Goal: Task Accomplishment & Management: Manage account settings

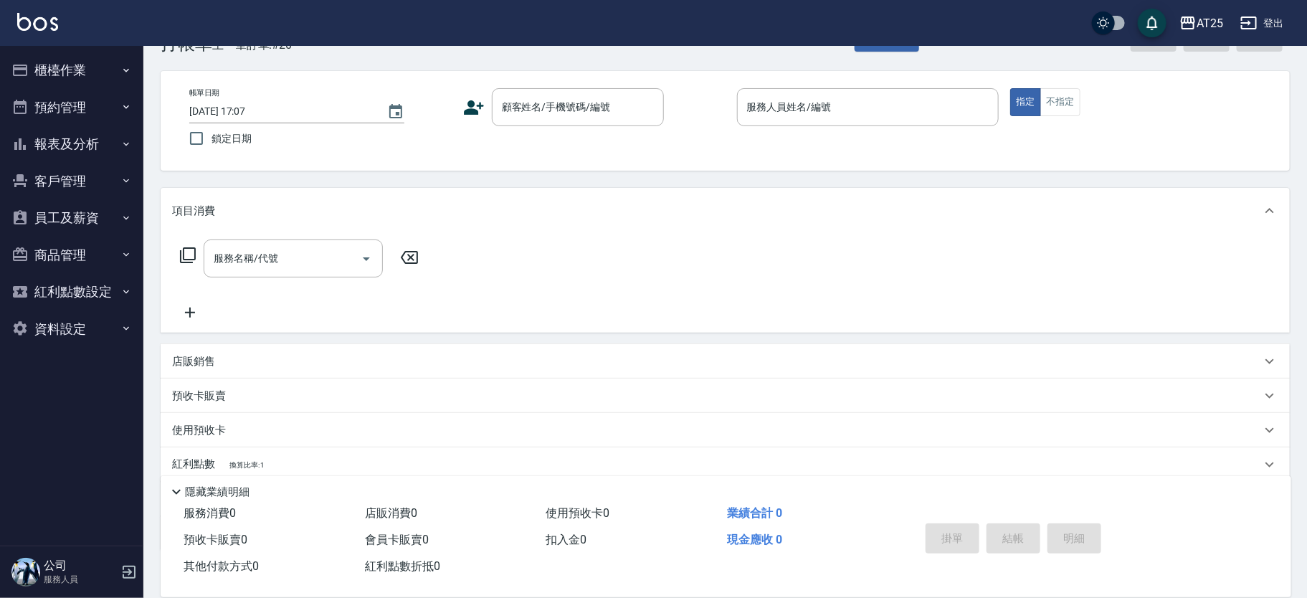
scroll to position [61, 0]
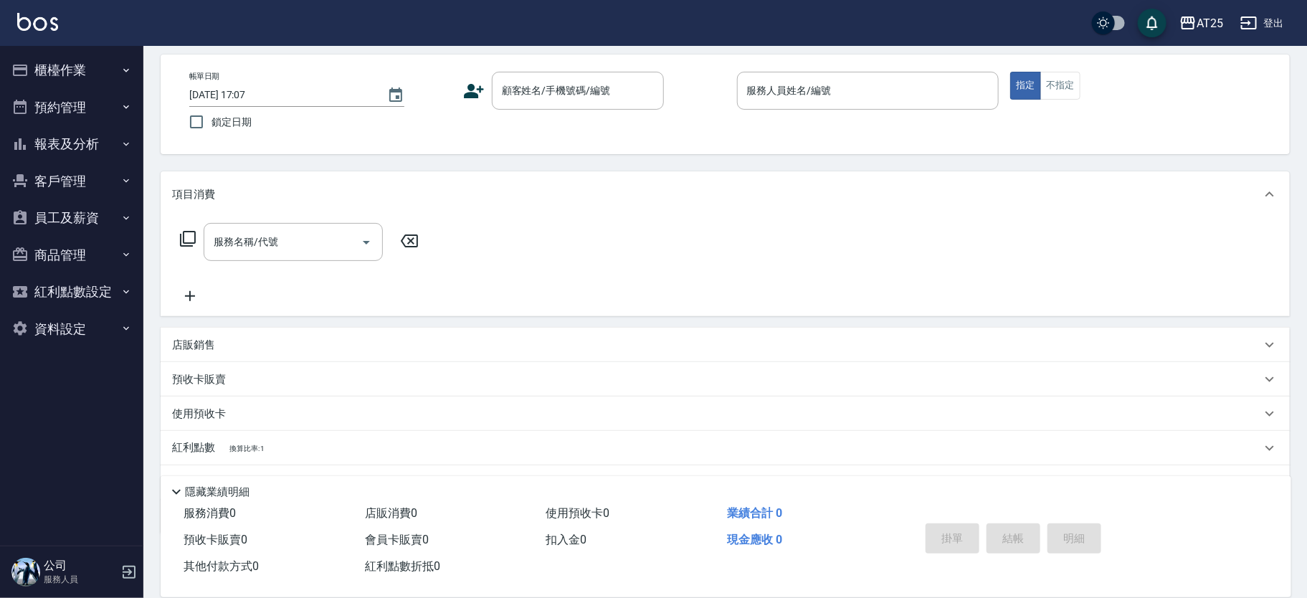
click at [204, 354] on div "店販銷售" at bounding box center [725, 345] width 1129 height 34
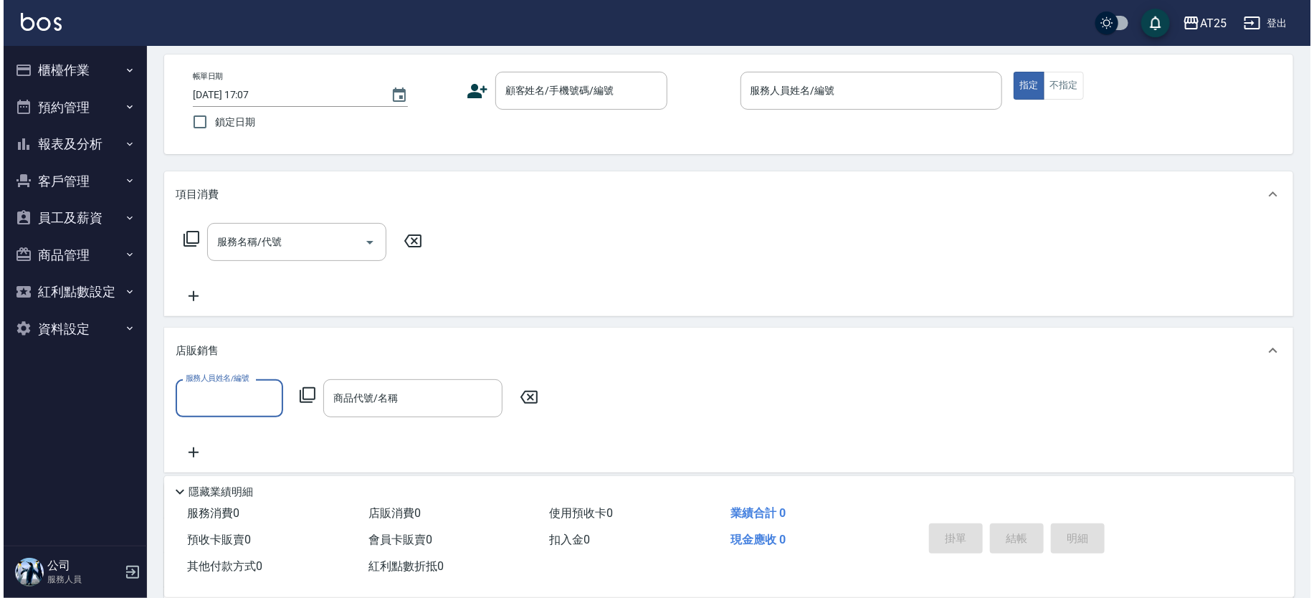
scroll to position [0, 0]
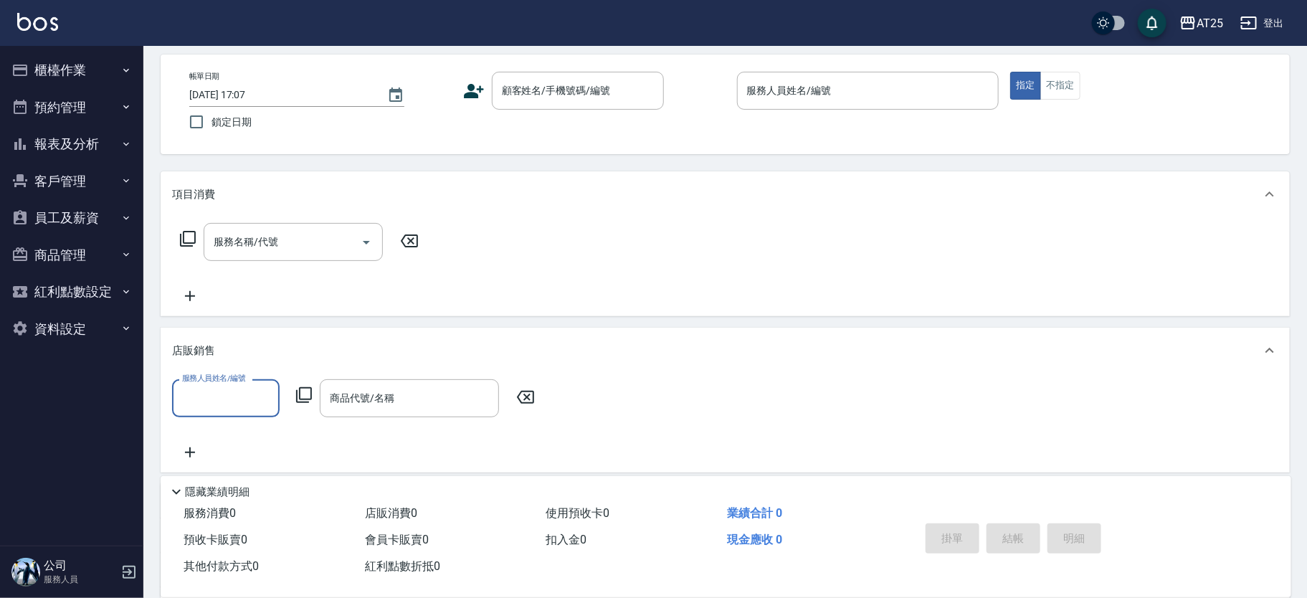
click at [313, 389] on div "服務人員姓名/編號 服務人員姓名/編號 商品代號/名稱 商品代號/名稱" at bounding box center [357, 398] width 371 height 38
click at [310, 395] on icon at bounding box center [304, 395] width 16 height 16
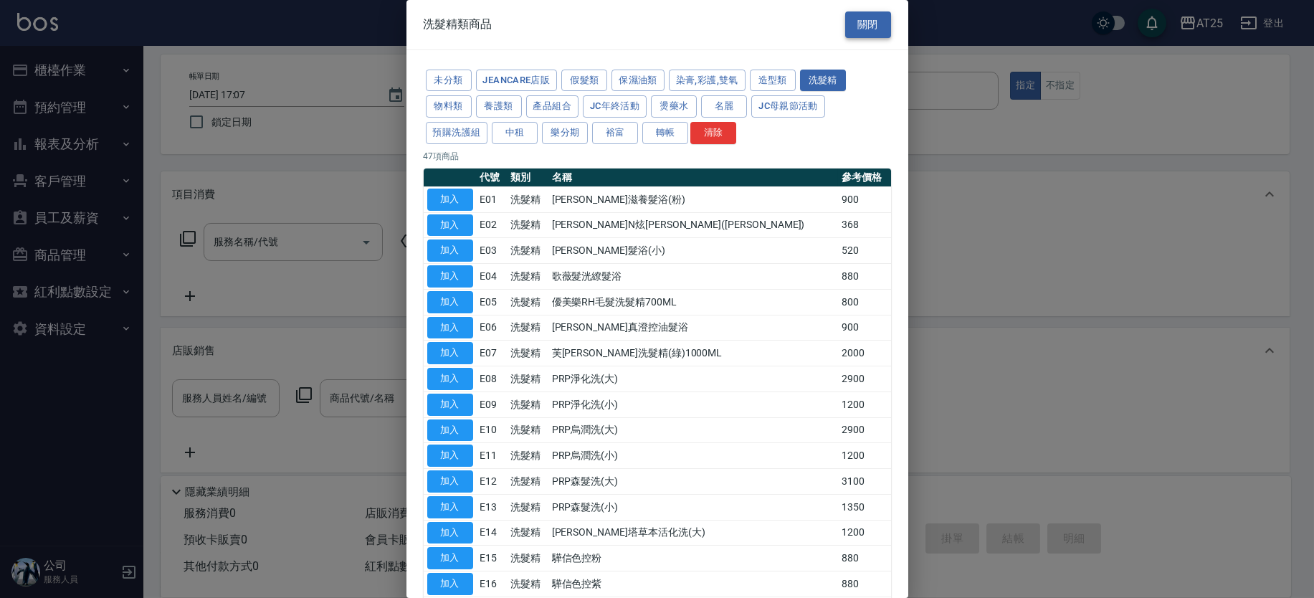
click at [861, 23] on button "關閉" at bounding box center [868, 24] width 46 height 27
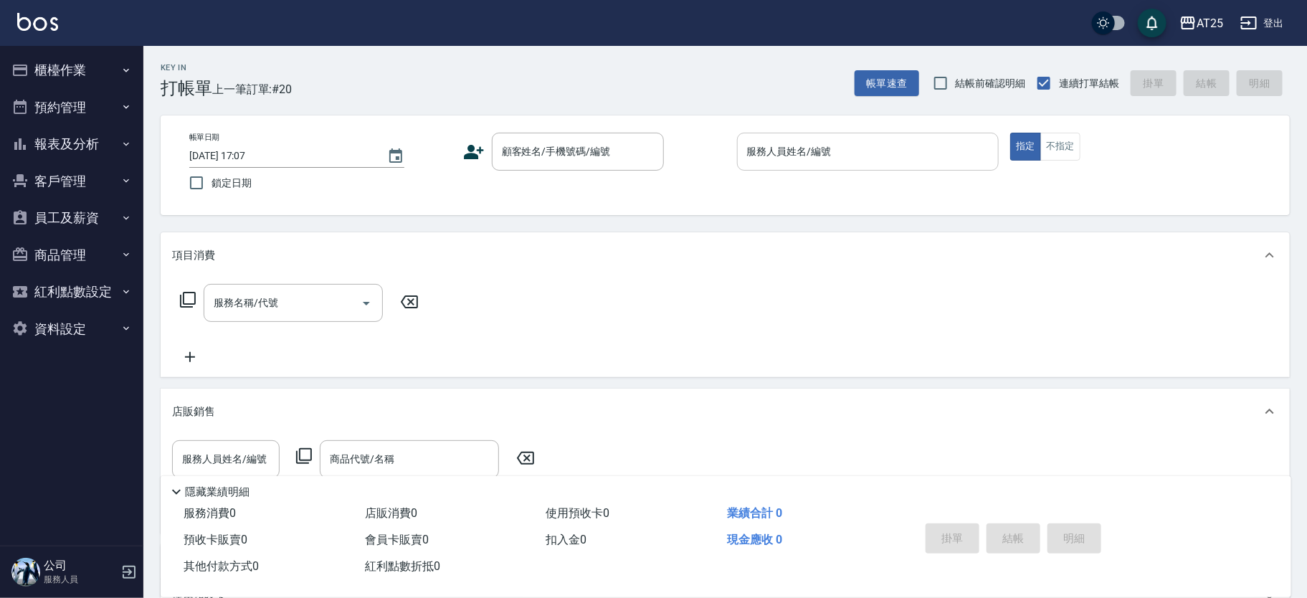
click at [815, 153] on div "服務人員姓名/編號 服務人員姓名/編號" at bounding box center [868, 152] width 262 height 38
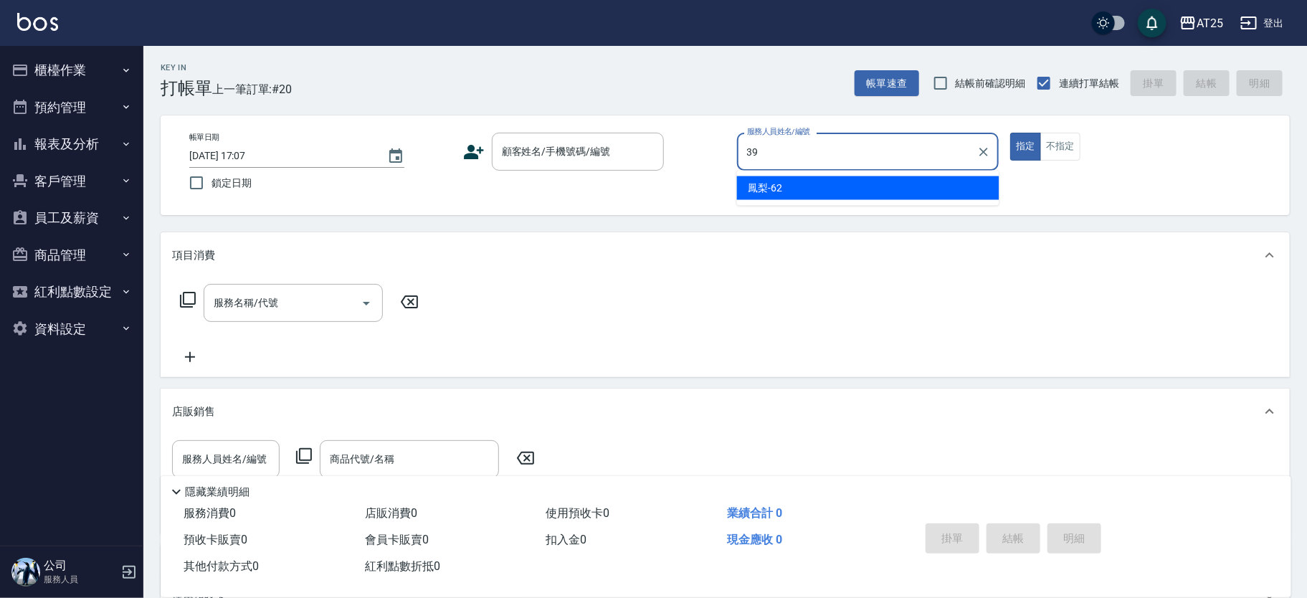
type input "N-39"
type button "true"
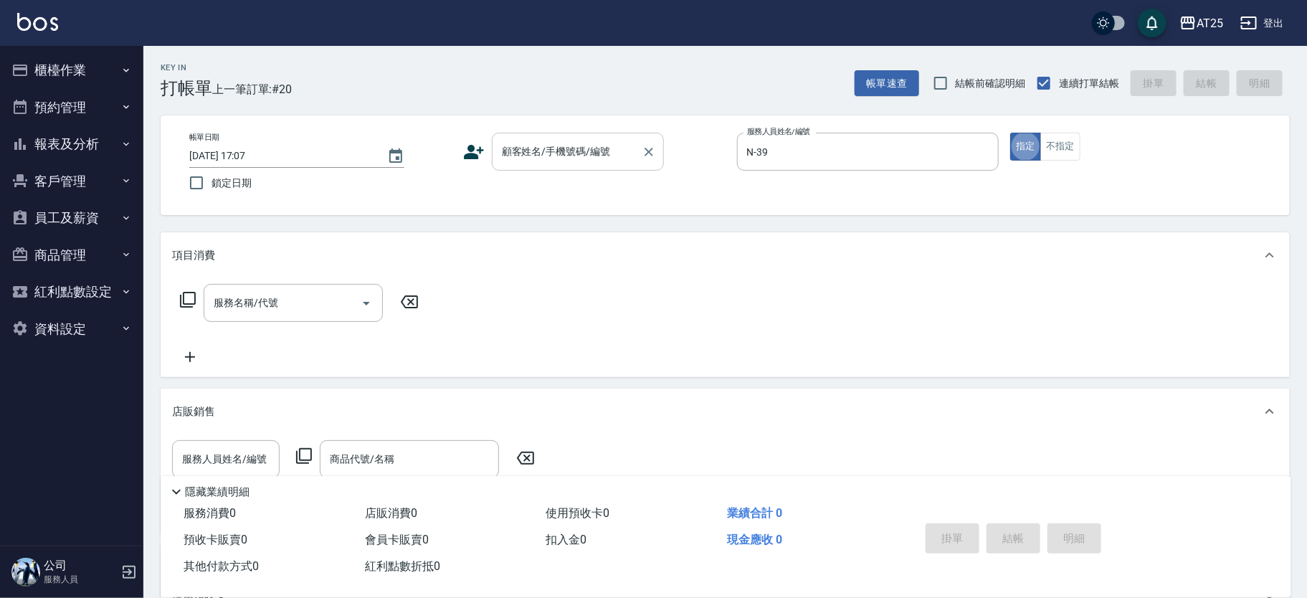
click at [536, 134] on div "顧客姓名/手機號碼/編號" at bounding box center [578, 152] width 172 height 38
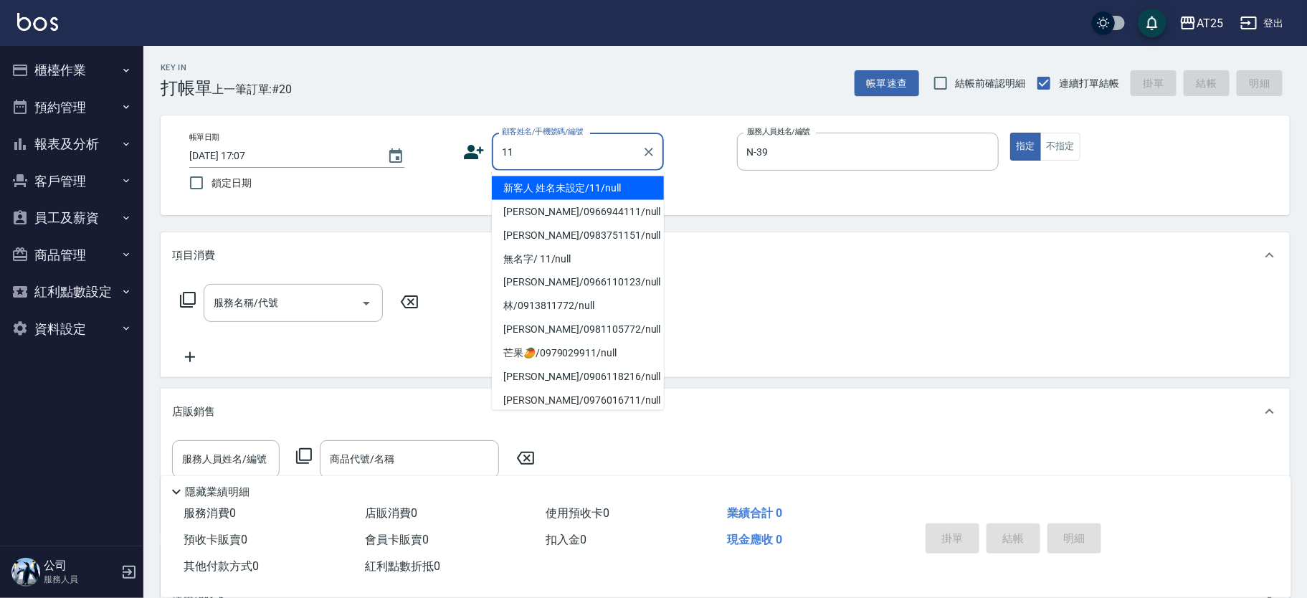
click at [516, 191] on li "新客人 姓名未設定/11/null" at bounding box center [578, 188] width 172 height 24
type input "新客人 姓名未設定/11/null"
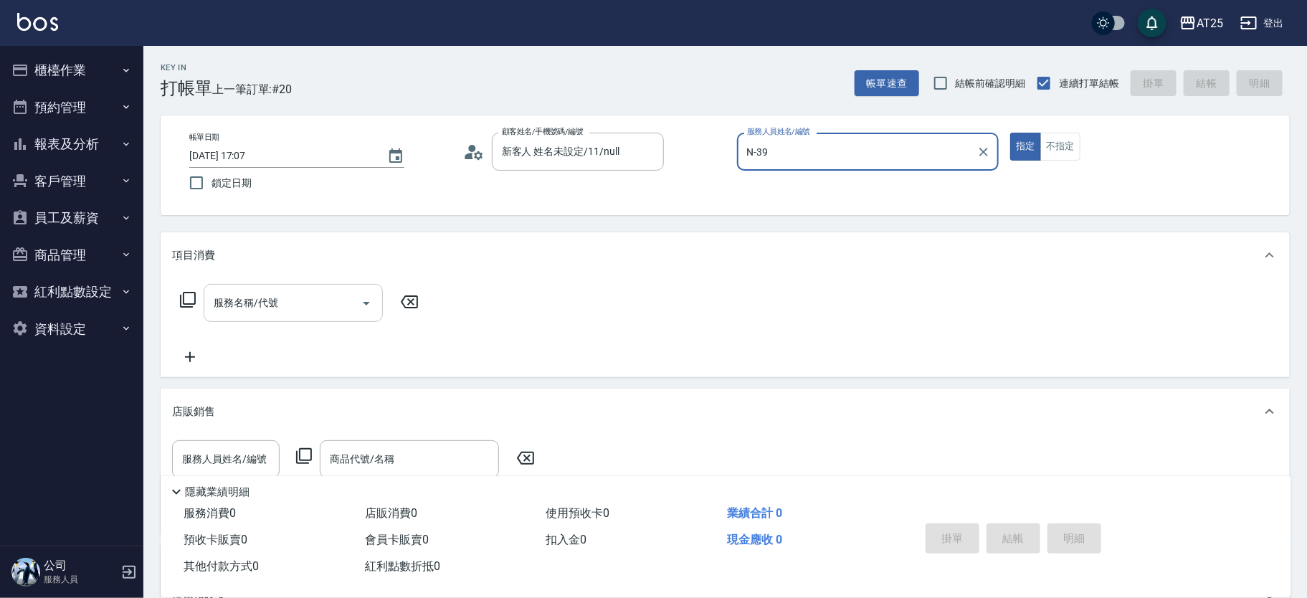
click at [273, 312] on input "服務名稱/代號" at bounding box center [282, 302] width 145 height 25
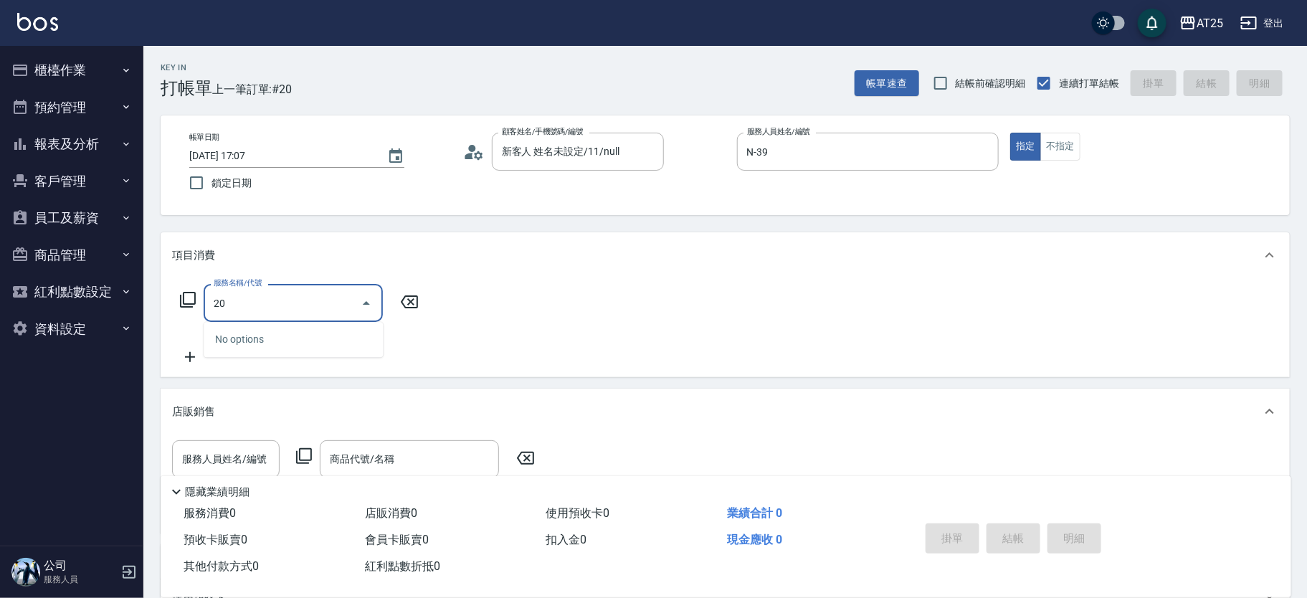
type input "201"
click at [253, 336] on span "洗髮 - 300" at bounding box center [293, 340] width 179 height 24
type input "30"
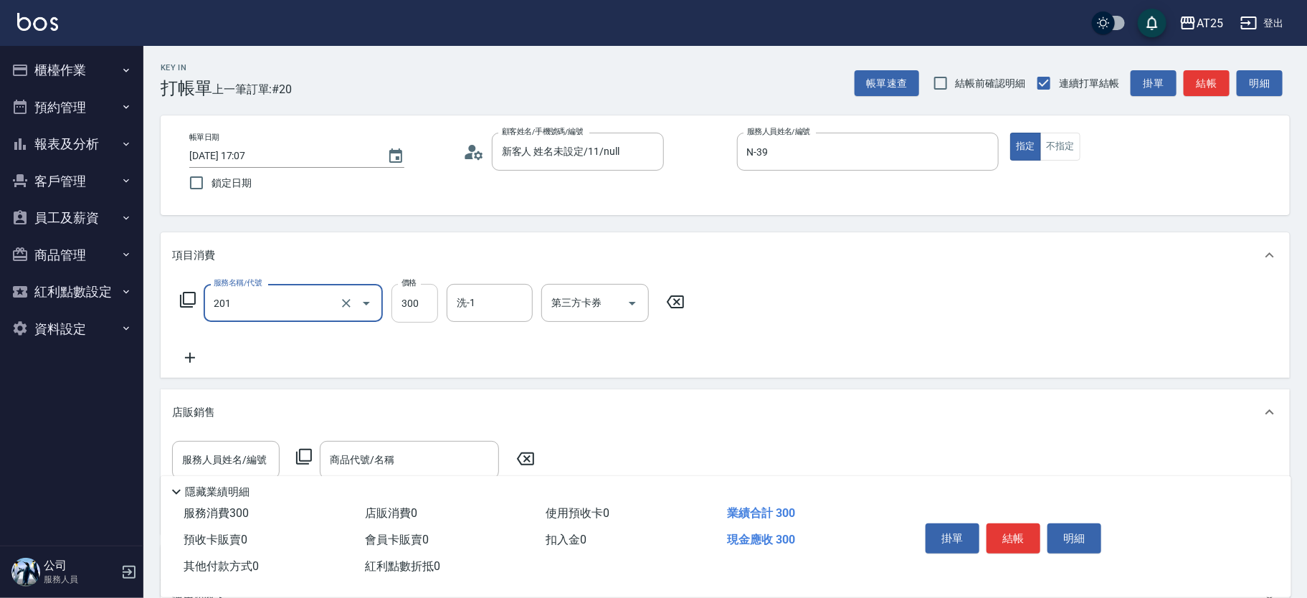
type input "洗髮(201)"
click at [401, 305] on input "300" at bounding box center [414, 303] width 47 height 39
type input "0"
type input "40"
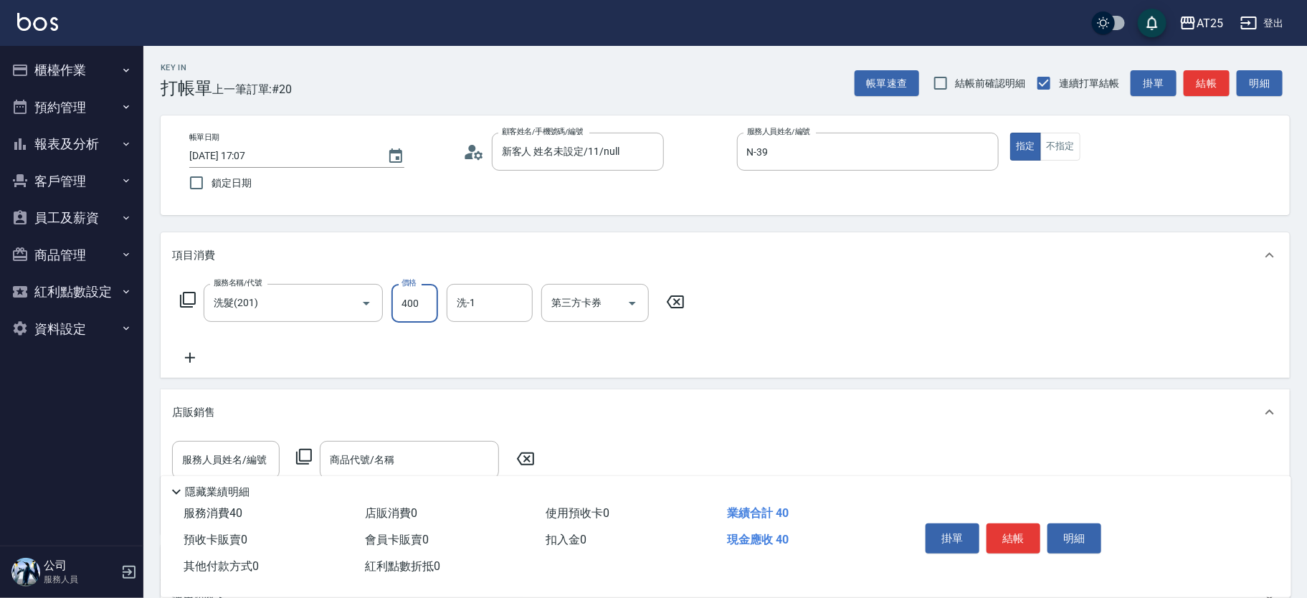
type input "400"
click at [462, 305] on div "洗-1 洗-1" at bounding box center [490, 303] width 86 height 38
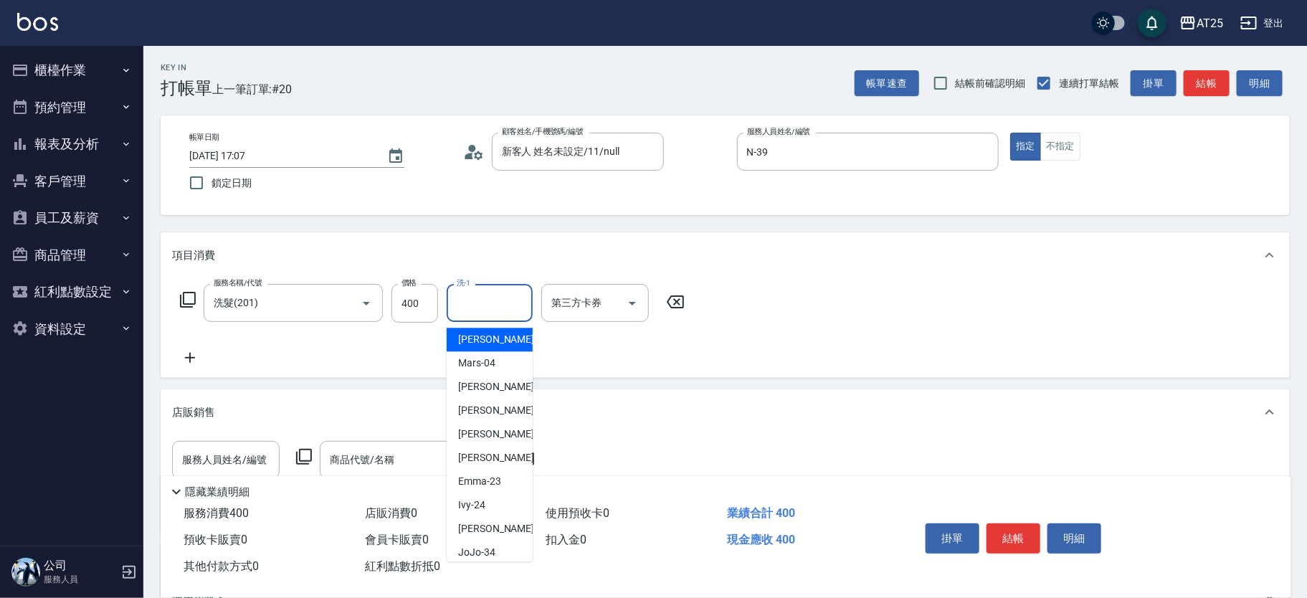
type input "8"
click at [252, 459] on input "服務人員姓名/編號" at bounding box center [225, 459] width 95 height 25
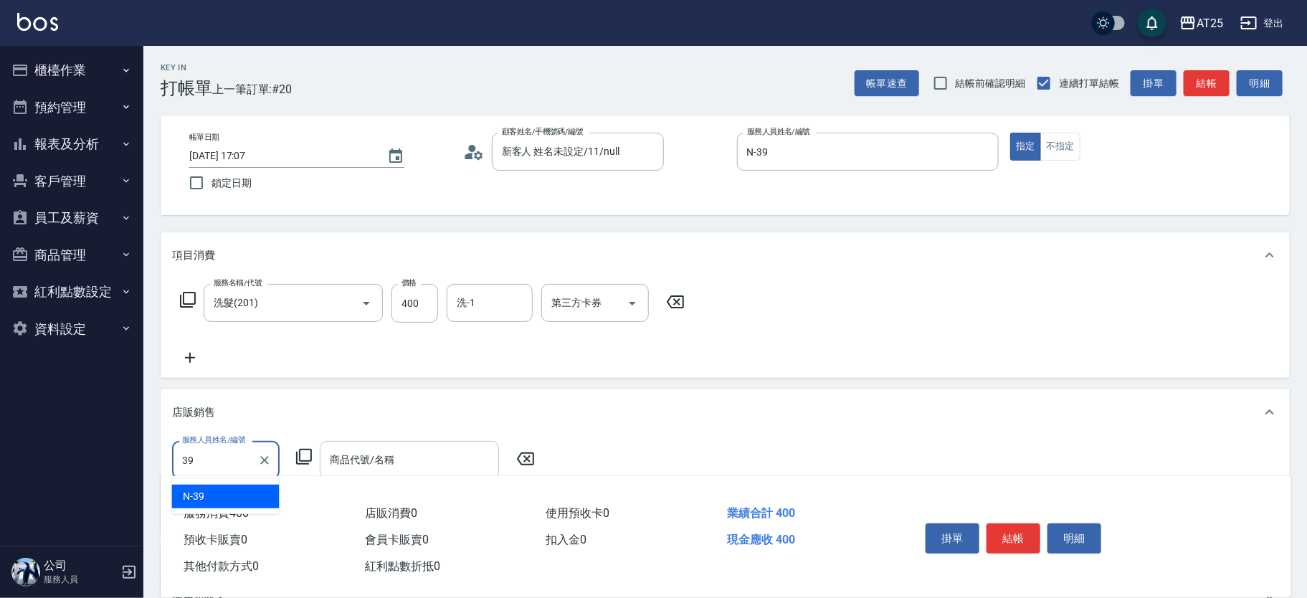
type input "N-39"
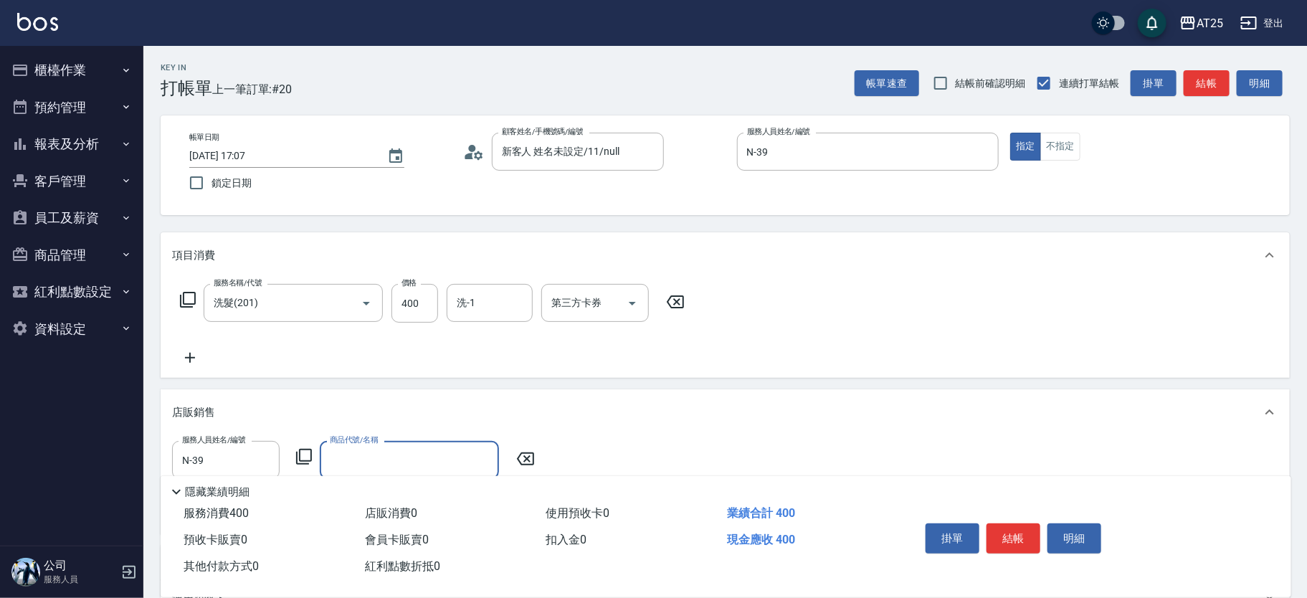
click at [313, 460] on div "服務人員姓名/編號 N-39 服務人員姓名/編號 商品代號/名稱 商品代號/名稱" at bounding box center [357, 460] width 371 height 38
click at [306, 448] on icon at bounding box center [303, 456] width 17 height 17
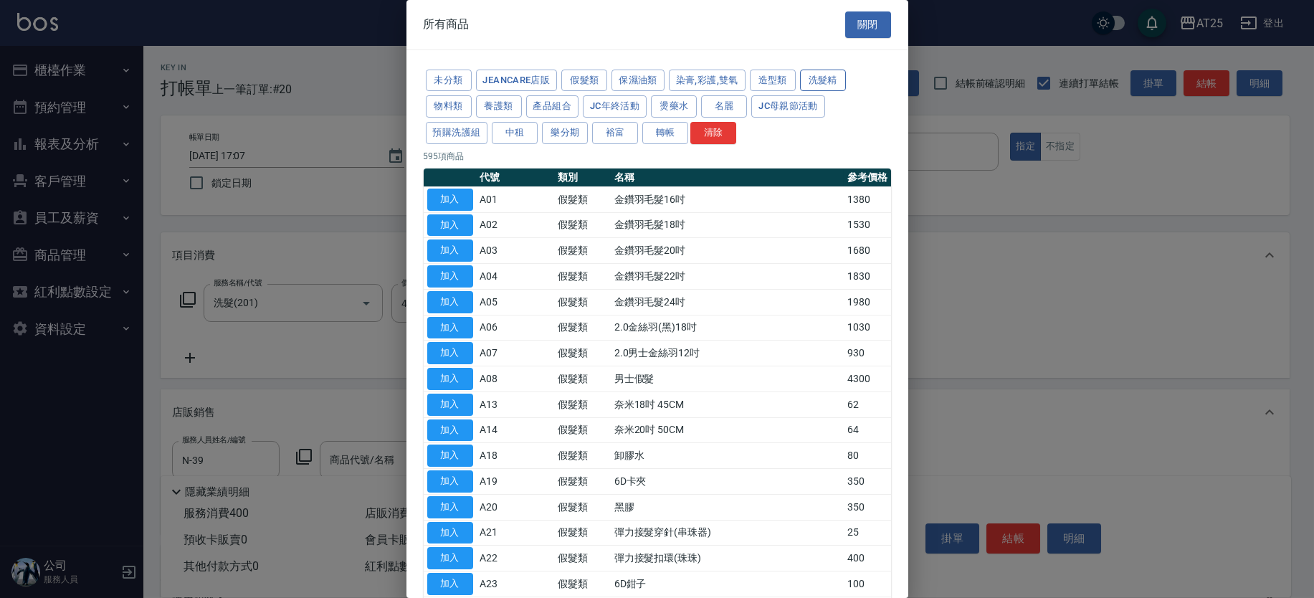
click at [801, 82] on button "洗髮精" at bounding box center [823, 81] width 46 height 22
click at [827, 88] on button "洗髮精" at bounding box center [823, 81] width 46 height 22
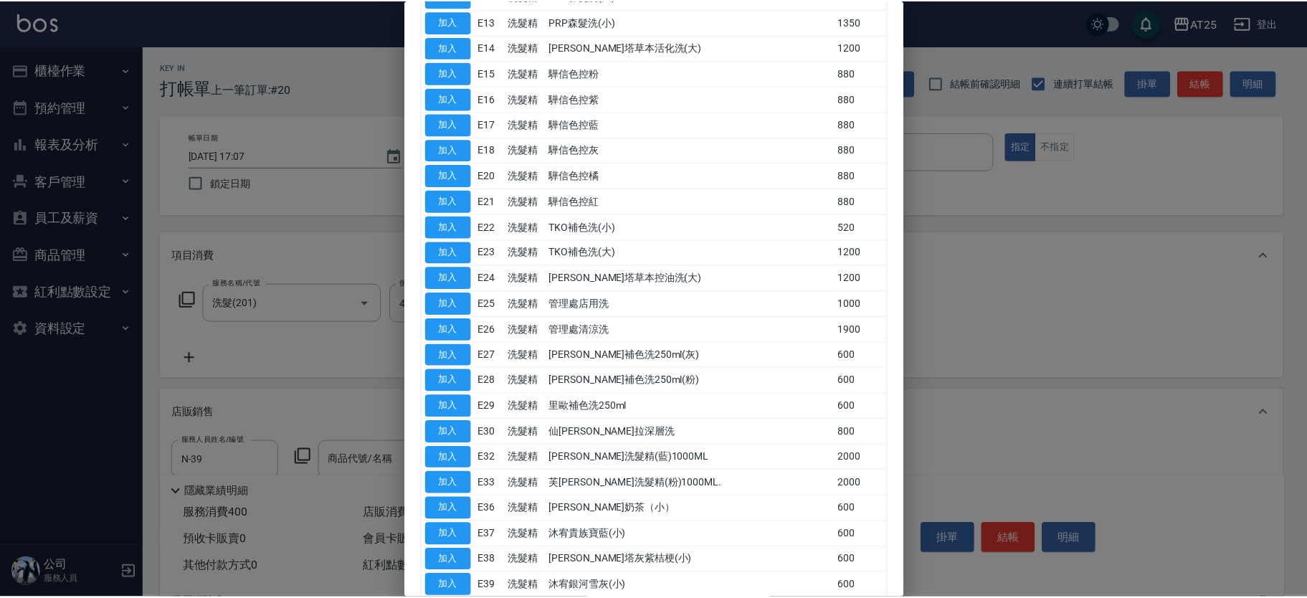
scroll to position [508, 0]
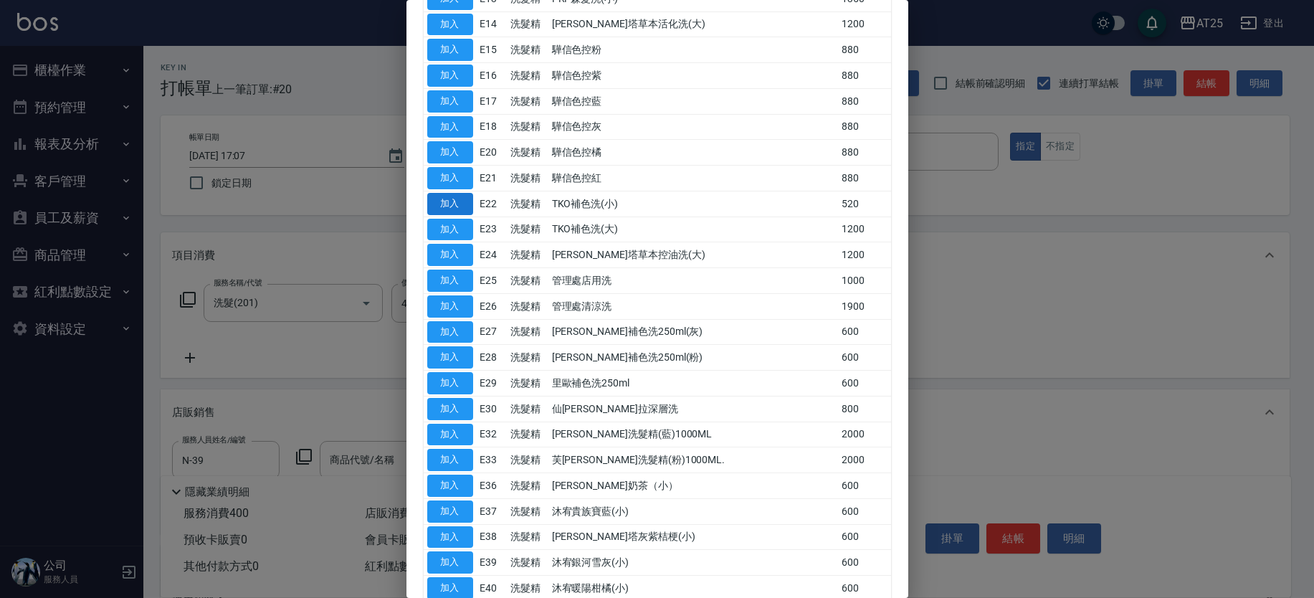
click at [451, 206] on button "加入" at bounding box center [450, 204] width 46 height 22
type input "TKO補色洗(小)"
type input "90"
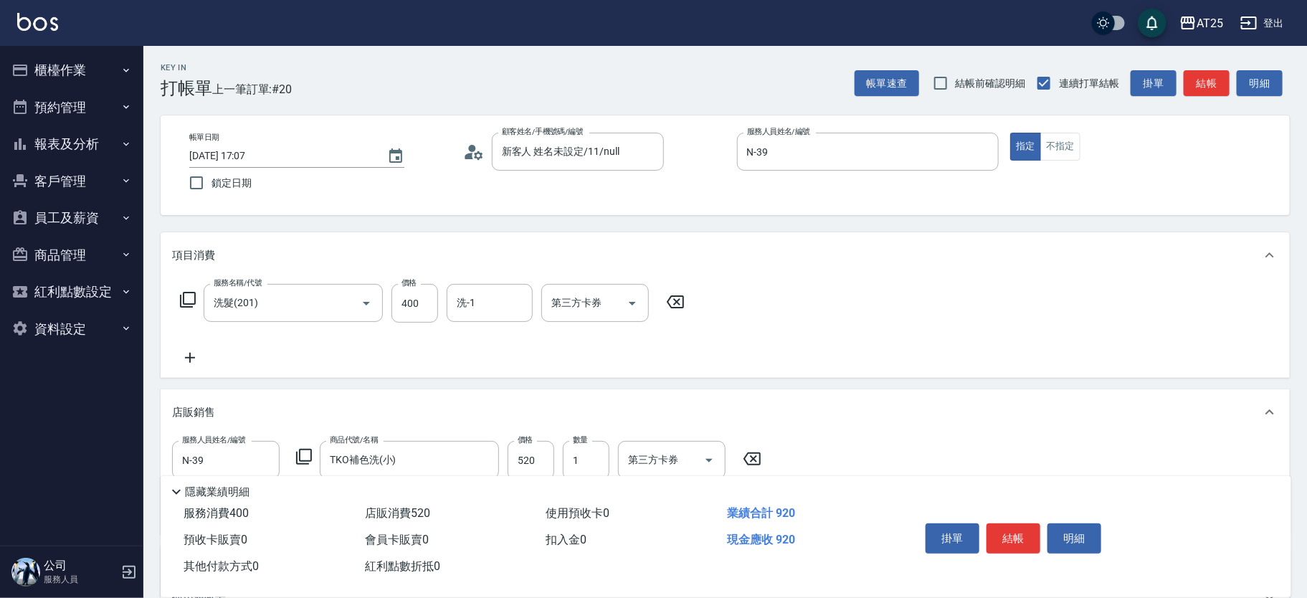
drag, startPoint x: 1015, startPoint y: 530, endPoint x: 1029, endPoint y: 240, distance: 289.9
click at [1029, 264] on div "Key In 打帳單 上一筆訂單:#20 帳單速查 結帳前確認明細 連續打單結帳 掛單 結帳 明細 帳單日期 2025/09/15 17:07 鎖定日期 顧客…" at bounding box center [724, 450] width 1163 height 808
click at [1053, 150] on button "不指定" at bounding box center [1060, 147] width 40 height 28
click at [1033, 540] on button "結帳" at bounding box center [1013, 538] width 54 height 30
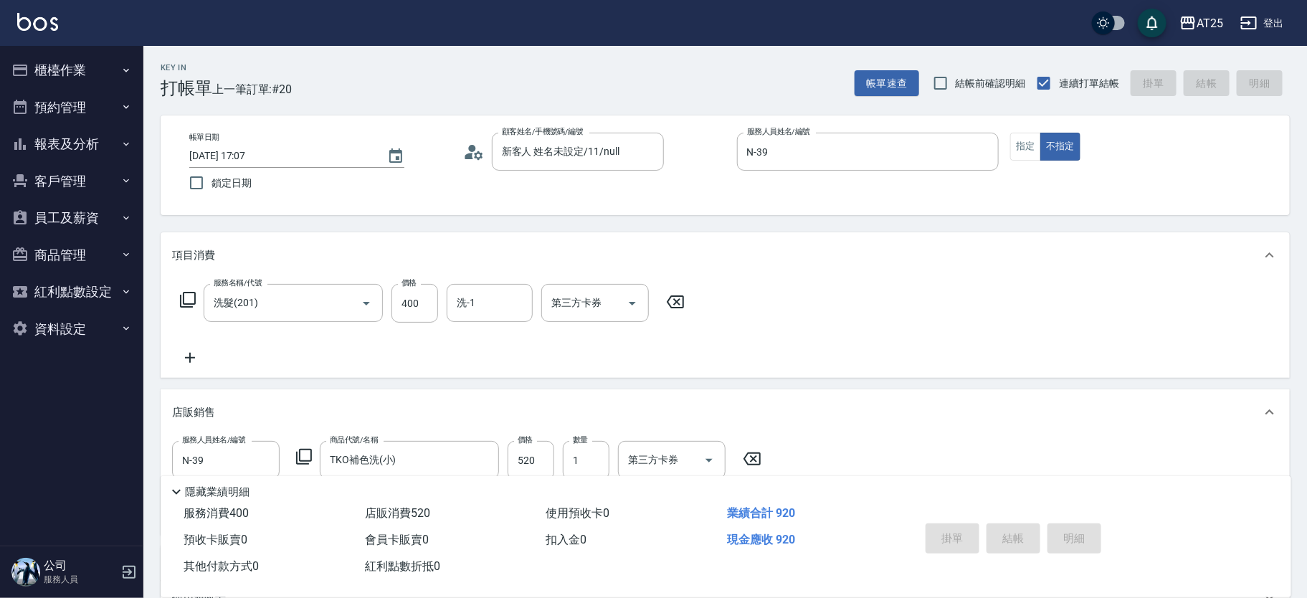
type input "2025/09/15 18:23"
type input "0"
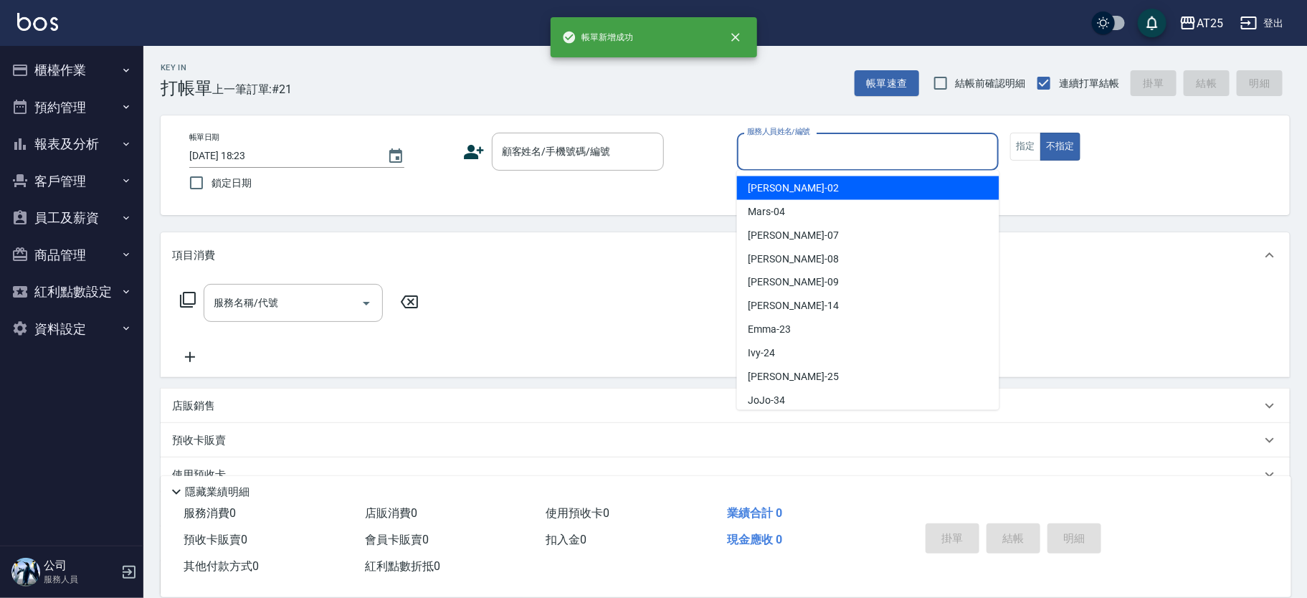
click at [899, 156] on input "服務人員姓名/編號" at bounding box center [867, 151] width 249 height 25
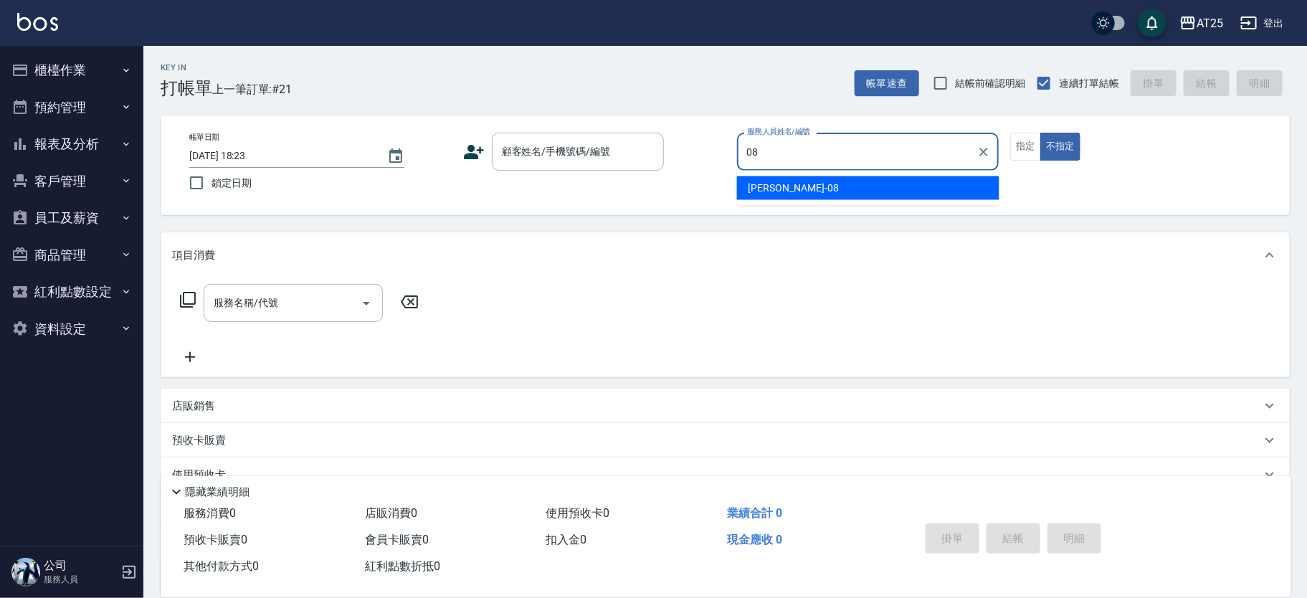
type input "[PERSON_NAME]-08"
type button "false"
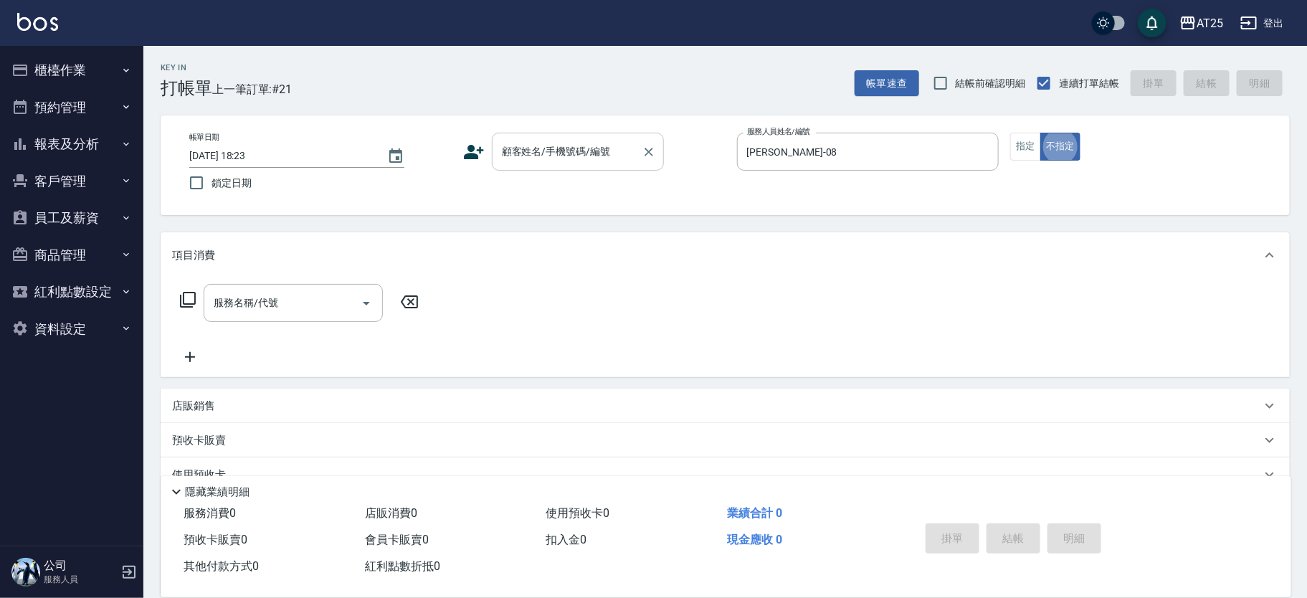
click at [567, 156] on input "顧客姓名/手機號碼/編號" at bounding box center [567, 151] width 138 height 25
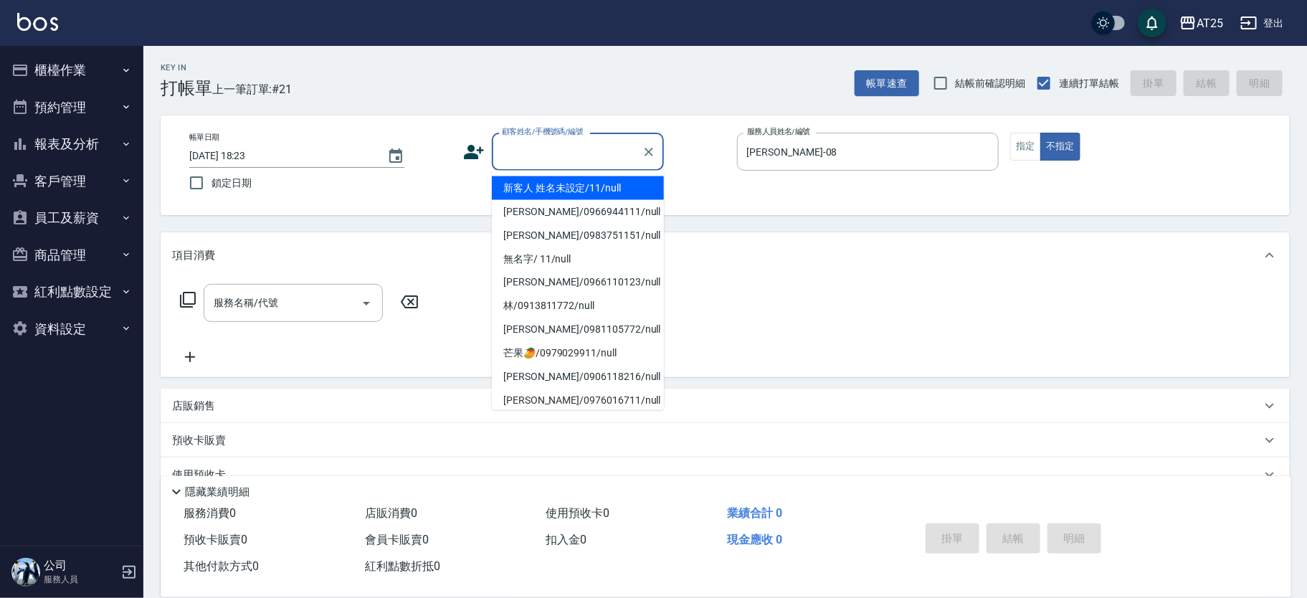
click at [558, 186] on li "新客人 姓名未設定/11/null" at bounding box center [578, 188] width 172 height 24
type input "新客人 姓名未設定/11/null"
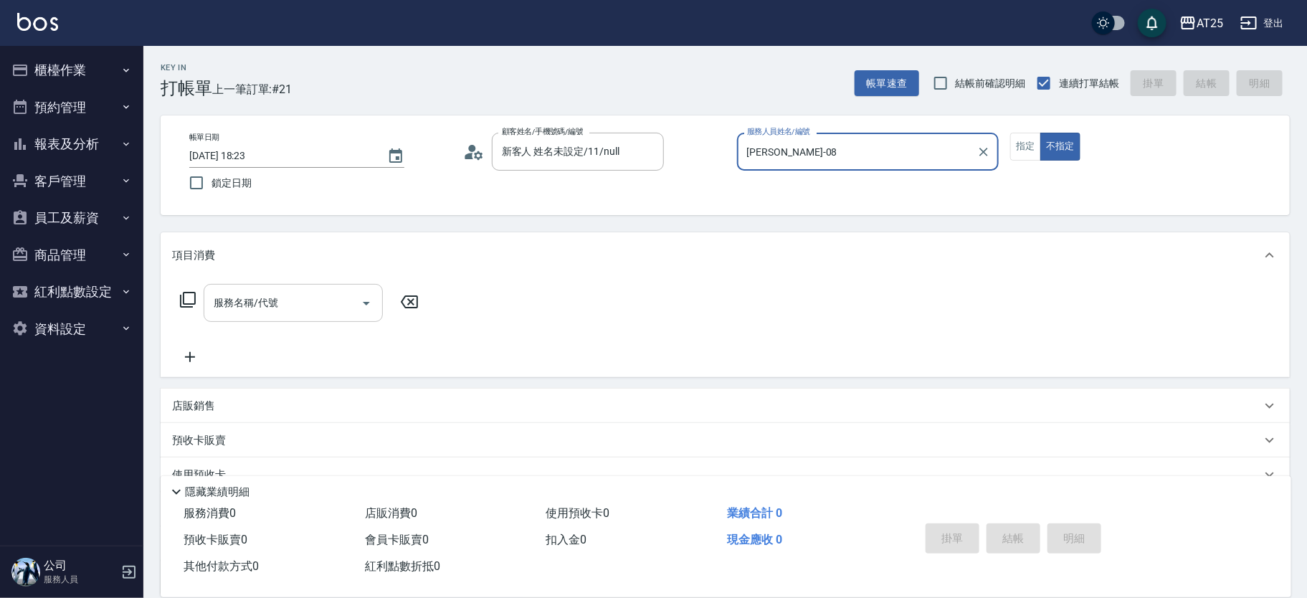
click at [232, 293] on div "服務名稱/代號 服務名稱/代號" at bounding box center [293, 303] width 179 height 38
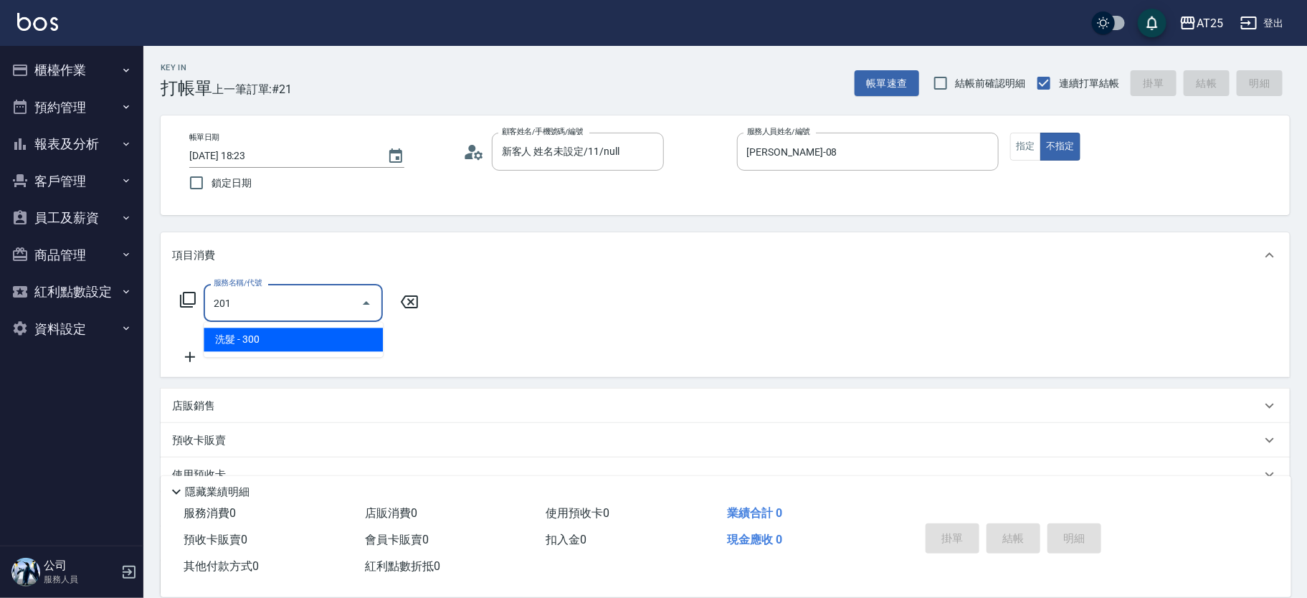
type input "201"
click at [231, 359] on div "服務名稱/代號 服務名稱/代號" at bounding box center [299, 325] width 255 height 82
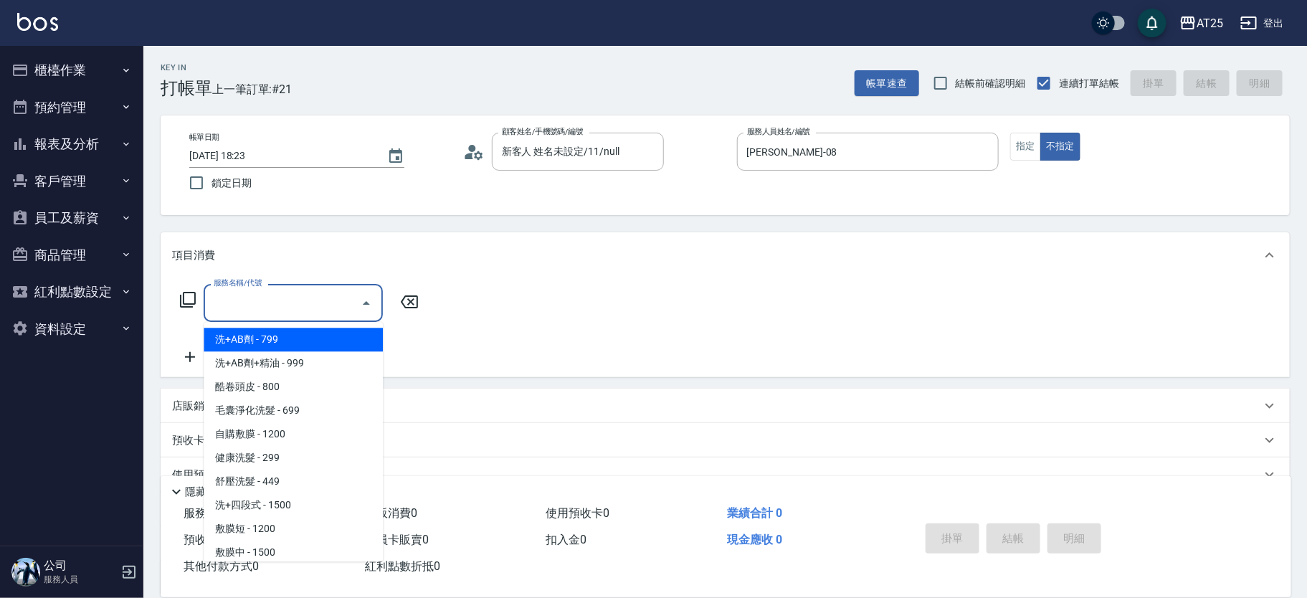
click at [234, 299] on div "服務名稱/代號 服務名稱/代號" at bounding box center [293, 303] width 179 height 38
type input "201"
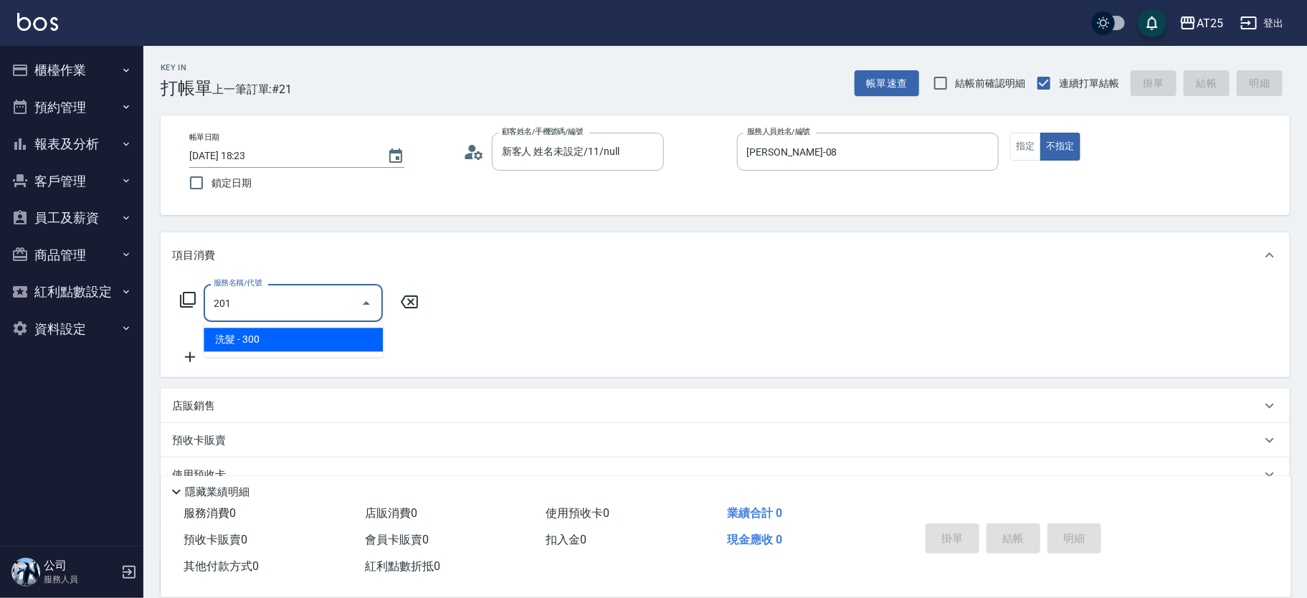
click at [224, 343] on span "洗髮 - 300" at bounding box center [293, 340] width 179 height 24
type input "30"
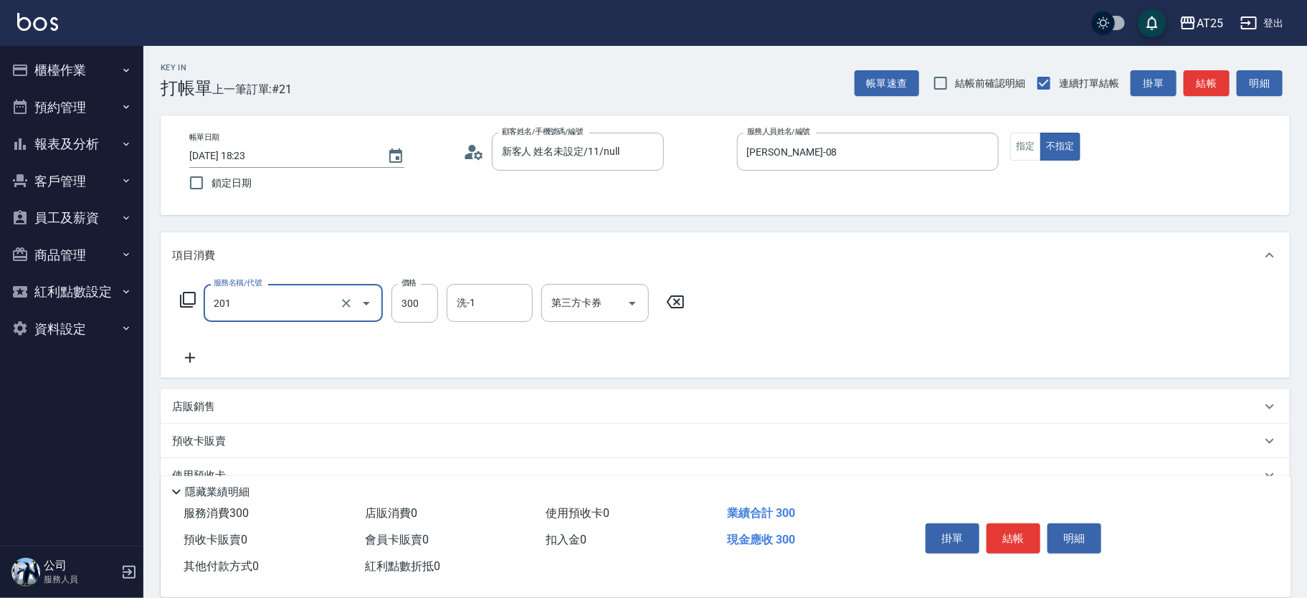
type input "洗髮(201)"
click at [194, 359] on icon at bounding box center [190, 357] width 36 height 17
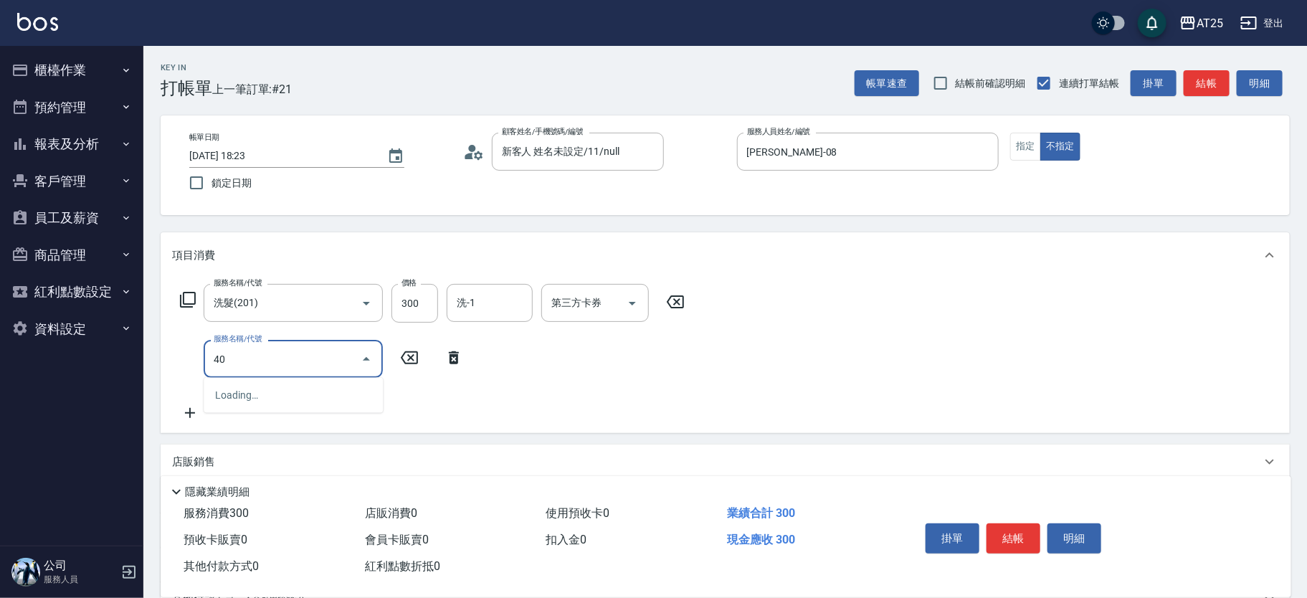
type input "401"
click at [250, 396] on span "剪髮 - 300" at bounding box center [293, 395] width 179 height 24
type input "60"
type input "剪髮(401)"
click at [477, 309] on input "洗-1" at bounding box center [489, 302] width 73 height 25
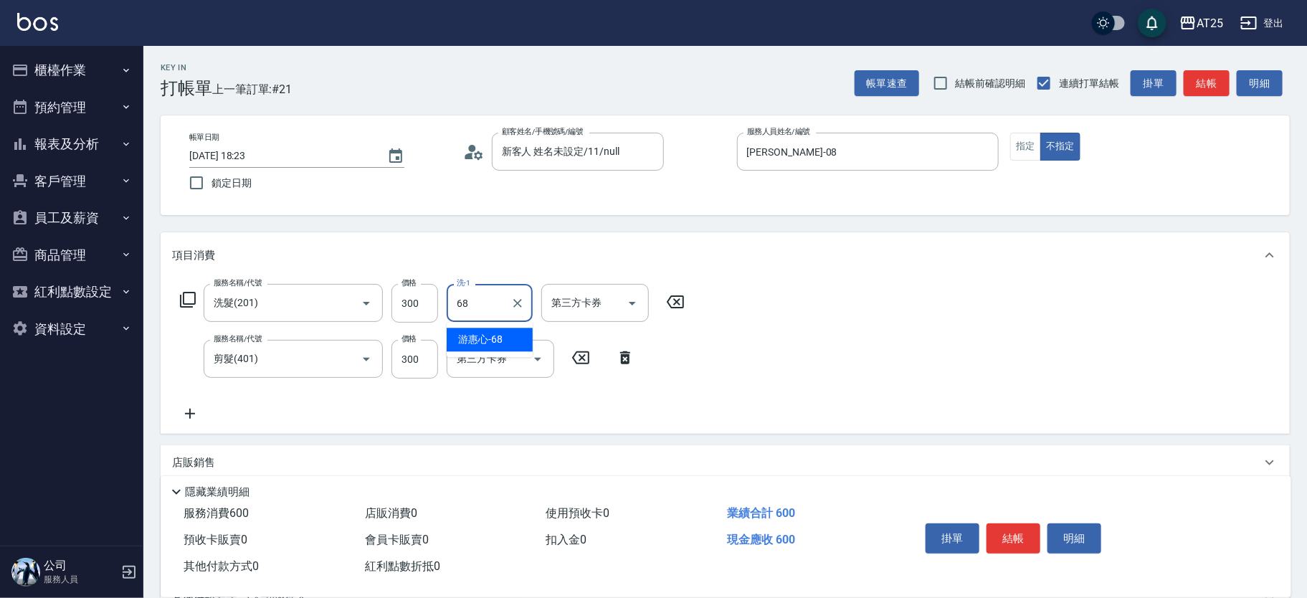
click at [486, 332] on span "游惠心 -68" at bounding box center [480, 339] width 44 height 15
type input "[PERSON_NAME]-68"
click at [1010, 524] on button "結帳" at bounding box center [1013, 538] width 54 height 30
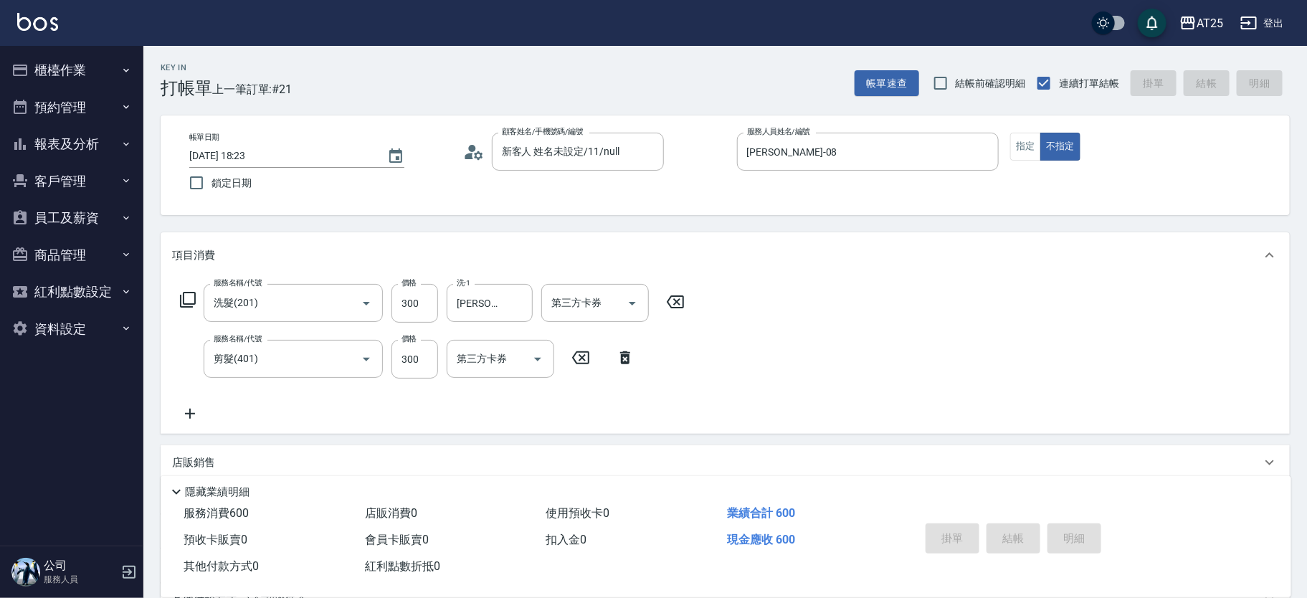
type input "0"
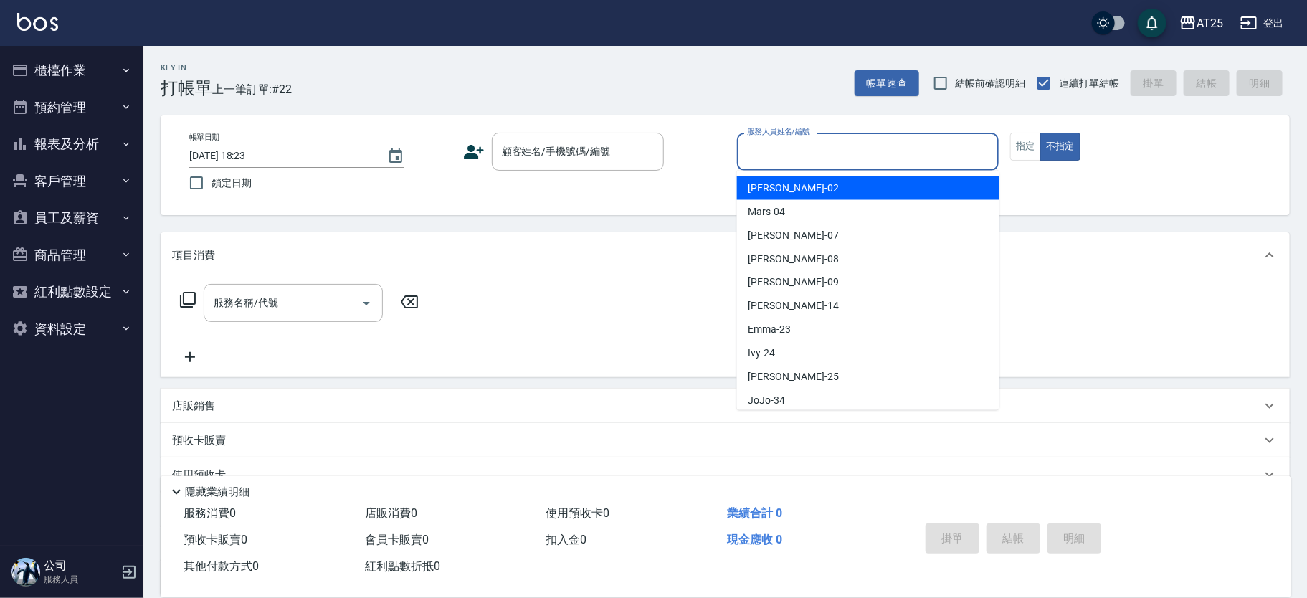
click at [872, 160] on input "服務人員姓名/編號" at bounding box center [867, 151] width 249 height 25
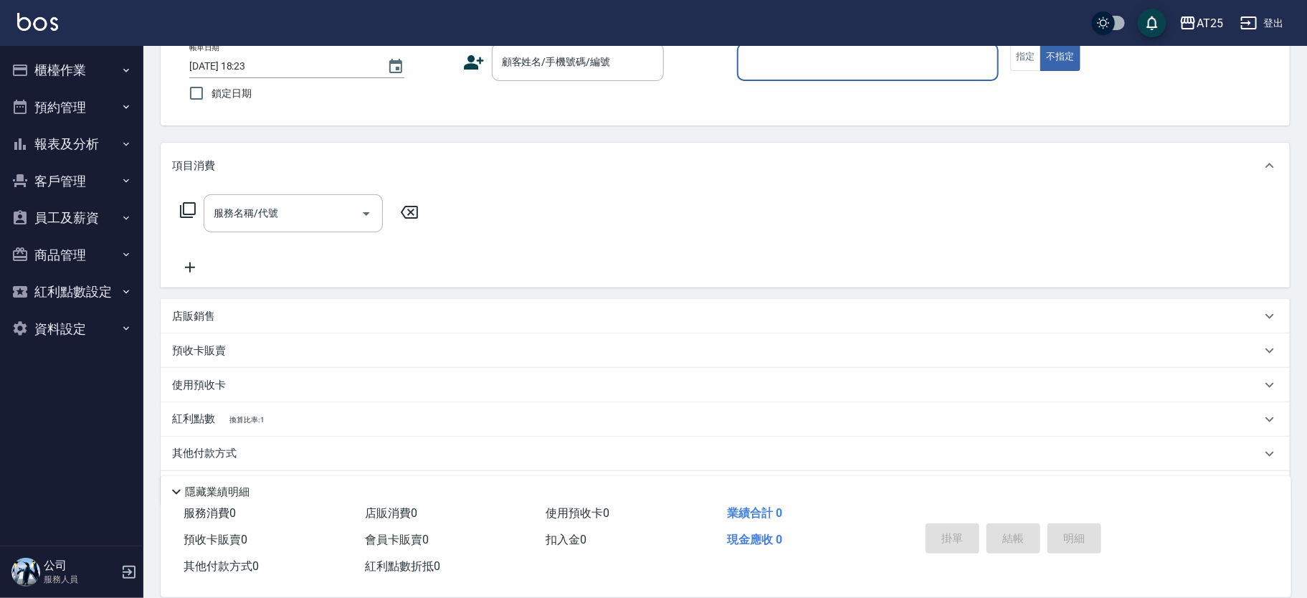
scroll to position [0, 0]
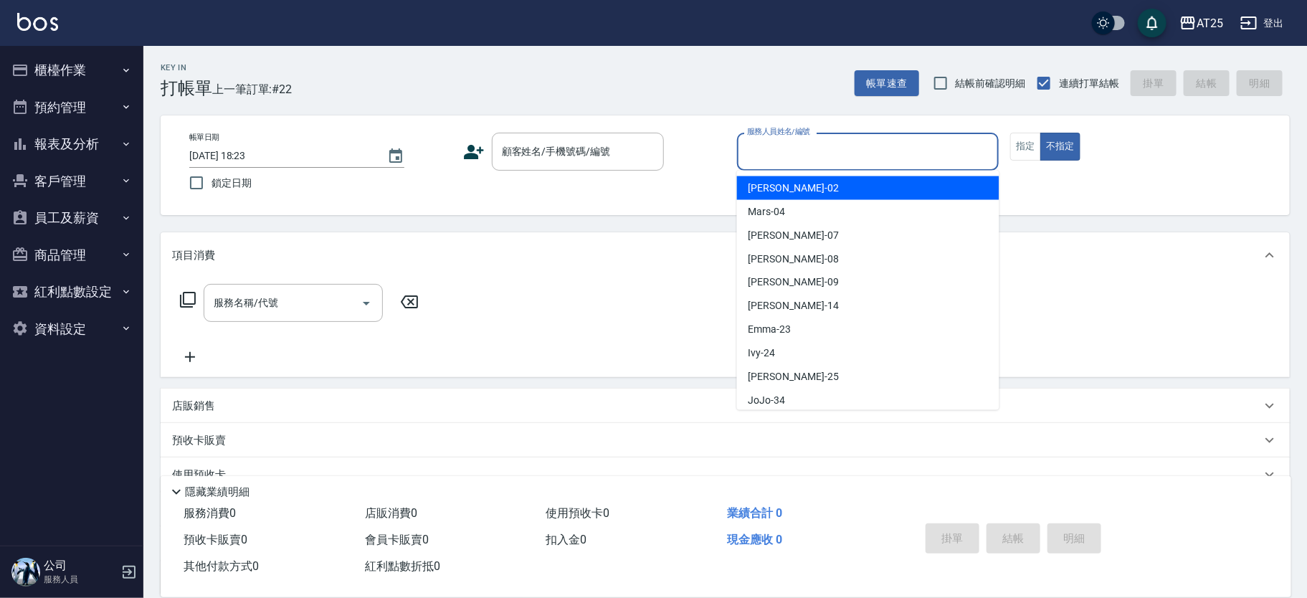
click at [842, 154] on input "服務人員姓名/編號" at bounding box center [867, 151] width 249 height 25
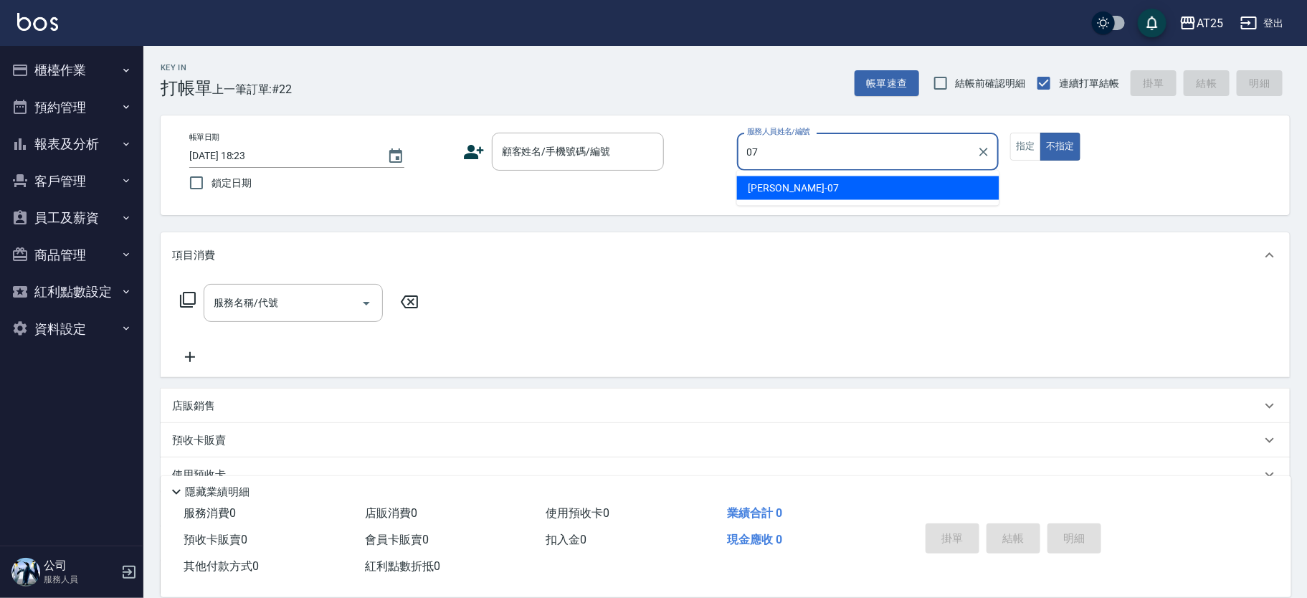
type input "[PERSON_NAME]-07"
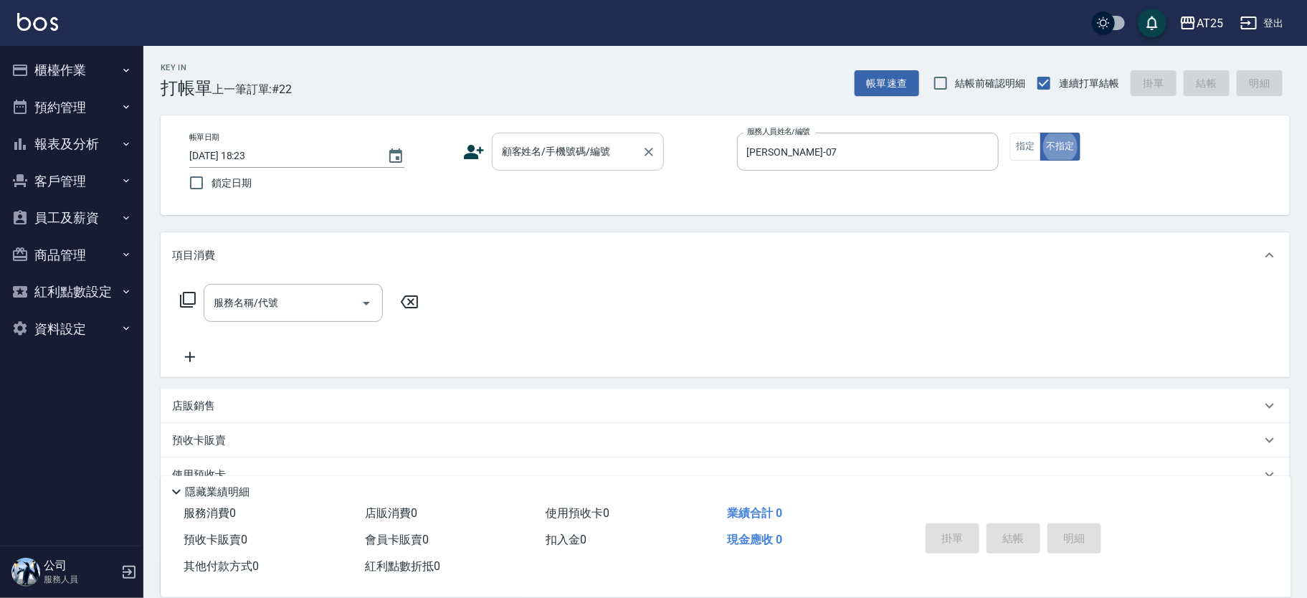
click at [591, 154] on input "顧客姓名/手機號碼/編號" at bounding box center [567, 151] width 138 height 25
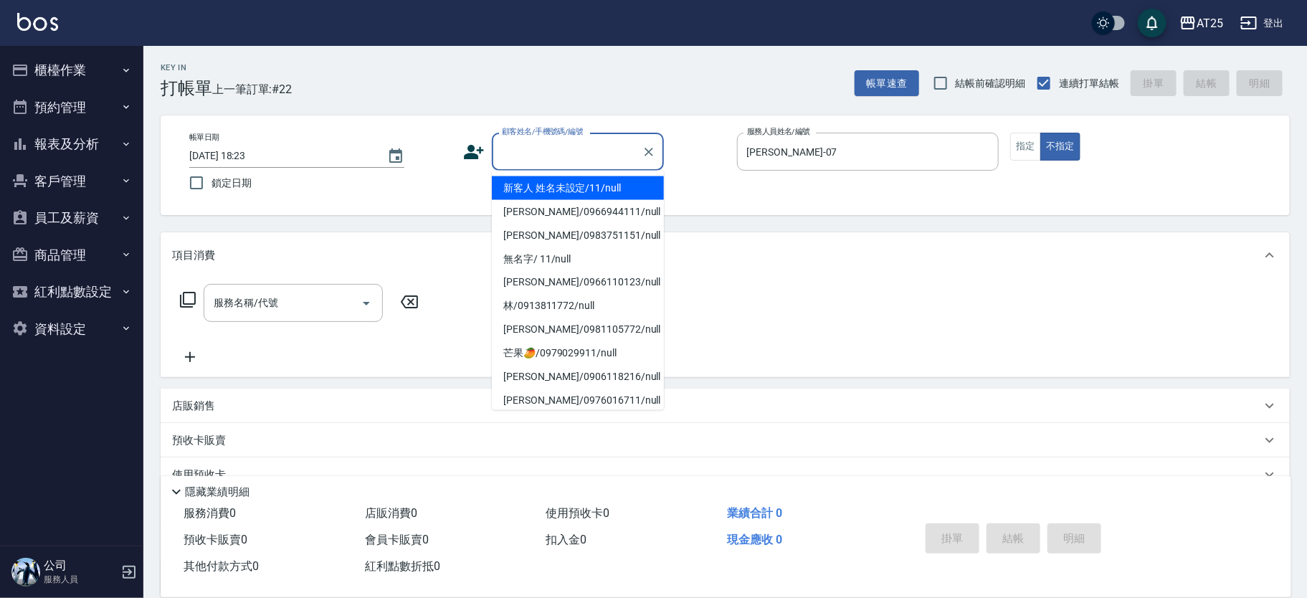
click at [570, 191] on li "新客人 姓名未設定/11/null" at bounding box center [578, 188] width 172 height 24
type input "新客人 姓名未設定/11/null"
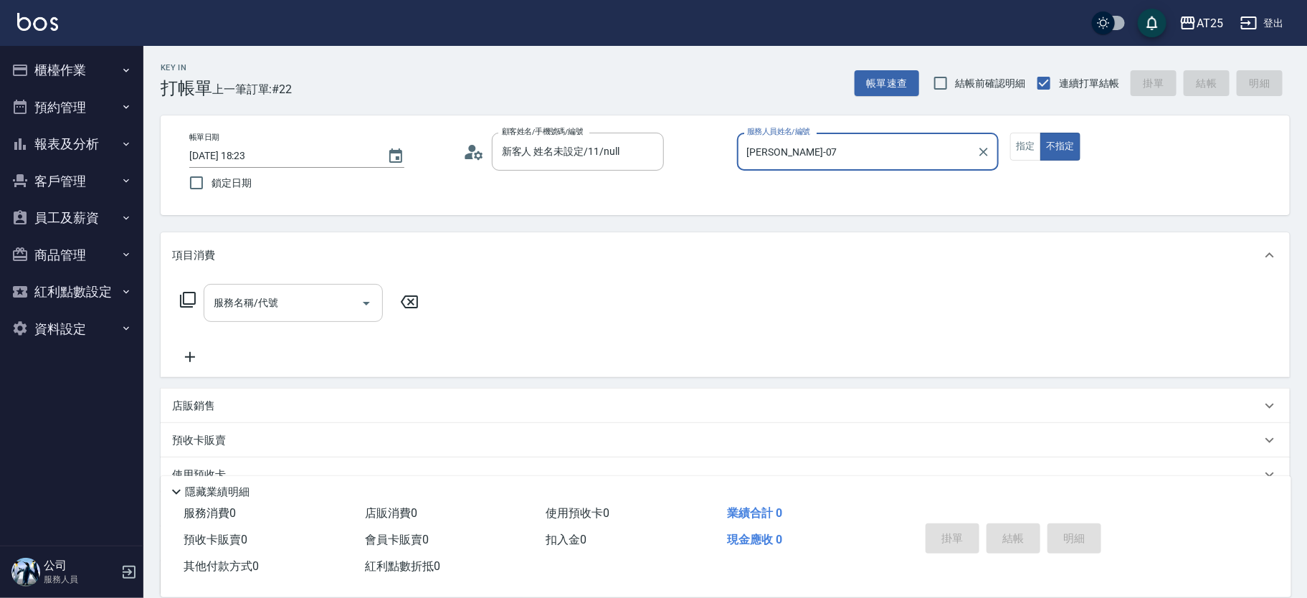
click at [285, 311] on input "服務名稱/代號" at bounding box center [282, 302] width 145 height 25
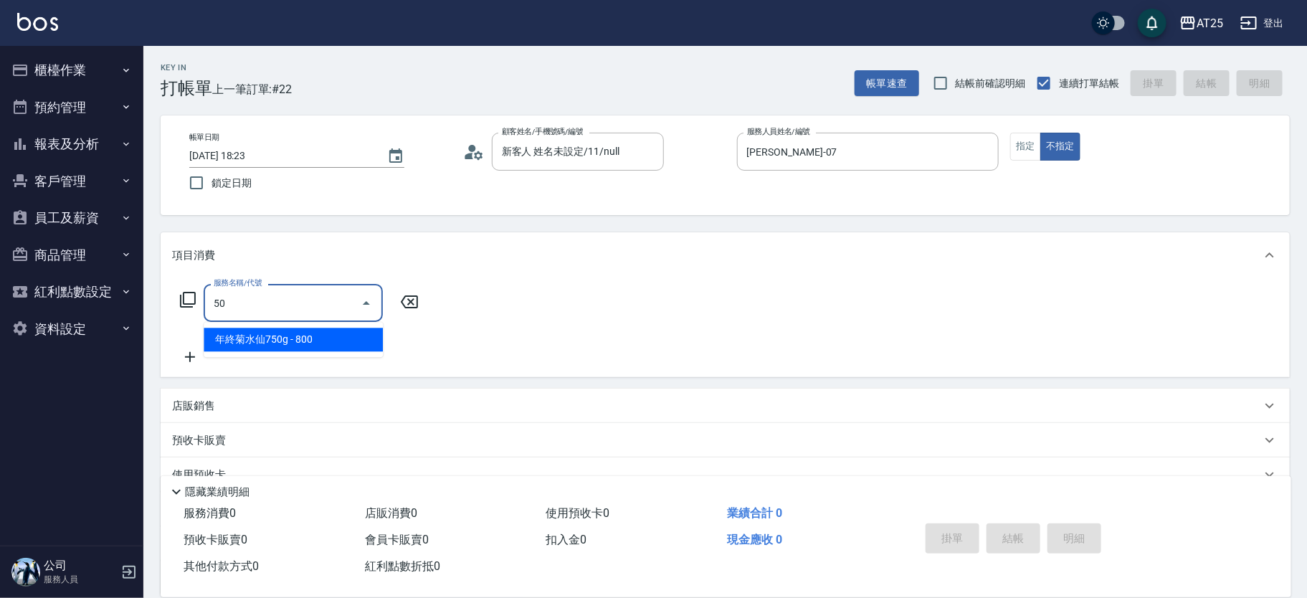
type input "501"
type input "100"
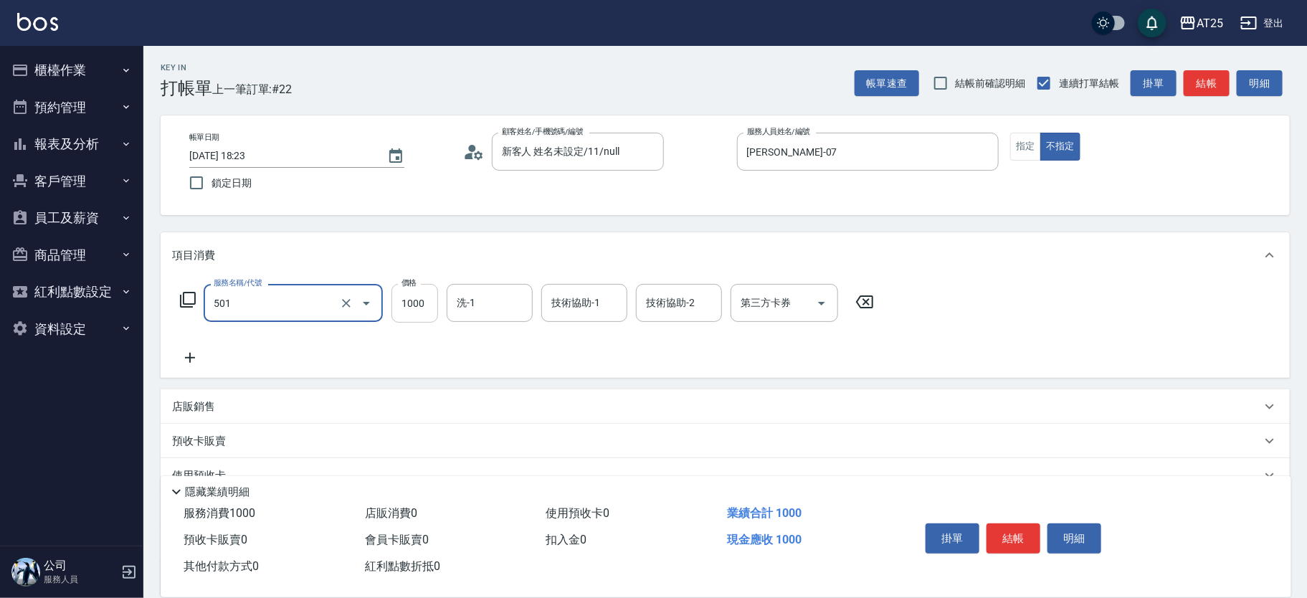
type input "染髮(501)"
click at [423, 302] on input "1000" at bounding box center [414, 303] width 47 height 39
type input "0"
type input "60"
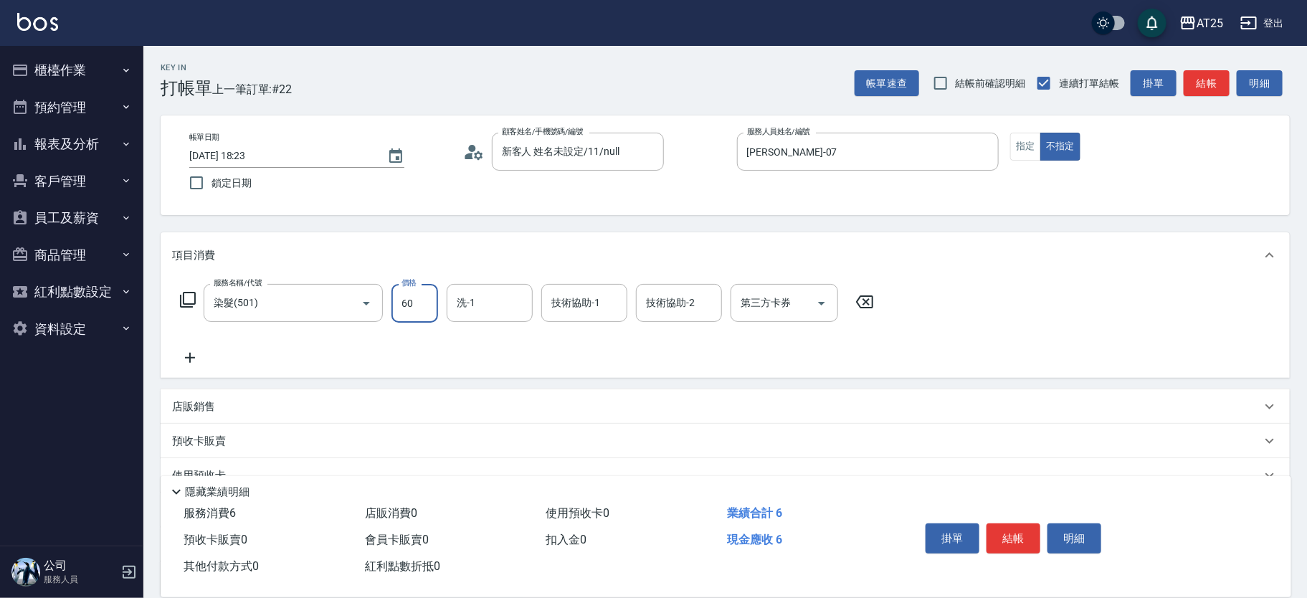
type input "600"
type input "6000"
click at [183, 311] on div "服務名稱/代號 染髮(501) 服務名稱/代號 價格 6000 價格 洗-1 洗-1 技術協助-1 技術協助-1 技術協助-2 技術協助-2 第三方卡券 第三…" at bounding box center [527, 303] width 710 height 39
click at [199, 359] on icon at bounding box center [190, 357] width 36 height 17
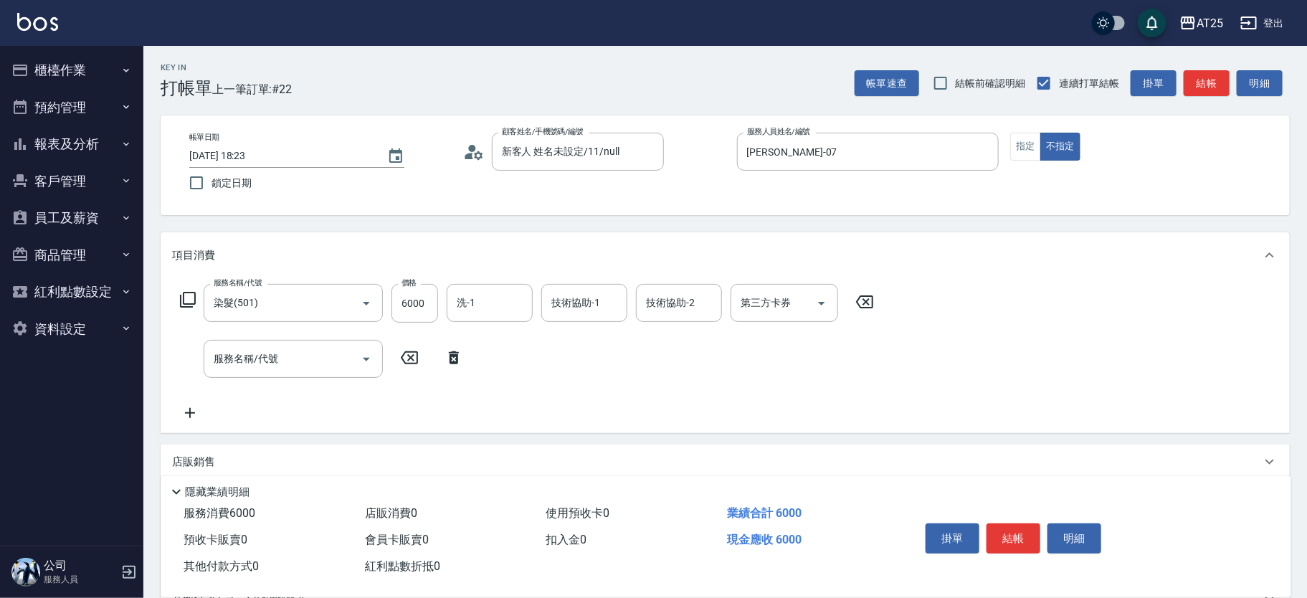
click at [191, 304] on icon at bounding box center [188, 300] width 16 height 16
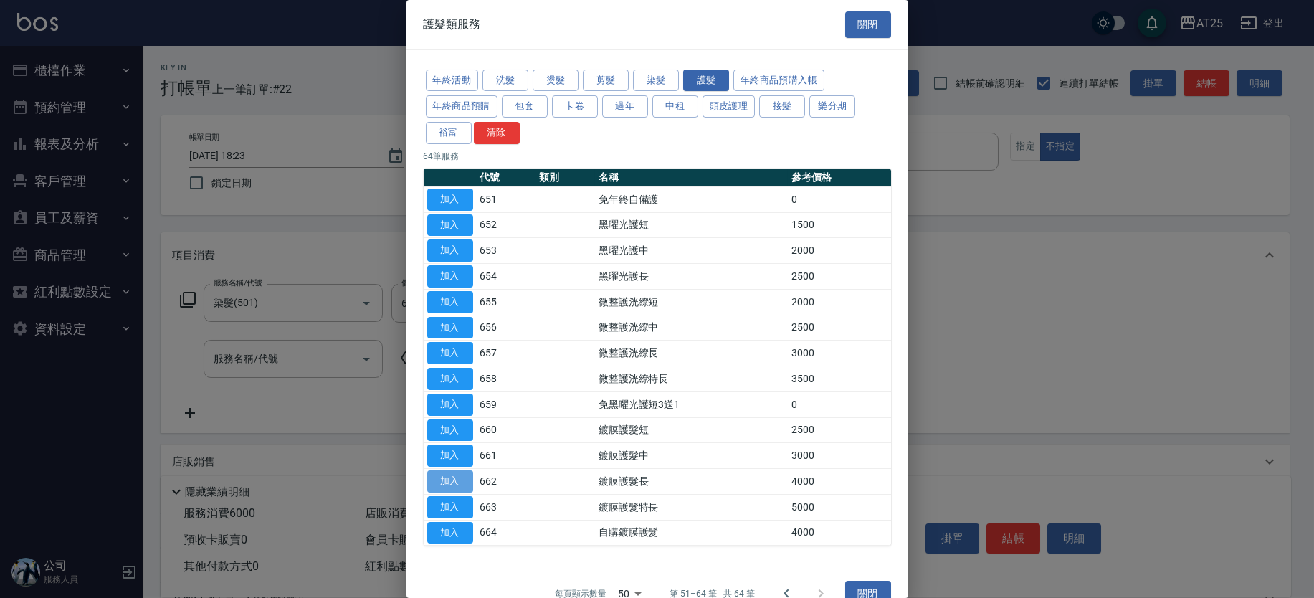
click at [464, 483] on button "加入" at bounding box center [450, 481] width 46 height 22
type input "1000"
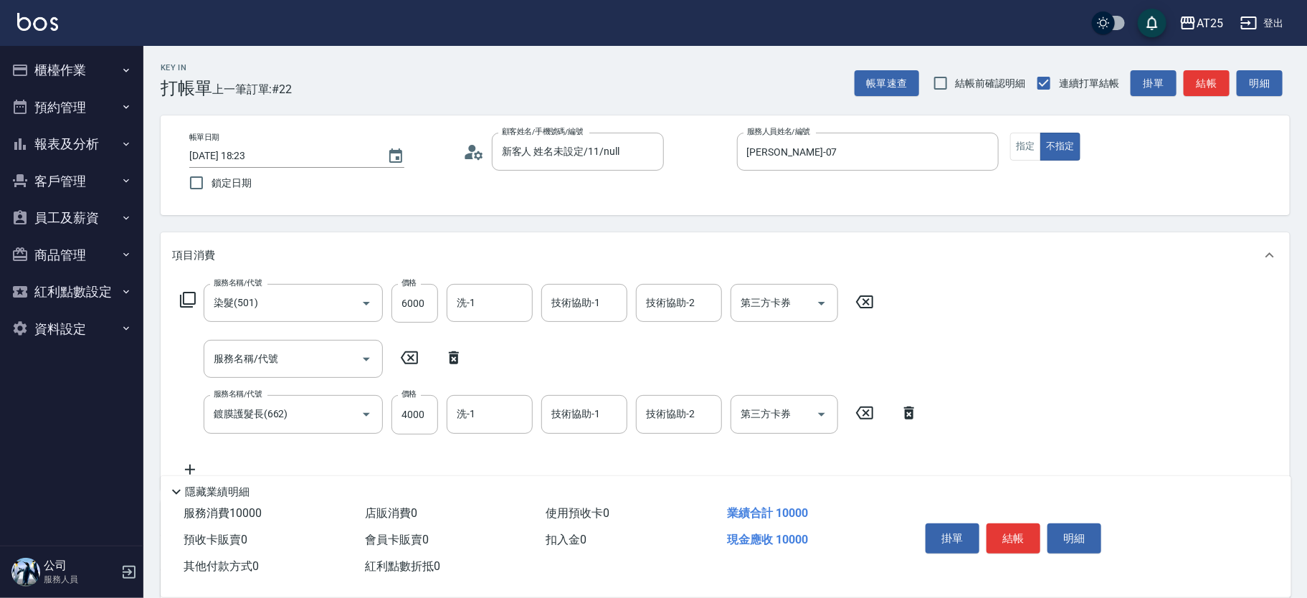
click at [448, 355] on icon at bounding box center [454, 357] width 36 height 17
type input "鍍膜護髮長(662)"
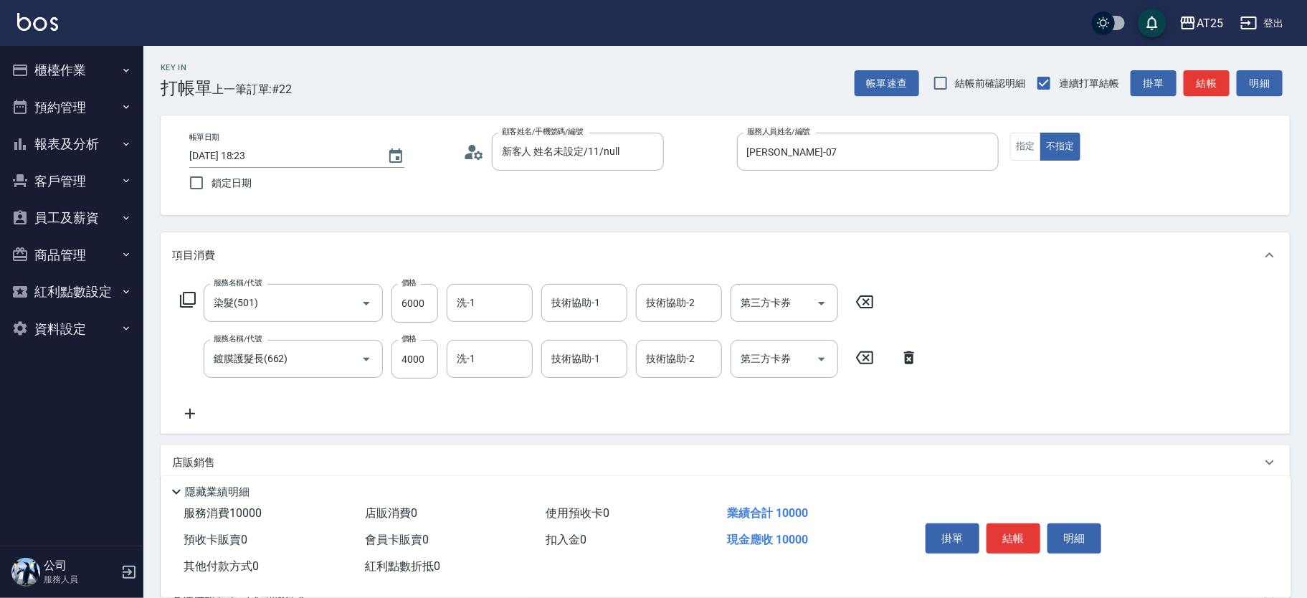
click at [190, 408] on icon at bounding box center [190, 413] width 36 height 17
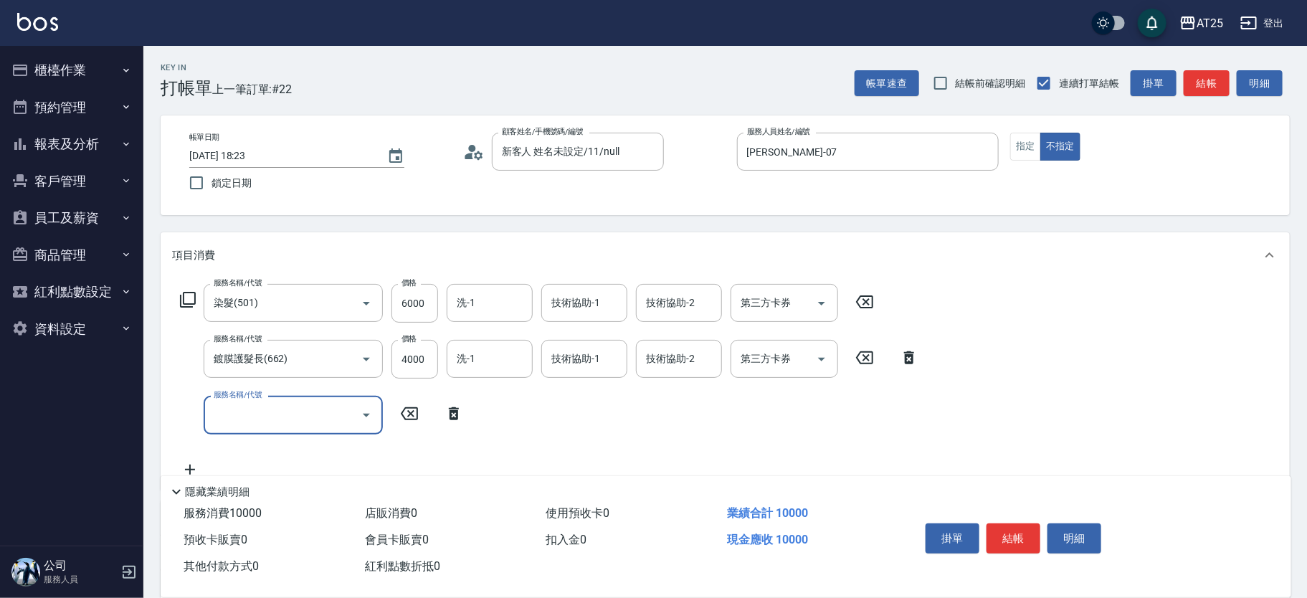
click at [288, 421] on input "服務名稱/代號" at bounding box center [282, 414] width 145 height 25
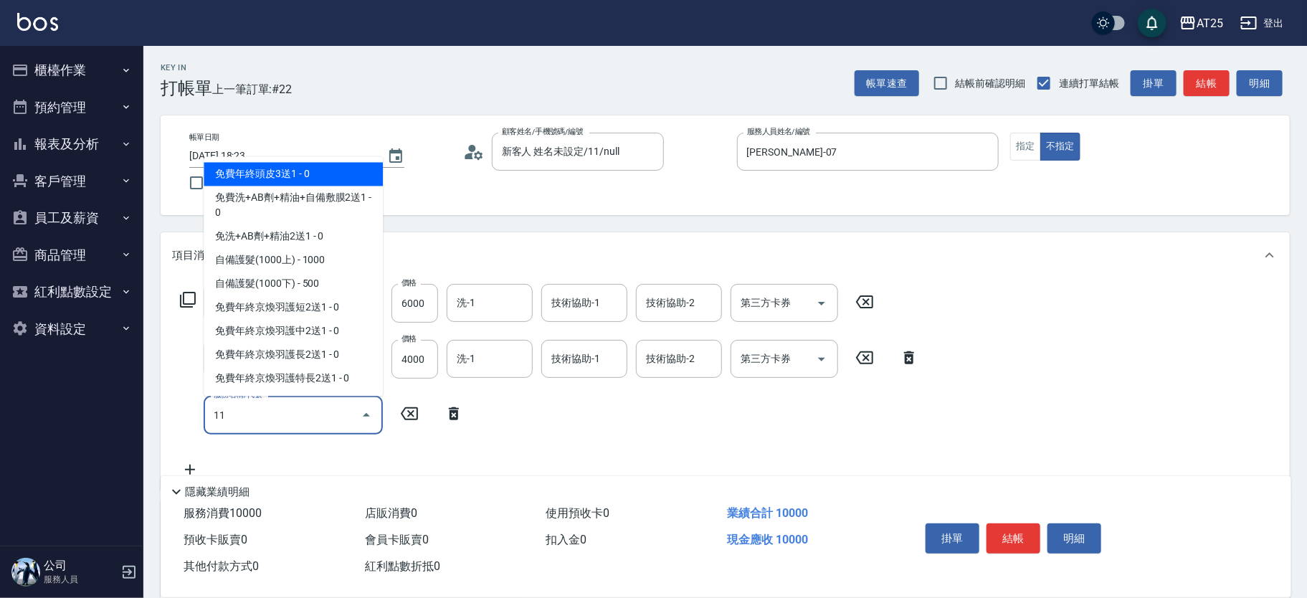
type input "114"
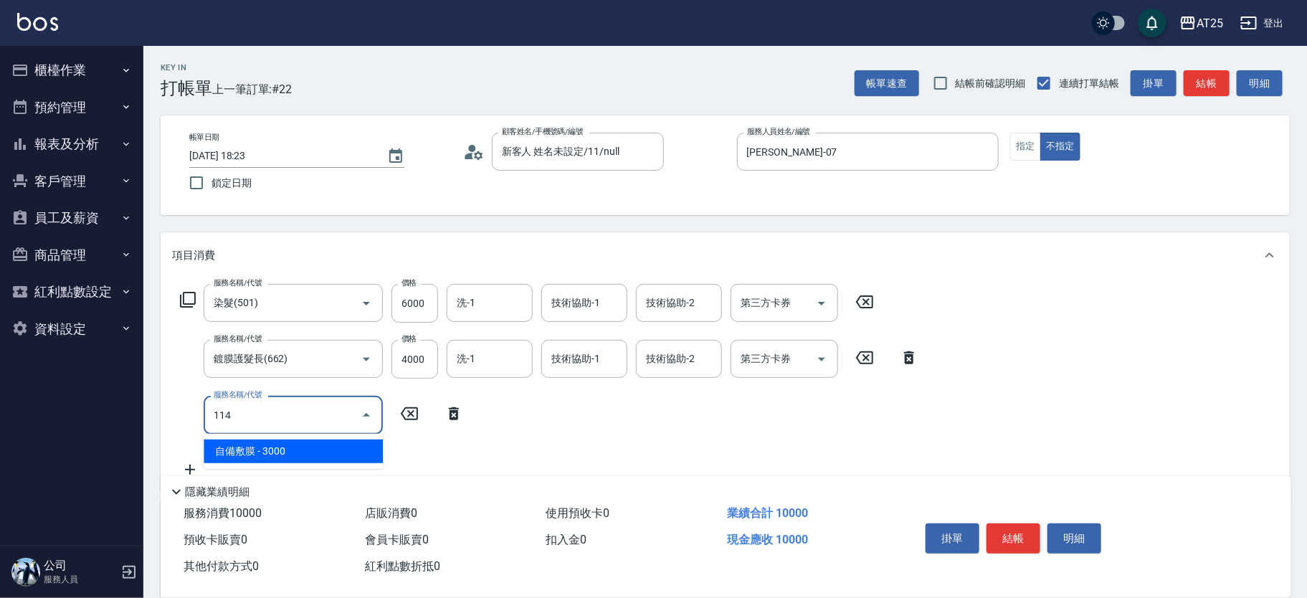
click at [317, 446] on span "自備敷膜 - 3000" at bounding box center [293, 451] width 179 height 24
type input "1300"
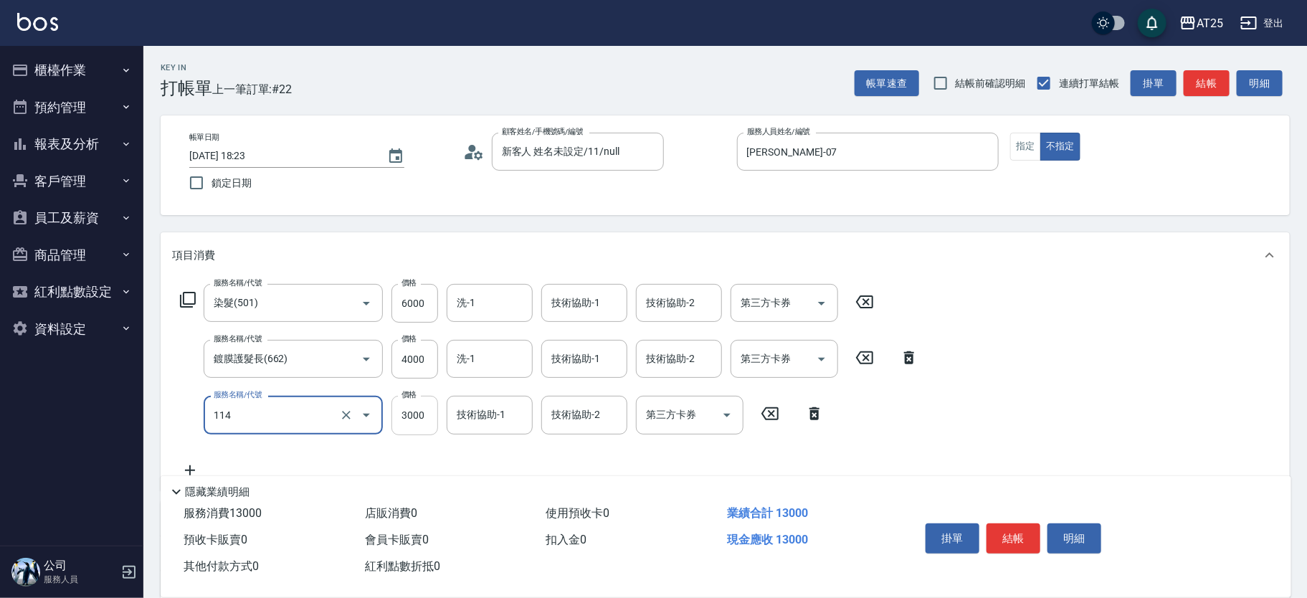
type input "自備敷膜(114)"
click at [406, 415] on input "3000" at bounding box center [414, 415] width 47 height 39
type input "1000"
type input "10"
type input "1010"
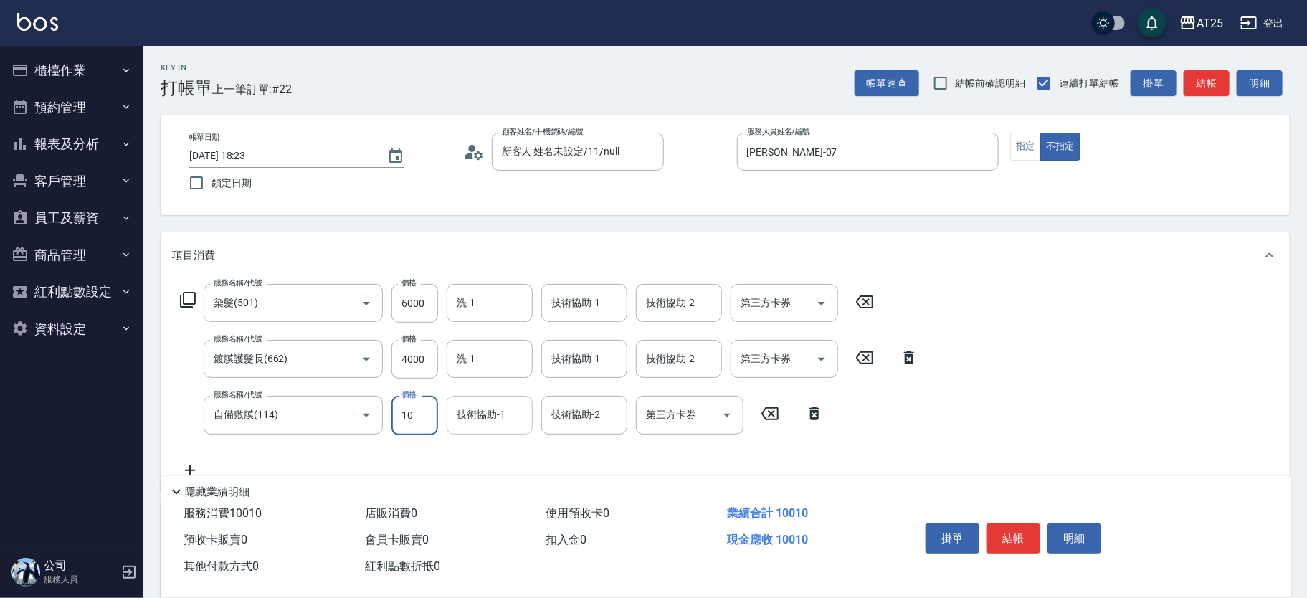
type input "100"
type input "1100"
type input "1000"
type input "2000"
type input "10000"
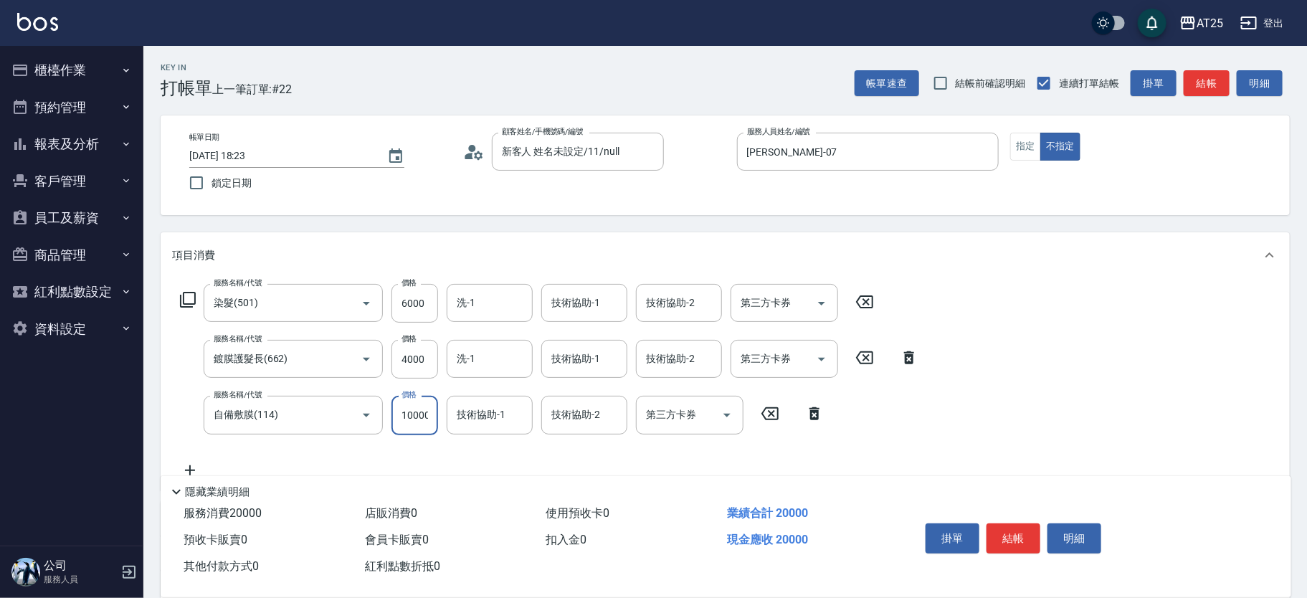
drag, startPoint x: 426, startPoint y: 416, endPoint x: 393, endPoint y: 414, distance: 33.0
click at [393, 414] on input "10000" at bounding box center [414, 415] width 47 height 39
type input "1000"
type input "19"
type input "1010"
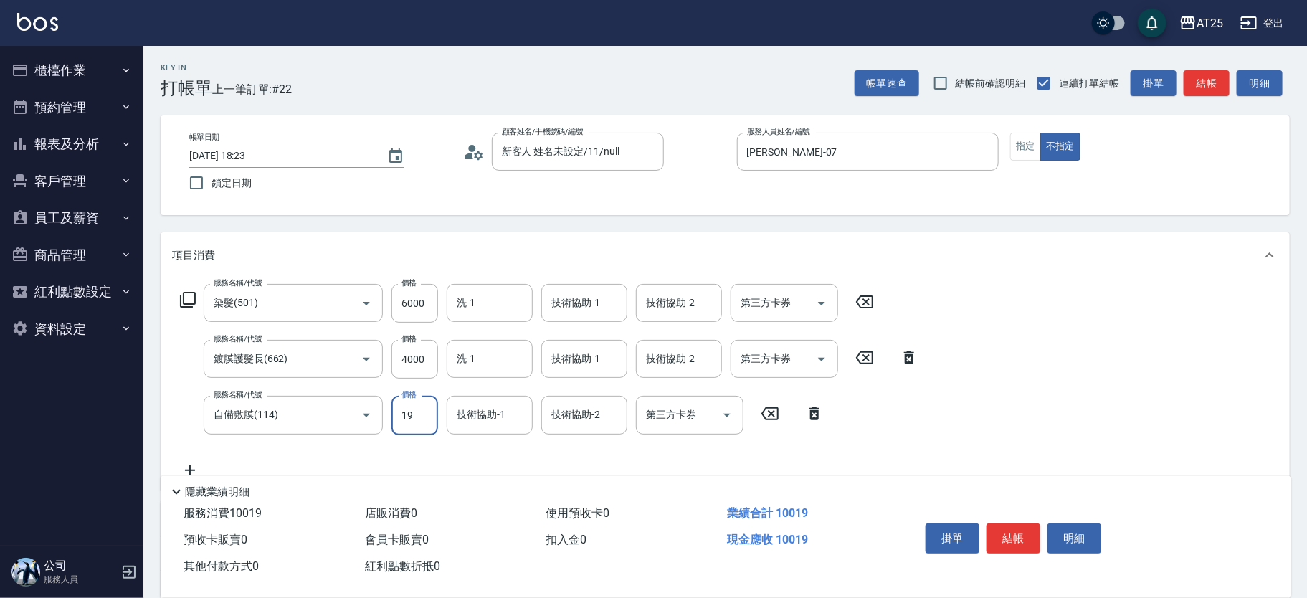
type input "196"
type input "1190"
type input "1960"
type input "2960"
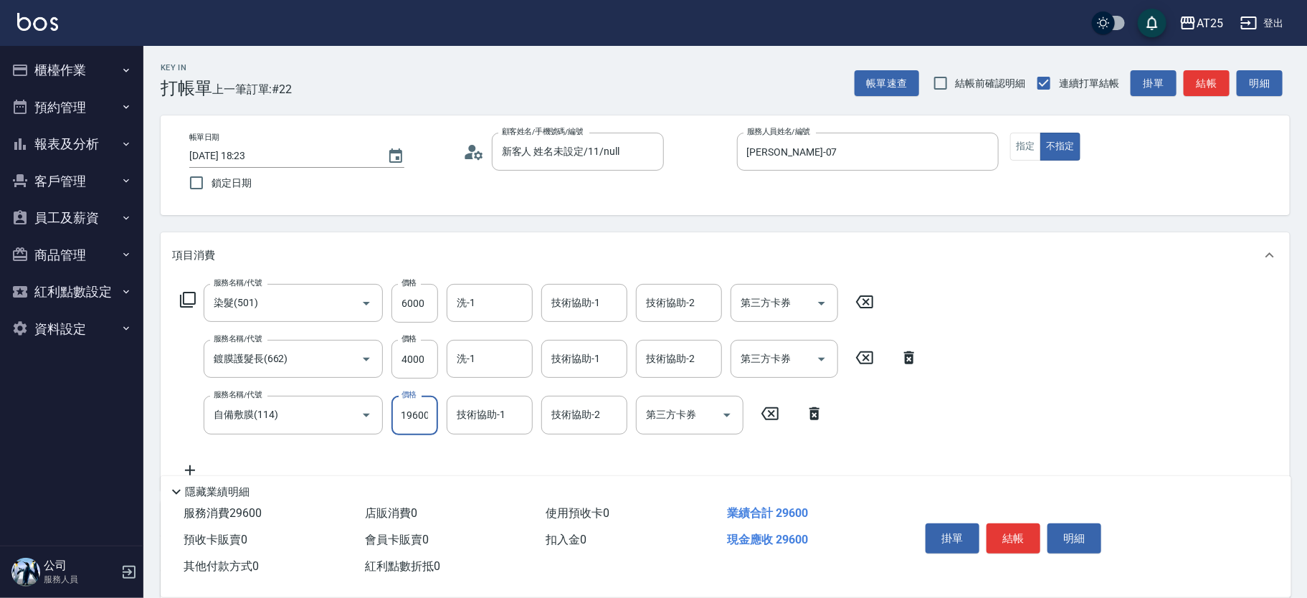
click at [401, 411] on input "19600" at bounding box center [414, 415] width 47 height 39
click at [405, 413] on input "19600" at bounding box center [414, 415] width 47 height 39
type input "9600"
type input "1960"
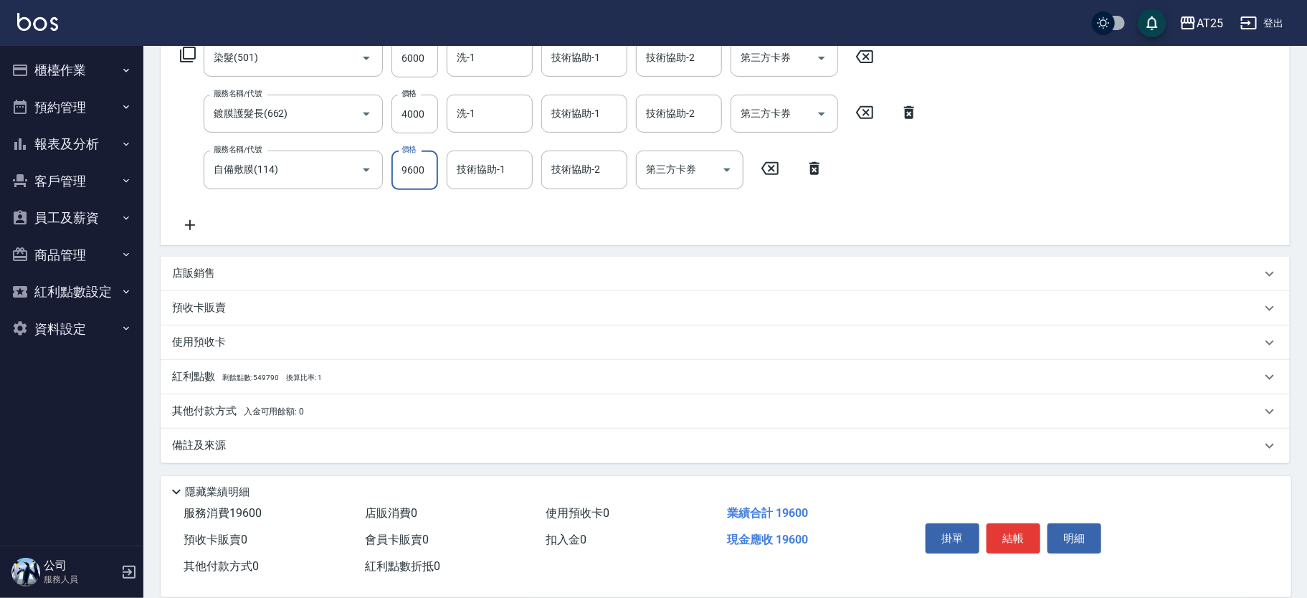
scroll to position [0, 0]
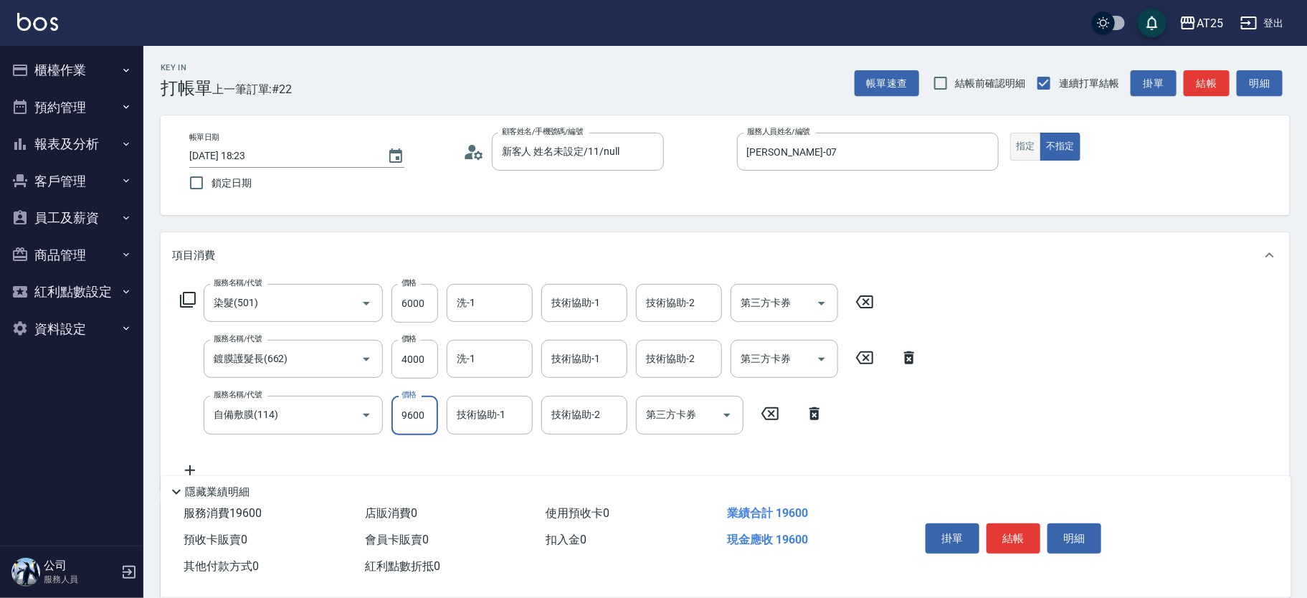
type input "9600"
click at [1026, 143] on button "指定" at bounding box center [1025, 147] width 31 height 28
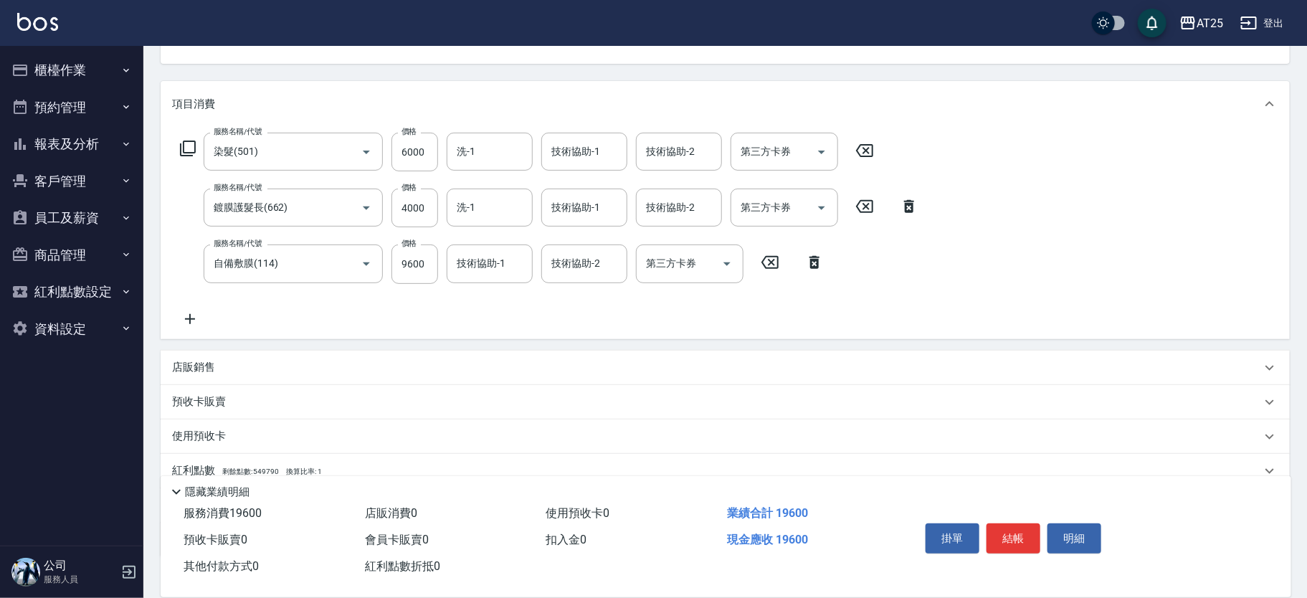
scroll to position [245, 0]
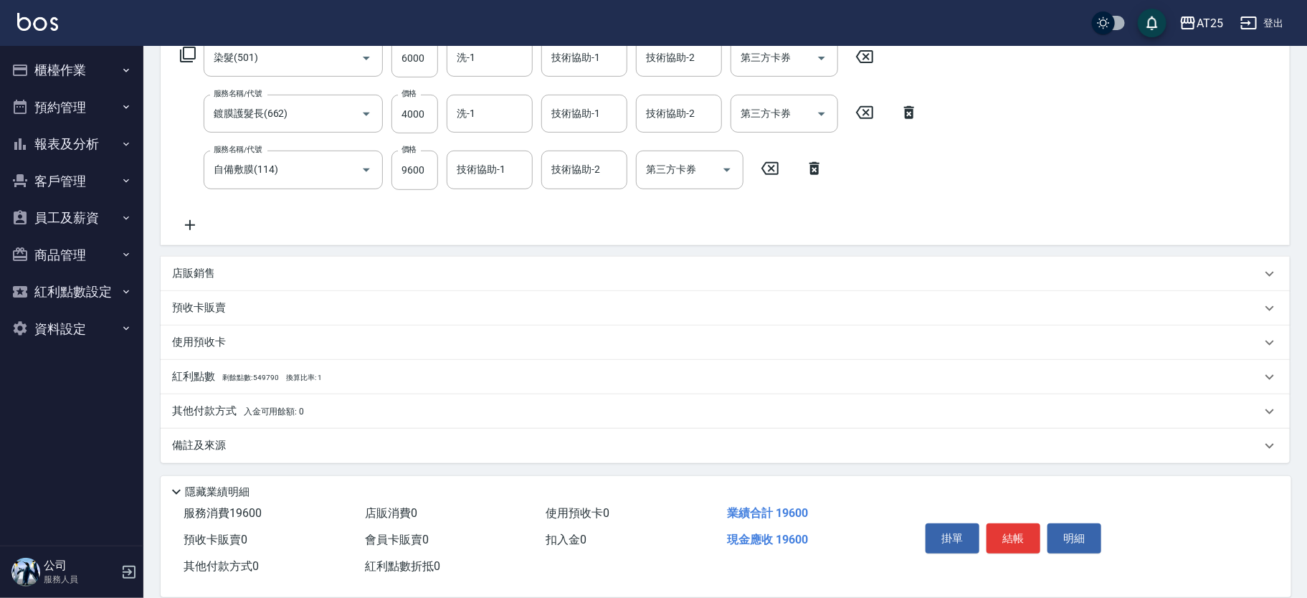
click at [223, 413] on p "其他付款方式 入金可用餘額: 0" at bounding box center [238, 412] width 132 height 16
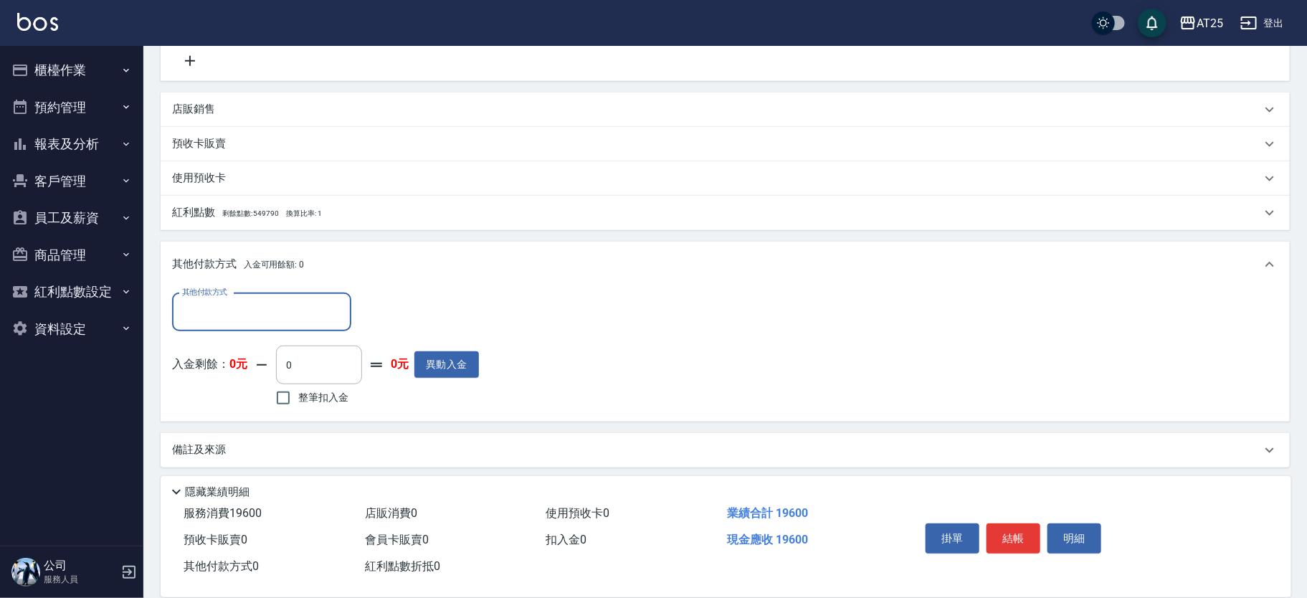
scroll to position [414, 0]
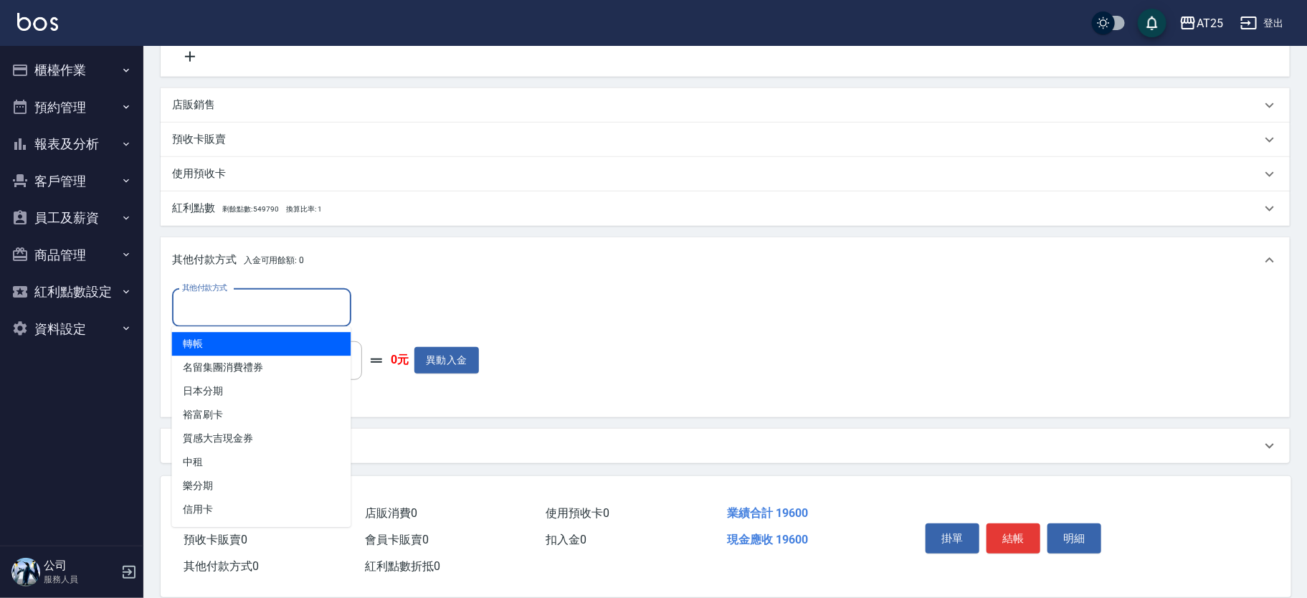
click at [186, 304] on input "其他付款方式" at bounding box center [261, 307] width 166 height 25
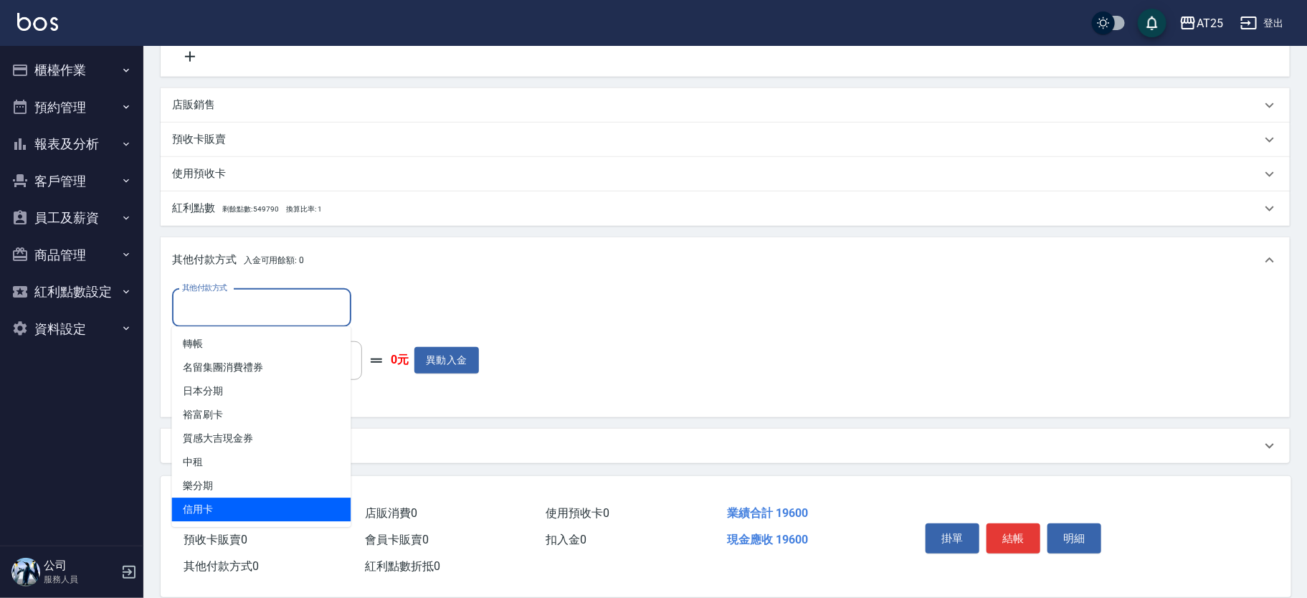
click at [209, 506] on span "信用卡" at bounding box center [261, 509] width 179 height 24
type input "信用卡"
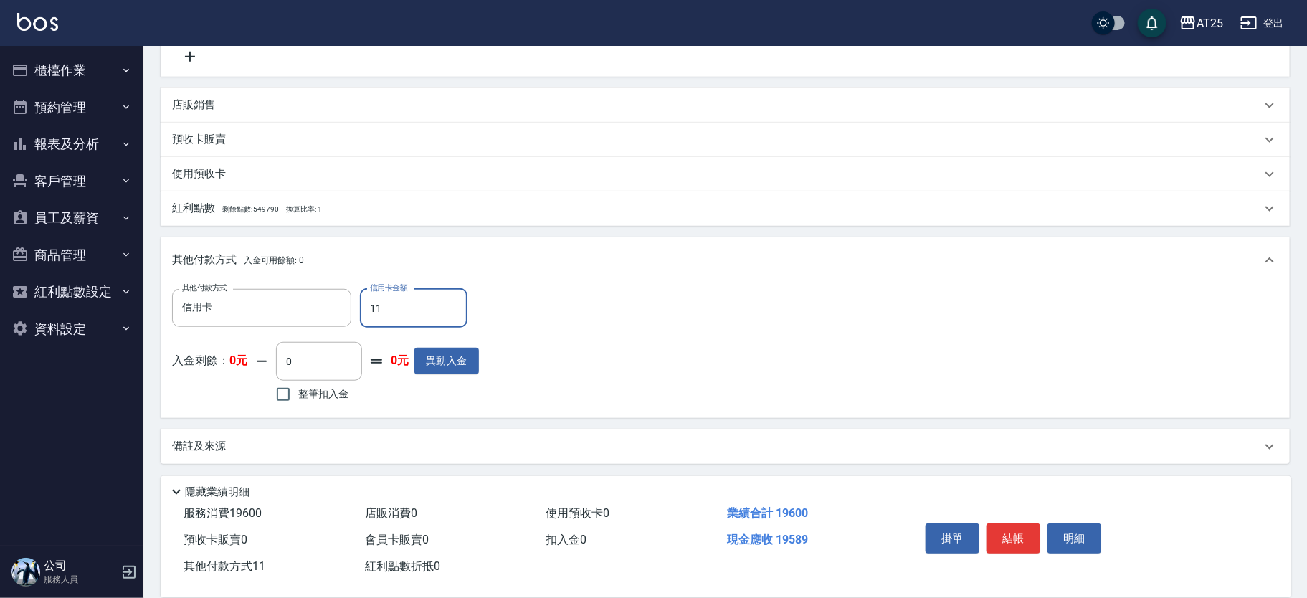
type input "1950"
type input "11"
type input "1940"
type input "119"
type input "1950"
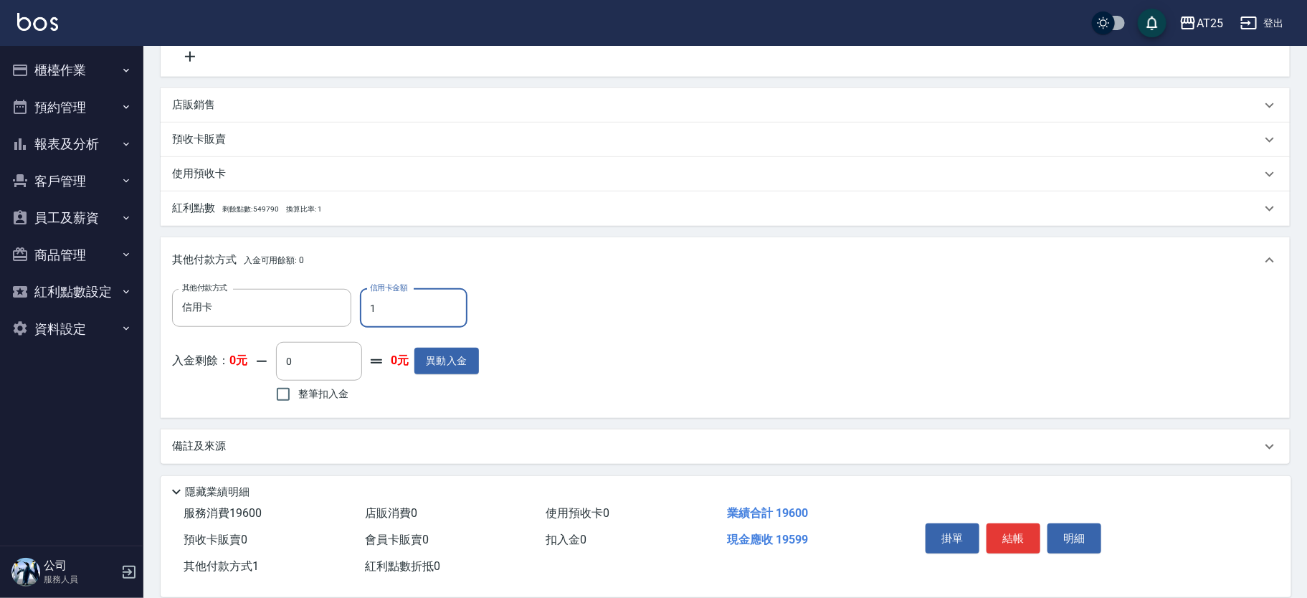
type input "19"
type input "1940"
type input "196"
type input "1760"
type input "1960"
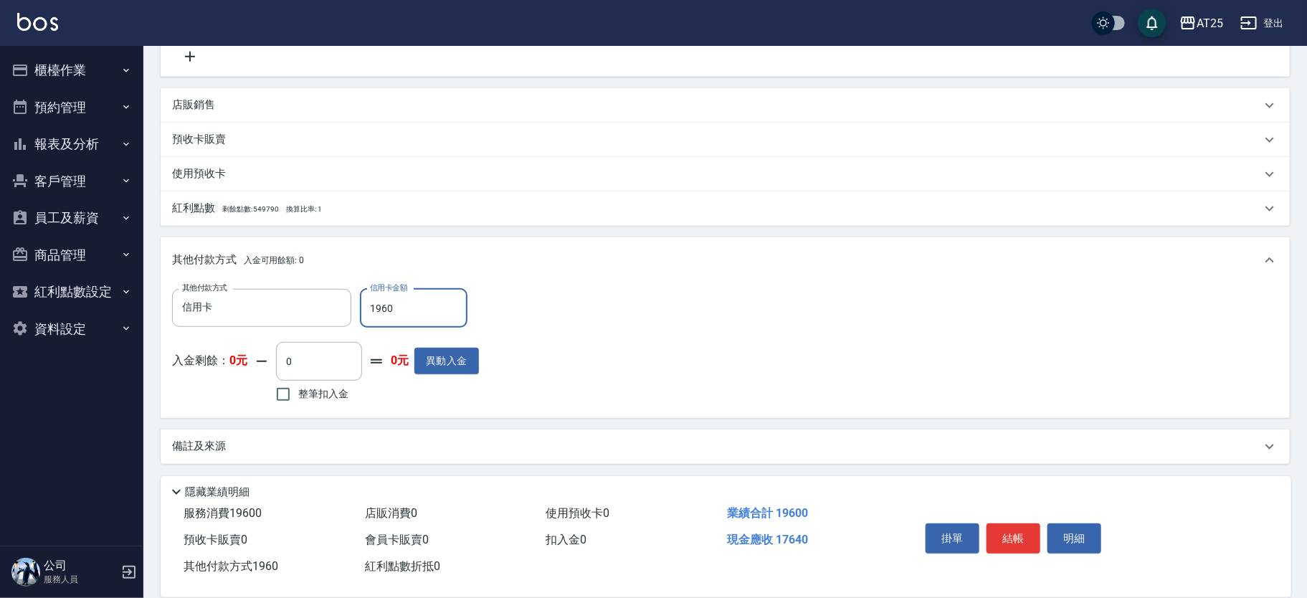
type input "0"
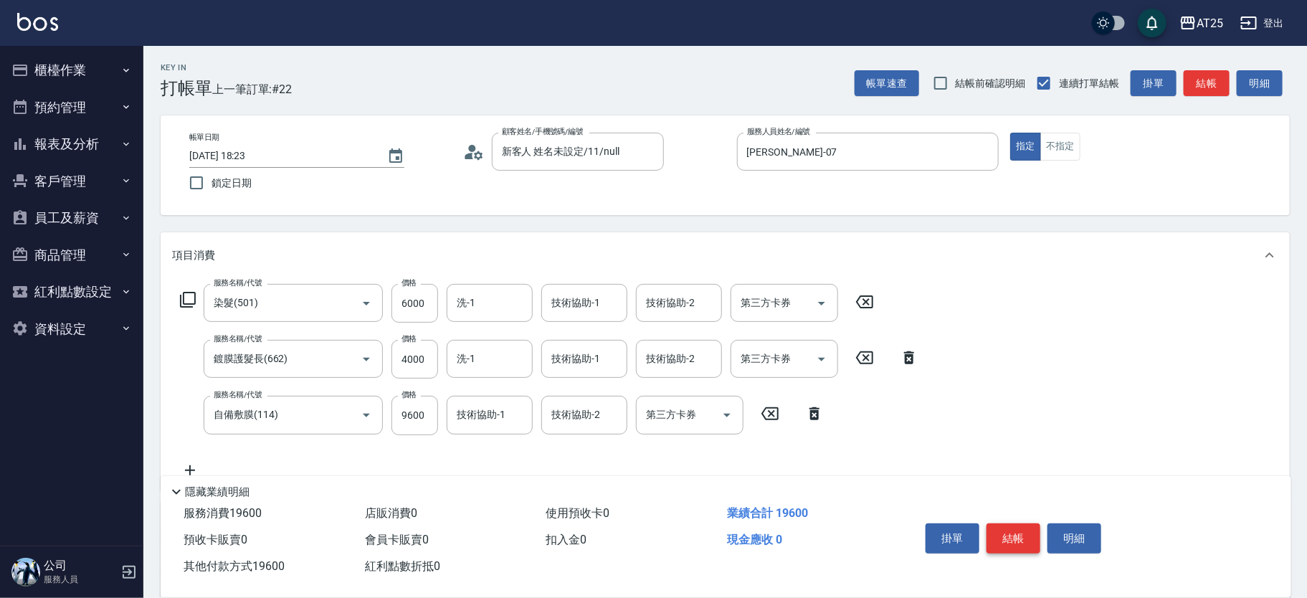
type input "19600"
click at [1014, 530] on button "結帳" at bounding box center [1013, 538] width 54 height 30
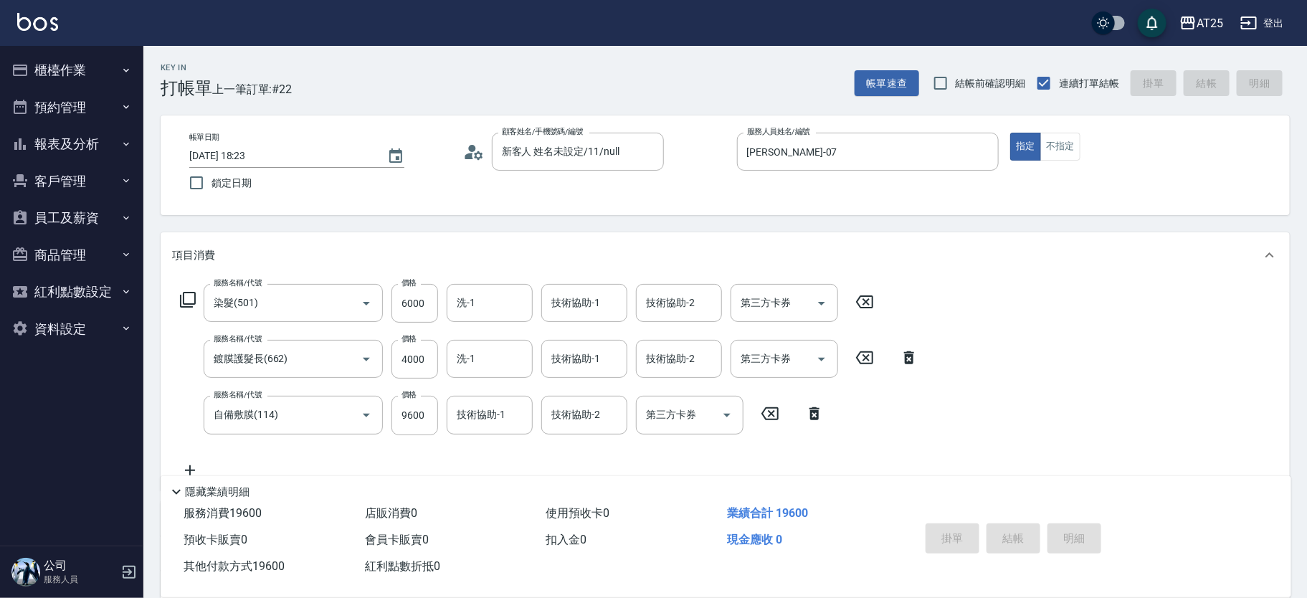
type input "[DATE] 18:27"
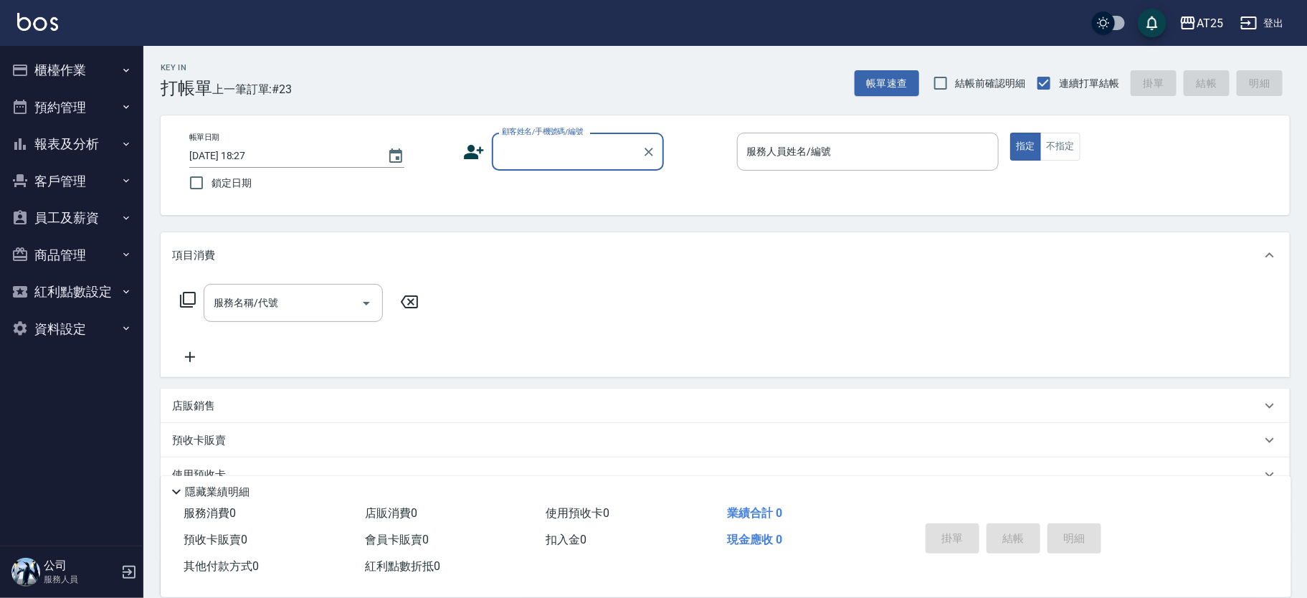
click at [679, 161] on div "顧客姓名/手機號碼/編號 顧客姓名/手機號碼/編號" at bounding box center [594, 152] width 262 height 38
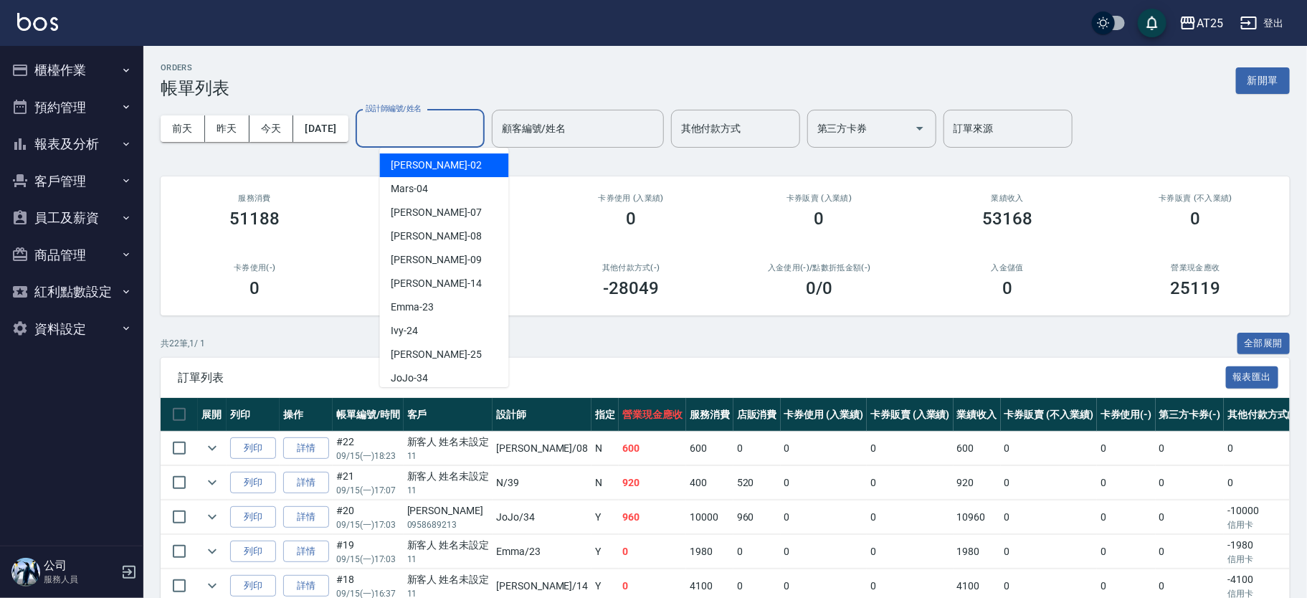
click at [426, 131] on input "設計師編號/姓名" at bounding box center [420, 128] width 116 height 25
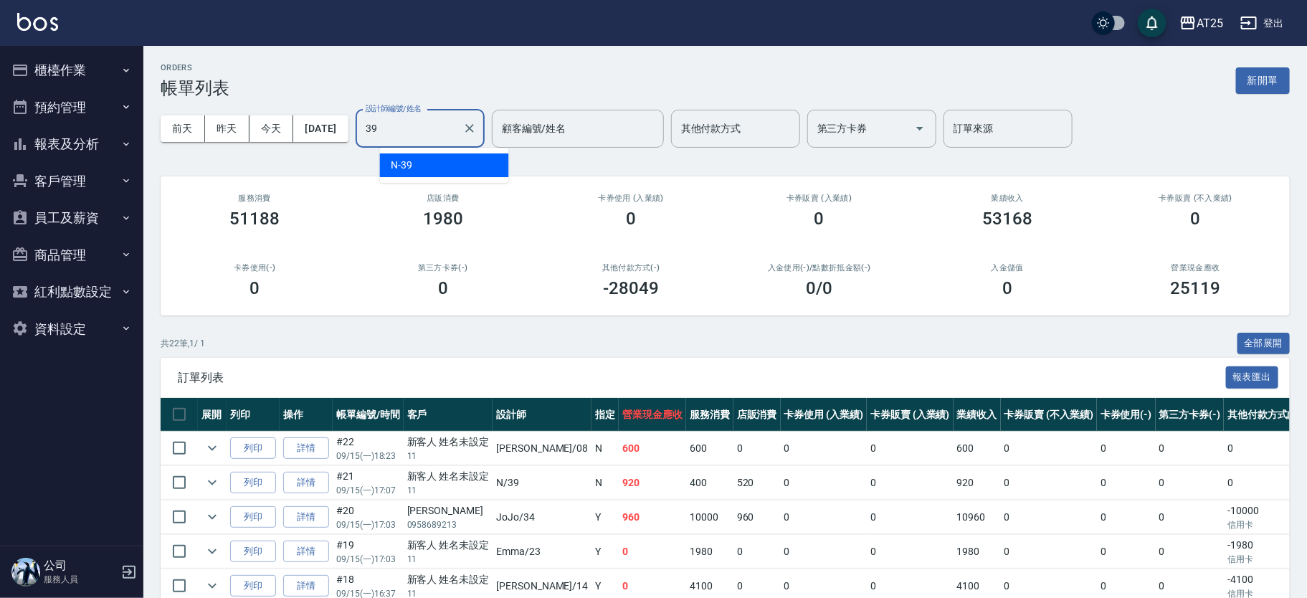
type input "N-39"
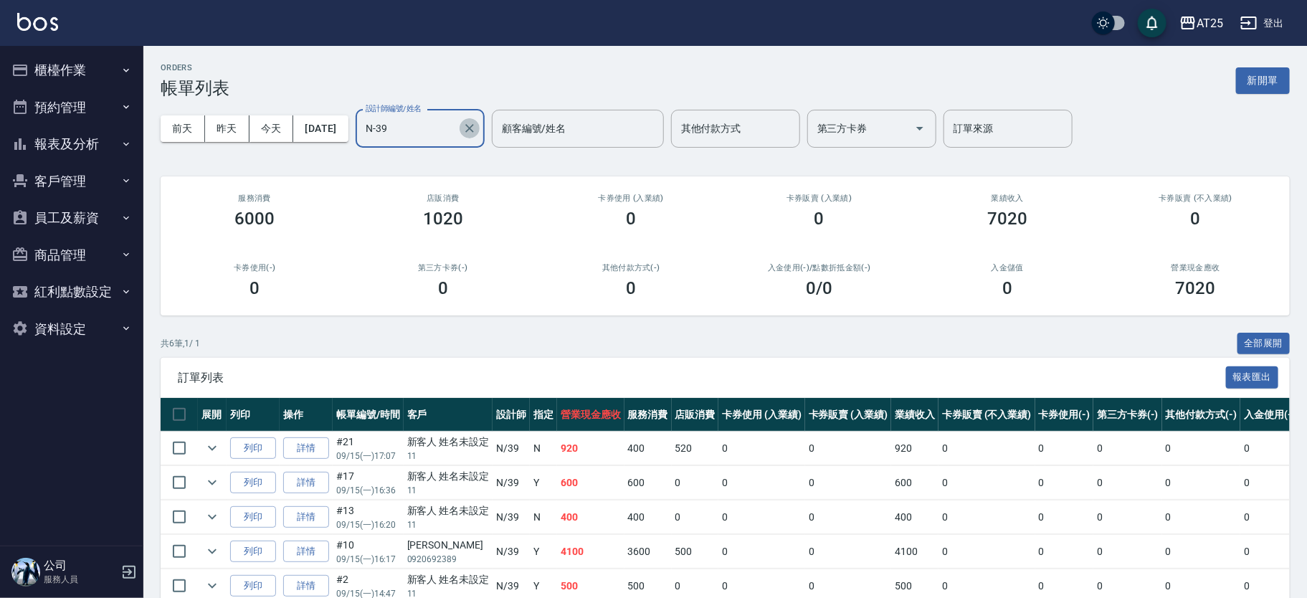
click at [474, 125] on icon "Clear" at bounding box center [469, 128] width 9 height 9
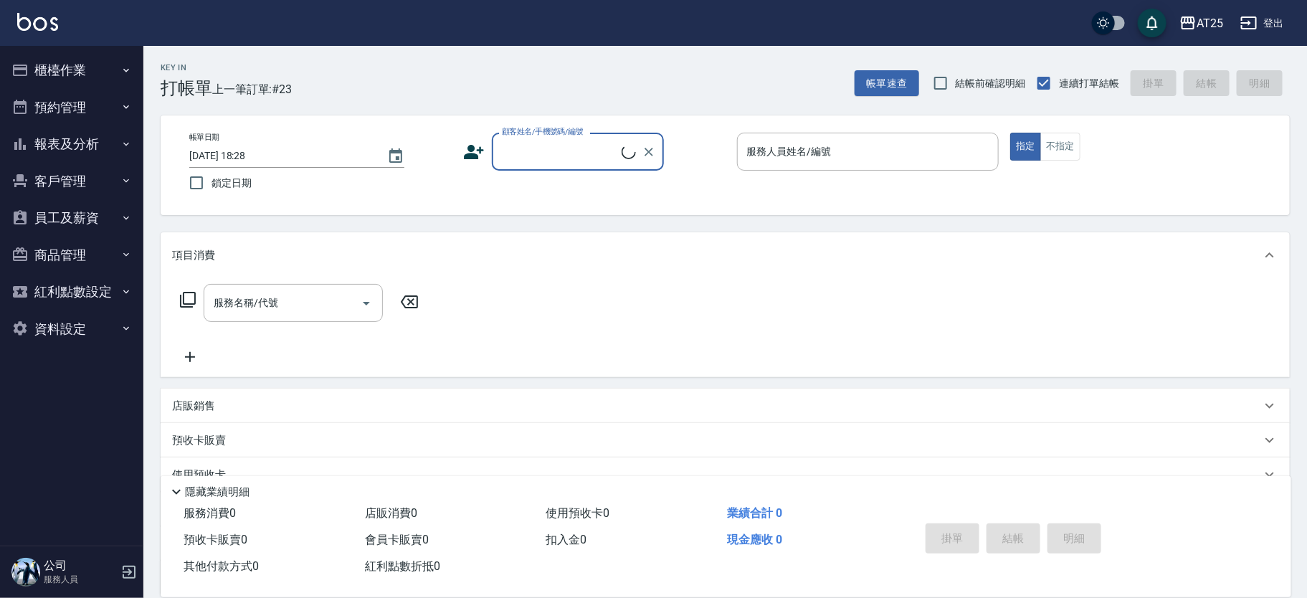
click at [104, 146] on button "報表及分析" at bounding box center [72, 143] width 132 height 37
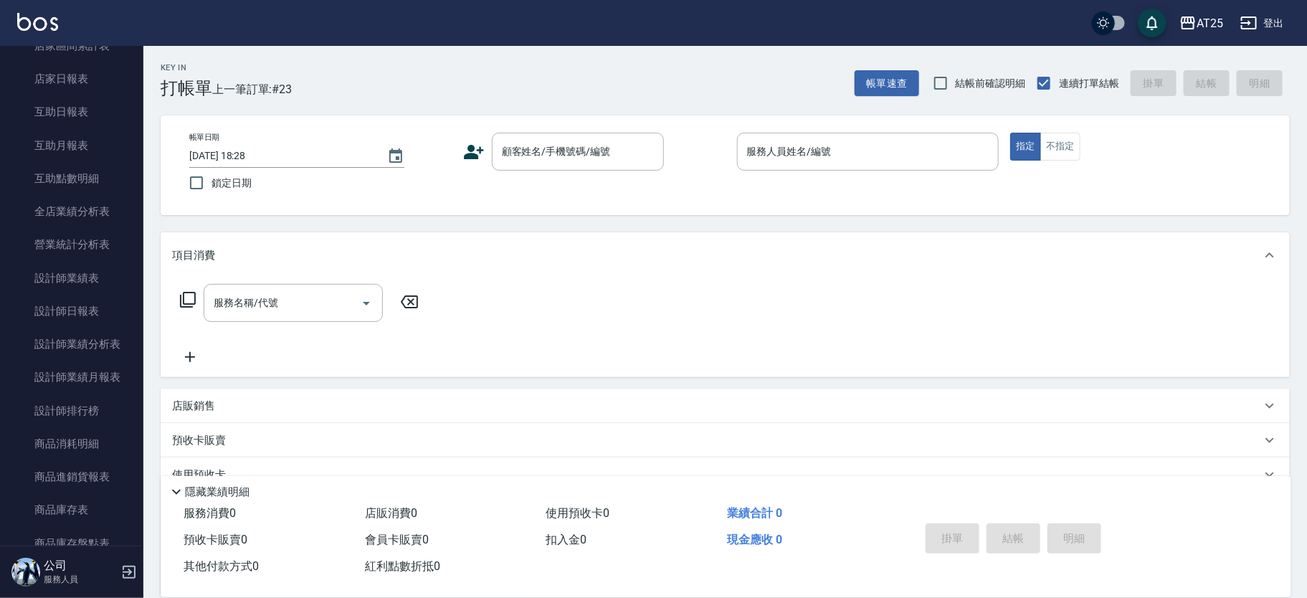
scroll to position [237, 0]
click at [94, 350] on link "設計師排行榜" at bounding box center [72, 346] width 132 height 33
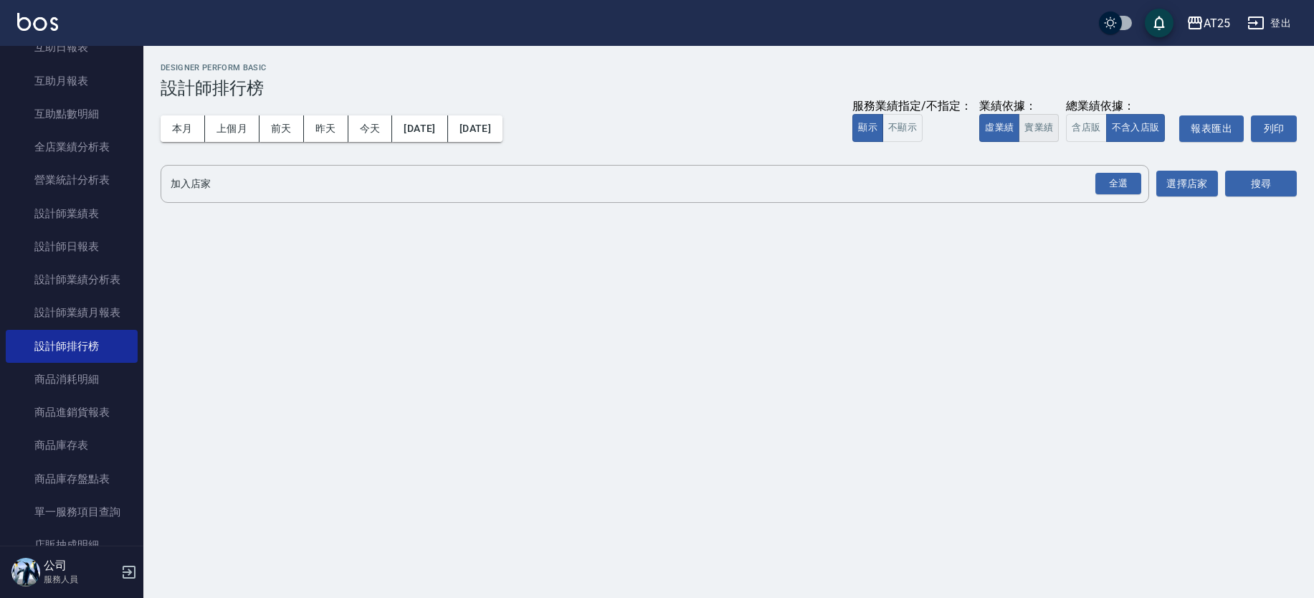
click at [1040, 130] on button "實業績" at bounding box center [1038, 128] width 40 height 28
click at [1113, 183] on div "全選" at bounding box center [1118, 184] width 46 height 22
click at [1244, 179] on button "搜尋" at bounding box center [1261, 184] width 72 height 27
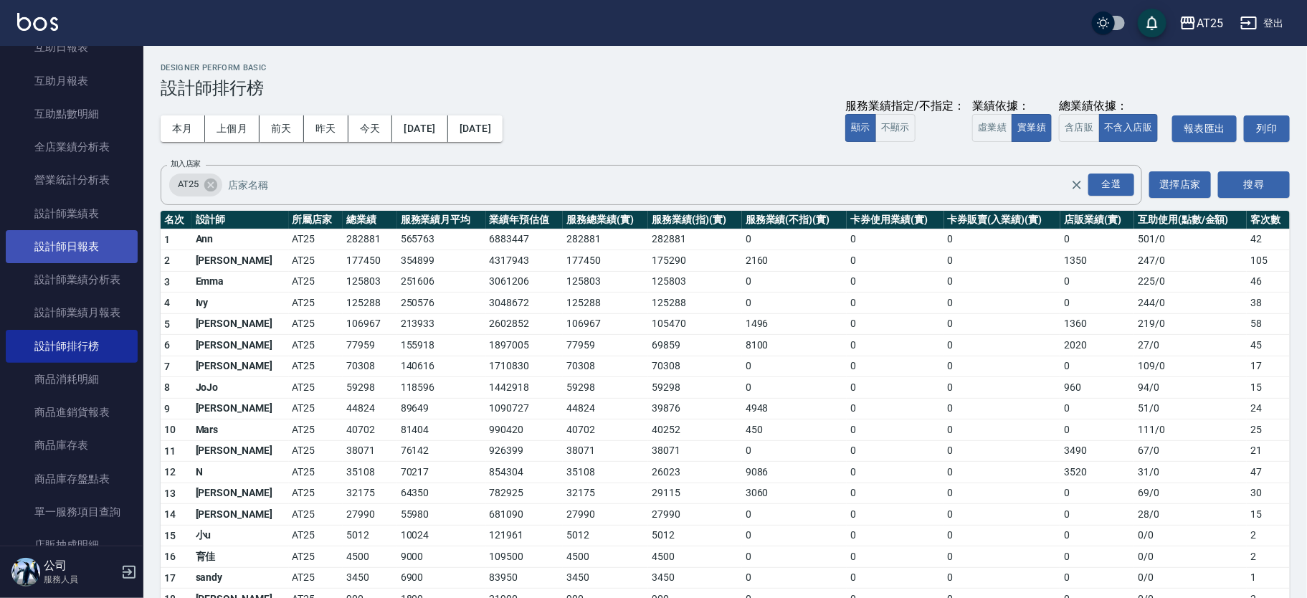
click at [104, 244] on link "設計師日報表" at bounding box center [72, 246] width 132 height 33
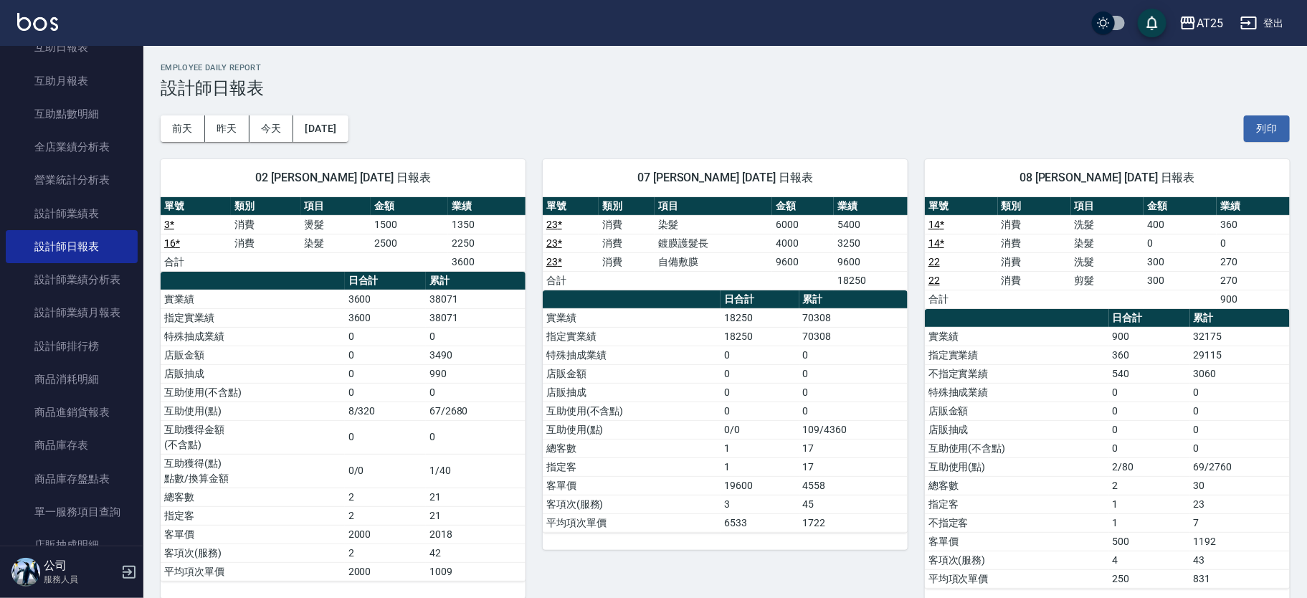
click at [323, 113] on div "前天 昨天 今天 2025/09/15 列印" at bounding box center [725, 128] width 1129 height 61
click at [328, 118] on button "[DATE]" at bounding box center [320, 128] width 54 height 27
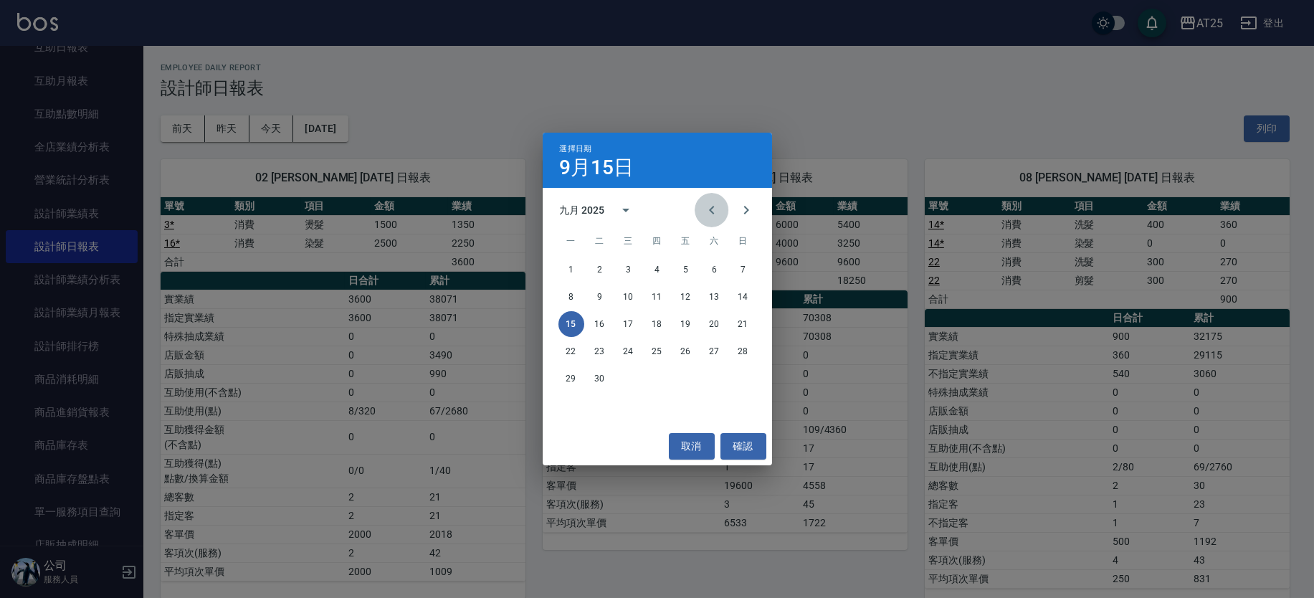
click at [712, 206] on icon "Previous month" at bounding box center [711, 210] width 5 height 9
click at [686, 318] on button "15" at bounding box center [686, 324] width 26 height 26
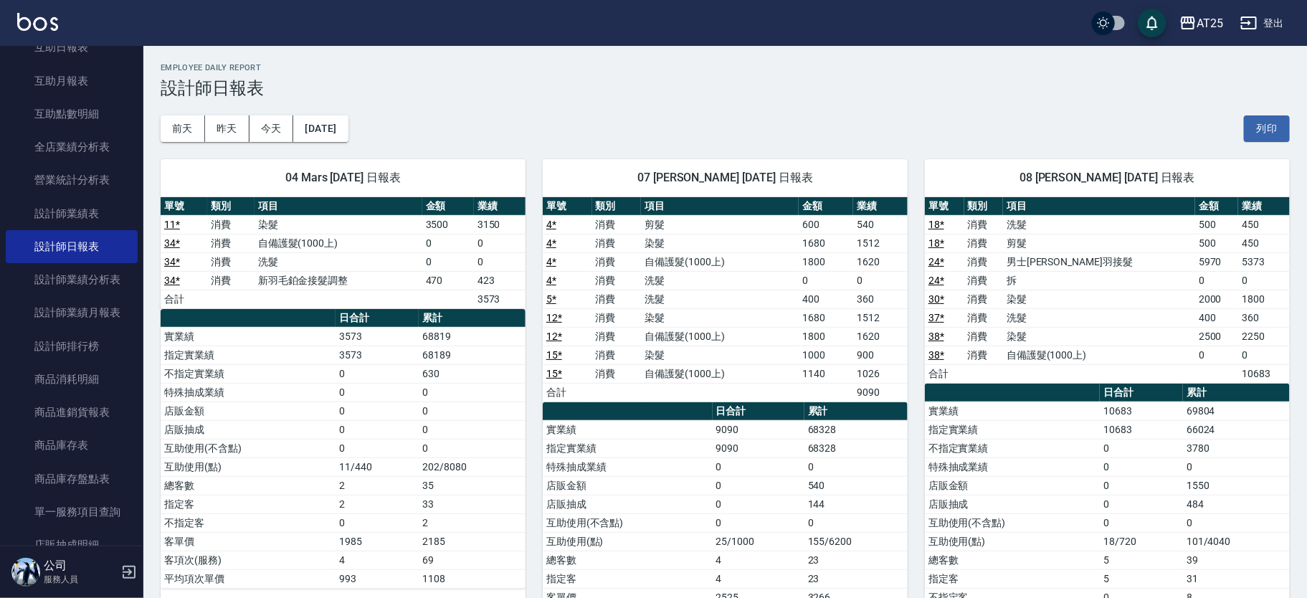
click at [52, 24] on img at bounding box center [37, 22] width 41 height 18
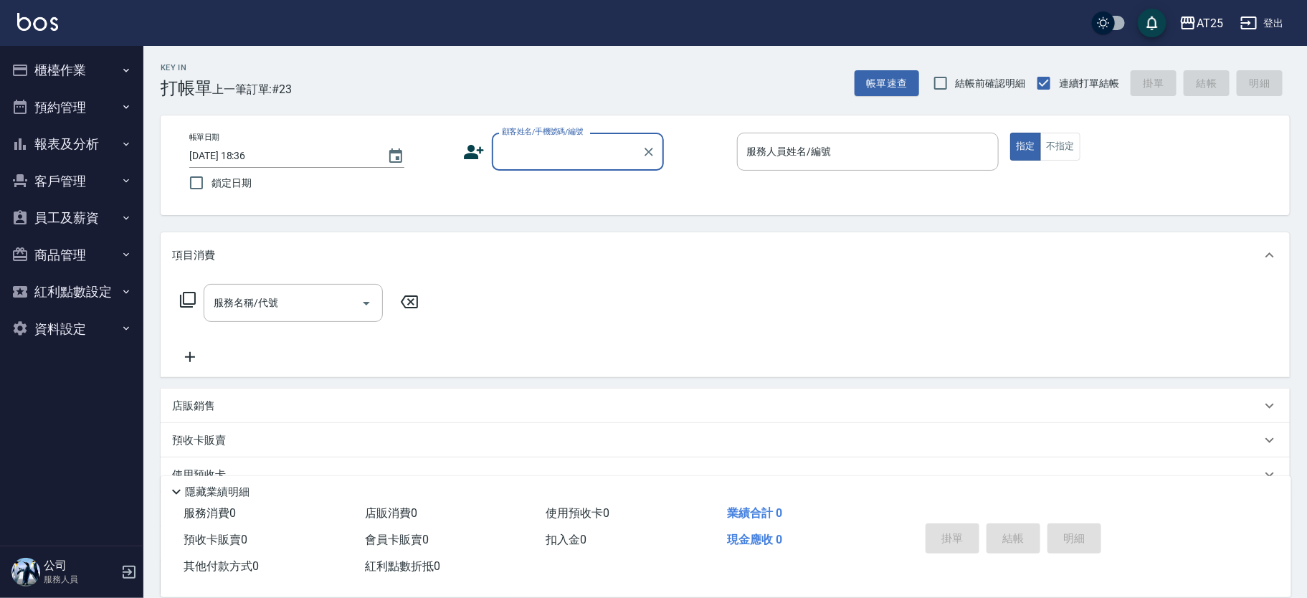
click at [75, 149] on button "報表及分析" at bounding box center [72, 143] width 132 height 37
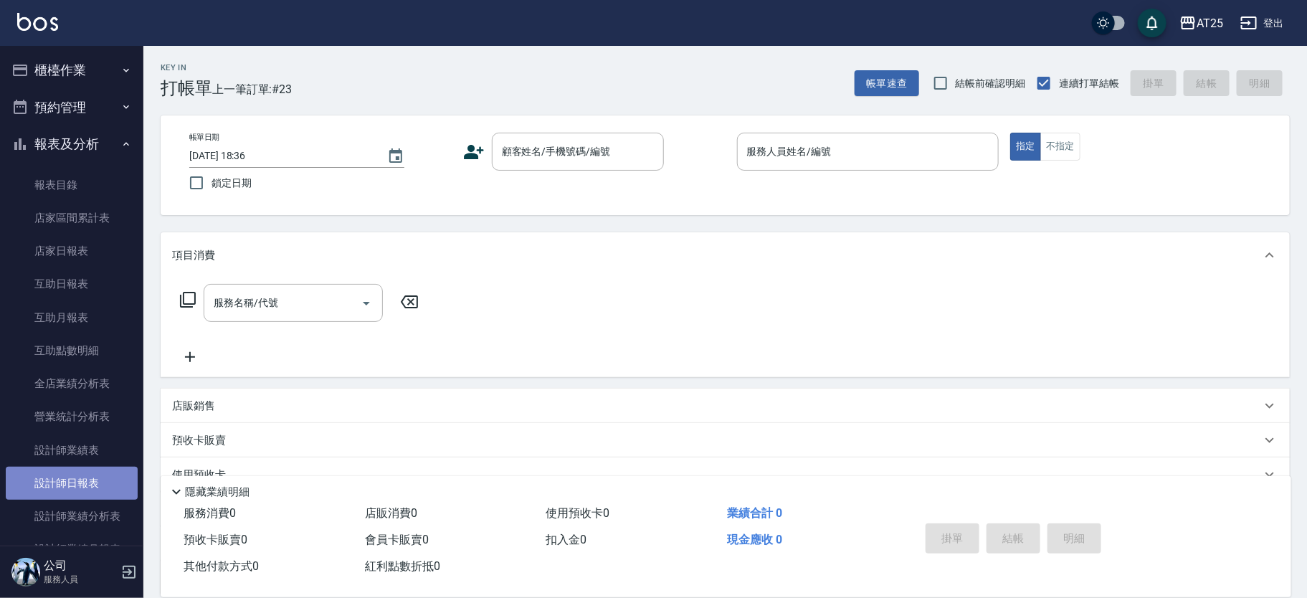
click at [103, 479] on link "設計師日報表" at bounding box center [72, 483] width 132 height 33
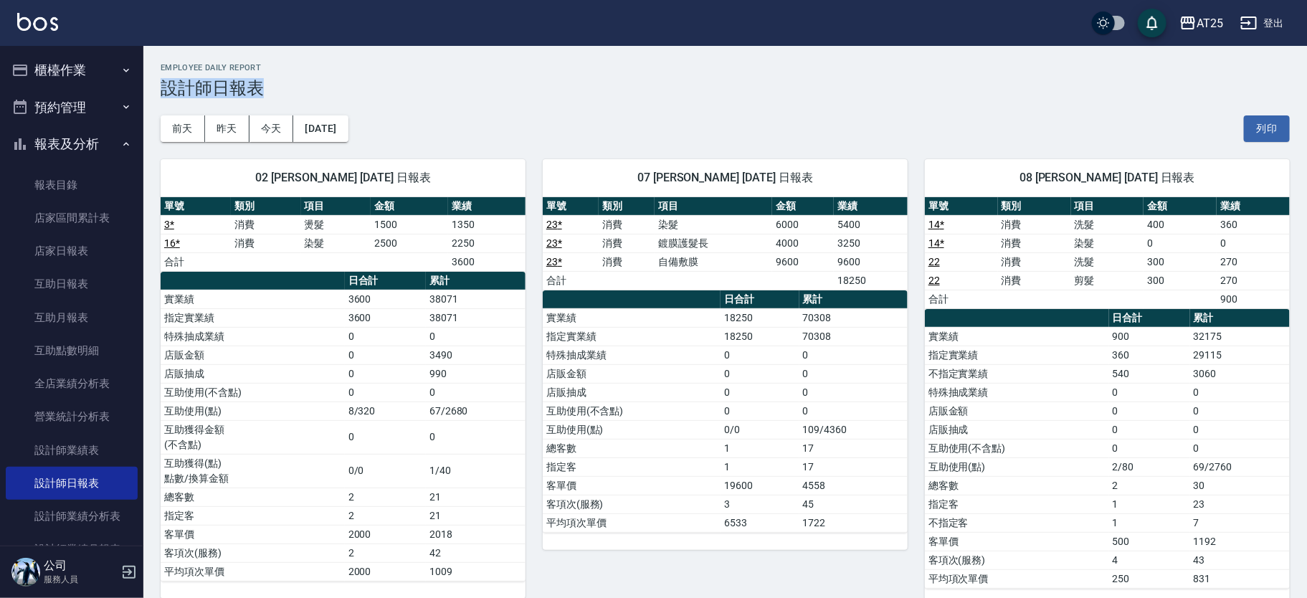
drag, startPoint x: 1305, startPoint y: 67, endPoint x: 1312, endPoint y: 88, distance: 22.0
click at [80, 246] on link "店家日報表" at bounding box center [72, 250] width 132 height 33
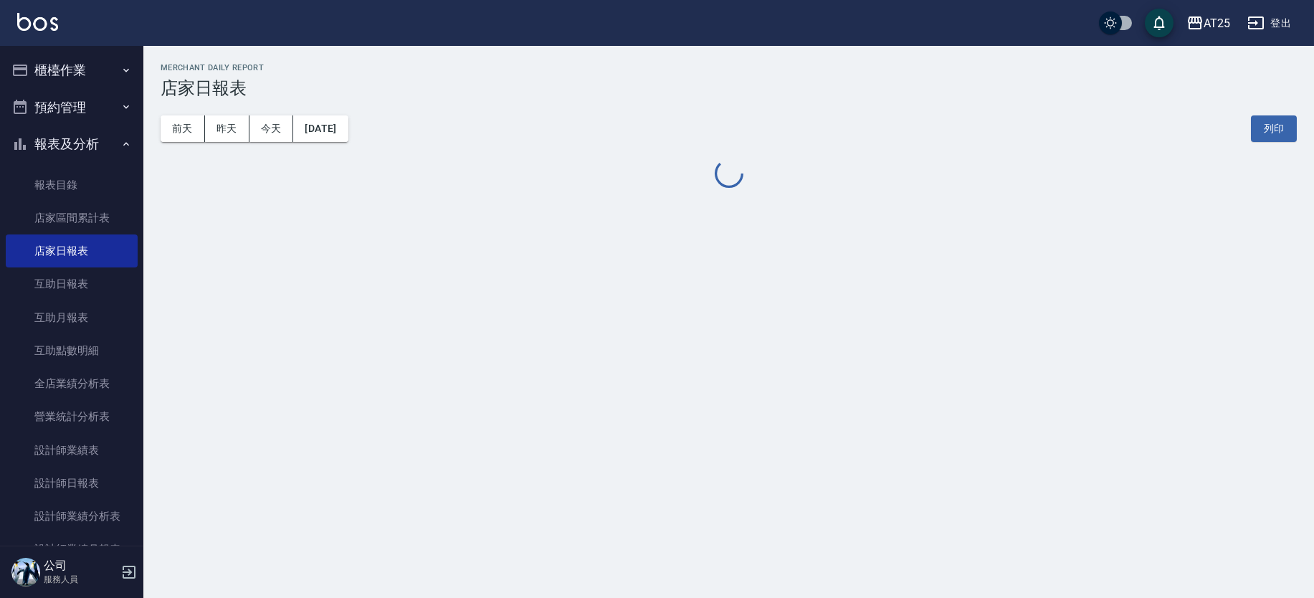
click at [399, 122] on div "前天 昨天 今天 2025/09/15 列印" at bounding box center [729, 128] width 1136 height 61
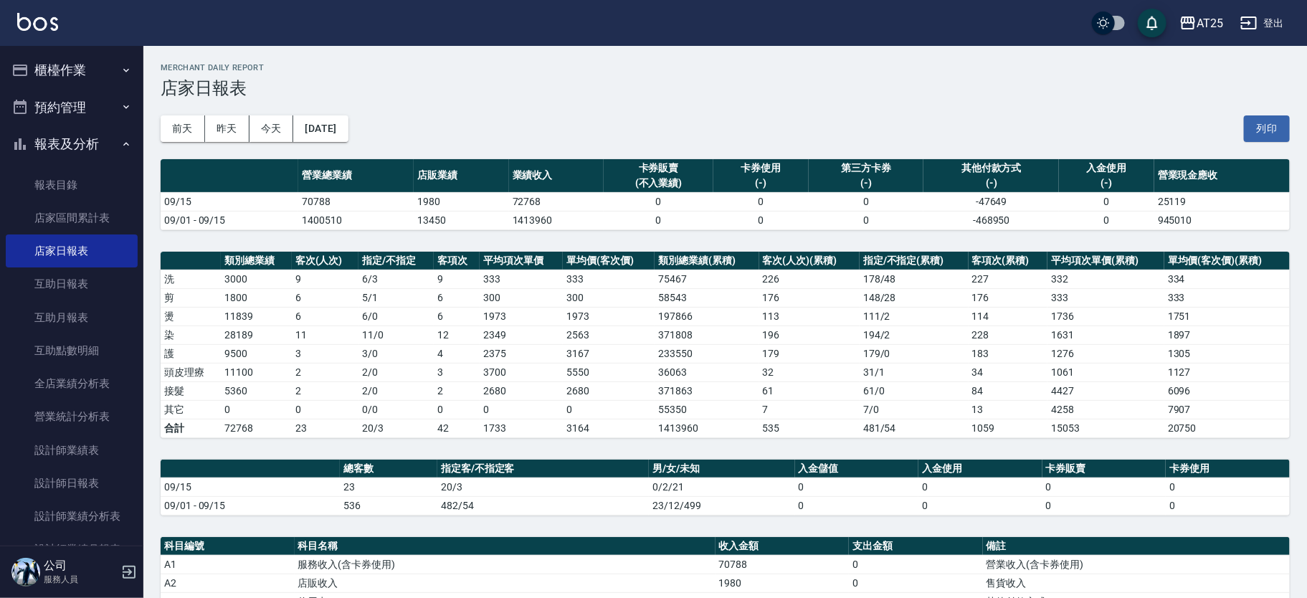
click at [39, 7] on div "AT25 登出" at bounding box center [653, 23] width 1307 height 46
click at [44, 15] on img at bounding box center [37, 22] width 41 height 18
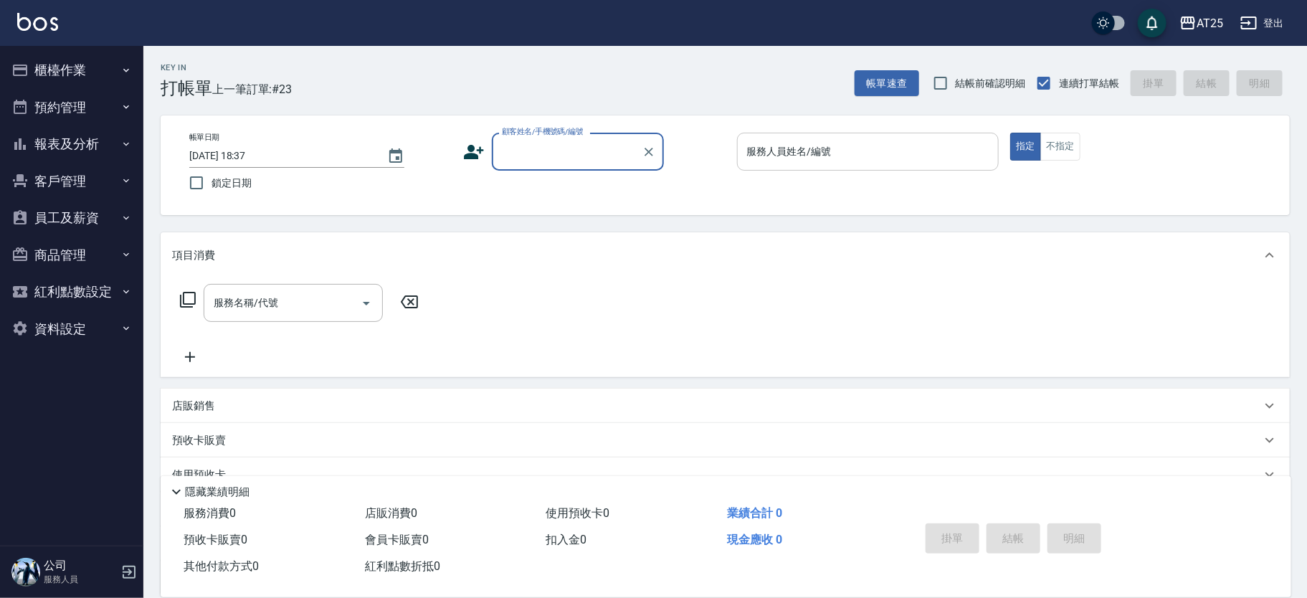
click at [776, 148] on div "服務人員姓名/編號 服務人員姓名/編號" at bounding box center [868, 152] width 262 height 38
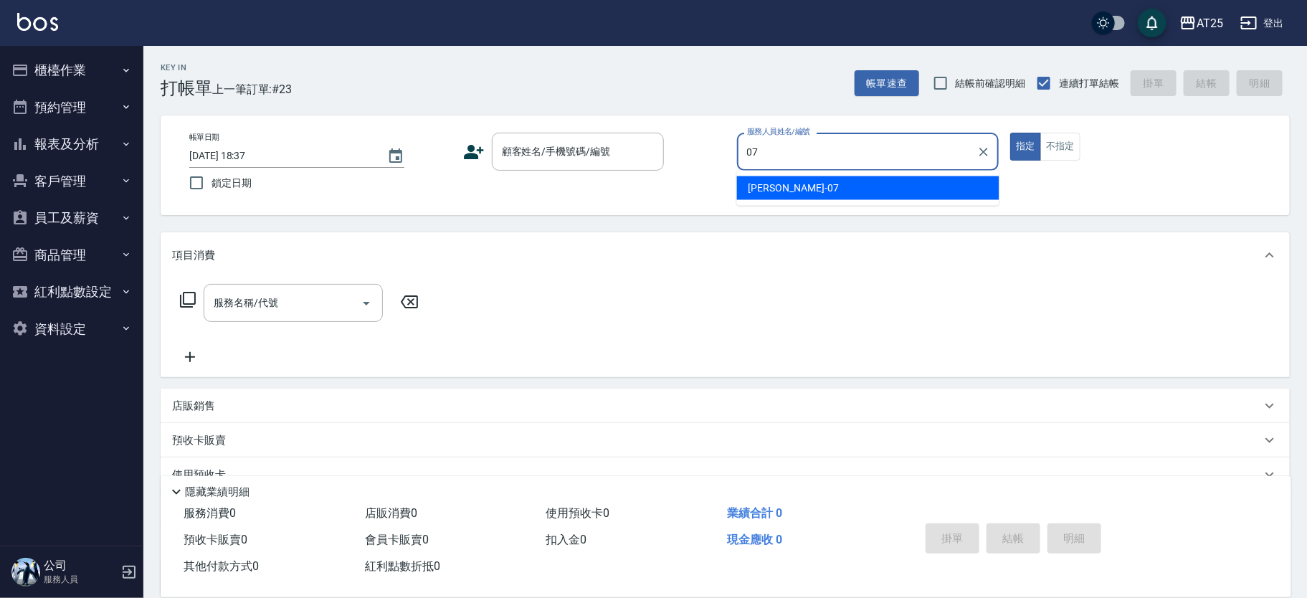
type input "[PERSON_NAME]-07"
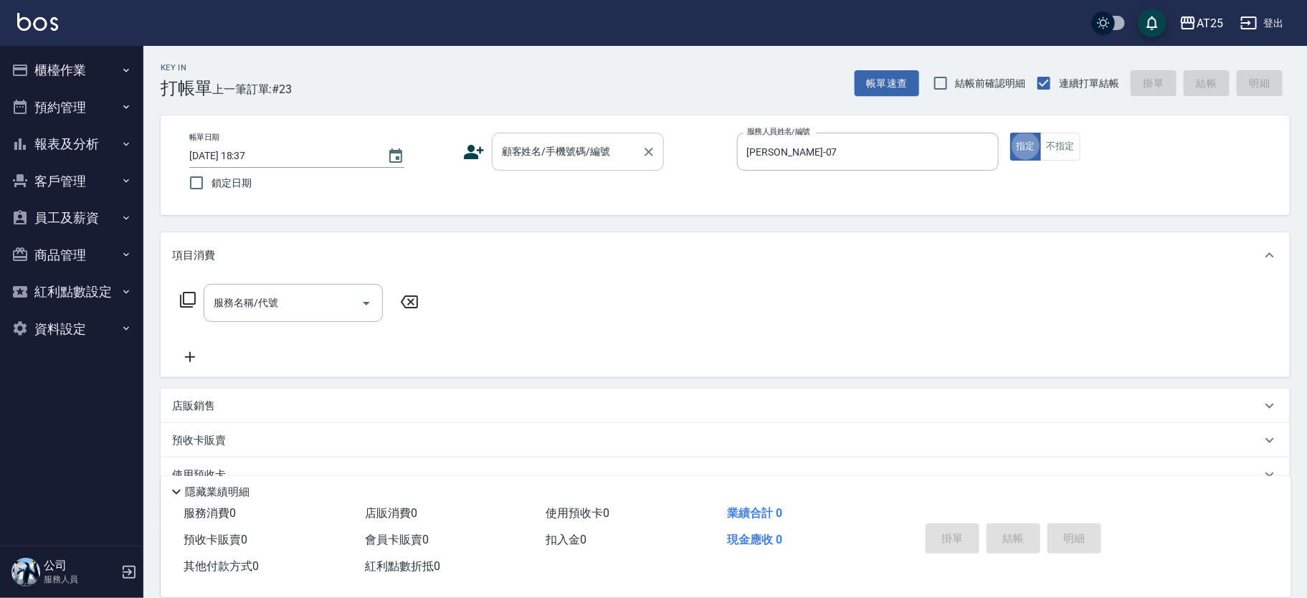
type button "true"
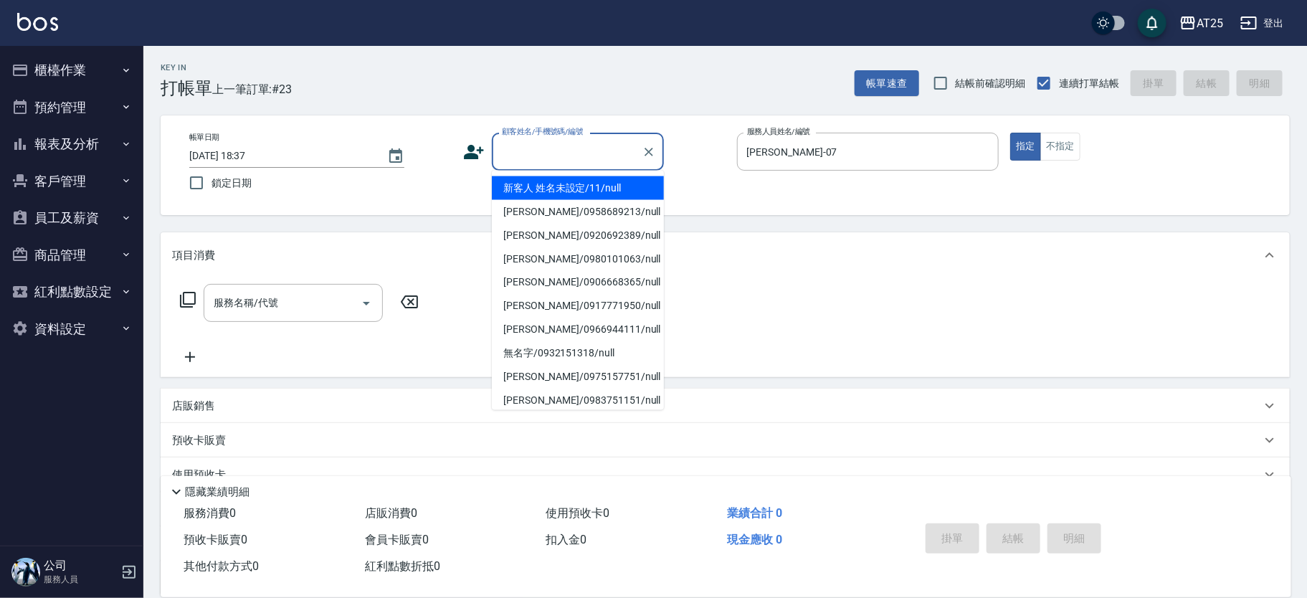
click at [598, 161] on input "顧客姓名/手機號碼/編號" at bounding box center [567, 151] width 138 height 25
click at [558, 189] on li "新客人 姓名未設定/11/null" at bounding box center [578, 188] width 172 height 24
type input "新客人 姓名未設定/11/null"
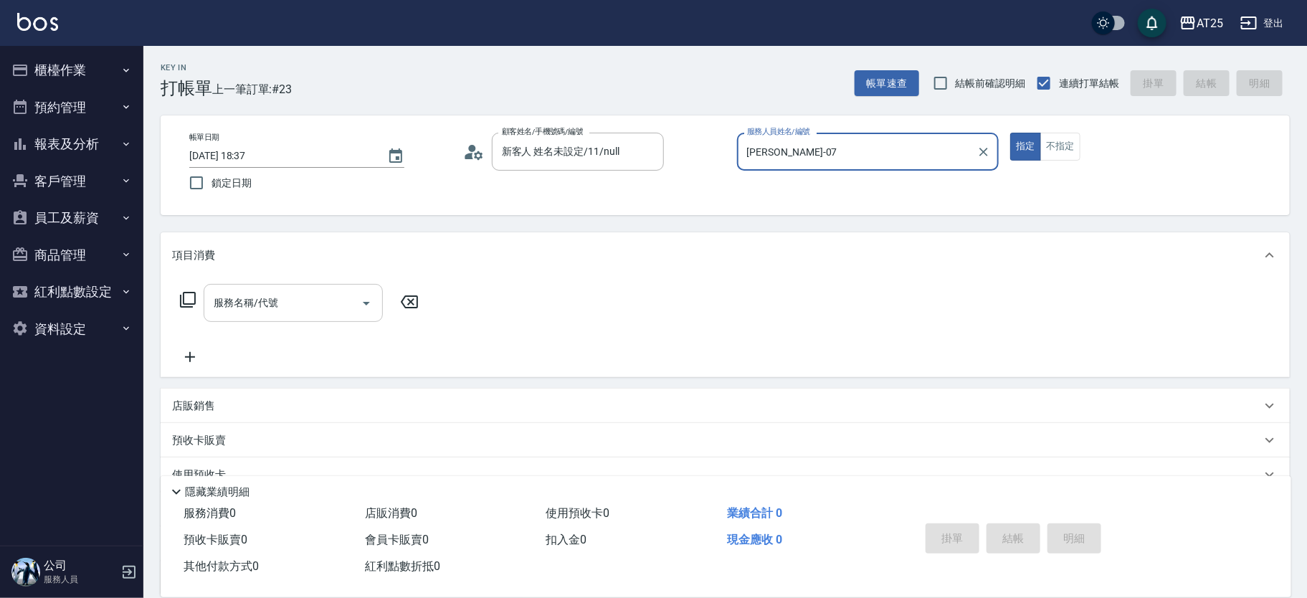
click at [303, 305] on input "服務名稱/代號" at bounding box center [282, 302] width 145 height 25
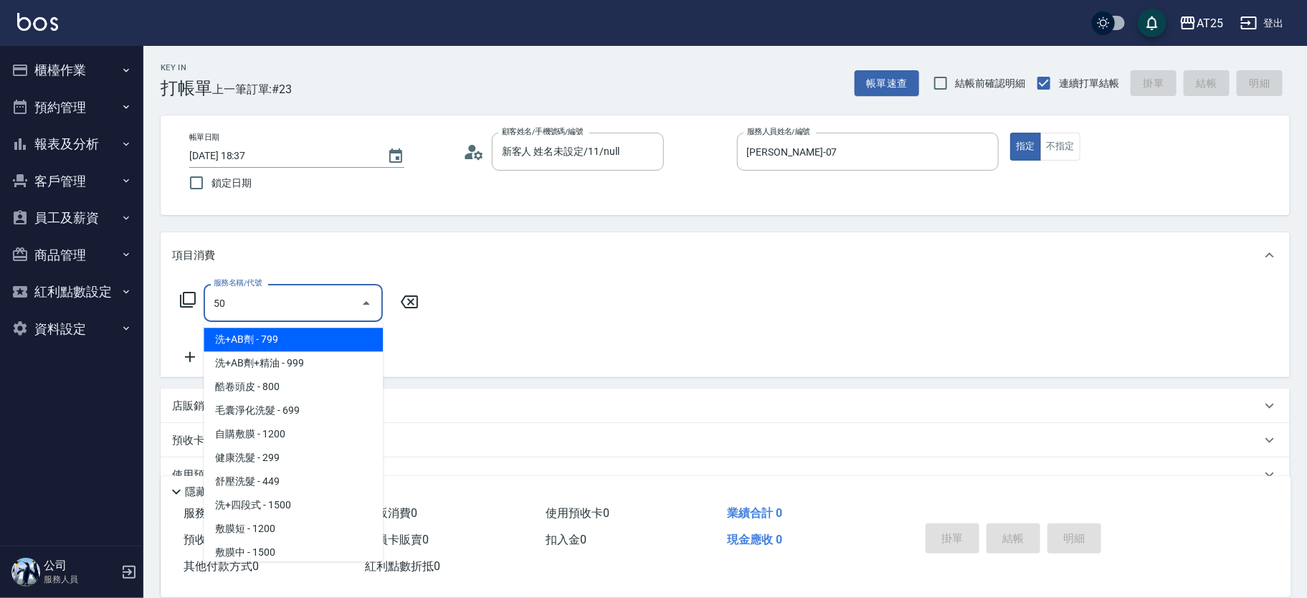
type input "501"
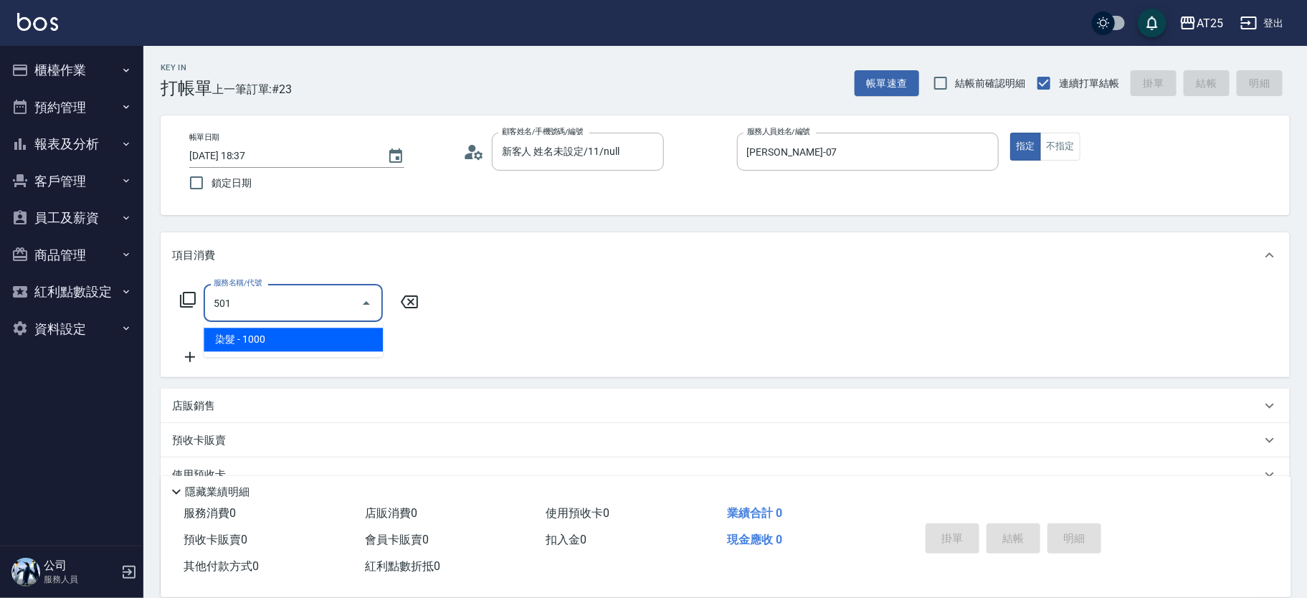
click at [306, 330] on span "染髮 - 1000" at bounding box center [293, 340] width 179 height 24
type input "100"
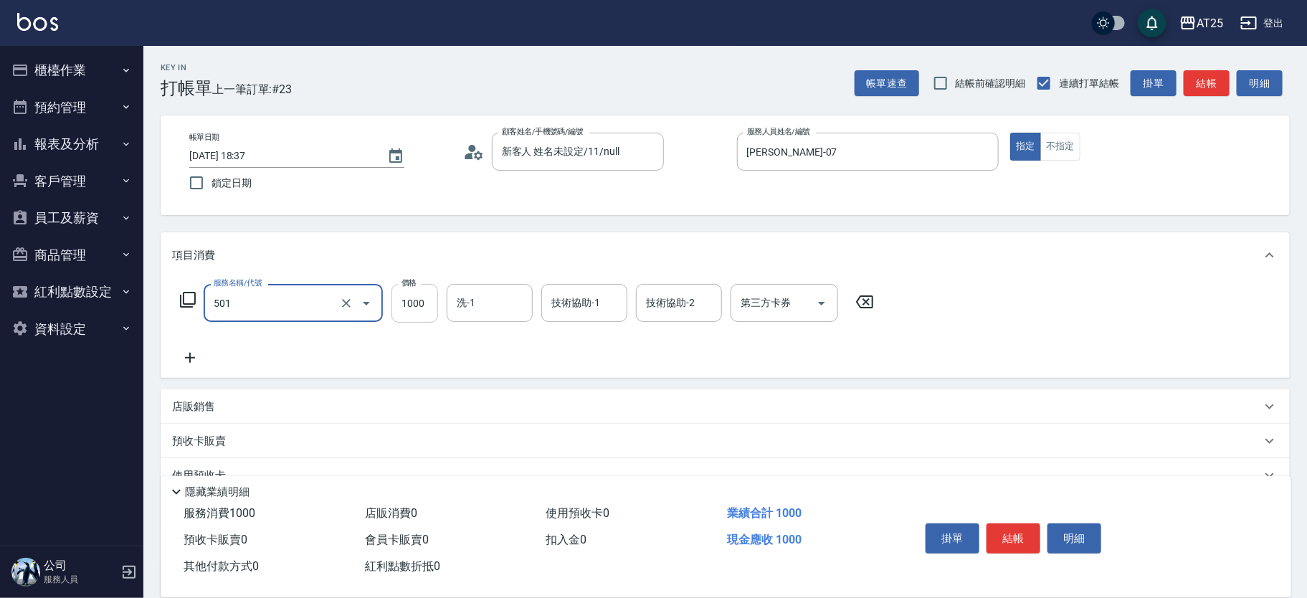
type input "染髮(501)"
click at [429, 287] on input "1000" at bounding box center [414, 303] width 47 height 39
type input "0"
type input "50"
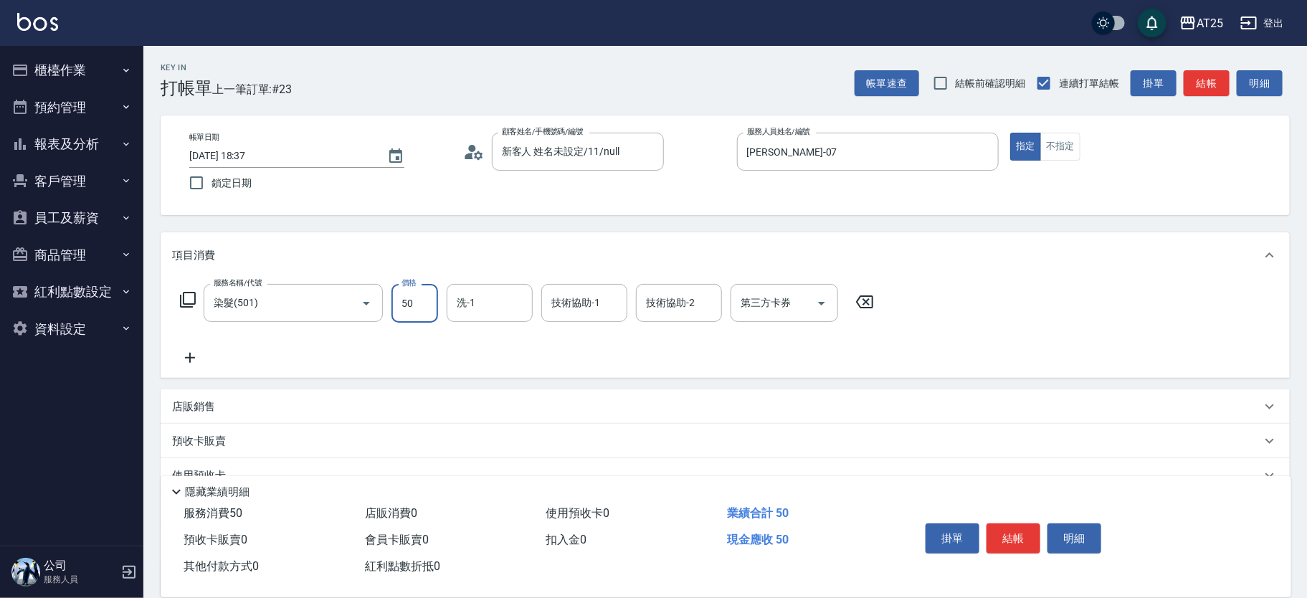
type input "500"
type input "5000"
click at [186, 359] on icon at bounding box center [190, 357] width 36 height 17
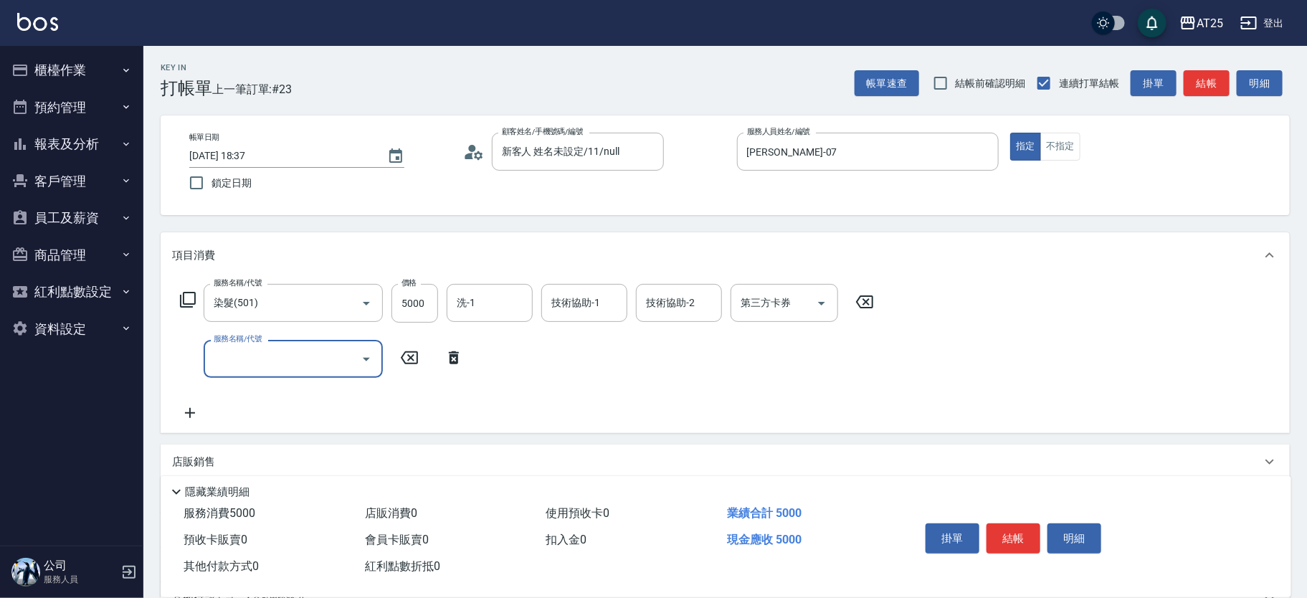
click at [266, 361] on input "服務名稱/代號" at bounding box center [282, 358] width 145 height 25
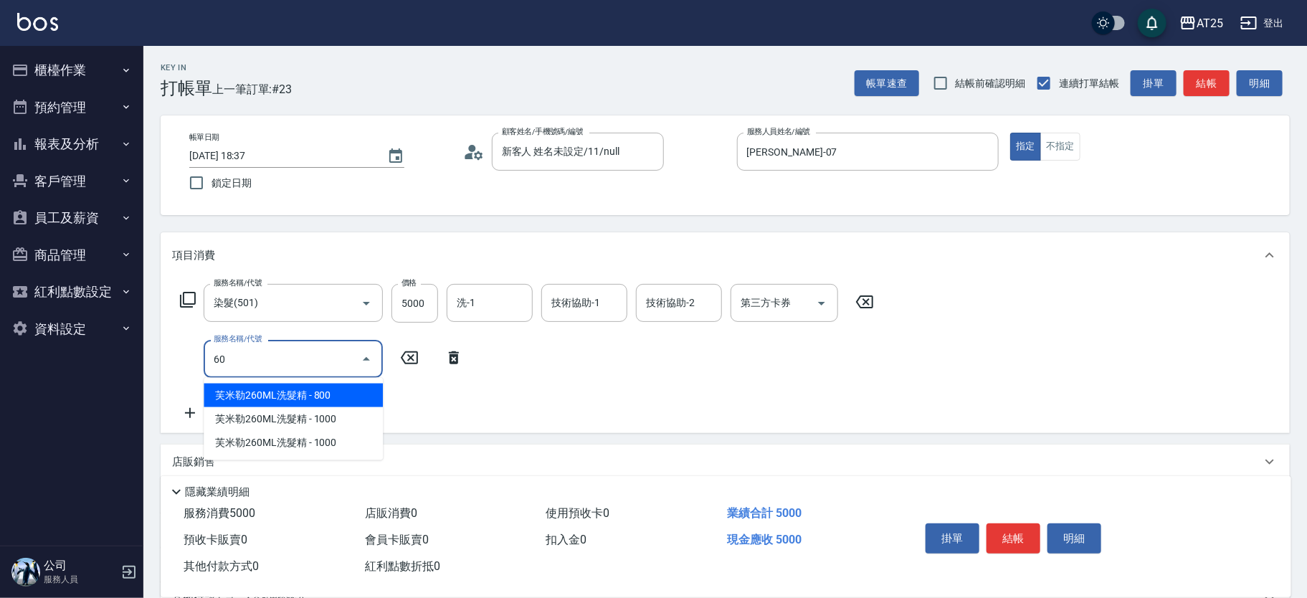
type input "601"
type input "600"
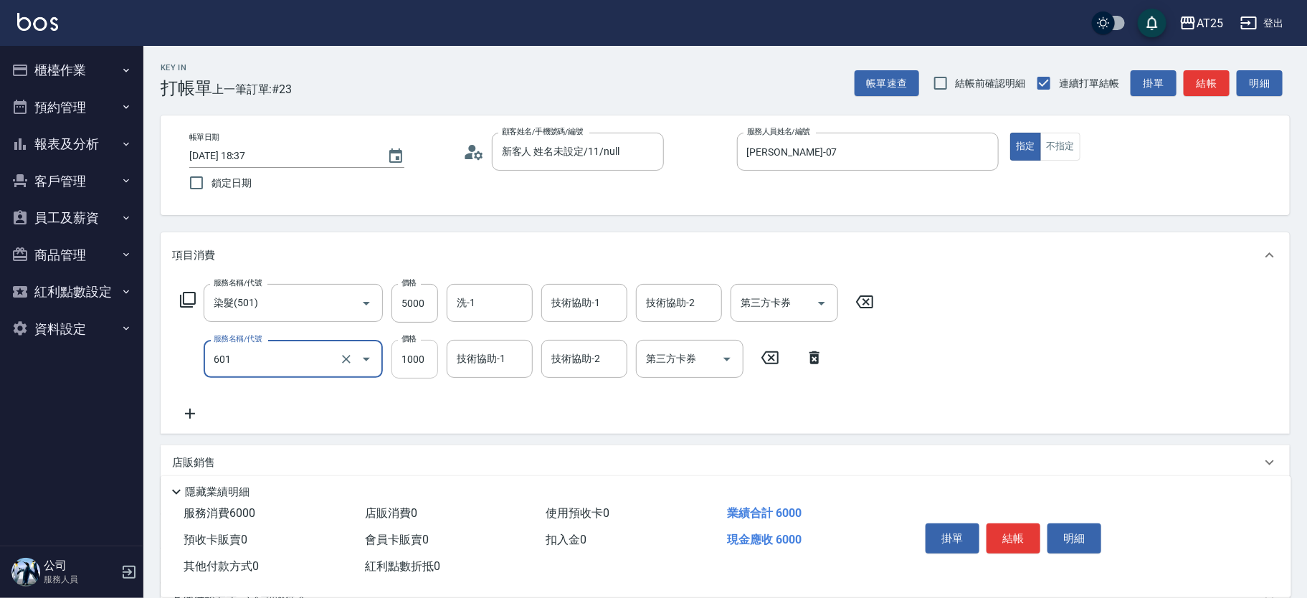
type input "自備護髮(1000上)(601)"
drag, startPoint x: 406, startPoint y: 361, endPoint x: 416, endPoint y: 353, distance: 13.8
click at [406, 361] on input "1000" at bounding box center [414, 359] width 47 height 39
type input "500"
type input "50"
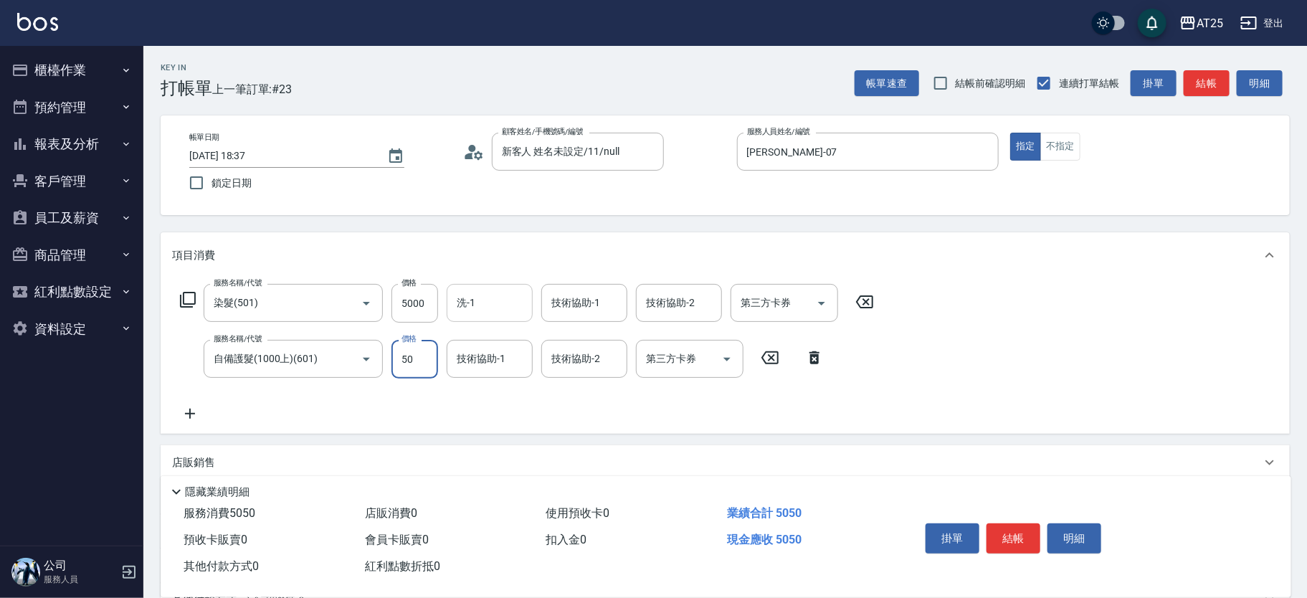
type input "550"
type input "5000"
type input "1000"
type input "5000"
click at [493, 311] on input "洗-1" at bounding box center [489, 302] width 73 height 25
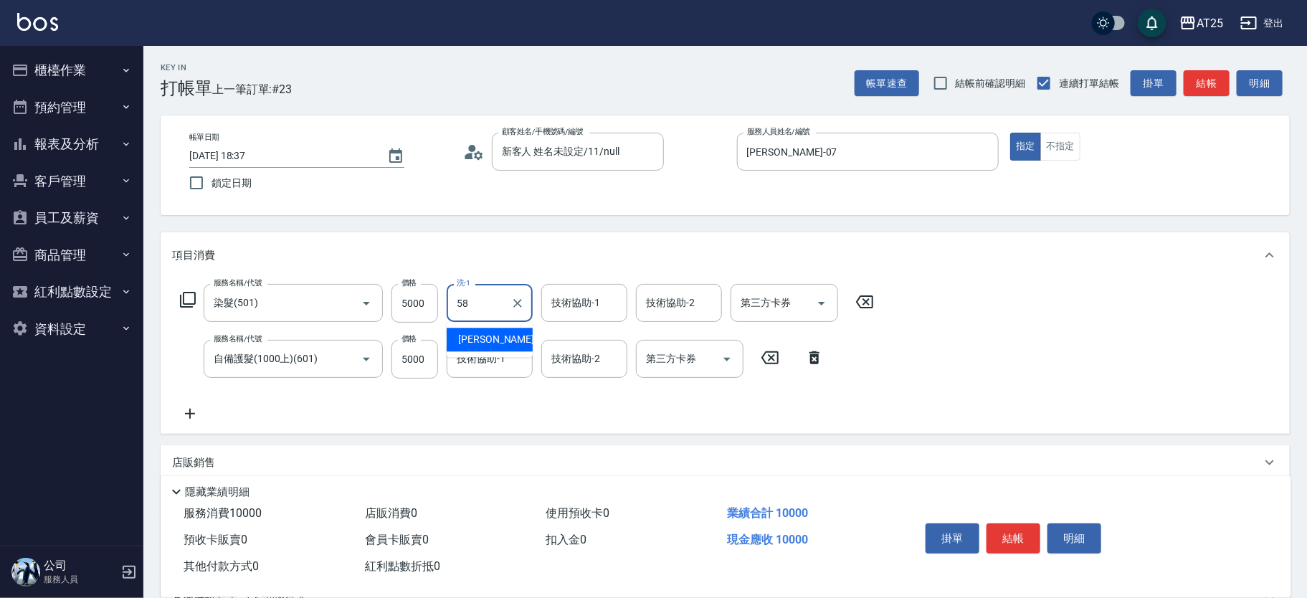
click at [505, 339] on div "[PERSON_NAME] -58" at bounding box center [490, 340] width 86 height 24
type input "小宇-58"
click at [552, 298] on div "技術協助-1 技術協助-1" at bounding box center [584, 303] width 86 height 38
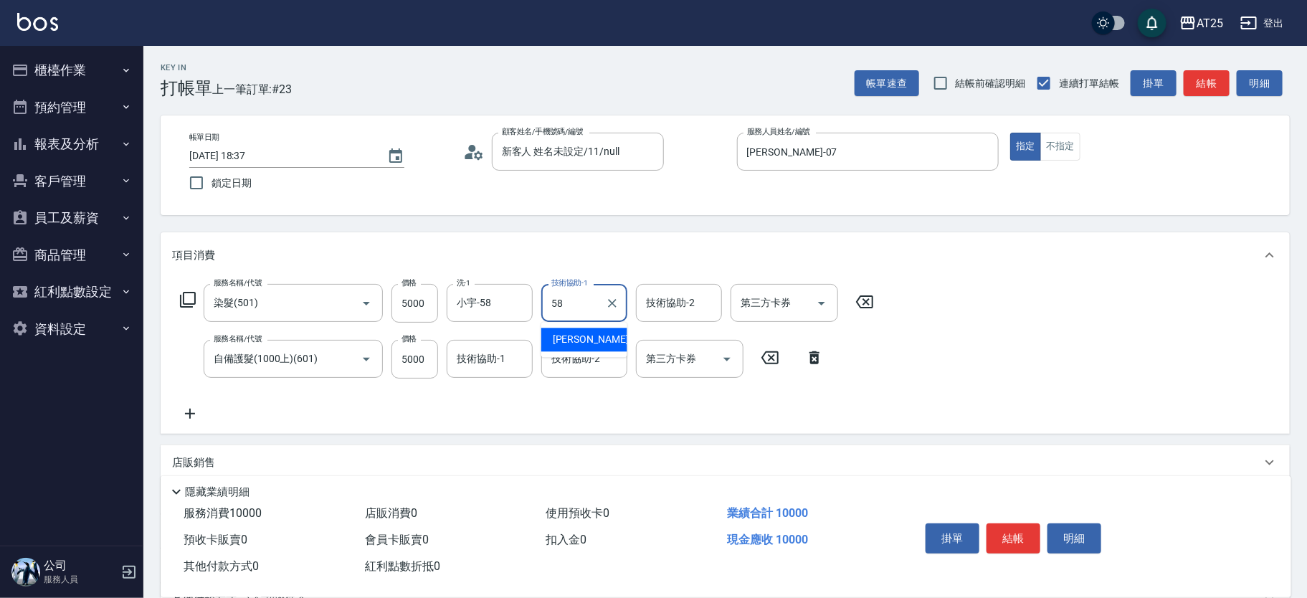
click at [562, 328] on div "小宇 -58" at bounding box center [584, 340] width 86 height 24
click at [571, 341] on div "技術協助-2" at bounding box center [584, 359] width 86 height 38
type input "小宇-58"
click at [582, 363] on input "技術協助-2" at bounding box center [584, 358] width 73 height 25
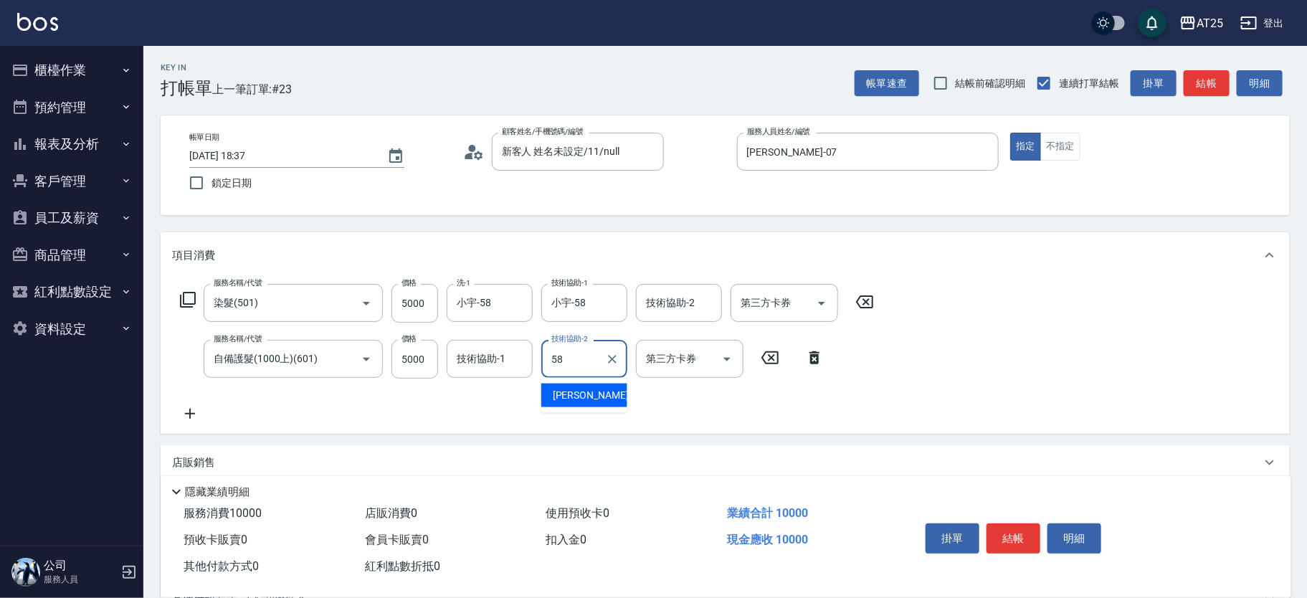
drag, startPoint x: 596, startPoint y: 384, endPoint x: 603, endPoint y: 401, distance: 18.0
click at [597, 390] on div "小宇 -58" at bounding box center [584, 395] width 86 height 24
type input "小宇-58"
click at [1023, 523] on button "結帳" at bounding box center [1013, 538] width 54 height 30
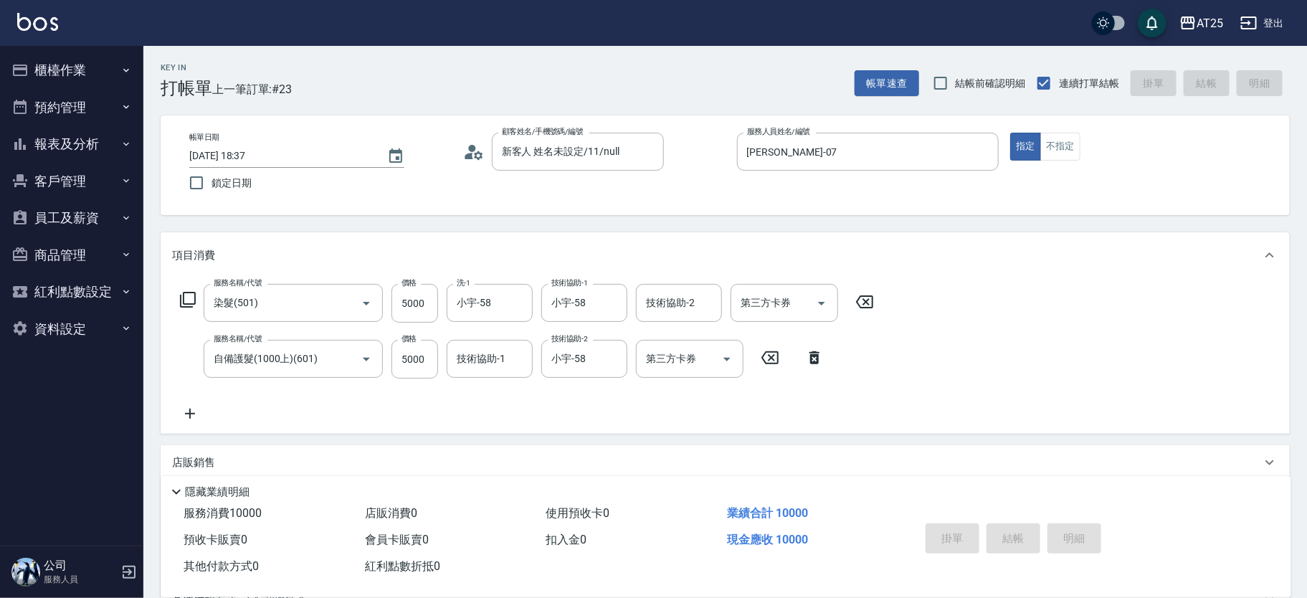
type input "2025/09/15 18:48"
type input "0"
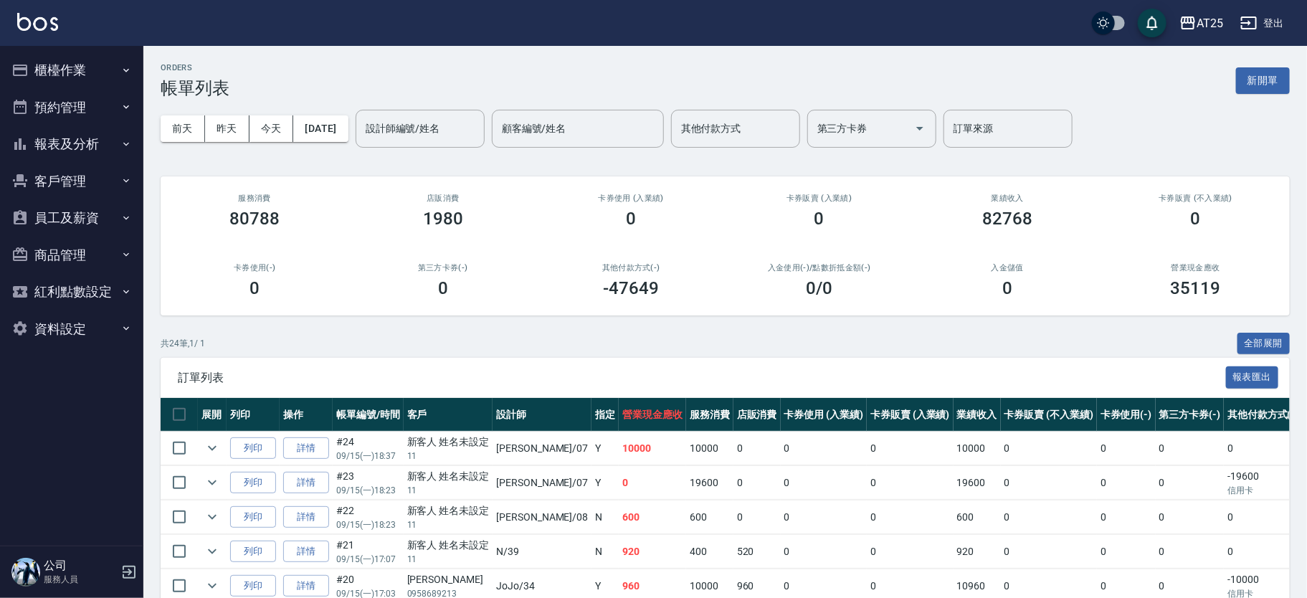
click at [107, 145] on button "報表及分析" at bounding box center [72, 143] width 132 height 37
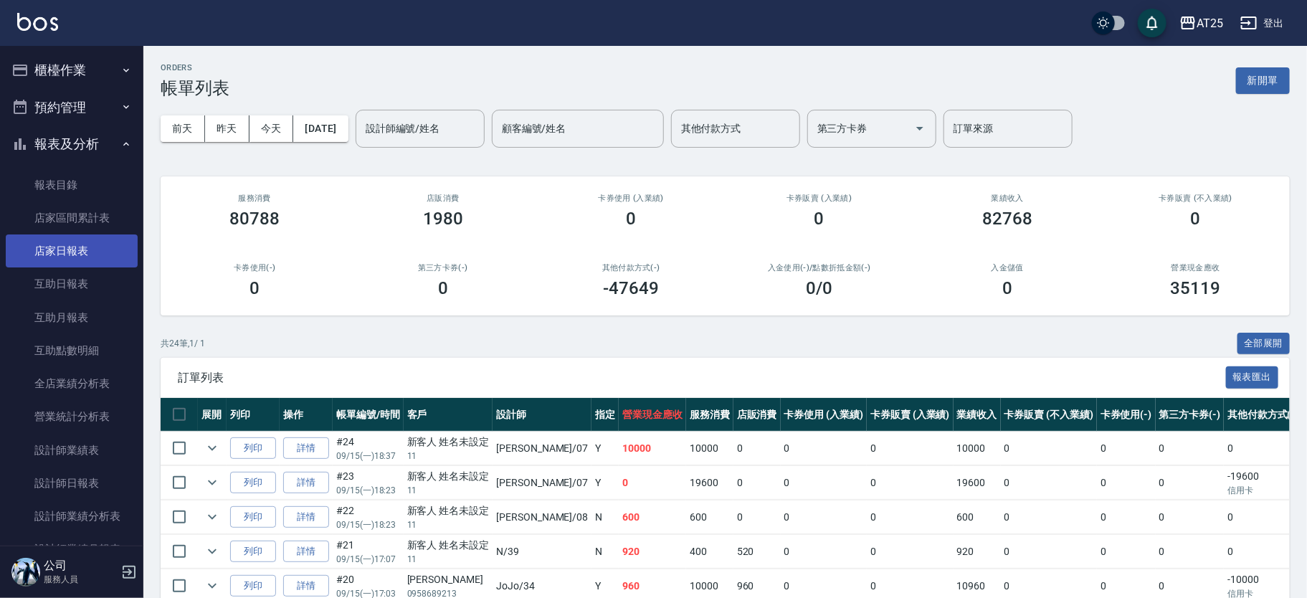
click at [75, 258] on link "店家日報表" at bounding box center [72, 250] width 132 height 33
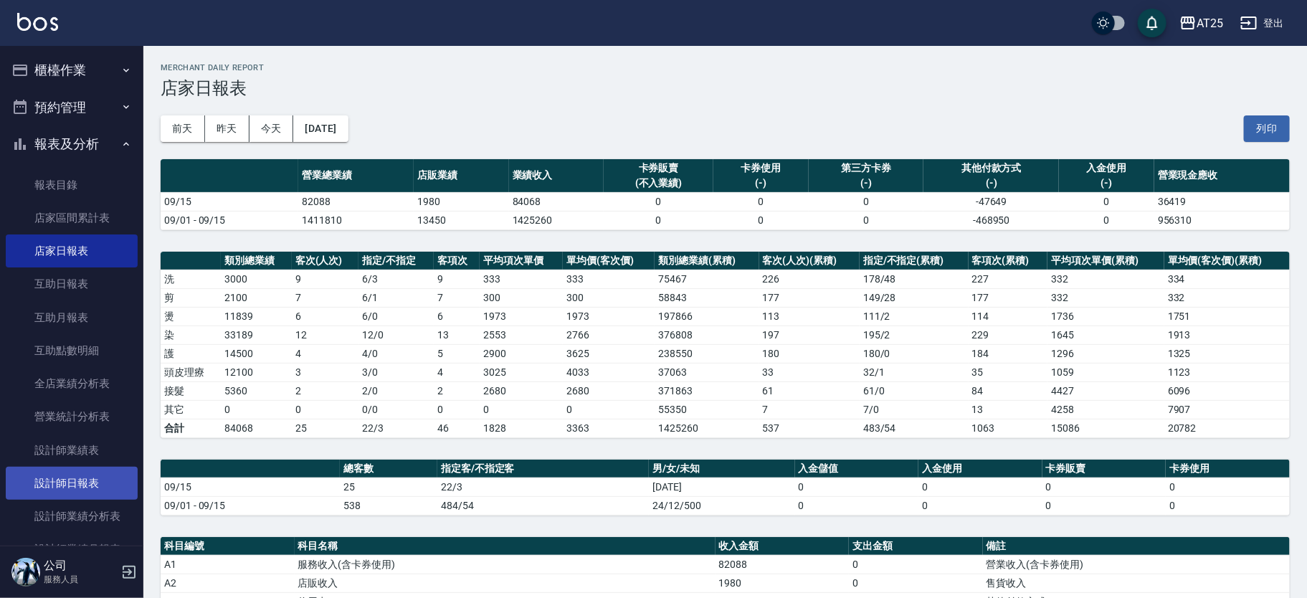
click at [84, 472] on link "設計師日報表" at bounding box center [72, 483] width 132 height 33
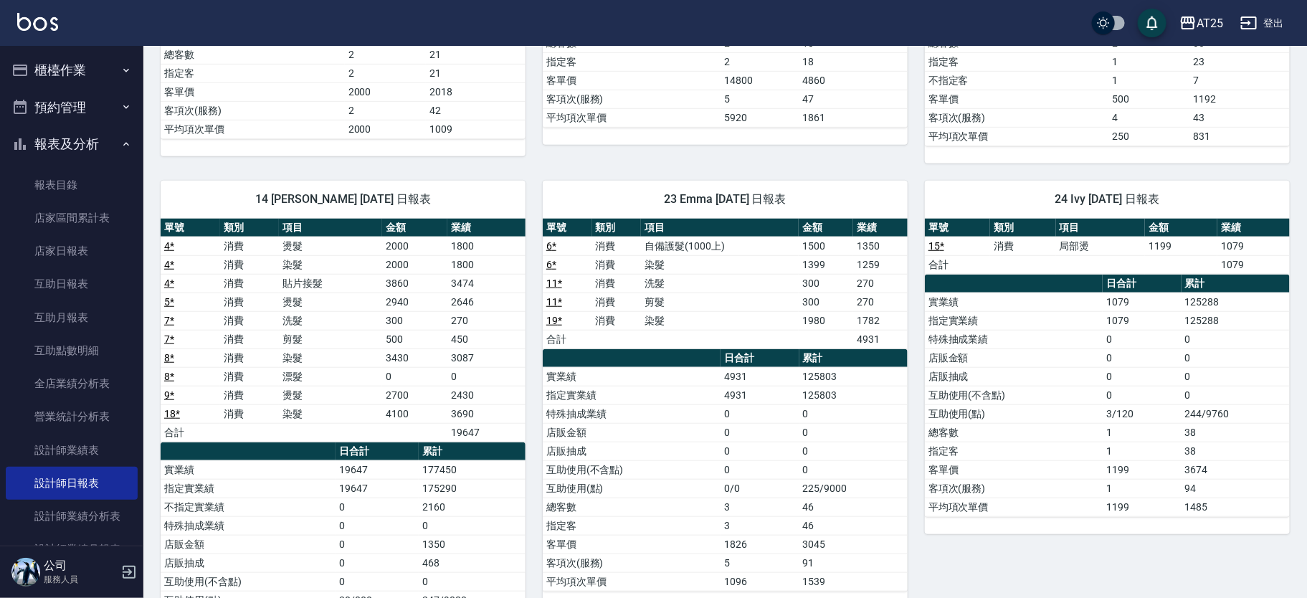
scroll to position [448, 0]
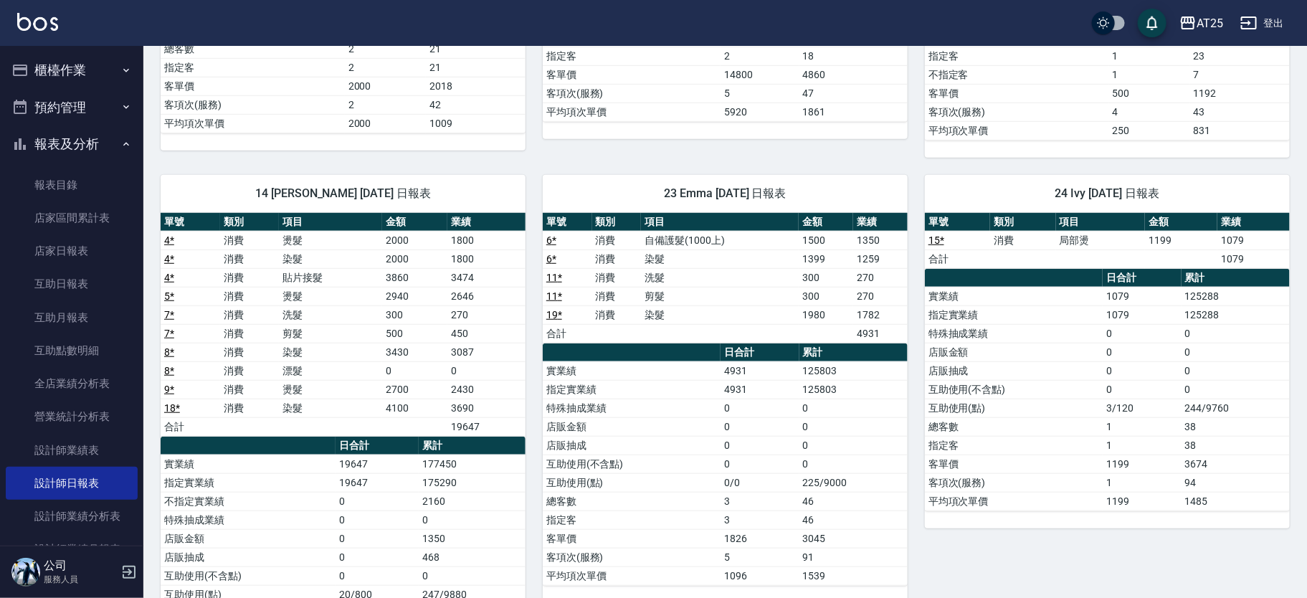
click at [54, 76] on button "櫃檯作業" at bounding box center [72, 70] width 132 height 37
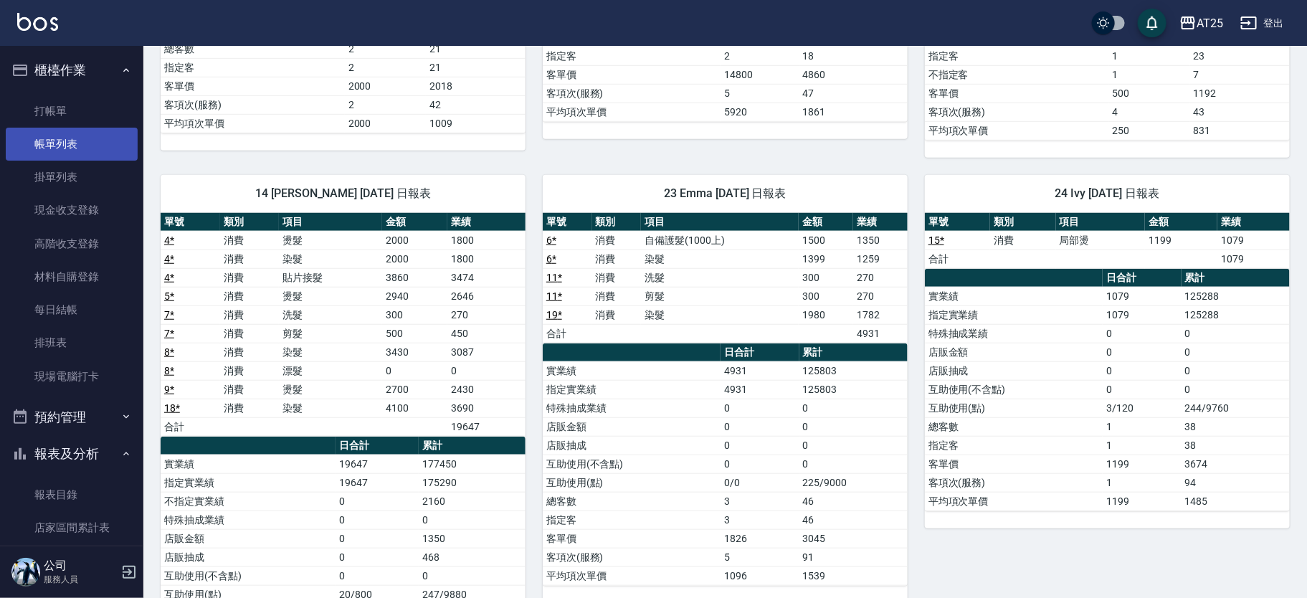
click at [63, 152] on link "帳單列表" at bounding box center [72, 144] width 132 height 33
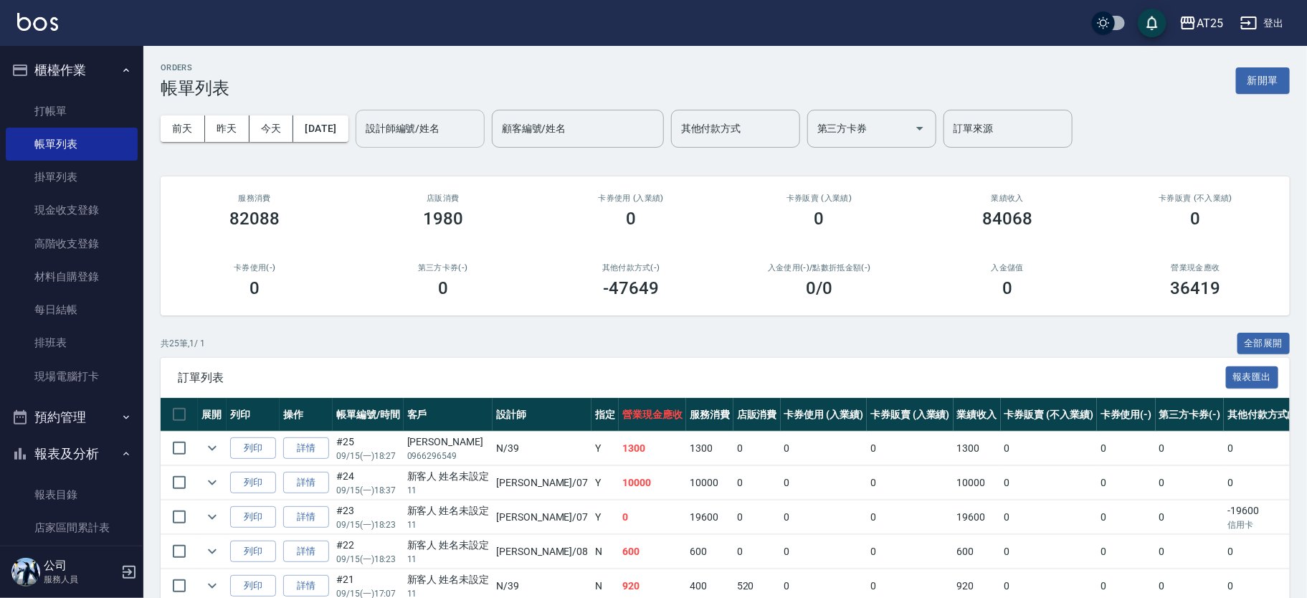
click at [470, 121] on input "設計師編號/姓名" at bounding box center [420, 128] width 116 height 25
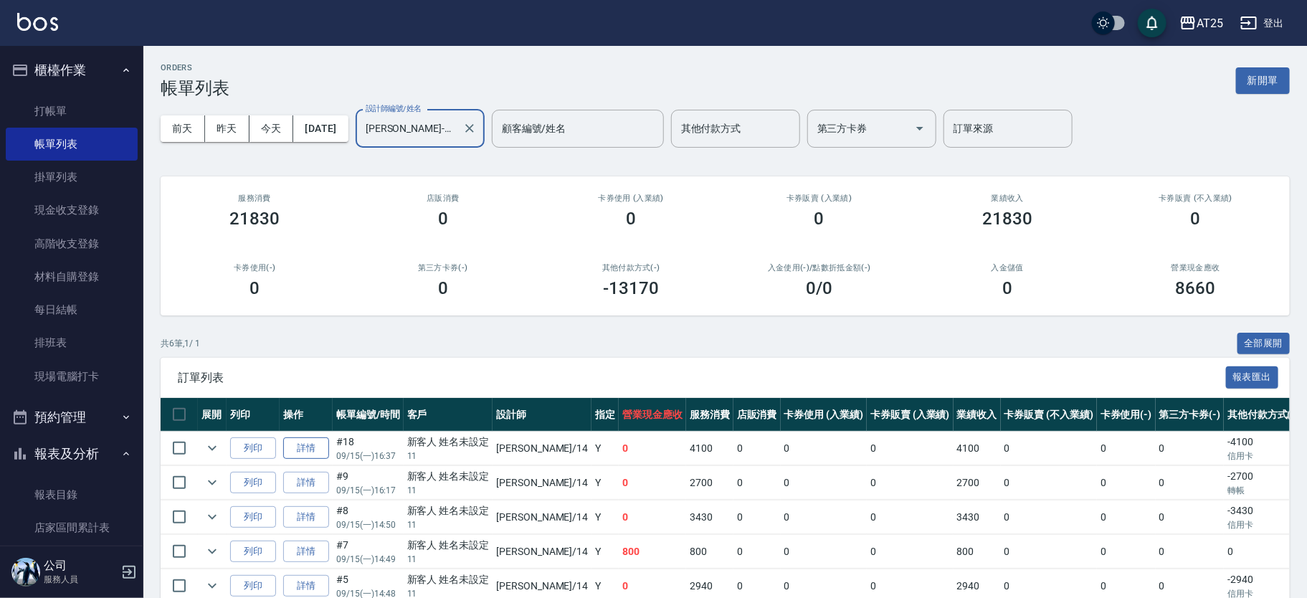
type input "[PERSON_NAME]-14"
click at [310, 447] on link "詳情" at bounding box center [306, 448] width 46 height 22
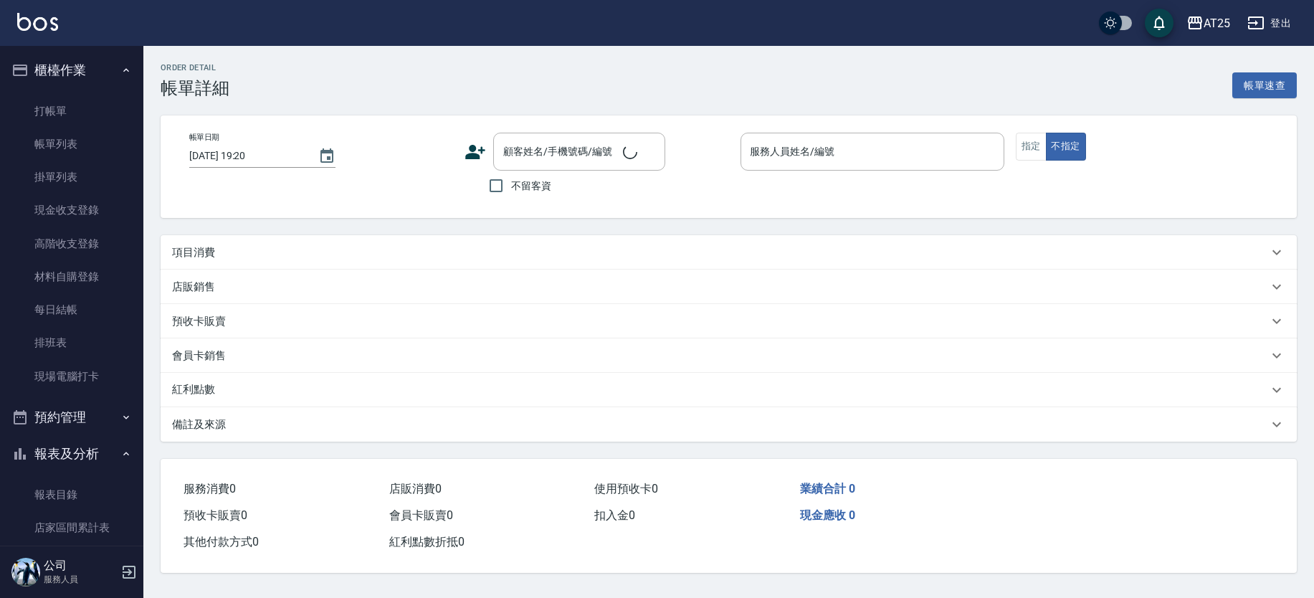
type input "2025/09/15 16:37"
type input "[PERSON_NAME]-14"
type input "410"
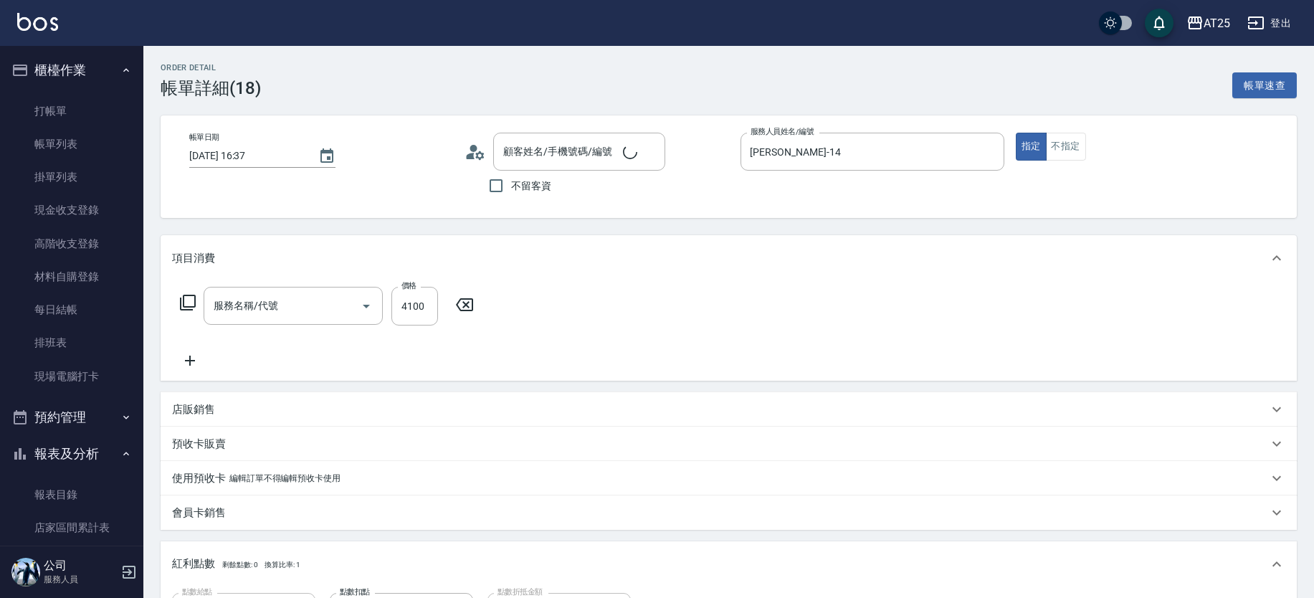
type input "新客人 姓名未設定/11/null"
type input "0"
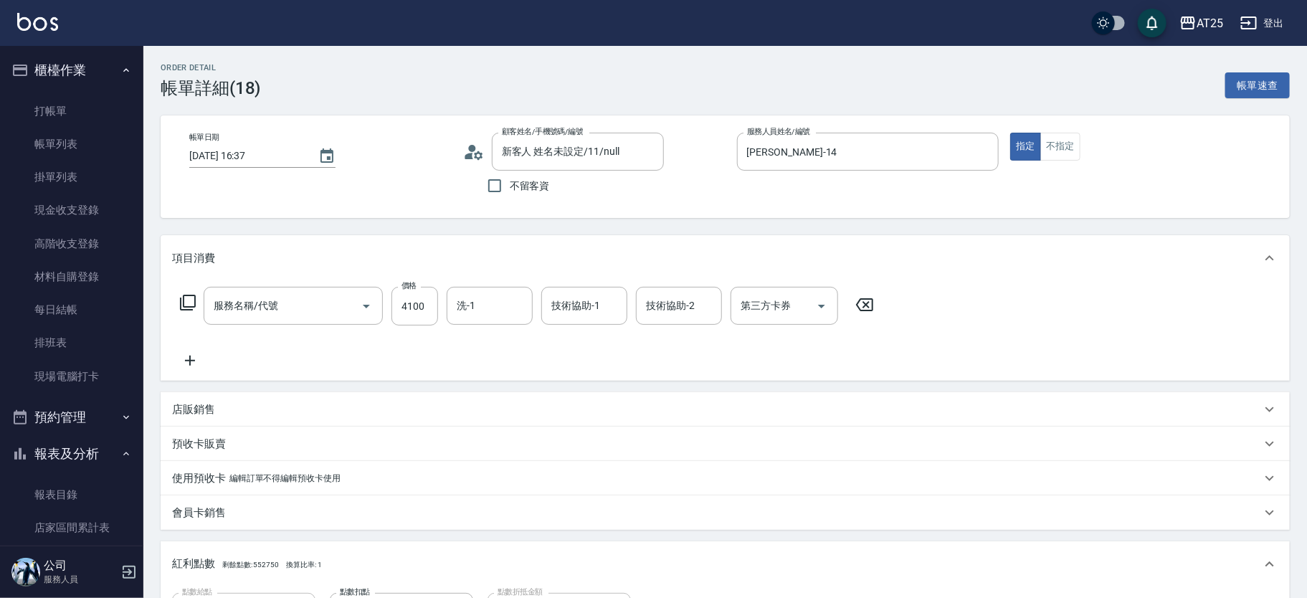
type input "染髮(501)"
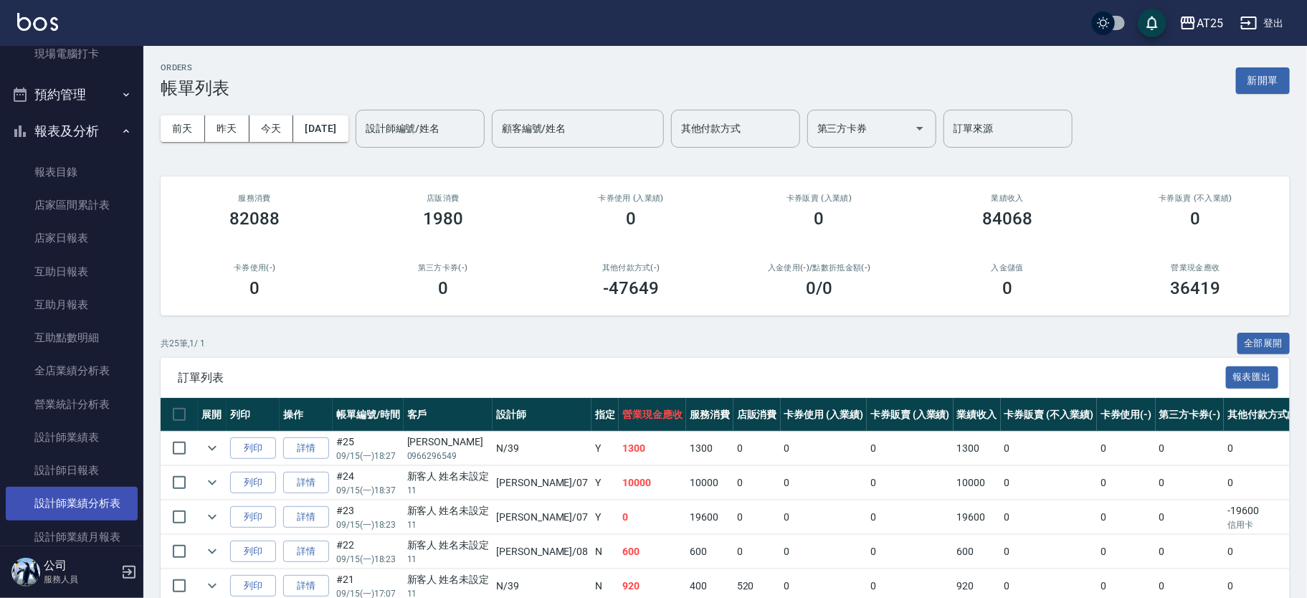
scroll to position [358, 0]
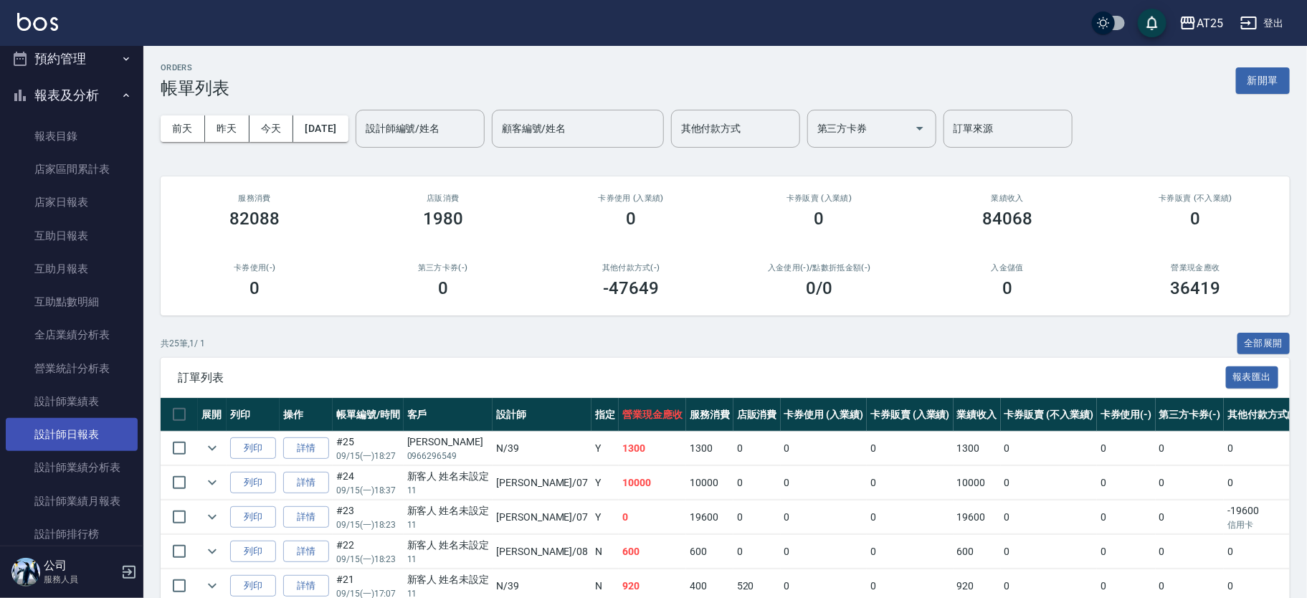
click at [96, 436] on link "設計師日報表" at bounding box center [72, 434] width 132 height 33
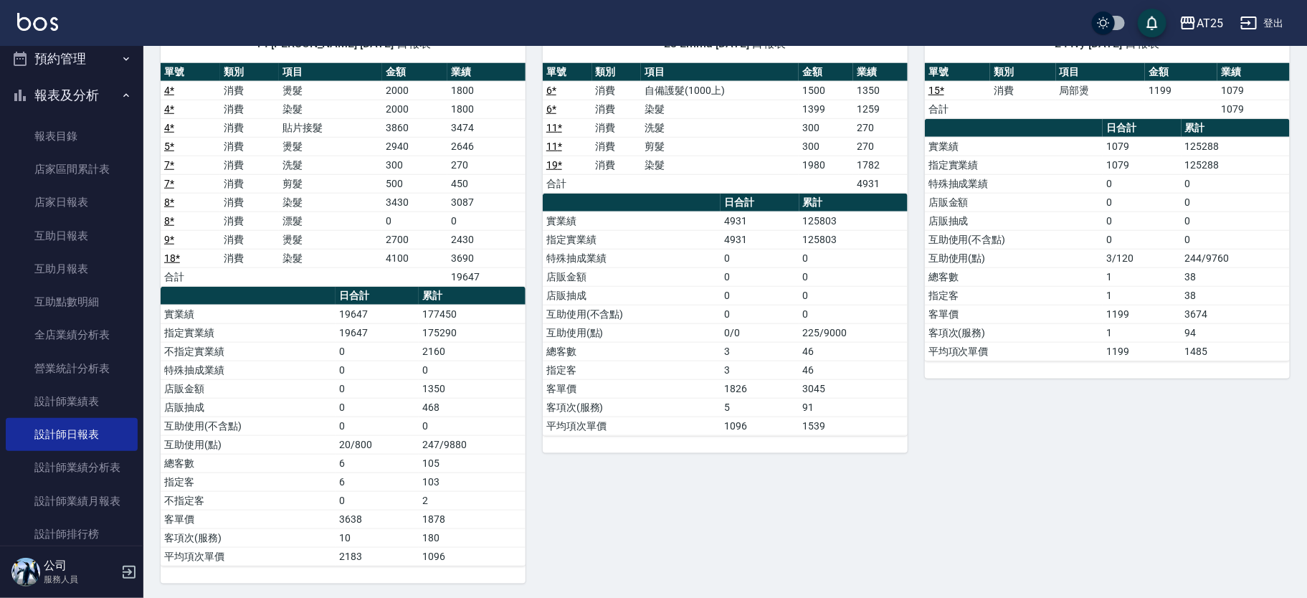
scroll to position [572, 0]
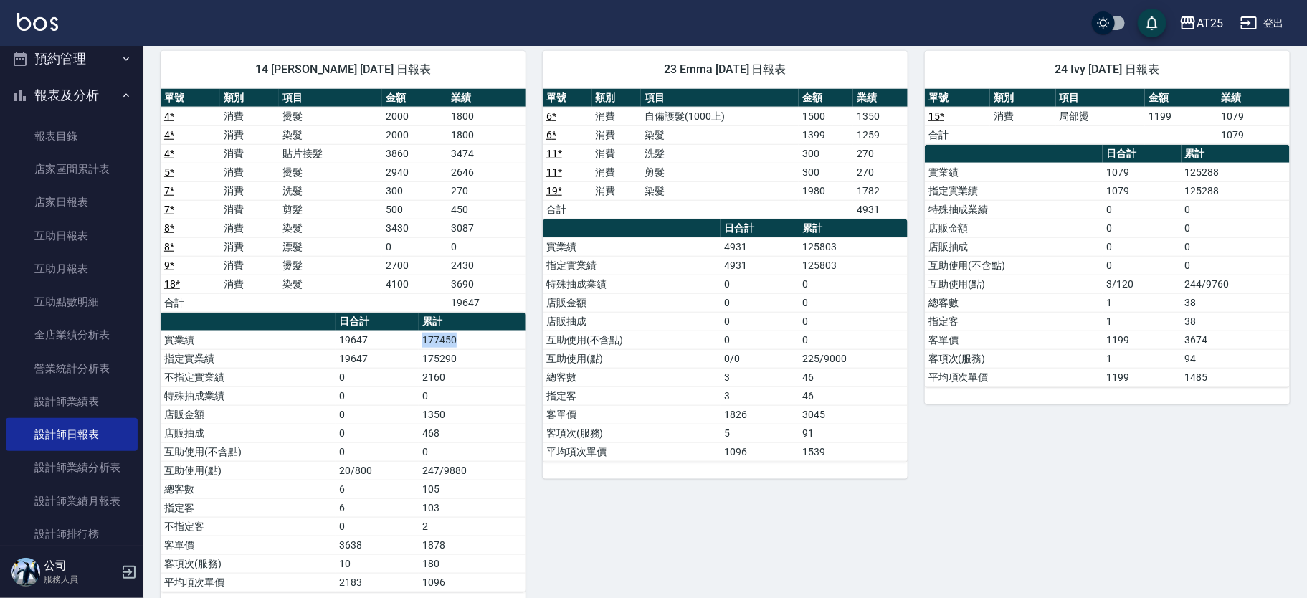
drag, startPoint x: 421, startPoint y: 336, endPoint x: 467, endPoint y: 335, distance: 45.2
click at [467, 335] on td "177450" at bounding box center [472, 339] width 107 height 19
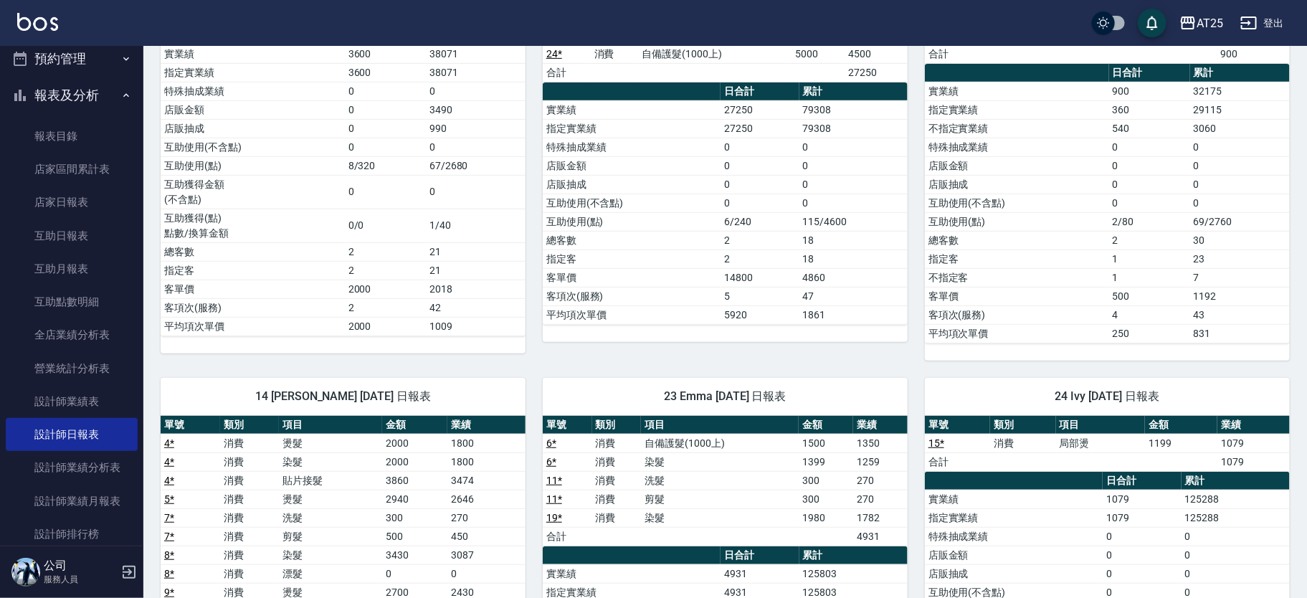
scroll to position [423, 0]
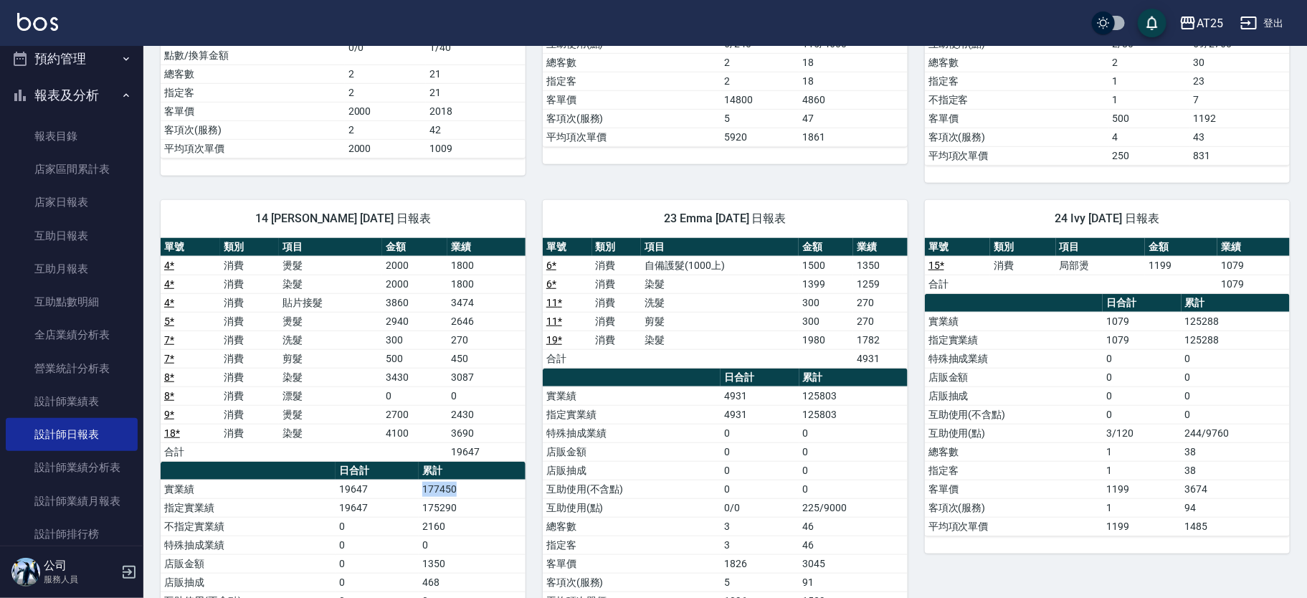
drag, startPoint x: 423, startPoint y: 489, endPoint x: 465, endPoint y: 485, distance: 42.5
click at [465, 485] on td "177450" at bounding box center [472, 488] width 107 height 19
drag, startPoint x: 461, startPoint y: 487, endPoint x: 414, endPoint y: 489, distance: 47.3
click at [414, 489] on tr "實業績 19647 177450" at bounding box center [343, 488] width 365 height 19
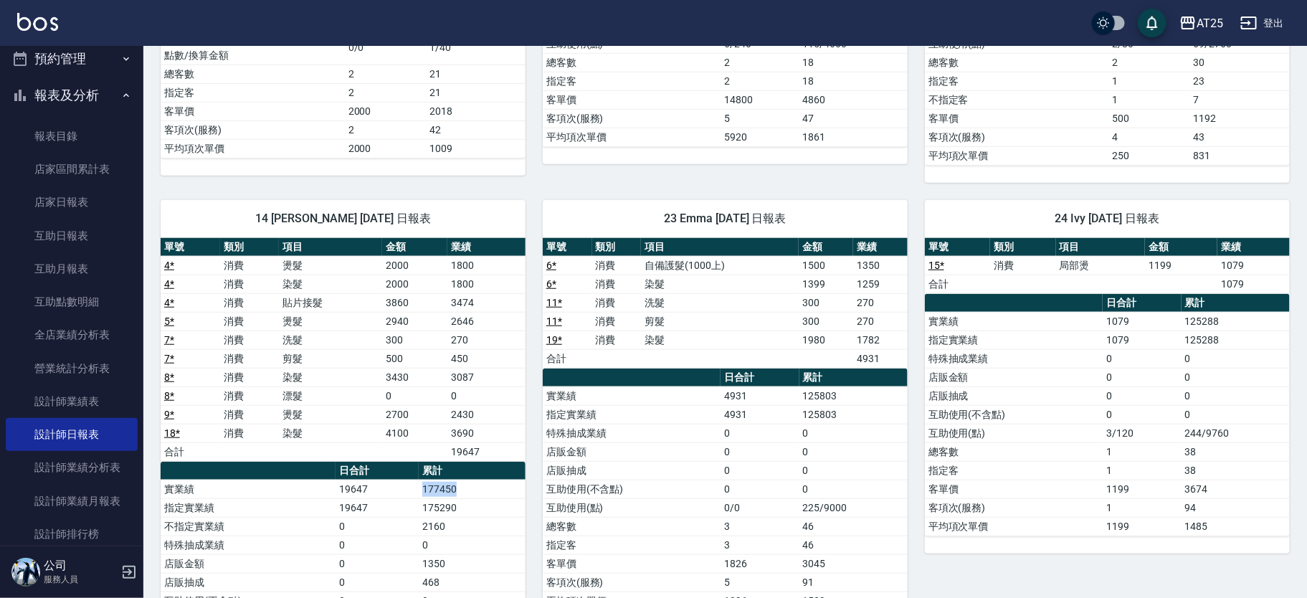
click at [414, 489] on td "19647" at bounding box center [376, 488] width 83 height 19
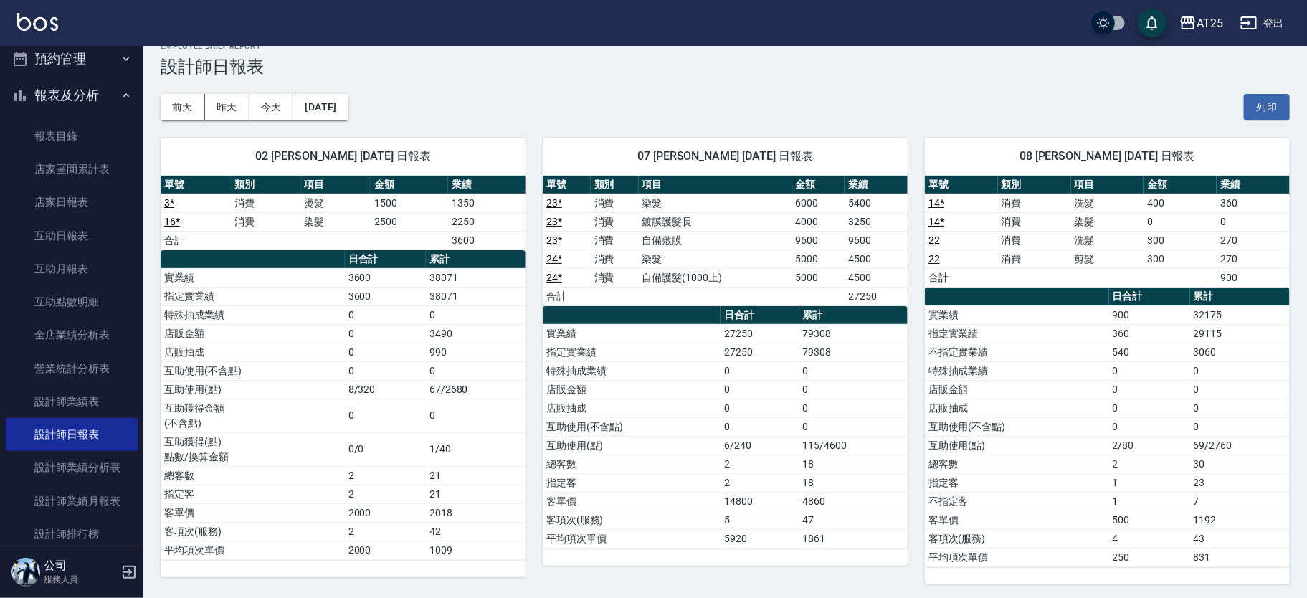
scroll to position [4, 0]
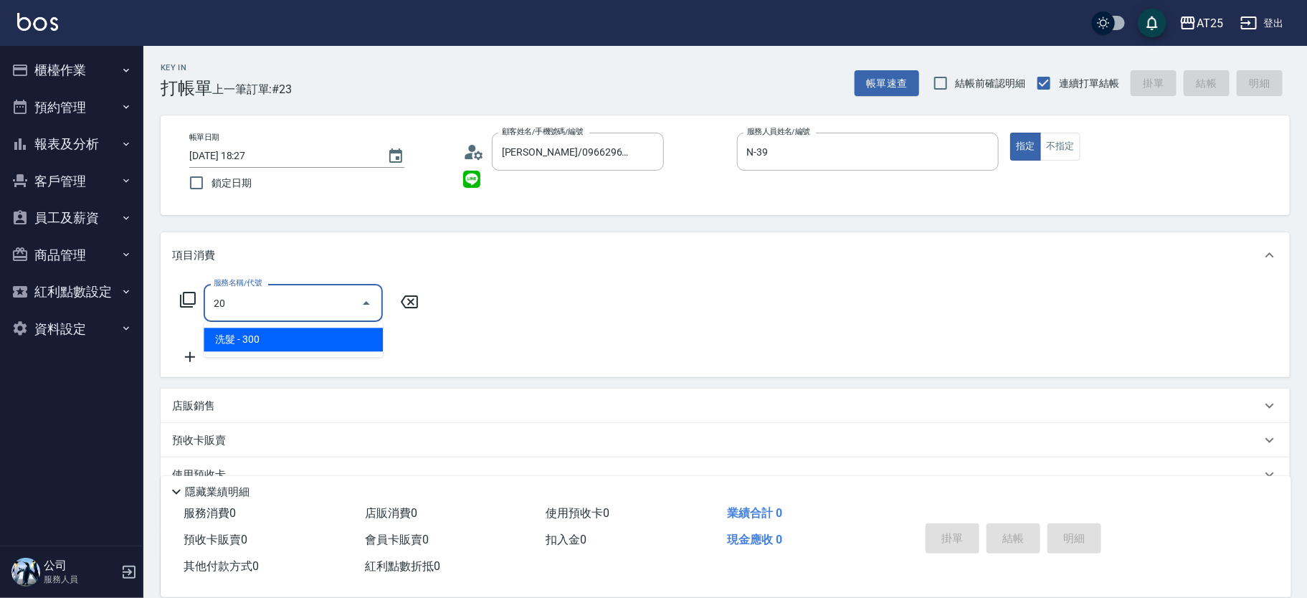
type input "2"
type input "401"
click at [254, 336] on span "剪髮 - 300" at bounding box center [293, 340] width 179 height 24
type input "30"
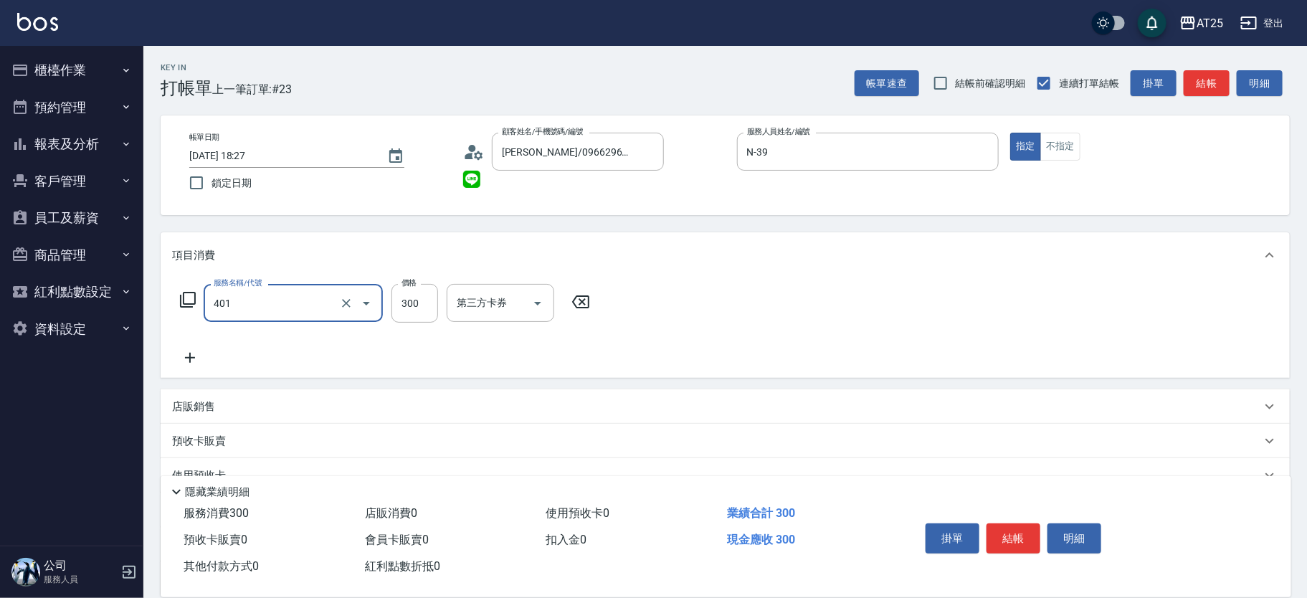
type input "剪髮(401)"
click at [196, 358] on icon at bounding box center [190, 357] width 36 height 17
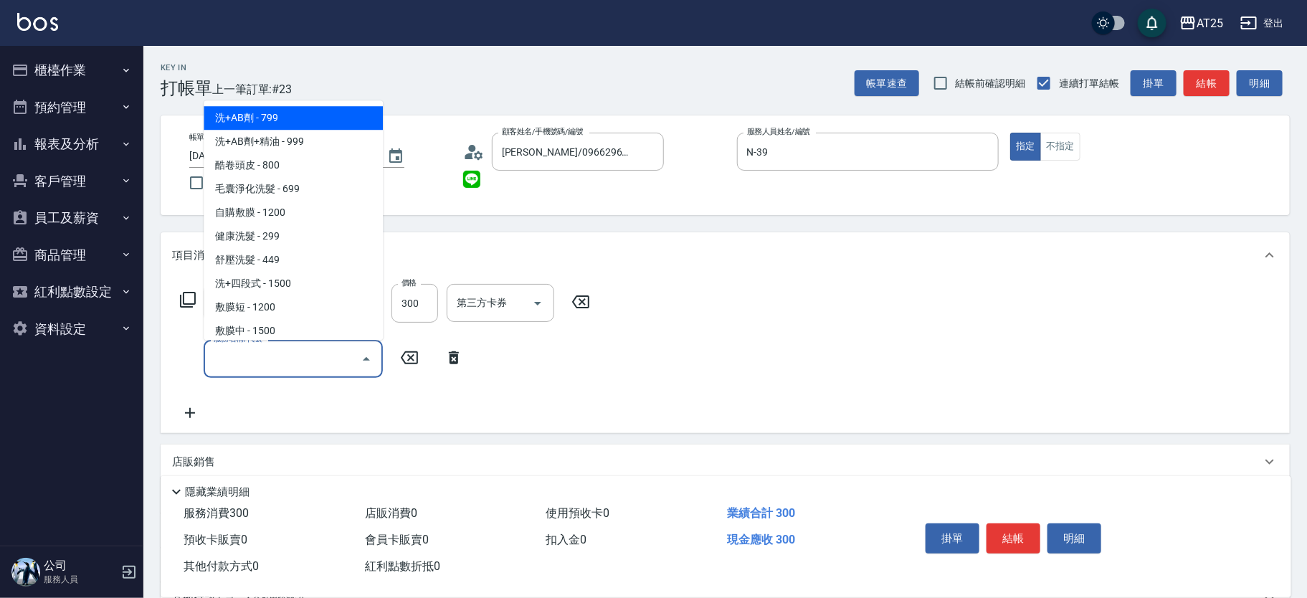
click at [246, 363] on input "服務名稱/代號" at bounding box center [282, 358] width 145 height 25
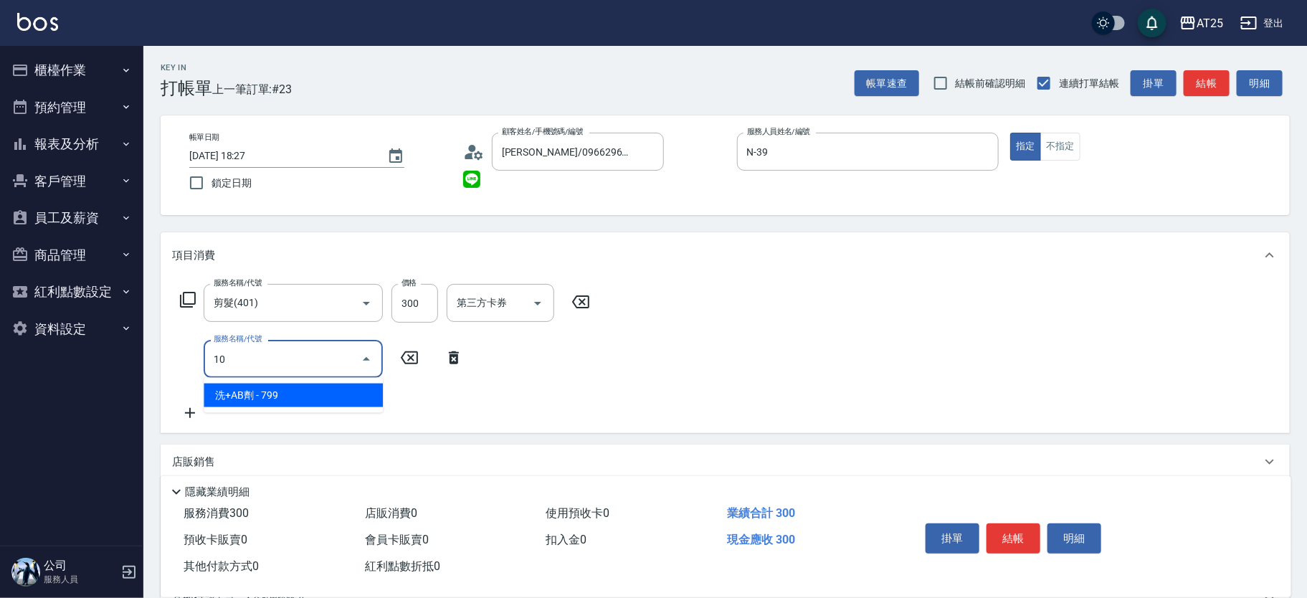
type input "101"
click at [278, 401] on span "洗+AB劑 - 799" at bounding box center [293, 395] width 179 height 24
type input "100"
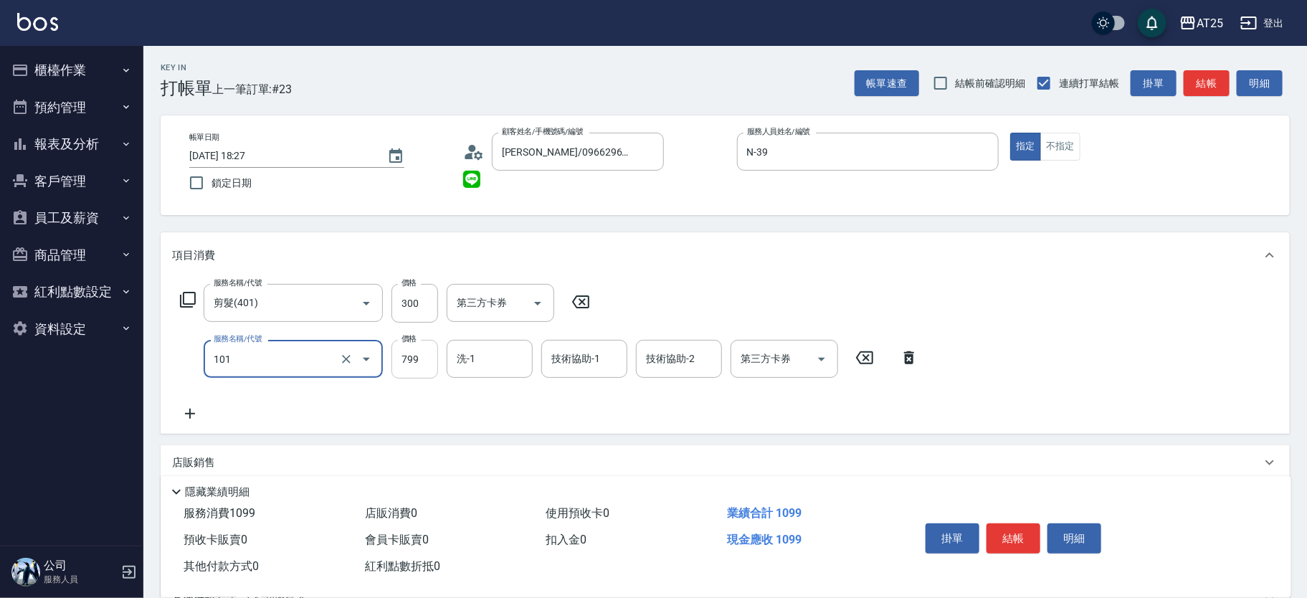
type input "洗+AB劑(101)"
click at [407, 361] on input "799" at bounding box center [414, 359] width 47 height 39
type input "30"
type input "10"
type input "40"
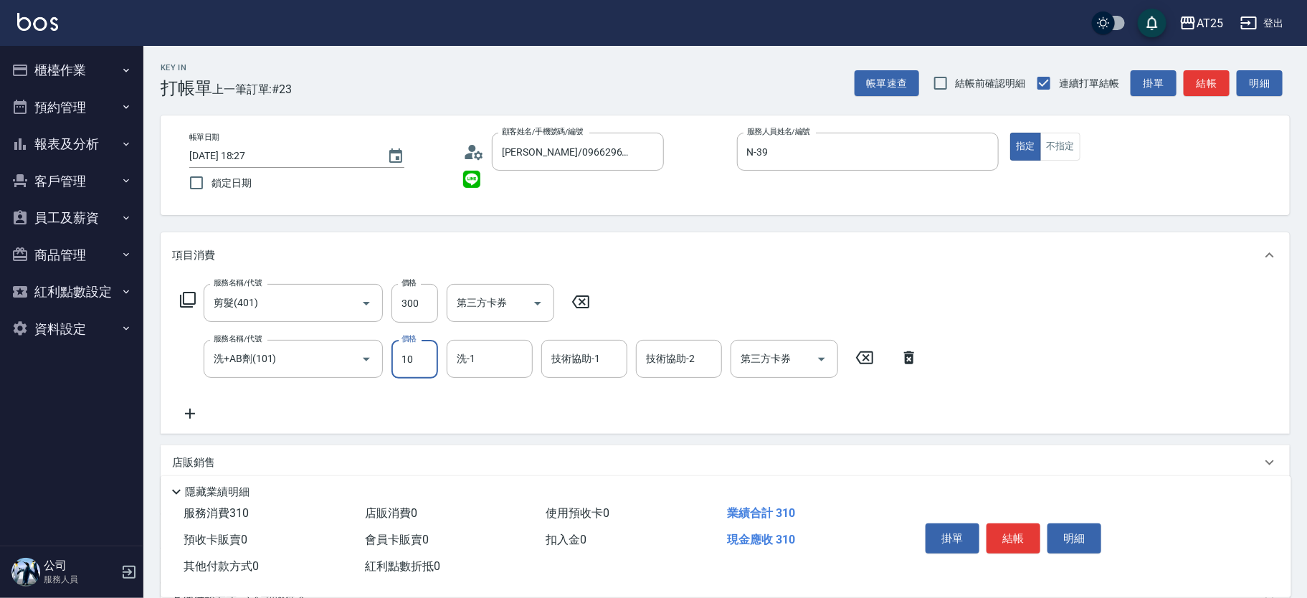
type input "100"
type input "130"
type input "1000"
click at [490, 350] on input "洗-1" at bounding box center [489, 358] width 73 height 25
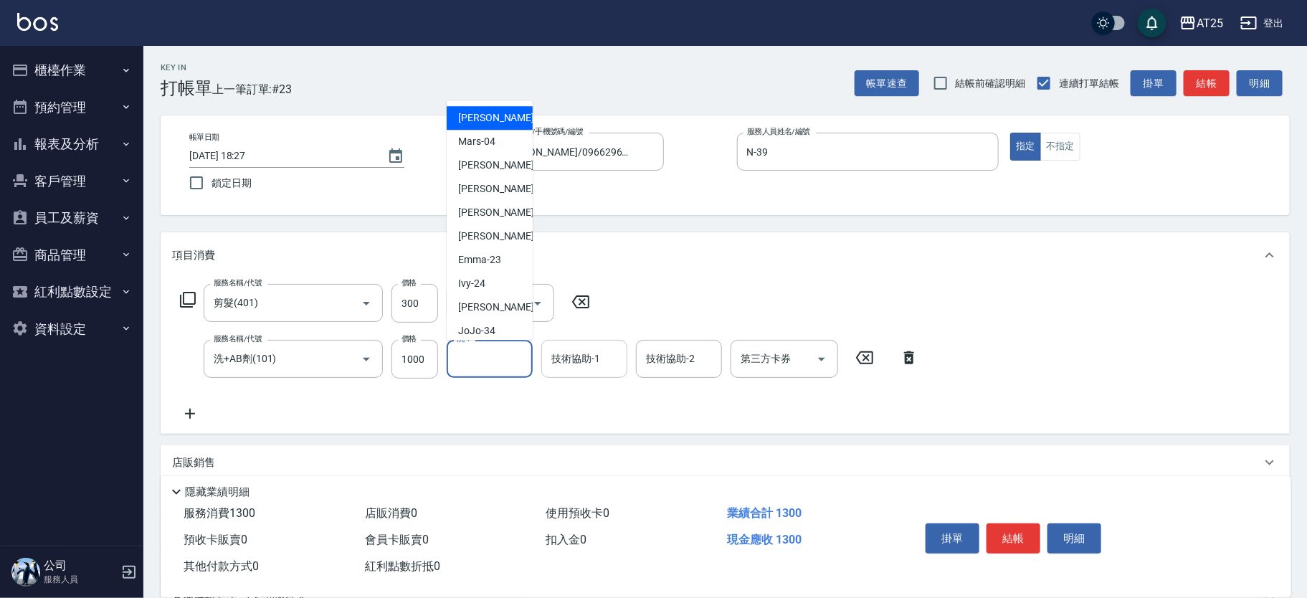
click at [567, 364] on input "技術協助-1" at bounding box center [584, 358] width 73 height 25
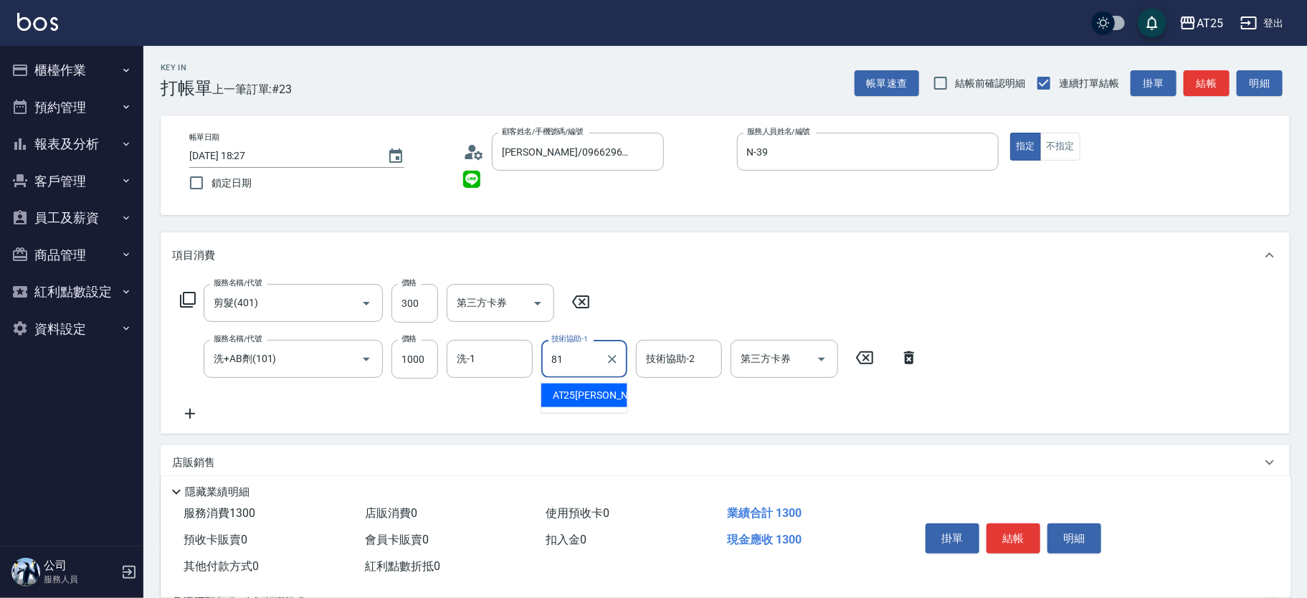
click at [588, 390] on span "AT25小伶 -81" at bounding box center [609, 395] width 113 height 15
type input "AT25小伶-81"
click at [1027, 535] on button "結帳" at bounding box center [1013, 538] width 54 height 30
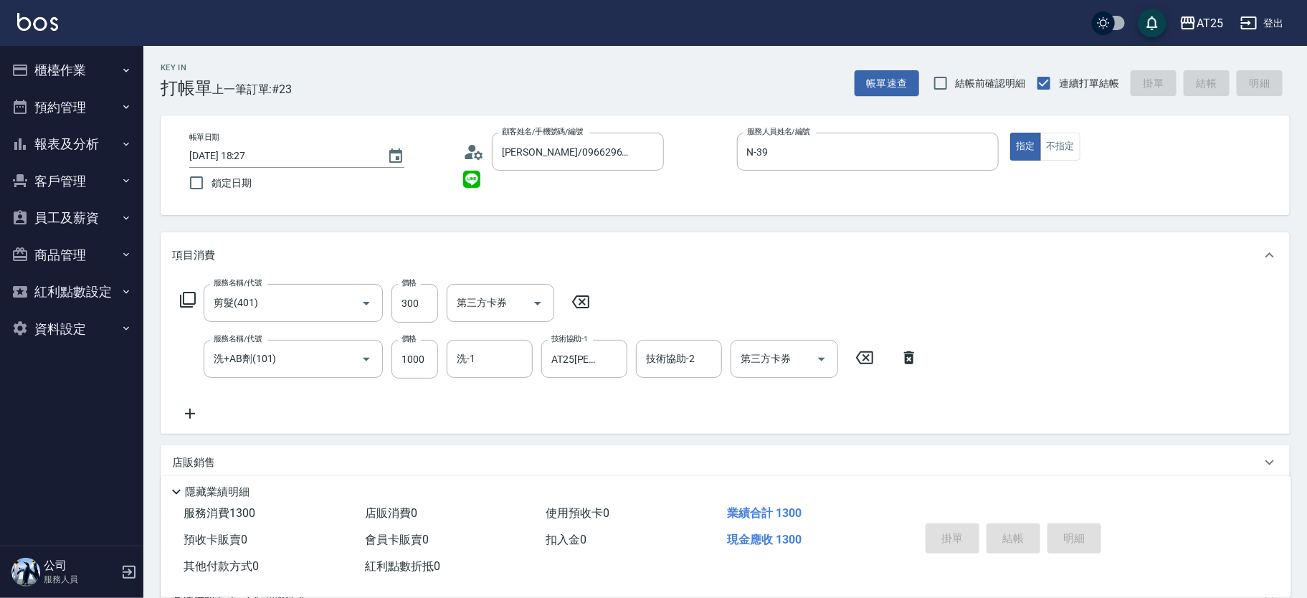
type input "2025/09/15 19:10"
type input "0"
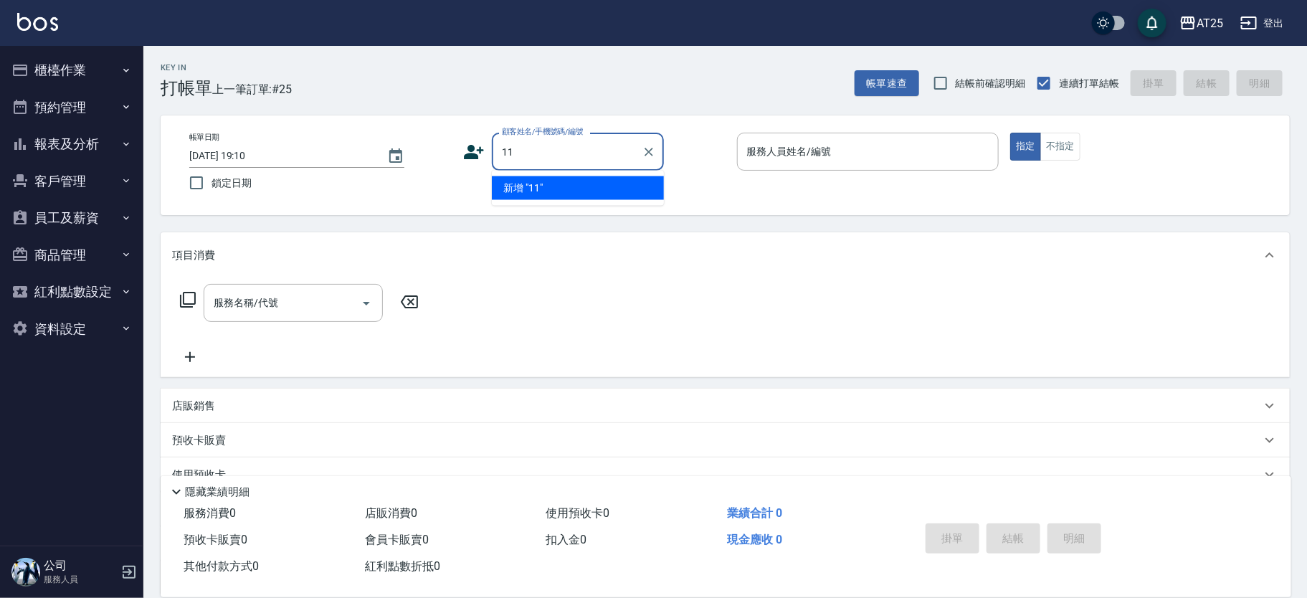
type input "11"
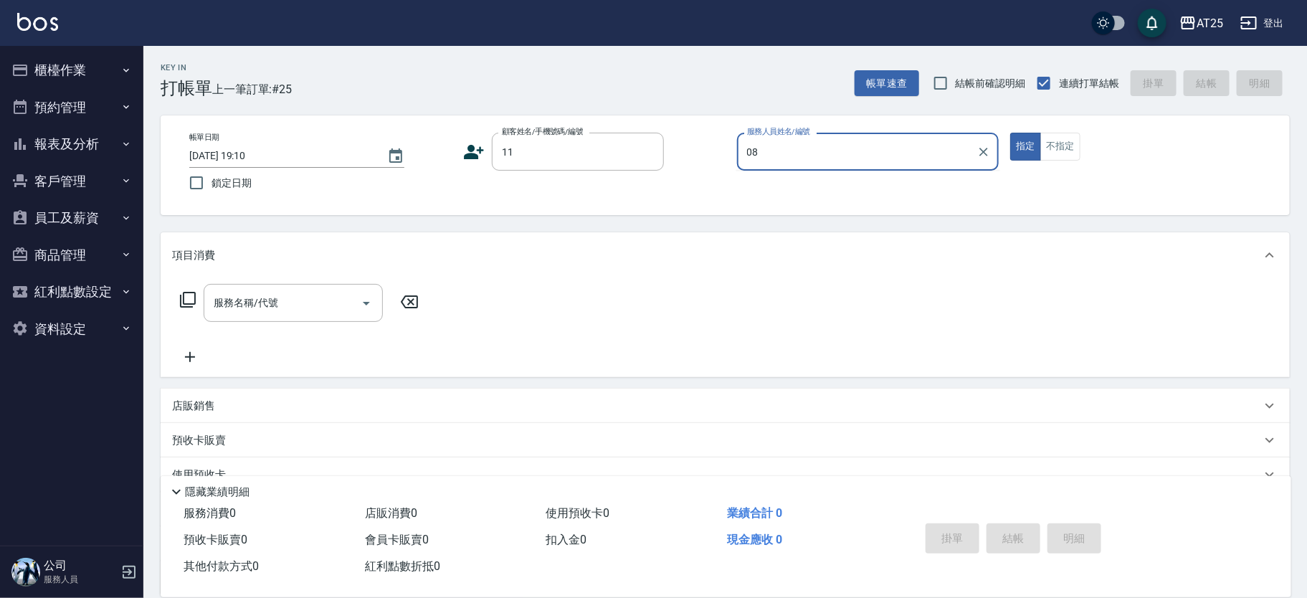
type input "Tony-08"
type button "true"
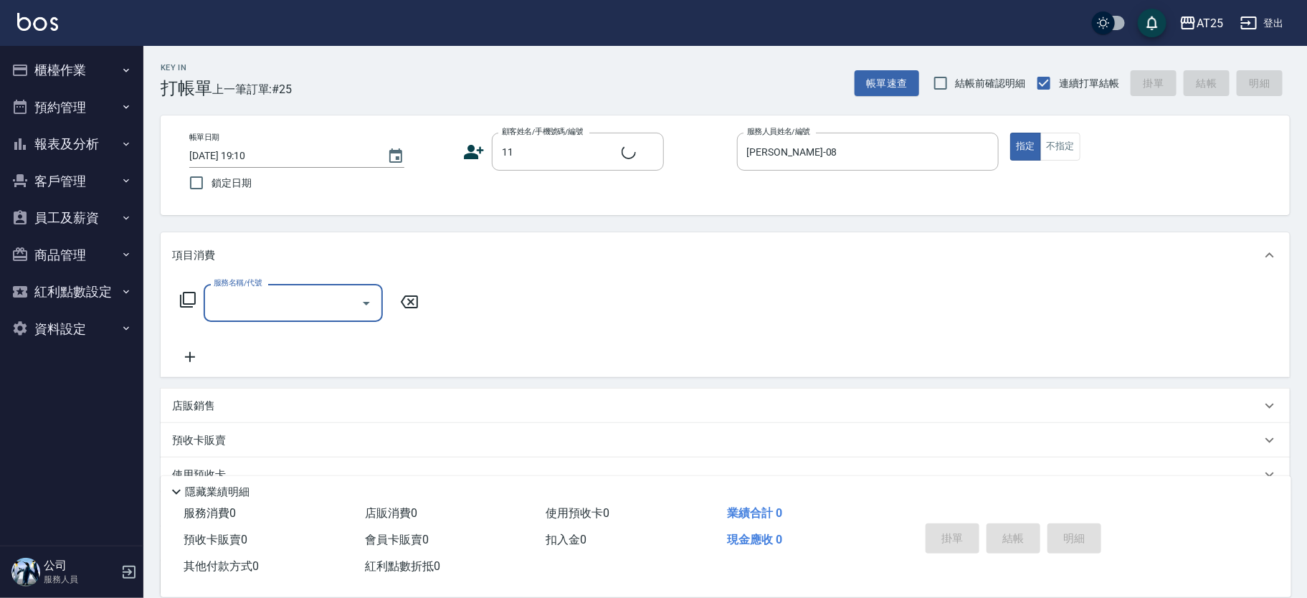
type input "新客人 姓名未設定/11/null"
type input "501"
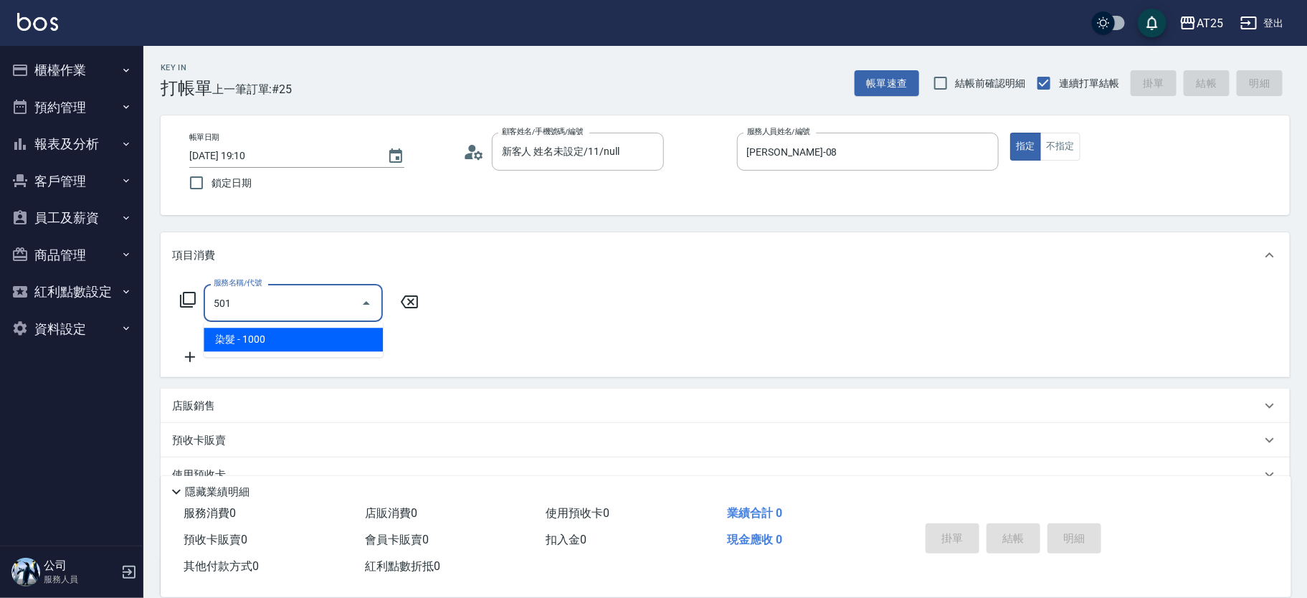
type input "100"
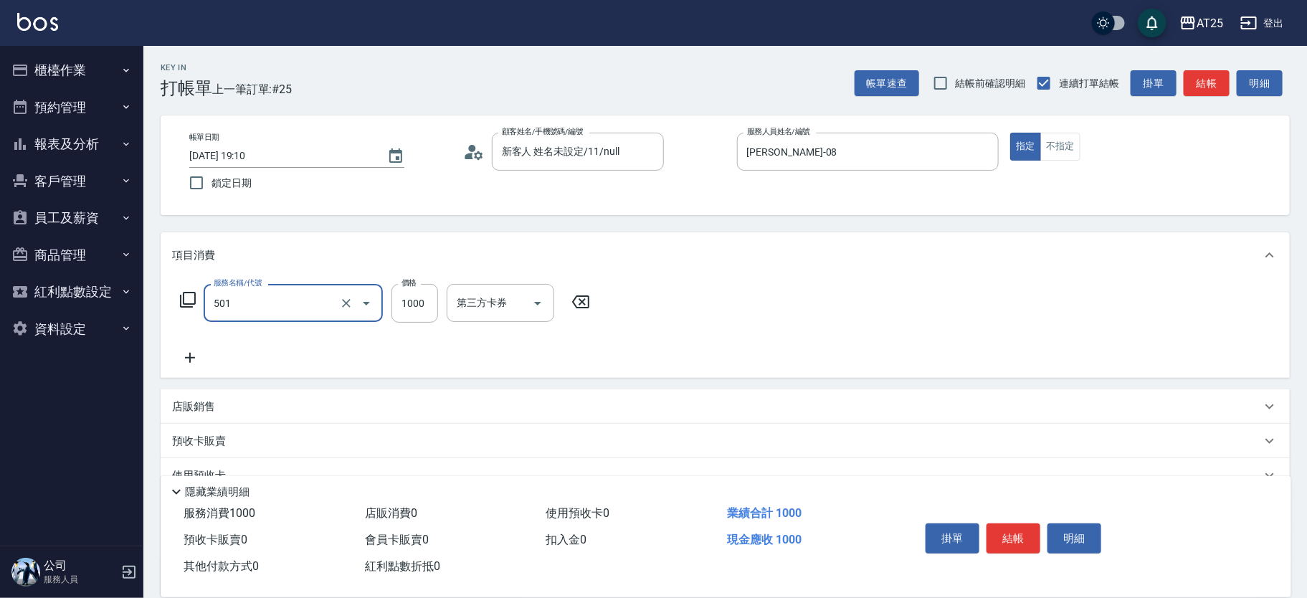
type input "染髮(501)"
type input "2"
type input "0"
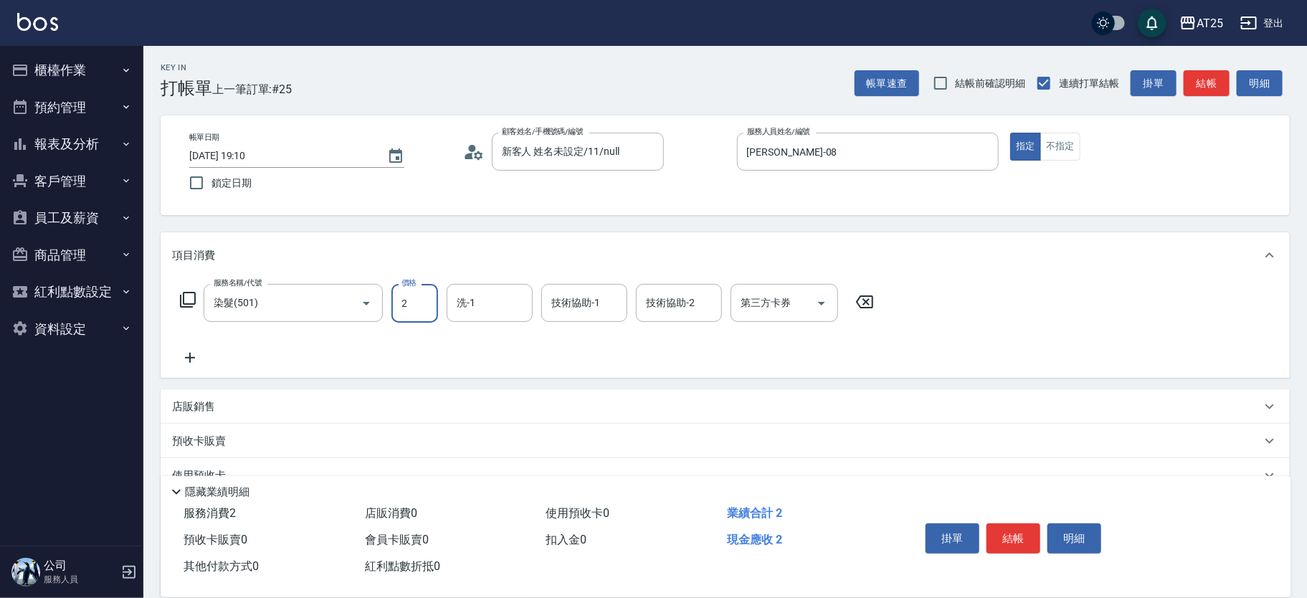
type input "23"
type input "20"
type input "239"
type input "230"
type input "2399"
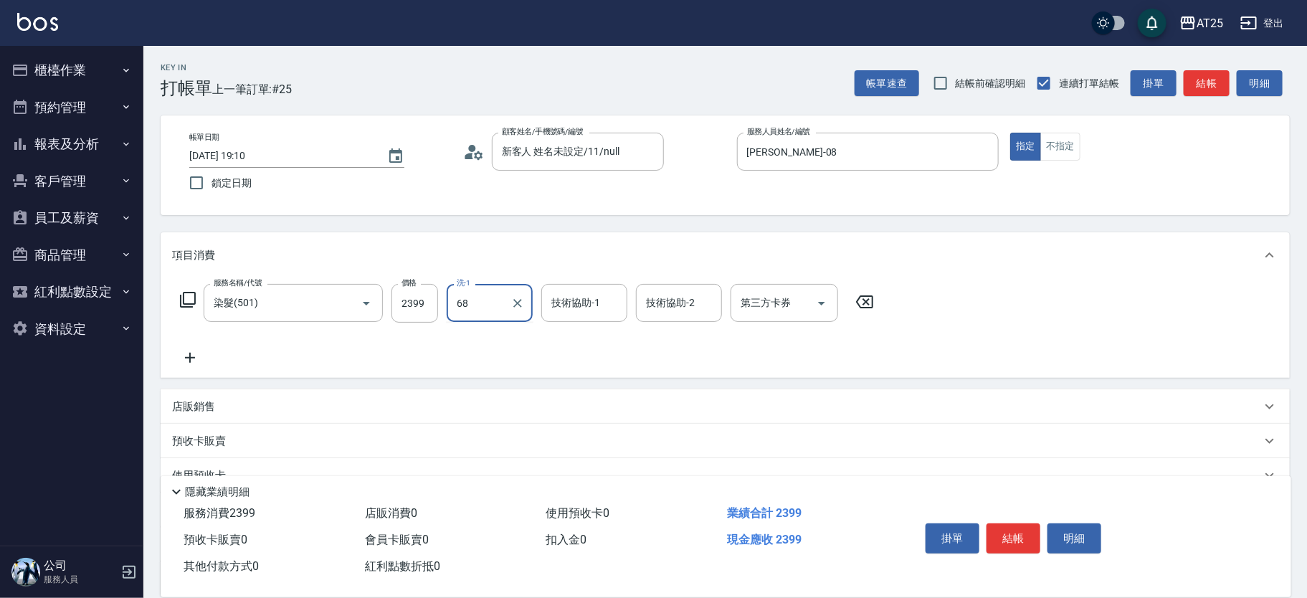
type input "游惠心-68"
click at [996, 532] on button "結帳" at bounding box center [1013, 538] width 54 height 30
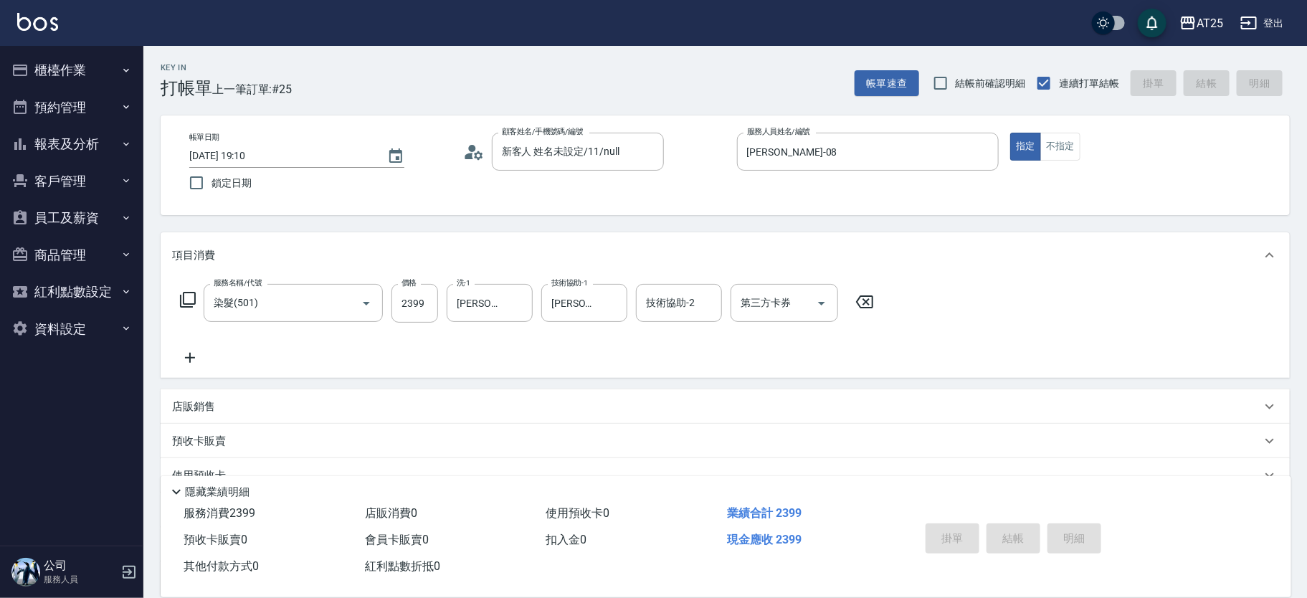
type input "2025/09/15 19:24"
type input "0"
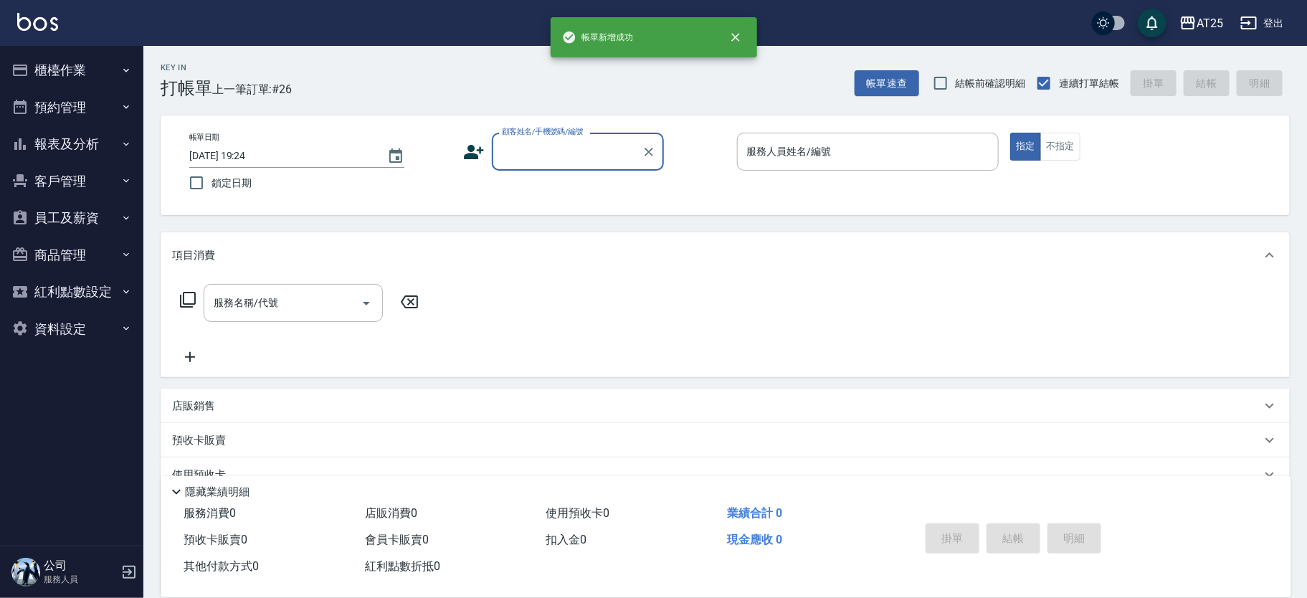
click at [99, 76] on button "櫃檯作業" at bounding box center [72, 70] width 132 height 37
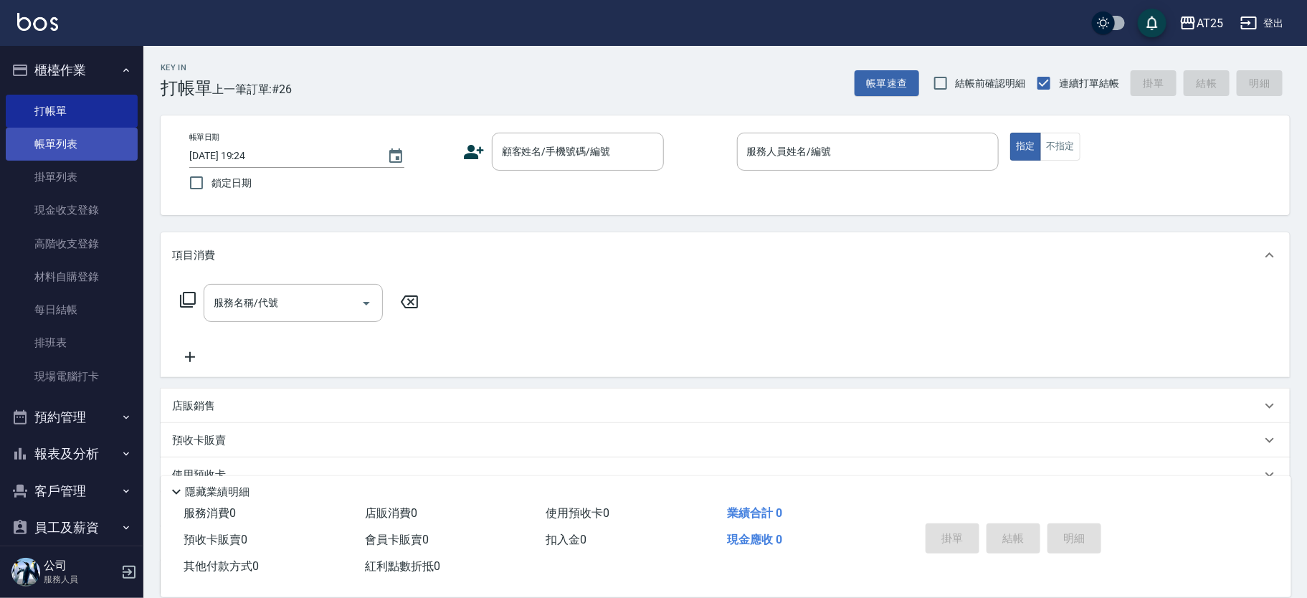
click at [52, 151] on link "帳單列表" at bounding box center [72, 144] width 132 height 33
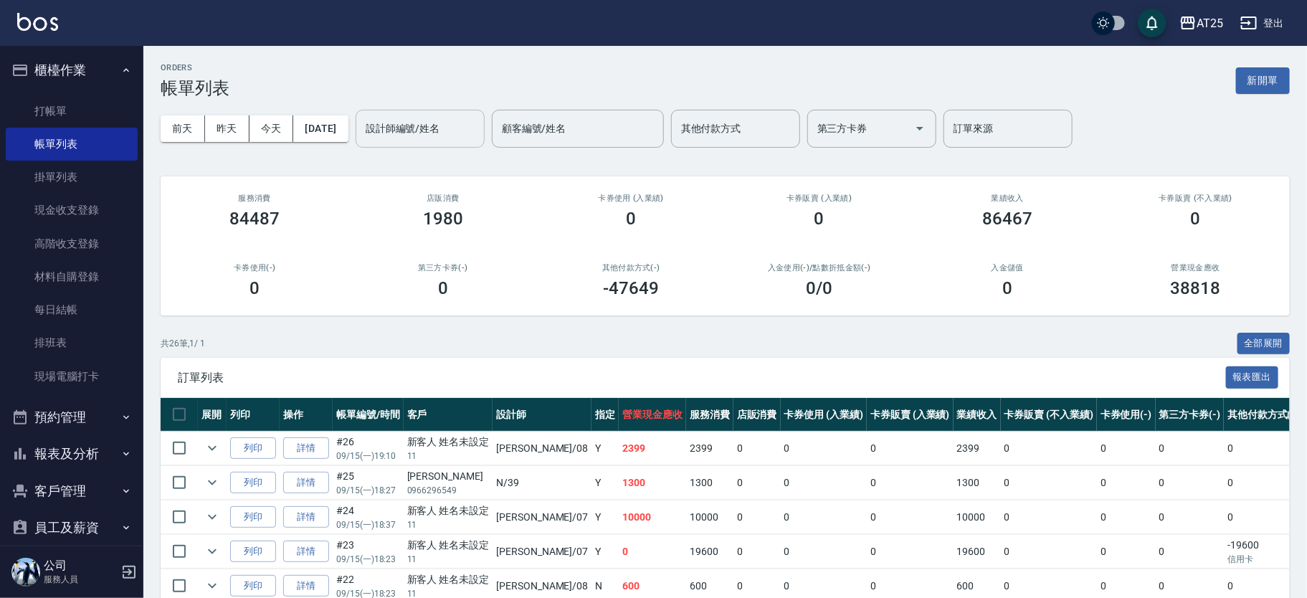
click at [459, 116] on input "設計師編號/姓名" at bounding box center [420, 128] width 116 height 25
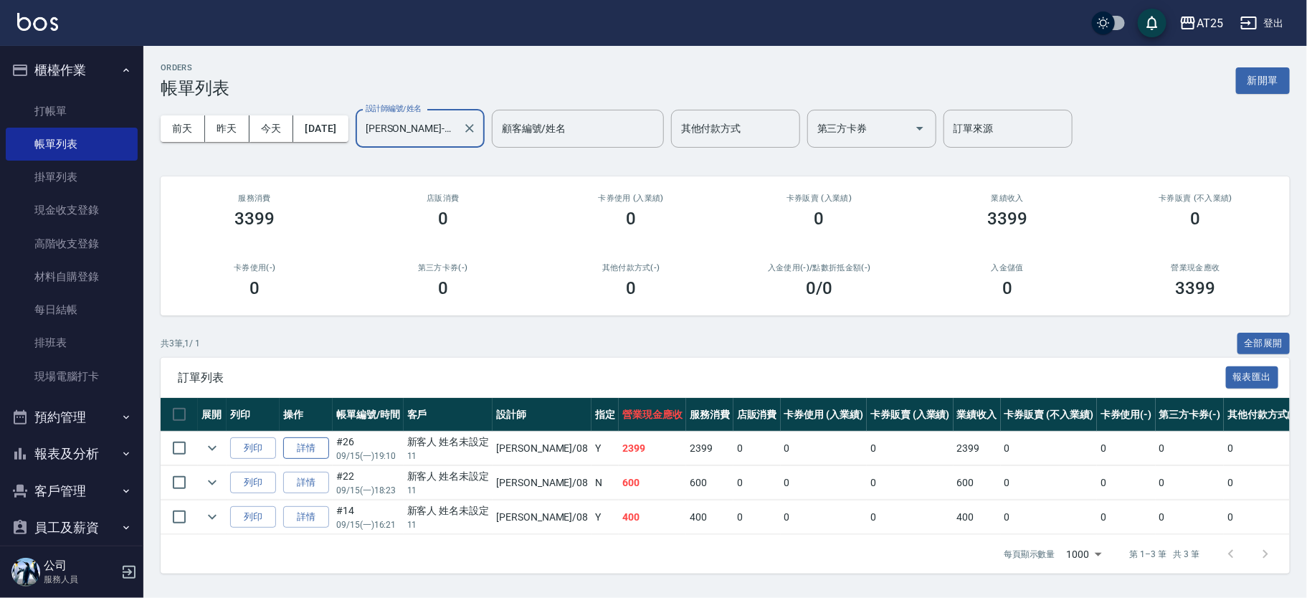
type input "Tony-08"
click at [308, 455] on link "詳情" at bounding box center [306, 448] width 46 height 22
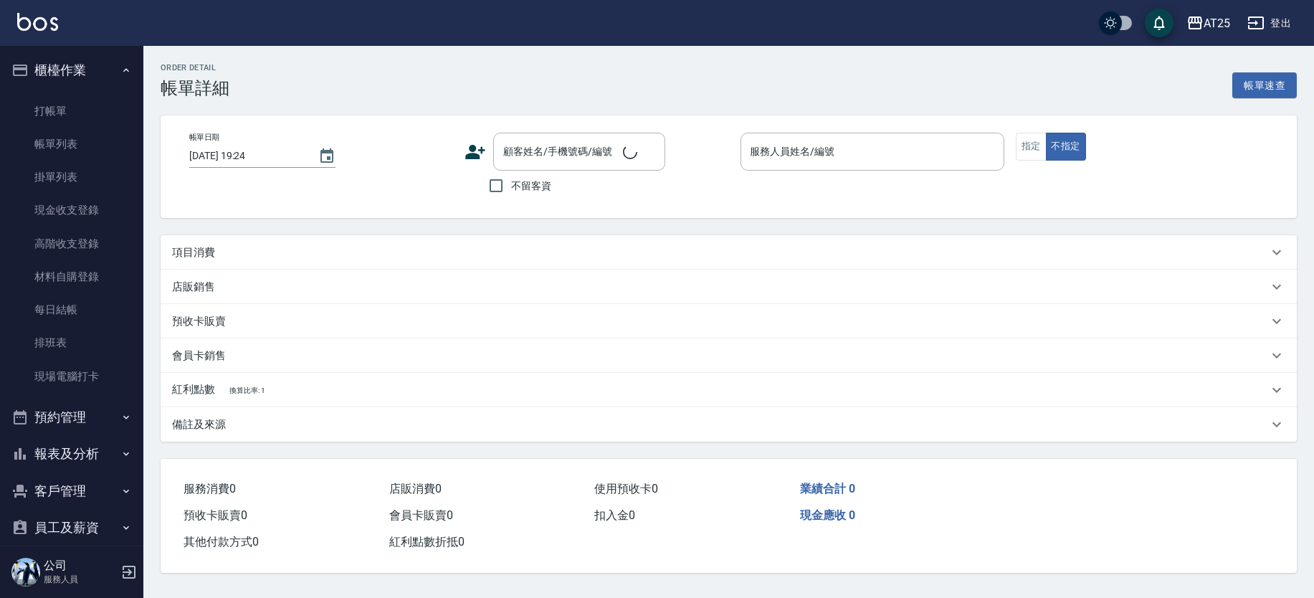
type input "2025/09/15 19:10"
type input "Tony-08"
type input "230"
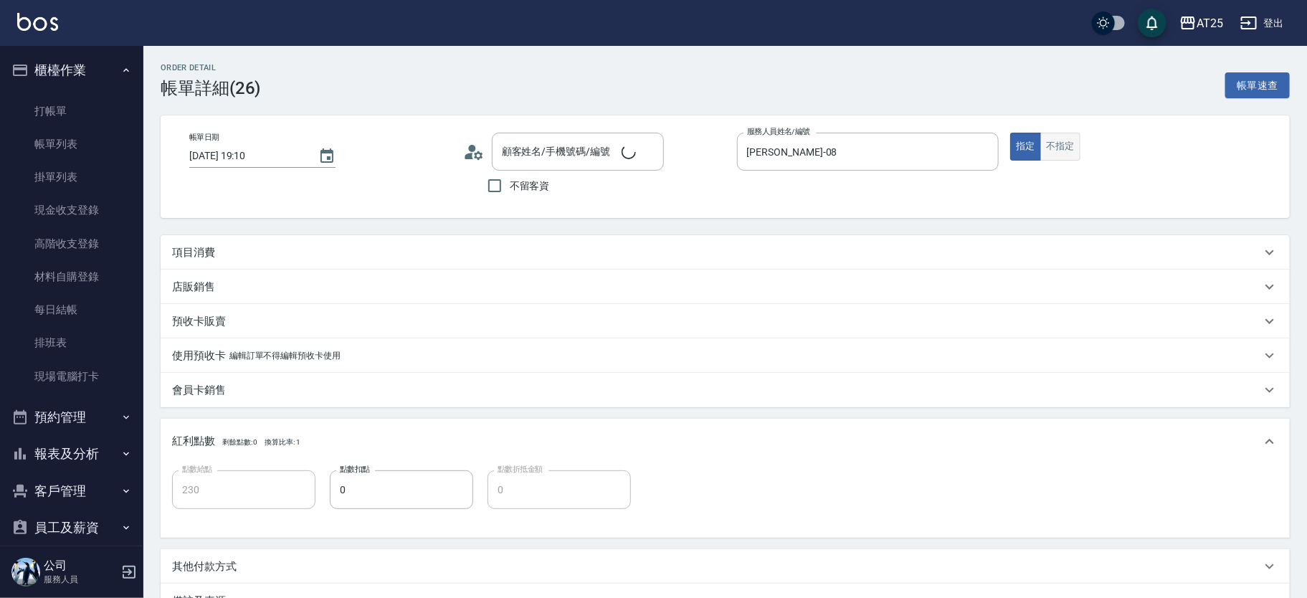
type input "新客人 姓名未設定/11/null"
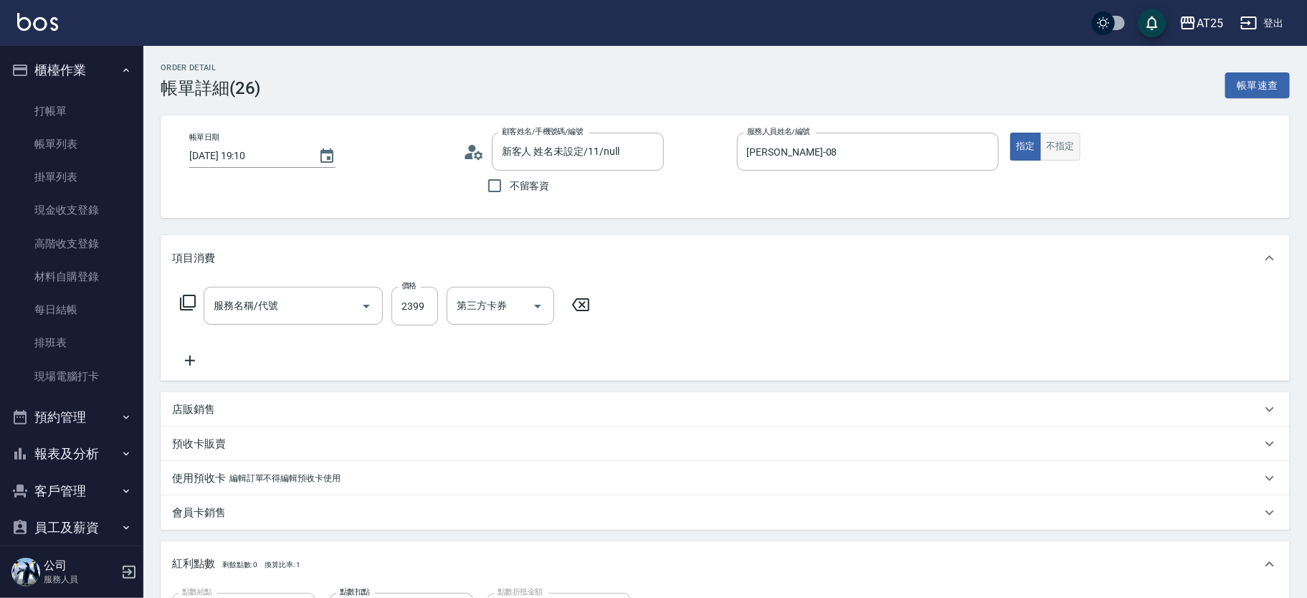
click at [1055, 150] on button "不指定" at bounding box center [1060, 147] width 40 height 28
type input "染髮(501)"
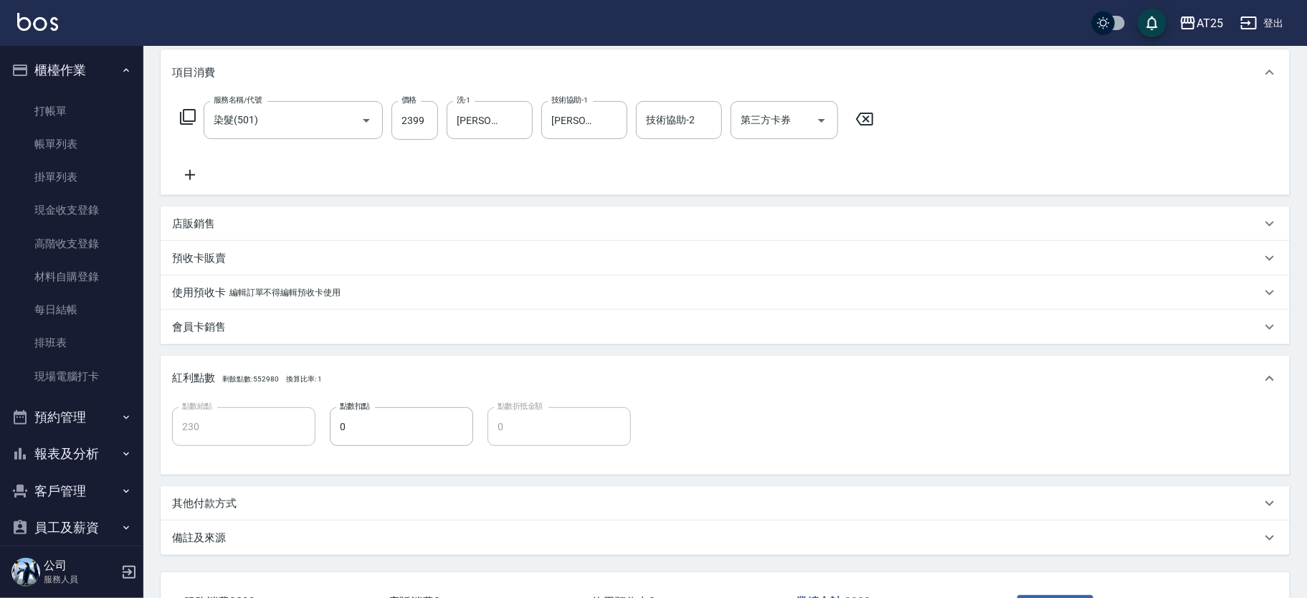
scroll to position [295, 0]
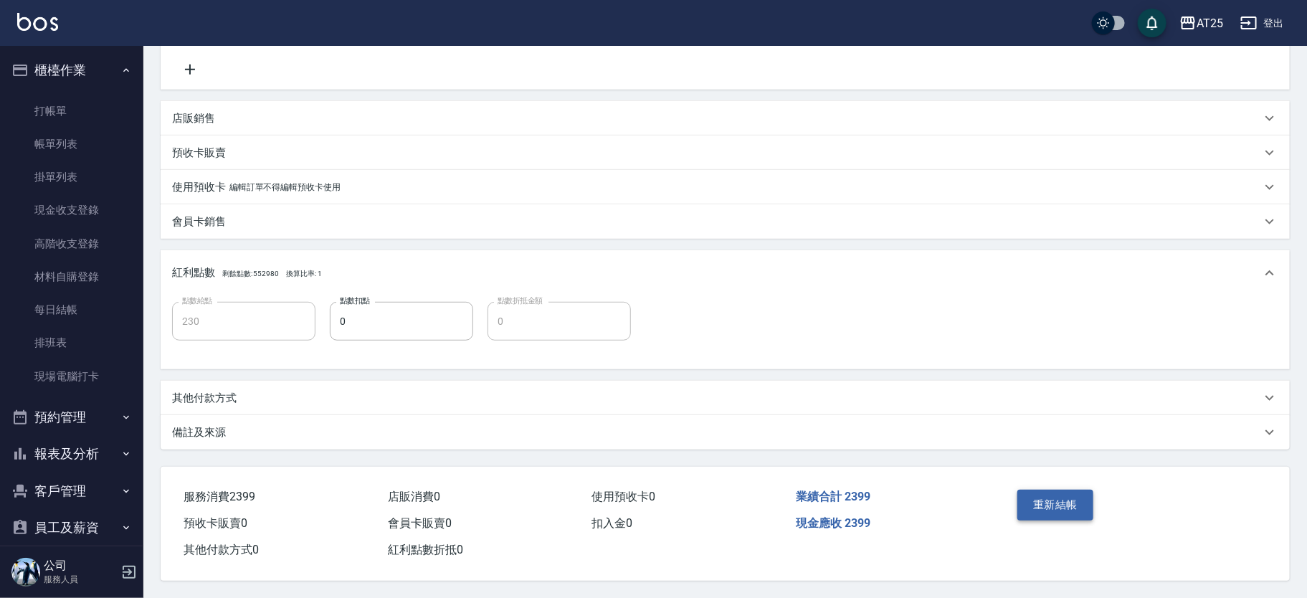
click at [1054, 498] on button "重新結帳" at bounding box center [1055, 505] width 76 height 30
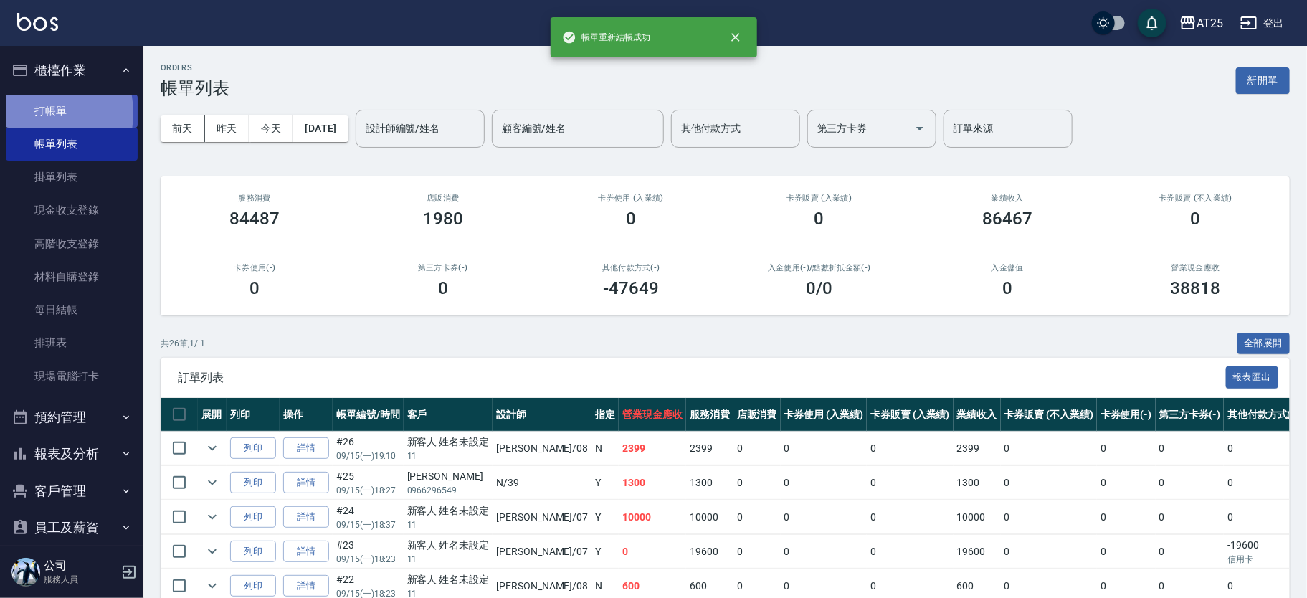
click at [29, 113] on link "打帳單" at bounding box center [72, 111] width 132 height 33
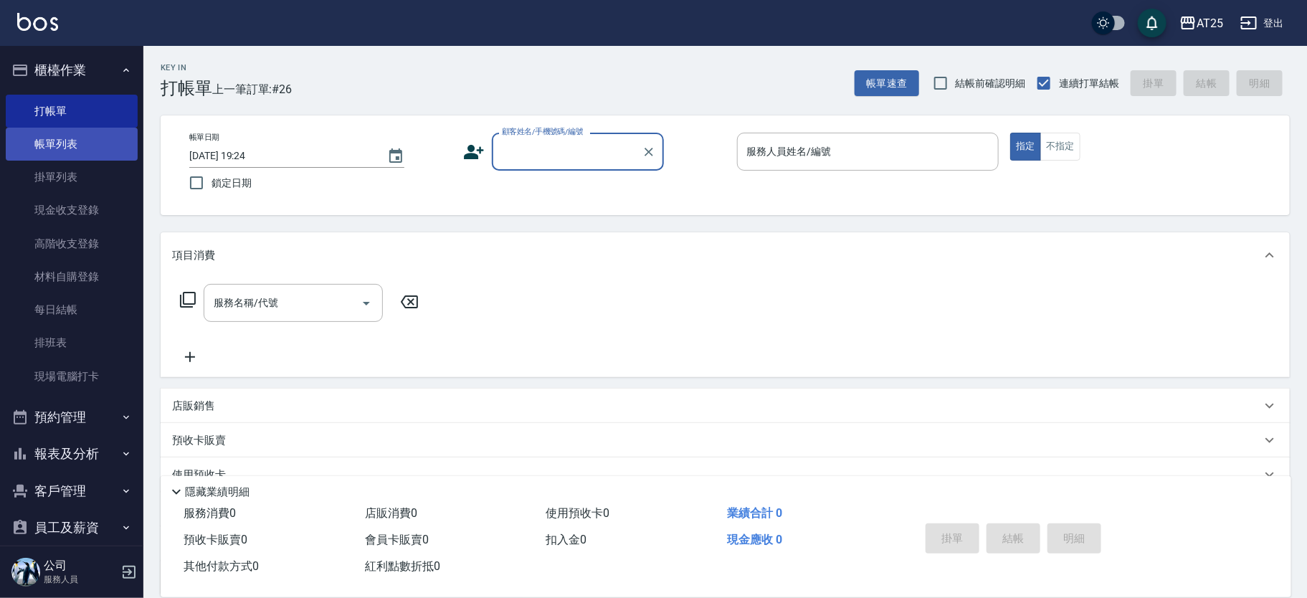
click at [49, 138] on link "帳單列表" at bounding box center [72, 144] width 132 height 33
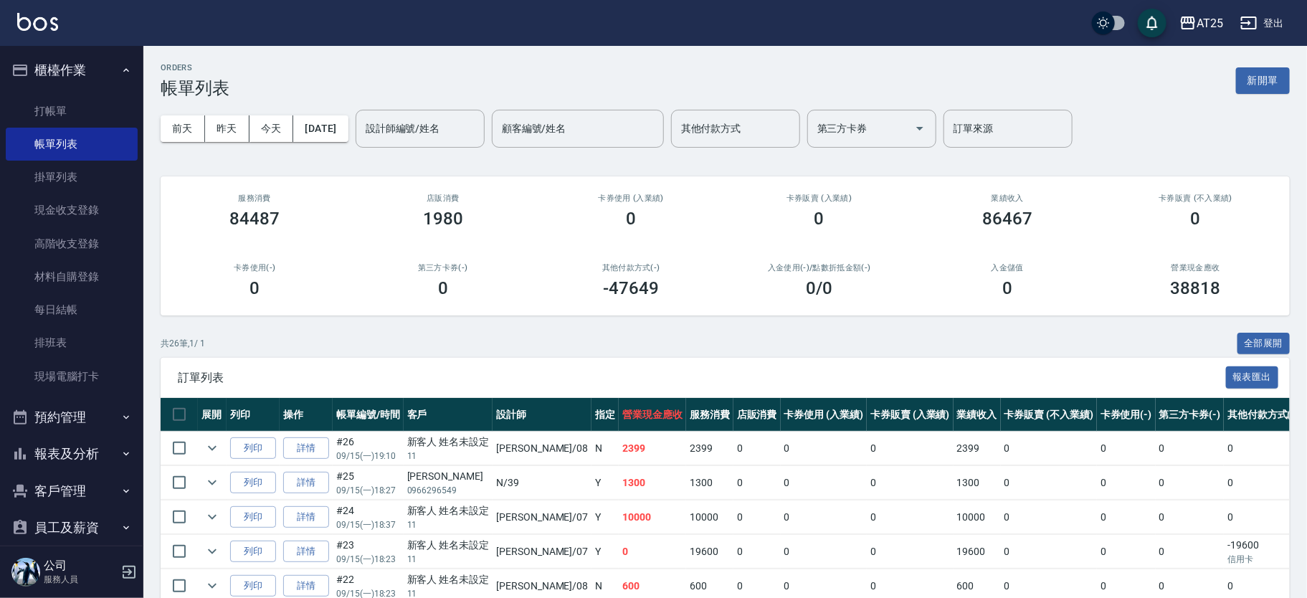
click at [56, 458] on button "報表及分析" at bounding box center [72, 453] width 132 height 37
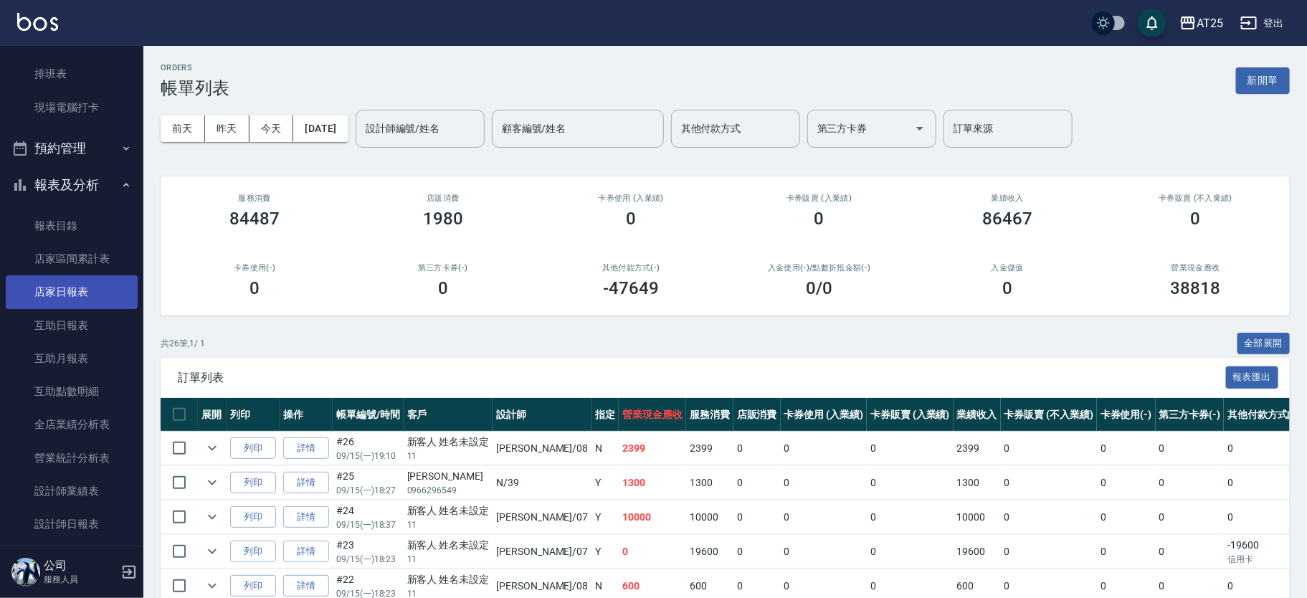
click at [80, 285] on link "店家日報表" at bounding box center [72, 291] width 132 height 33
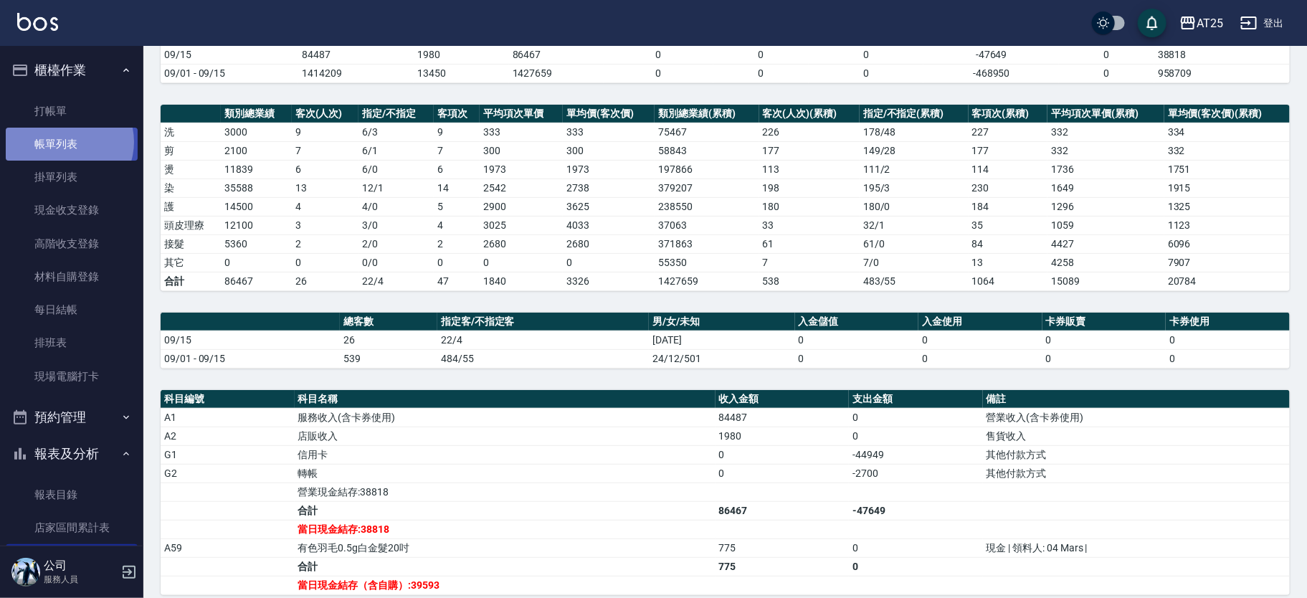
click at [66, 142] on link "帳單列表" at bounding box center [72, 144] width 132 height 33
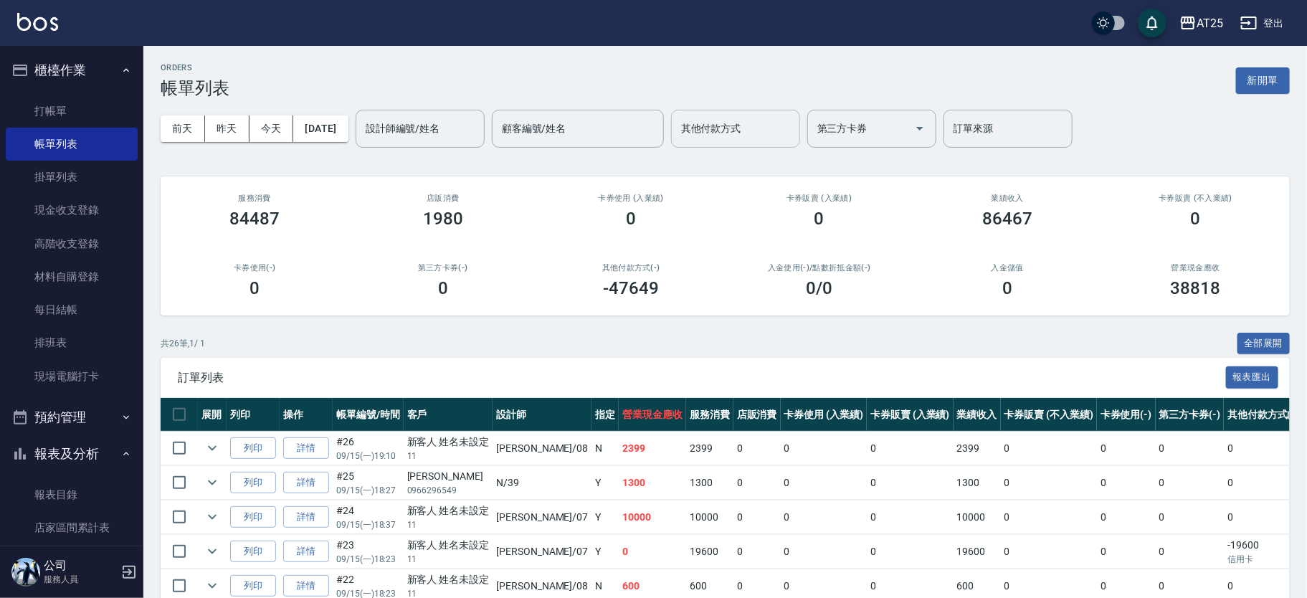
click at [773, 123] on input "其他付款方式" at bounding box center [735, 128] width 116 height 25
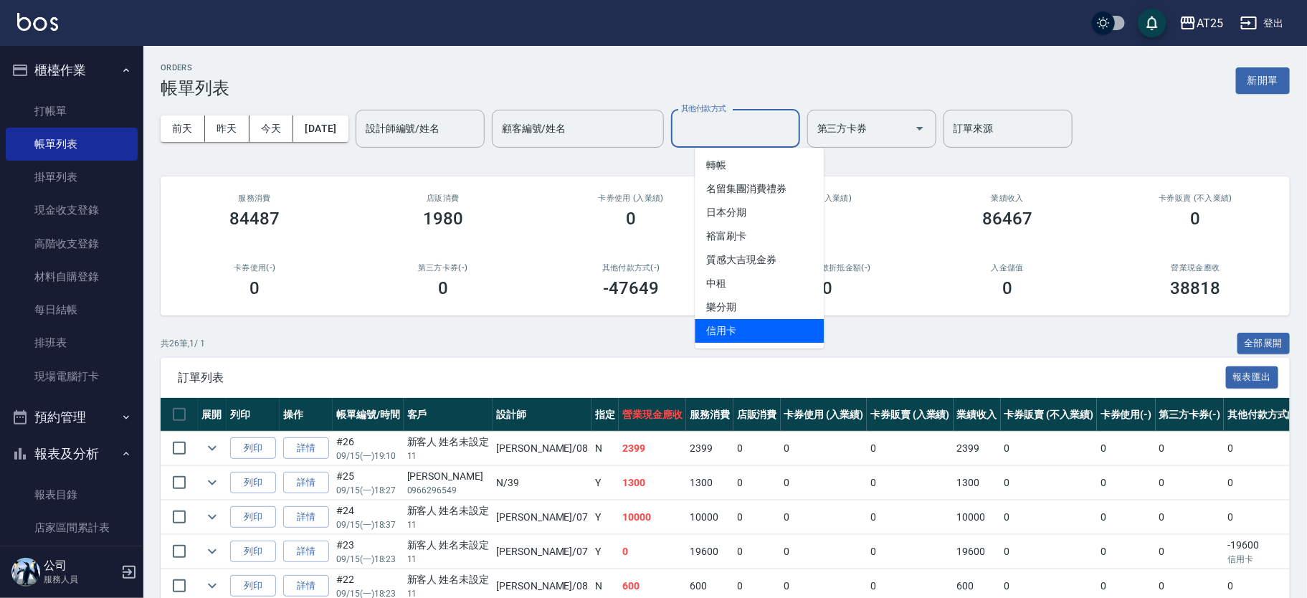
click at [731, 333] on span "信用卡" at bounding box center [758, 331] width 129 height 24
type input "信用卡"
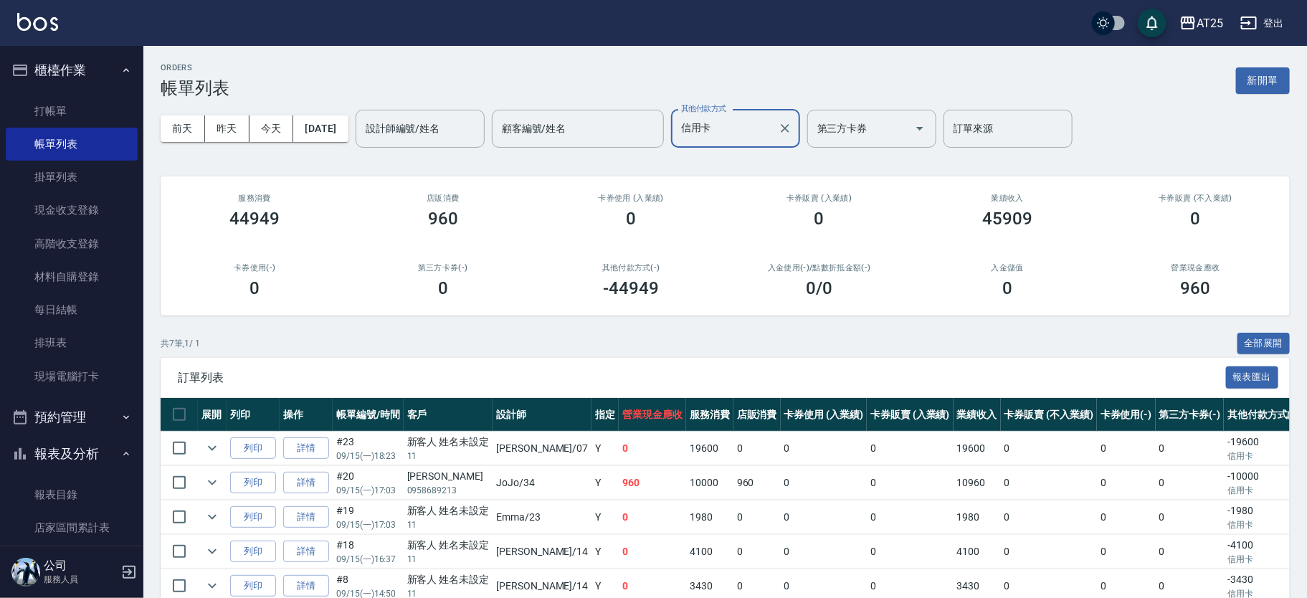
scroll to position [143, 0]
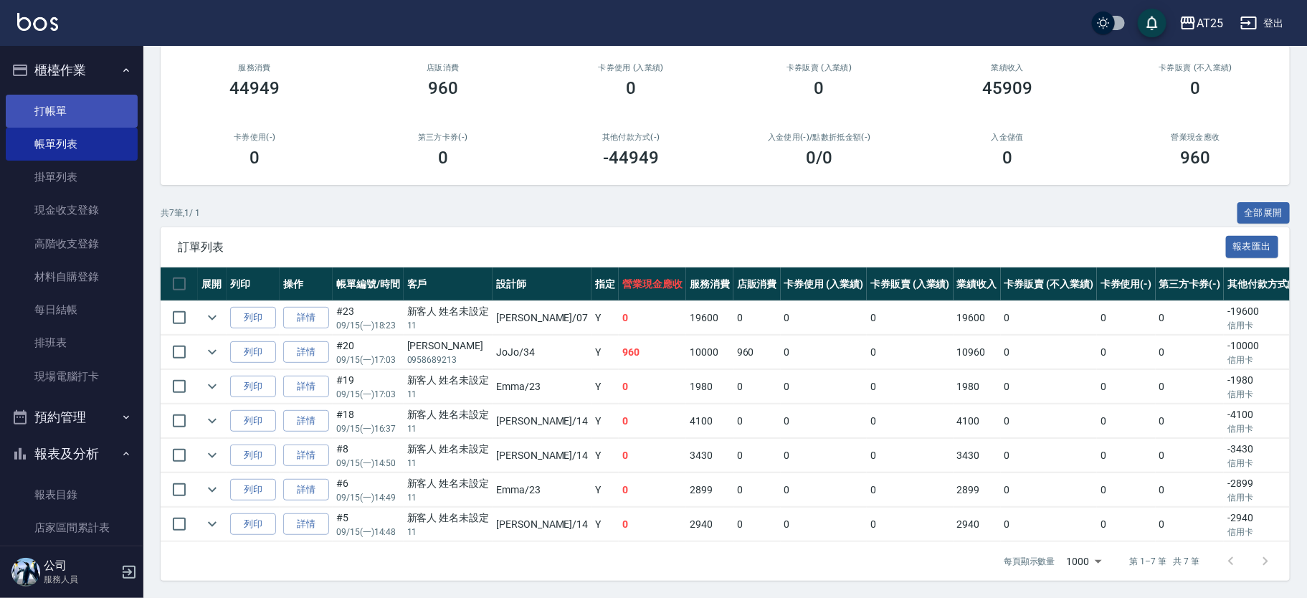
click at [91, 125] on link "打帳單" at bounding box center [72, 111] width 132 height 33
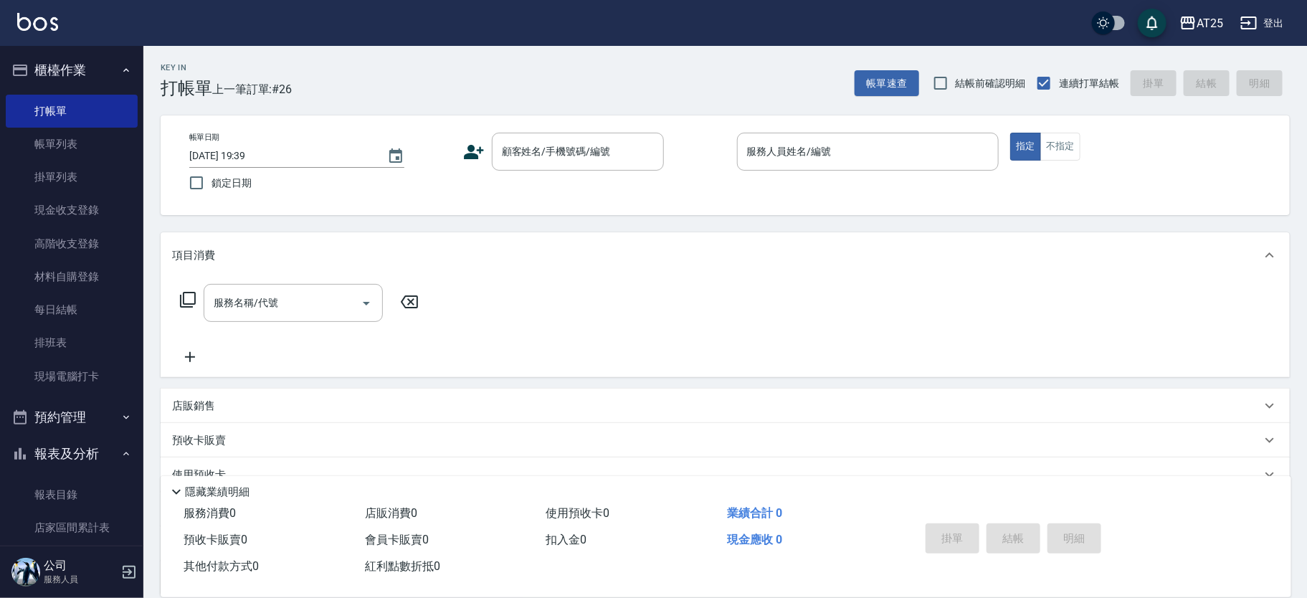
drag, startPoint x: 560, startPoint y: 6, endPoint x: 727, endPoint y: 157, distance: 224.8
click at [727, 157] on div "帳單日期 2025/09/15 19:39 鎖定日期 顧客姓名/手機號碼/編號 顧客姓名/手機號碼/編號 服務人員姓名/編號 服務人員姓名/編號 指定 不指定" at bounding box center [725, 165] width 1094 height 65
click at [781, 162] on input "服務人員姓名/編號" at bounding box center [867, 151] width 249 height 25
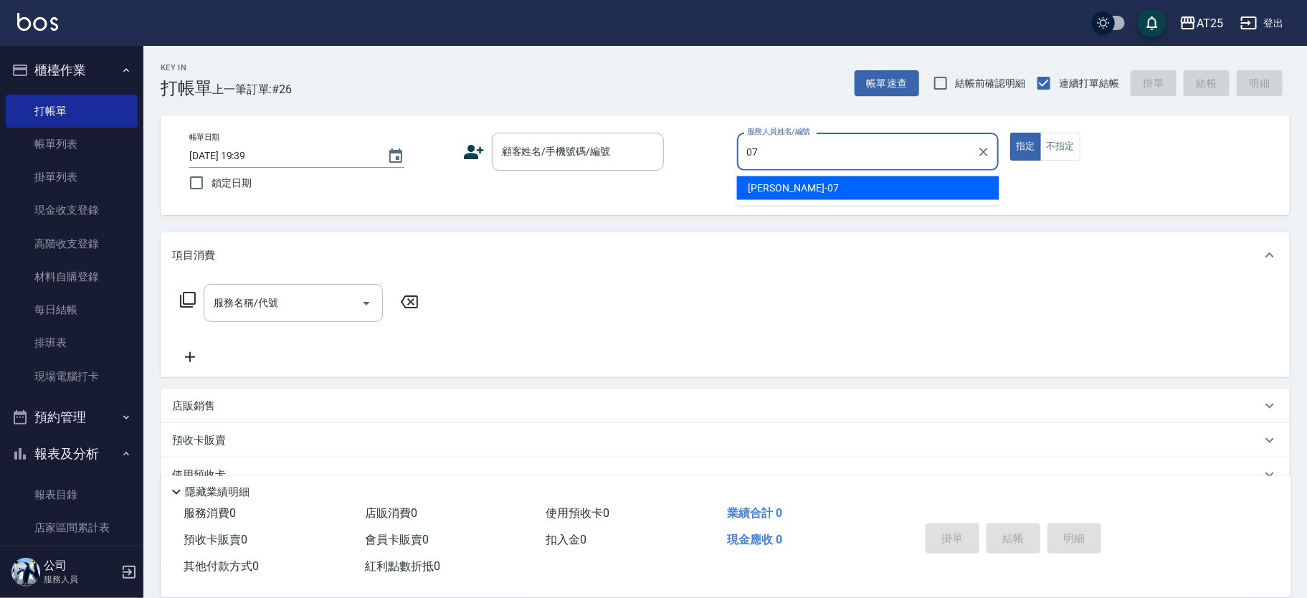
type input "Cooper-07"
type button "true"
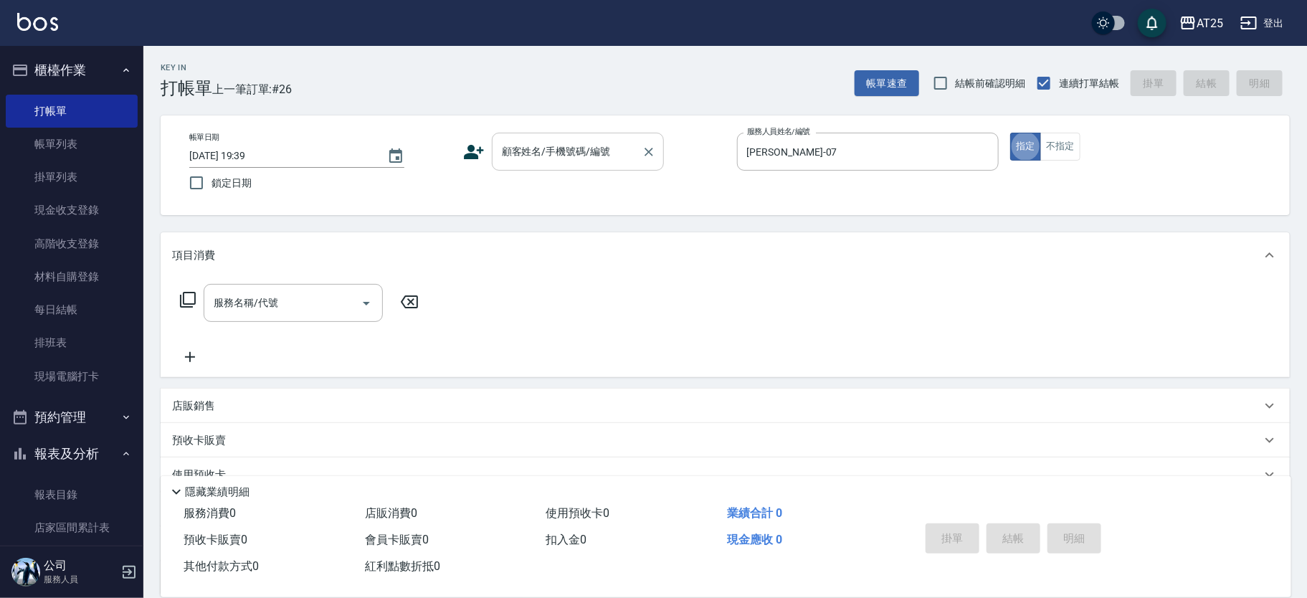
click at [502, 148] on div "顧客姓名/手機號碼/編號 顧客姓名/手機號碼/編號" at bounding box center [578, 152] width 172 height 38
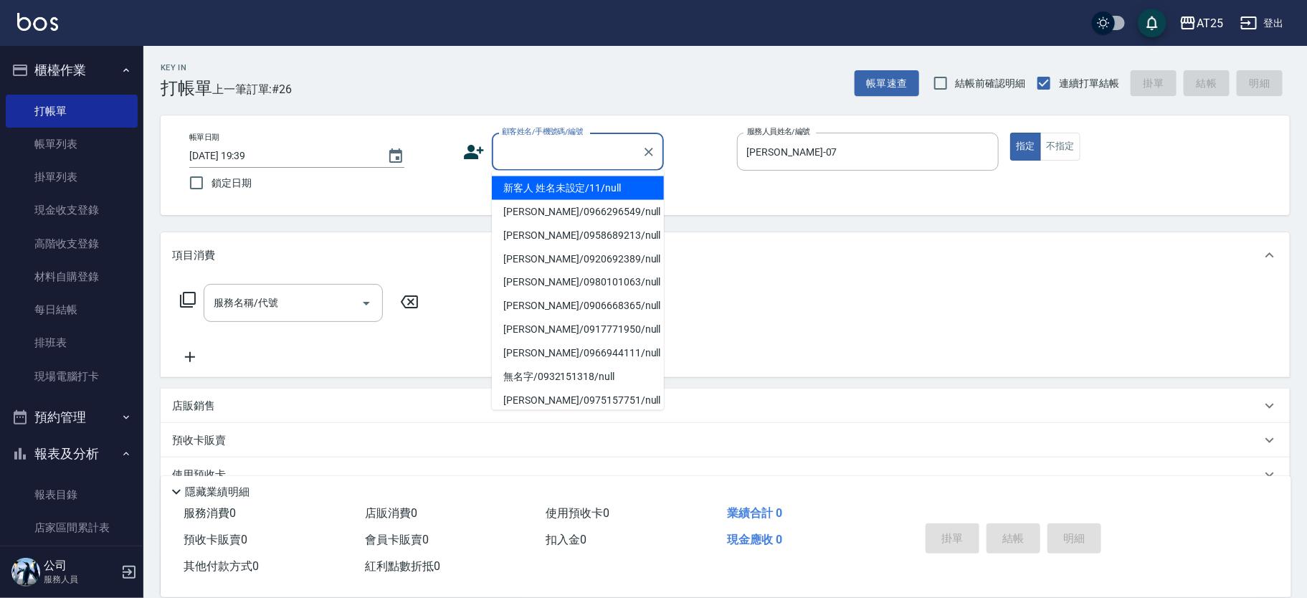
drag, startPoint x: 512, startPoint y: 186, endPoint x: 381, endPoint y: 249, distance: 144.6
click at [512, 186] on li "新客人 姓名未設定/11/null" at bounding box center [578, 188] width 172 height 24
type input "新客人 姓名未設定/11/null"
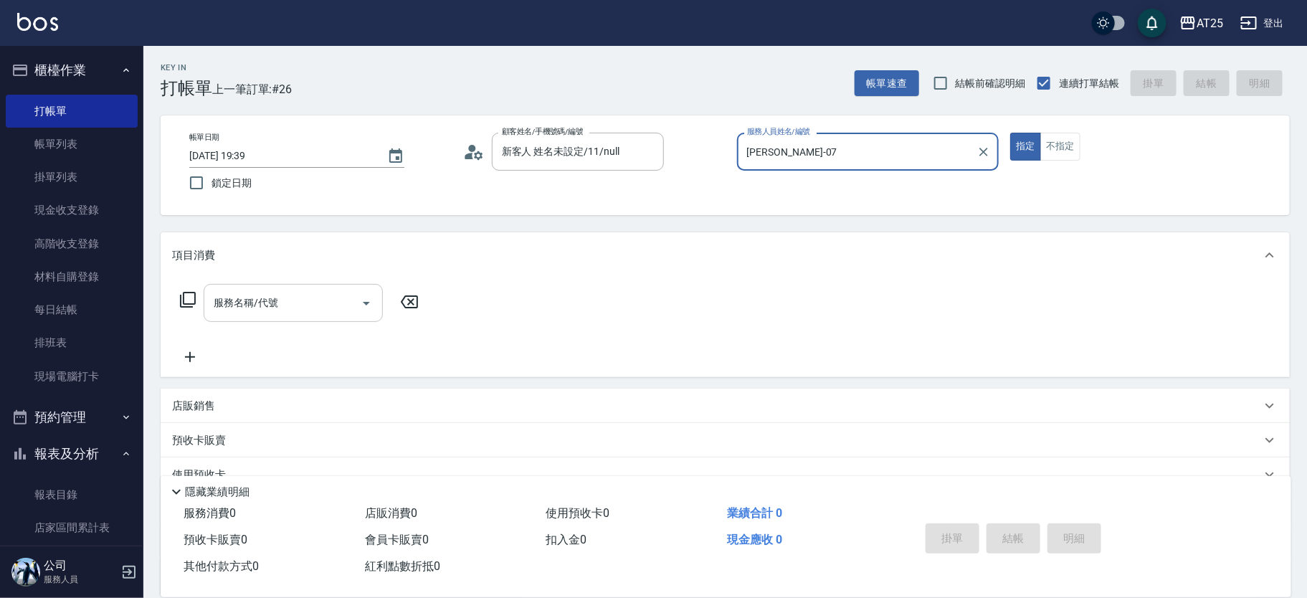
click at [318, 296] on div "服務名稱/代號" at bounding box center [293, 303] width 179 height 38
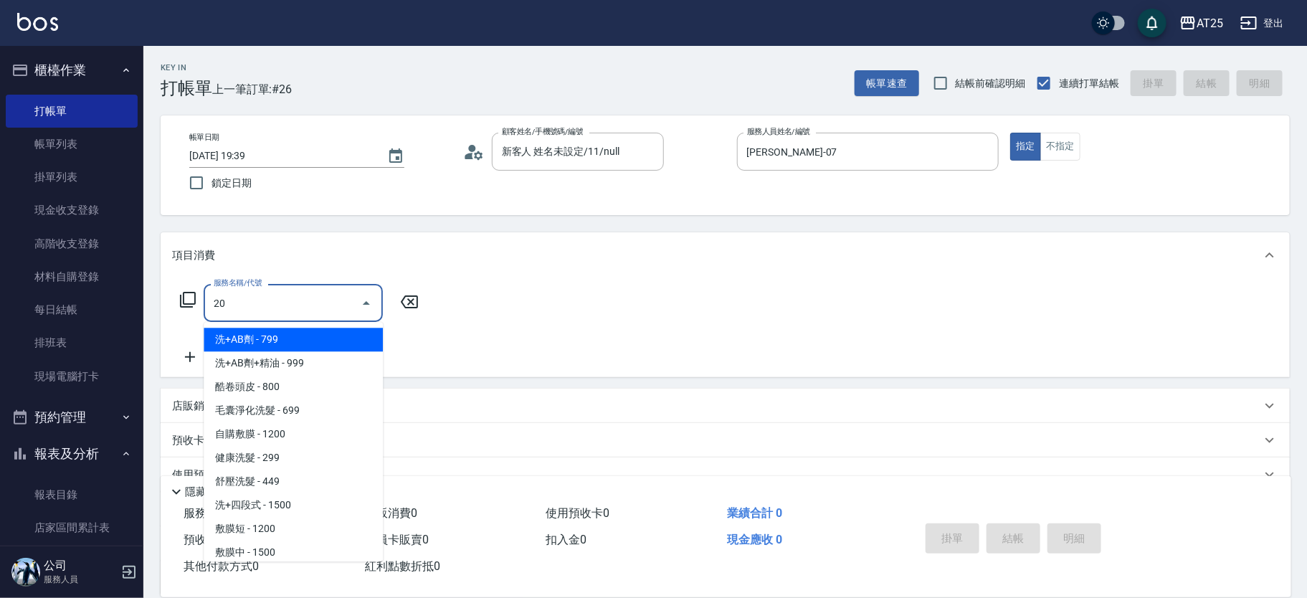
type input "201"
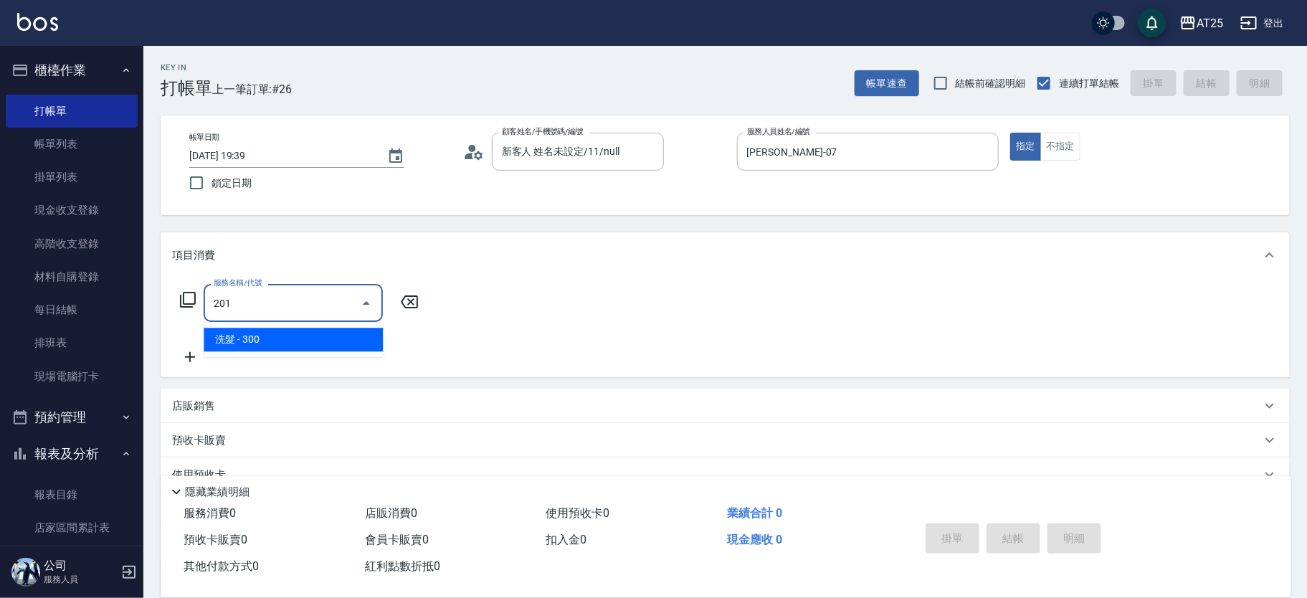
click at [271, 333] on ul "洗髮 - 300" at bounding box center [293, 339] width 179 height 35
click at [273, 333] on span "洗髮 - 300" at bounding box center [293, 340] width 179 height 24
type input "30"
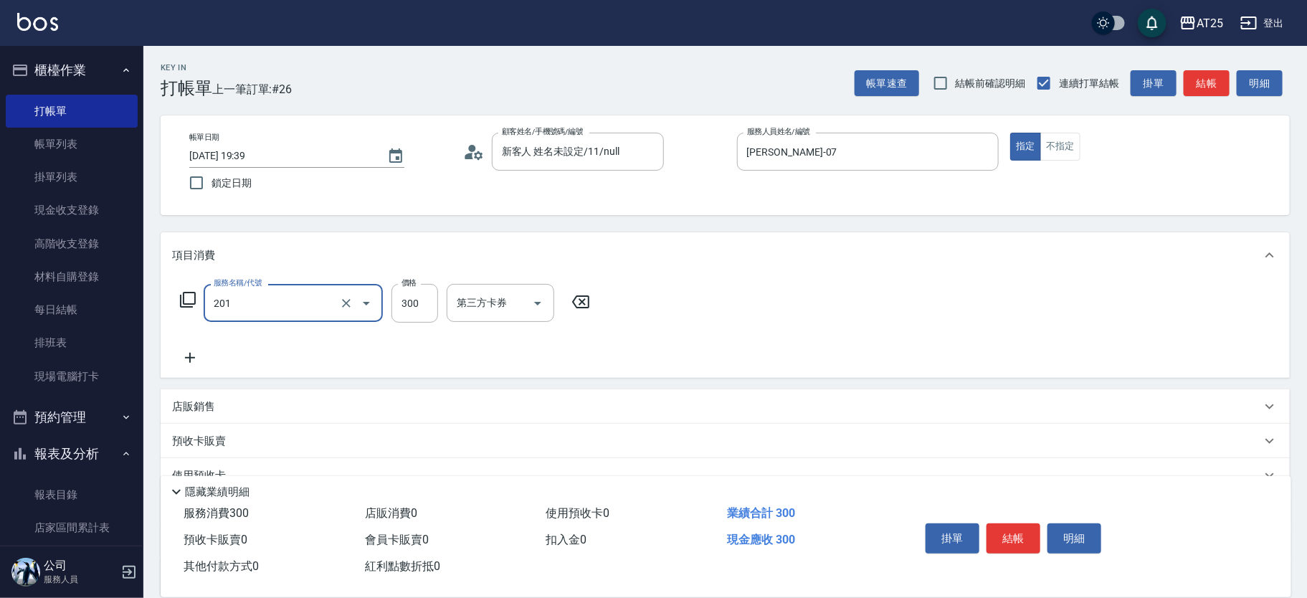
type input "洗髮(201)"
click at [386, 320] on div "服務名稱/代號 洗髮(201) 服務名稱/代號 價格 300 價格 第三方卡券 第三方卡券" at bounding box center [385, 303] width 426 height 39
click at [401, 311] on input "300" at bounding box center [414, 303] width 47 height 39
type input "0"
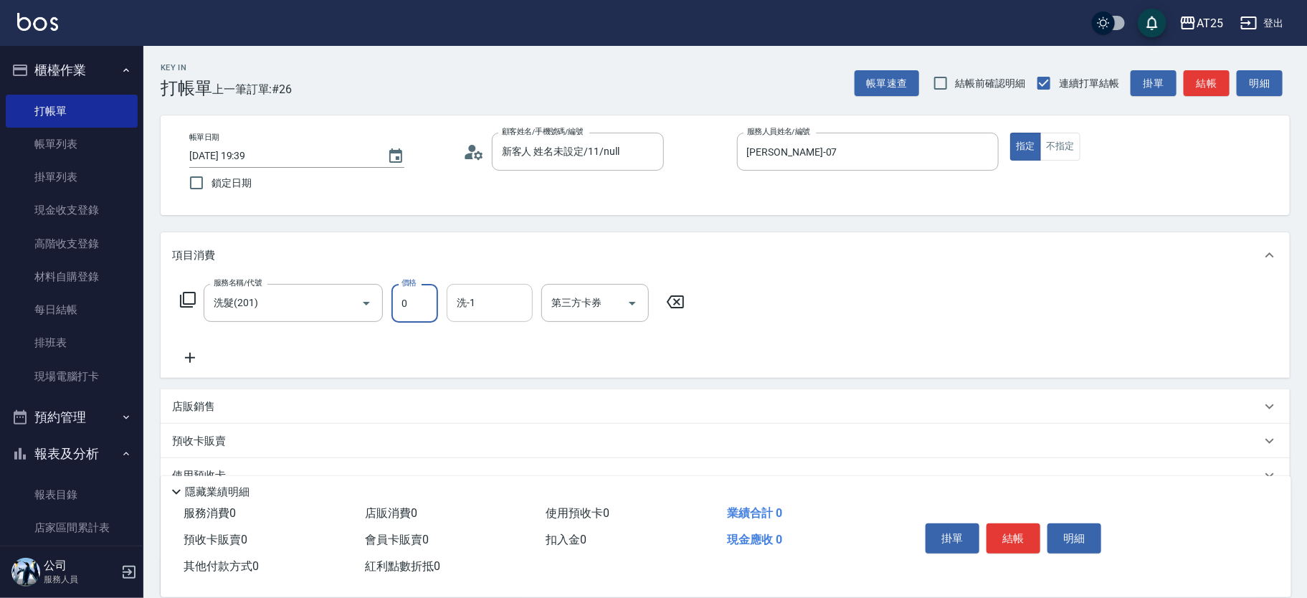
click at [484, 306] on input "洗-1" at bounding box center [489, 302] width 73 height 25
click at [510, 340] on div "小宇 -58" at bounding box center [490, 340] width 86 height 24
type input "小宇-58"
click at [1016, 530] on button "結帳" at bounding box center [1013, 538] width 54 height 30
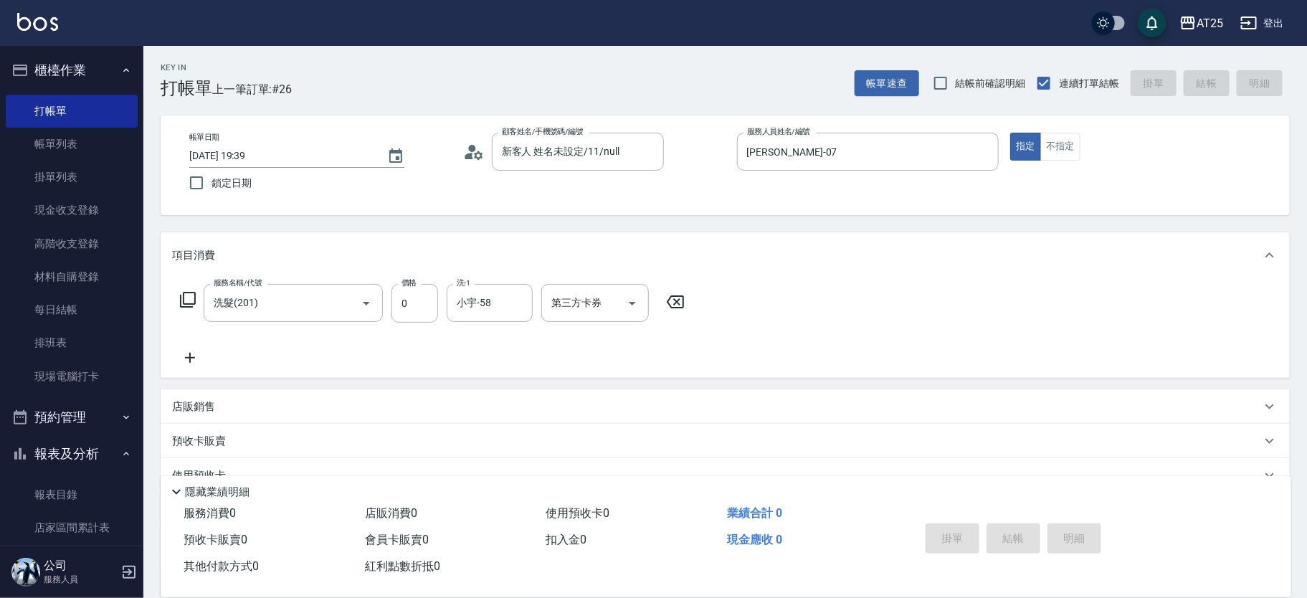
type input "2025/09/15 19:56"
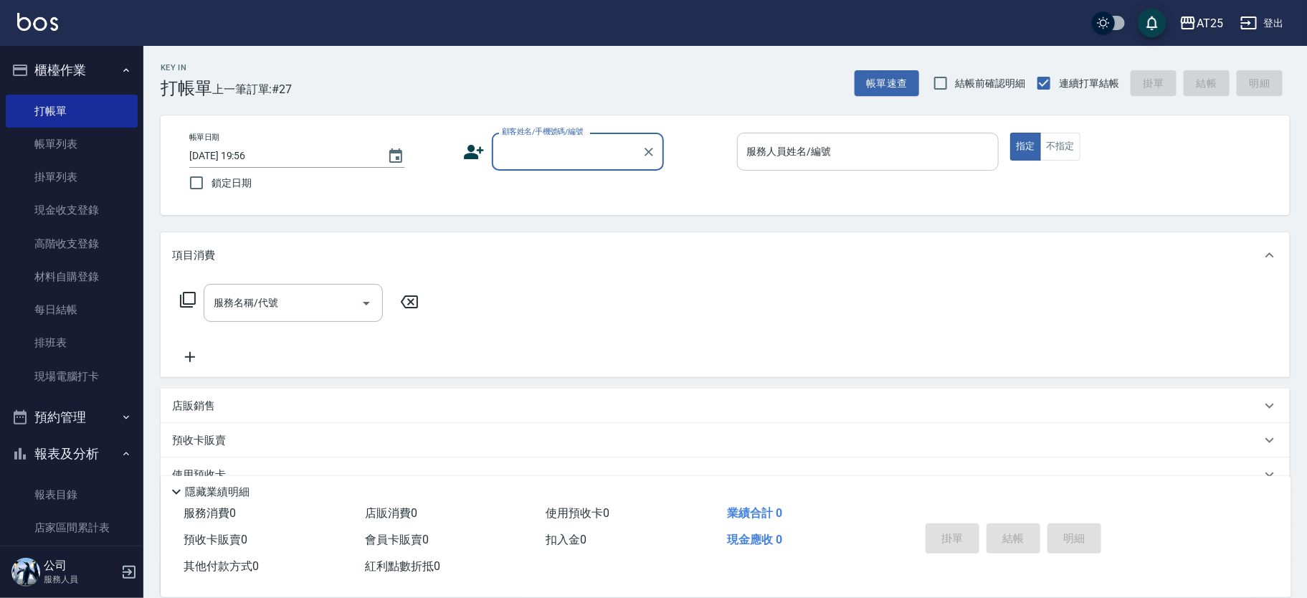
click at [798, 166] on div "服務人員姓名/編號" at bounding box center [868, 152] width 262 height 38
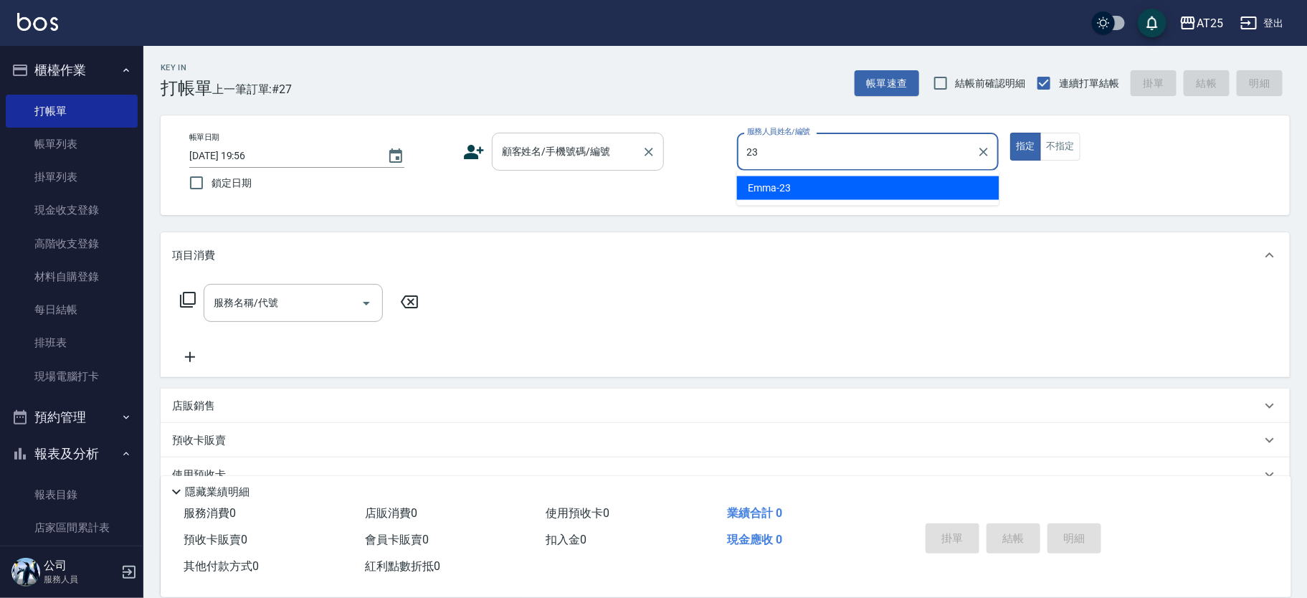
type input "Emma-23"
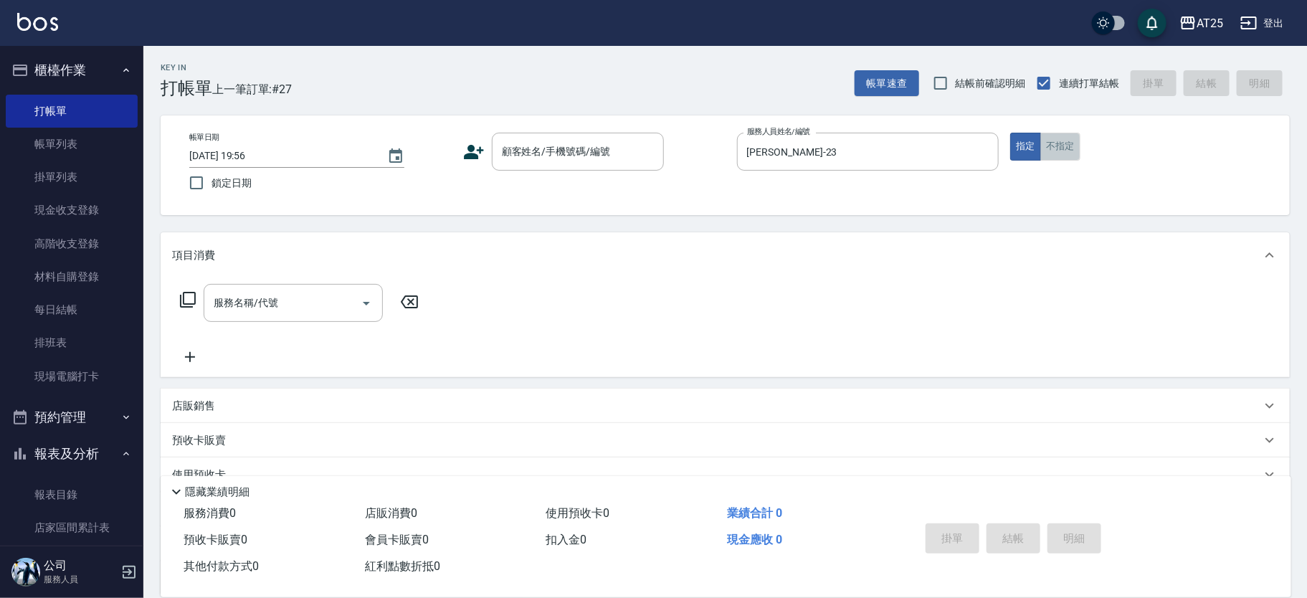
click at [1064, 148] on button "不指定" at bounding box center [1060, 147] width 40 height 28
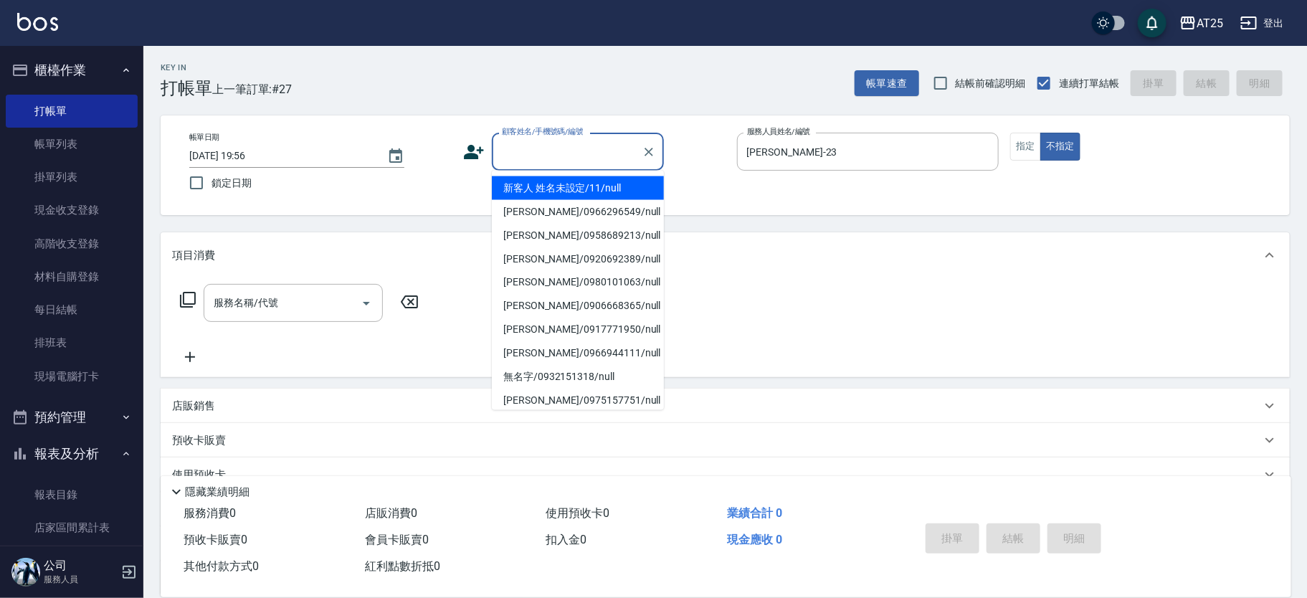
click at [507, 158] on input "顧客姓名/手機號碼/編號" at bounding box center [567, 151] width 138 height 25
click at [513, 183] on li "新客人 姓名未設定/11/null" at bounding box center [578, 188] width 172 height 24
type input "新客人 姓名未設定/11/null"
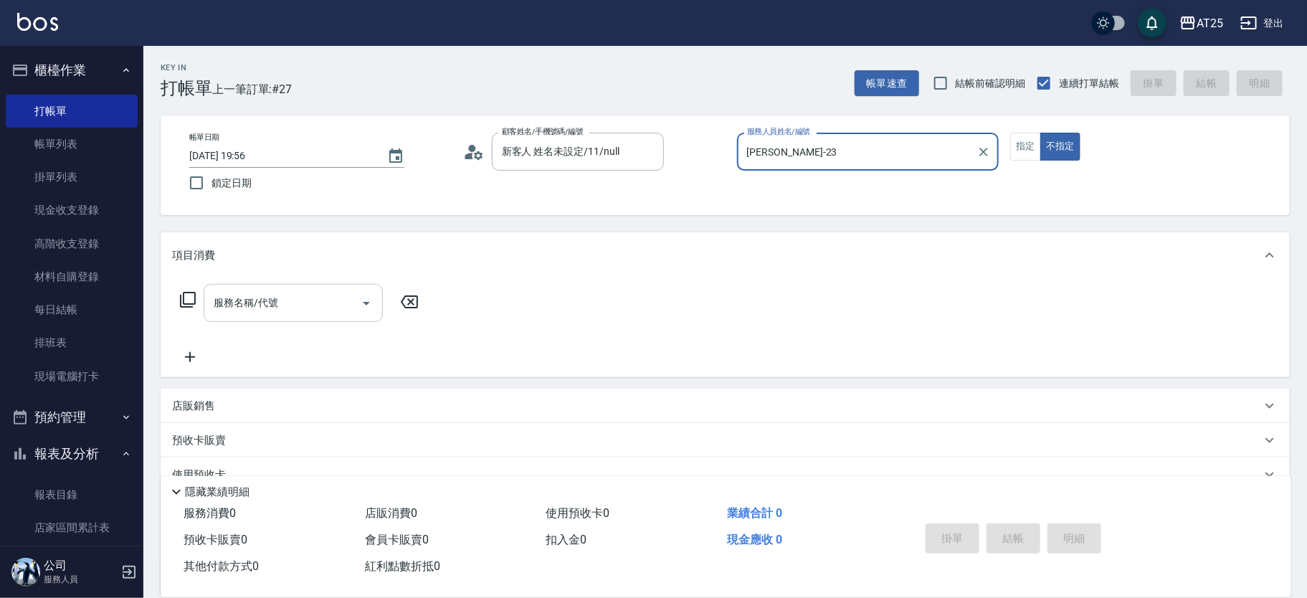
click at [275, 300] on input "服務名稱/代號" at bounding box center [282, 302] width 145 height 25
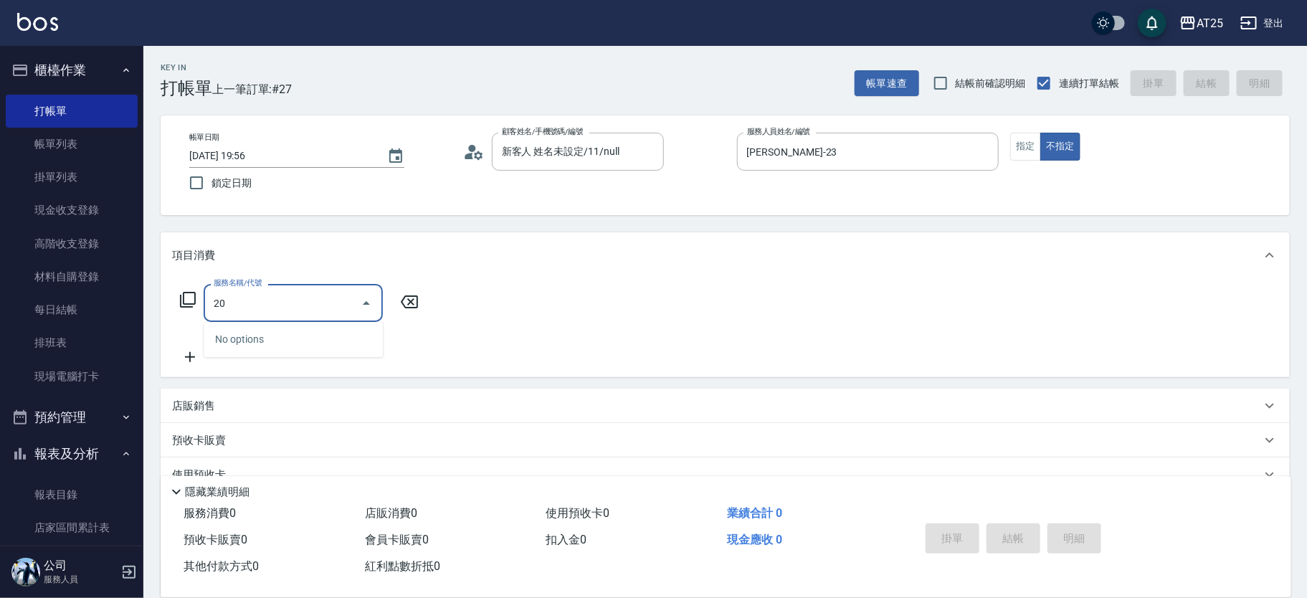
type input "201"
click at [277, 339] on span "洗髮 - 300" at bounding box center [293, 340] width 179 height 24
type input "30"
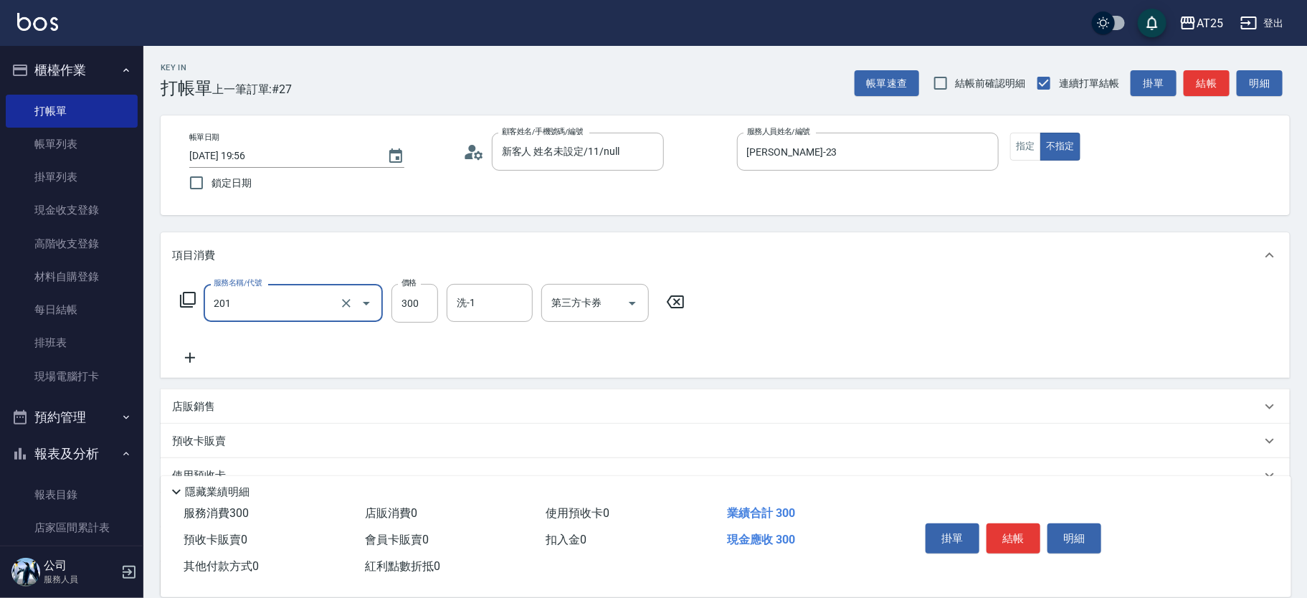
type input "洗髮(201)"
click at [191, 349] on icon at bounding box center [190, 357] width 36 height 17
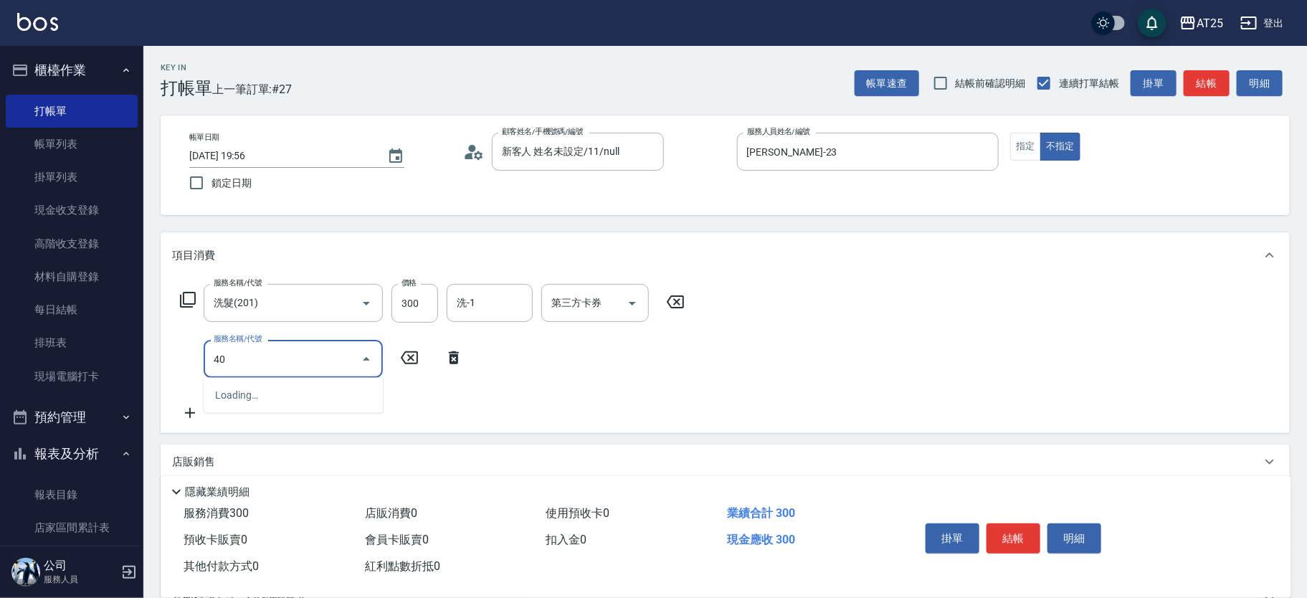
type input "401"
click at [270, 388] on span "剪髮 - 300" at bounding box center [293, 395] width 179 height 24
type input "60"
type input "剪髮(401)"
click at [417, 356] on input "300" at bounding box center [414, 359] width 47 height 39
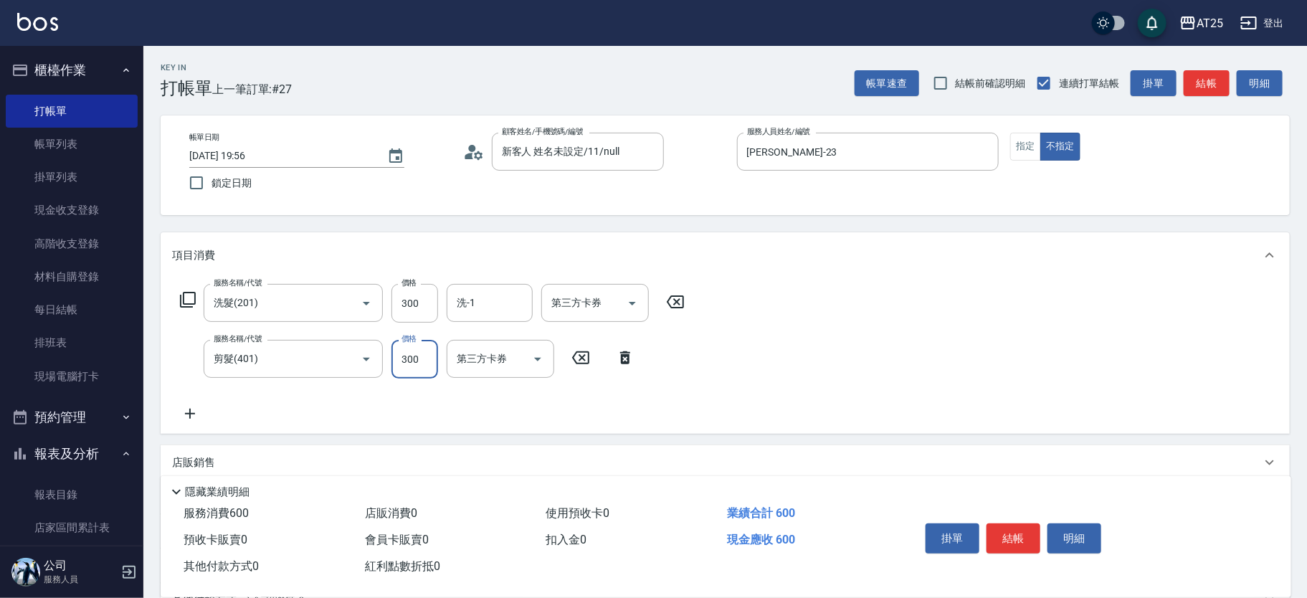
type input "30"
type input "29"
type input "50"
type input "299"
click at [208, 401] on div "服務名稱/代號 洗髮(201) 服務名稱/代號 價格 300 價格 洗-1 洗-1 第三方卡券 第三方卡券 服務名稱/代號 剪髮(401) 服務名稱/代號 價…" at bounding box center [432, 353] width 521 height 138
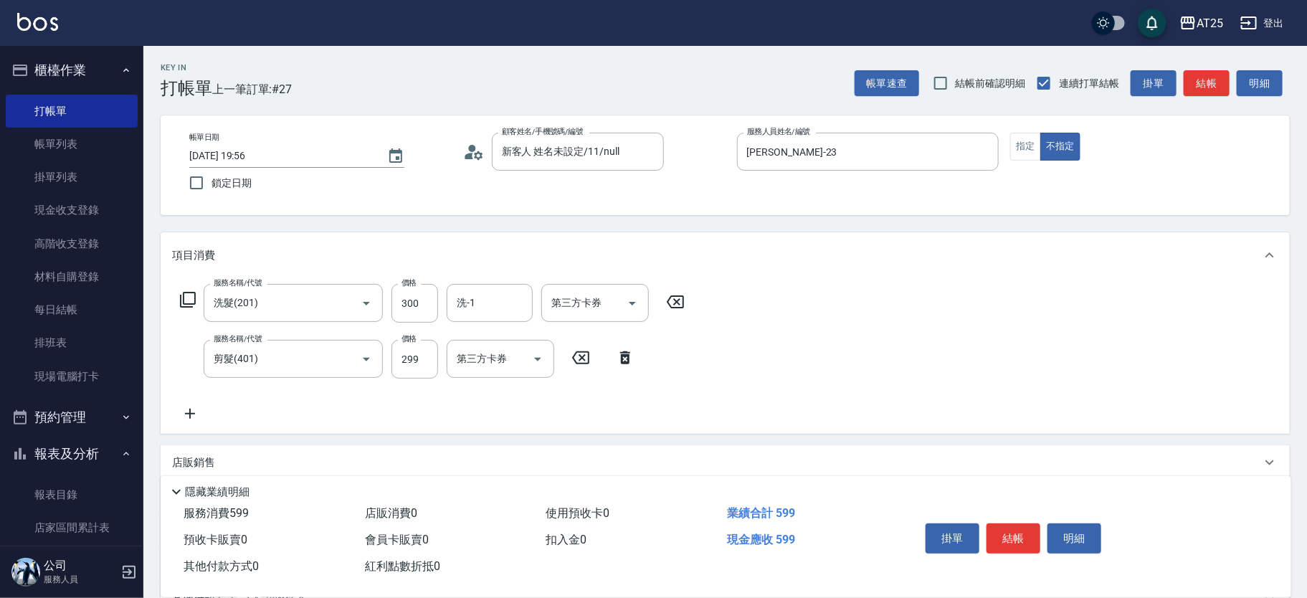
click at [202, 410] on icon at bounding box center [190, 413] width 36 height 17
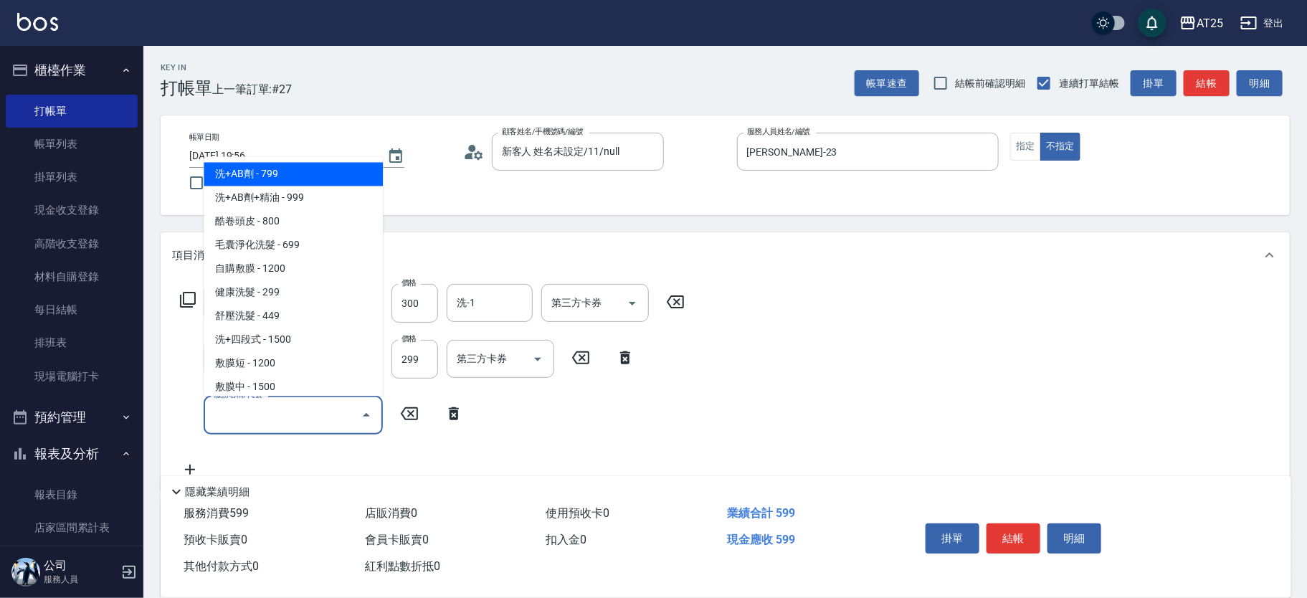
click at [260, 417] on input "服務名稱/代號" at bounding box center [282, 414] width 145 height 25
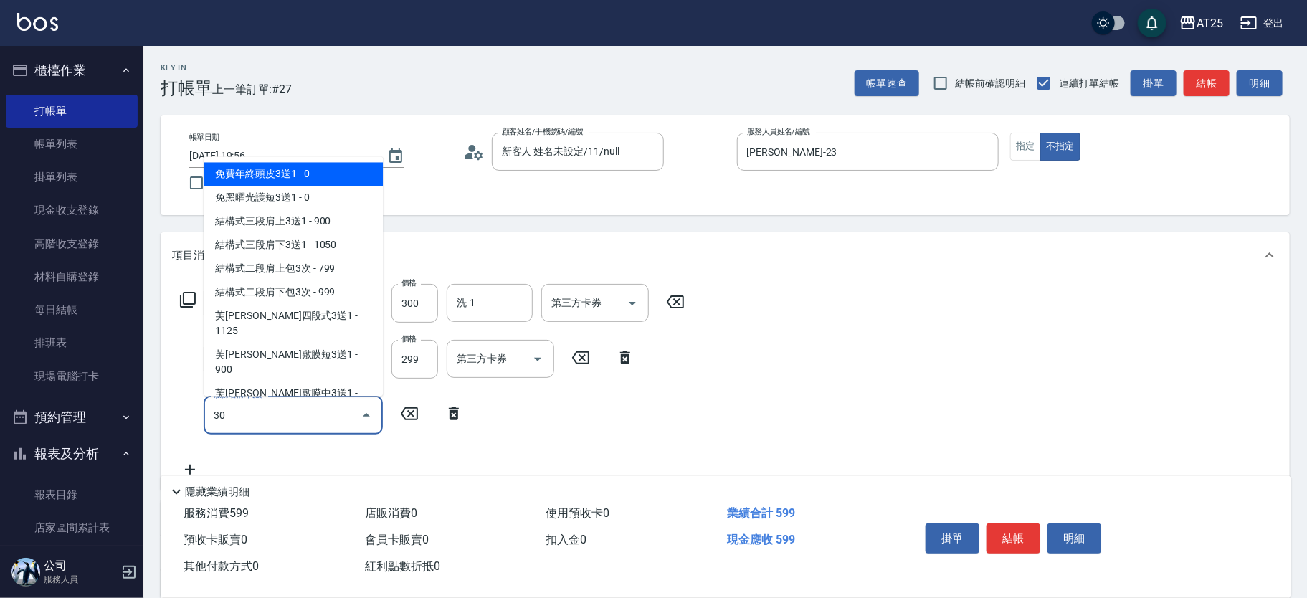
type input "301"
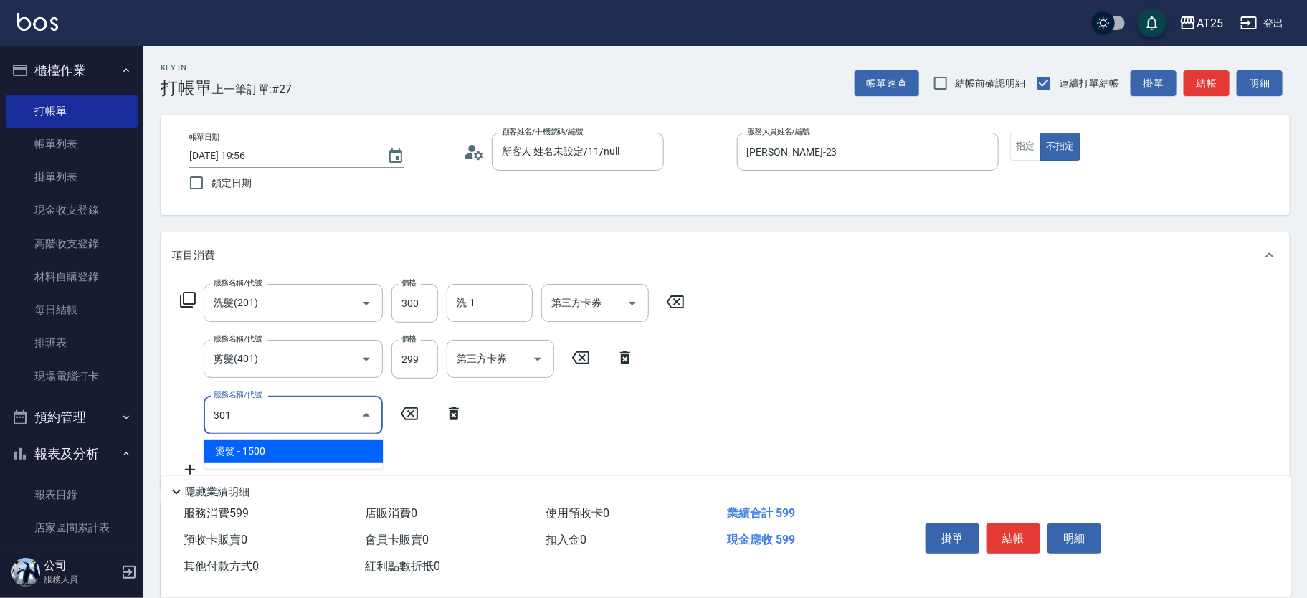
click at [280, 457] on span "燙髮 - 1500" at bounding box center [293, 451] width 179 height 24
type input "200"
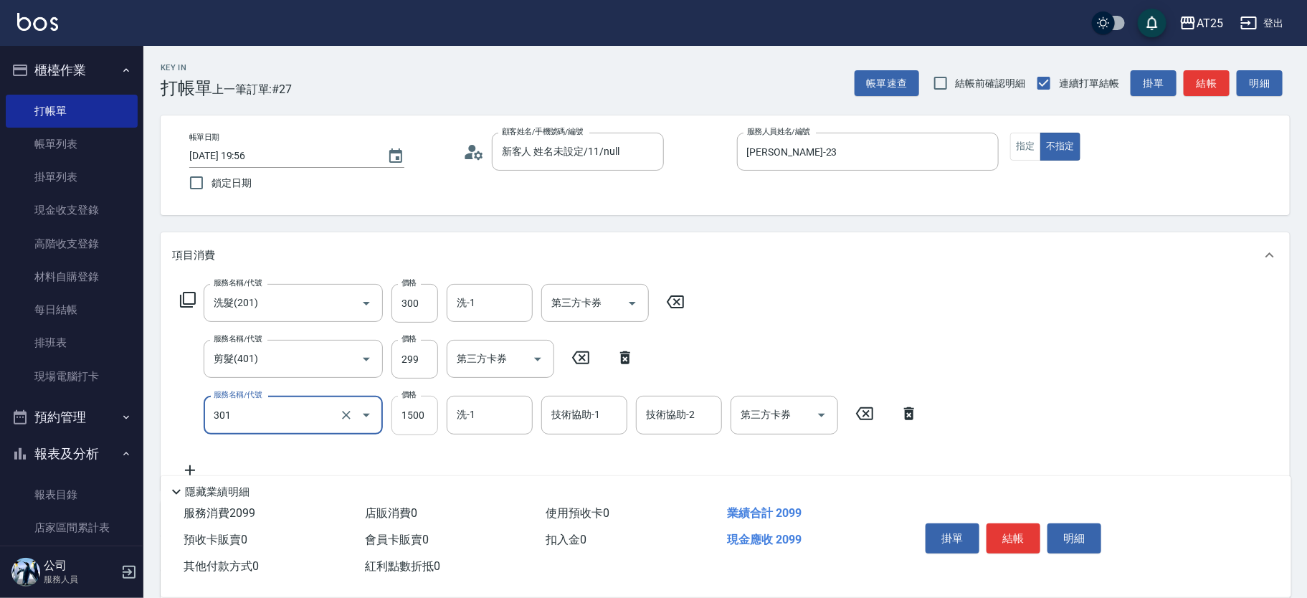
type input "燙髮(301)"
click at [423, 419] on input "1500" at bounding box center [414, 415] width 47 height 39
type input "2"
type input "60"
type input "240"
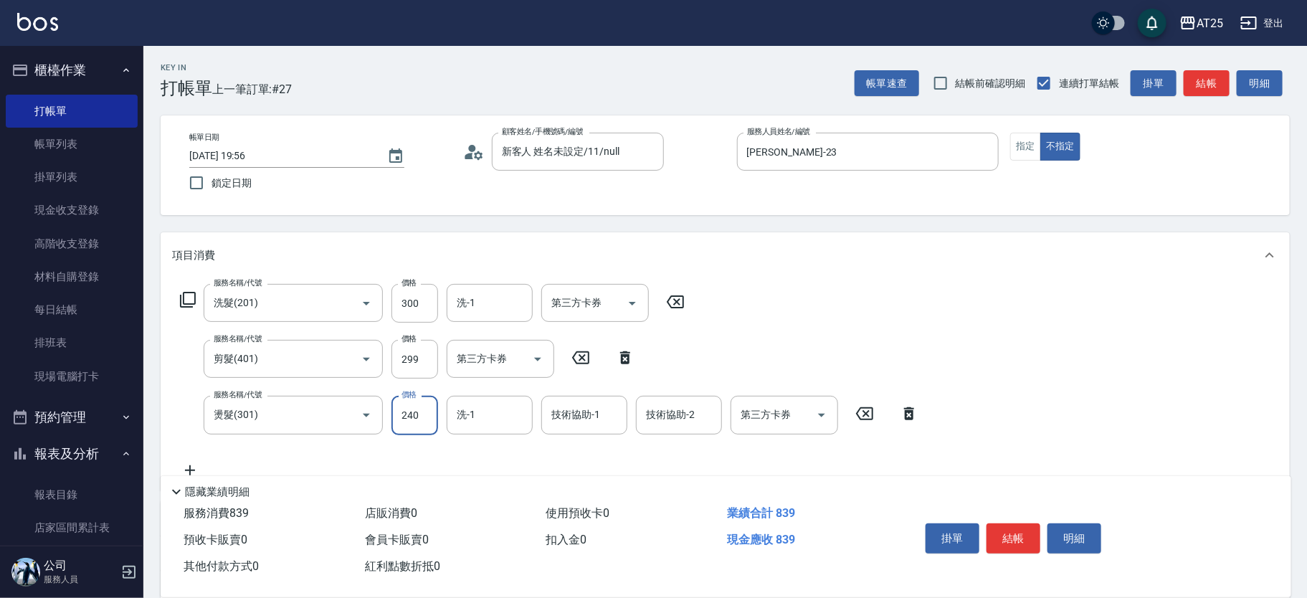
type input "290"
type input "2400"
click at [1015, 535] on button "結帳" at bounding box center [1013, 538] width 54 height 30
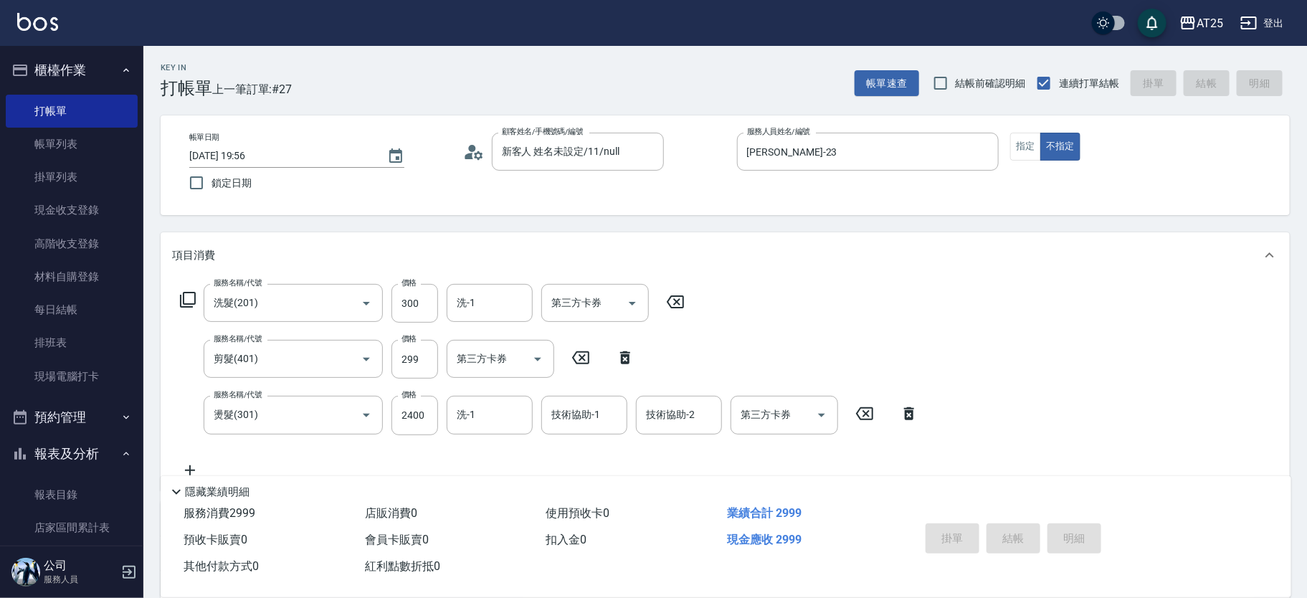
type input "2025/09/15 20:06"
type input "0"
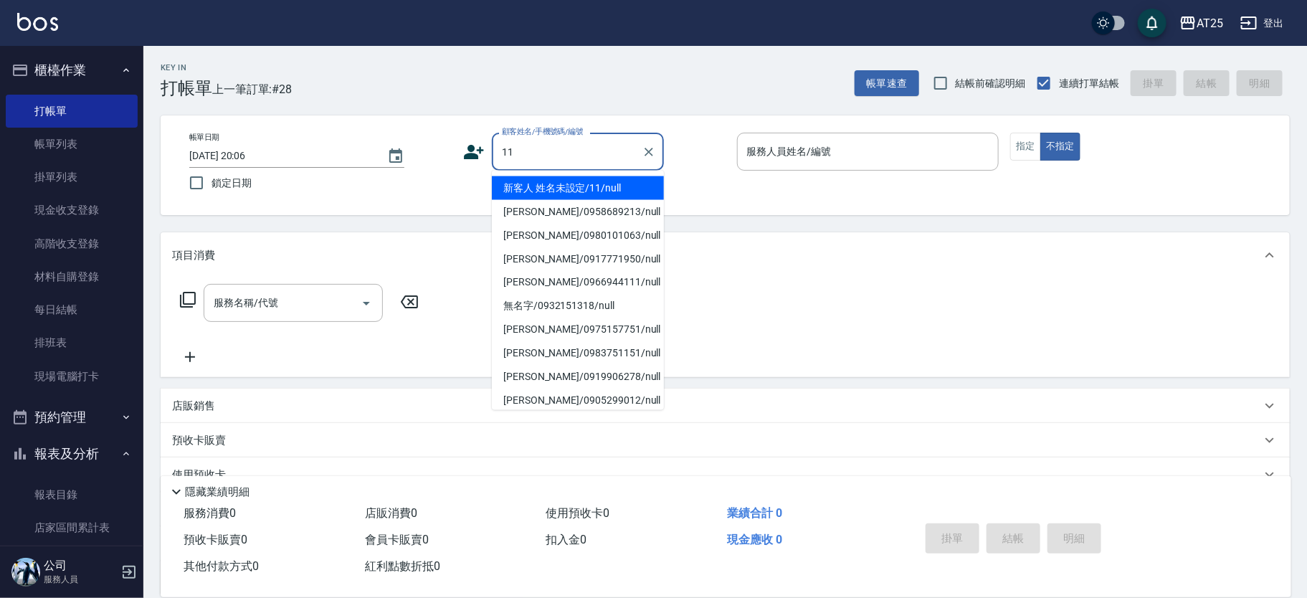
type input "新客人 姓名未設定/11/null"
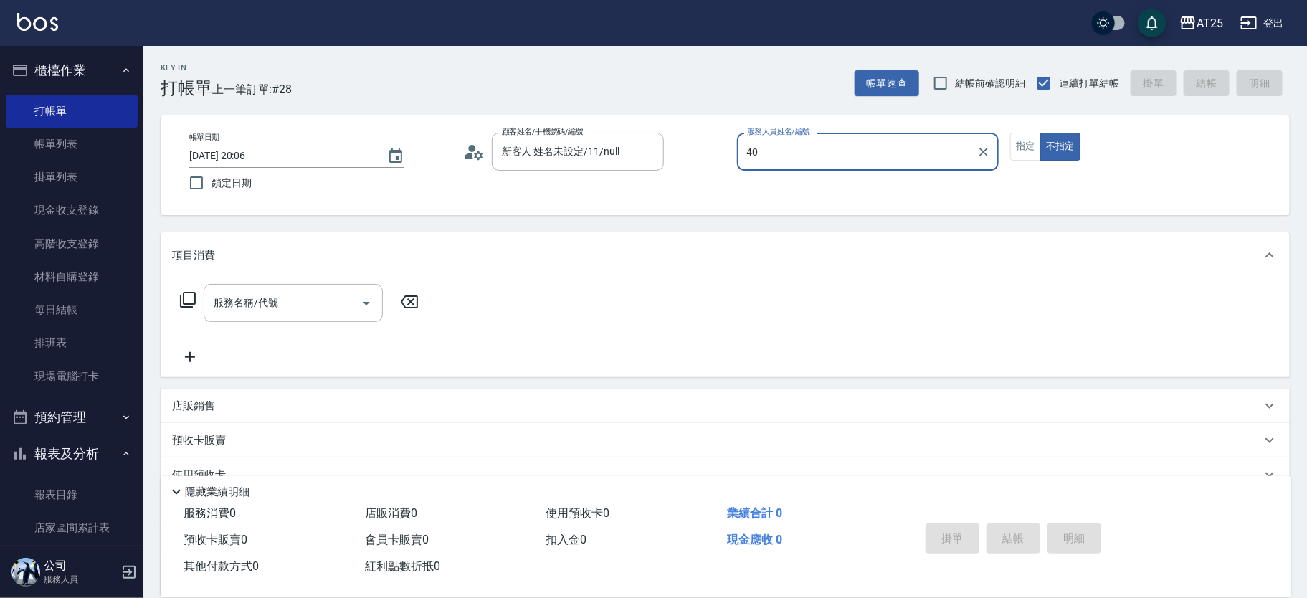
type input "Ann-40"
type button "false"
click at [1037, 148] on button "指定" at bounding box center [1025, 147] width 31 height 28
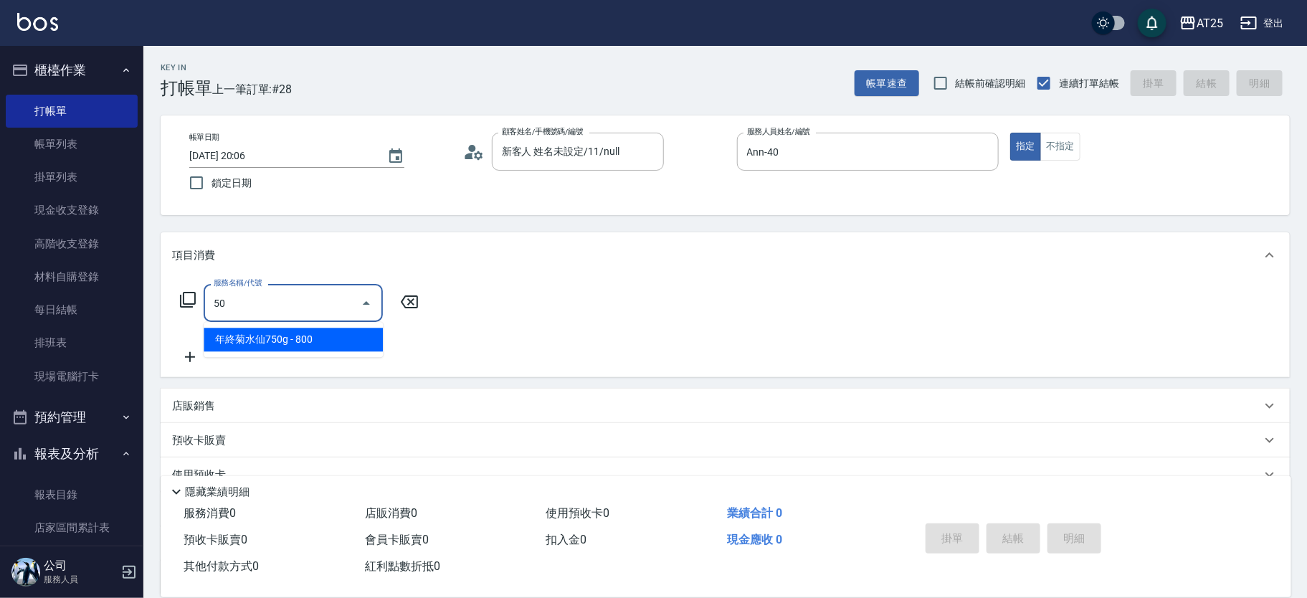
type input "501"
type input "100"
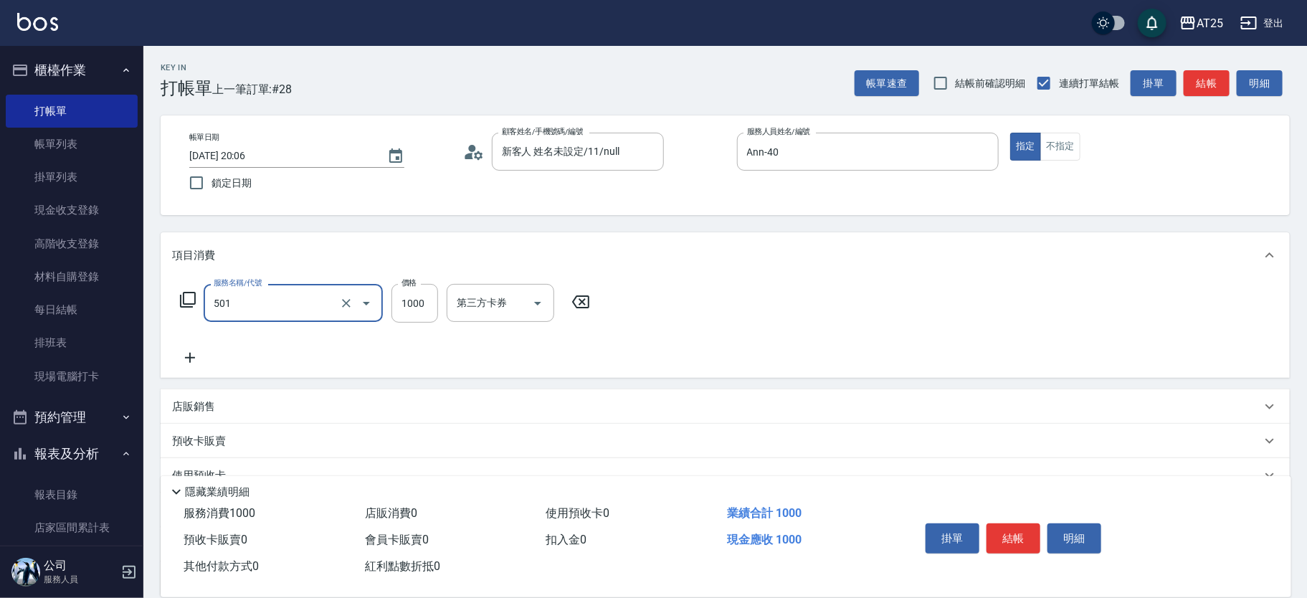
type input "染髮(501)"
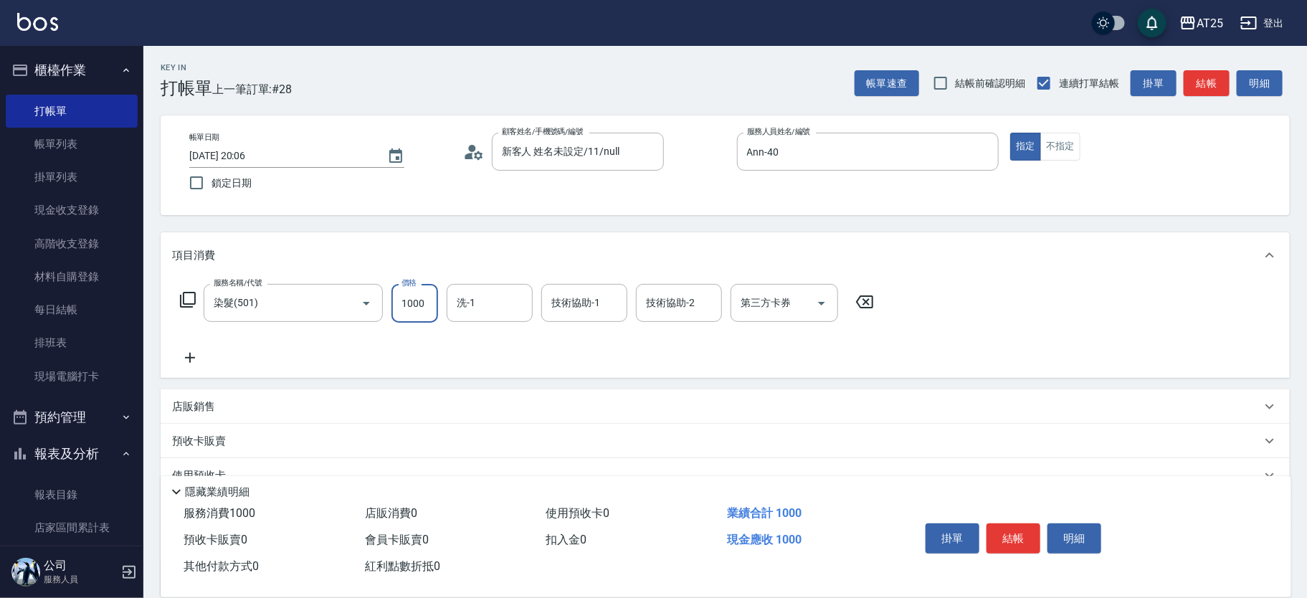
type input "0"
type input "38"
type input "30"
type input "387"
type input "380"
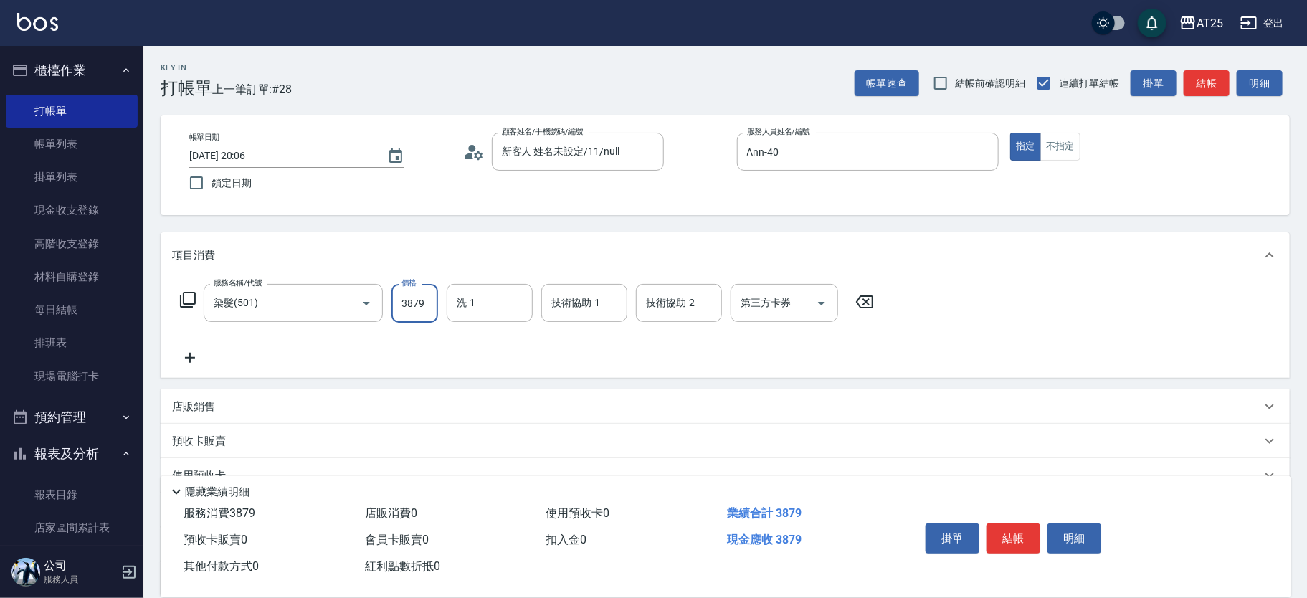
type input "3879"
type input "Jessica-80"
type input "惠均-70"
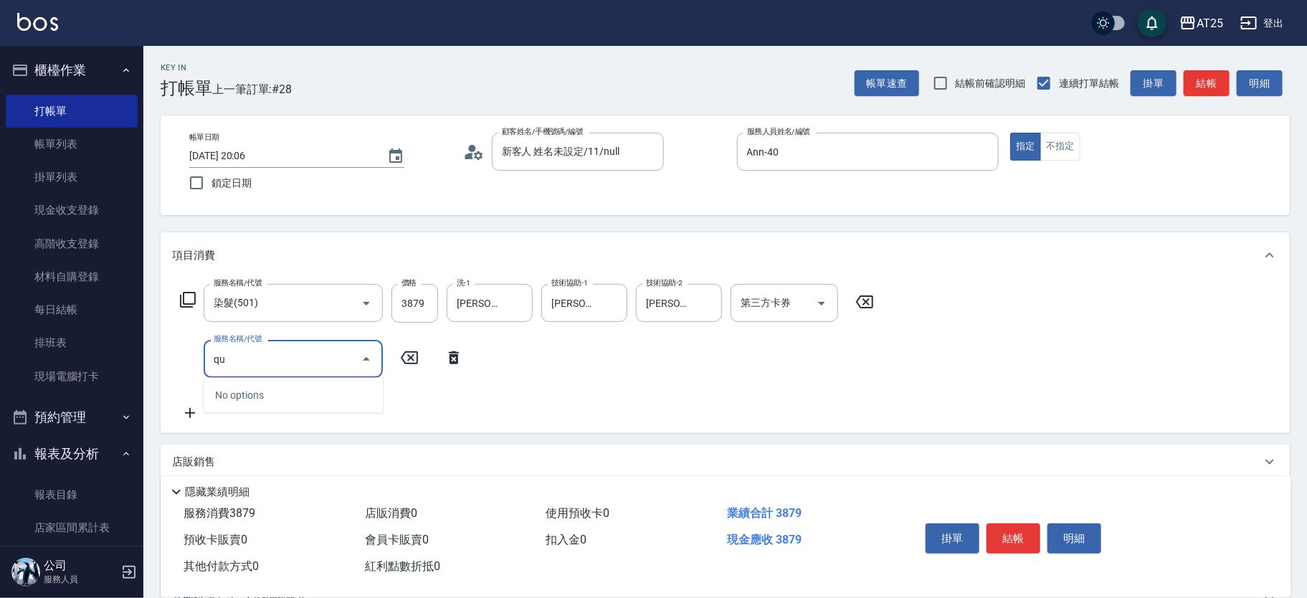
type input "q"
type input "漂"
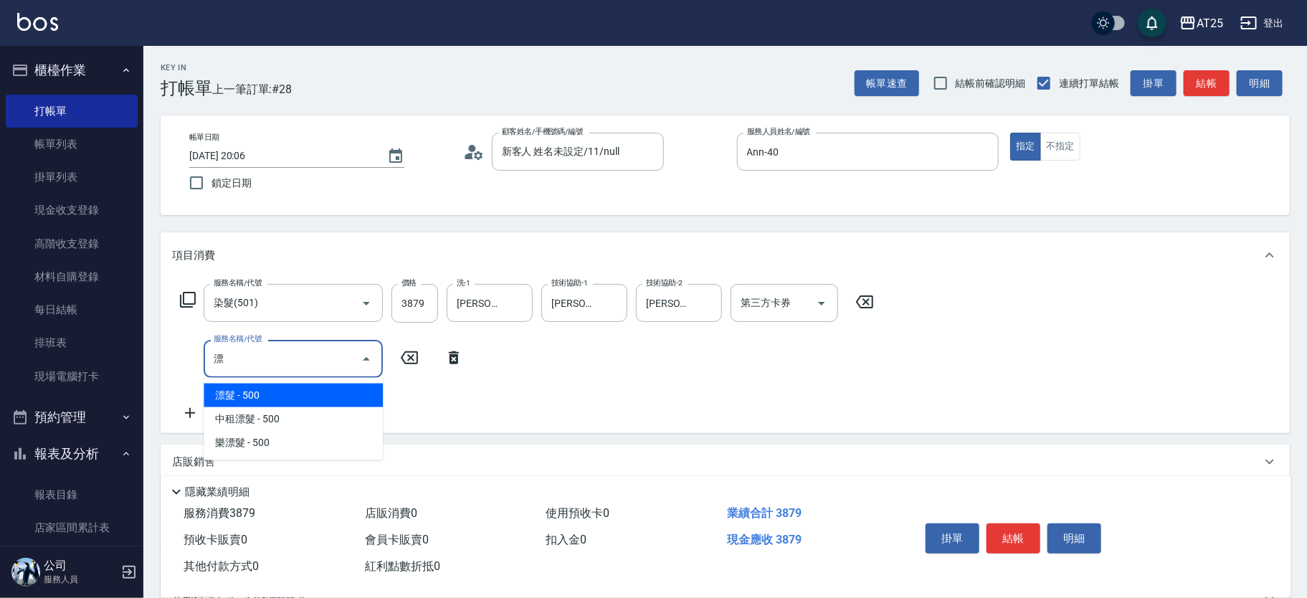
type input "430"
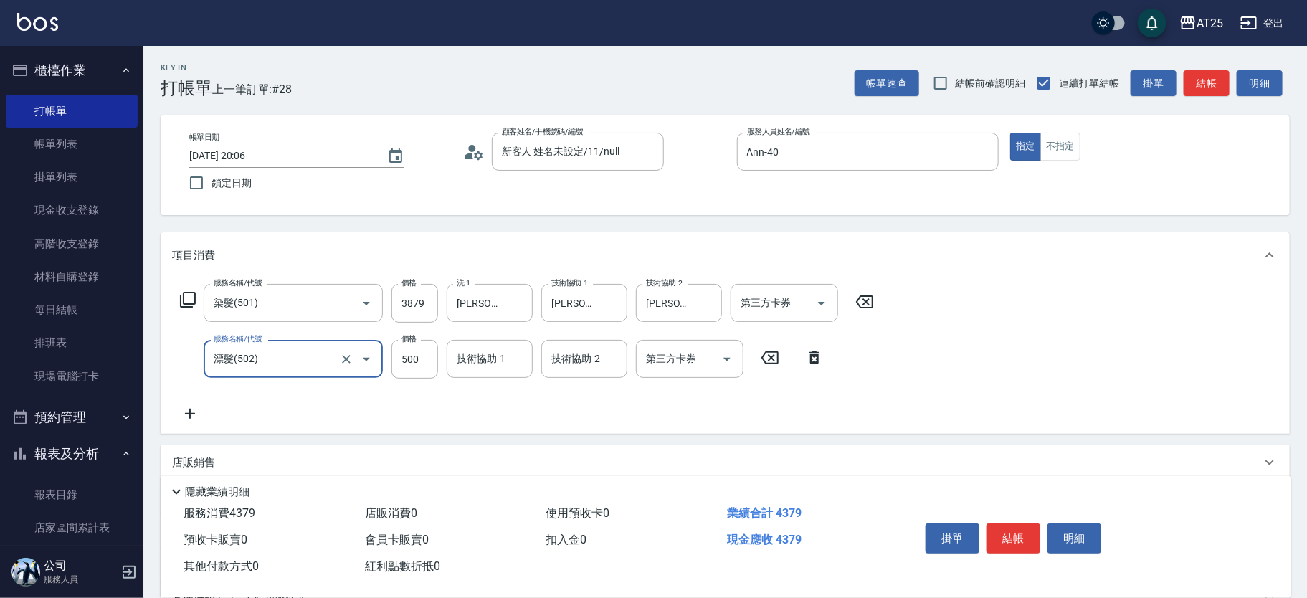
type input "漂髮(502)"
type input "5000"
type input "880"
type input "5000"
click at [408, 361] on input "5000" at bounding box center [414, 359] width 47 height 39
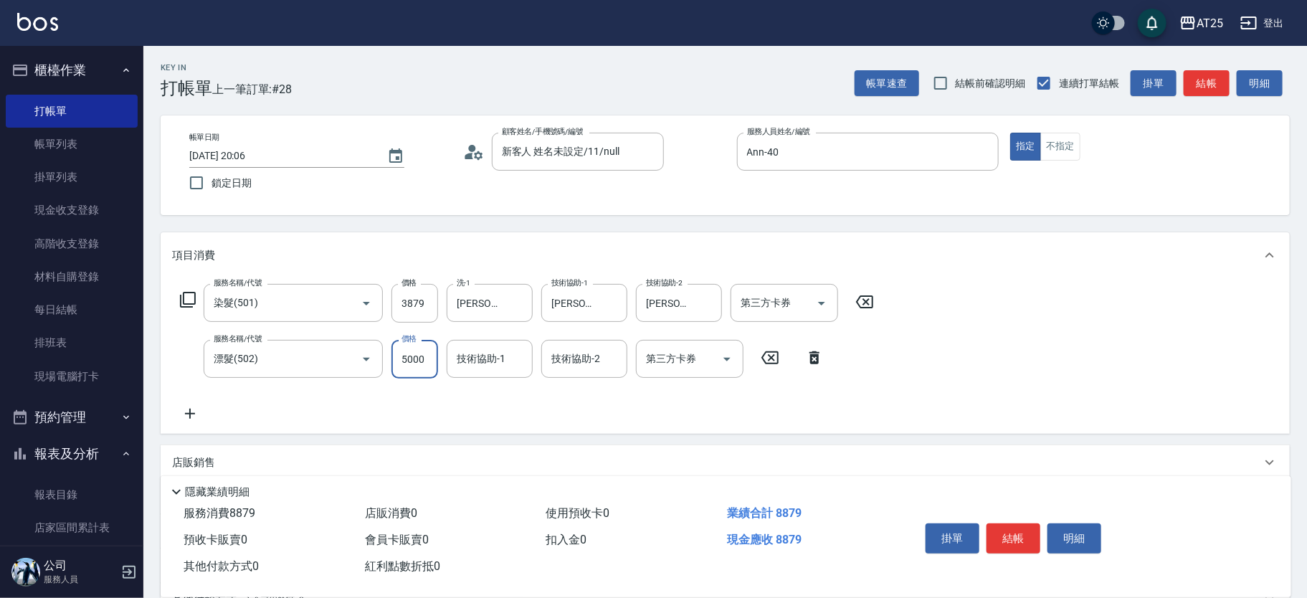
type input "380"
type input "0"
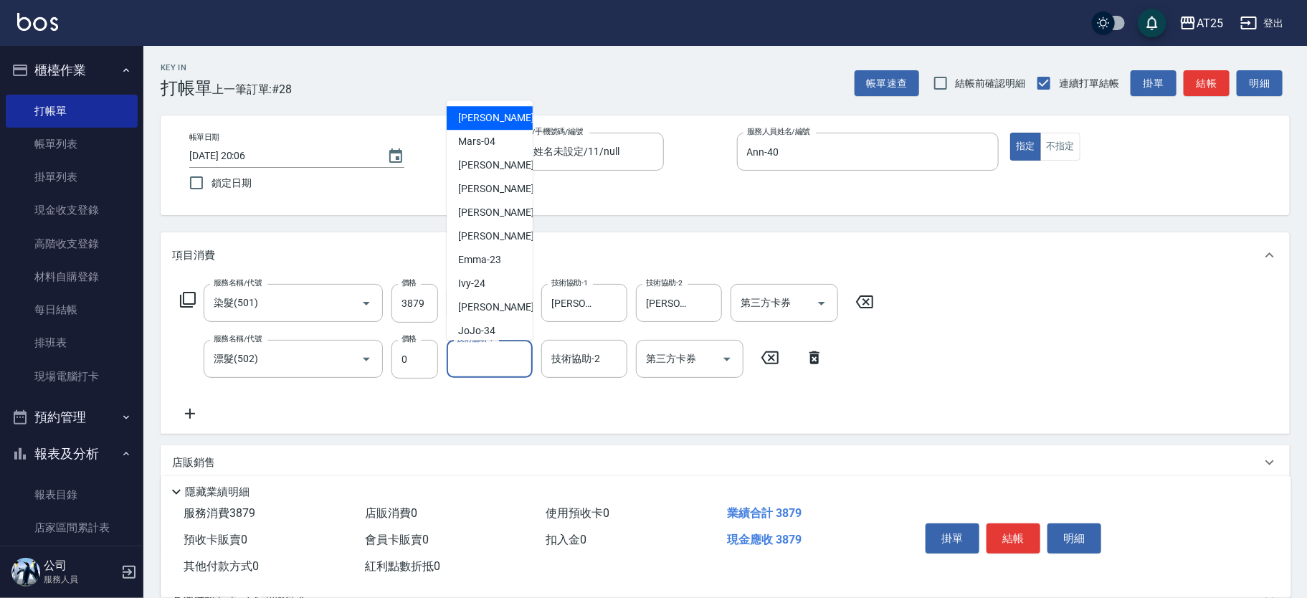
click at [472, 355] on input "技術協助-1" at bounding box center [489, 358] width 73 height 25
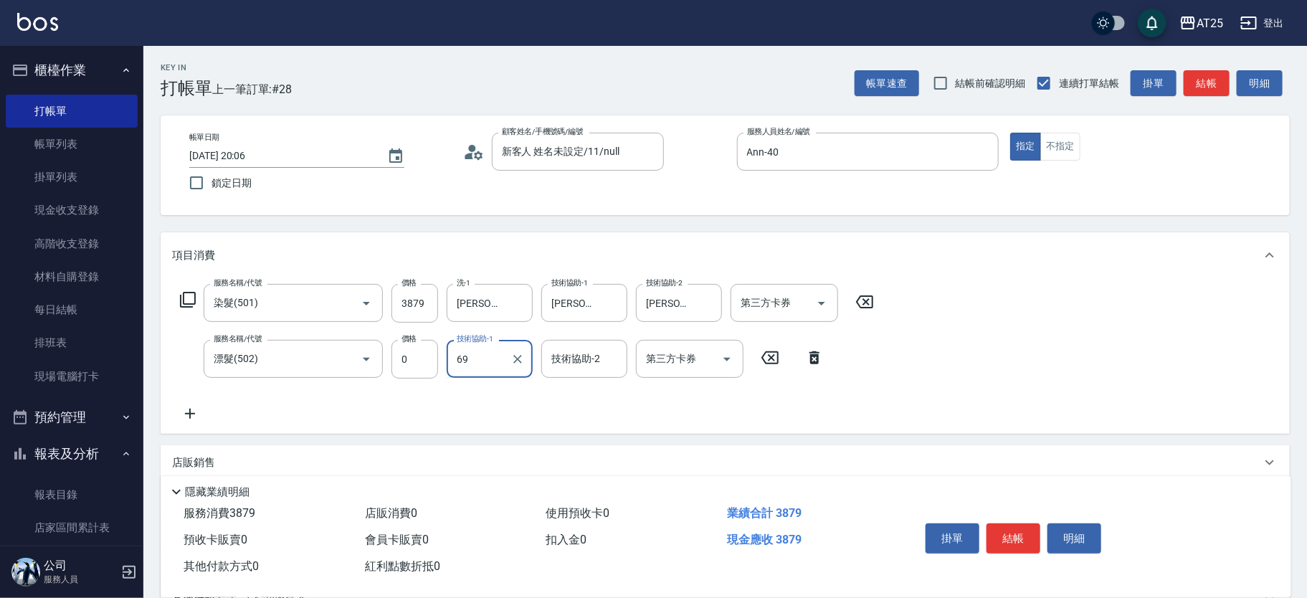
type input "小恩-69"
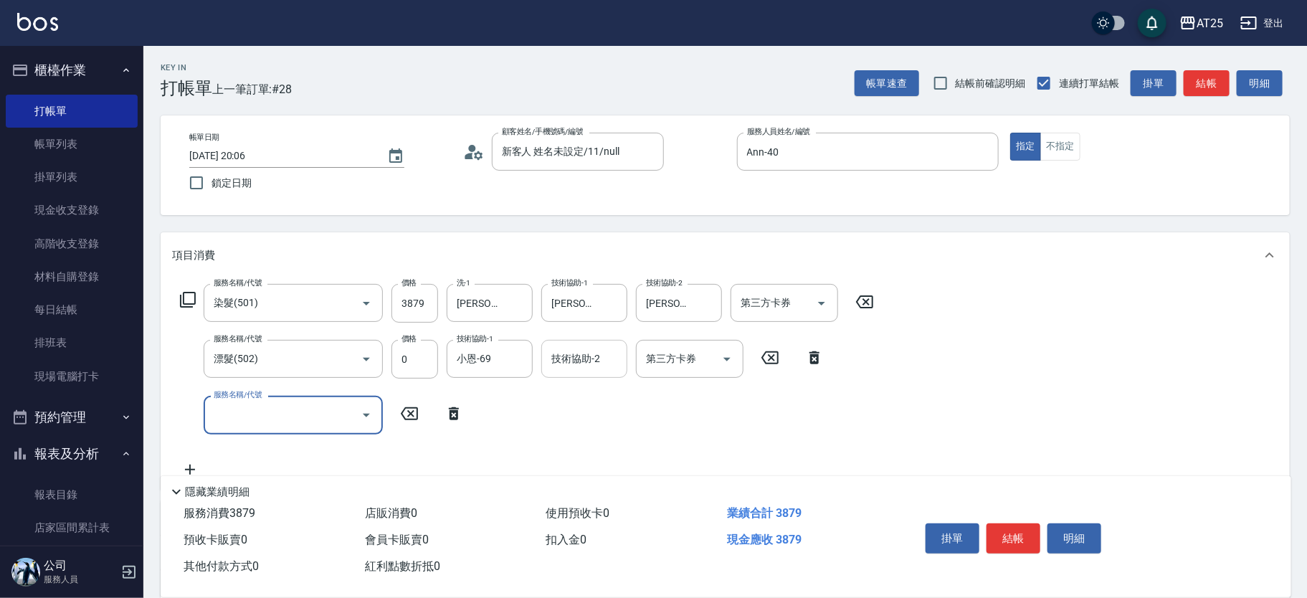
click at [593, 352] on input "技術協助-2" at bounding box center [584, 358] width 73 height 25
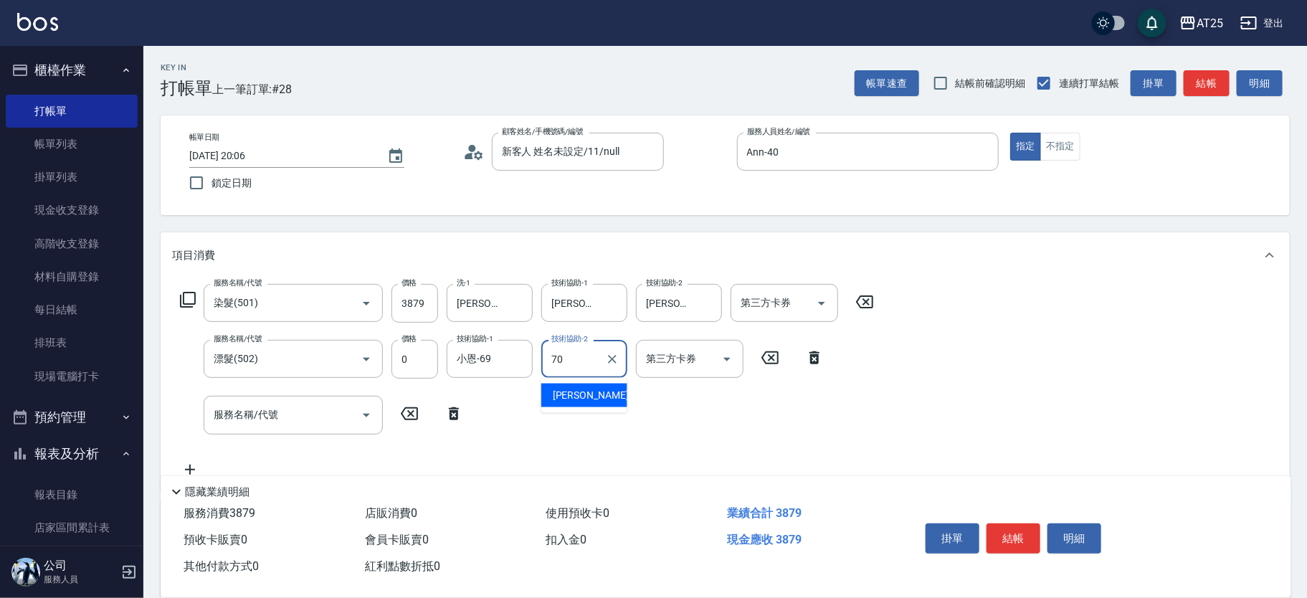
type input "惠均-70"
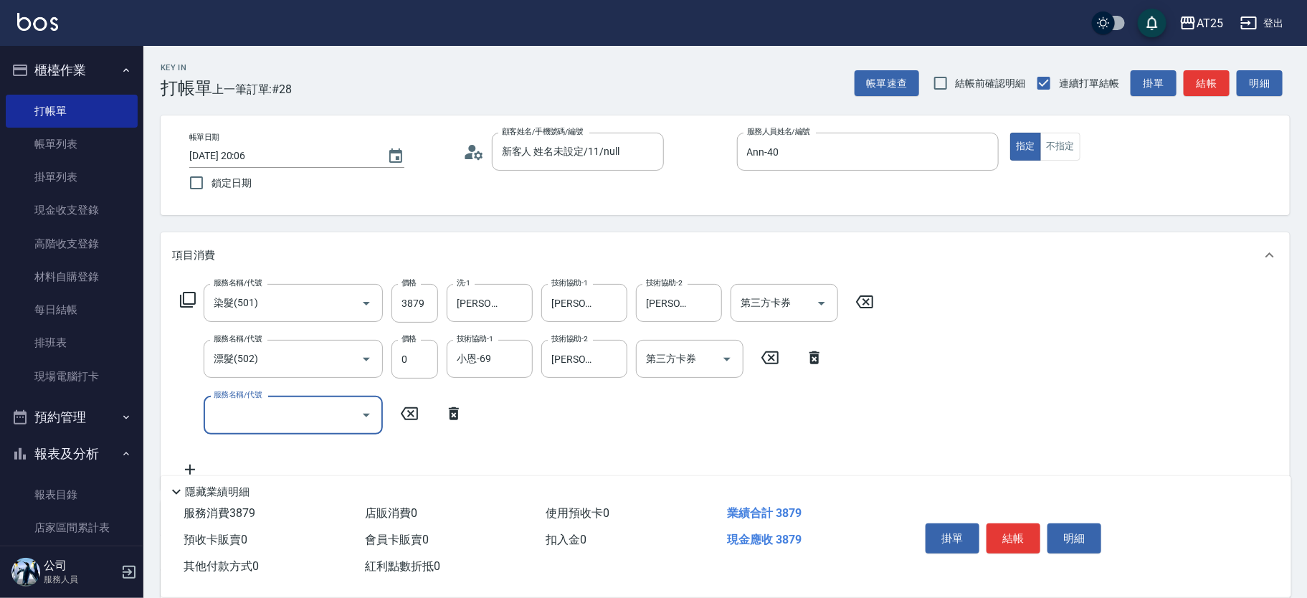
click at [302, 412] on input "服務名稱/代號" at bounding box center [282, 414] width 145 height 25
click at [461, 360] on input "小恩-69" at bounding box center [479, 358] width 52 height 25
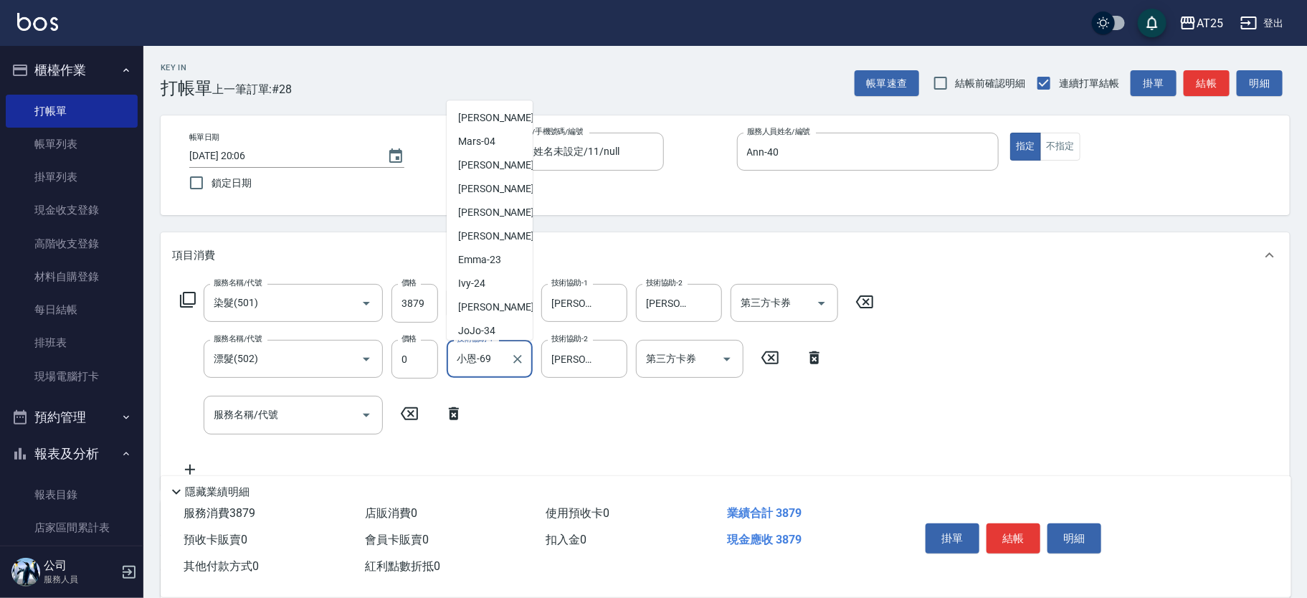
scroll to position [286, 0]
click at [489, 359] on input "小恩-69" at bounding box center [479, 358] width 52 height 25
click at [512, 358] on icon "Clear" at bounding box center [517, 359] width 14 height 14
type input "Jessica-80"
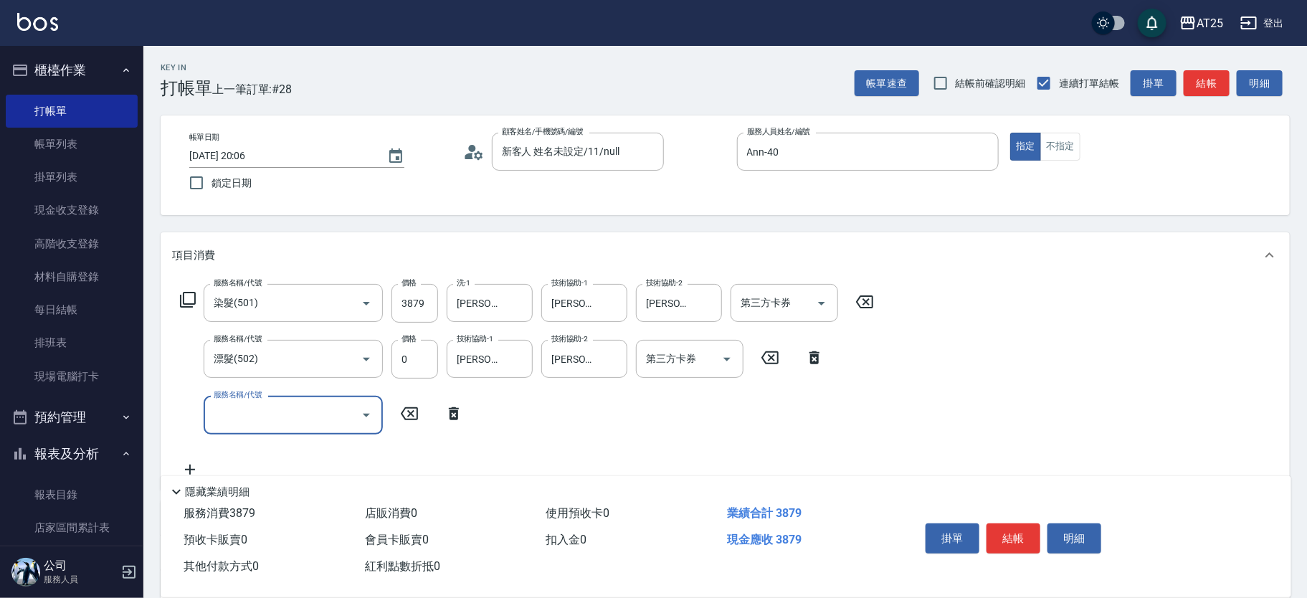
click at [277, 416] on input "服務名稱/代號" at bounding box center [282, 414] width 145 height 25
type input "601"
type input "480"
type input "自備護髮(1000上)(601)"
type input "380"
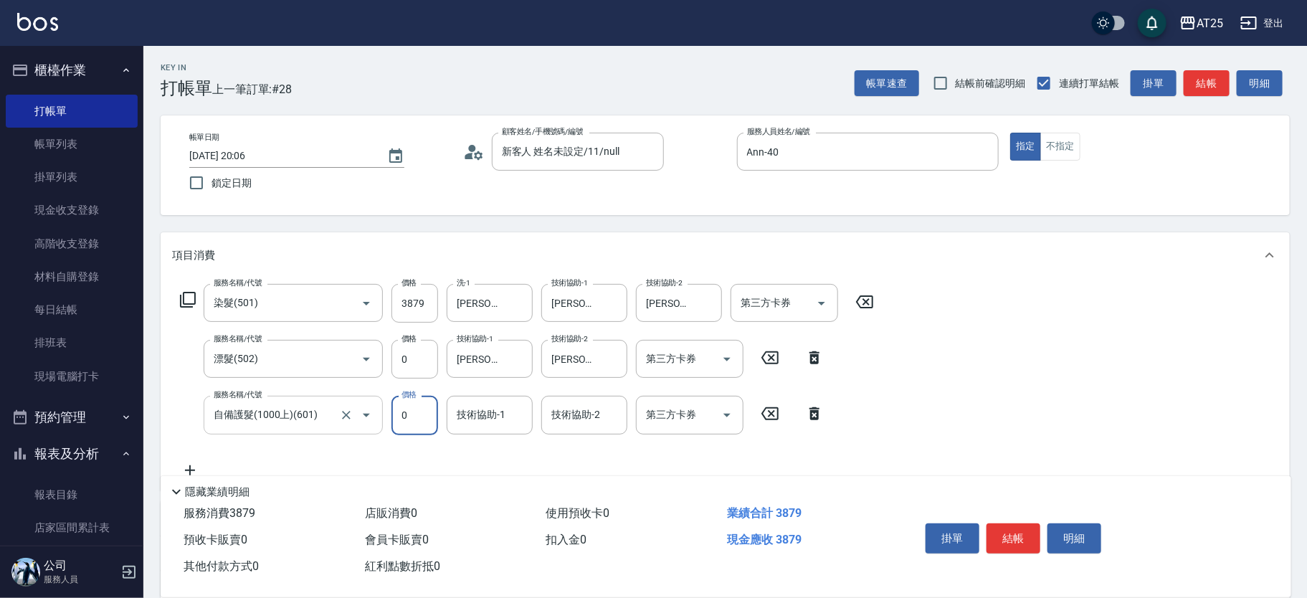
type input "0"
type input "Jessica-80"
type input "自"
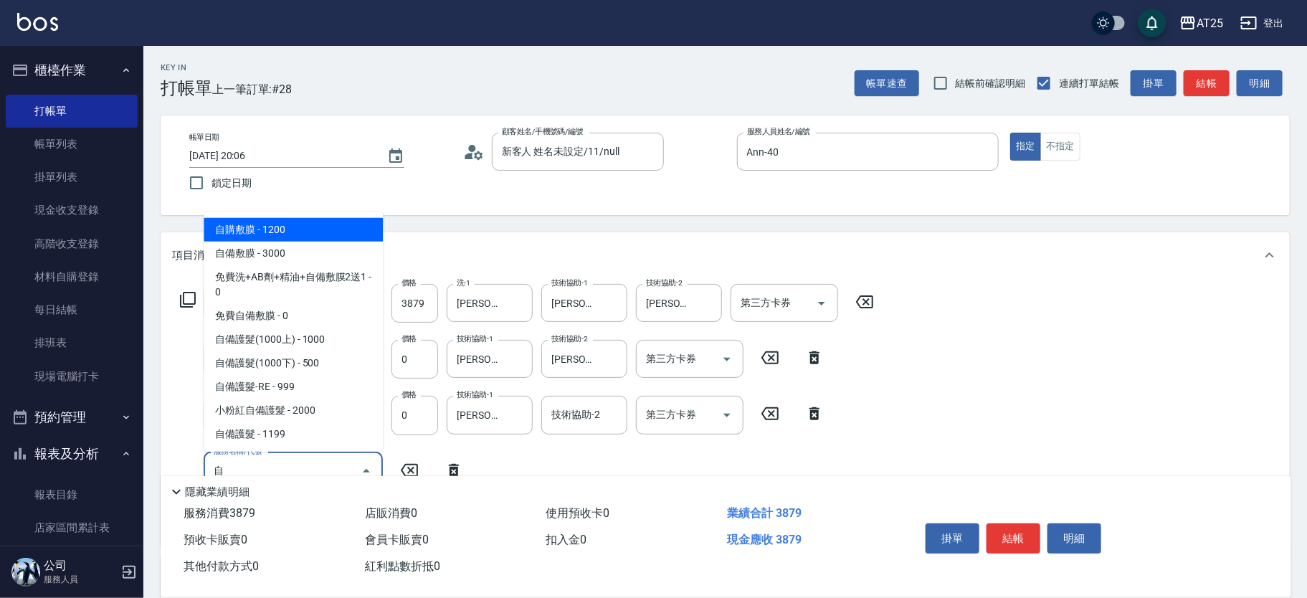
type input "500"
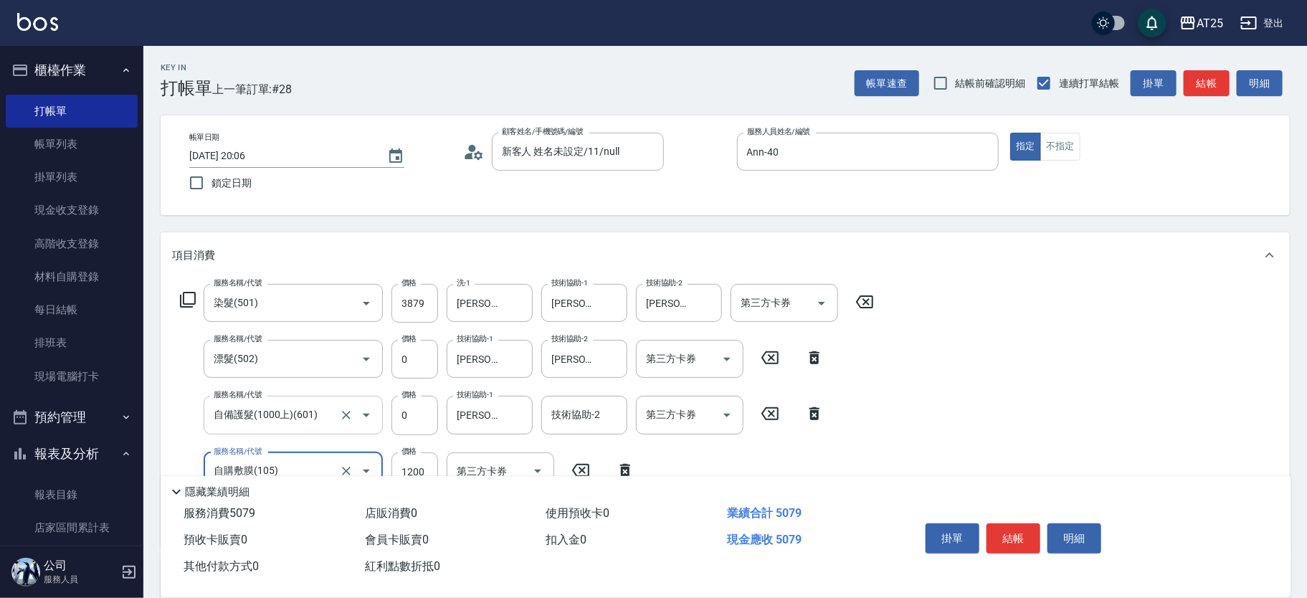
type input "自購敷膜(105)"
type input "380"
type input "0"
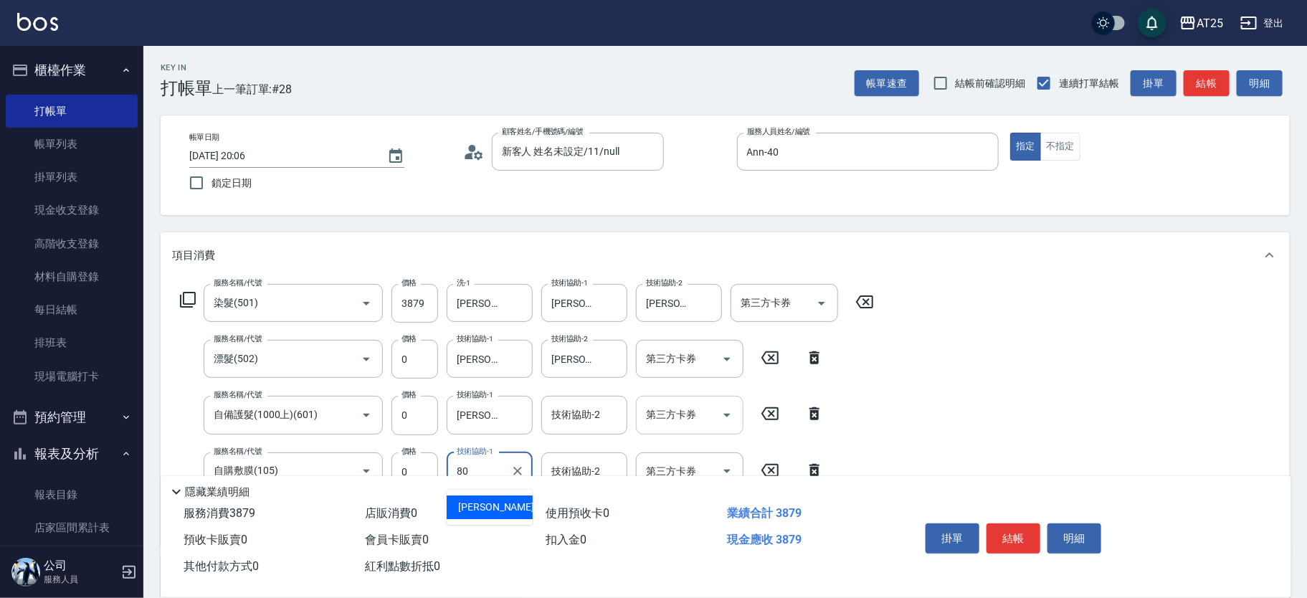
type input "Jessica-80"
type input "69*"
click at [570, 483] on div "隱藏業績明細" at bounding box center [729, 491] width 1123 height 17
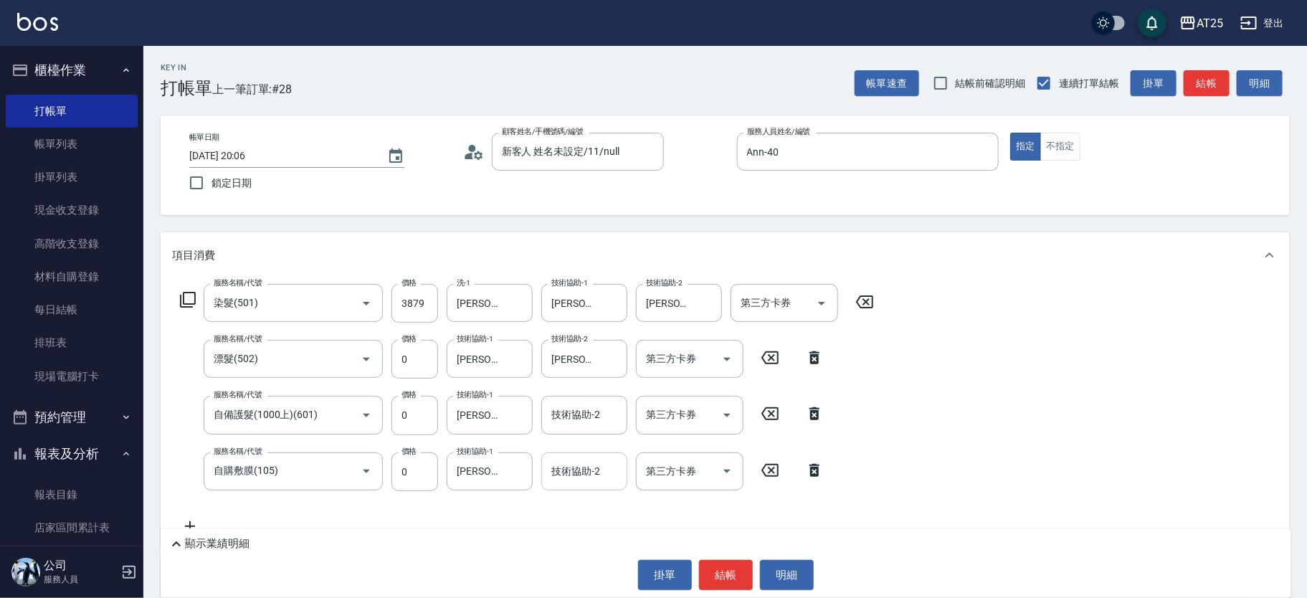
click at [582, 464] on div "技術協助-2 技術協助-2" at bounding box center [584, 471] width 86 height 38
type input "小恩-69"
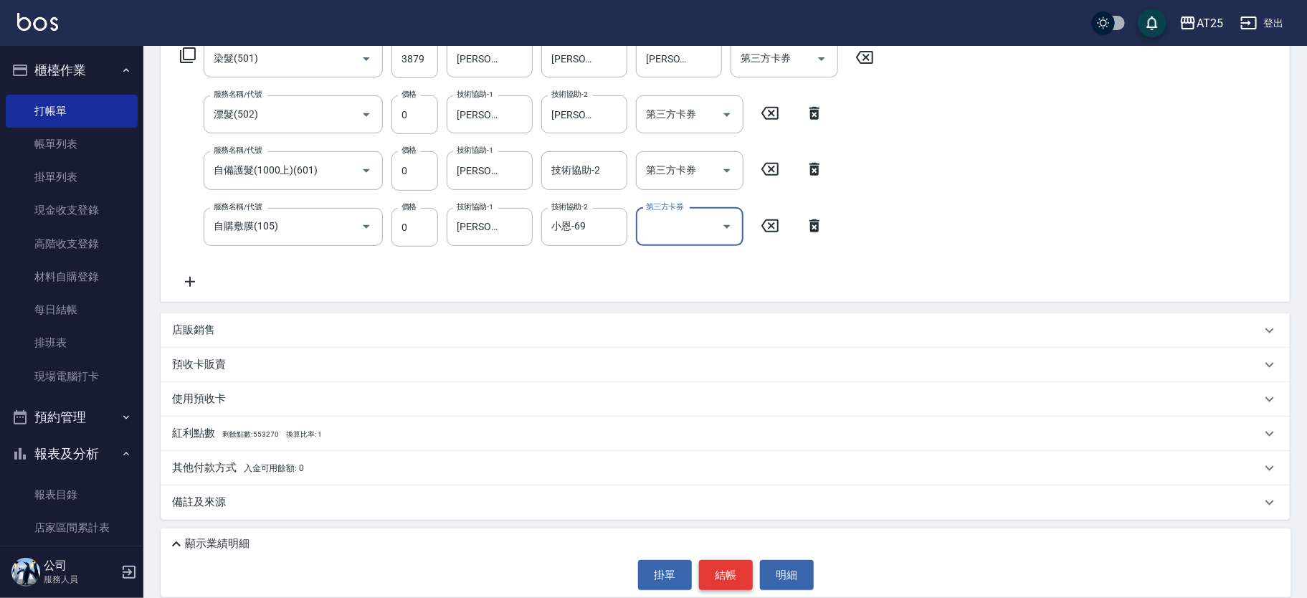
click at [731, 571] on button "結帳" at bounding box center [726, 575] width 54 height 30
type input "2025/09/15 20:35"
type input "0"
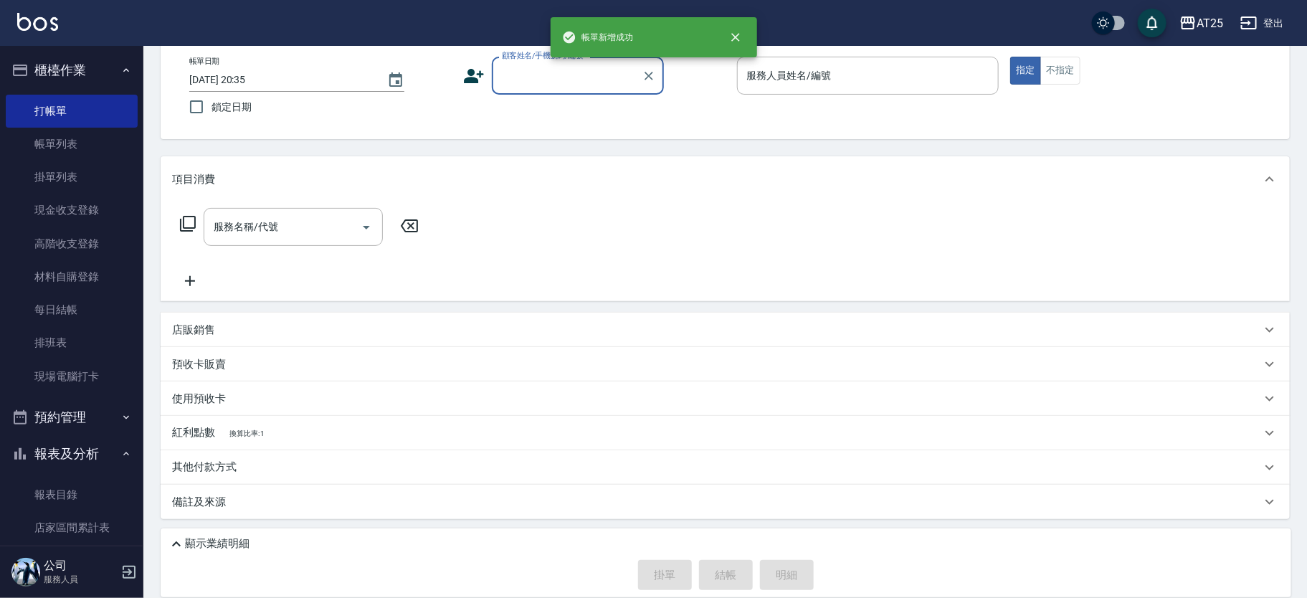
scroll to position [0, 0]
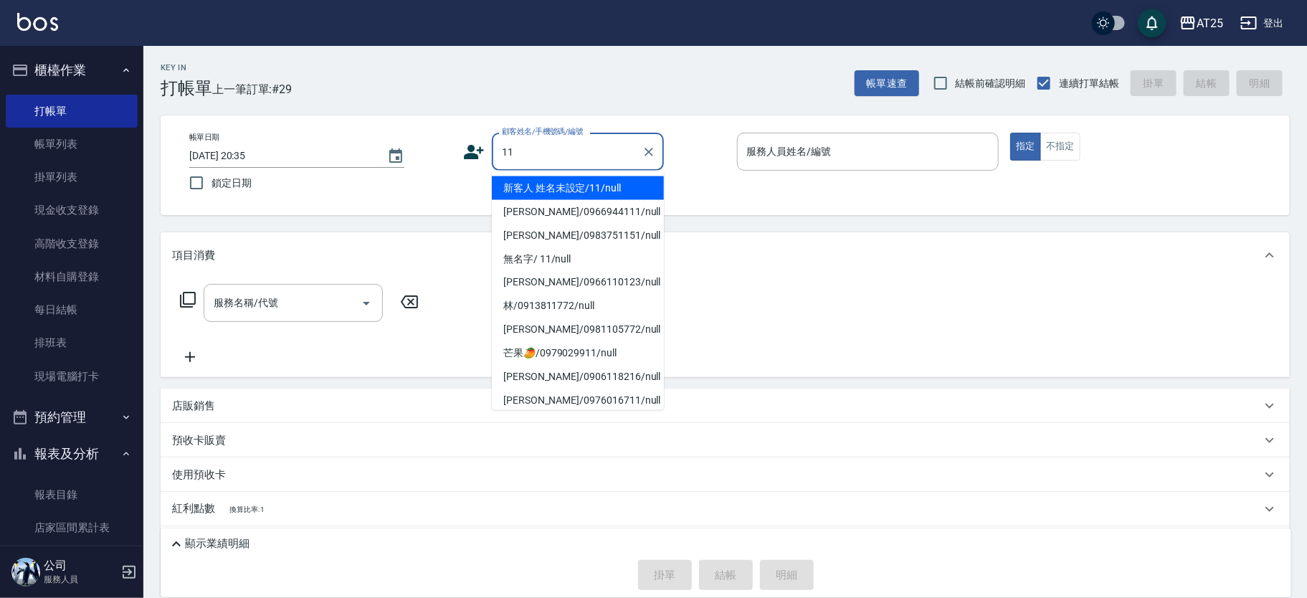
type input "新客人 姓名未設定/11/null"
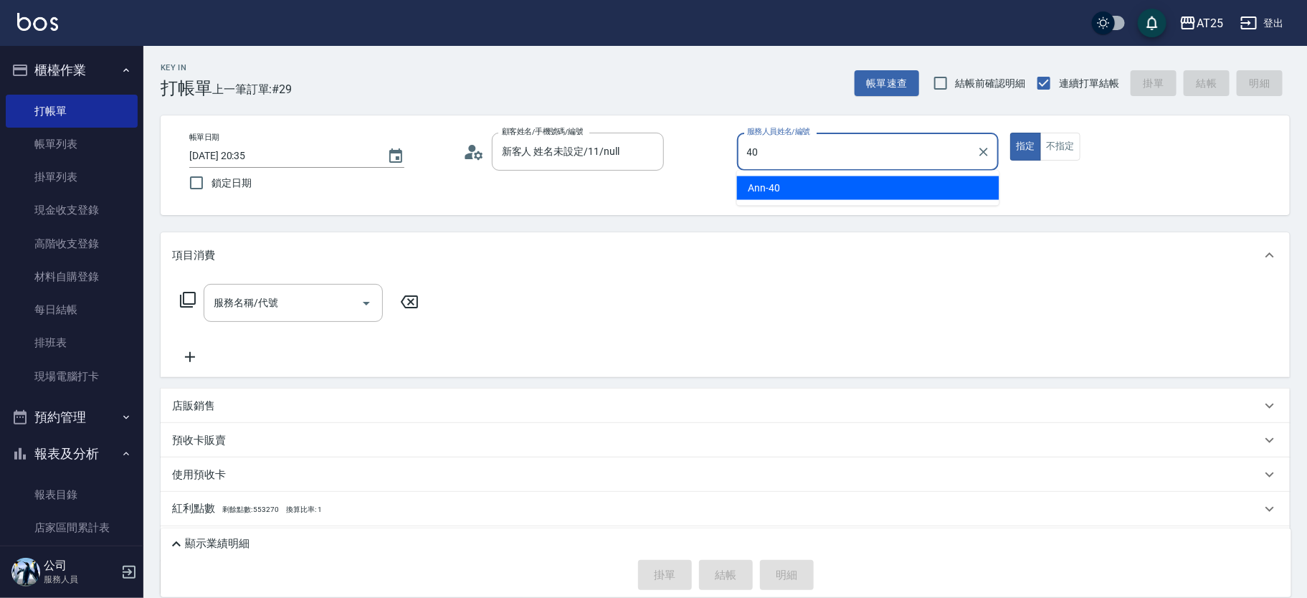
type input "Ann-40"
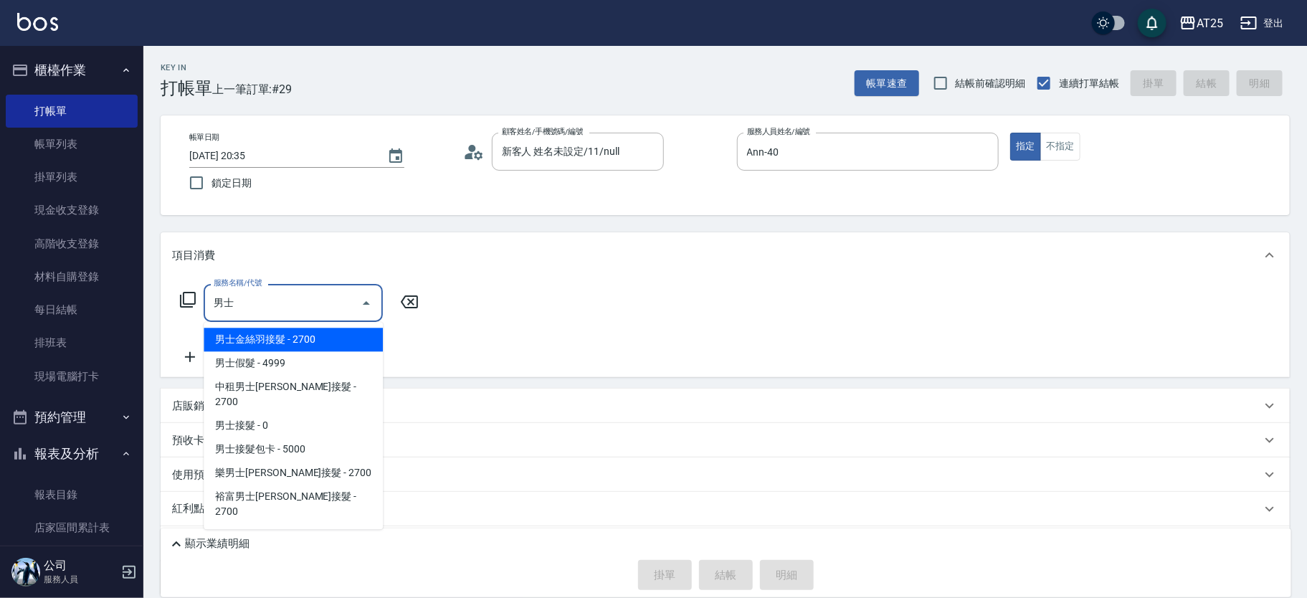
type input "男士金絲羽接髮(721)"
type input "270"
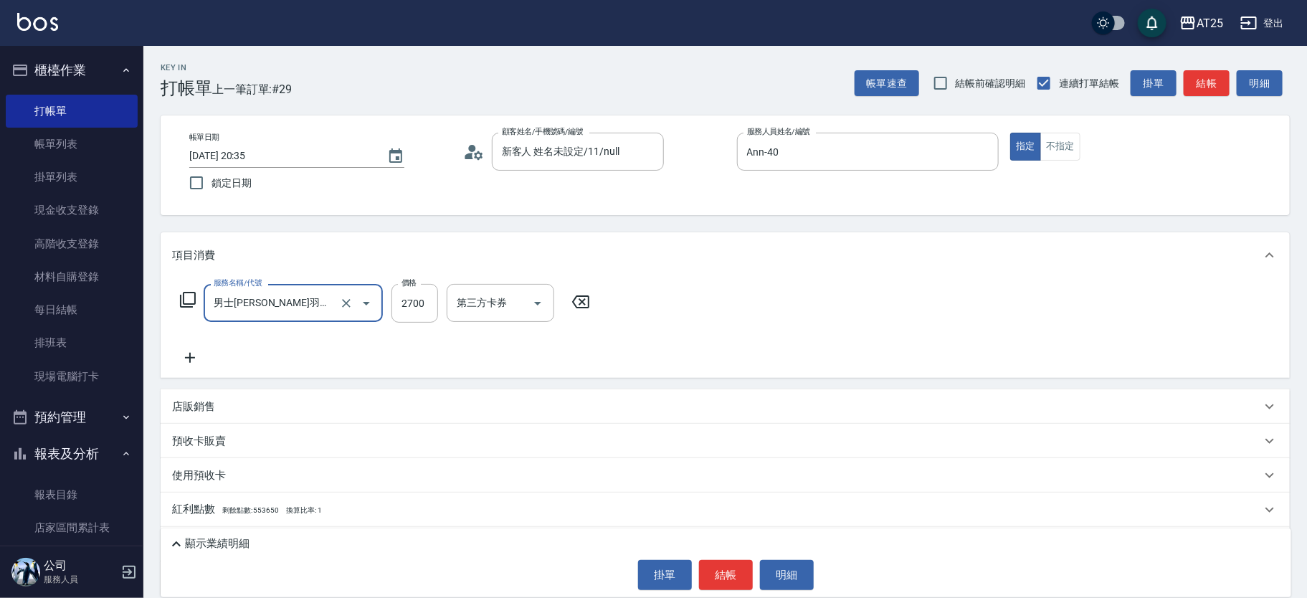
type input "男士金絲羽接髮(721)"
type input "0"
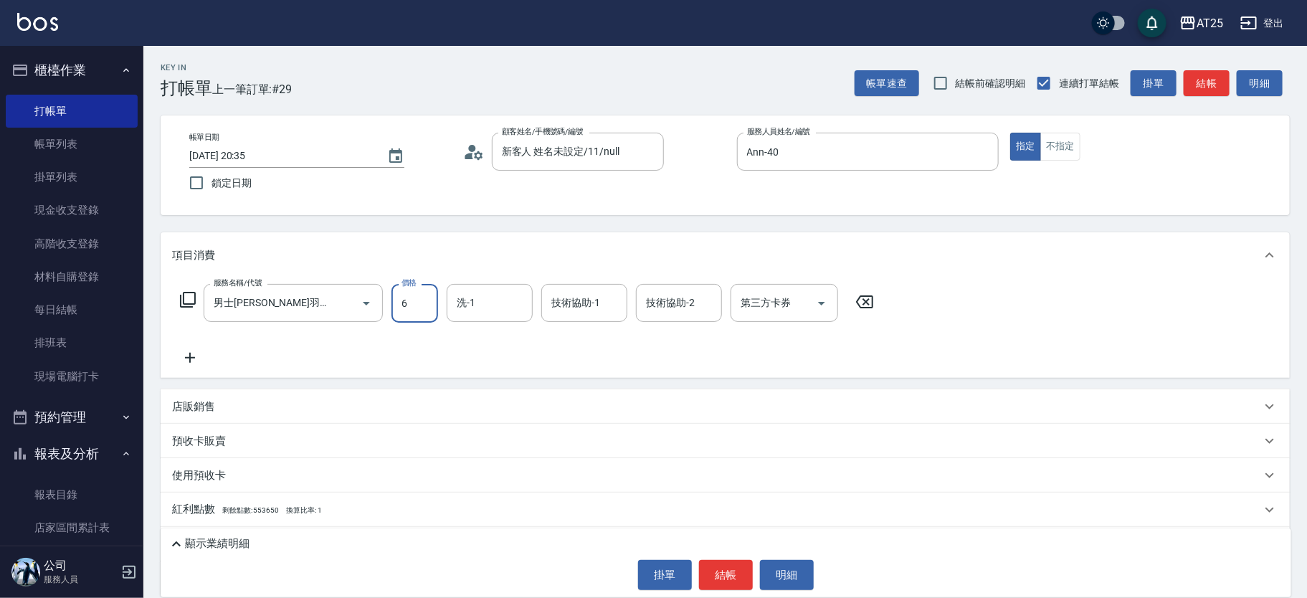
type input "61"
type input "60"
type input "619"
type input "610"
type input "6198"
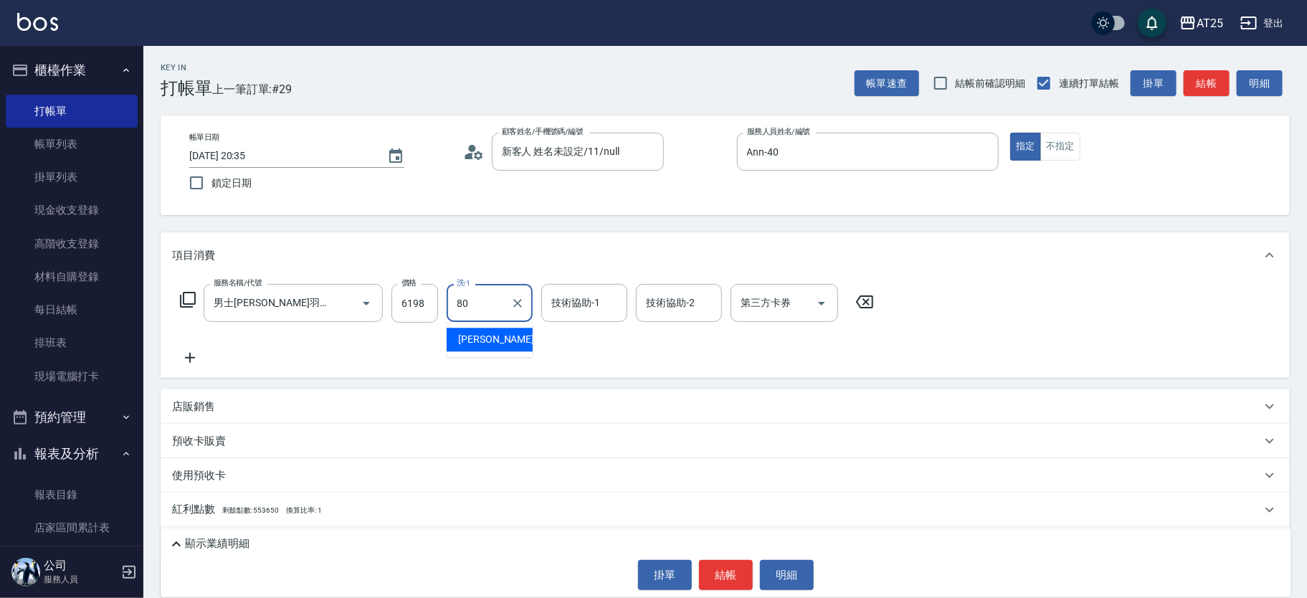
type input "Jessica-80"
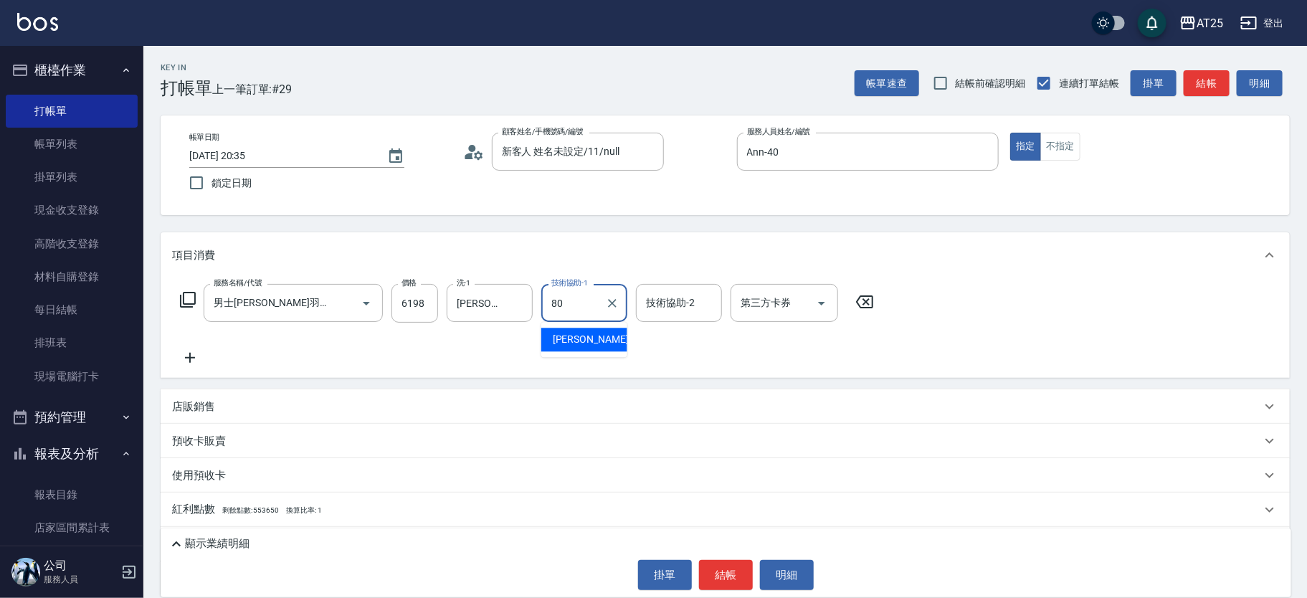
type input "Jessica-80"
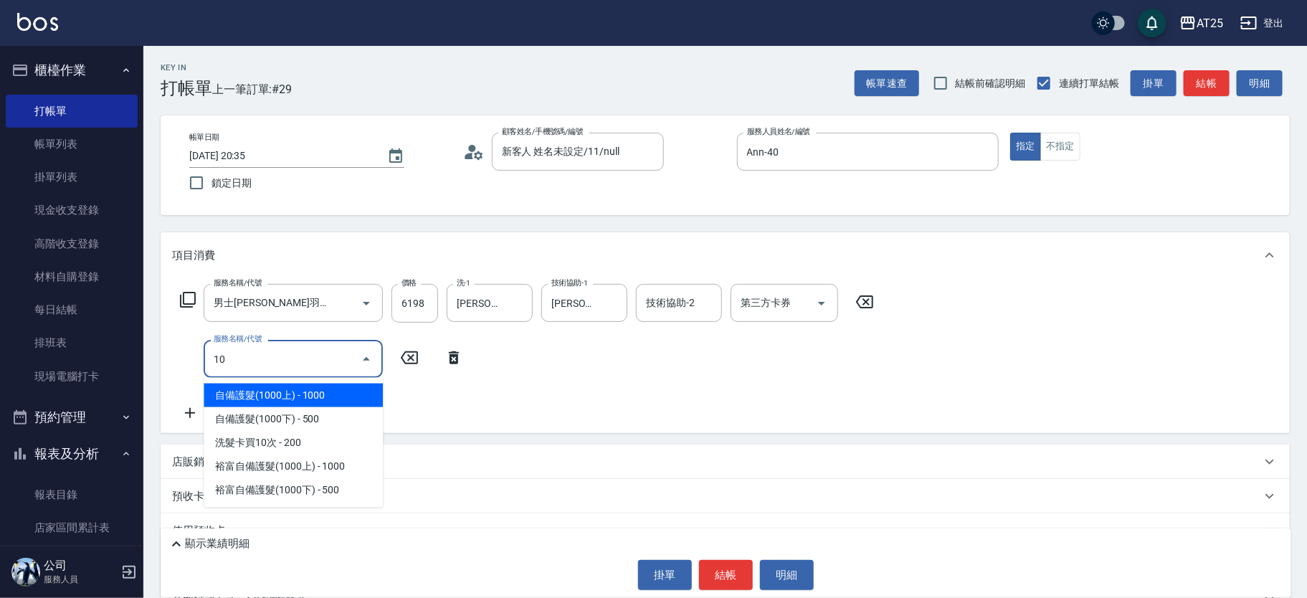
type input "102"
type input "710"
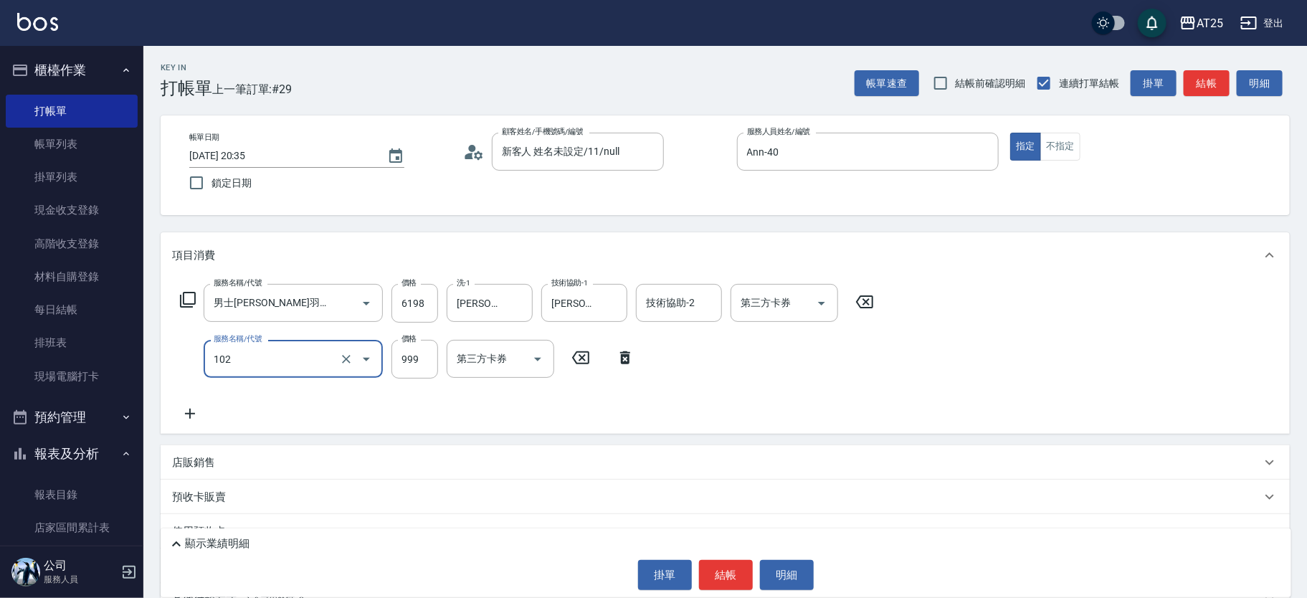
type input "洗+AB劑+精油(102)"
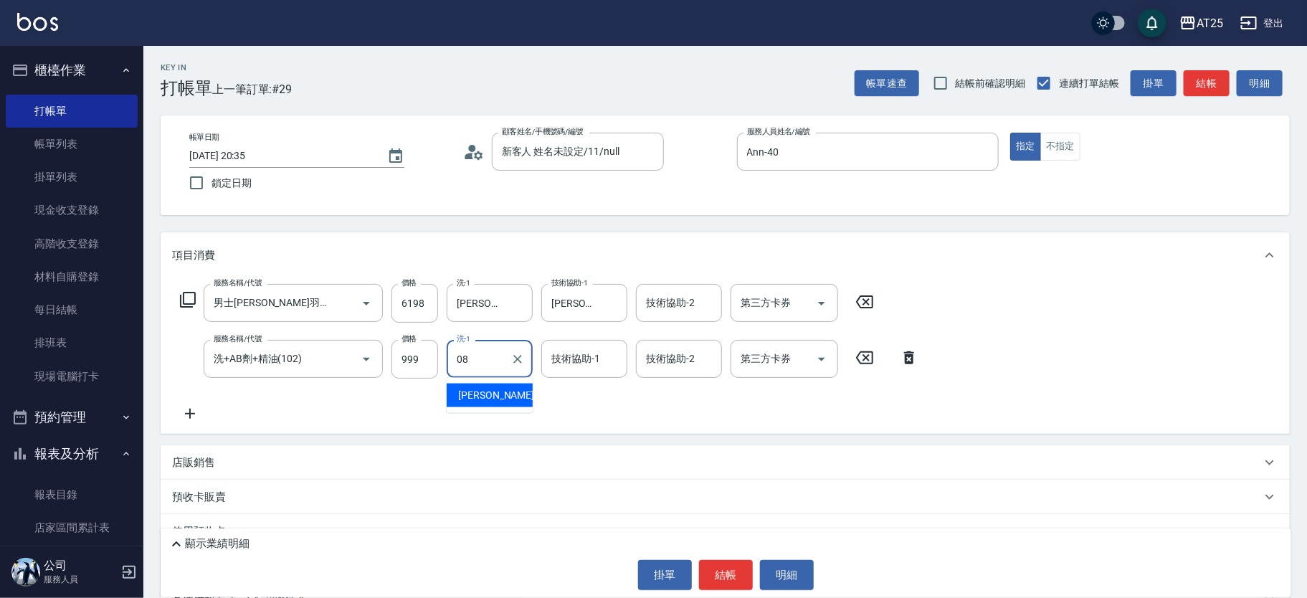
type input "0"
type input "Jessica-80"
click at [406, 345] on input "999" at bounding box center [414, 359] width 47 height 39
type input "610"
type input "0"
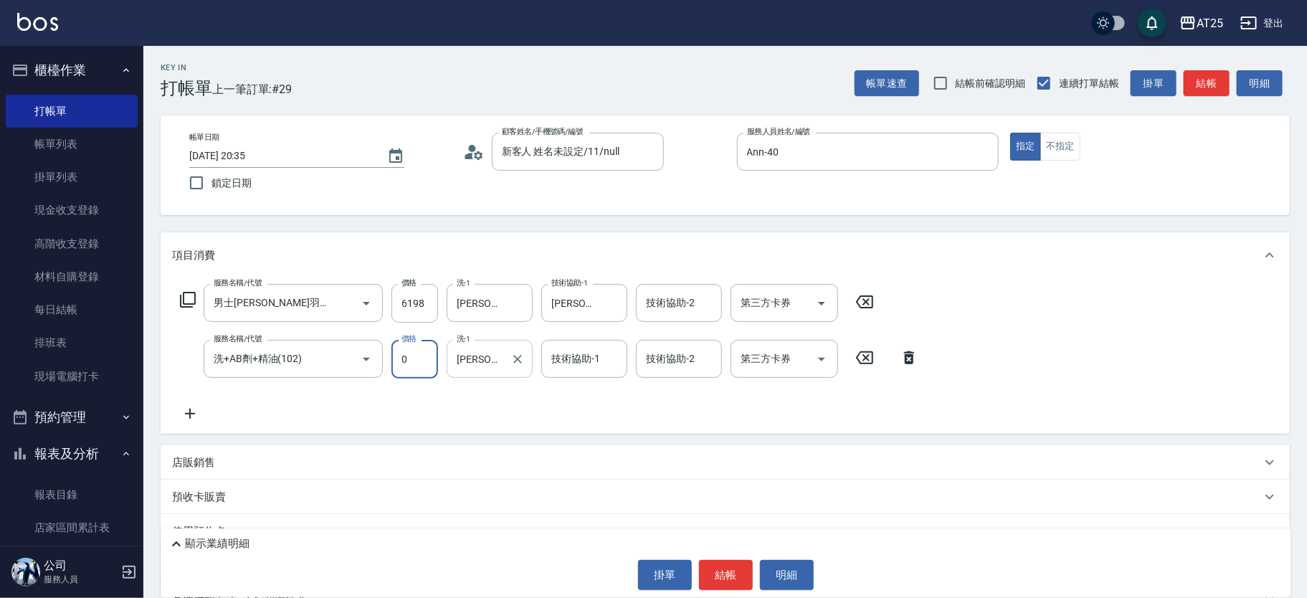
scroll to position [0, 2]
click at [225, 537] on p "顯示業績明細" at bounding box center [217, 543] width 65 height 15
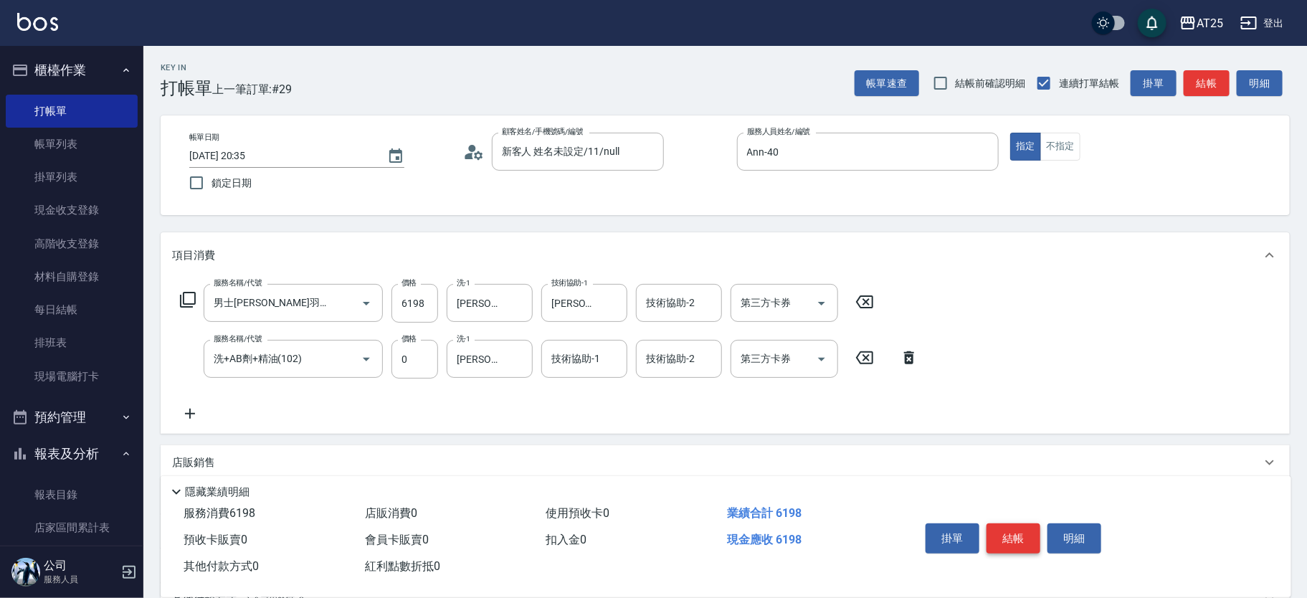
click at [1016, 533] on button "結帳" at bounding box center [1013, 538] width 54 height 30
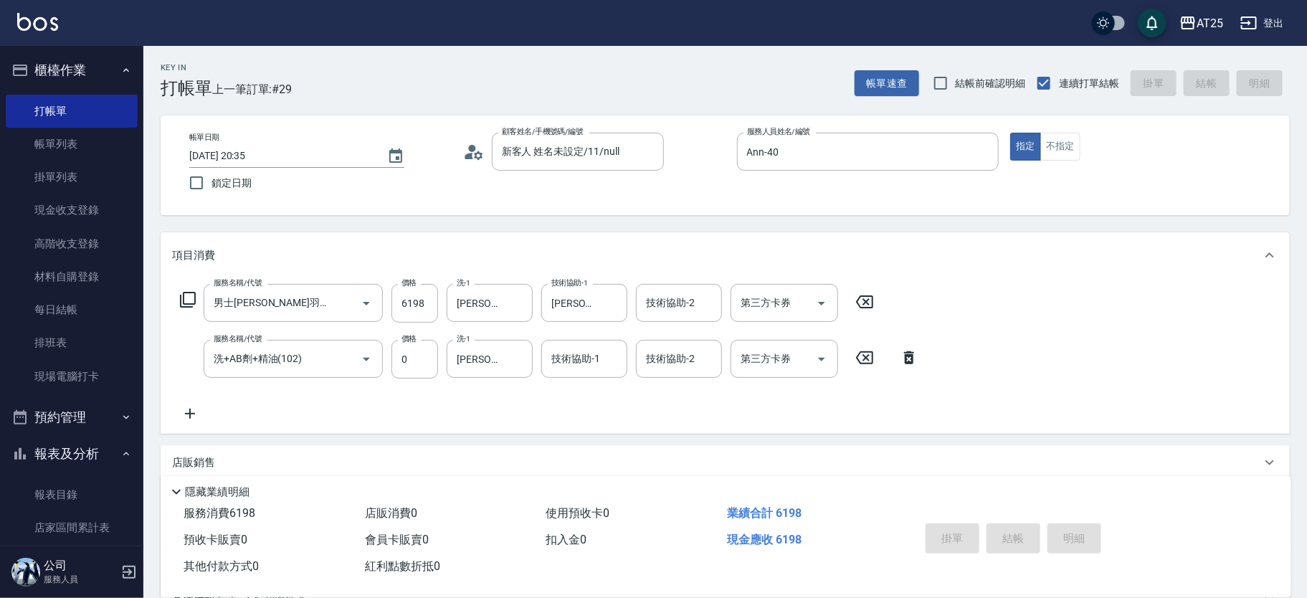
type input "2025/09/15 20:37"
type input "0"
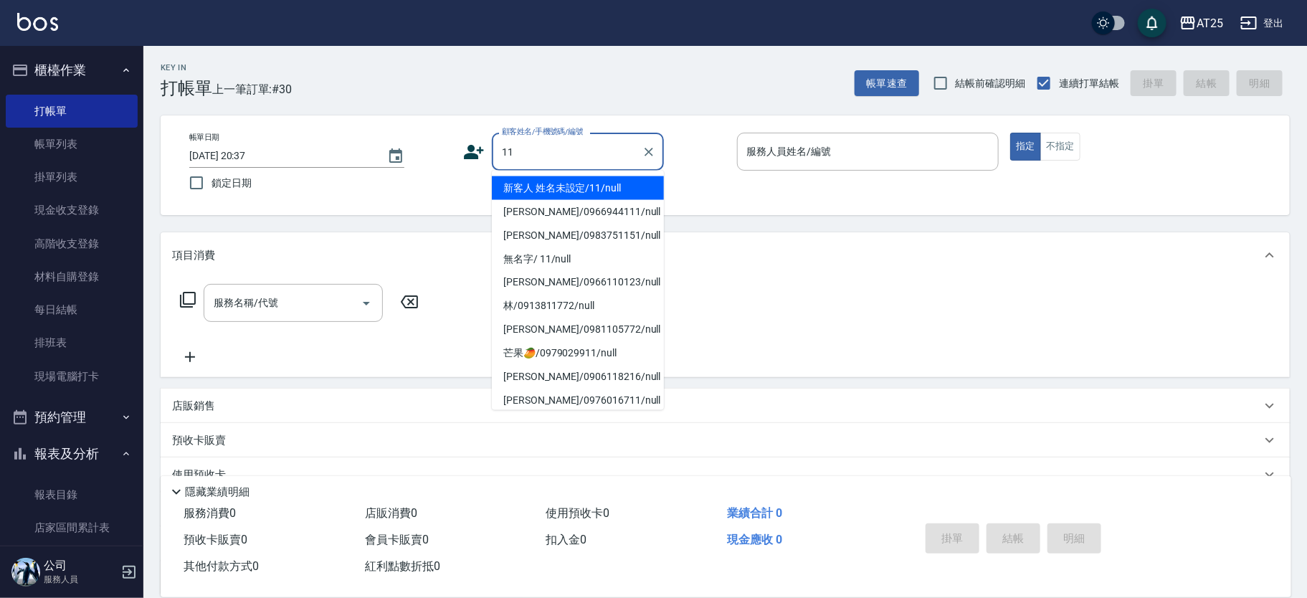
type input "11"
type input "14"
type input "新客人 姓名未設定/11/null"
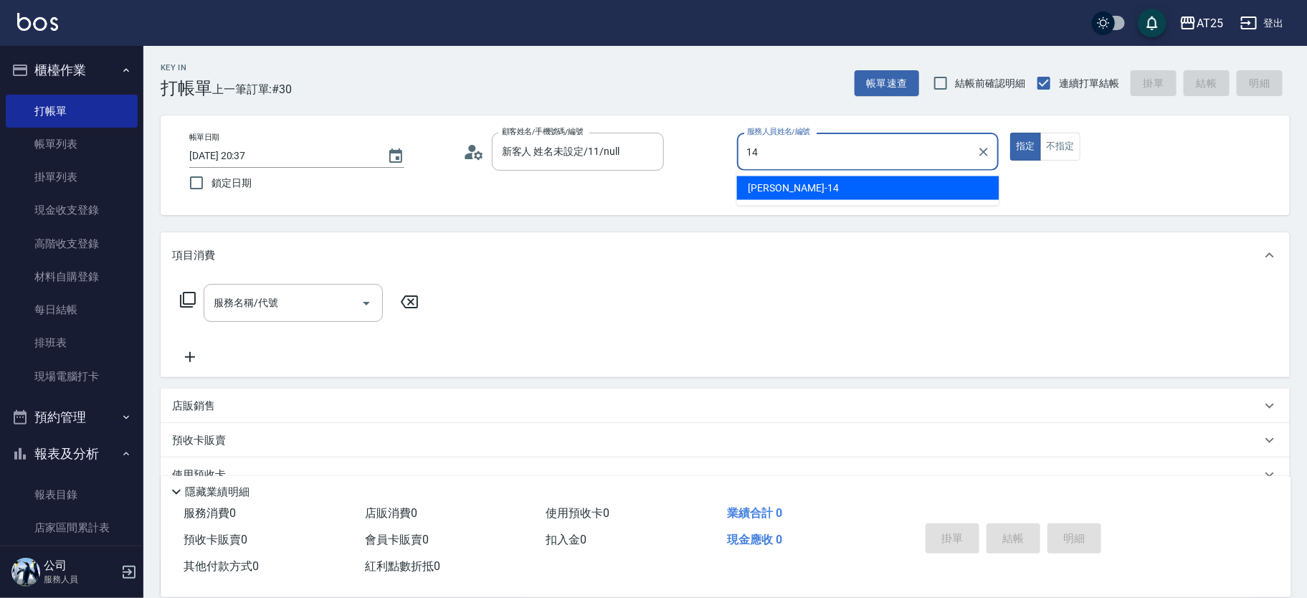
type input "Ken-14"
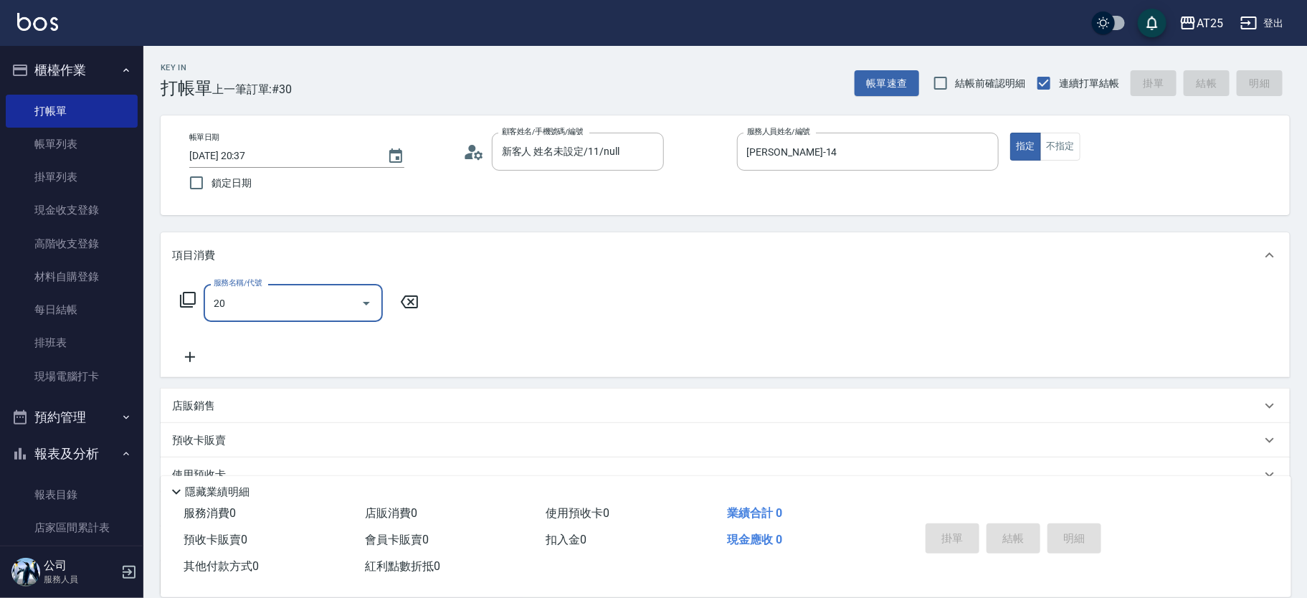
type input "201"
type input "30"
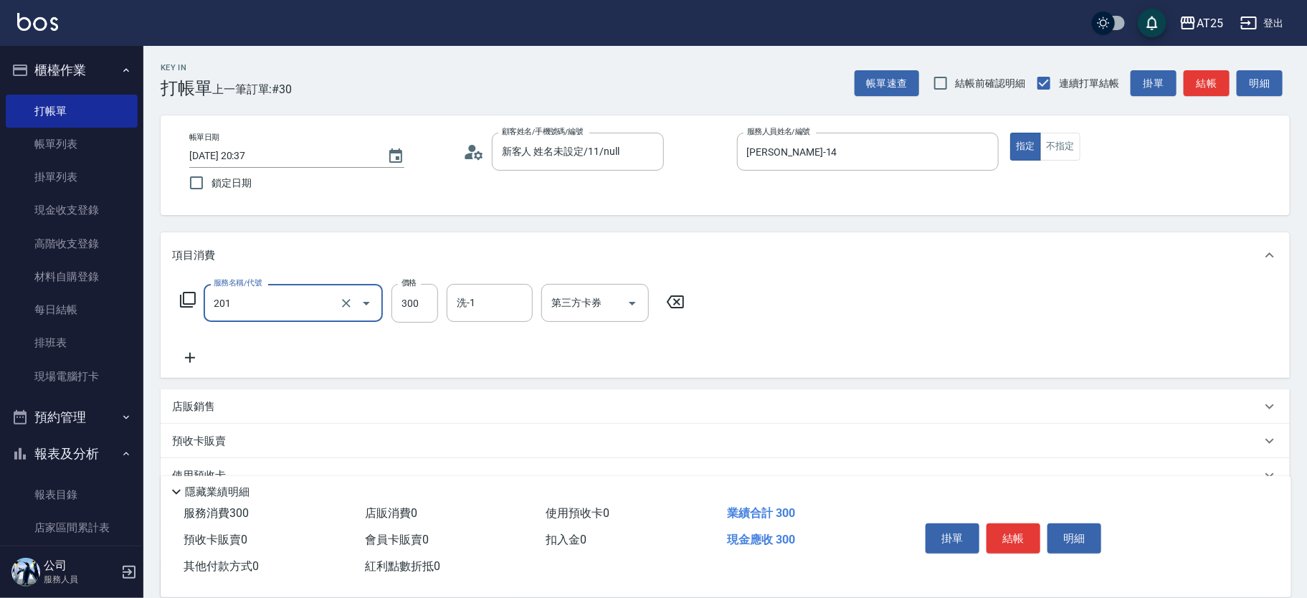
type input "洗髮(201)"
type input "0"
type input "50"
type input "500"
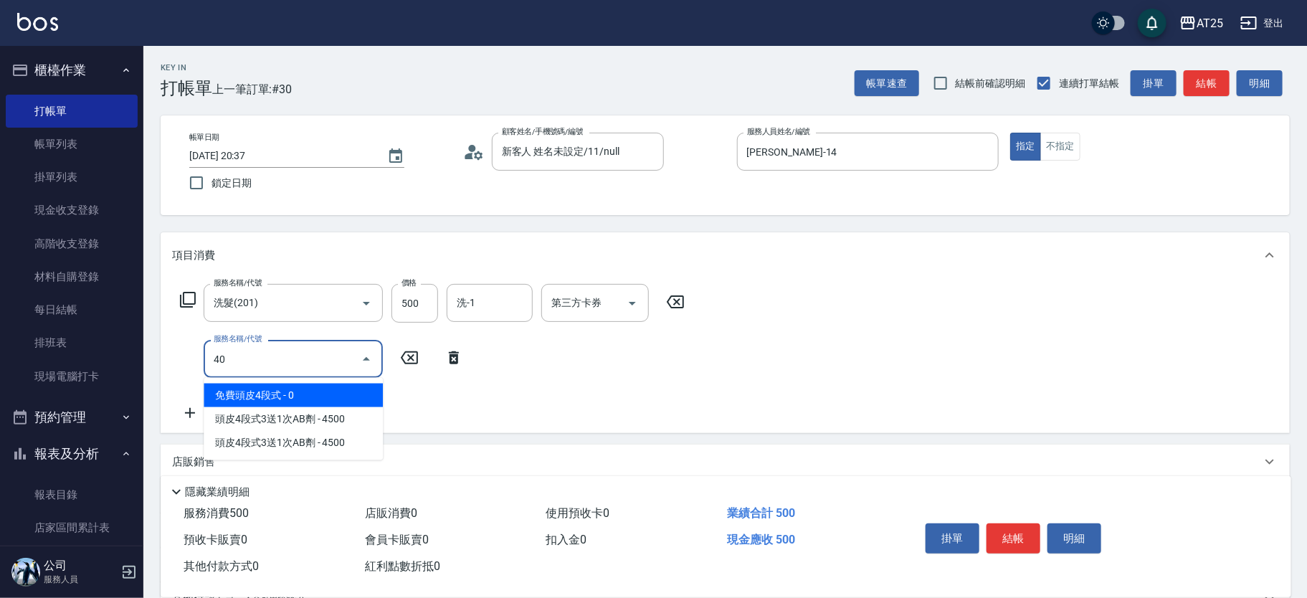
type input "401"
type input "80"
type input "剪髮(401)"
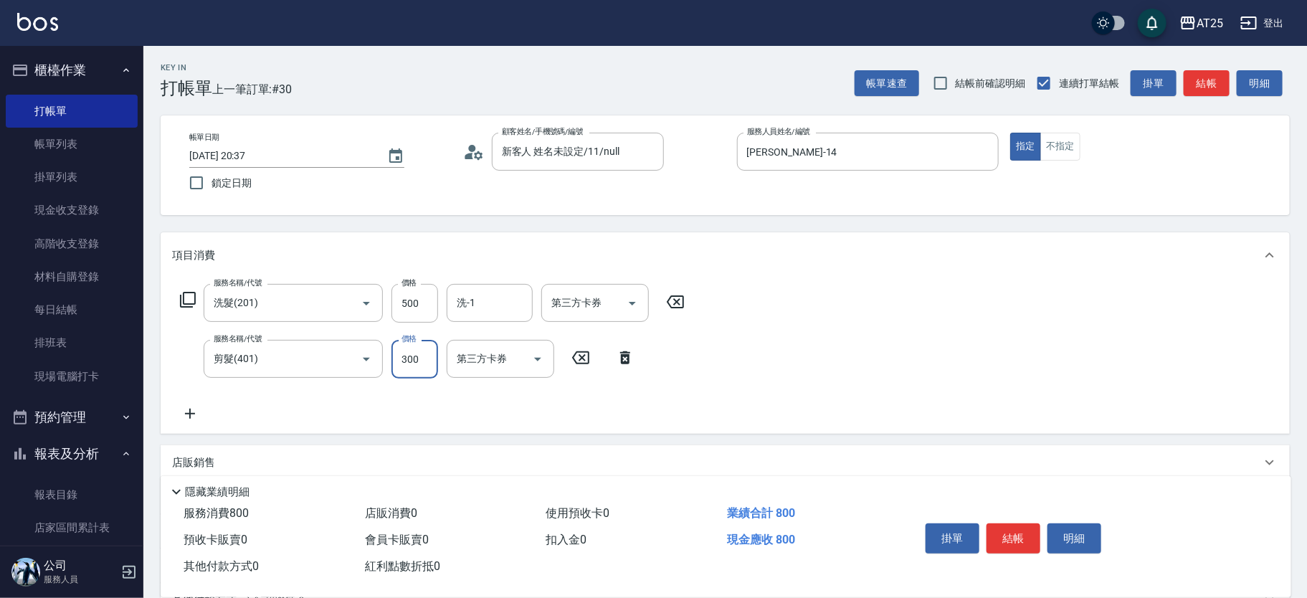
type input "50"
type input "100"
type input "500"
click at [1028, 536] on button "結帳" at bounding box center [1013, 538] width 54 height 30
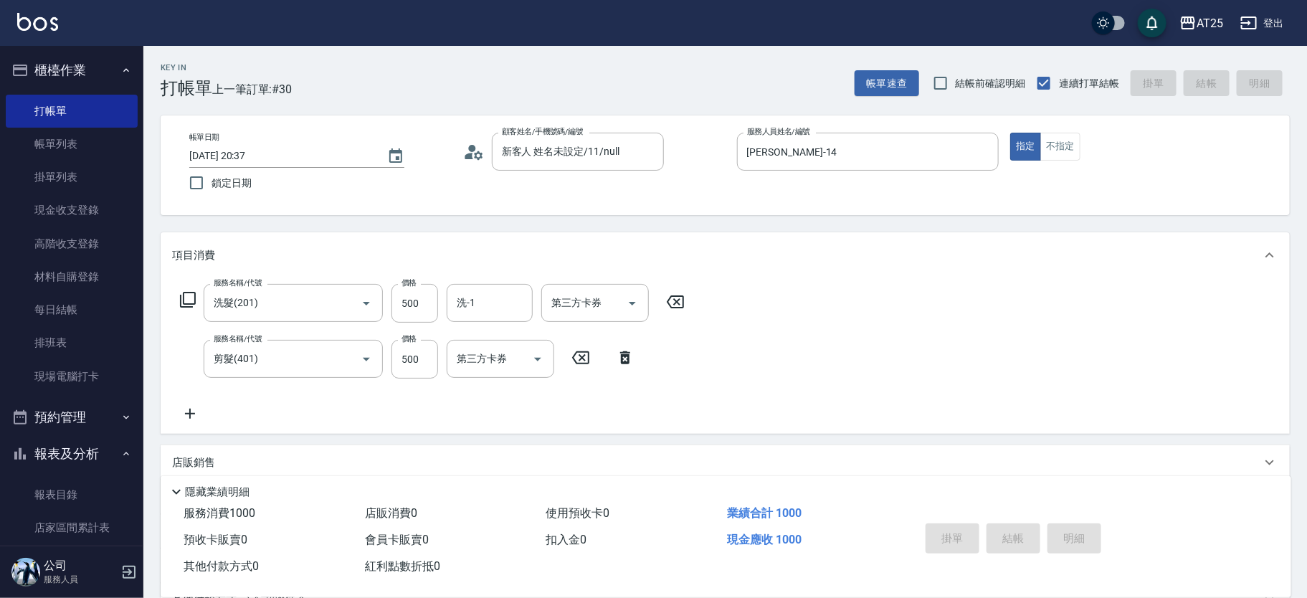
type input "2025/09/15 20:38"
type input "0"
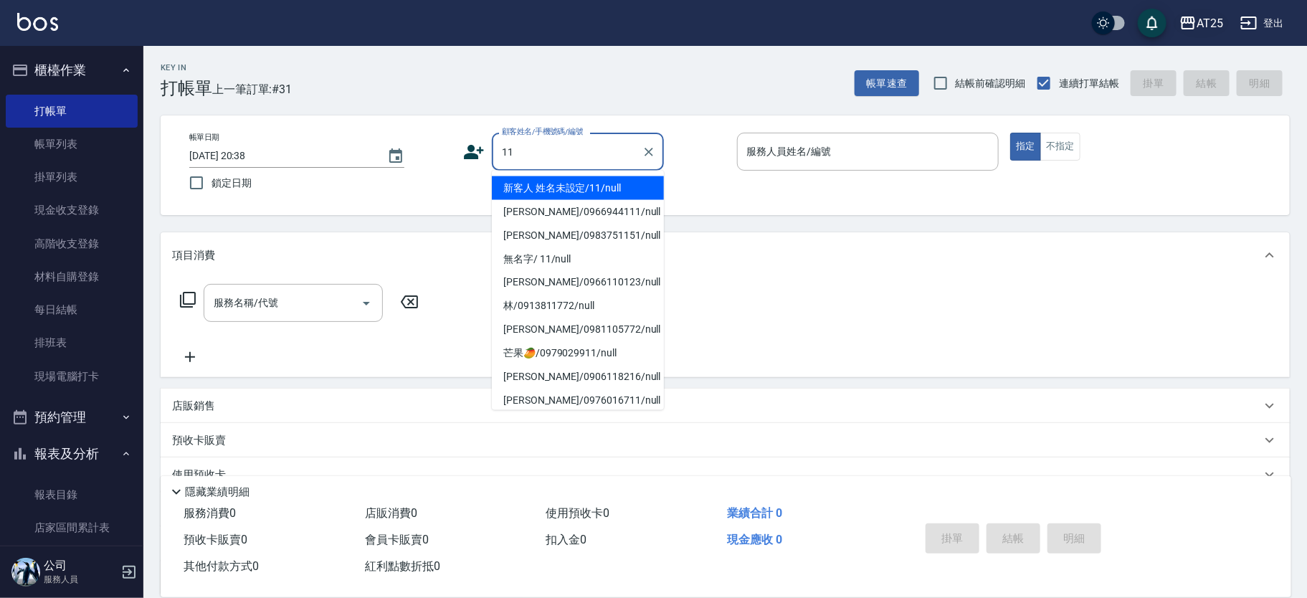
type input "新客人 姓名未設定/11/null"
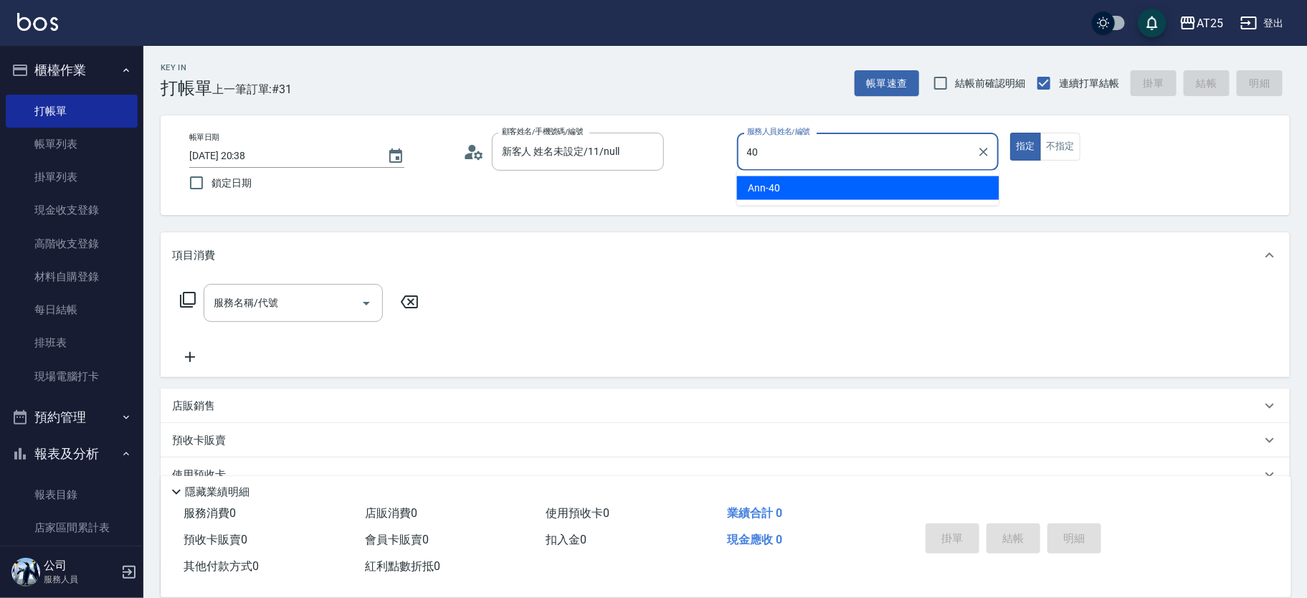
type input "Ann-40"
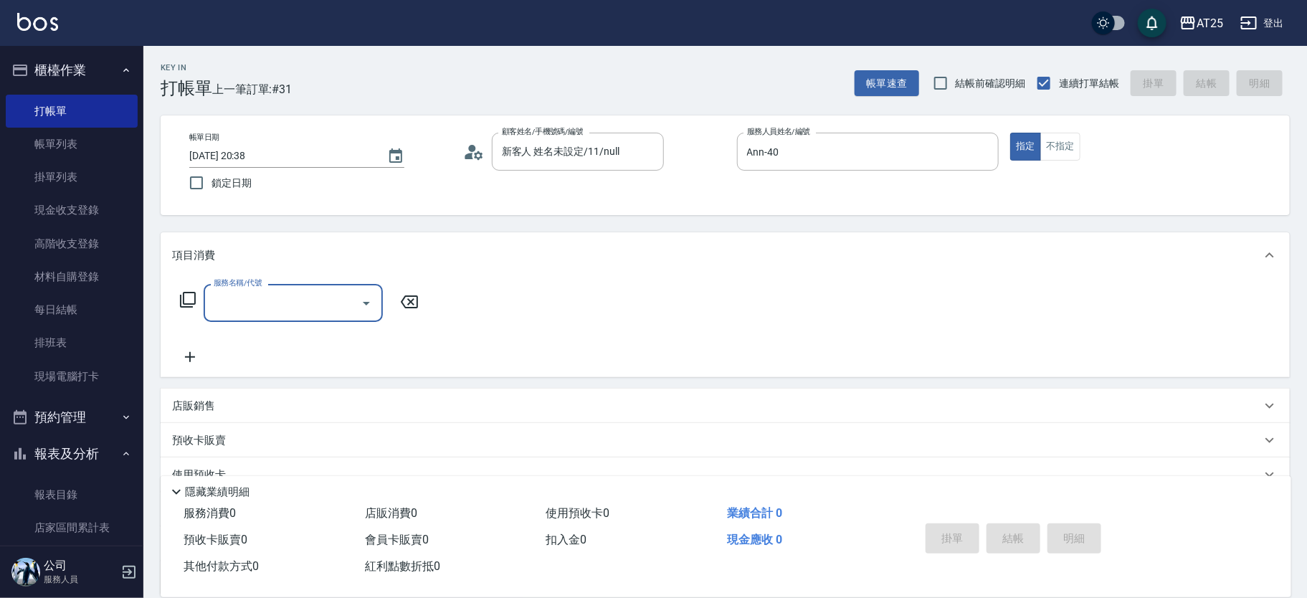
type input "r"
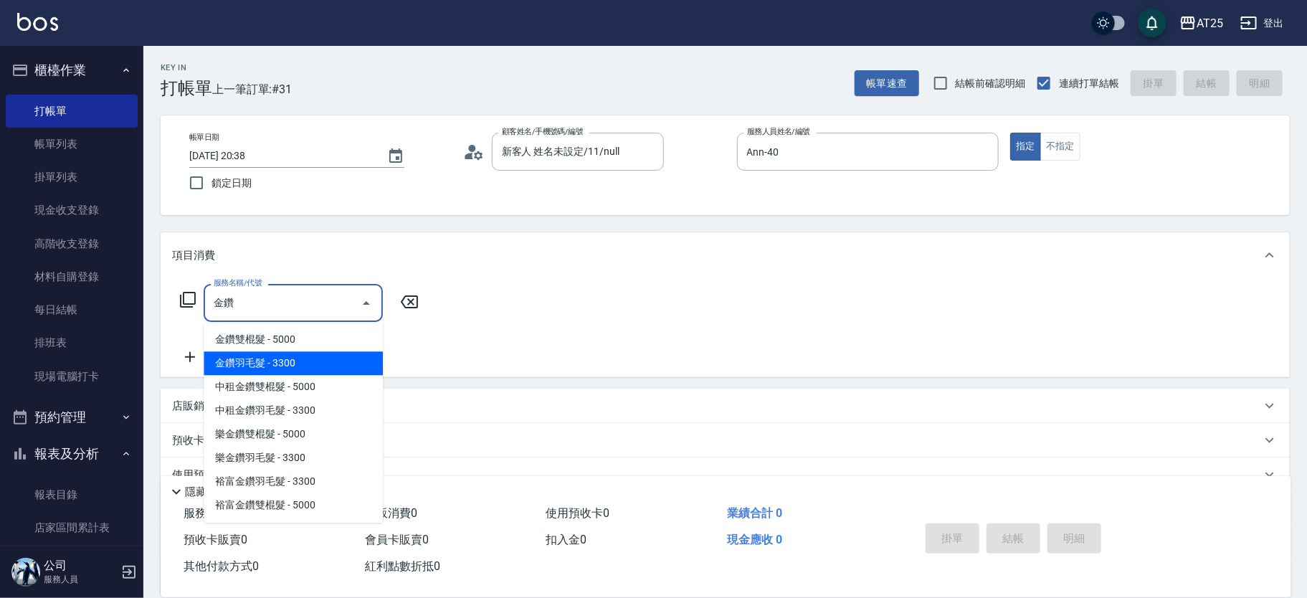
type input "金鑽羽毛髮(722)"
type input "330"
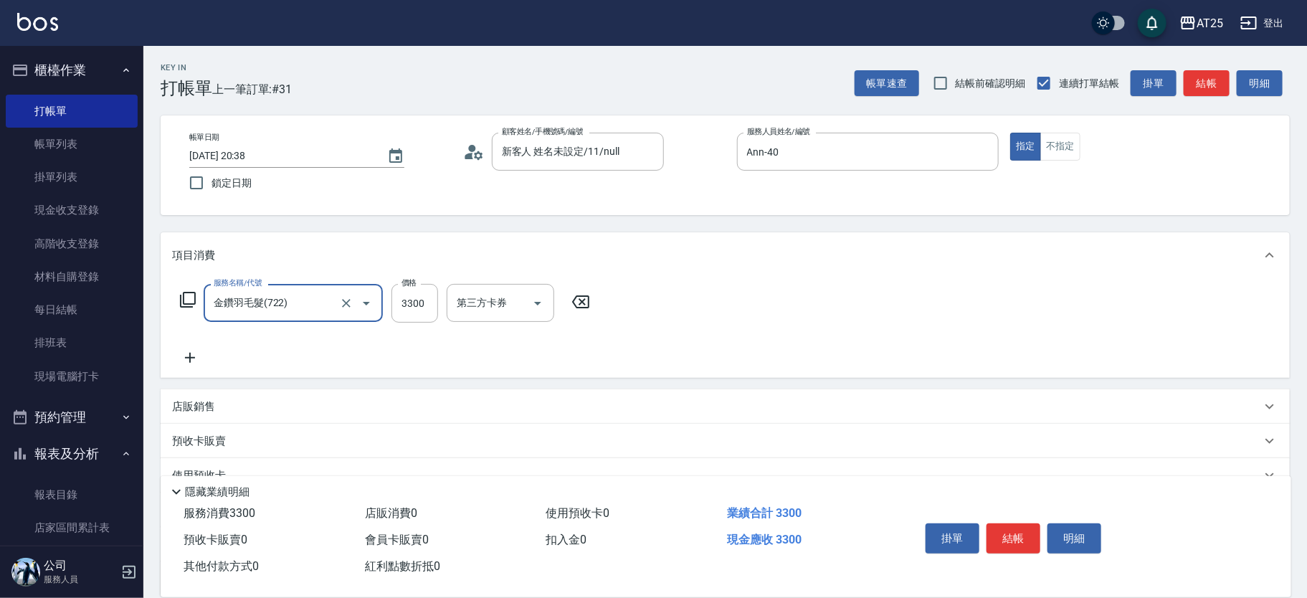
type input "金鑽羽毛髮(722)"
type input "0"
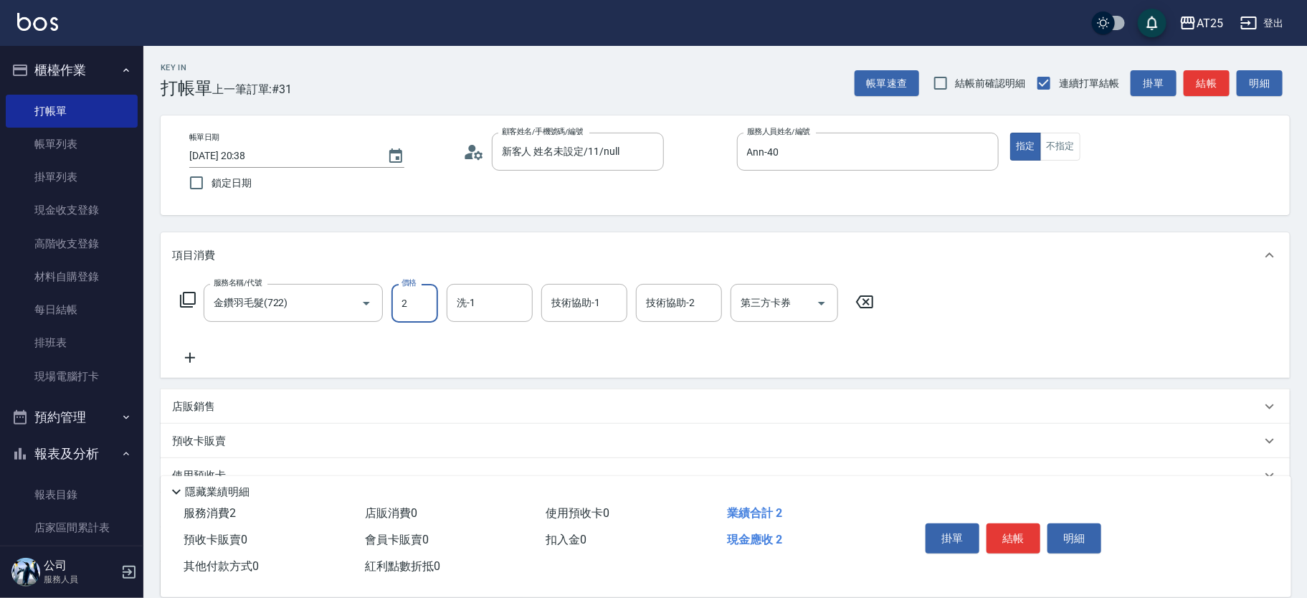
type input "20"
type input "201"
type input "200"
type input "2011"
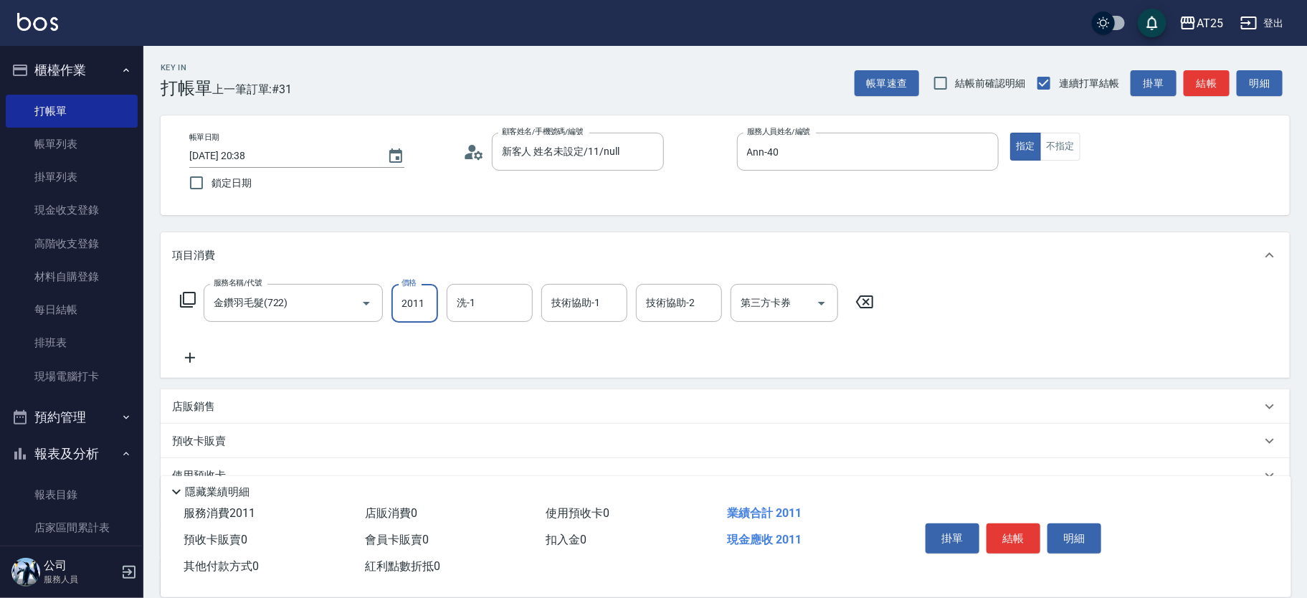
type input "2010"
type input "20110"
type input "小恩-69"
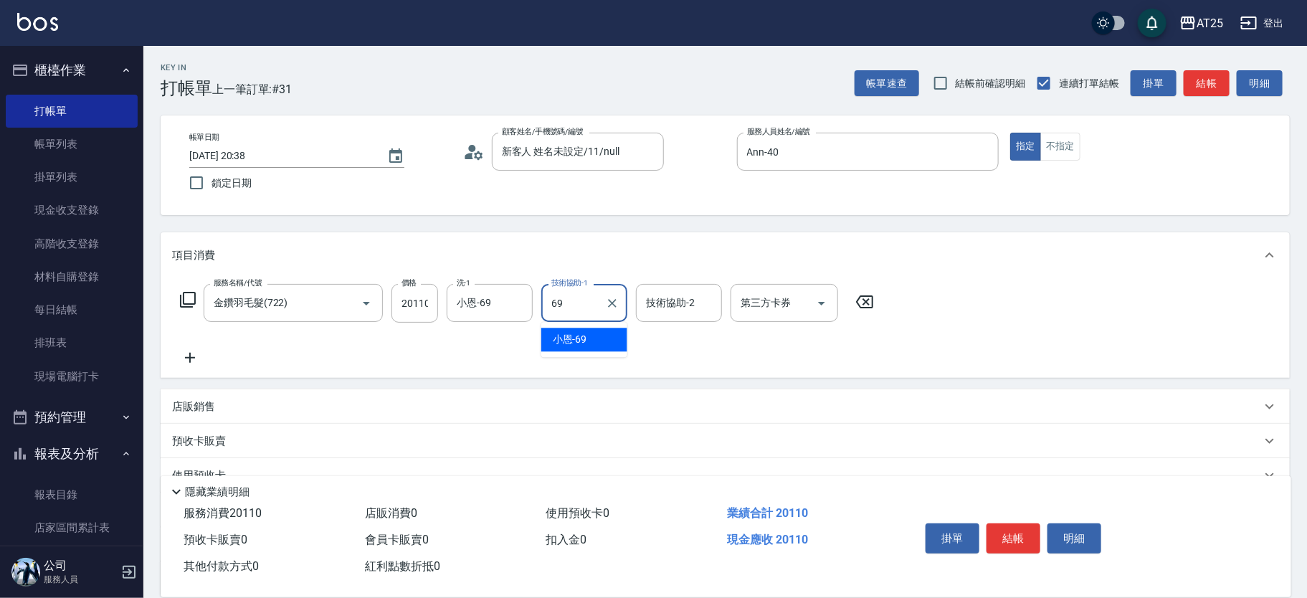
type input "小恩-69"
type input "惠均-70"
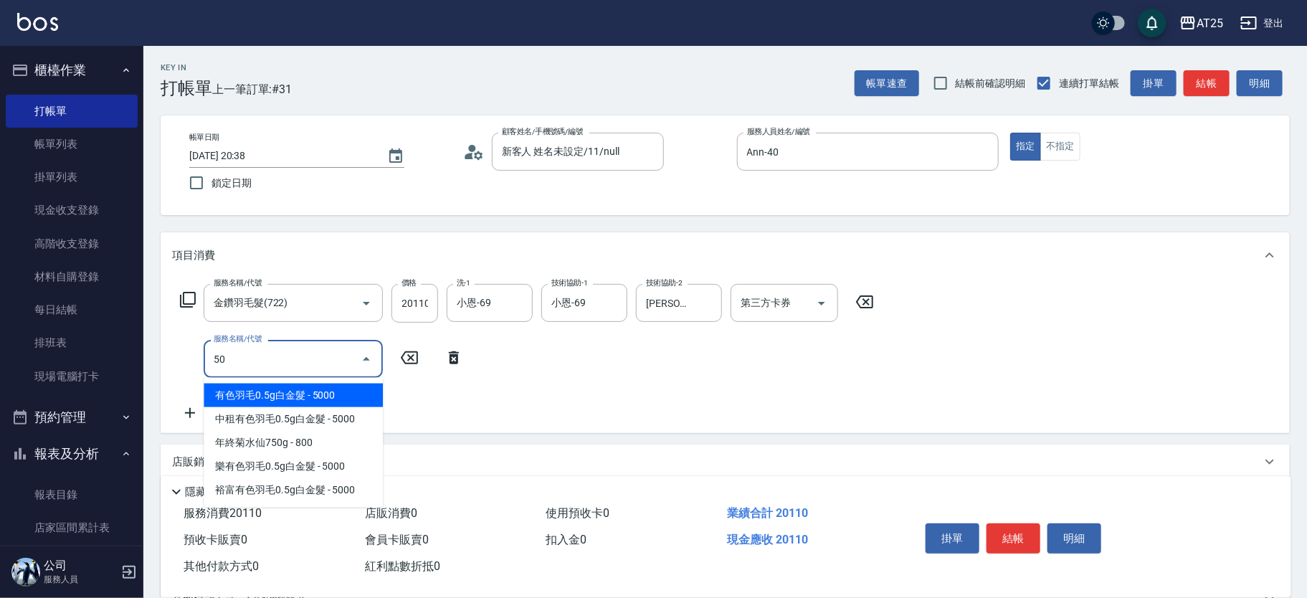
type input "501"
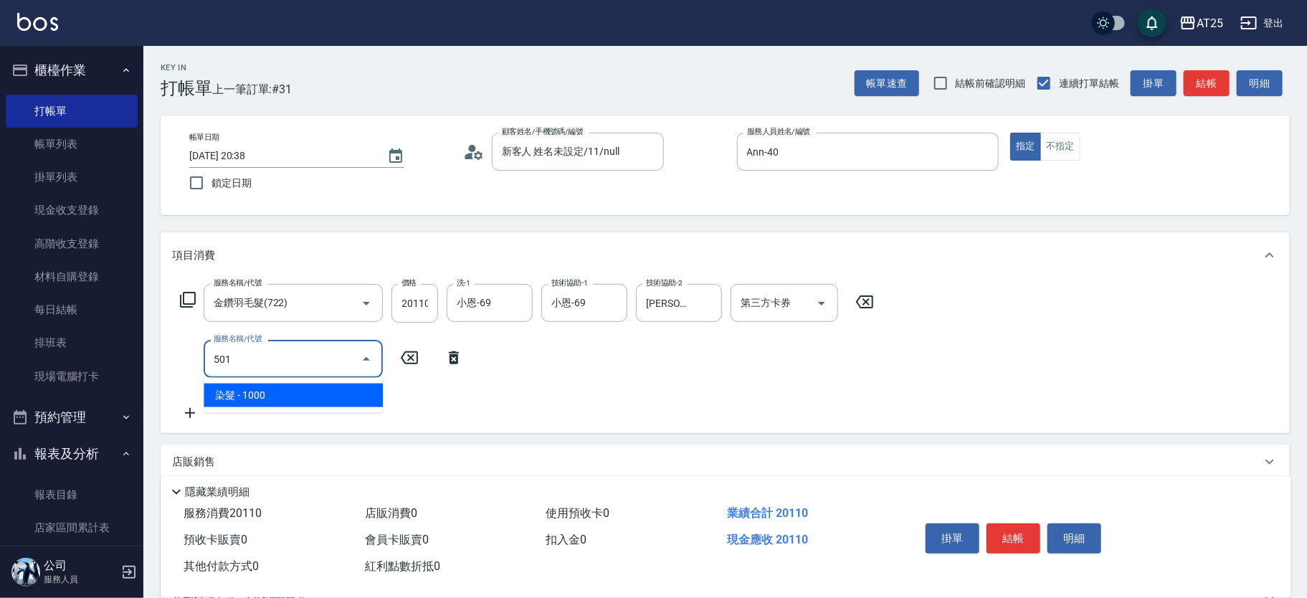
type input "2110"
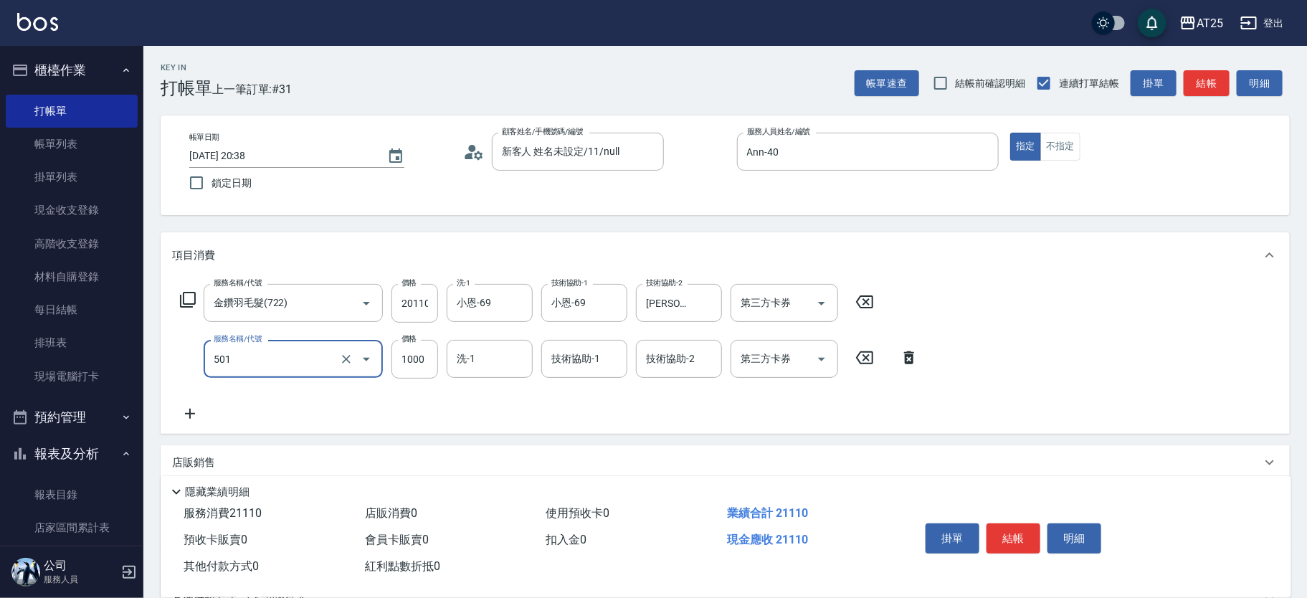
type input "染髮(501)"
type input "2010"
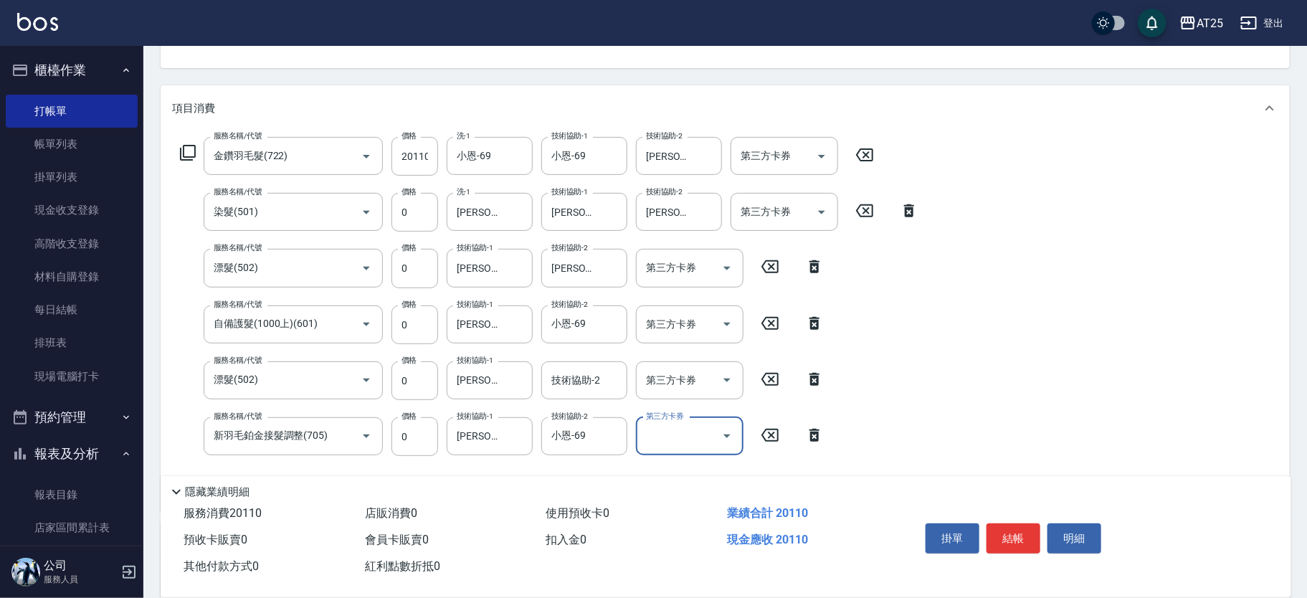
scroll to position [28, 0]
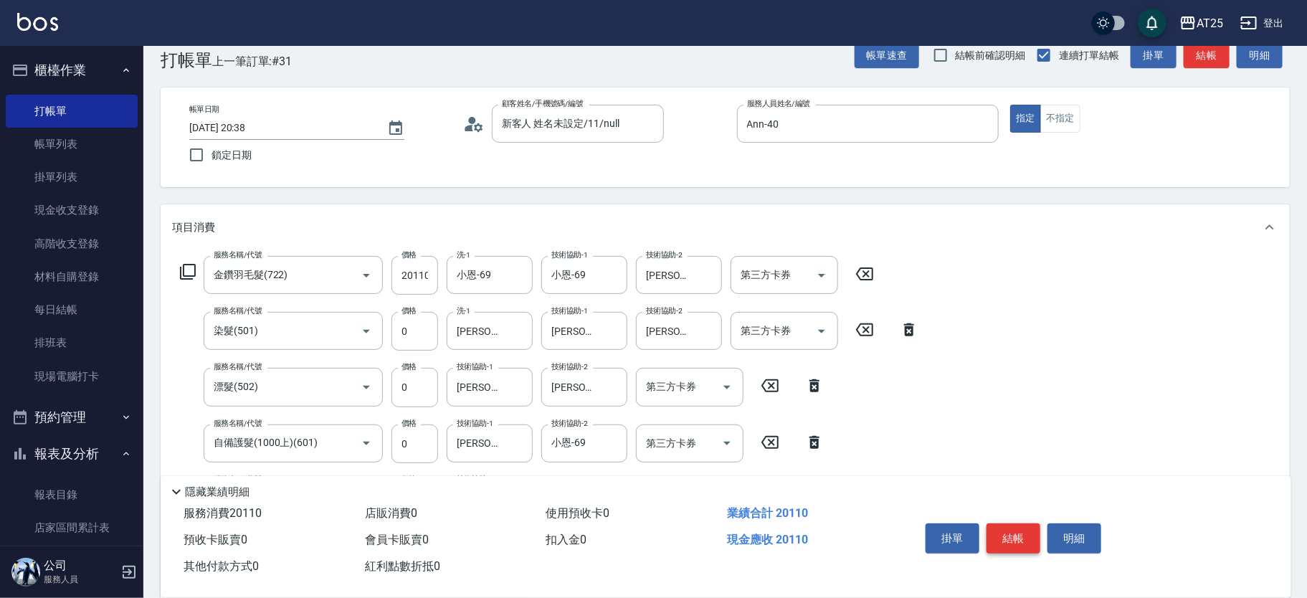
click at [1031, 535] on button "結帳" at bounding box center [1013, 538] width 54 height 30
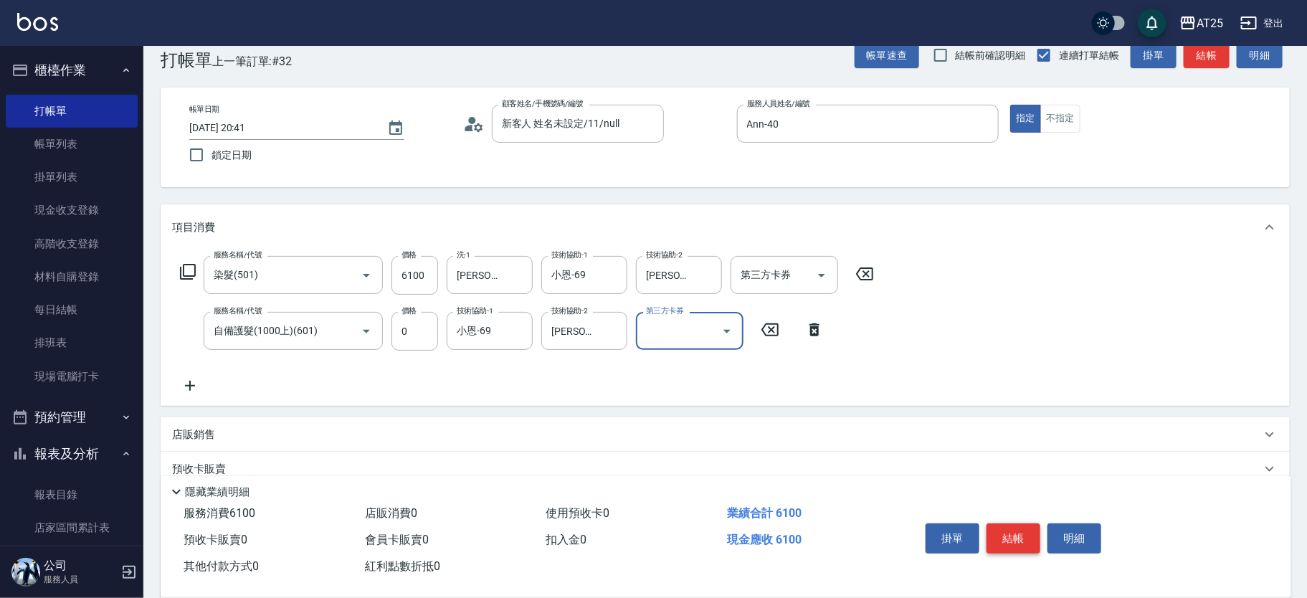
click at [1013, 536] on button "結帳" at bounding box center [1013, 538] width 54 height 30
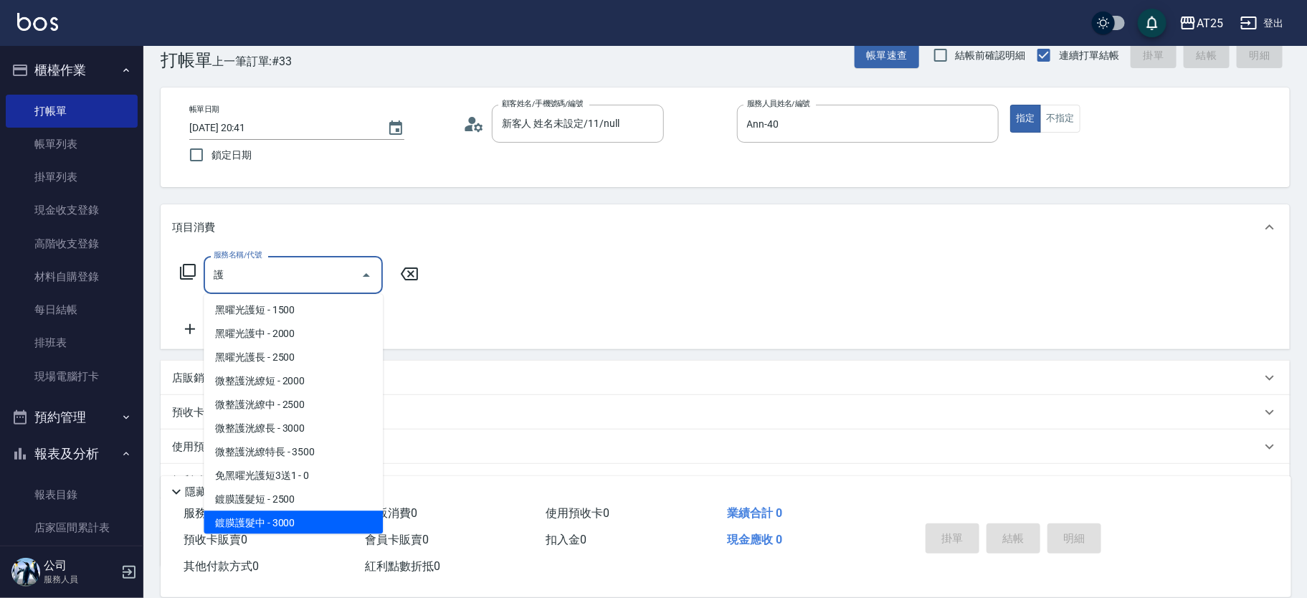
scroll to position [878, 0]
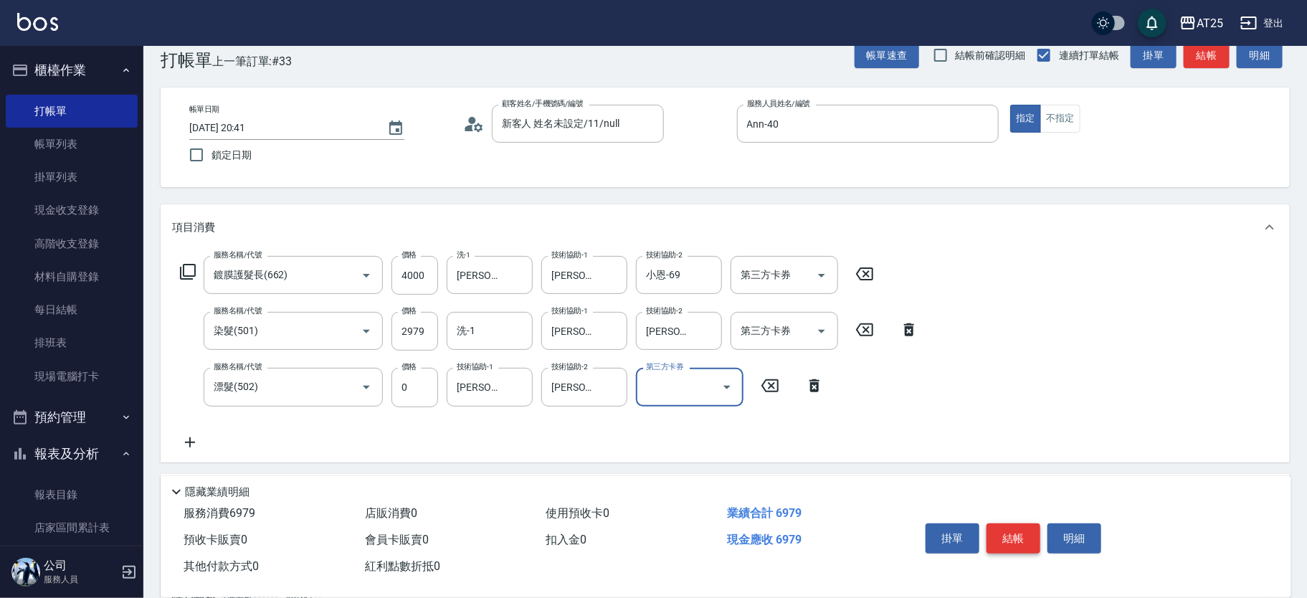
click at [1008, 525] on button "結帳" at bounding box center [1013, 538] width 54 height 30
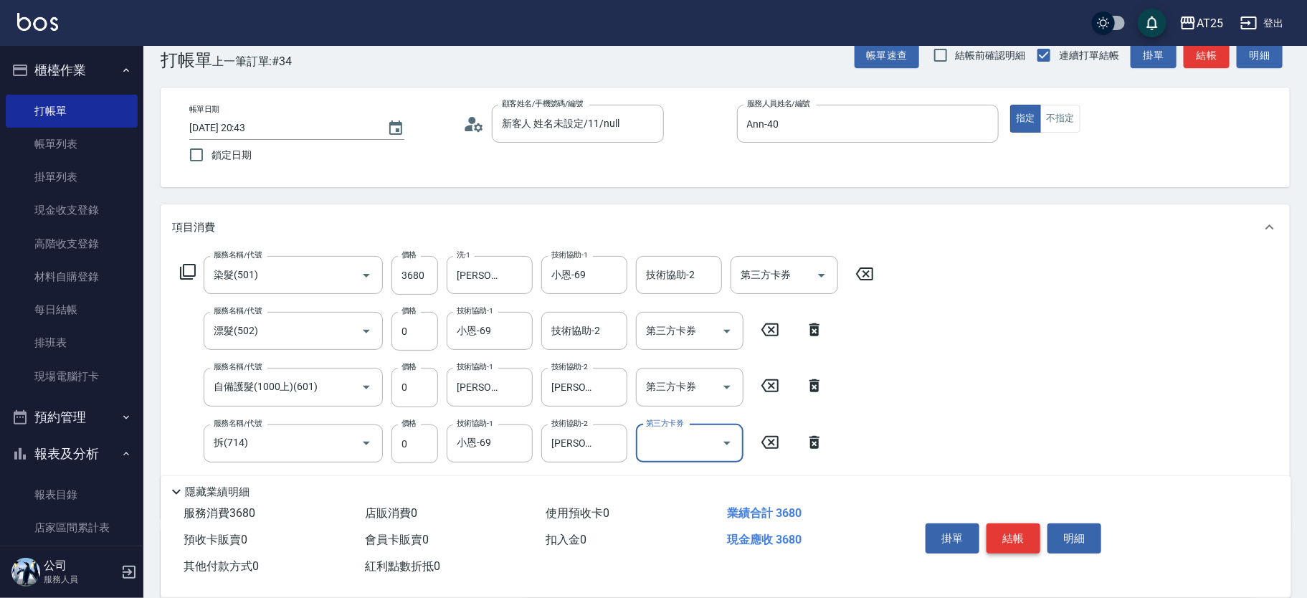
click at [1026, 526] on button "結帳" at bounding box center [1013, 538] width 54 height 30
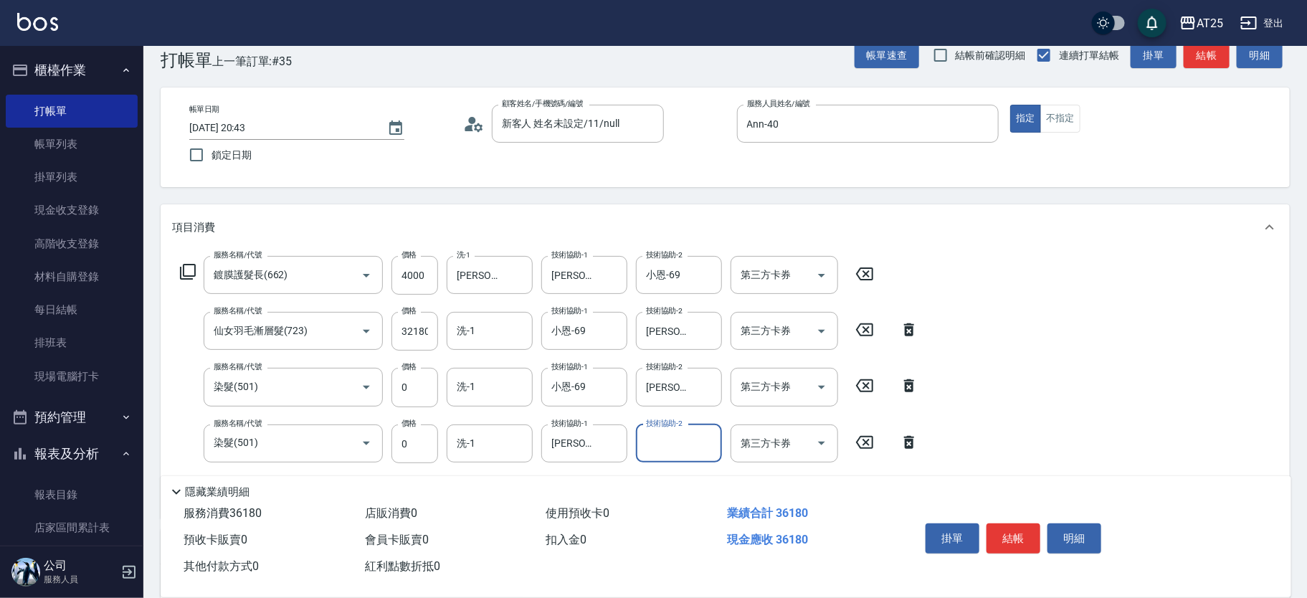
scroll to position [300, 0]
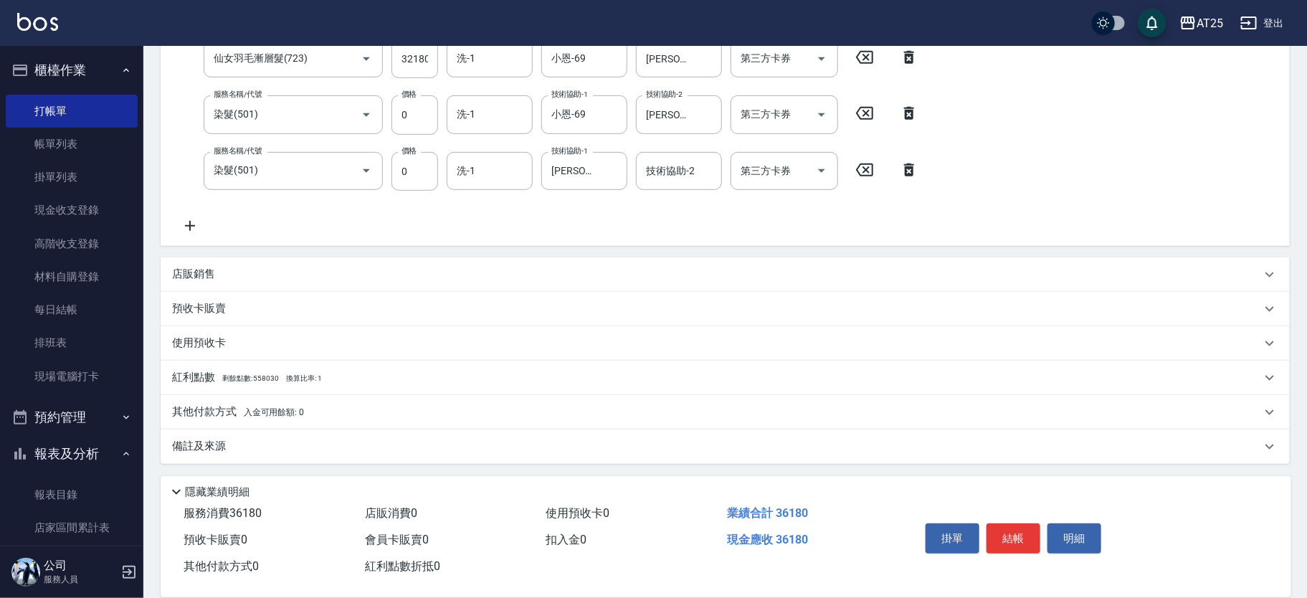
click at [208, 410] on p "其他付款方式 入金可用餘額: 0" at bounding box center [238, 412] width 132 height 16
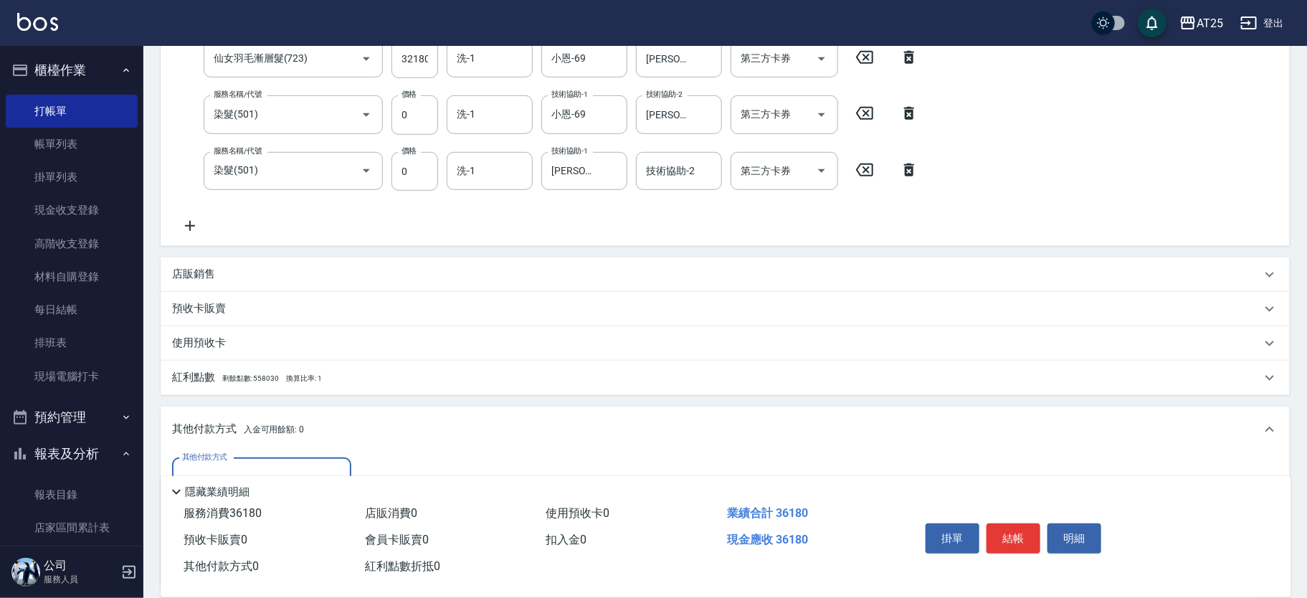
scroll to position [0, 0]
click at [289, 467] on input "其他付款方式" at bounding box center [261, 476] width 166 height 25
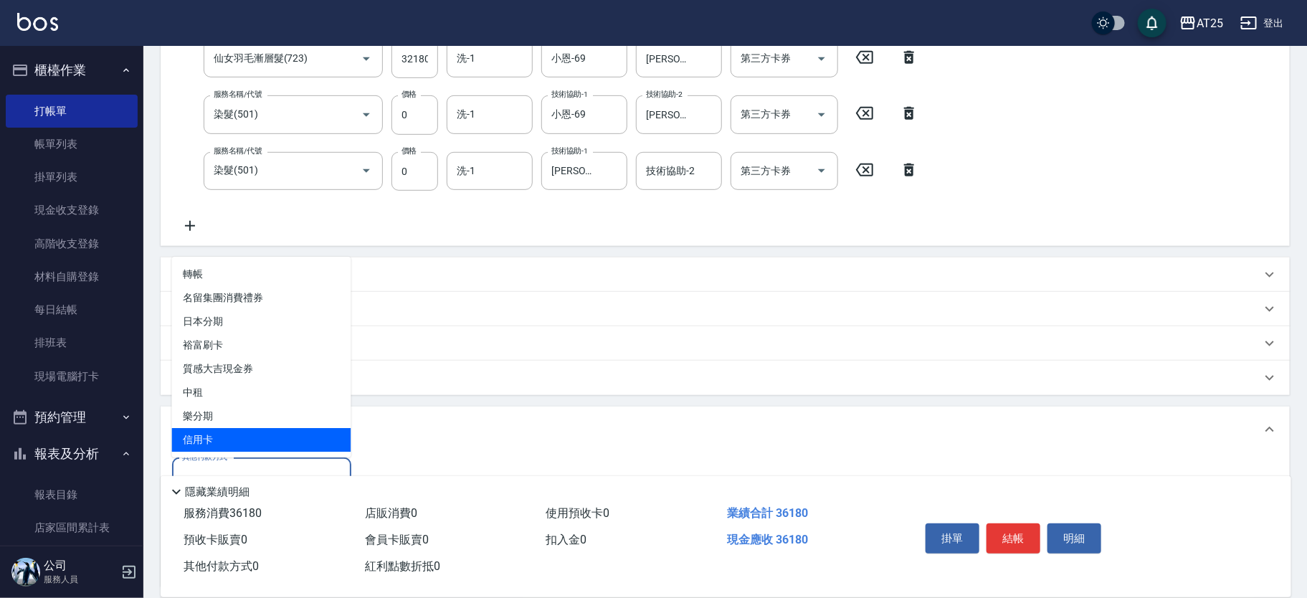
click at [249, 441] on span "信用卡" at bounding box center [261, 440] width 179 height 24
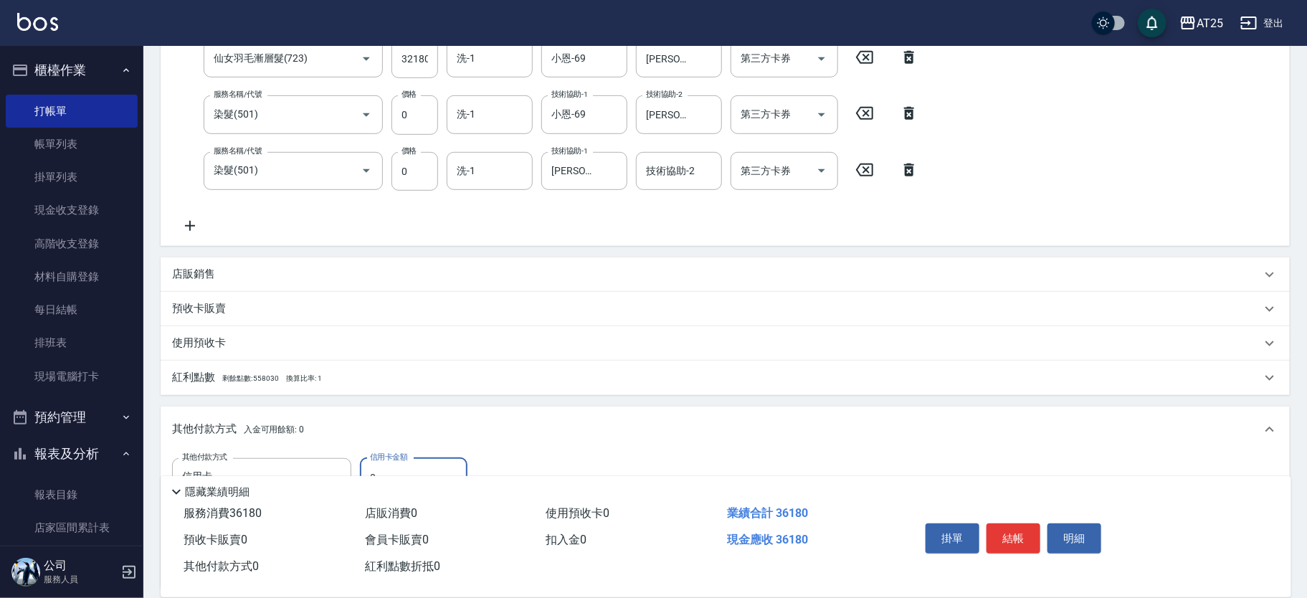
scroll to position [470, 0]
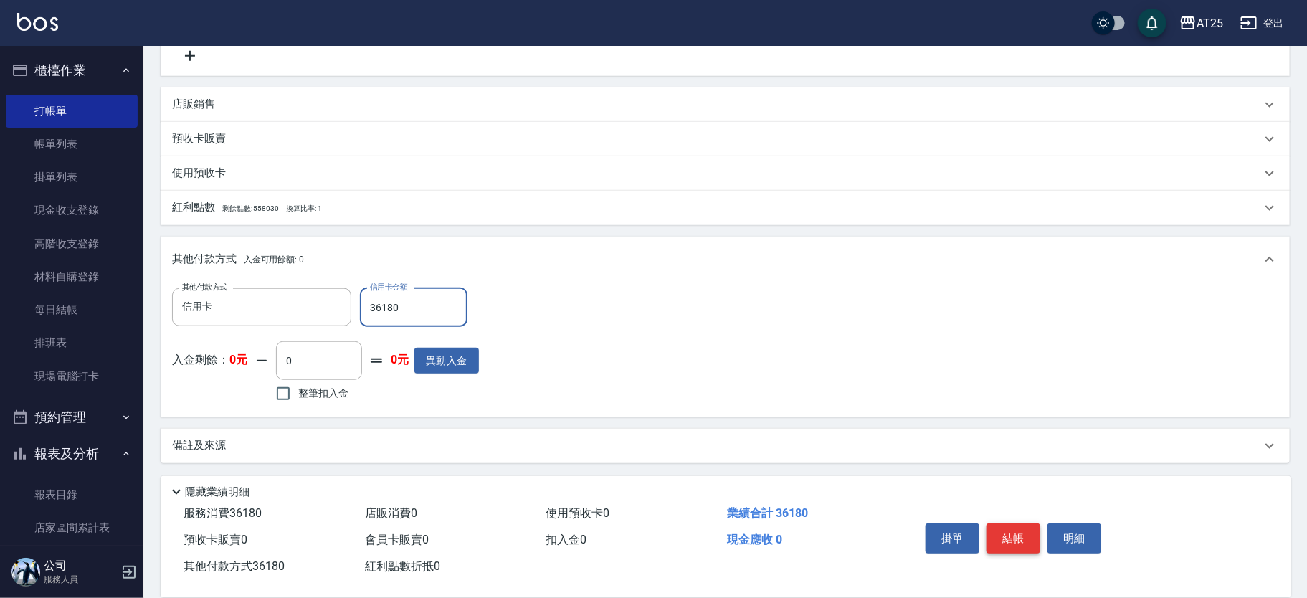
click at [1015, 533] on button "結帳" at bounding box center [1013, 538] width 54 height 30
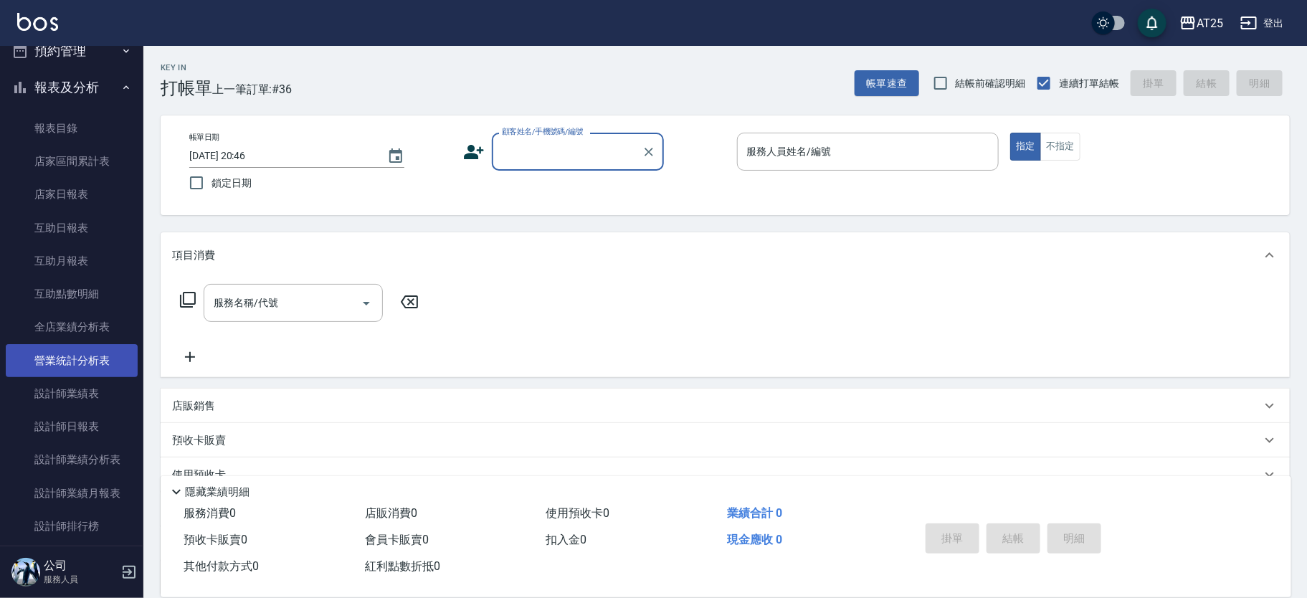
scroll to position [383, 0]
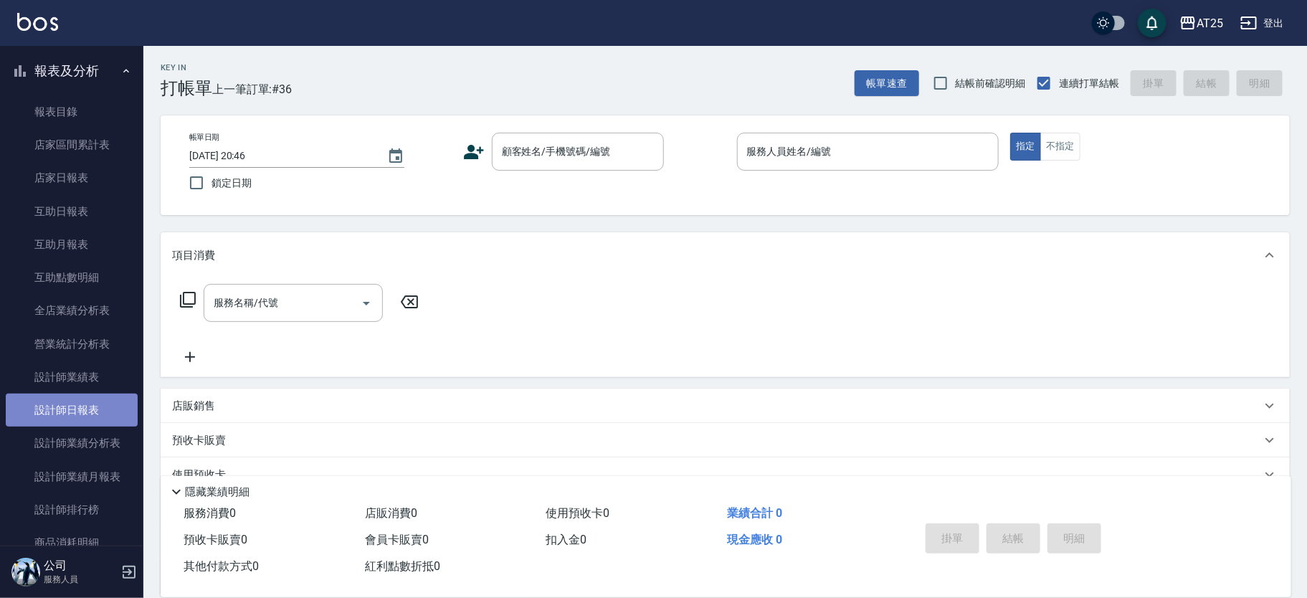
click at [84, 406] on link "設計師日報表" at bounding box center [72, 409] width 132 height 33
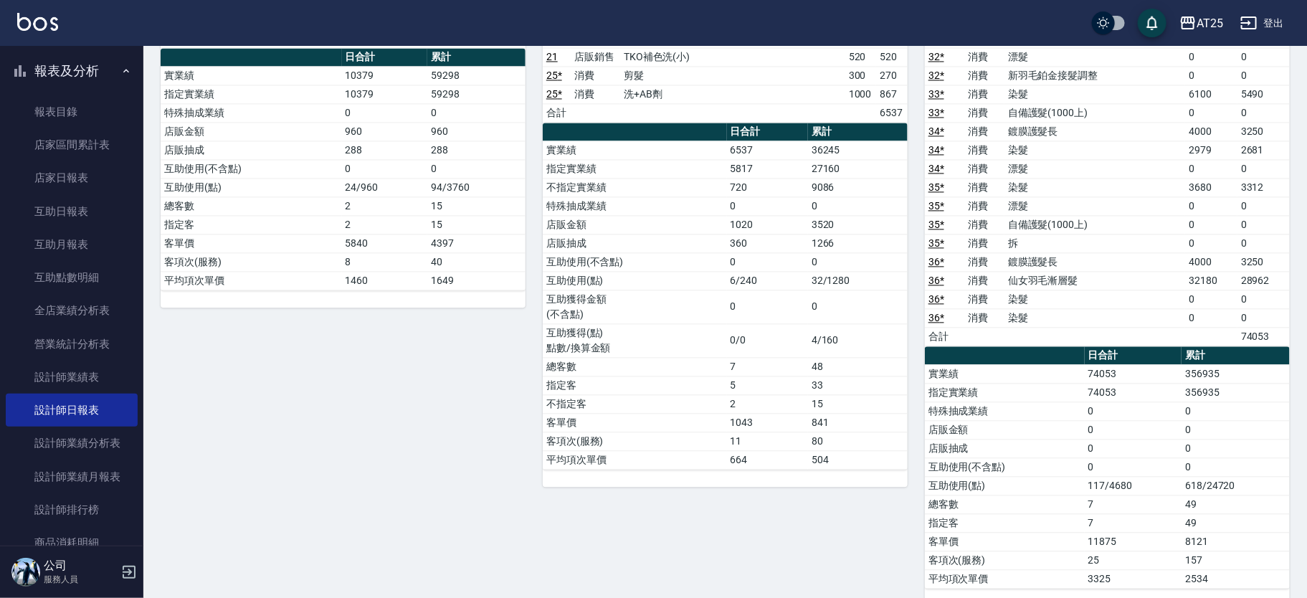
scroll to position [1471, 0]
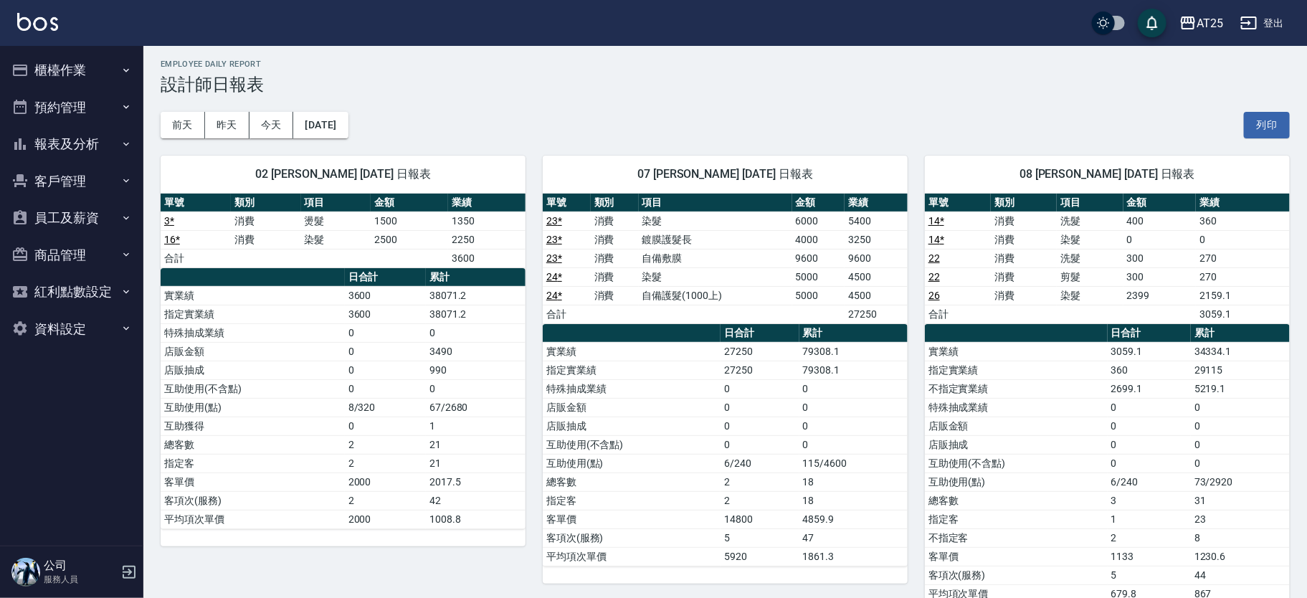
scroll to position [4, 0]
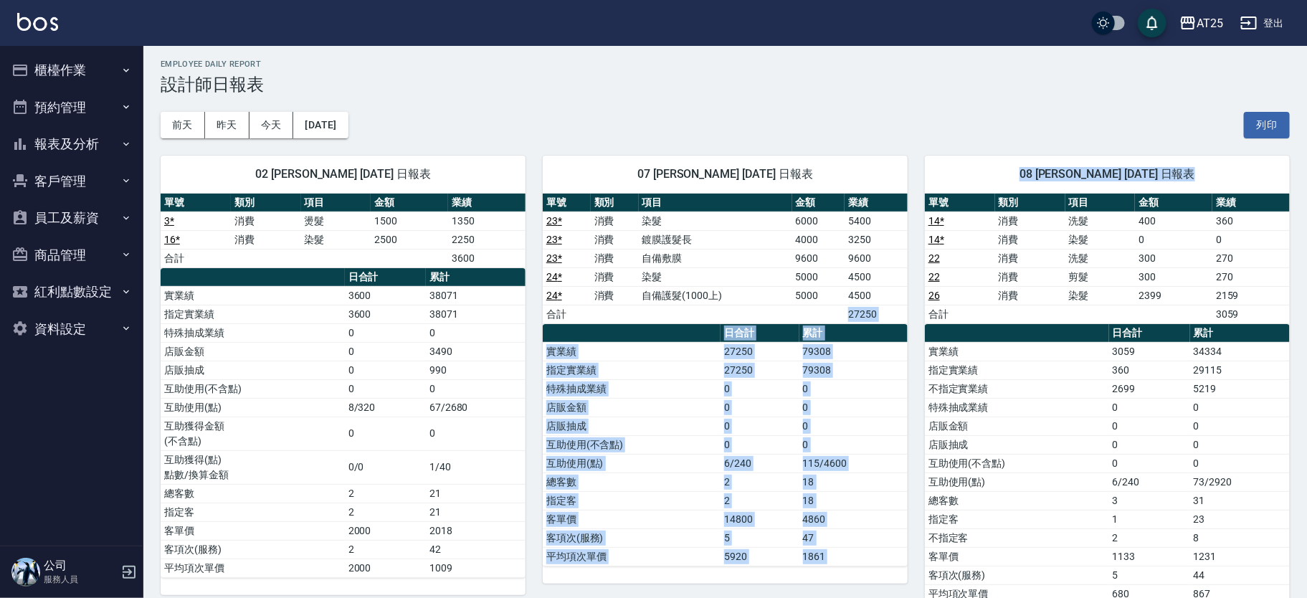
drag, startPoint x: 847, startPoint y: 311, endPoint x: 912, endPoint y: 315, distance: 65.3
click at [901, 313] on td "27250" at bounding box center [875, 314] width 63 height 19
click at [881, 311] on td "27250" at bounding box center [875, 314] width 63 height 19
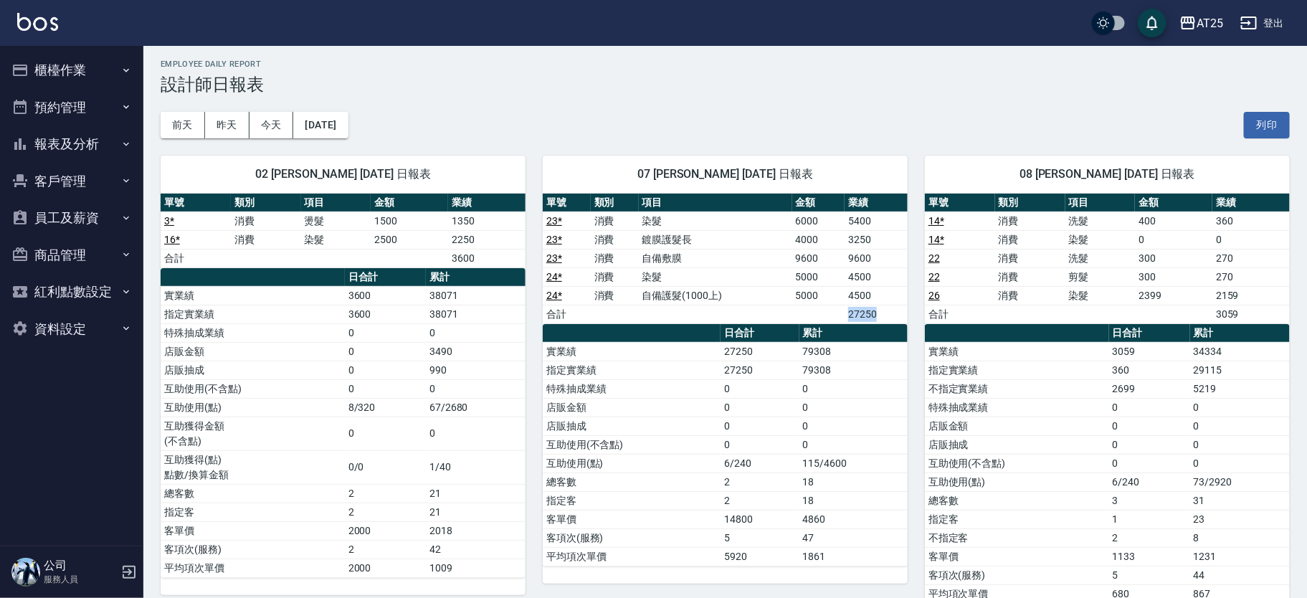
drag, startPoint x: 879, startPoint y: 310, endPoint x: 844, endPoint y: 307, distance: 36.0
click at [844, 307] on tr "合計 27250" at bounding box center [725, 314] width 365 height 19
click at [844, 307] on td "a dense table" at bounding box center [818, 314] width 53 height 19
drag, startPoint x: 843, startPoint y: 312, endPoint x: 877, endPoint y: 313, distance: 33.7
click at [877, 313] on tr "合計 27250" at bounding box center [725, 314] width 365 height 19
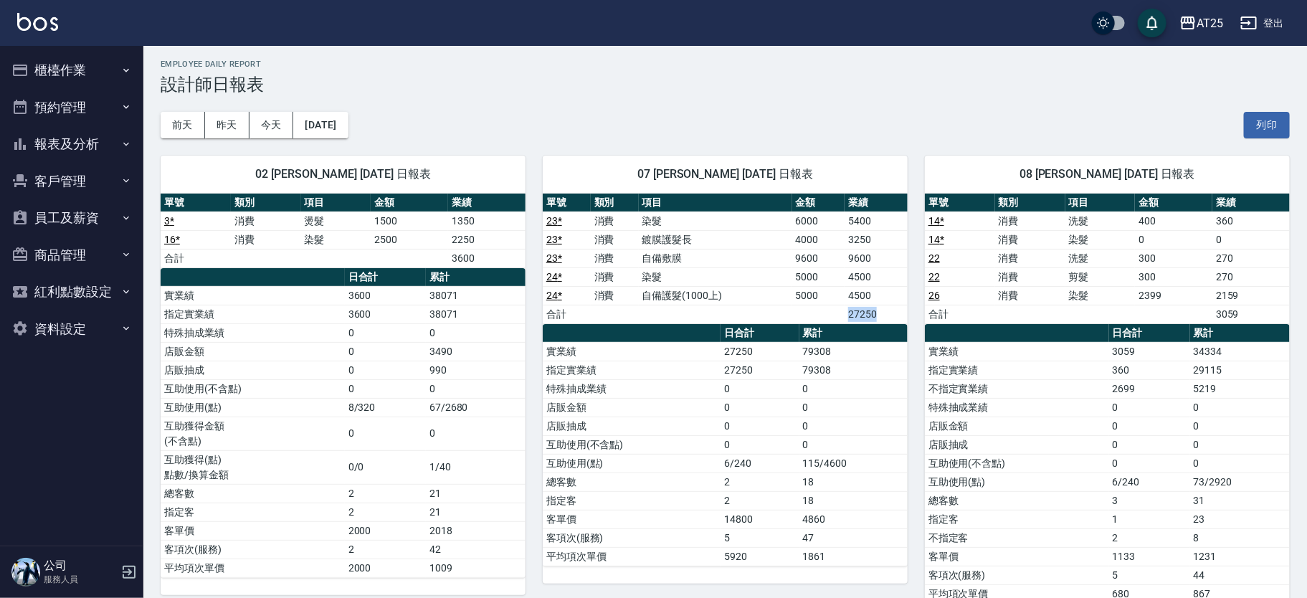
click at [877, 313] on td "27250" at bounding box center [875, 314] width 63 height 19
drag, startPoint x: 851, startPoint y: 313, endPoint x: 874, endPoint y: 316, distance: 23.8
click at [874, 316] on td "27250" at bounding box center [875, 314] width 63 height 19
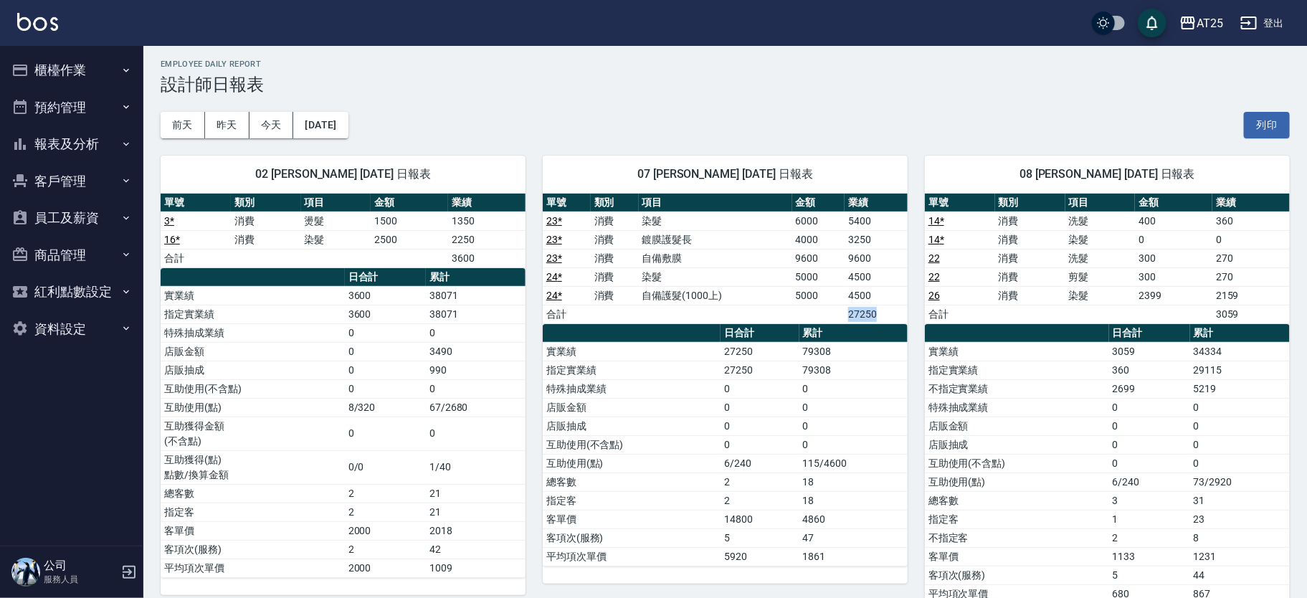
drag, startPoint x: 874, startPoint y: 316, endPoint x: 840, endPoint y: 315, distance: 34.4
click at [840, 315] on tr "合計 27250" at bounding box center [725, 314] width 365 height 19
click at [840, 315] on td "a dense table" at bounding box center [818, 314] width 53 height 19
drag, startPoint x: 840, startPoint y: 315, endPoint x: 874, endPoint y: 310, distance: 34.7
click at [874, 310] on tr "合計 27250" at bounding box center [725, 314] width 365 height 19
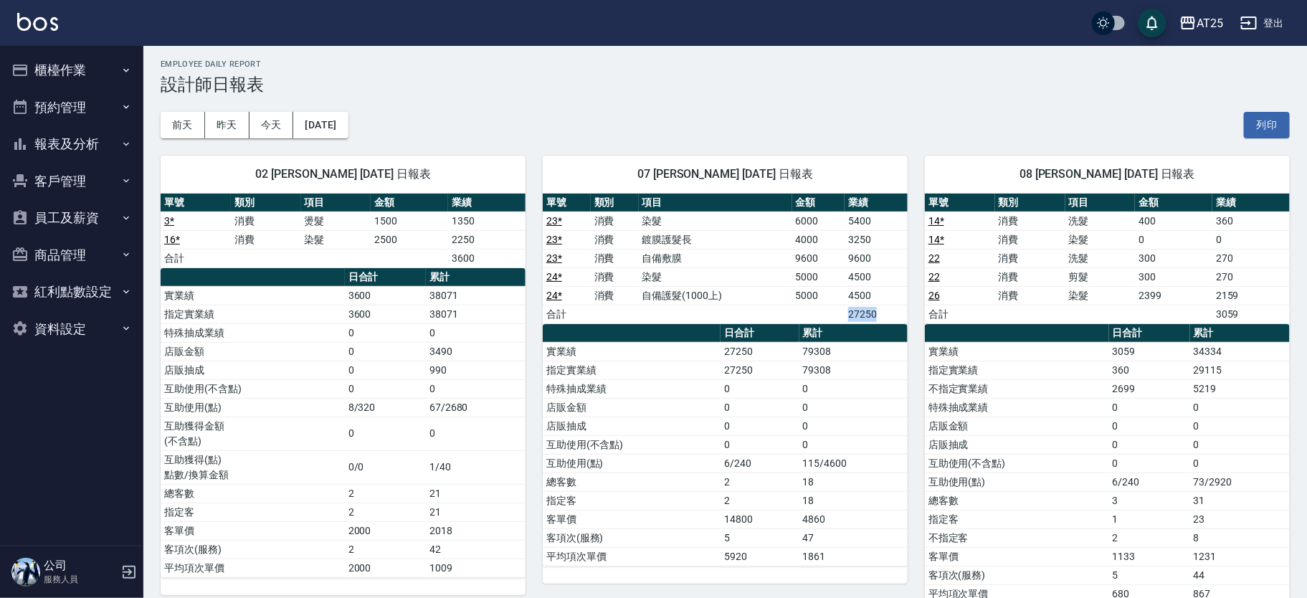
click at [877, 310] on td "27250" at bounding box center [875, 314] width 63 height 19
click at [878, 310] on td "27250" at bounding box center [875, 314] width 63 height 19
drag, startPoint x: 845, startPoint y: 309, endPoint x: 876, endPoint y: 314, distance: 31.2
click at [876, 314] on td "27250" at bounding box center [875, 314] width 63 height 19
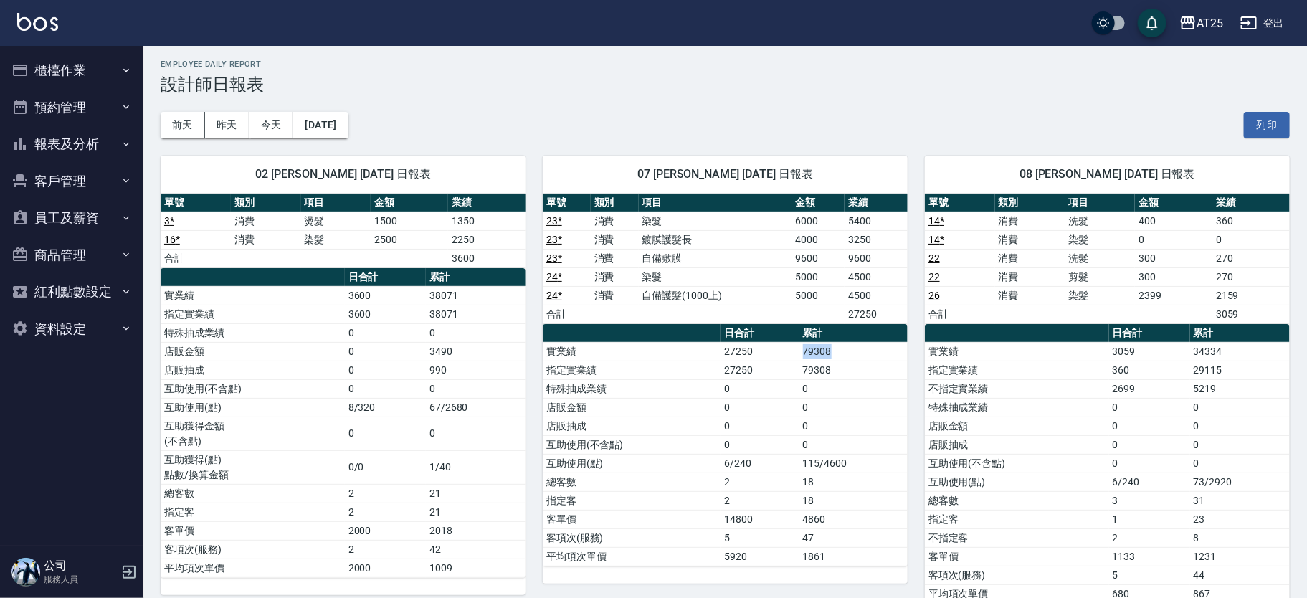
drag, startPoint x: 806, startPoint y: 346, endPoint x: 843, endPoint y: 346, distance: 37.3
click at [843, 346] on td "79308" at bounding box center [853, 351] width 108 height 19
click at [834, 347] on td "79308" at bounding box center [853, 351] width 108 height 19
drag, startPoint x: 793, startPoint y: 261, endPoint x: 869, endPoint y: 252, distance: 76.5
click at [869, 252] on tr "23 * 消費 自備敷膜 9600 9600" at bounding box center [725, 258] width 365 height 19
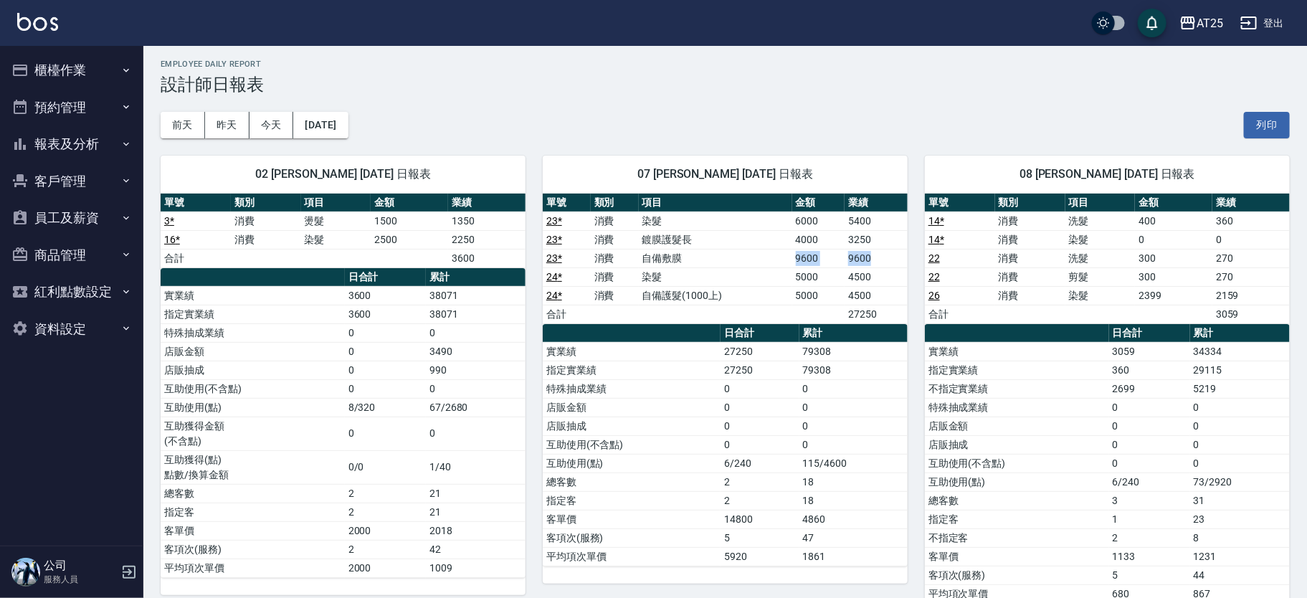
click at [872, 255] on td "9600" at bounding box center [875, 258] width 63 height 19
click at [72, 143] on button "報表及分析" at bounding box center [72, 143] width 132 height 37
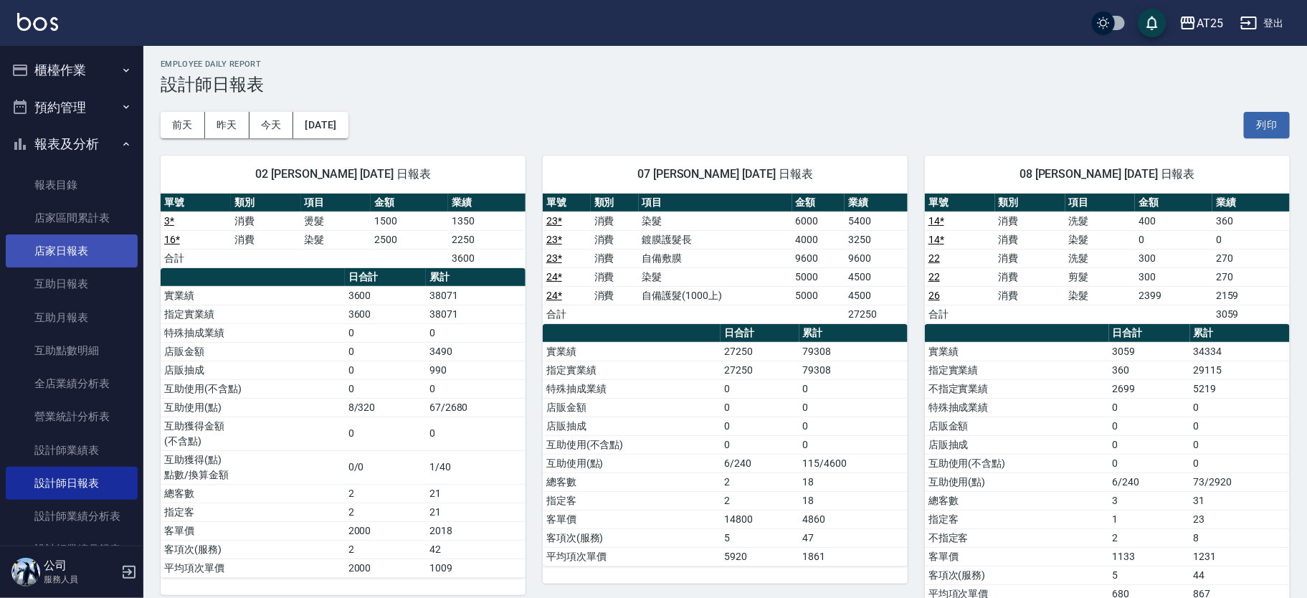
click at [110, 252] on link "店家日報表" at bounding box center [72, 250] width 132 height 33
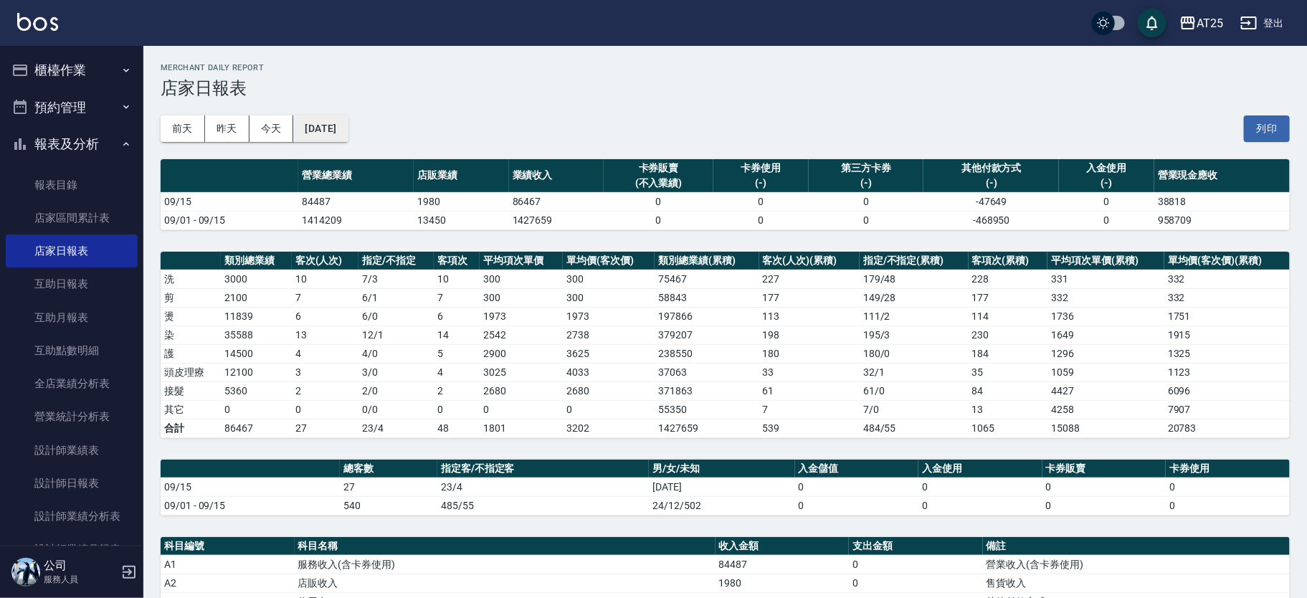
click at [348, 129] on button "[DATE]" at bounding box center [320, 128] width 54 height 27
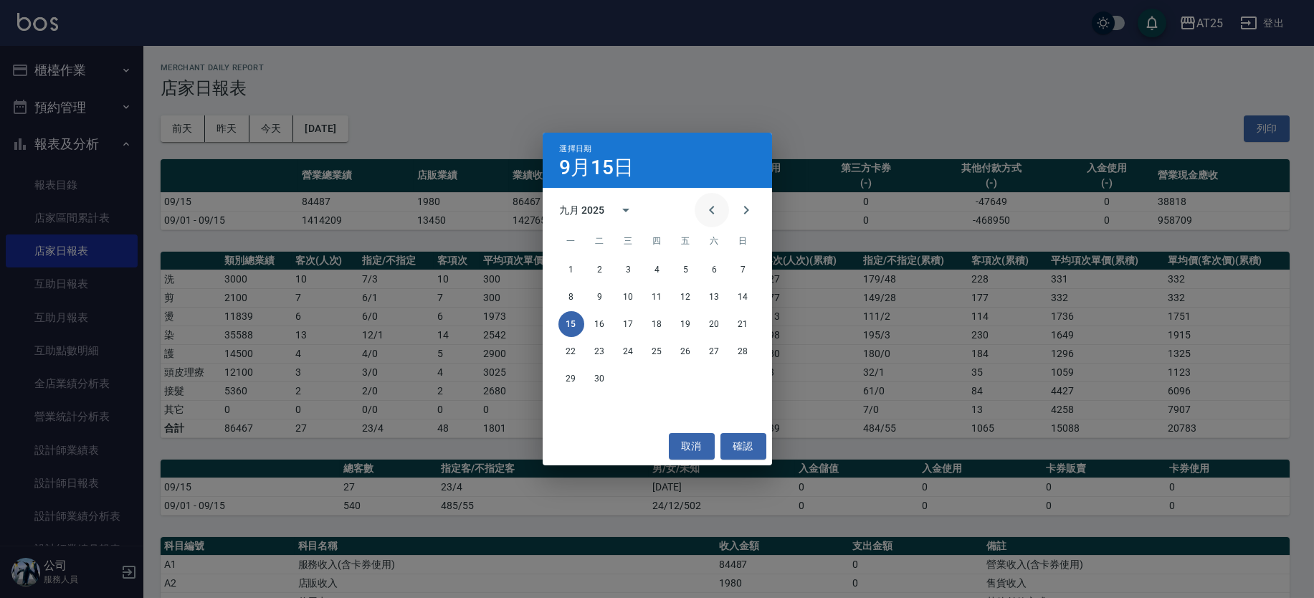
click at [712, 203] on icon "Previous month" at bounding box center [711, 209] width 17 height 17
click at [682, 320] on button "15" at bounding box center [686, 324] width 26 height 26
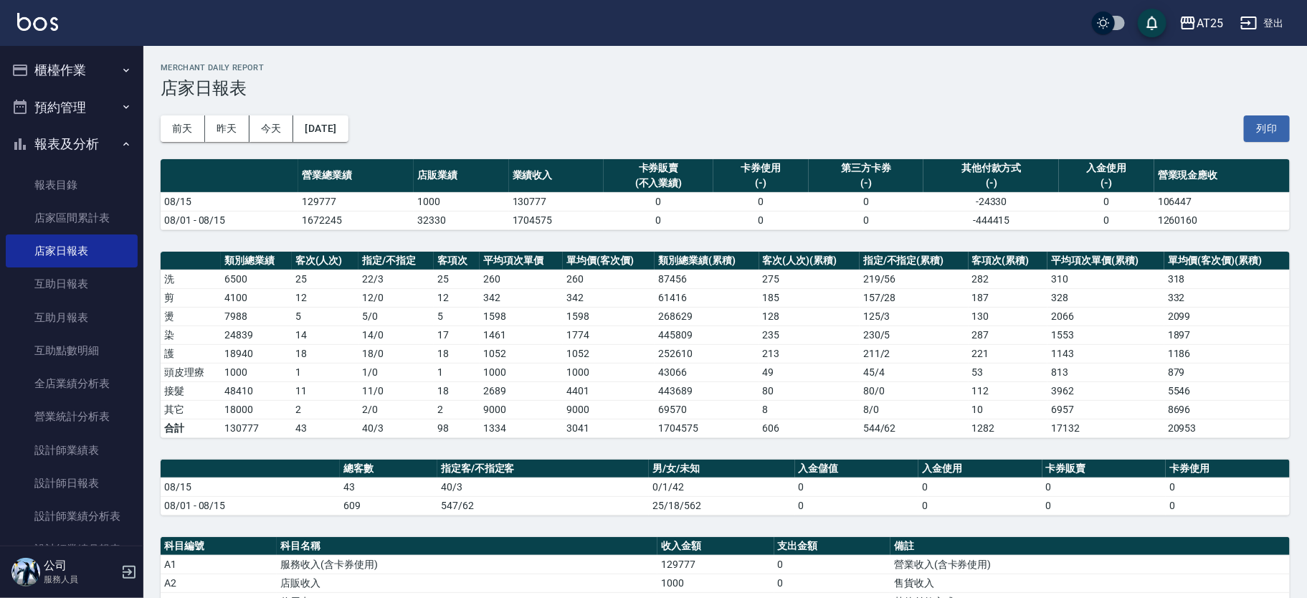
click at [38, 25] on img at bounding box center [37, 22] width 41 height 18
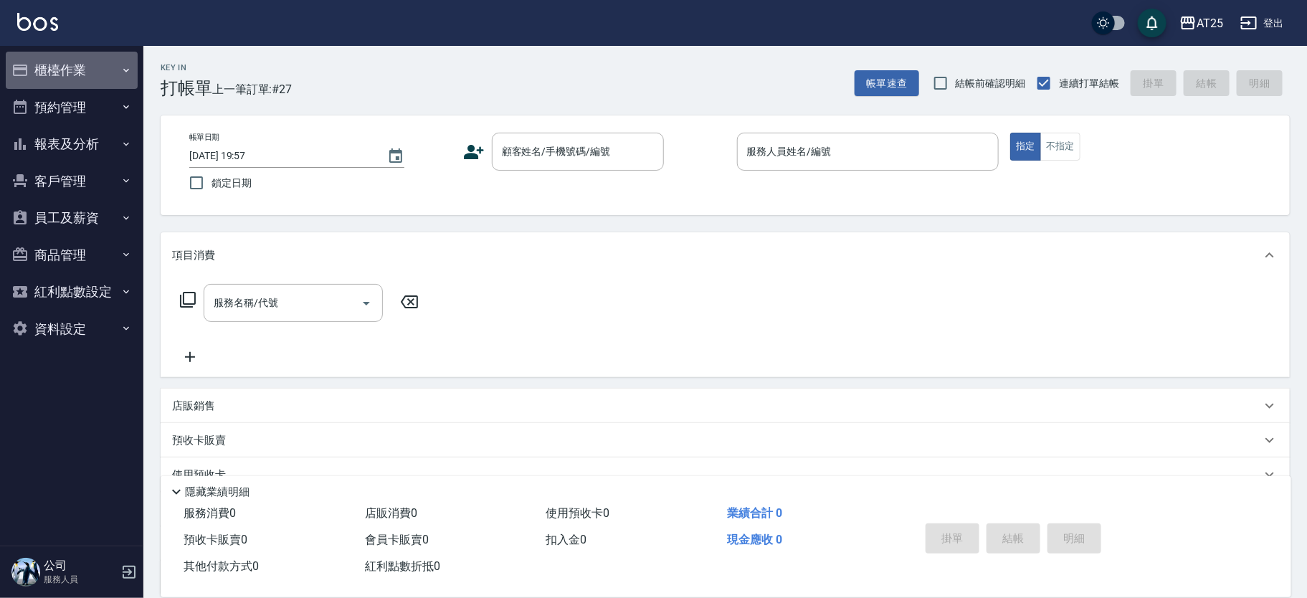
click at [105, 77] on button "櫃檯作業" at bounding box center [72, 70] width 132 height 37
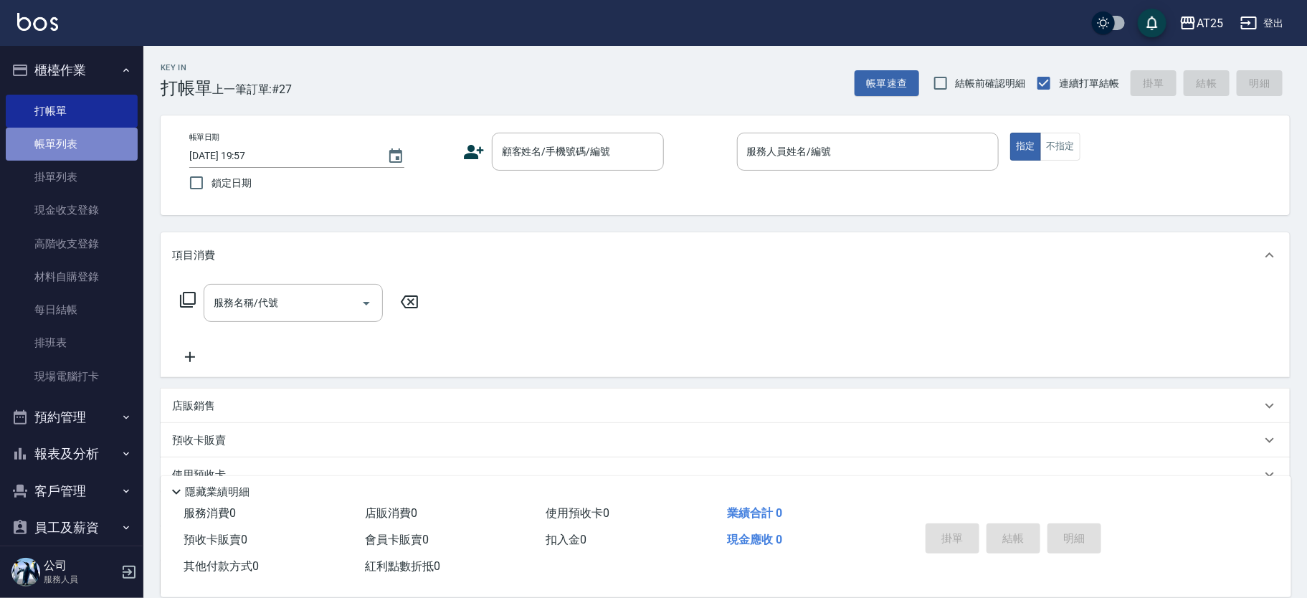
click at [106, 141] on link "帳單列表" at bounding box center [72, 144] width 132 height 33
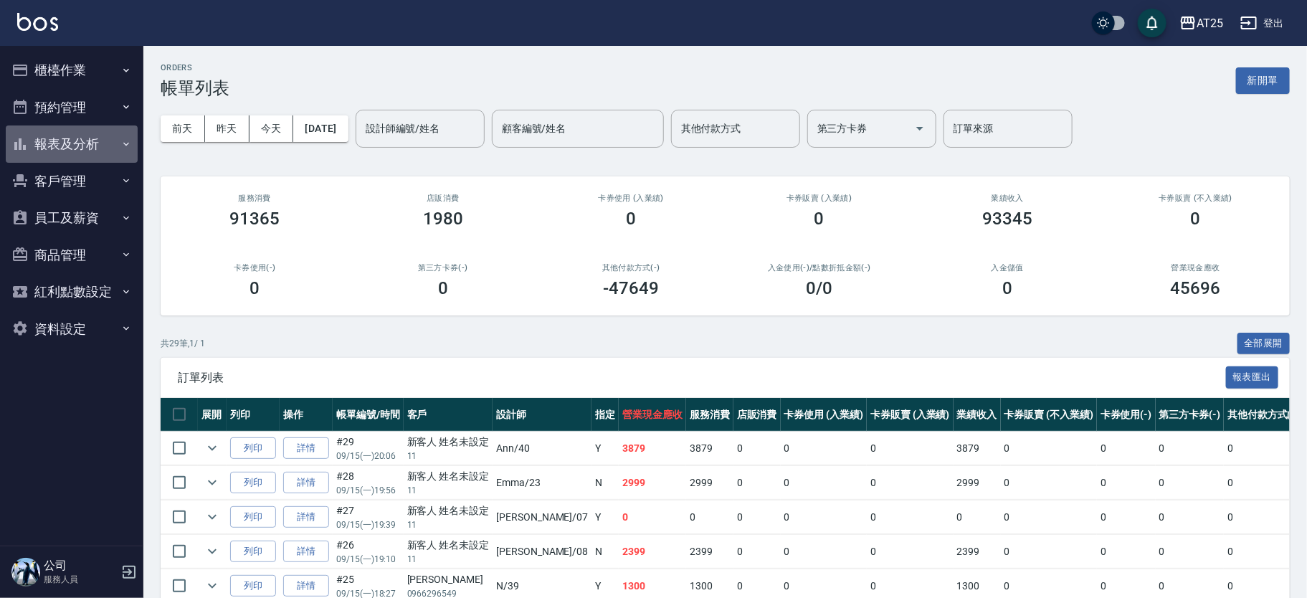
click at [79, 154] on button "報表及分析" at bounding box center [72, 143] width 132 height 37
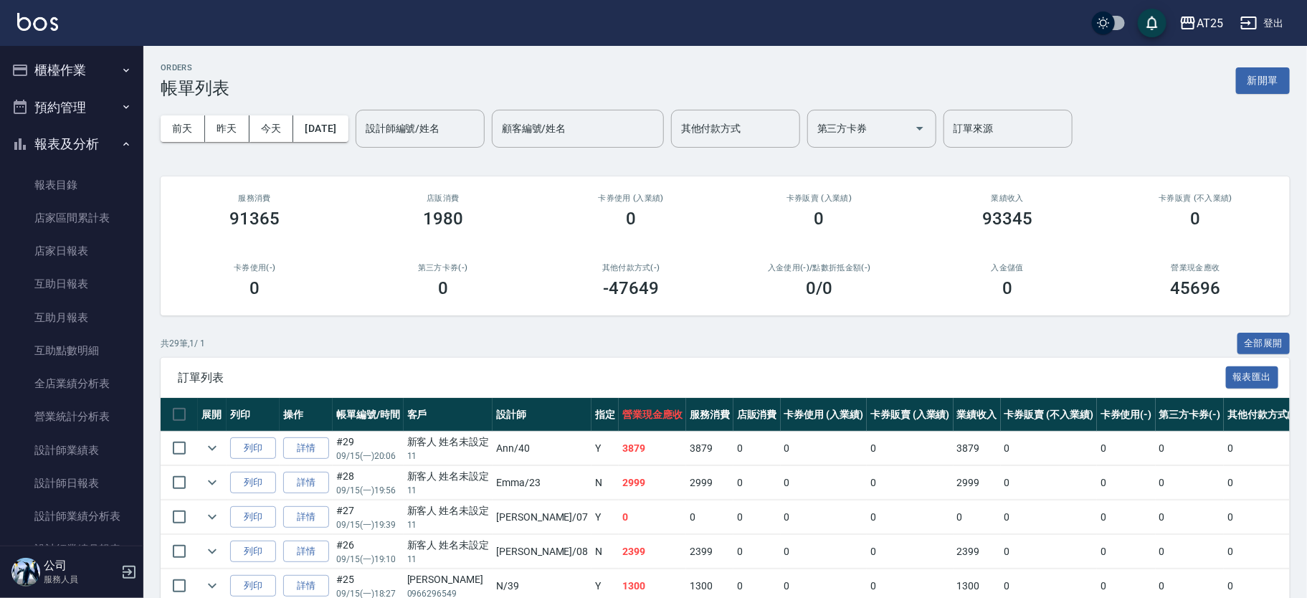
click at [97, 77] on button "櫃檯作業" at bounding box center [72, 70] width 132 height 37
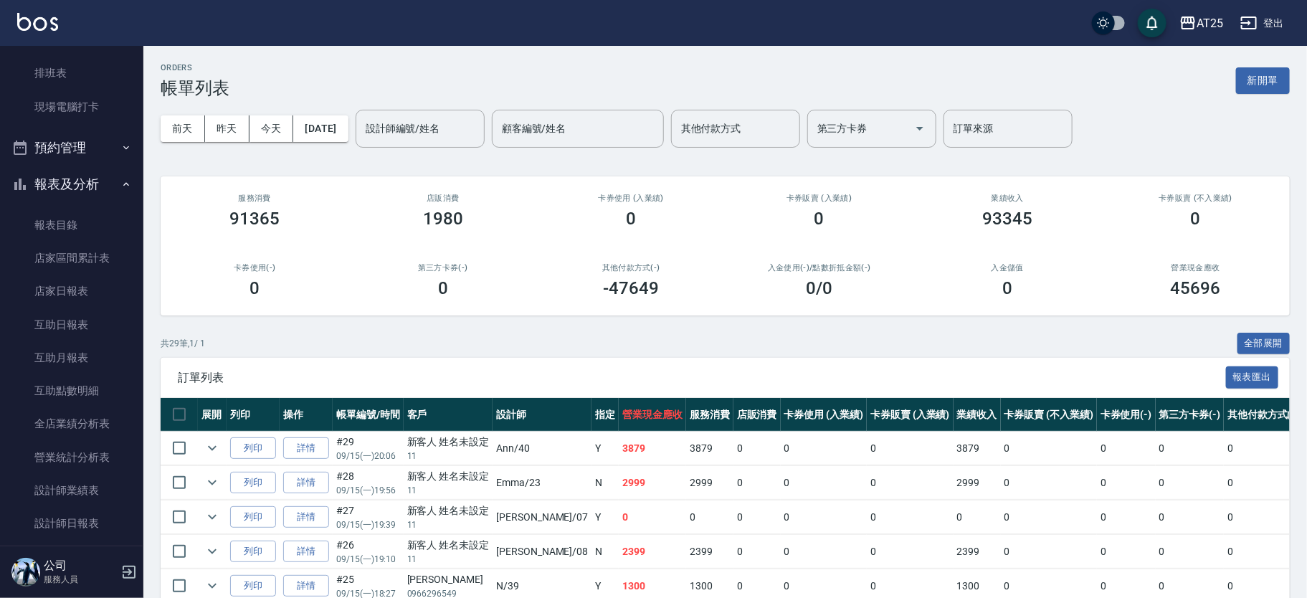
scroll to position [293, 0]
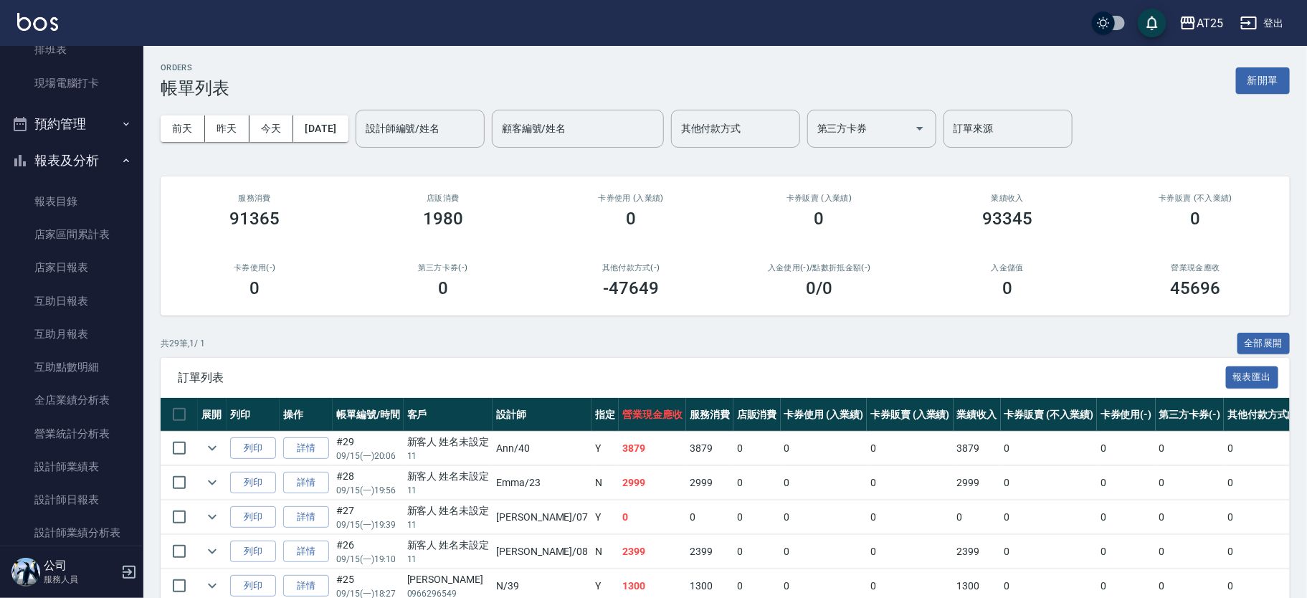
click at [71, 118] on button "預約管理" at bounding box center [72, 123] width 132 height 37
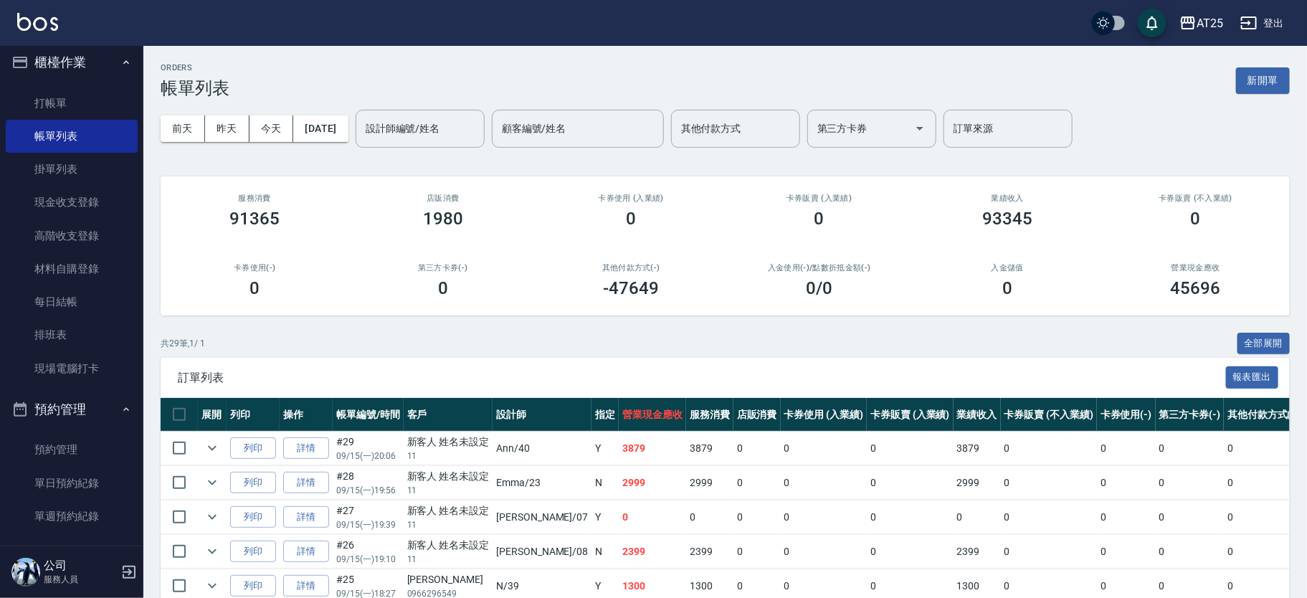
scroll to position [0, 0]
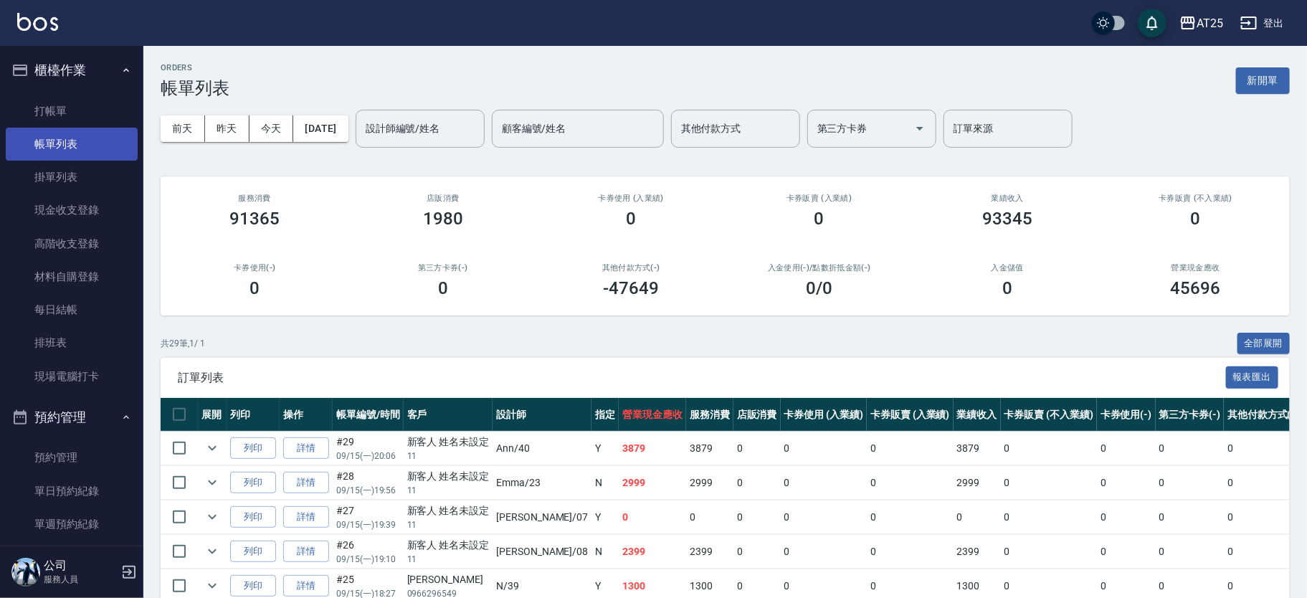
click at [95, 143] on link "帳單列表" at bounding box center [72, 144] width 132 height 33
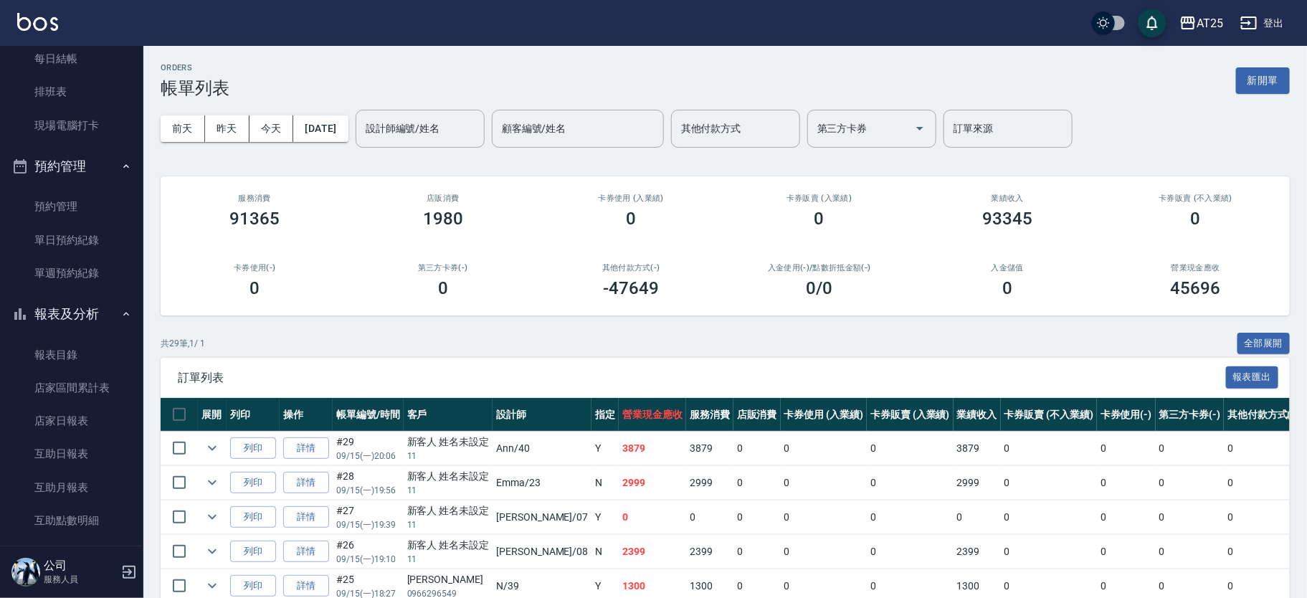
scroll to position [283, 0]
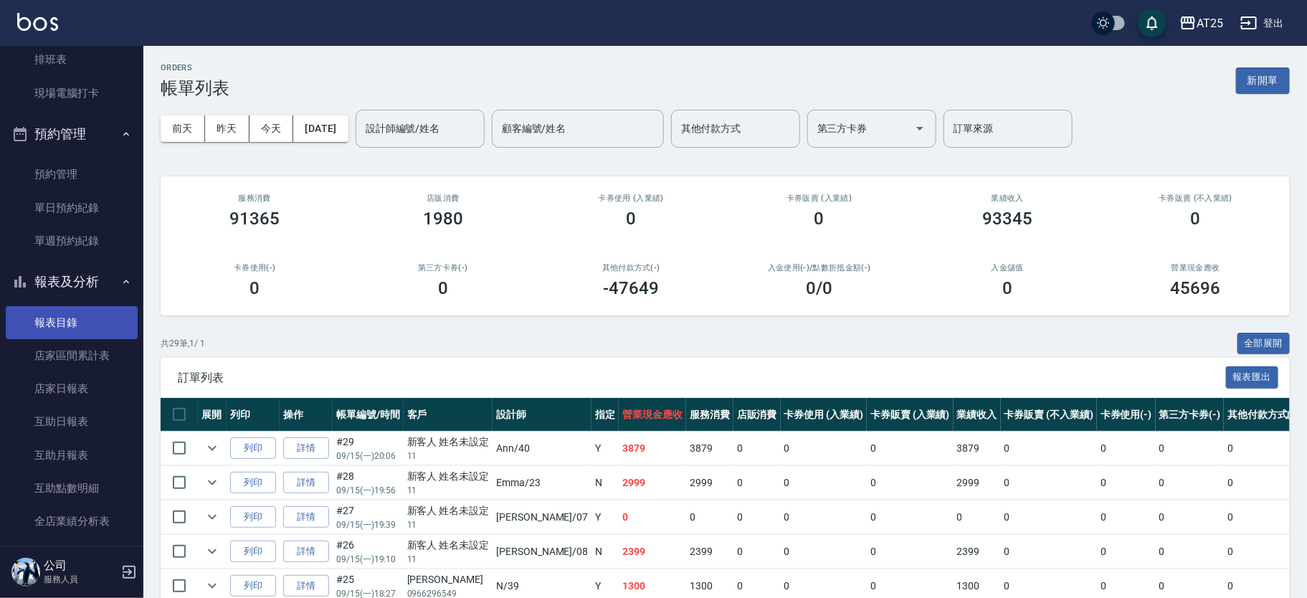
drag, startPoint x: 134, startPoint y: 262, endPoint x: 126, endPoint y: 313, distance: 51.5
click at [125, 313] on nav "櫃檯作業 打帳單 帳單列表 掛單列表 現金收支登錄 高階收支登錄 材料自購登錄 每日結帳 排班表 現場電腦打卡 預約管理 預約管理 單日預約紀錄 單週預約紀錄…" at bounding box center [71, 296] width 143 height 500
click at [130, 294] on nav "櫃檯作業 打帳單 帳單列表 掛單列表 現金收支登錄 高階收支登錄 材料自購登錄 每日結帳 排班表 現場電腦打卡 預約管理 預約管理 單日預約紀錄 單週預約紀錄…" at bounding box center [71, 296] width 143 height 500
drag, startPoint x: 135, startPoint y: 292, endPoint x: 138, endPoint y: 301, distance: 9.7
click at [138, 301] on nav "櫃檯作業 打帳單 帳單列表 掛單列表 現金收支登錄 高階收支登錄 材料自購登錄 每日結帳 排班表 現場電腦打卡 預約管理 預約管理 單日預約紀錄 單週預約紀錄…" at bounding box center [71, 296] width 143 height 500
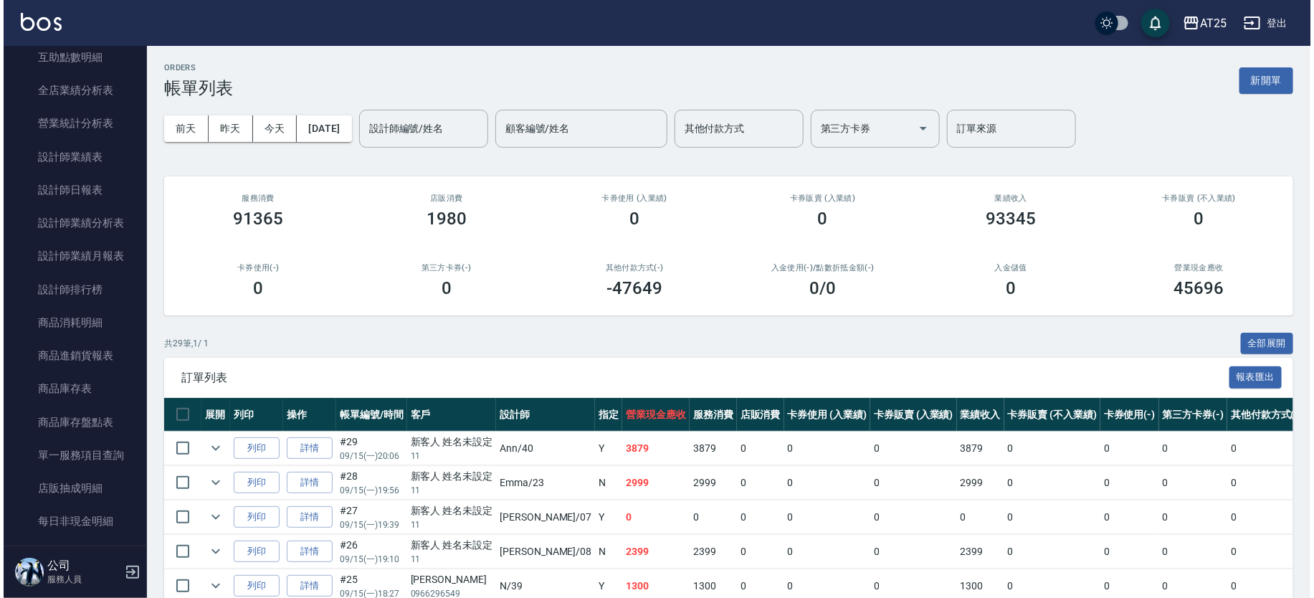
scroll to position [717, 0]
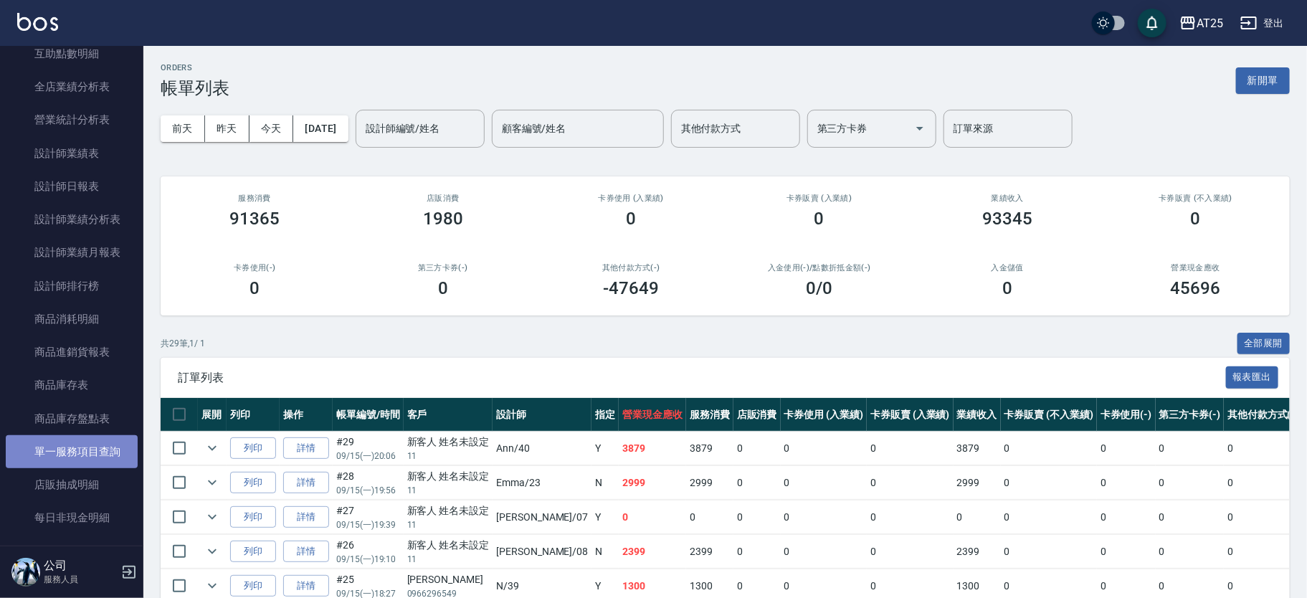
click at [103, 451] on link "單一服務項目查詢" at bounding box center [72, 451] width 132 height 33
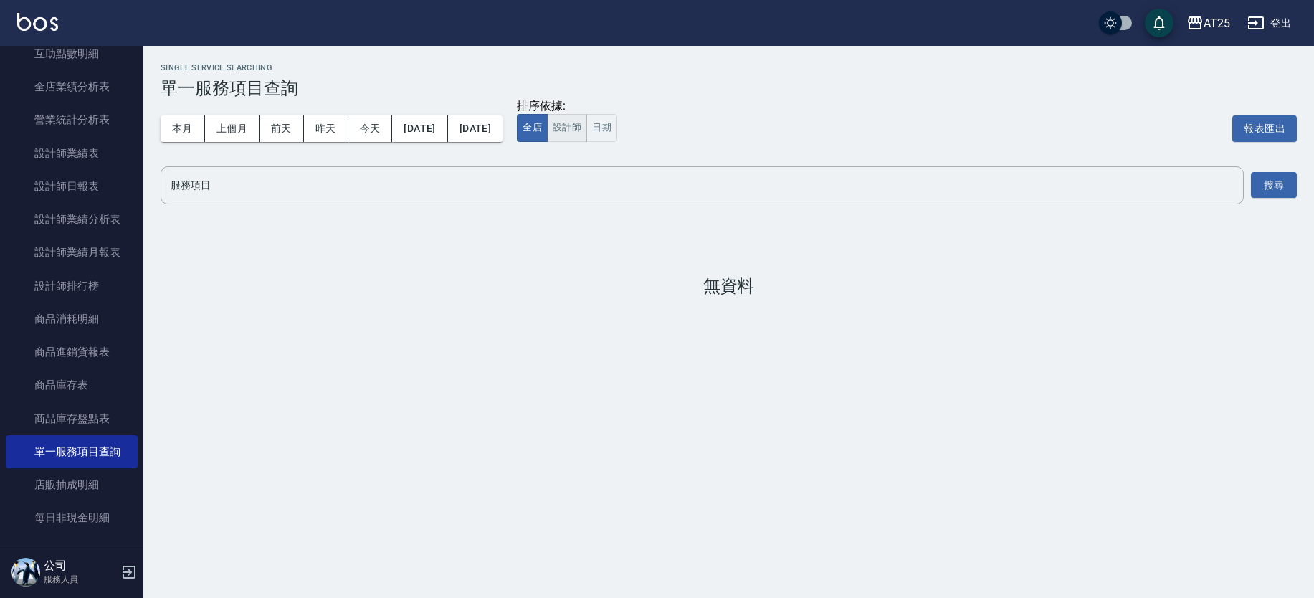
click at [587, 125] on button "設計師" at bounding box center [567, 128] width 40 height 28
click at [1266, 178] on button "搜尋" at bounding box center [1274, 185] width 46 height 27
click at [229, 190] on input "服務項目" at bounding box center [702, 185] width 1070 height 25
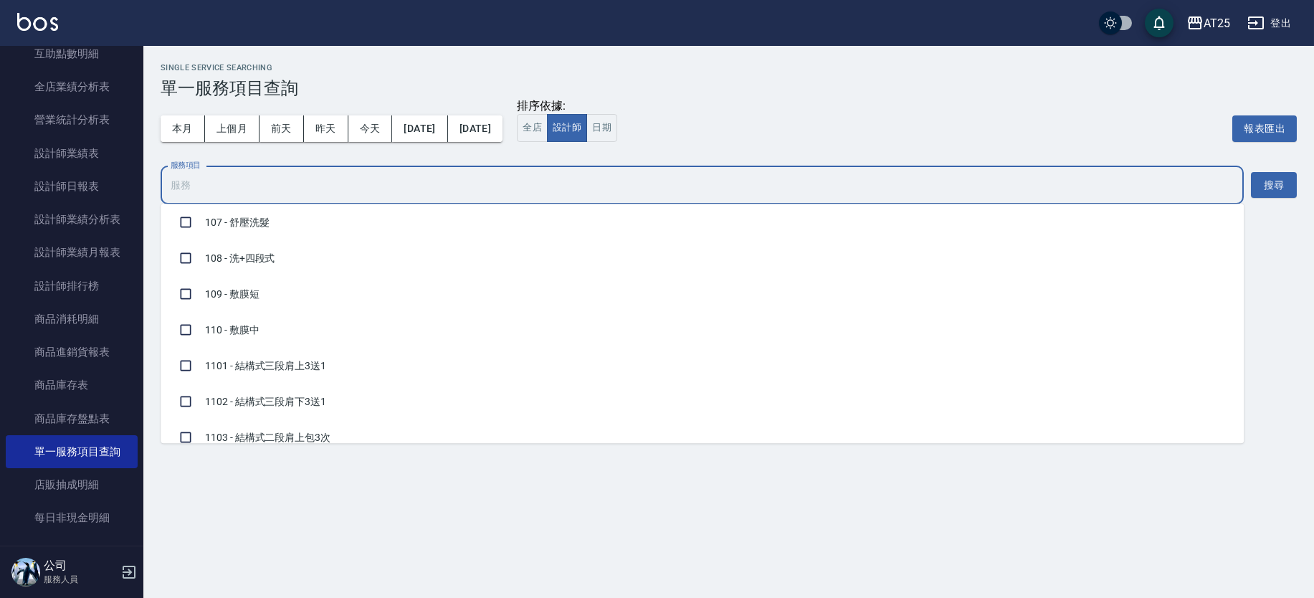
scroll to position [358, 0]
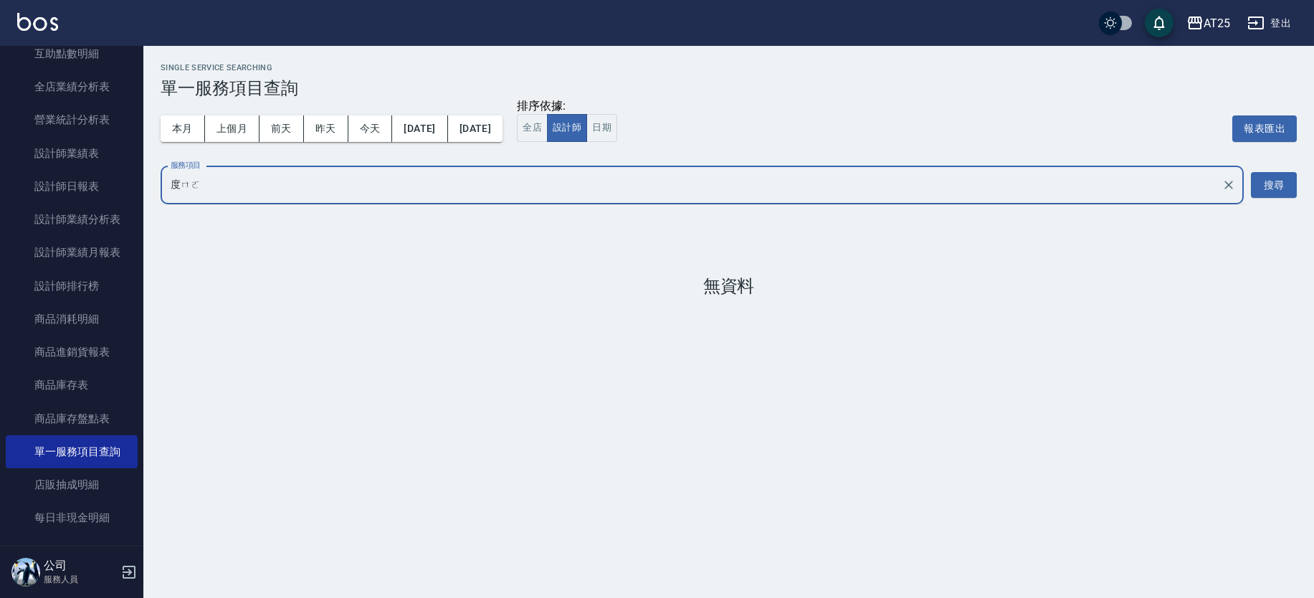
type input "鍍膜"
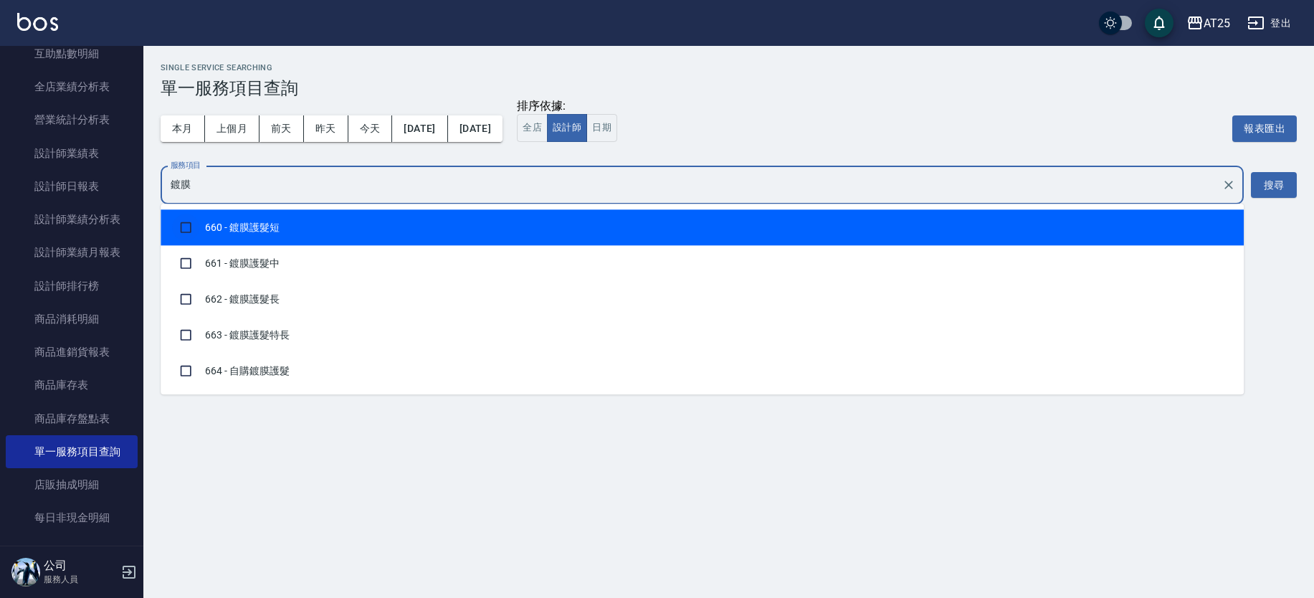
click at [181, 229] on input "checkbox" at bounding box center [185, 227] width 27 height 27
checkbox input "true"
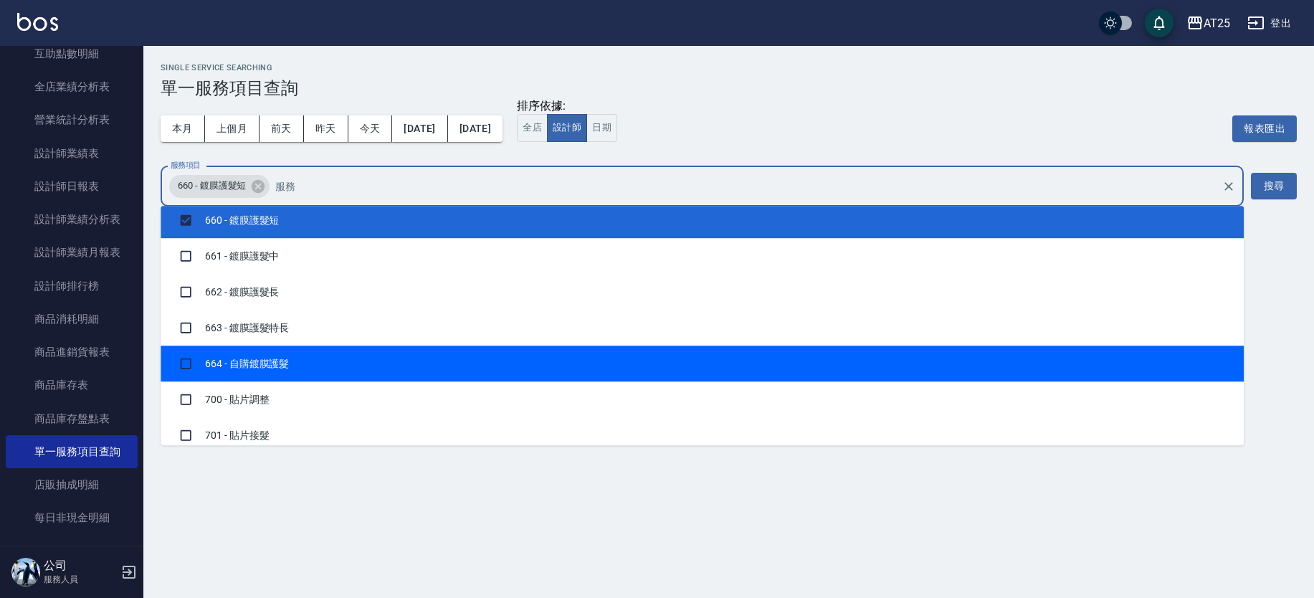
scroll to position [10133, 0]
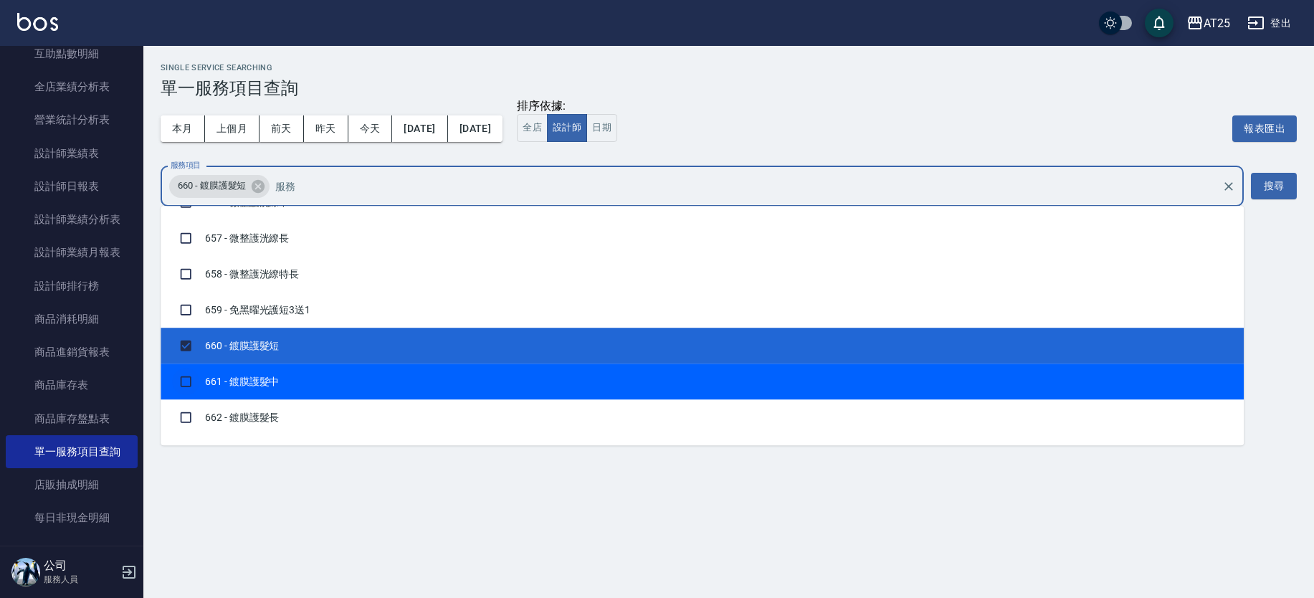
click at [181, 372] on input "checkbox" at bounding box center [185, 381] width 27 height 27
checkbox input "true"
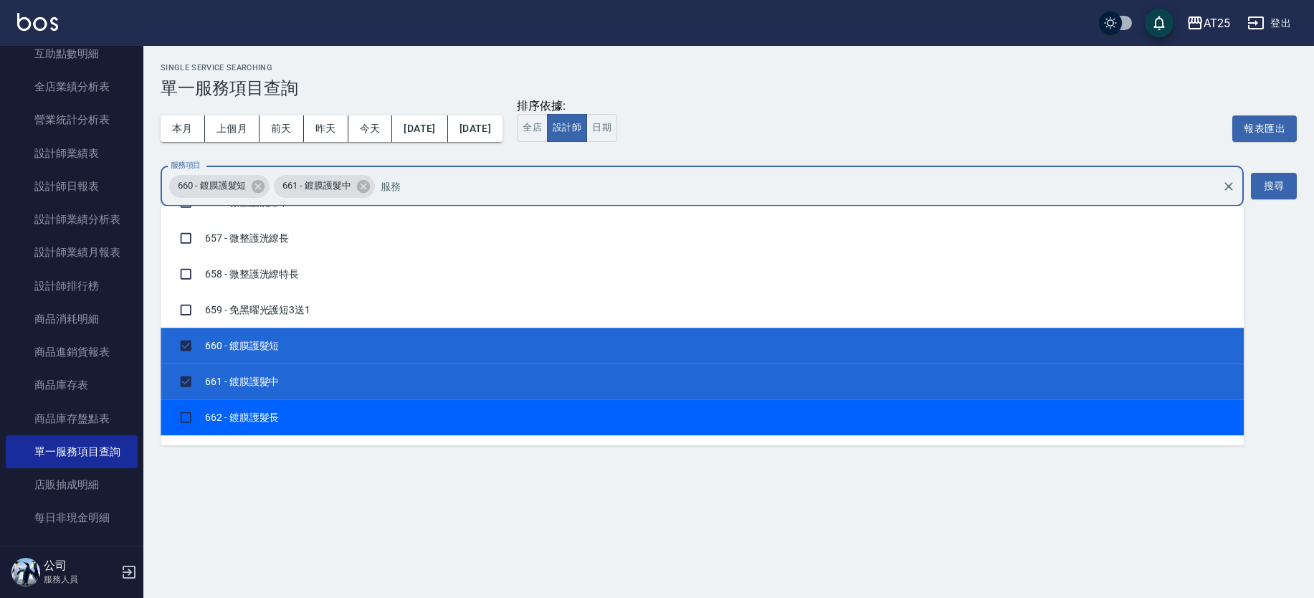
click at [180, 411] on input "checkbox" at bounding box center [185, 417] width 27 height 27
checkbox input "true"
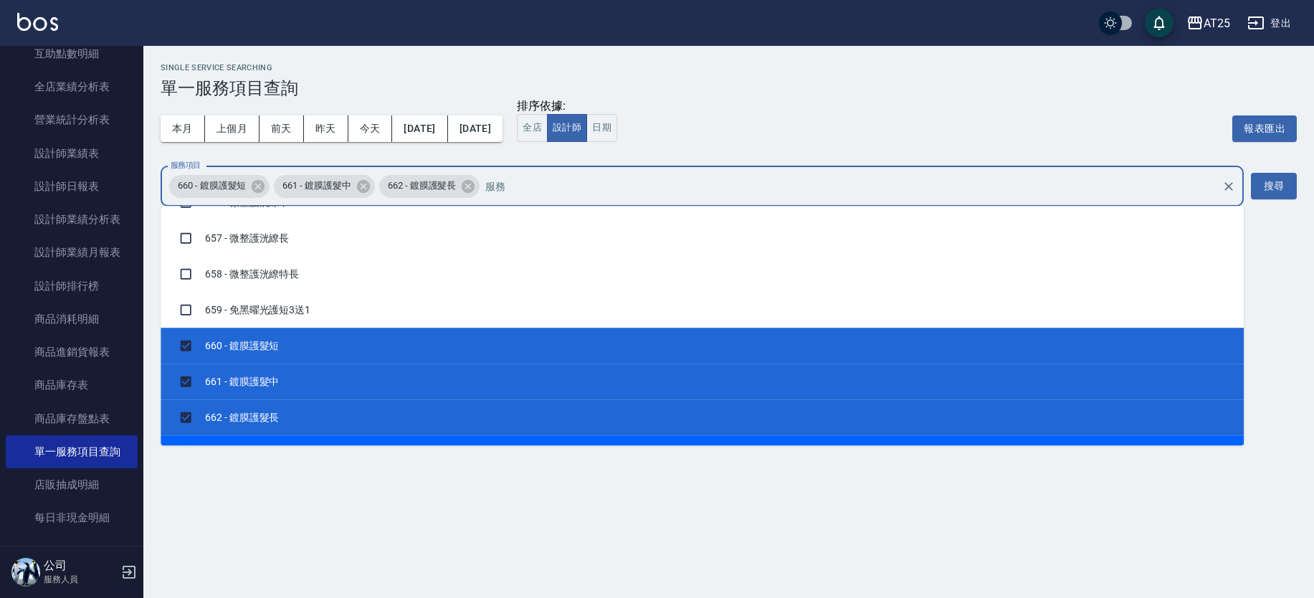
click at [186, 439] on input "checkbox" at bounding box center [185, 452] width 27 height 27
checkbox input "true"
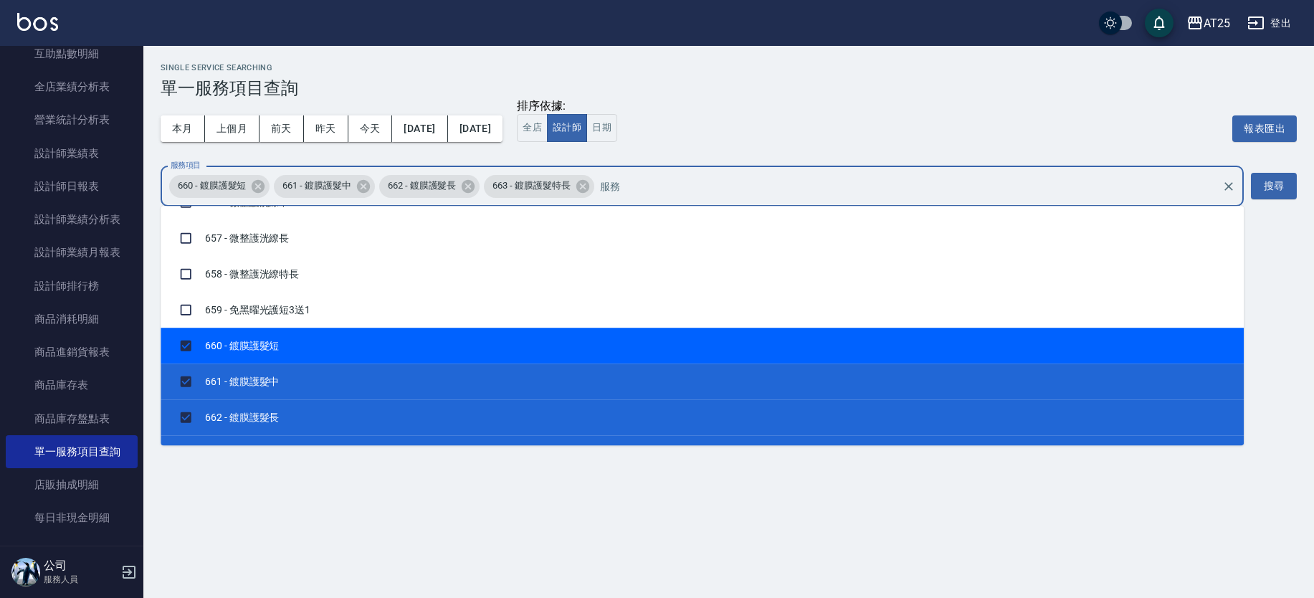
scroll to position [10312, 0]
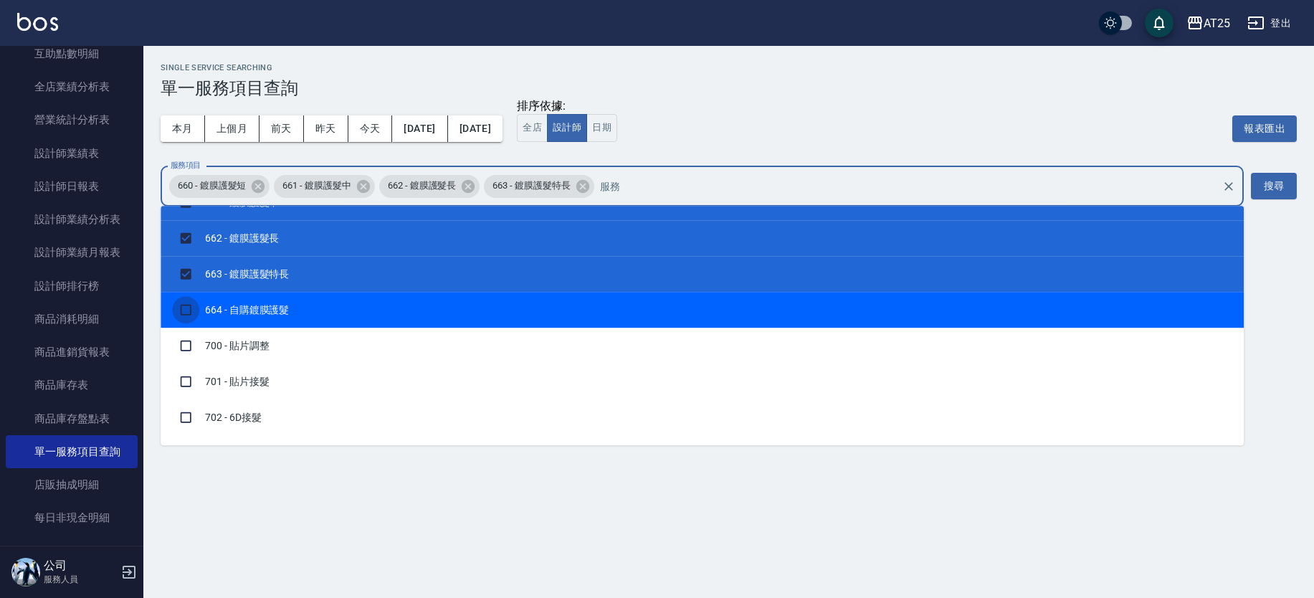
click at [186, 305] on input "checkbox" at bounding box center [185, 309] width 27 height 27
checkbox input "true"
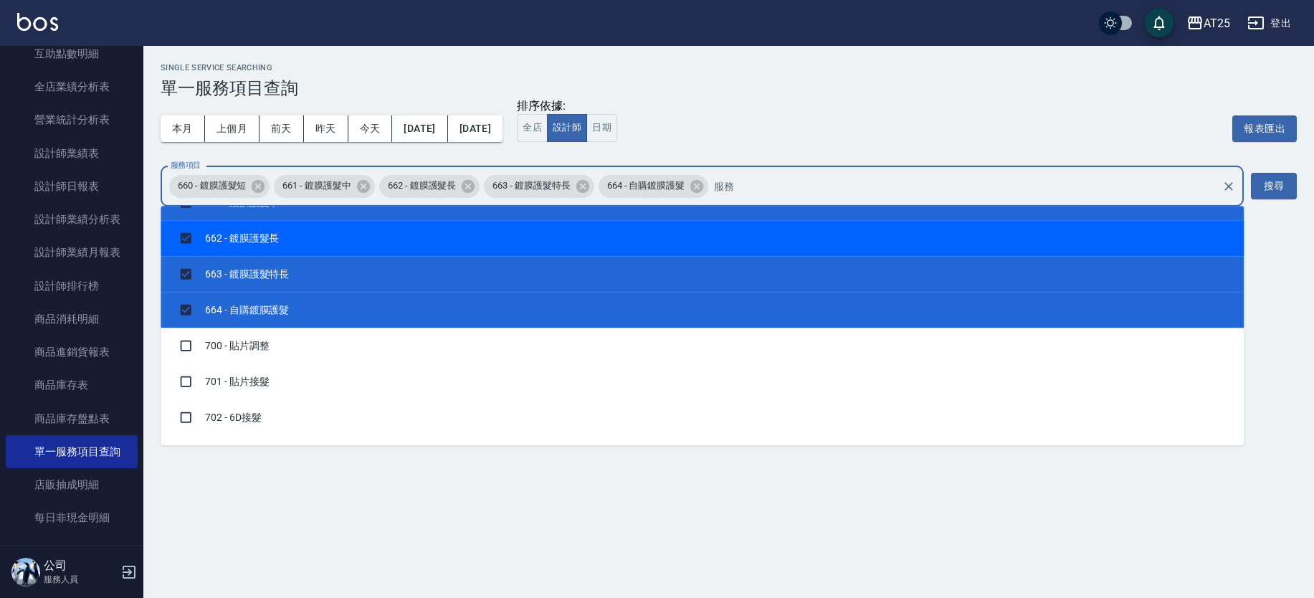
click at [1277, 171] on div "服務項目 660 - 鍍膜護髮短 661 - 鍍膜護髮中 662 - 鍍膜護髮長 663 - 鍍膜護髮特長 664 - 自購鍍膜護髮 服務項目 搜尋" at bounding box center [729, 186] width 1136 height 40
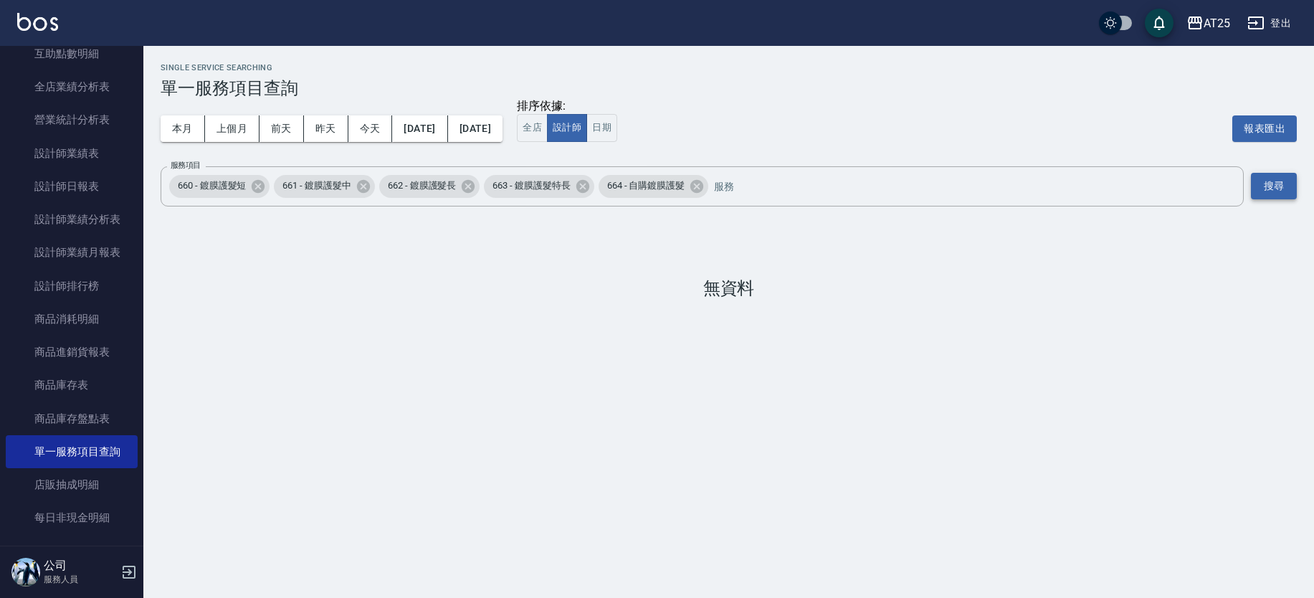
click at [1269, 178] on button "搜尋" at bounding box center [1274, 186] width 46 height 27
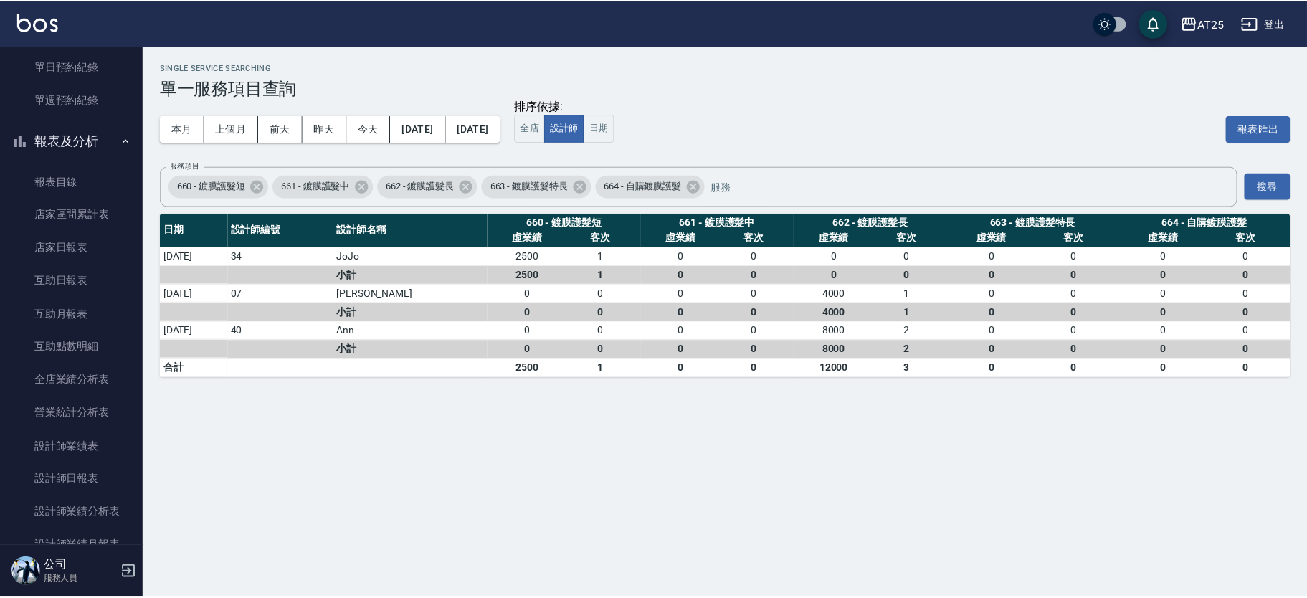
scroll to position [407, 0]
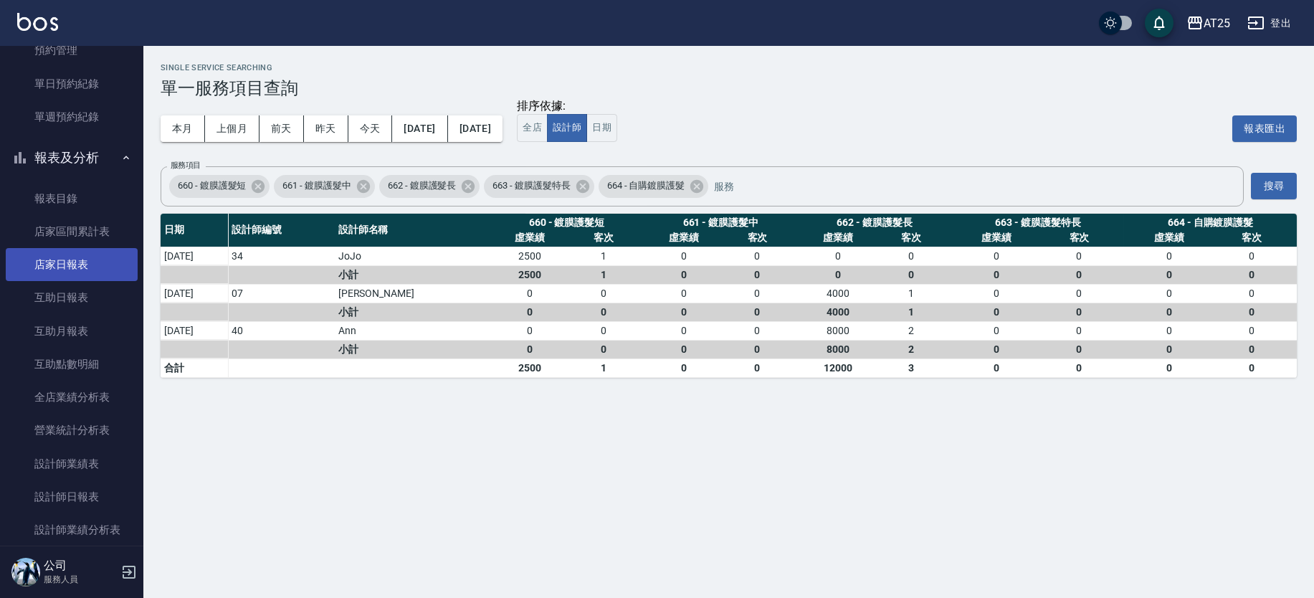
click at [70, 257] on link "店家日報表" at bounding box center [72, 264] width 132 height 33
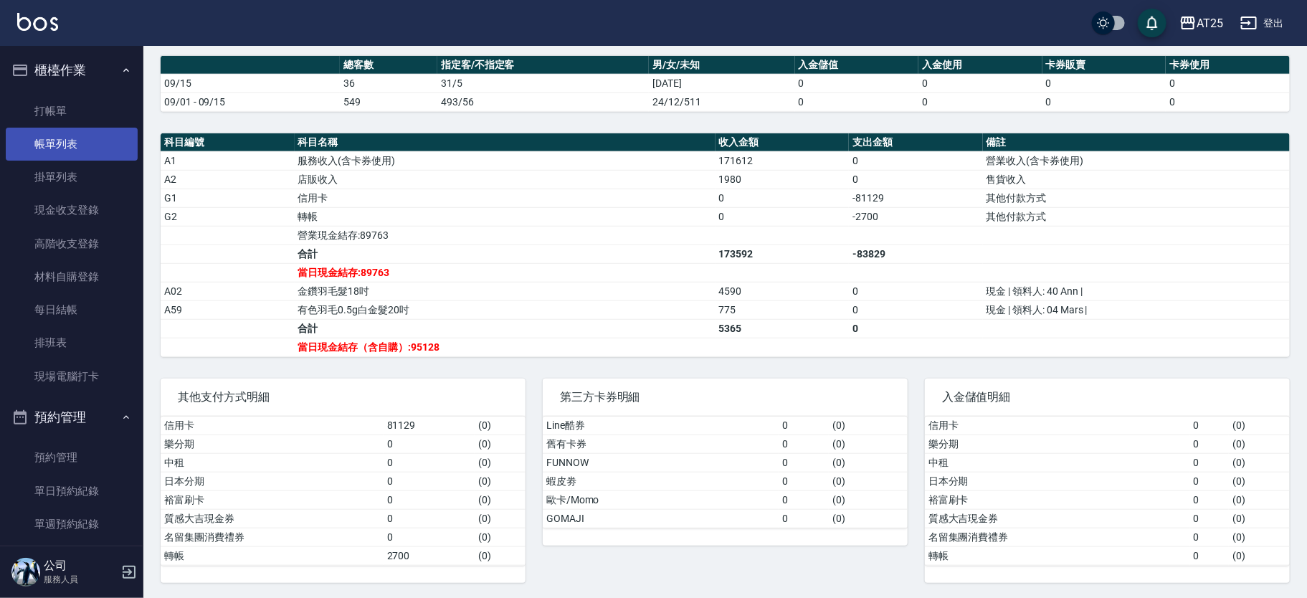
click at [71, 148] on link "帳單列表" at bounding box center [72, 144] width 132 height 33
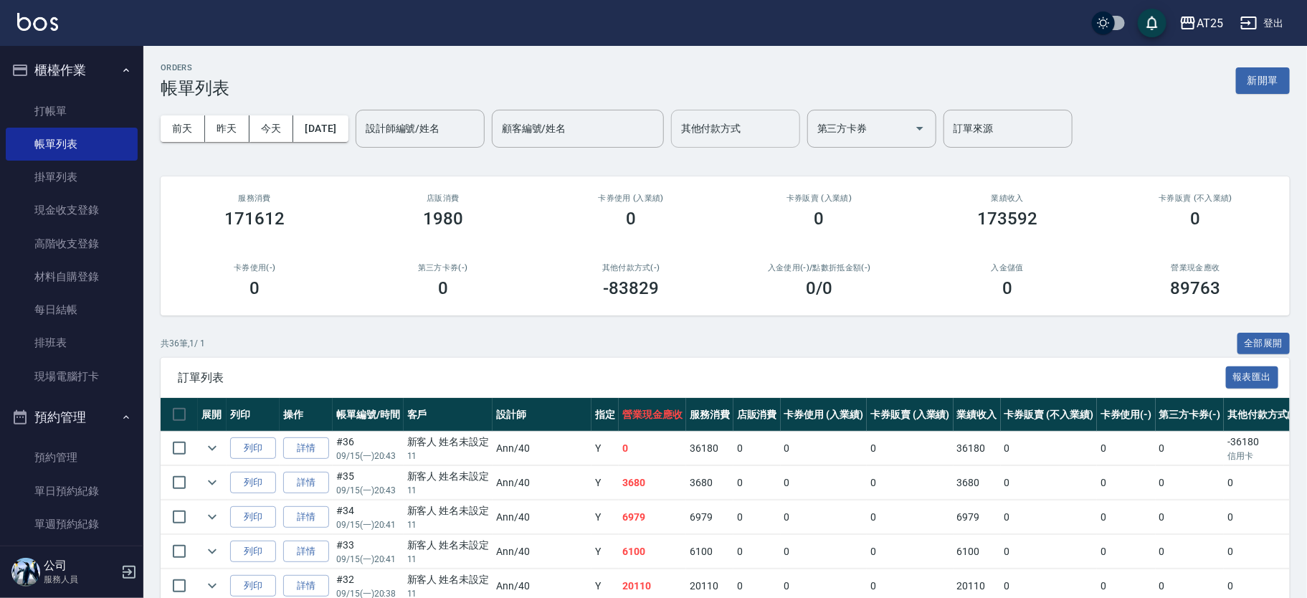
click at [769, 144] on div "其他付款方式" at bounding box center [735, 129] width 129 height 38
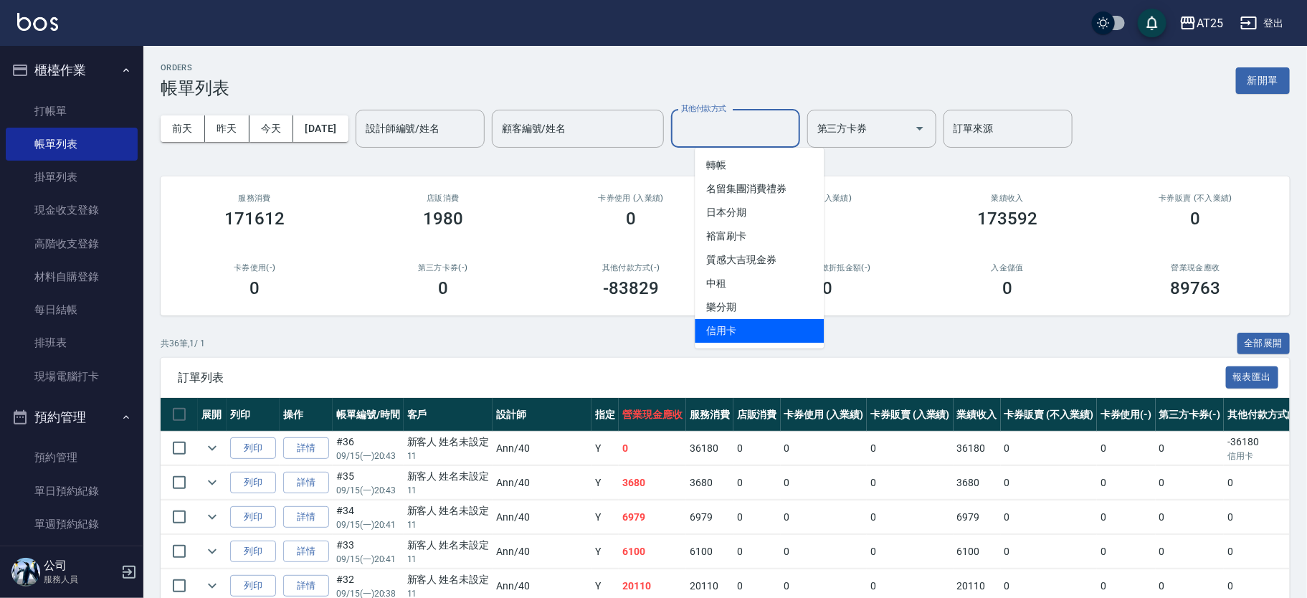
click at [738, 330] on span "信用卡" at bounding box center [758, 331] width 129 height 24
type input "信用卡"
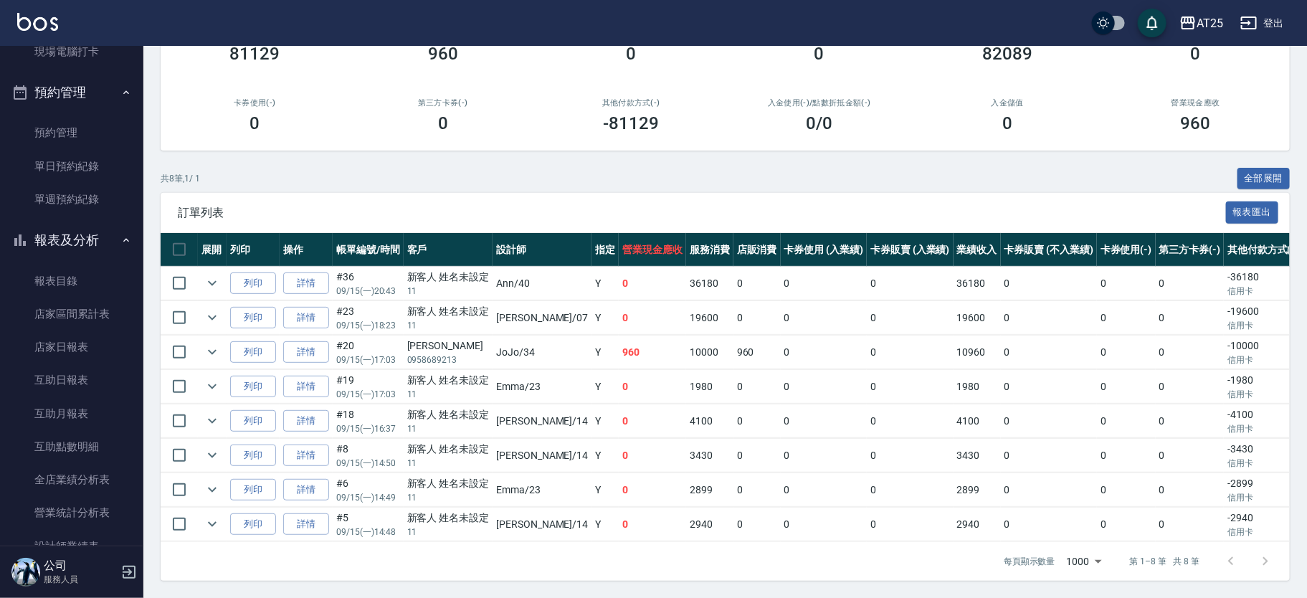
scroll to position [398, 0]
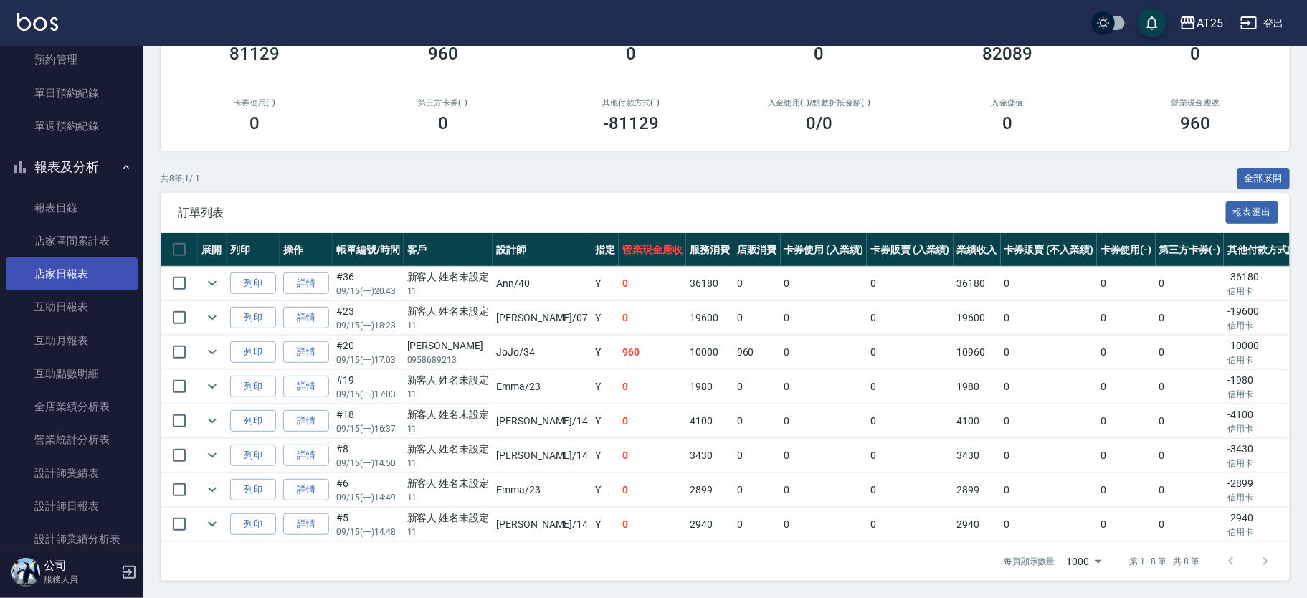
click at [75, 277] on link "店家日報表" at bounding box center [72, 273] width 132 height 33
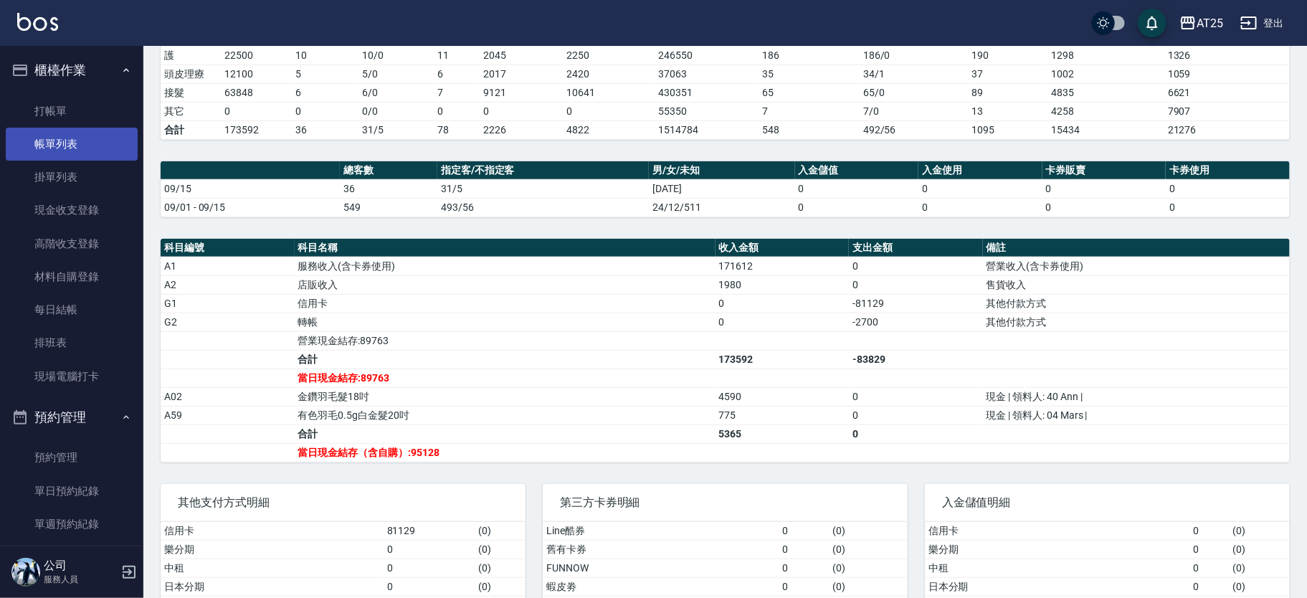
click at [86, 141] on link "帳單列表" at bounding box center [72, 144] width 132 height 33
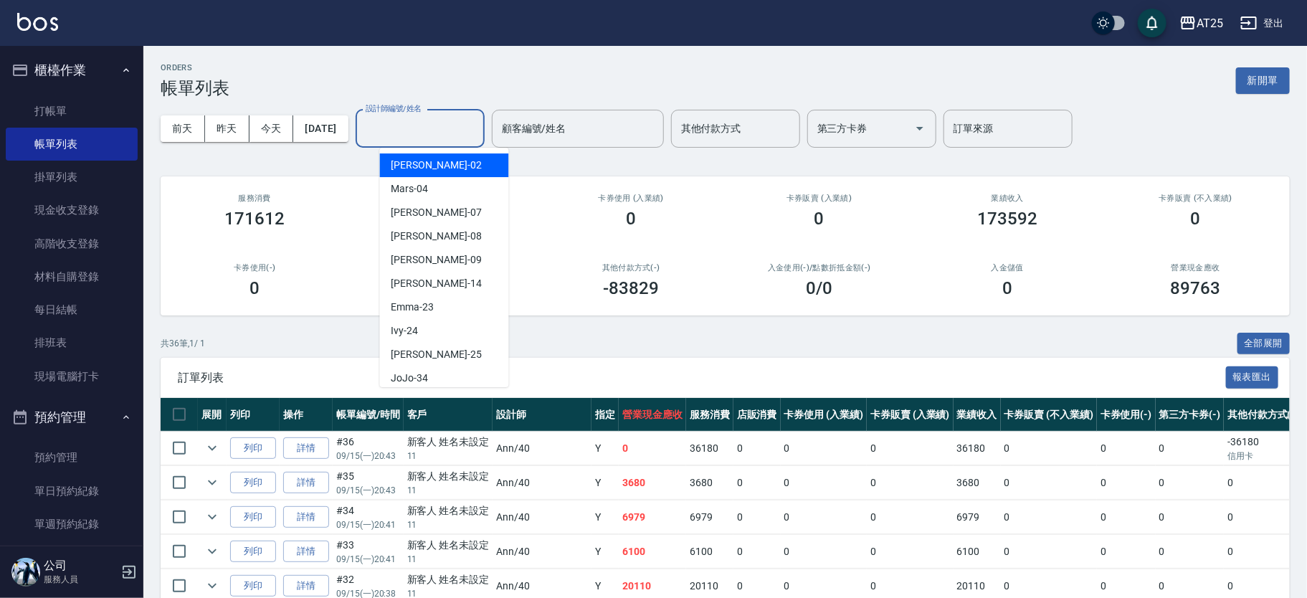
click at [450, 138] on input "設計師編號/姓名" at bounding box center [420, 128] width 116 height 25
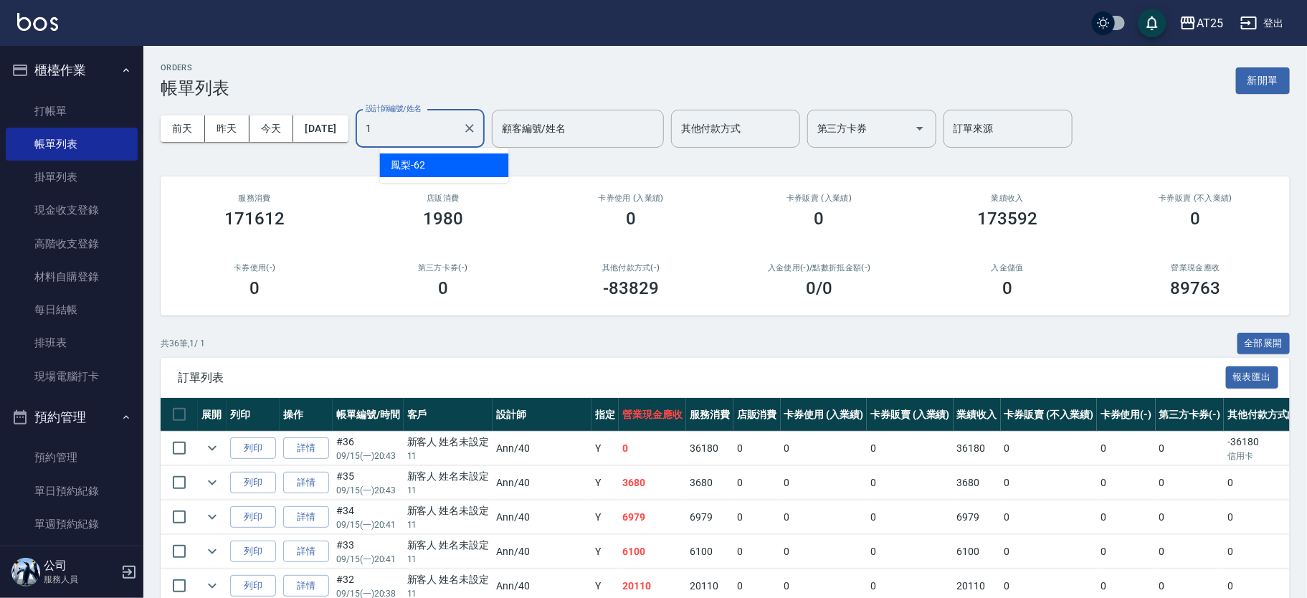
type input "14"
click at [477, 127] on icon "Clear" at bounding box center [469, 128] width 14 height 14
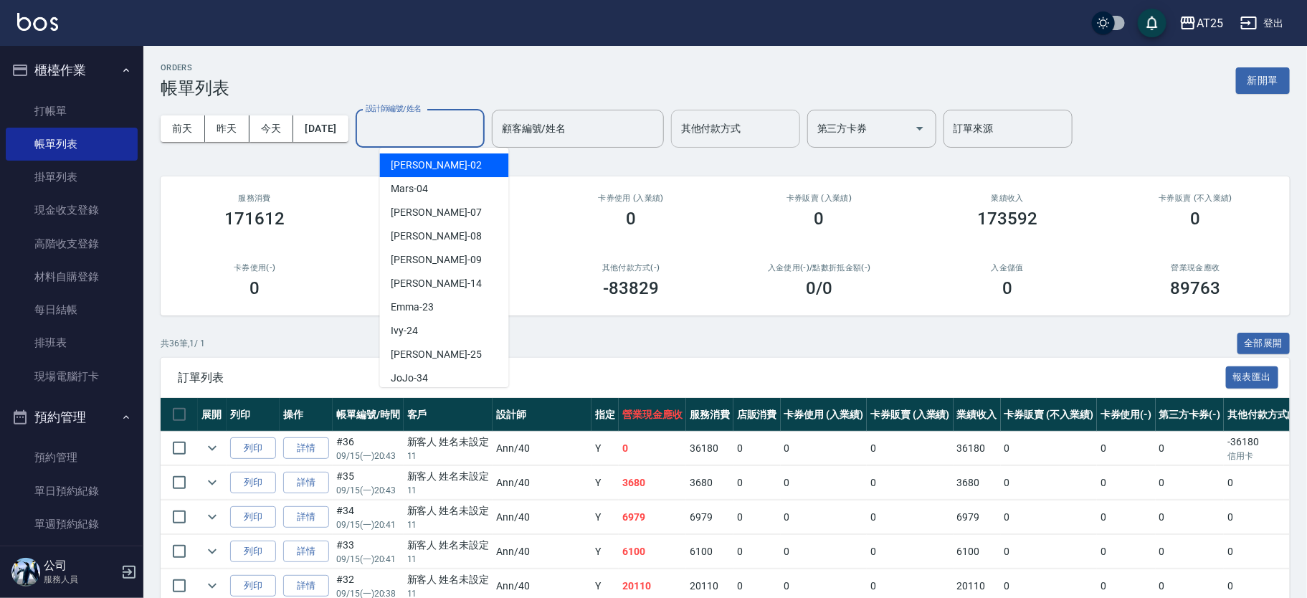
click at [775, 135] on input "其他付款方式" at bounding box center [735, 128] width 116 height 25
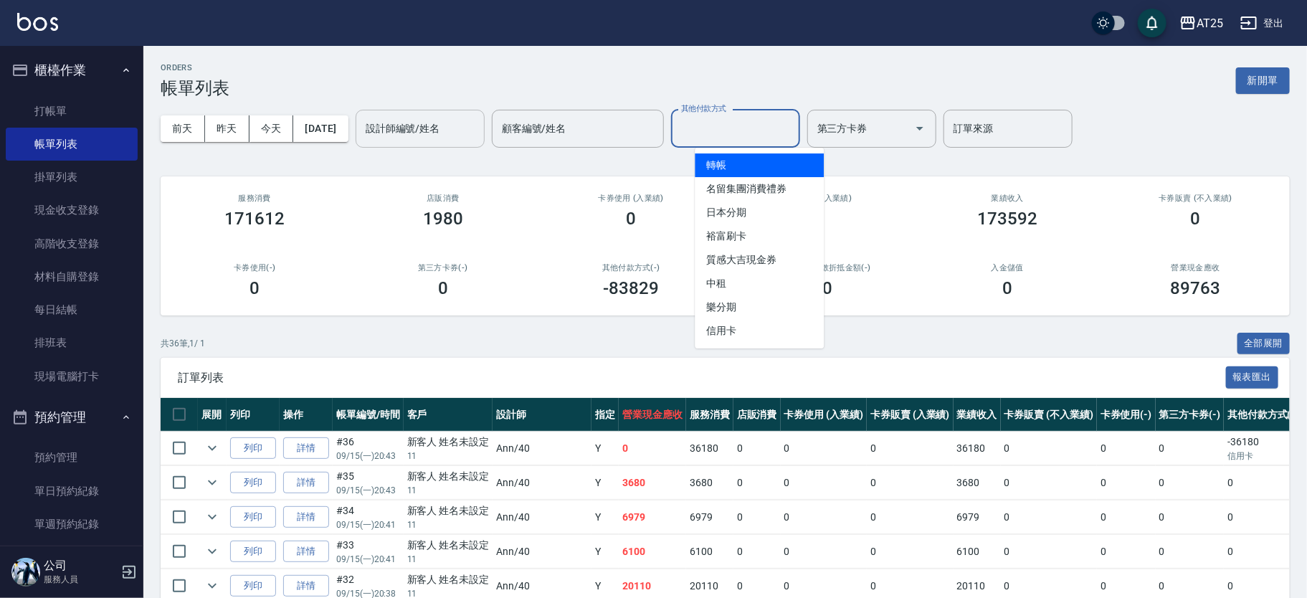
click at [729, 176] on span "轉帳" at bounding box center [758, 165] width 129 height 24
type input "轉帳"
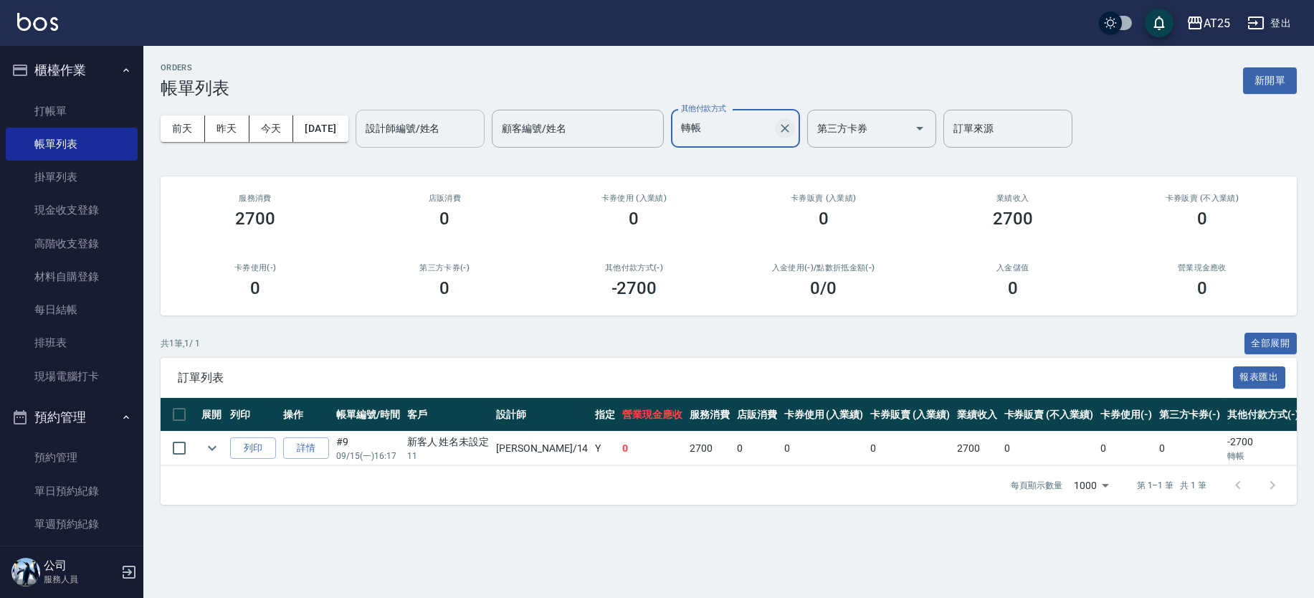
click at [789, 131] on icon "Clear" at bounding box center [785, 128] width 9 height 9
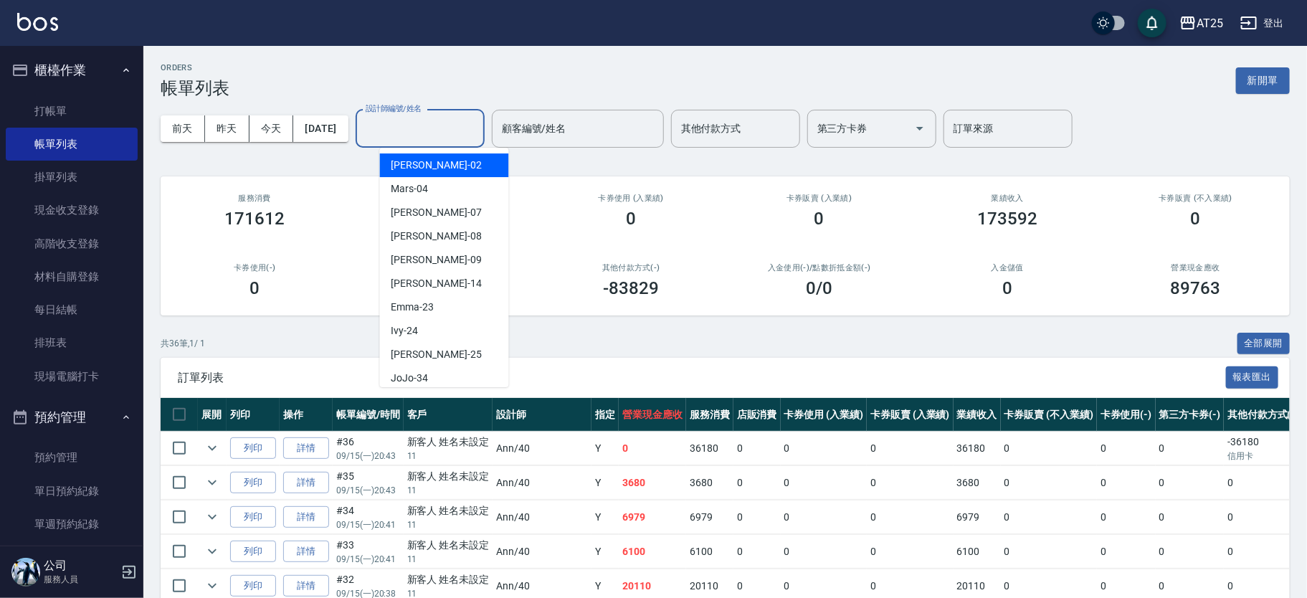
click at [477, 126] on input "設計師編號/姓名" at bounding box center [420, 128] width 116 height 25
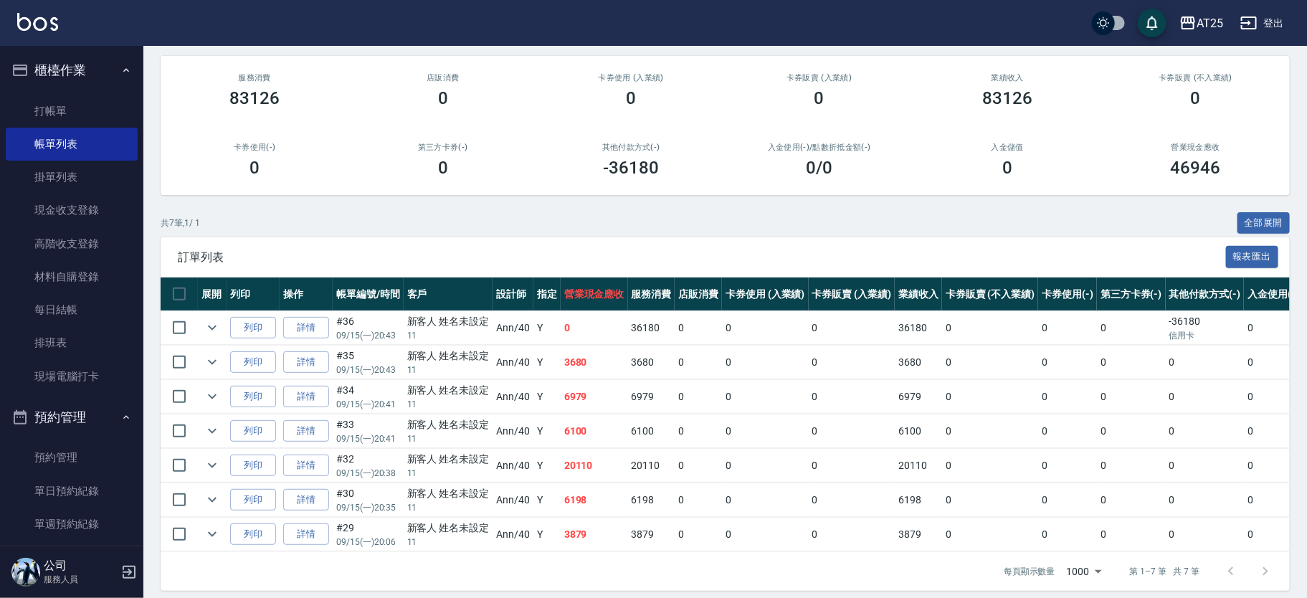
scroll to position [135, 0]
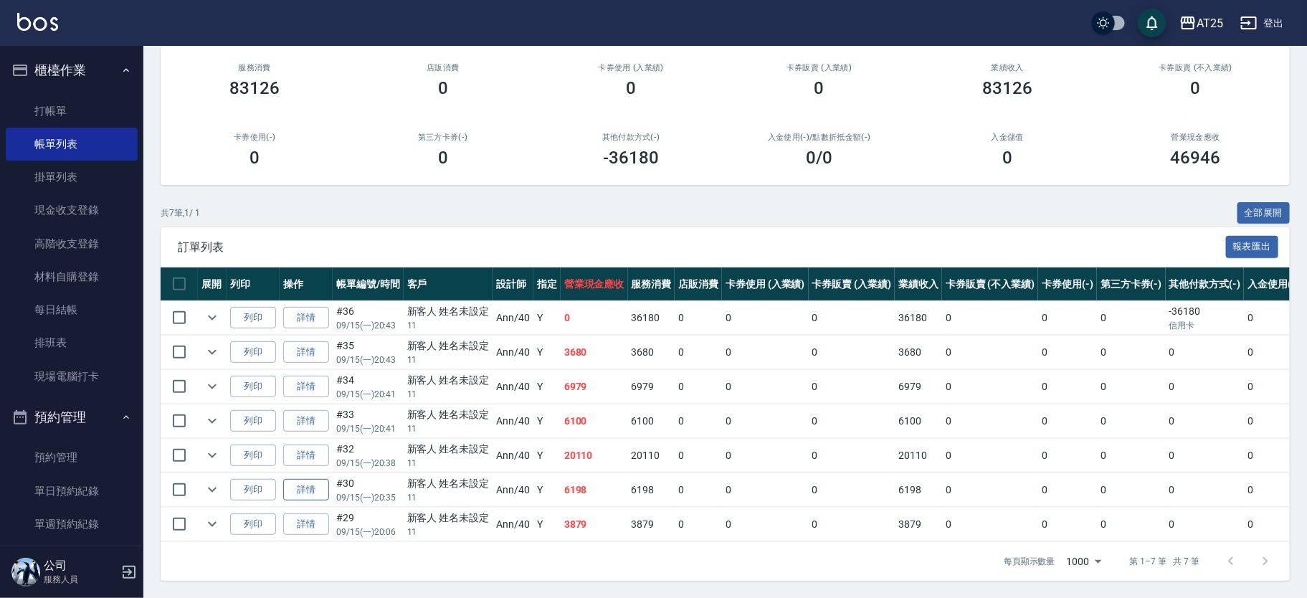
type input "Ann-40"
click at [317, 485] on link "詳情" at bounding box center [306, 490] width 46 height 22
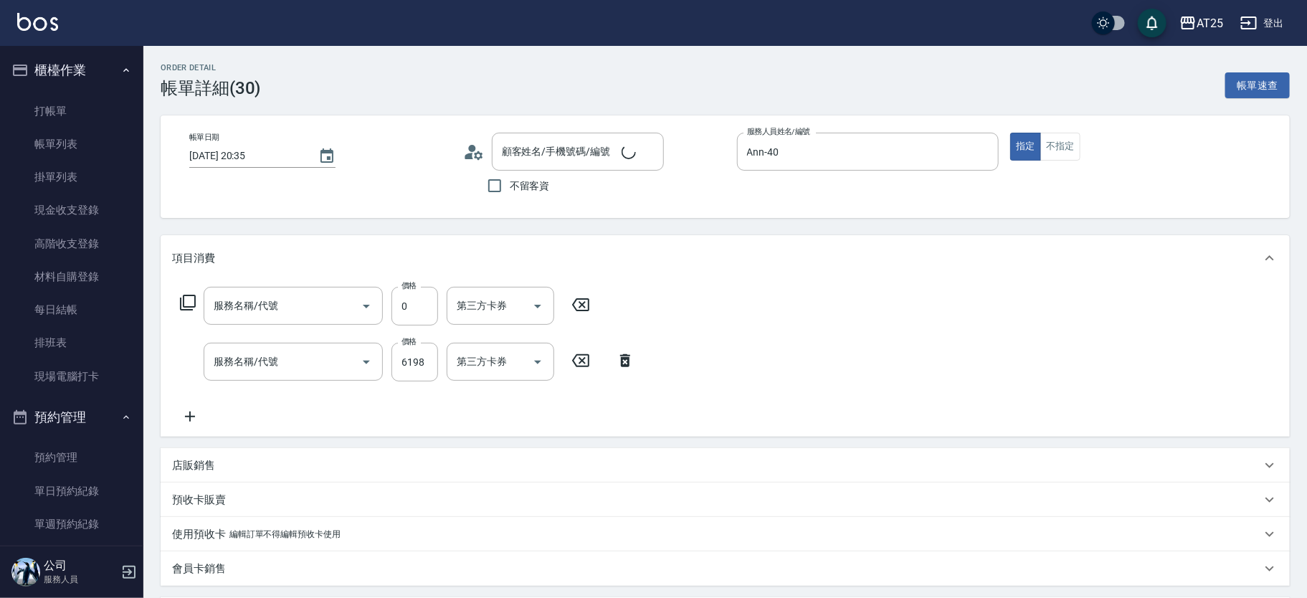
type input "2025/09/15 20:35"
type input "Ann-40"
type input "610"
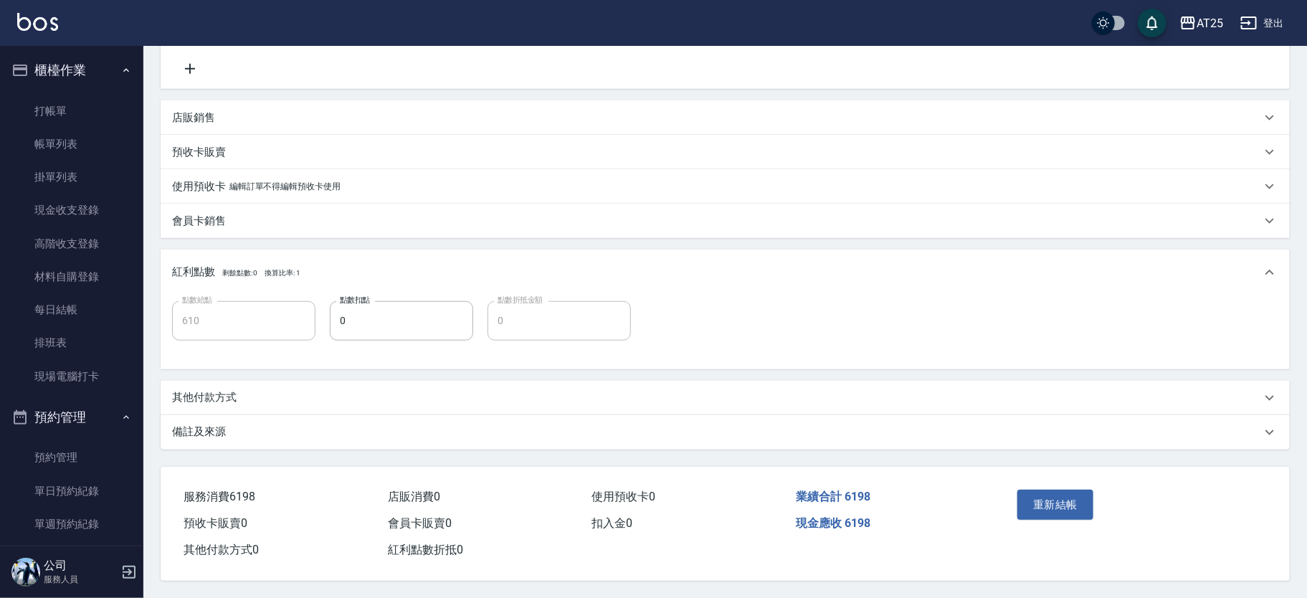
type input "洗+AB劑+精油(102)"
type input "男士金絲羽接髮(721)"
type input "新客人 姓名未設定/11/null"
click at [226, 395] on p "其他付款方式" at bounding box center [204, 397] width 65 height 15
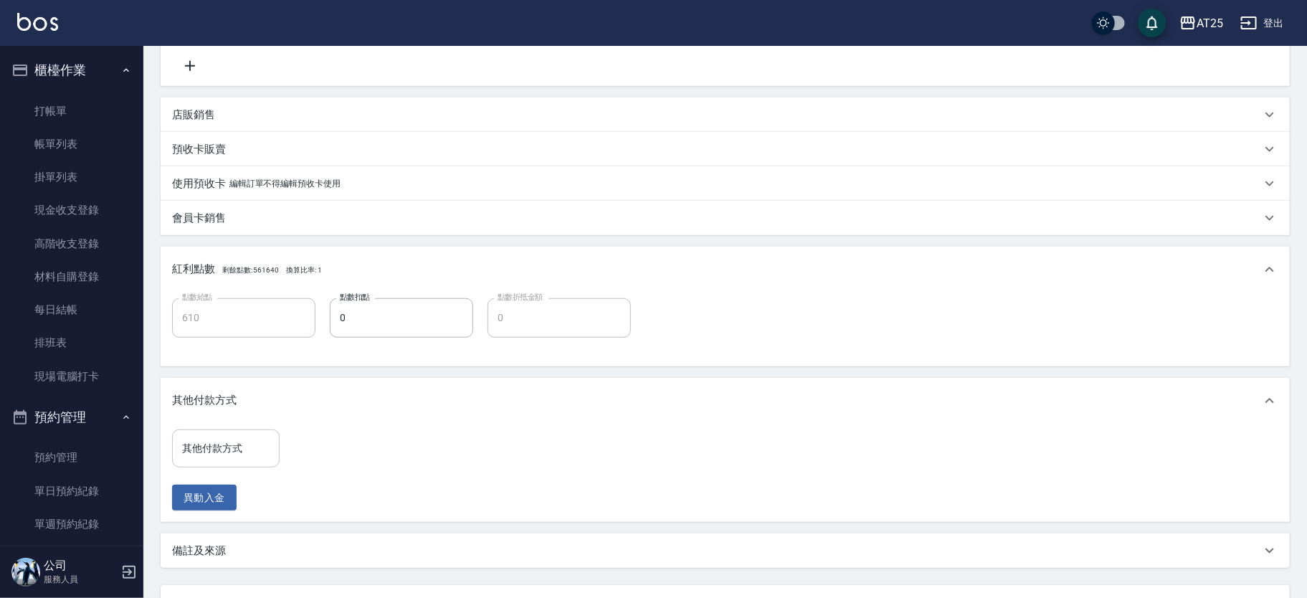
click at [229, 445] on input "其他付款方式" at bounding box center [225, 448] width 95 height 25
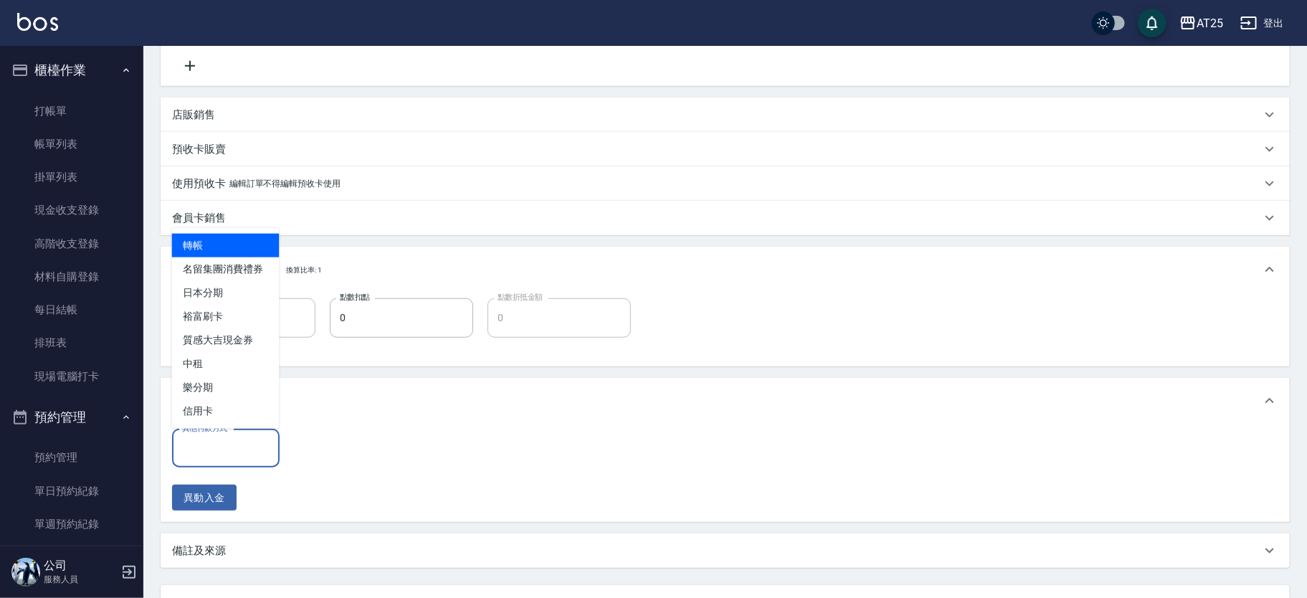
click at [224, 240] on span "轉帳" at bounding box center [226, 246] width 108 height 24
type input "轉帳"
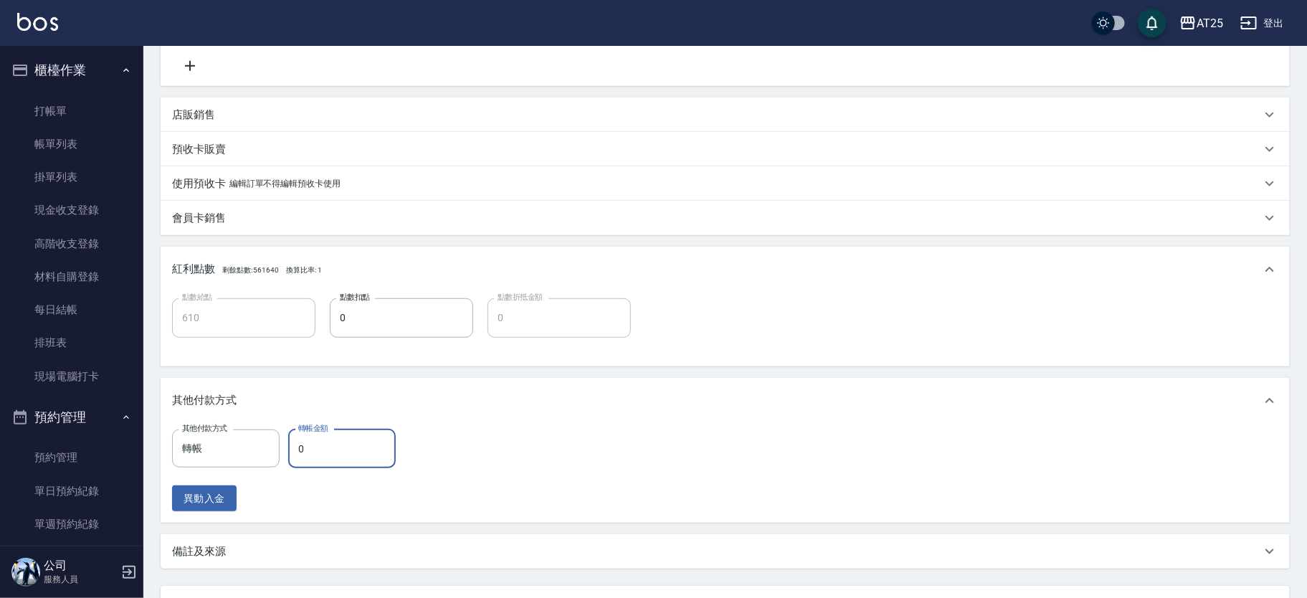
click at [340, 449] on input "0" at bounding box center [342, 448] width 108 height 39
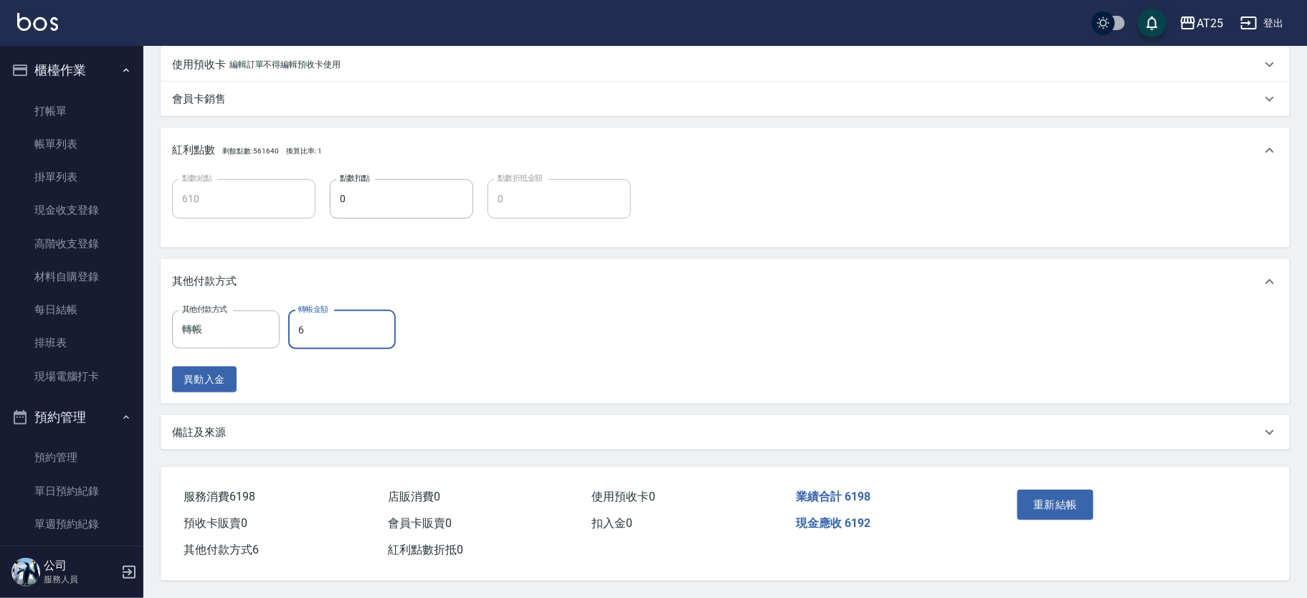
type input "61"
type input "550"
type input "6190"
type input "550"
type input "619"
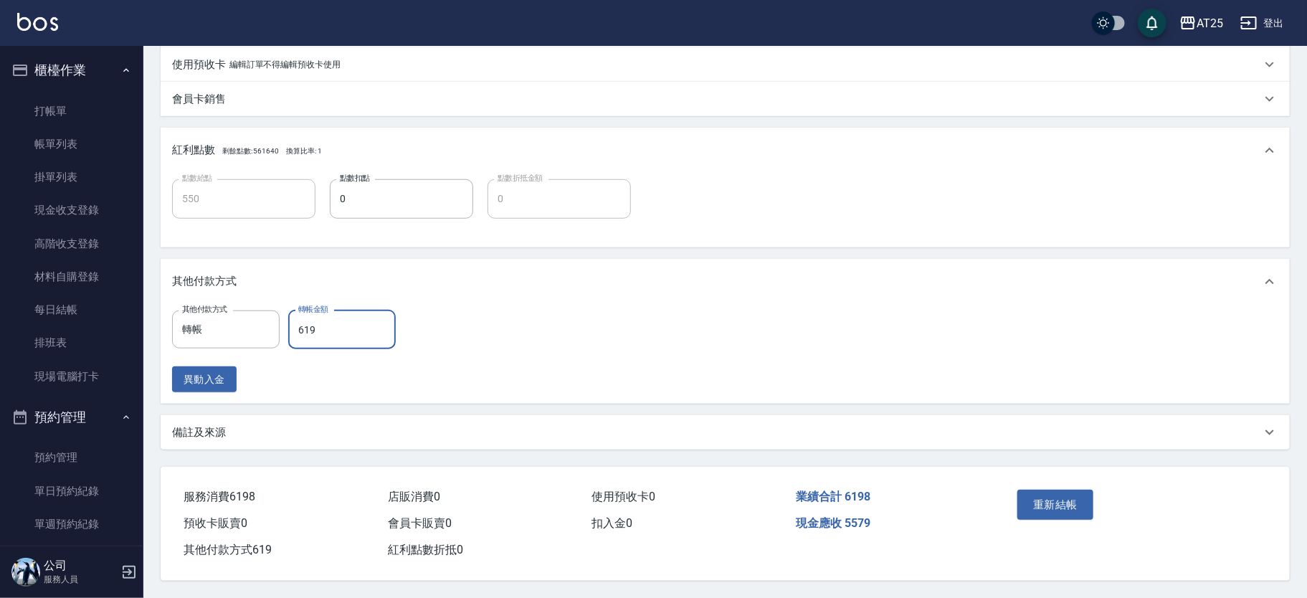
type input "0"
type input "6198"
click at [1076, 492] on button "重新結帳" at bounding box center [1055, 505] width 76 height 30
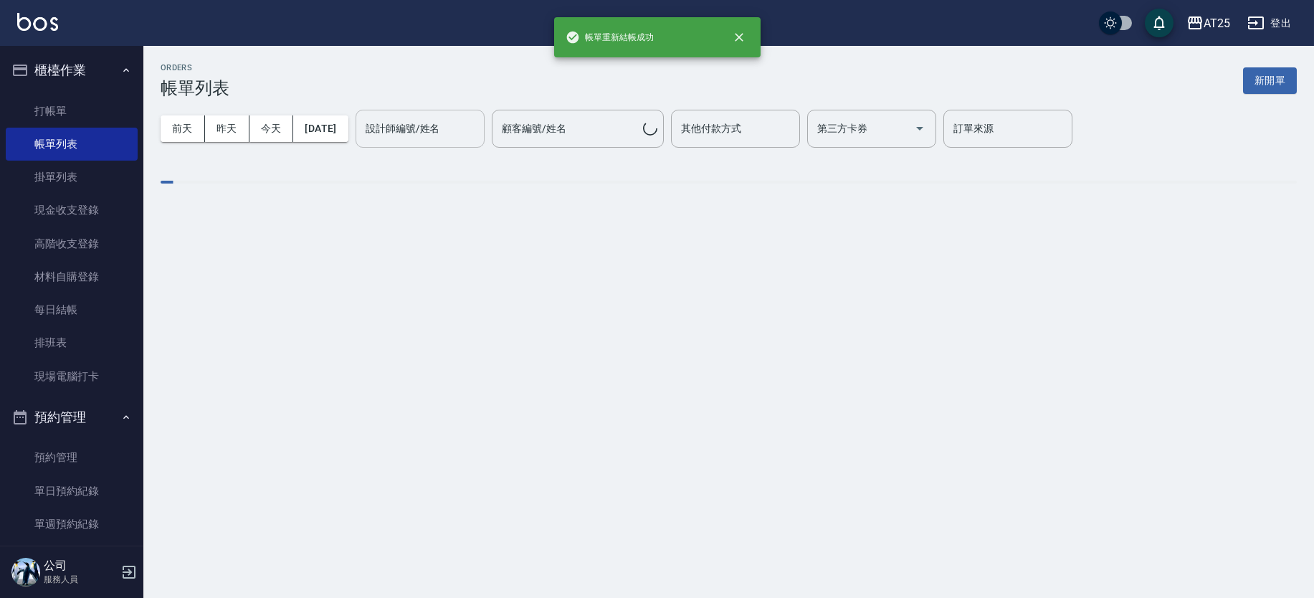
click at [418, 115] on div "設計師編號/姓名 設計師編號/姓名" at bounding box center [419, 129] width 129 height 38
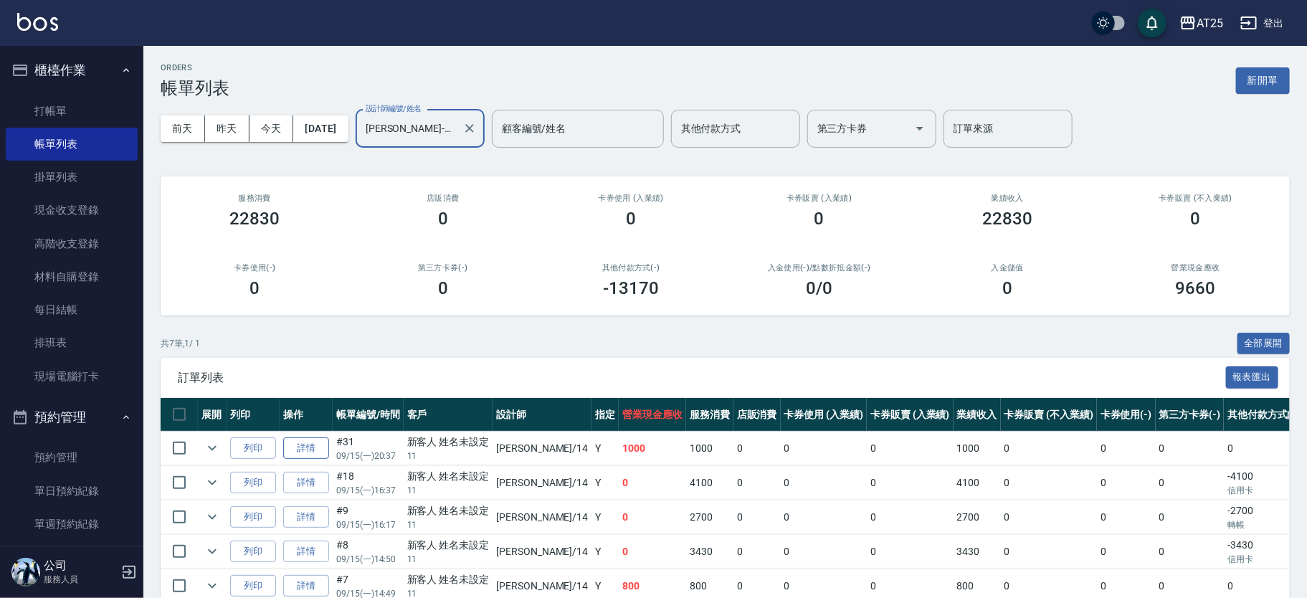
type input "Ken-14"
click at [307, 440] on link "詳情" at bounding box center [306, 448] width 46 height 22
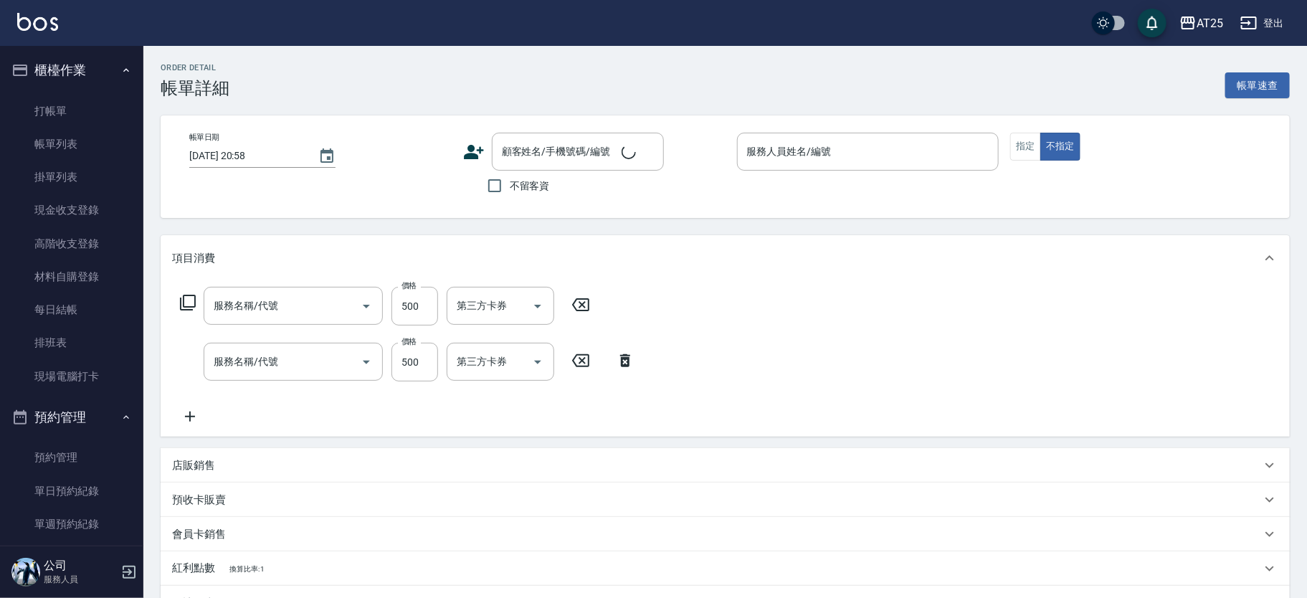
type input "剪髮(401)"
type input "洗髮(201)"
type input "2025/09/15 20:37"
type input "Ken-14"
type input "100"
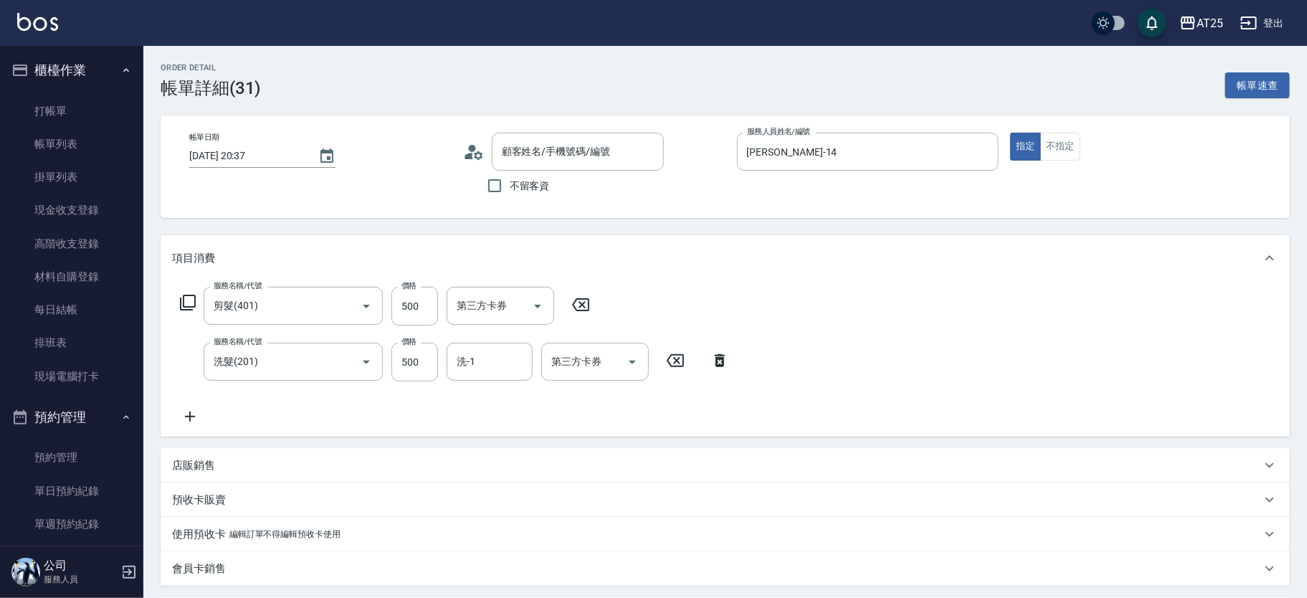
scroll to position [174, 0]
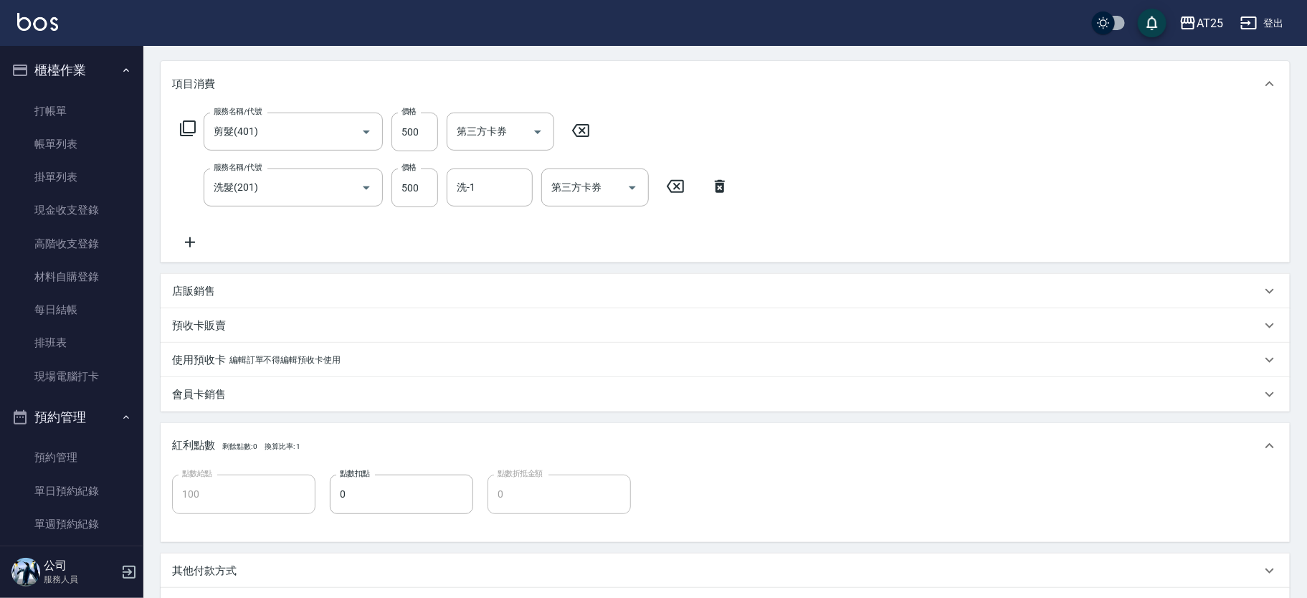
type input "新客人 姓名未設定/11/null"
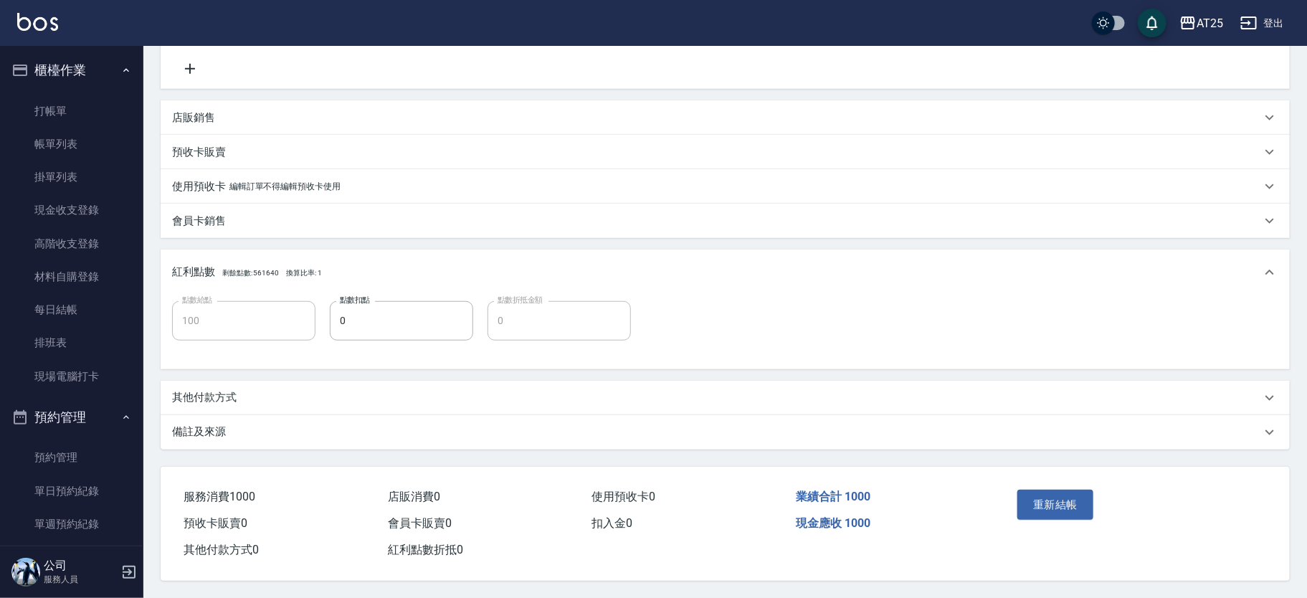
click at [226, 390] on p "其他付款方式" at bounding box center [204, 397] width 65 height 15
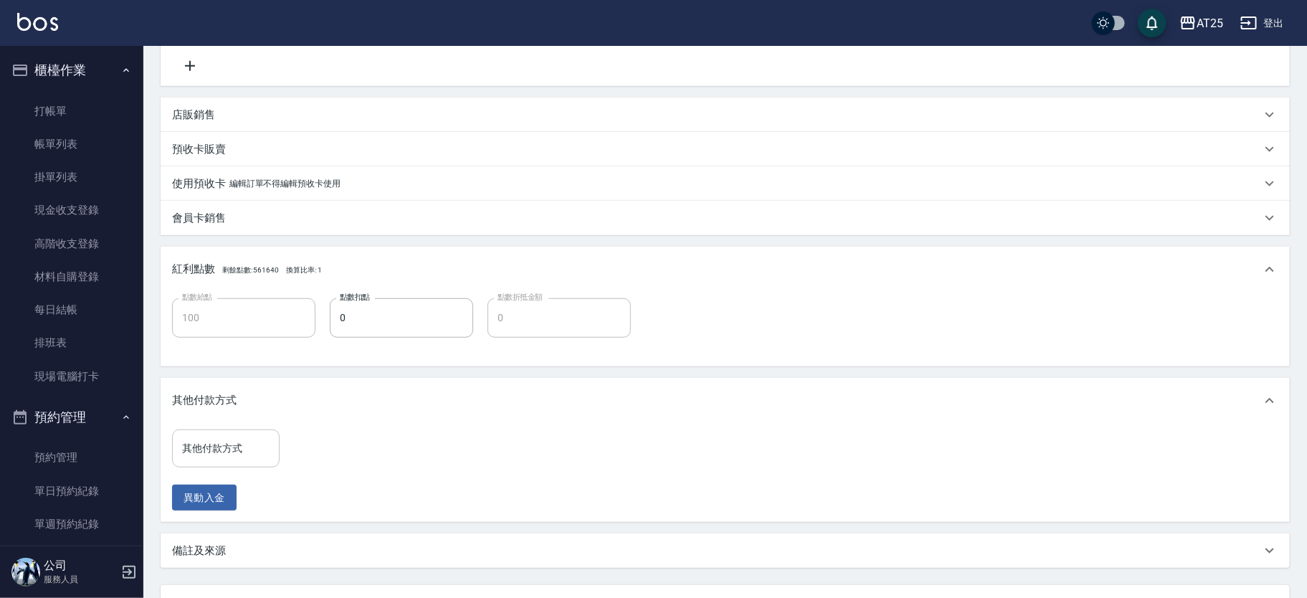
click at [239, 449] on input "其他付款方式" at bounding box center [225, 448] width 95 height 25
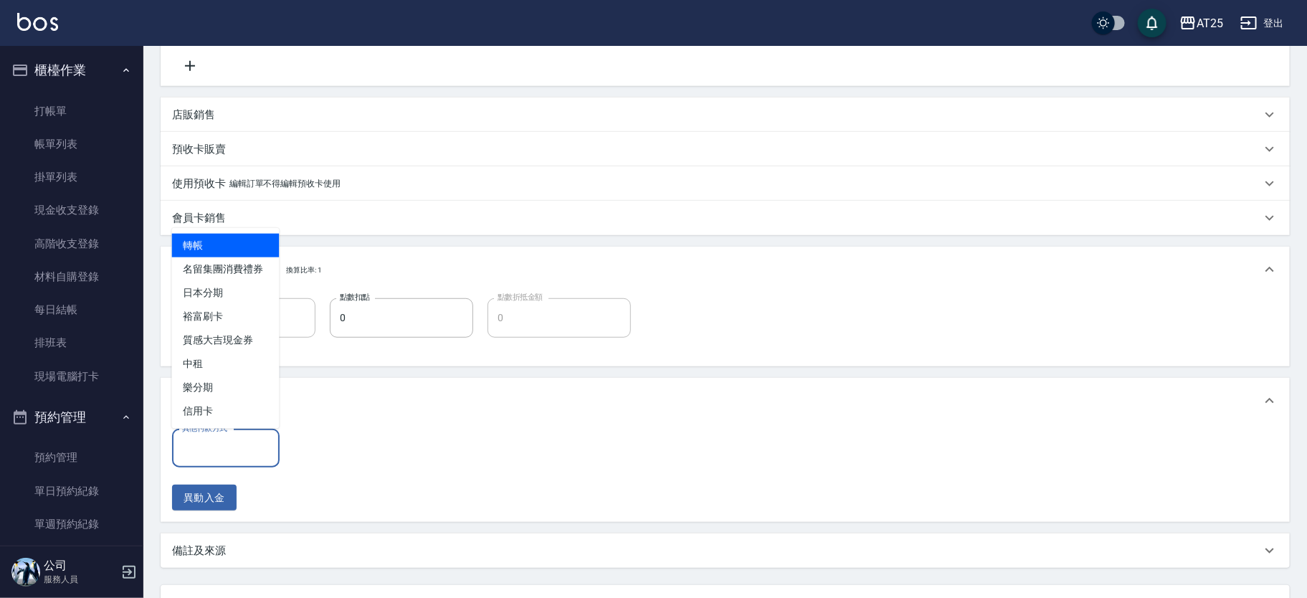
click at [219, 240] on span "轉帳" at bounding box center [226, 246] width 108 height 24
type input "轉帳"
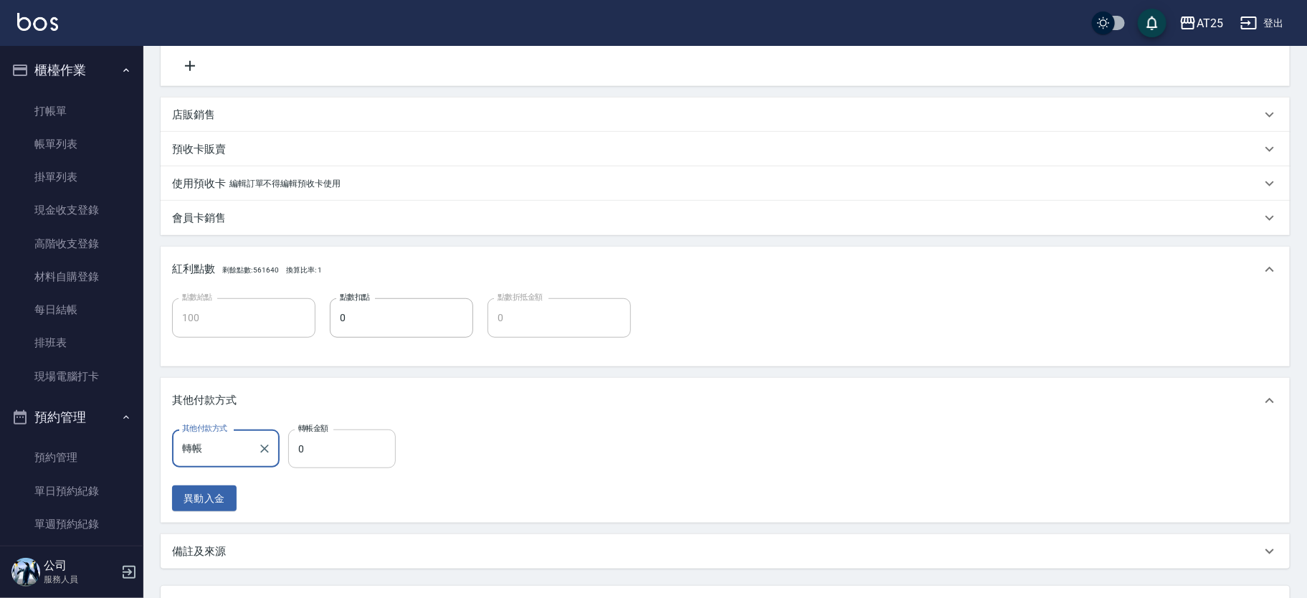
click at [358, 439] on input "0" at bounding box center [342, 448] width 108 height 39
type input "90"
type input "100"
type input "0"
type input "1000"
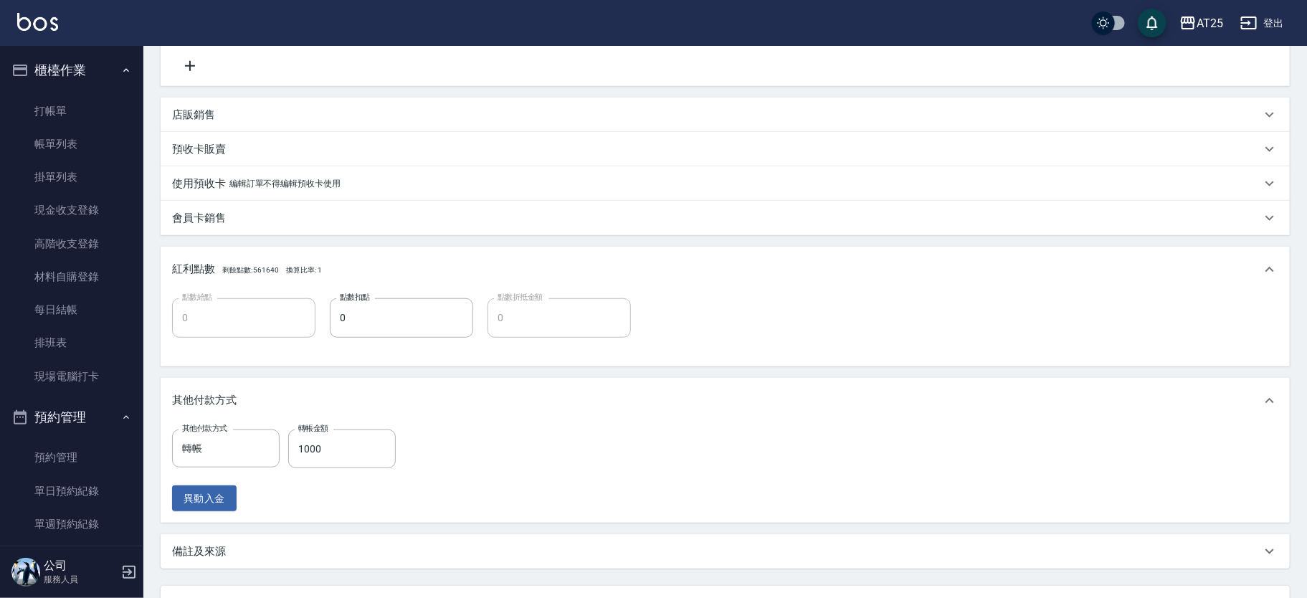
drag, startPoint x: 1302, startPoint y: 363, endPoint x: 1312, endPoint y: 591, distance: 228.1
click at [1307, 597] on html "AT25 登出 櫃檯作業 打帳單 帳單列表 掛單列表 現金收支登錄 高階收支登錄 材料自購登錄 每日結帳 排班表 現場電腦打卡 預約管理 預約管理 單日預約紀…" at bounding box center [653, 183] width 1307 height 1067
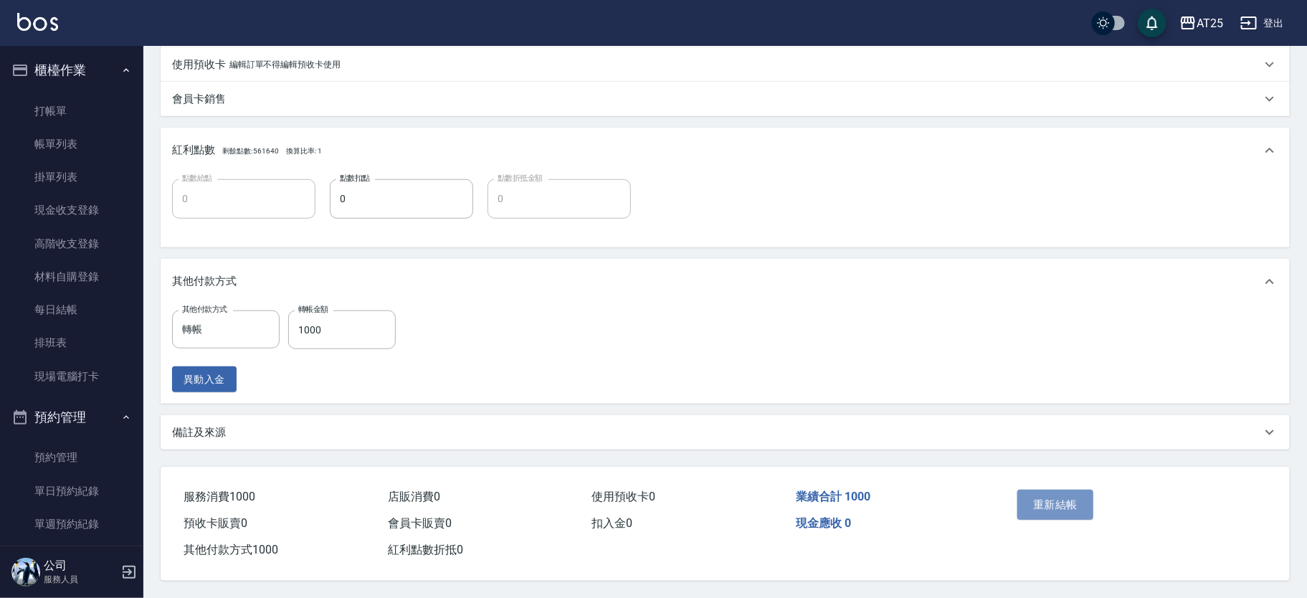
click at [1061, 505] on button "重新結帳" at bounding box center [1055, 505] width 76 height 30
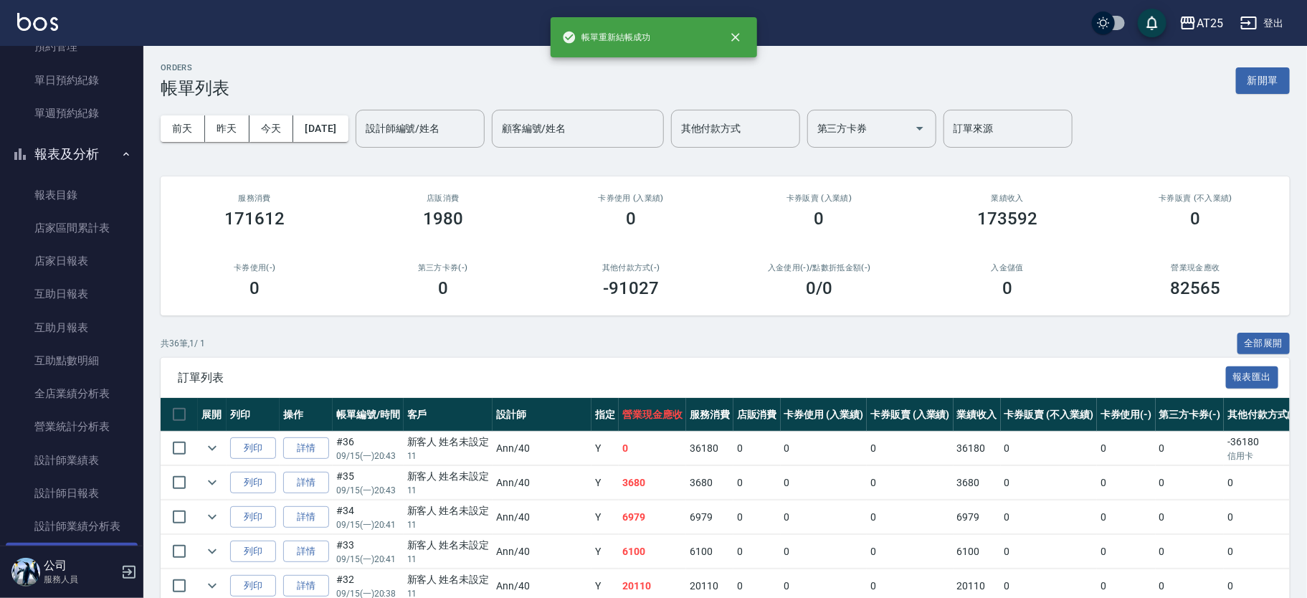
scroll to position [571, 0]
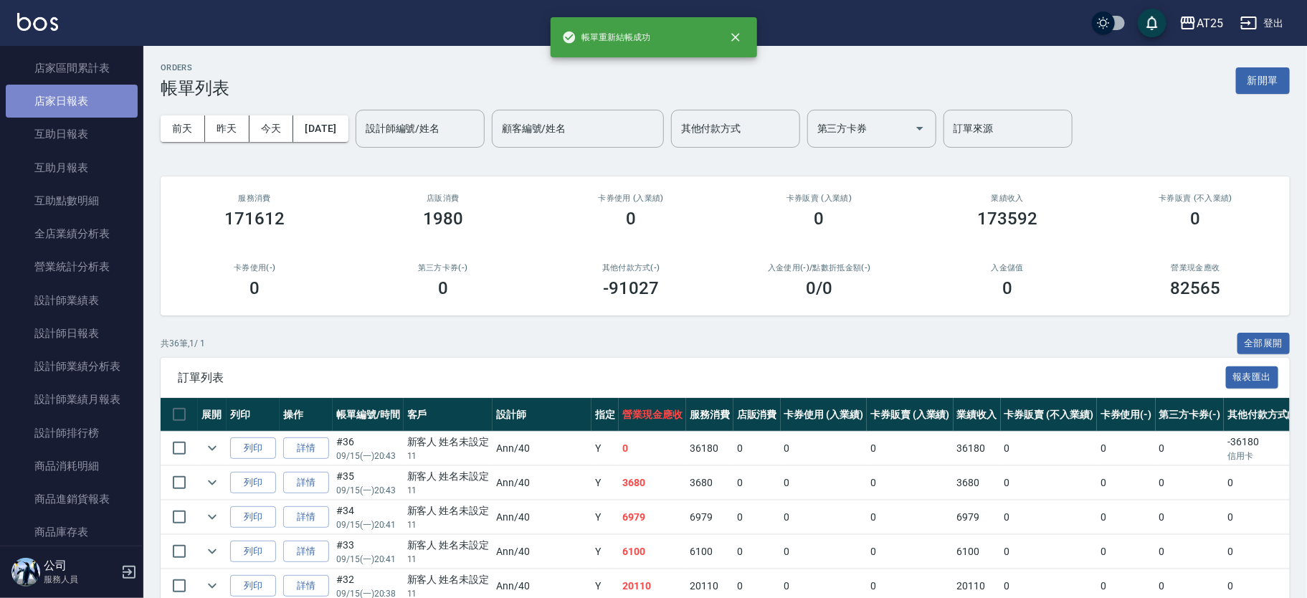
click at [83, 102] on link "店家日報表" at bounding box center [72, 101] width 132 height 33
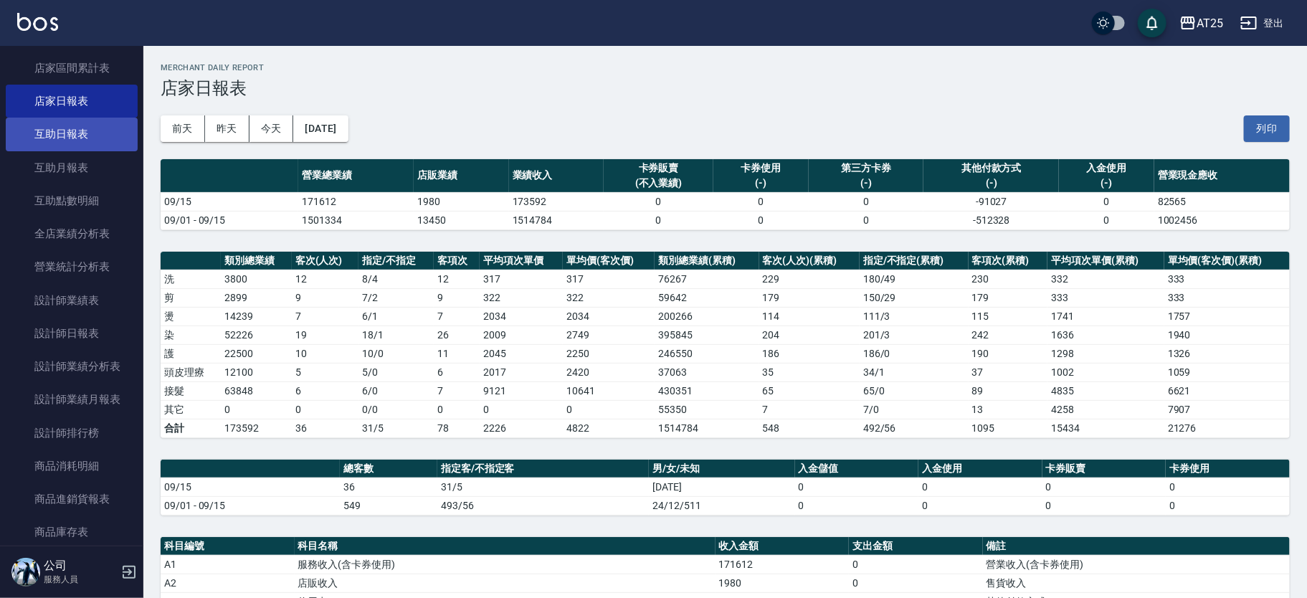
click at [84, 137] on link "互助日報表" at bounding box center [72, 134] width 132 height 33
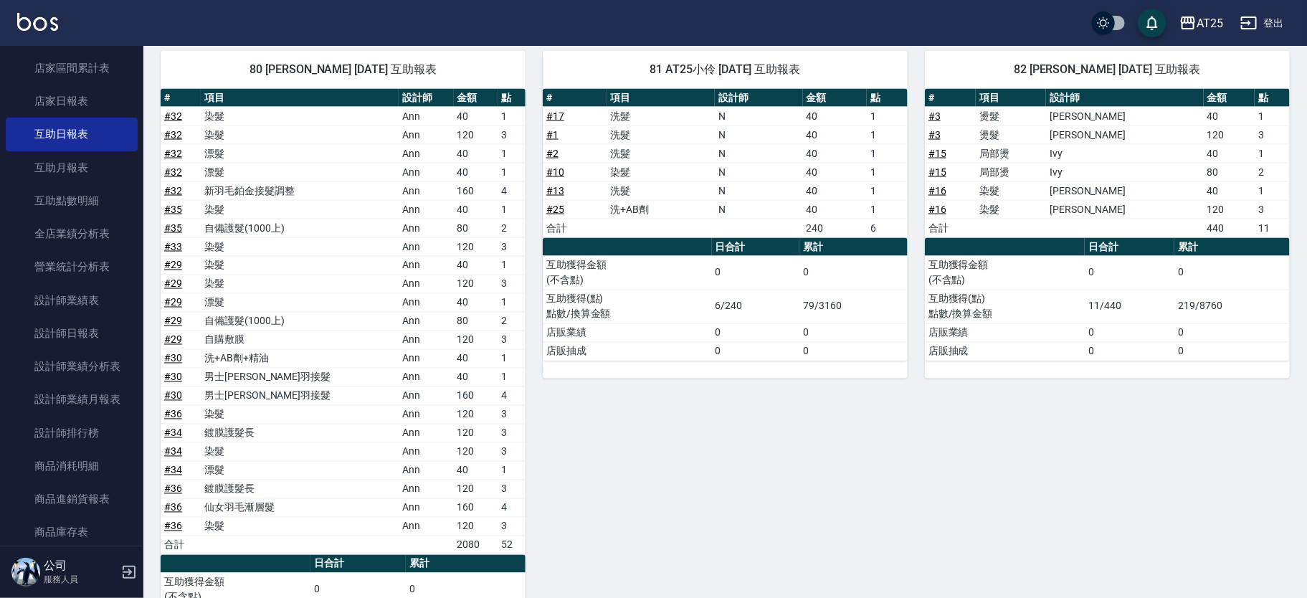
scroll to position [1241, 0]
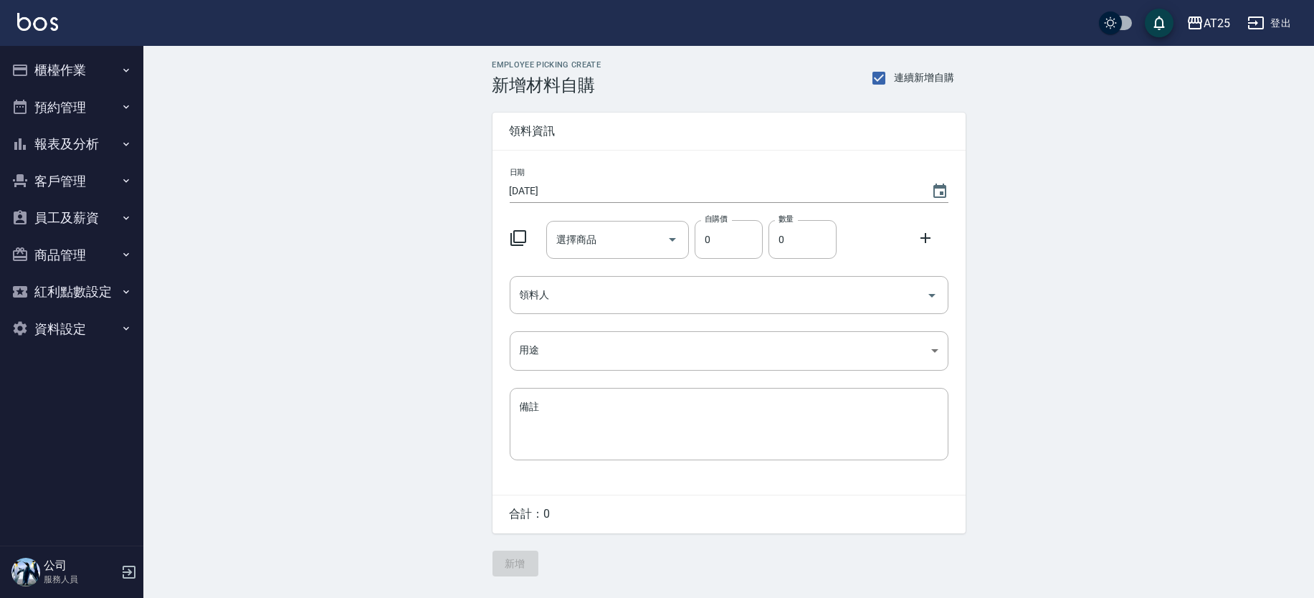
click at [522, 239] on icon at bounding box center [518, 237] width 17 height 17
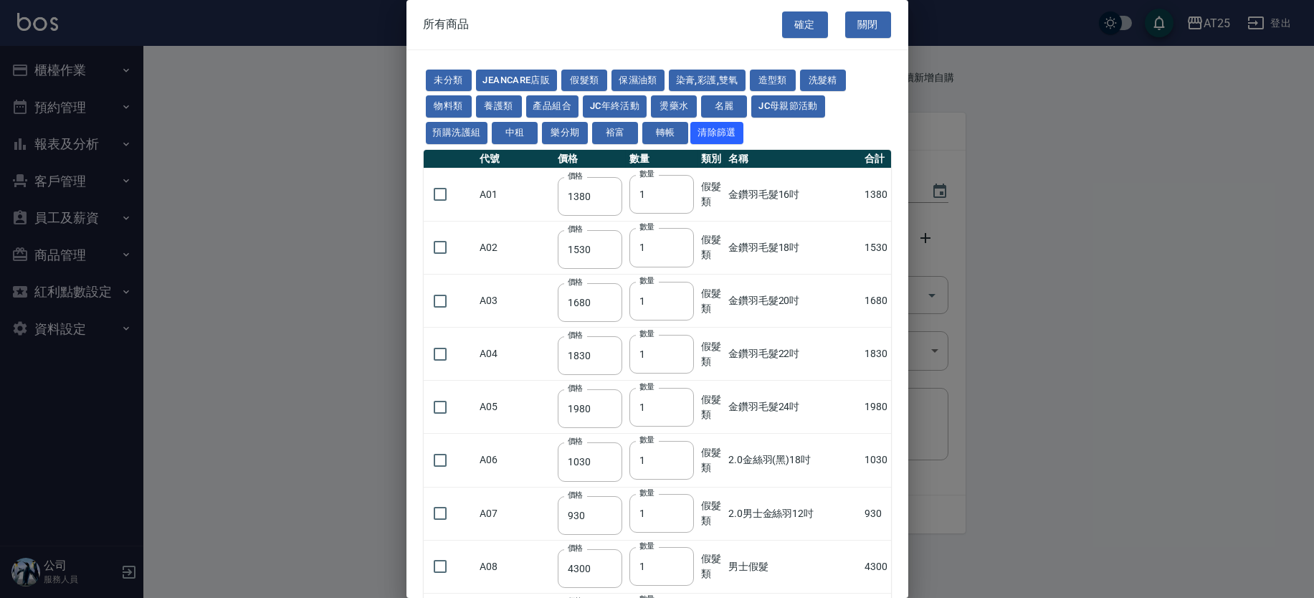
click at [588, 75] on button "假髮類" at bounding box center [584, 81] width 46 height 22
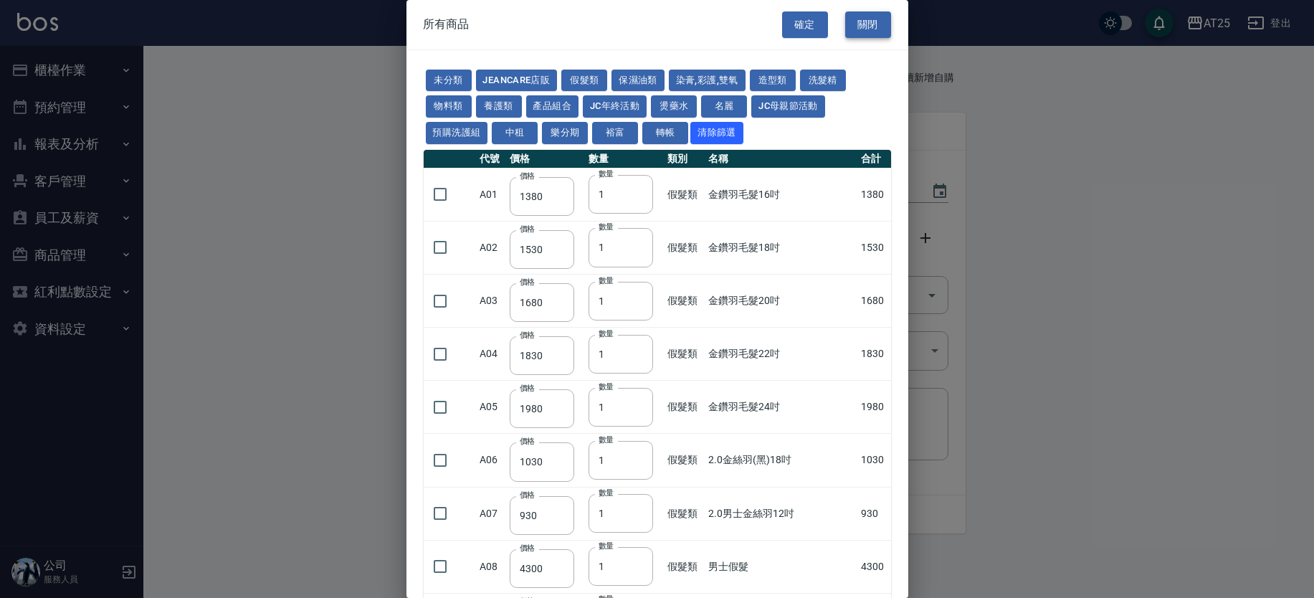
click at [862, 16] on button "關閉" at bounding box center [868, 24] width 46 height 27
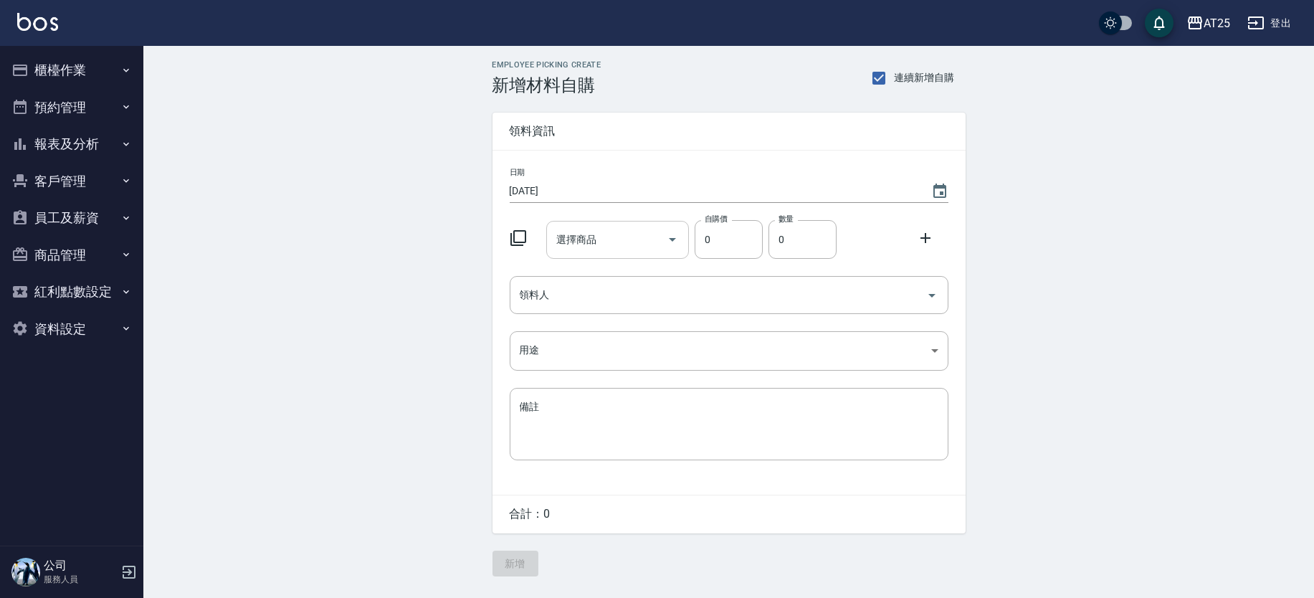
click at [580, 246] on input "選擇商品" at bounding box center [607, 239] width 108 height 25
type input "2.0男士金絲羽12吋"
type input "930"
type input "1"
click at [601, 293] on input "領料人" at bounding box center [718, 294] width 404 height 25
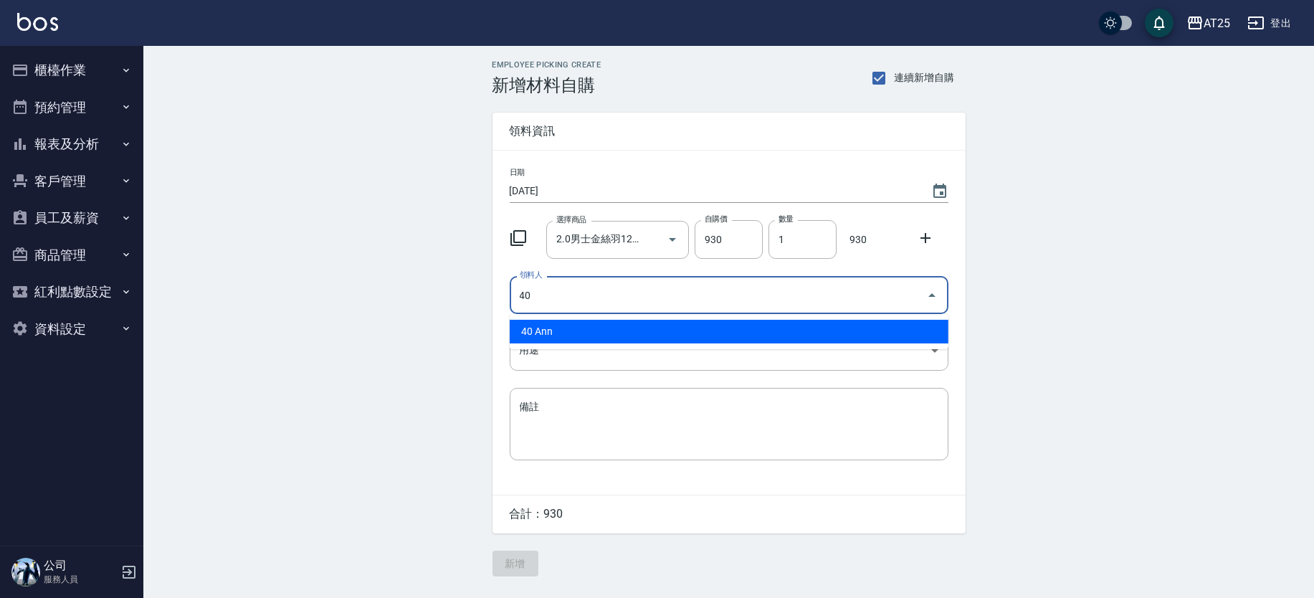
type input "40 Ann"
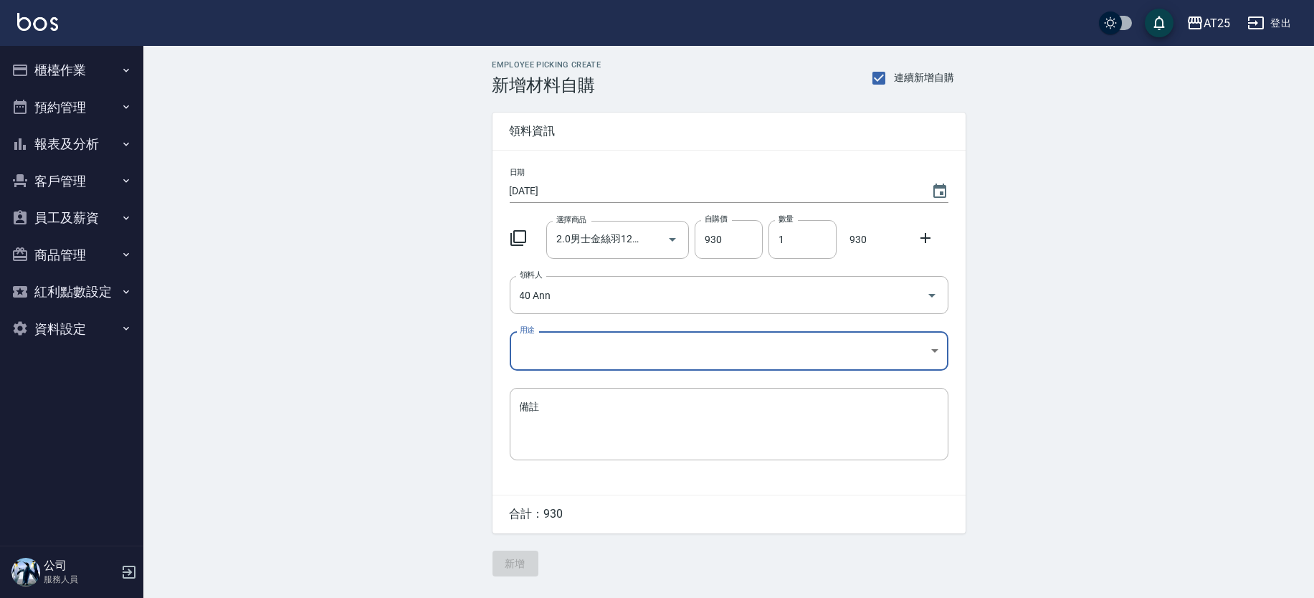
click at [555, 353] on body "AT25 登出 櫃檯作業 打帳單 帳單列表 掛單列表 現金收支登錄 高階收支登錄 材料自購登錄 每日結帳 排班表 現場電腦打卡 預約管理 預約管理 單日預約紀…" at bounding box center [657, 299] width 1314 height 598
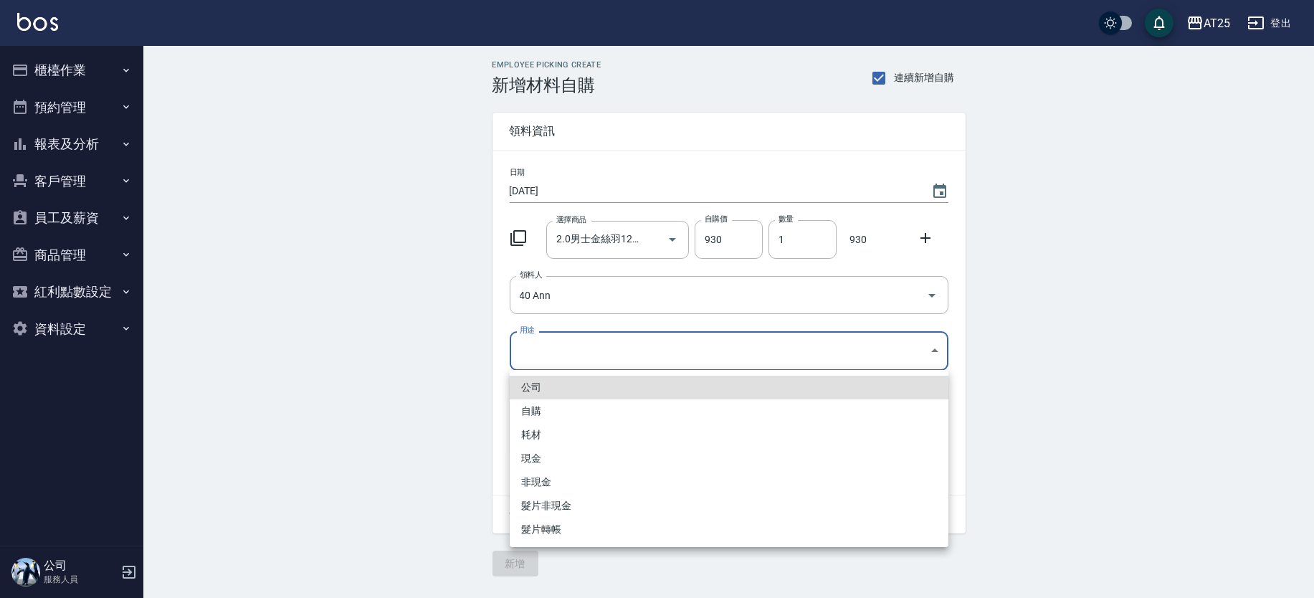
click at [542, 431] on li "耗材" at bounding box center [729, 435] width 439 height 24
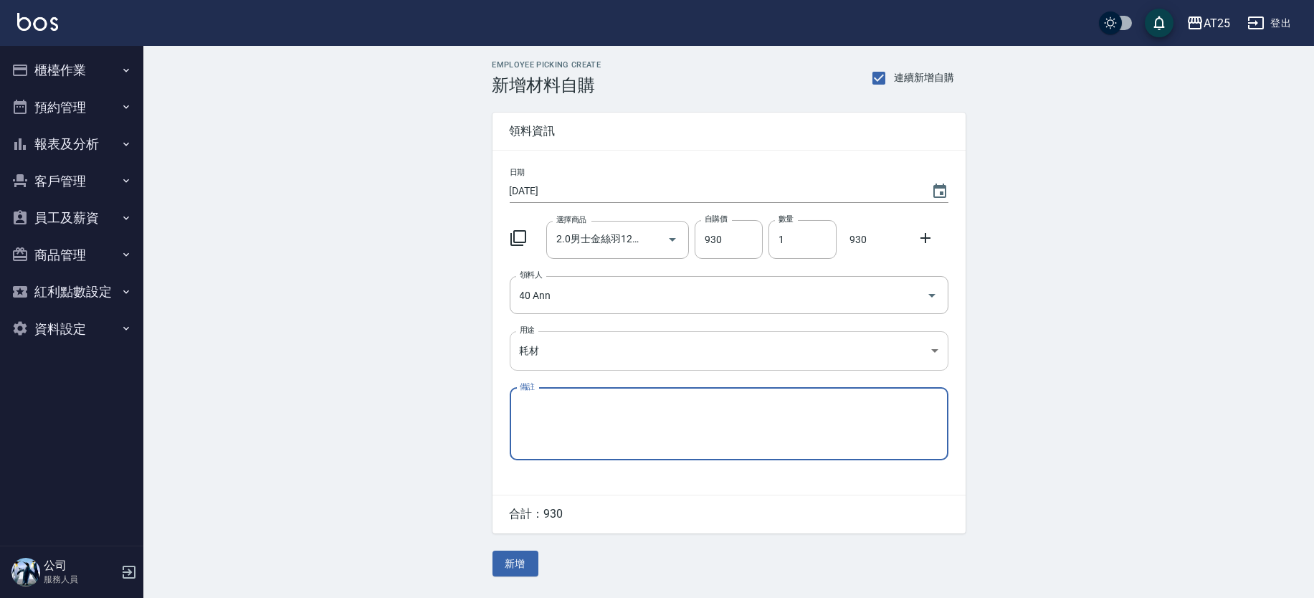
click at [558, 356] on body "AT25 登出 櫃檯作業 打帳單 帳單列表 掛單列表 現金收支登錄 高階收支登錄 材料自購登錄 每日結帳 排班表 現場電腦打卡 預約管理 預約管理 單日預約紀…" at bounding box center [657, 299] width 1314 height 598
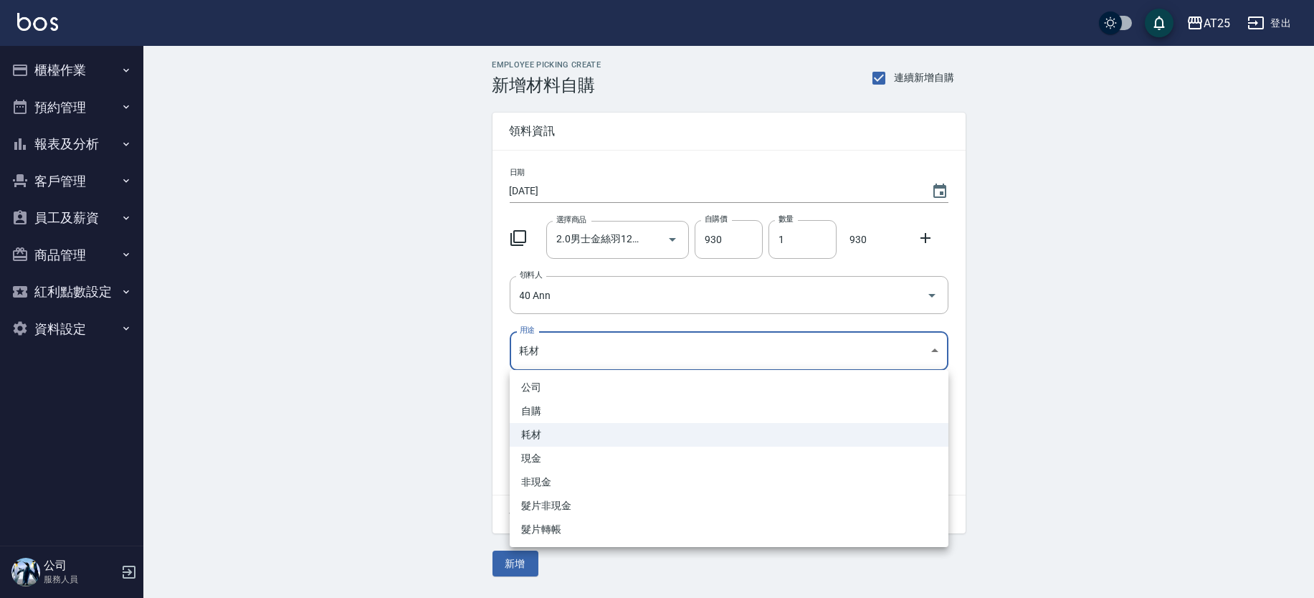
click at [559, 530] on li "髮片轉帳" at bounding box center [729, 529] width 439 height 24
type input "髮片轉帳"
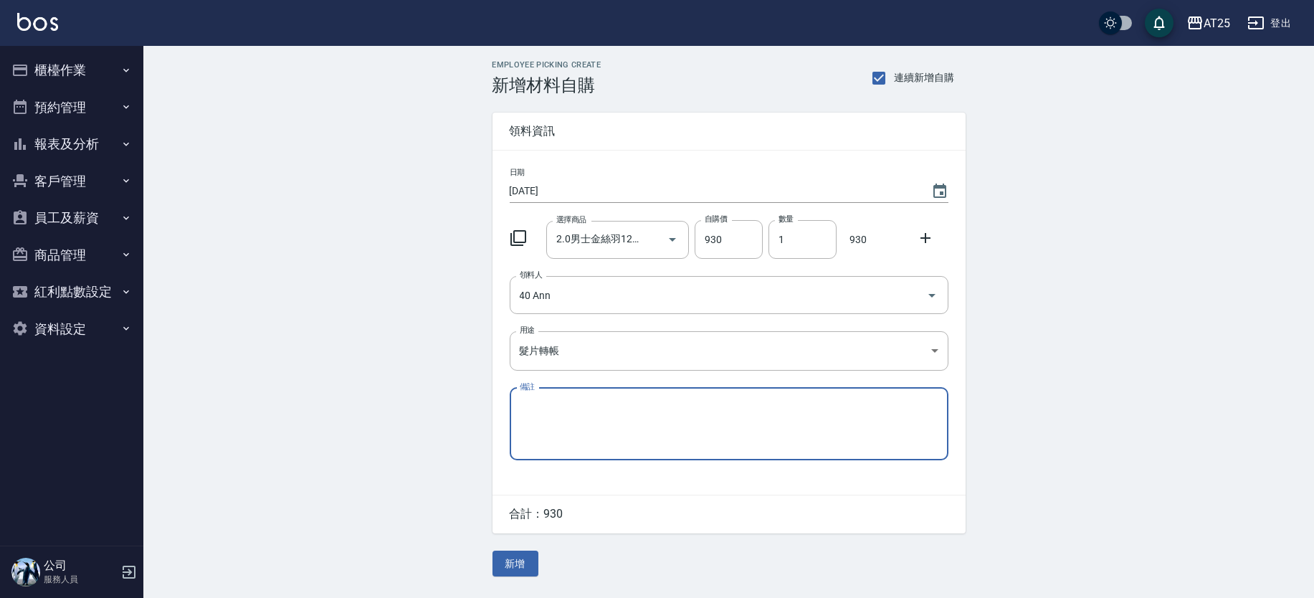
click at [571, 420] on textarea "備註" at bounding box center [729, 423] width 419 height 49
type textarea "5"
type textarea "轉帳"
click at [525, 561] on button "新增" at bounding box center [515, 563] width 46 height 27
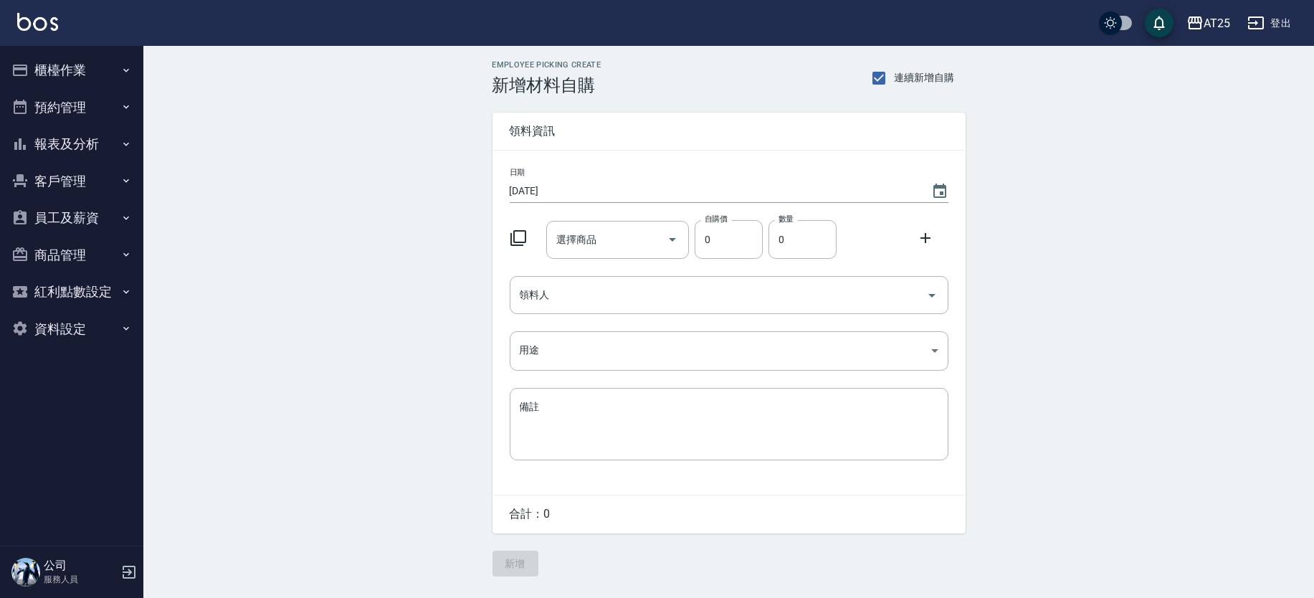
click at [72, 75] on button "櫃檯作業" at bounding box center [72, 70] width 132 height 37
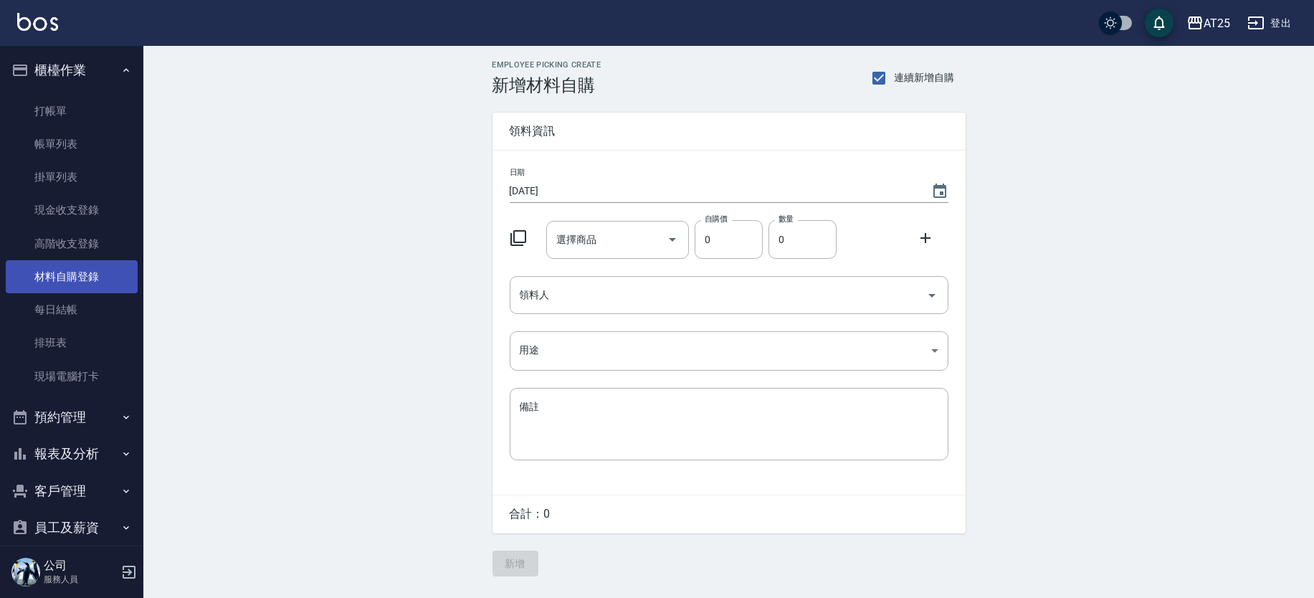
click at [87, 275] on link "材料自購登錄" at bounding box center [72, 276] width 132 height 33
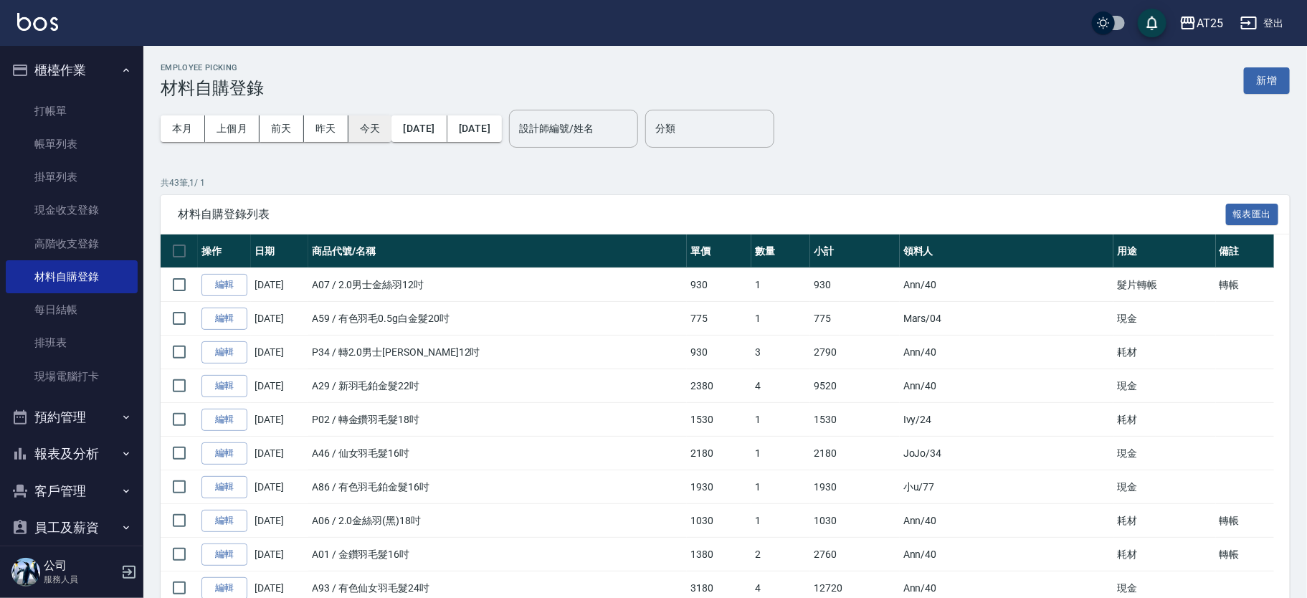
click at [379, 136] on button "今天" at bounding box center [370, 128] width 44 height 27
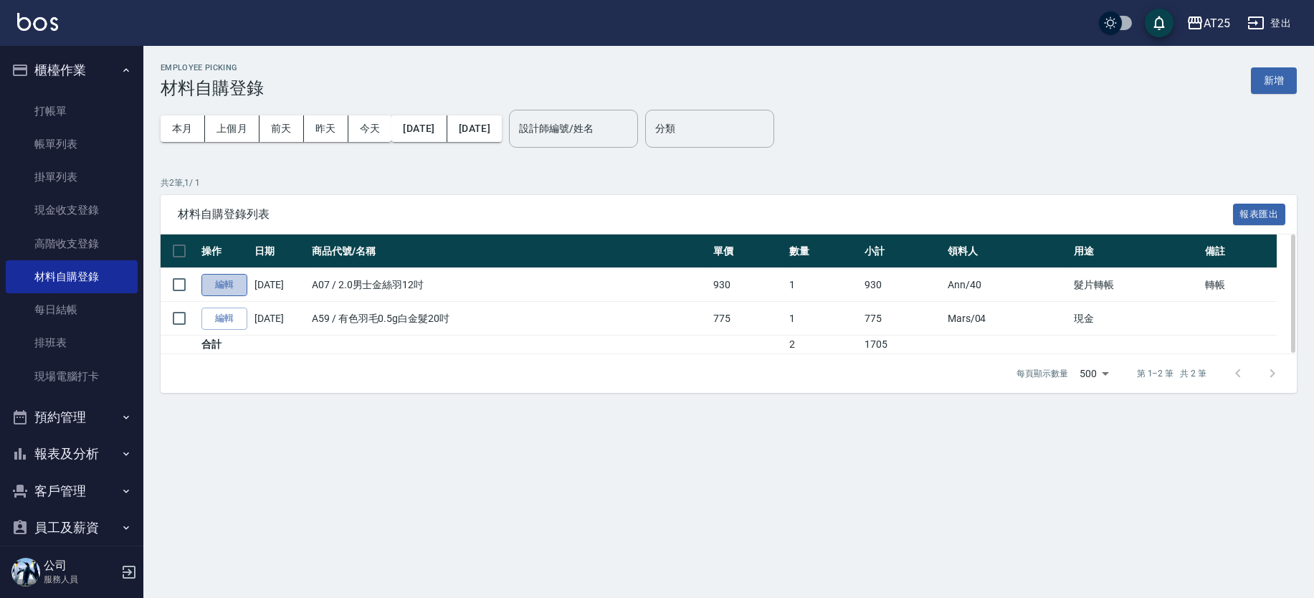
click at [214, 287] on link "編輯" at bounding box center [224, 285] width 46 height 22
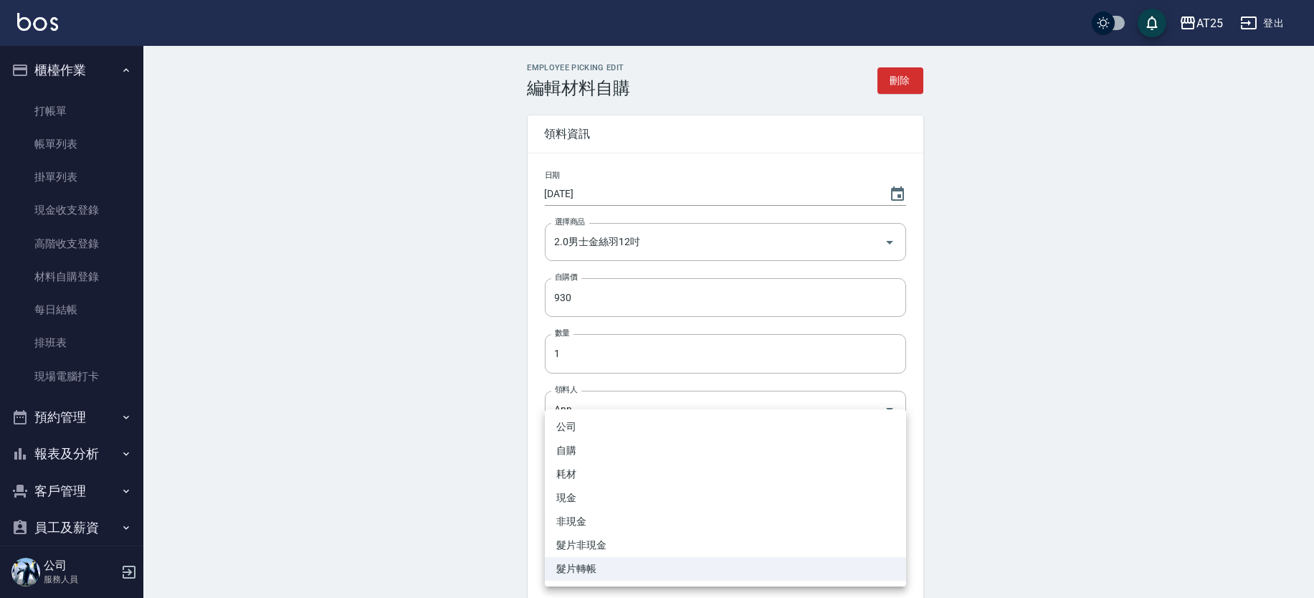
click at [643, 465] on body "AT25 登出 櫃檯作業 打帳單 帳單列表 掛單列表 現金收支登錄 高階收支登錄 材料自購登錄 每日結帳 排班表 現場電腦打卡 預約管理 預約管理 單日預約紀…" at bounding box center [657, 353] width 1314 height 707
click at [565, 472] on li "耗材" at bounding box center [725, 474] width 361 height 24
type input "耗材"
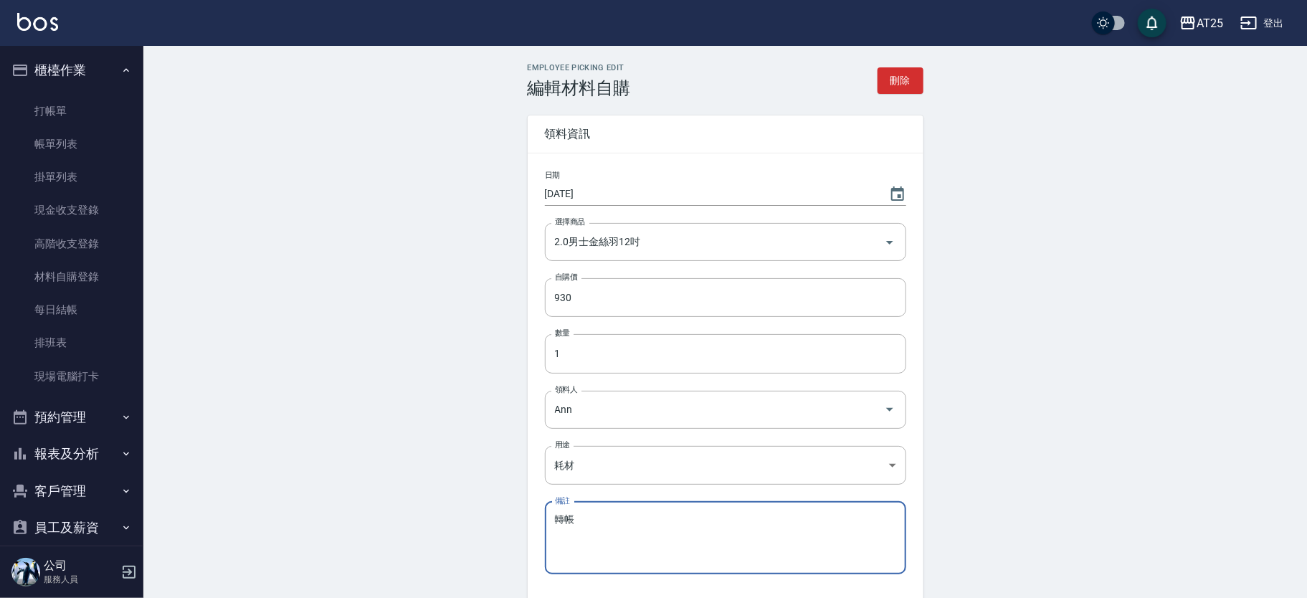
click at [597, 522] on textarea "轉帳" at bounding box center [725, 537] width 341 height 49
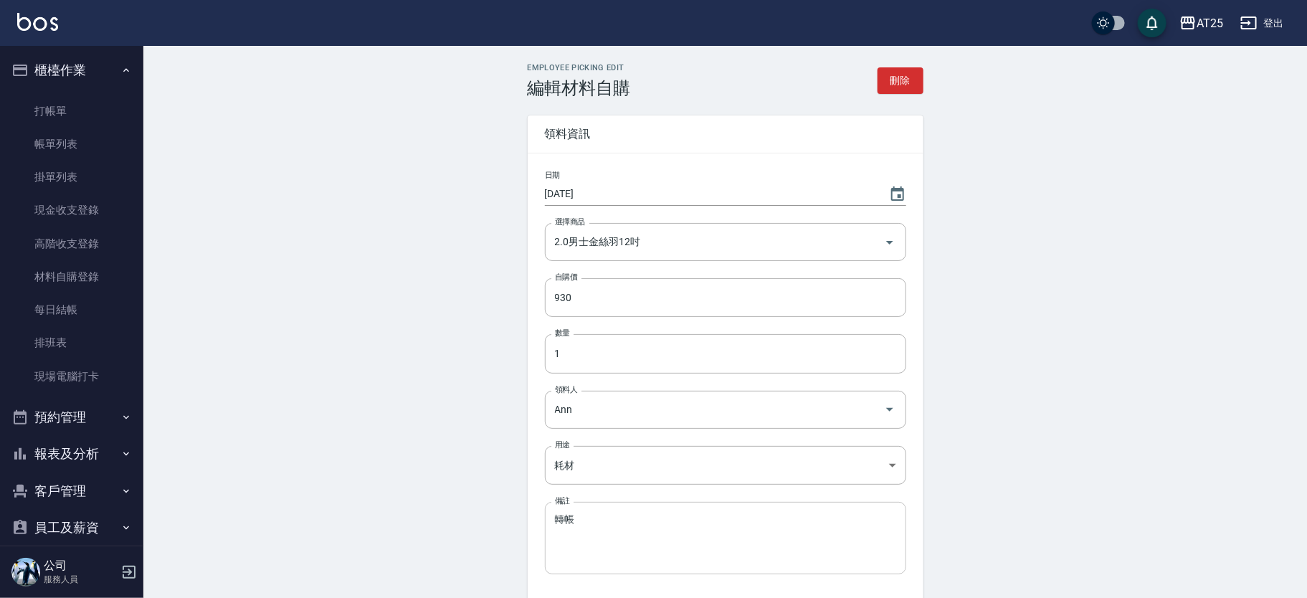
drag, startPoint x: 552, startPoint y: 519, endPoint x: 583, endPoint y: 522, distance: 31.0
click at [583, 522] on div "轉帳 x 備註" at bounding box center [725, 538] width 361 height 72
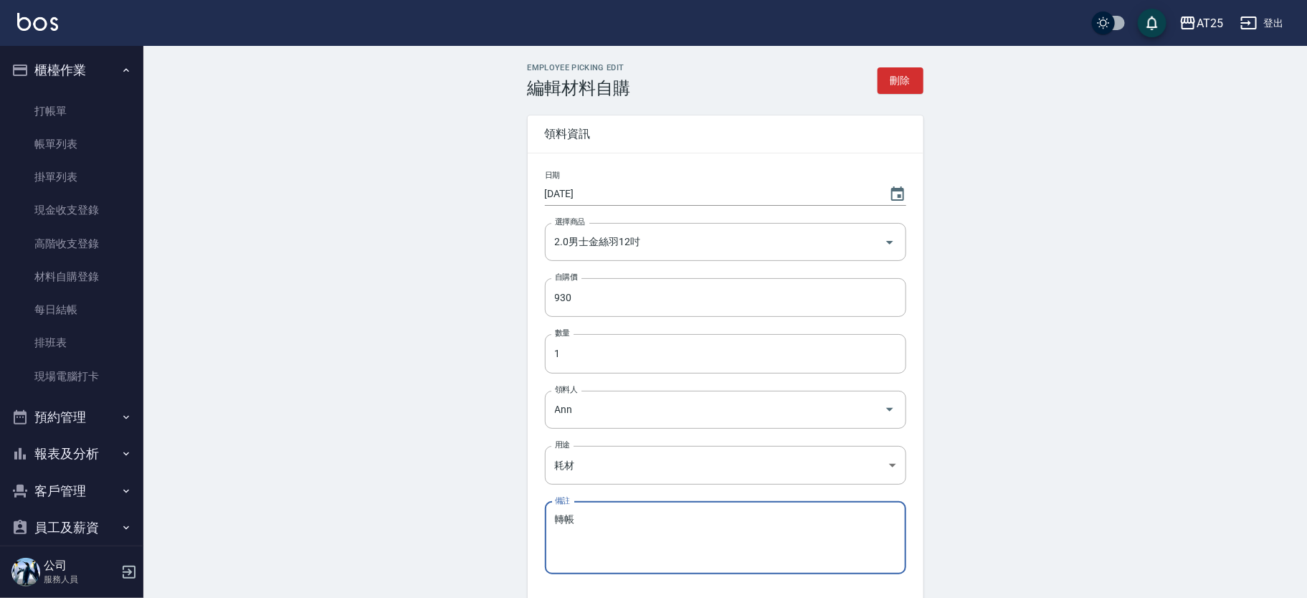
click at [583, 522] on textarea "轉帳" at bounding box center [725, 537] width 341 height 49
drag, startPoint x: 579, startPoint y: 522, endPoint x: 558, endPoint y: 522, distance: 21.5
click at [558, 522] on textarea "轉帳" at bounding box center [725, 537] width 341 height 49
click at [524, 504] on div "Employee Picking Edit 編輯材料自購 刪除 領料資訊 日期 2025/09/15 選擇商品 2.0男士金絲羽12吋 選擇商品 自購價 93…" at bounding box center [725, 376] width 430 height 627
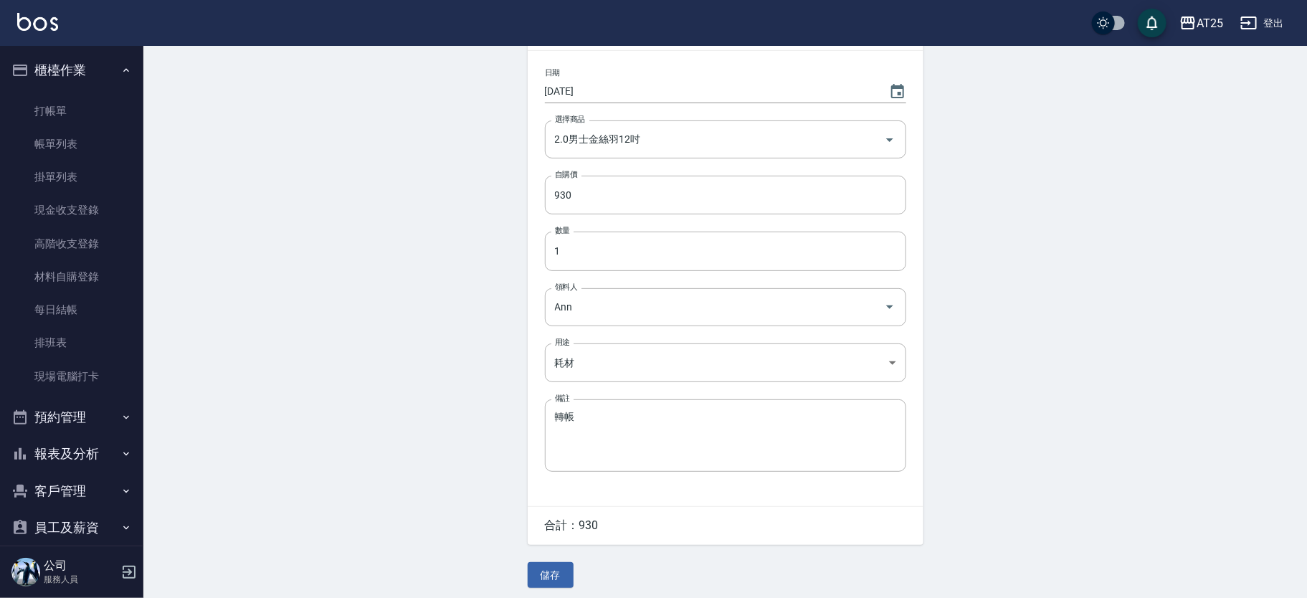
scroll to position [110, 0]
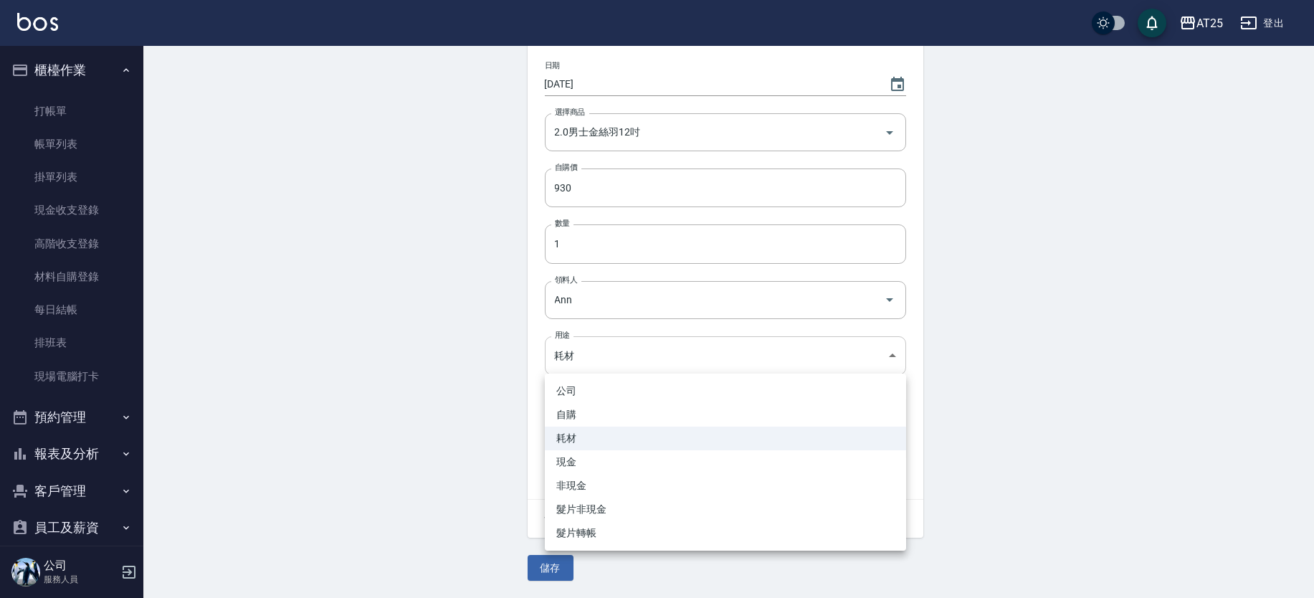
click at [583, 361] on body "AT25 登出 櫃檯作業 打帳單 帳單列表 掛單列表 現金收支登錄 高階收支登錄 材料自購登錄 每日結帳 排班表 現場電腦打卡 預約管理 預約管理 單日預約紀…" at bounding box center [657, 243] width 1314 height 707
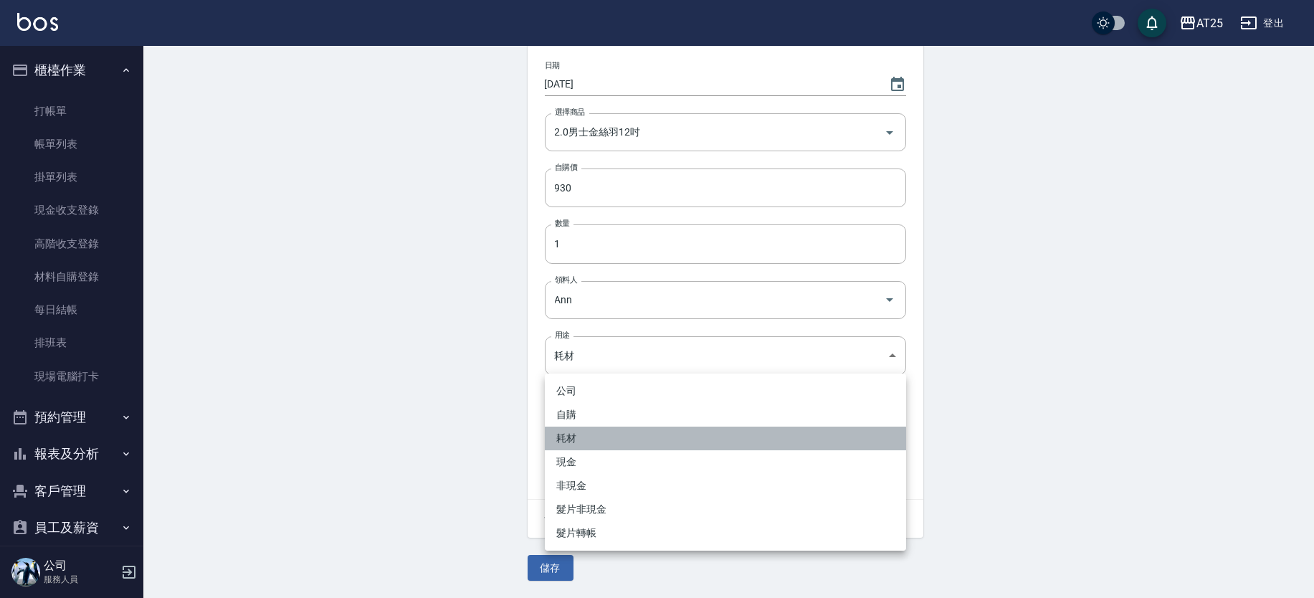
click at [568, 435] on li "耗材" at bounding box center [725, 438] width 361 height 24
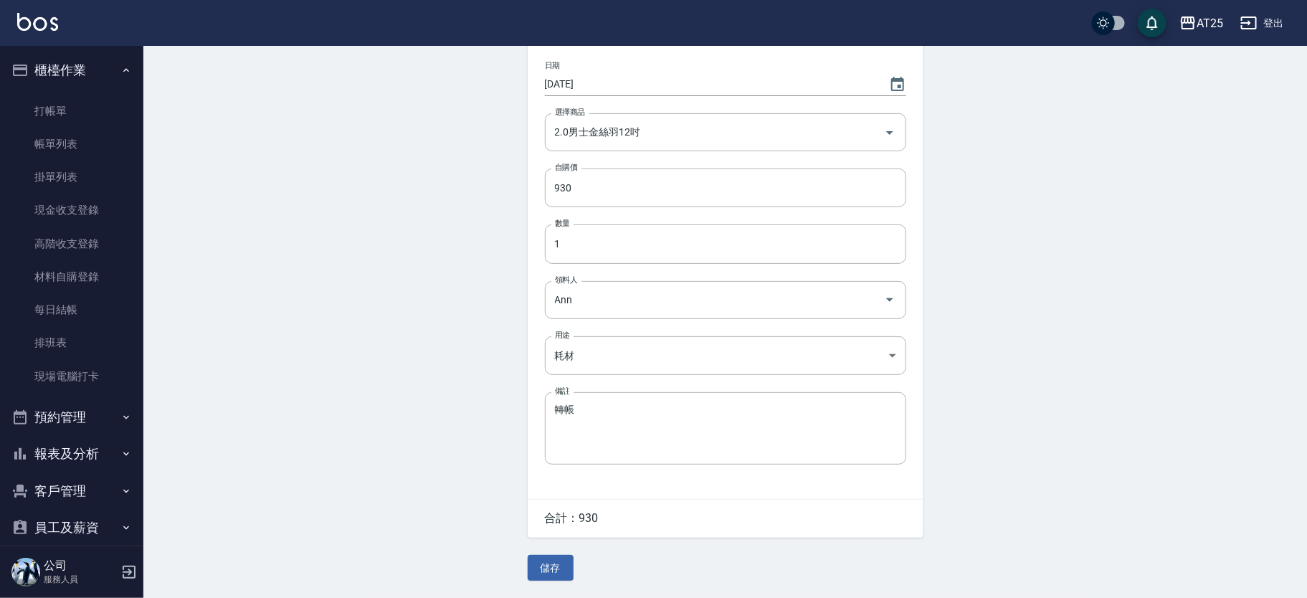
click at [463, 413] on div "公司 自購 耗材 現金 非現金 髮片非現金 髮片轉帳" at bounding box center [653, 299] width 1307 height 598
click at [588, 412] on textarea "轉帳" at bounding box center [725, 428] width 341 height 49
drag, startPoint x: 588, startPoint y: 412, endPoint x: 551, endPoint y: 407, distance: 37.6
click at [551, 407] on div "轉帳 x 備註" at bounding box center [725, 428] width 361 height 72
click at [590, 409] on textarea "轉帳" at bounding box center [725, 428] width 341 height 49
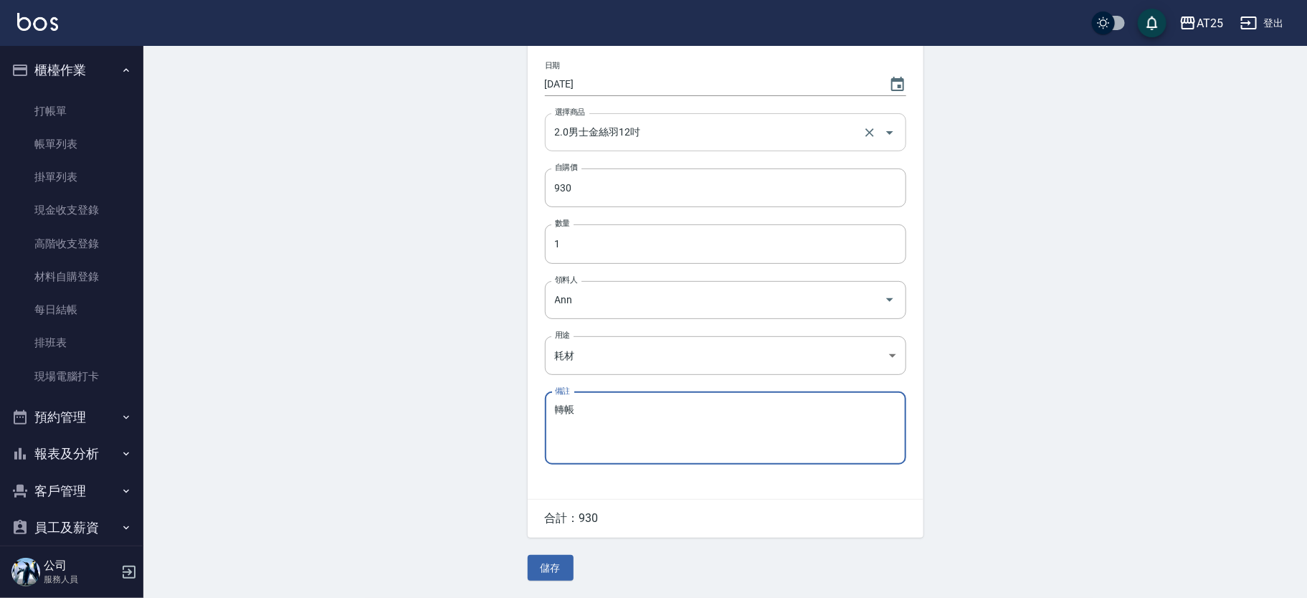
click at [671, 140] on input "2.0男士金絲羽12吋" at bounding box center [705, 132] width 308 height 25
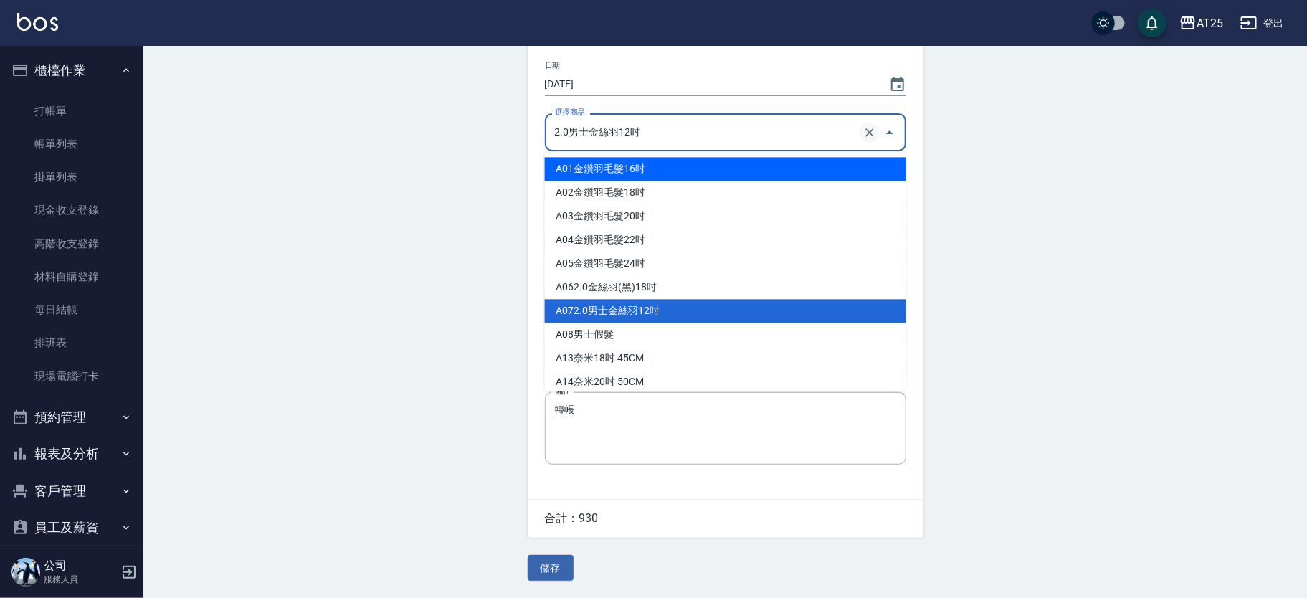
click at [868, 134] on icon "Clear" at bounding box center [869, 132] width 14 height 14
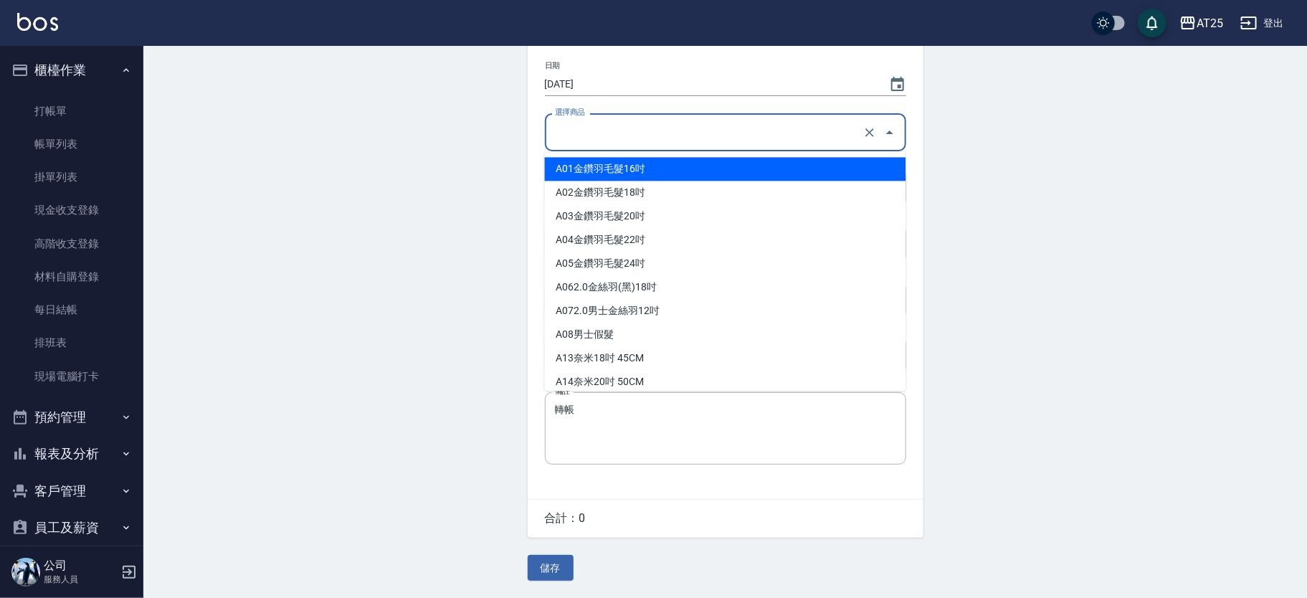
click at [798, 130] on input "選擇商品" at bounding box center [705, 132] width 308 height 25
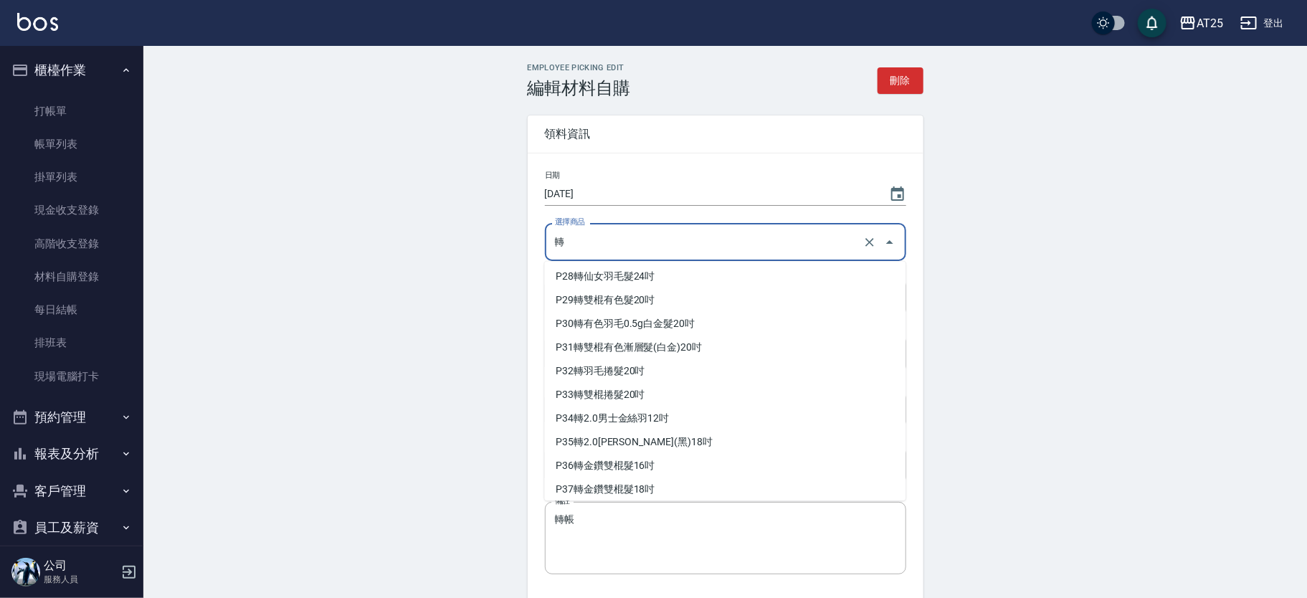
scroll to position [645, 0]
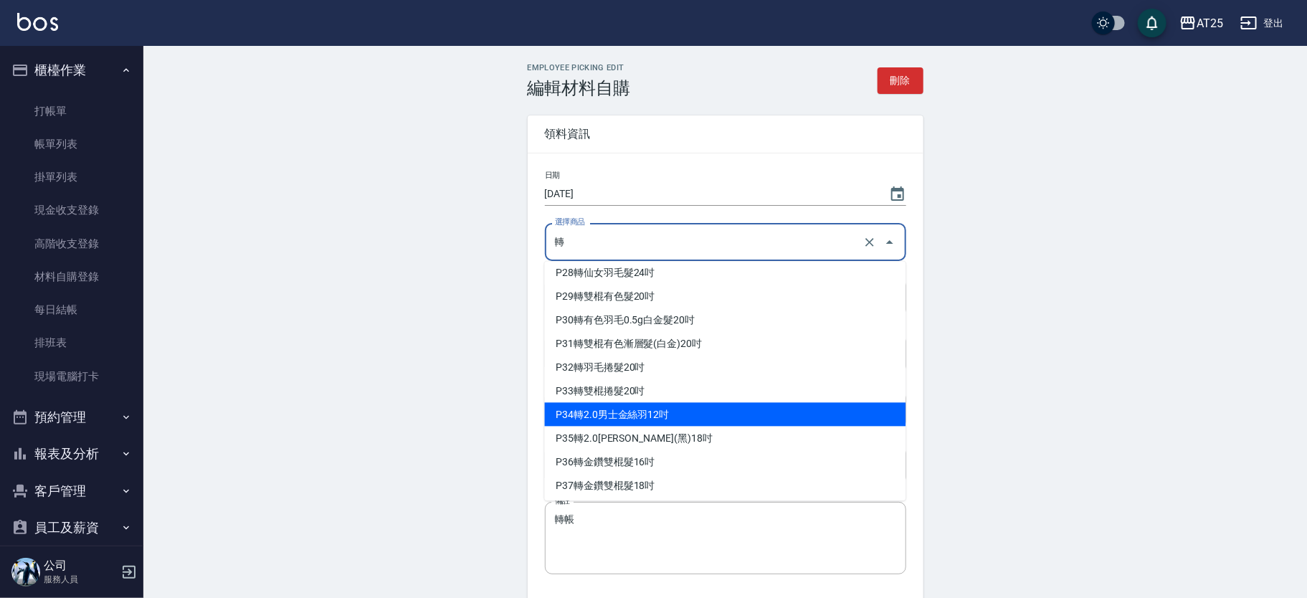
click at [652, 414] on li "P34 轉2.0男士金絲羽12吋" at bounding box center [725, 415] width 361 height 24
type input "轉2.0男士金絲羽12吋"
type input "930"
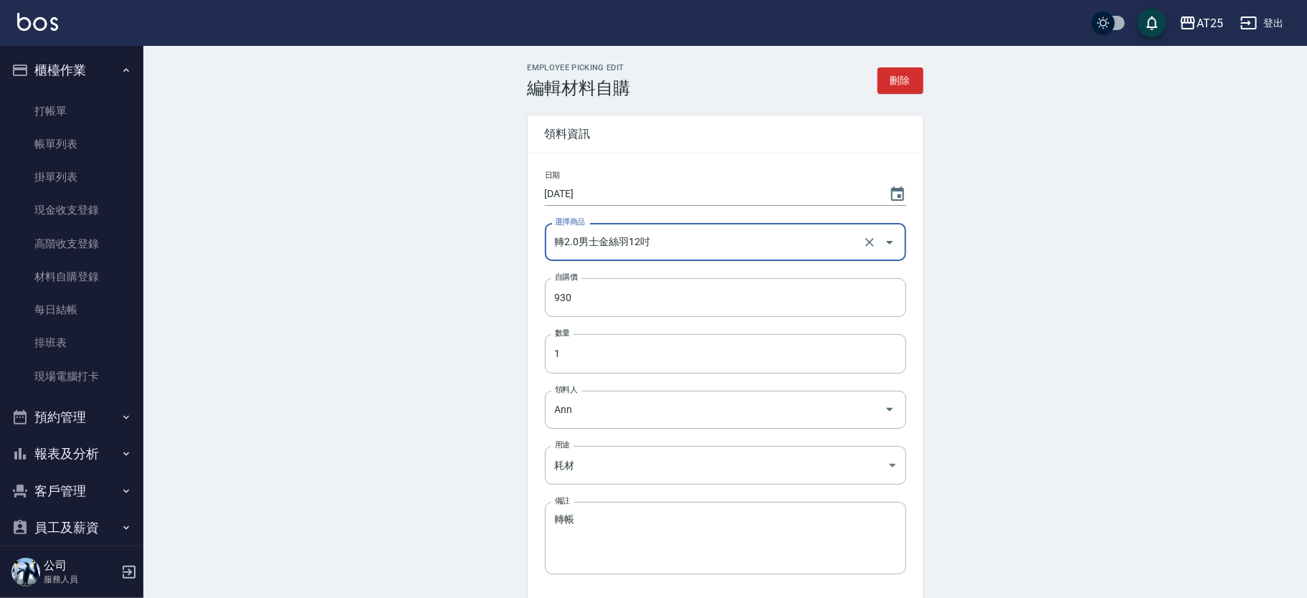
type input "轉2.0男士金絲羽12吋"
click at [416, 343] on div "Employee Picking Edit 編輯材料自購 刪除 領料資訊 日期 2025/09/15 選擇商品 轉2.0男士金絲羽12吋 選擇商品 自購價 9…" at bounding box center [724, 377] width 1163 height 662
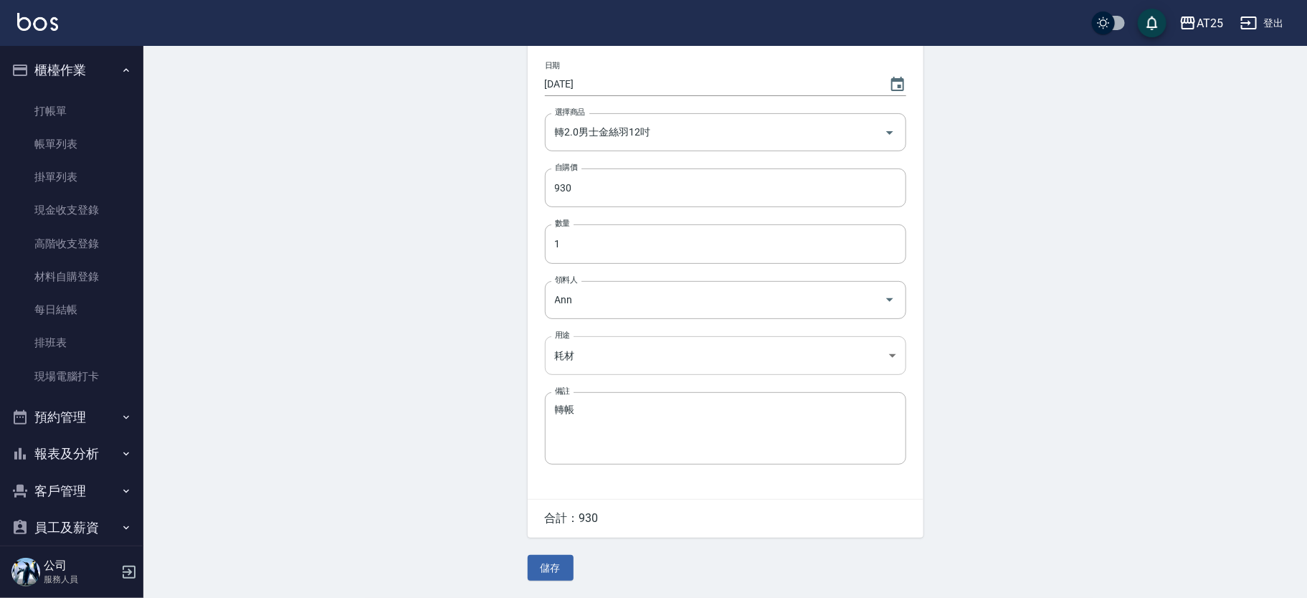
click at [586, 360] on body "AT25 登出 櫃檯作業 打帳單 帳單列表 掛單列表 現金收支登錄 高階收支登錄 材料自購登錄 每日結帳 排班表 現場電腦打卡 預約管理 預約管理 單日預約紀…" at bounding box center [653, 243] width 1307 height 707
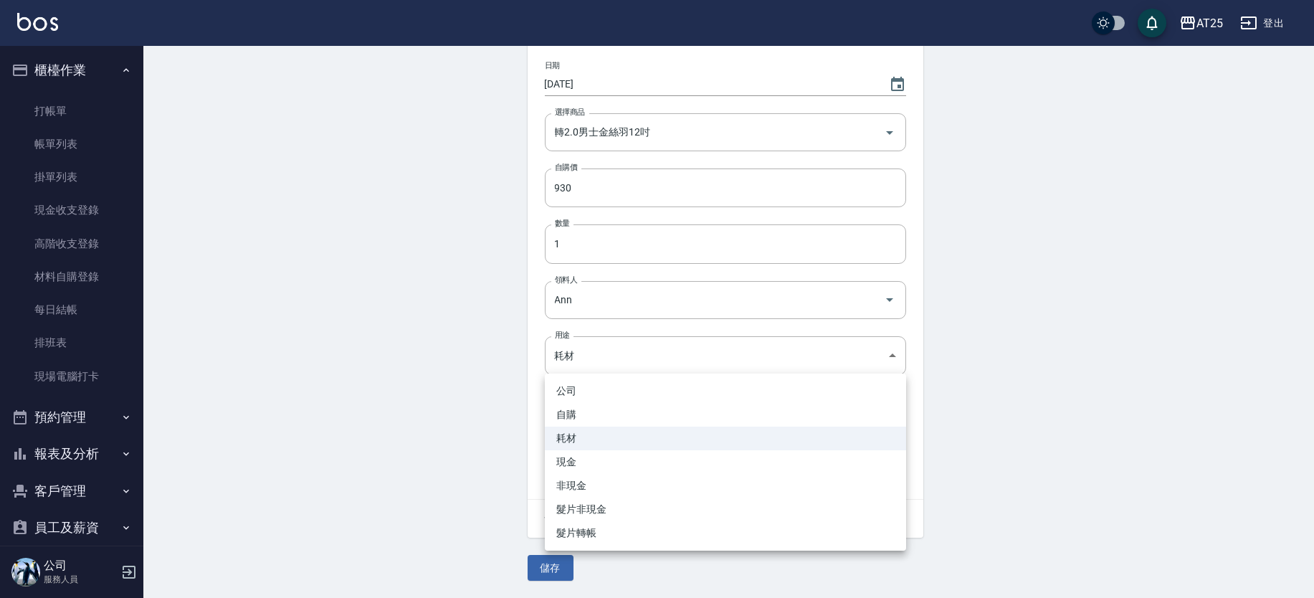
click at [493, 414] on div at bounding box center [657, 299] width 1314 height 598
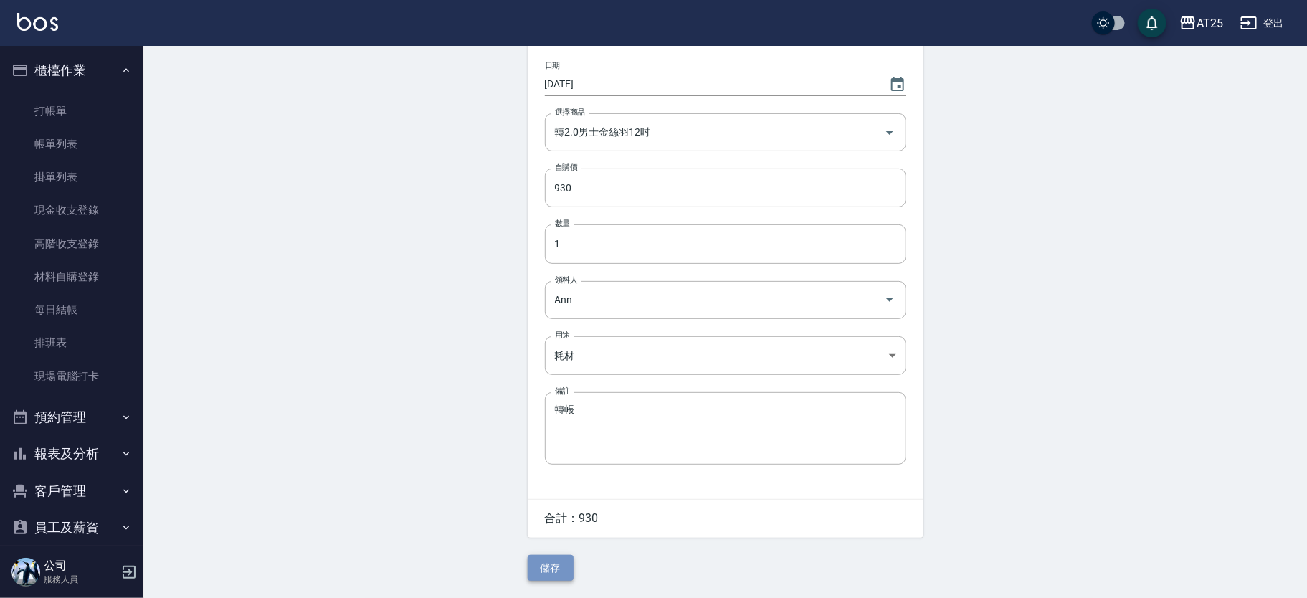
click at [558, 566] on button "儲存" at bounding box center [551, 568] width 46 height 27
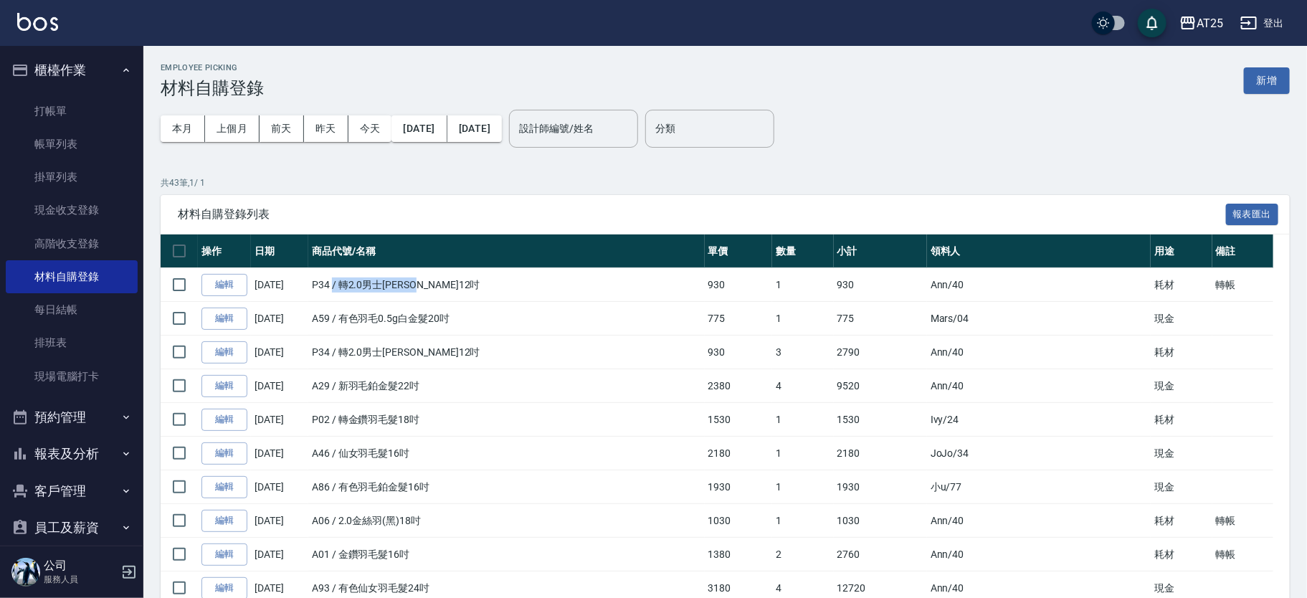
drag, startPoint x: 334, startPoint y: 282, endPoint x: 440, endPoint y: 289, distance: 106.3
click at [436, 287] on td "P34 / 轉2.0男士金絲羽12吋" at bounding box center [506, 285] width 396 height 34
click at [443, 289] on td "P34 / 轉2.0男士金絲羽12吋" at bounding box center [506, 285] width 396 height 34
click at [1268, 87] on button "新增" at bounding box center [1267, 80] width 46 height 27
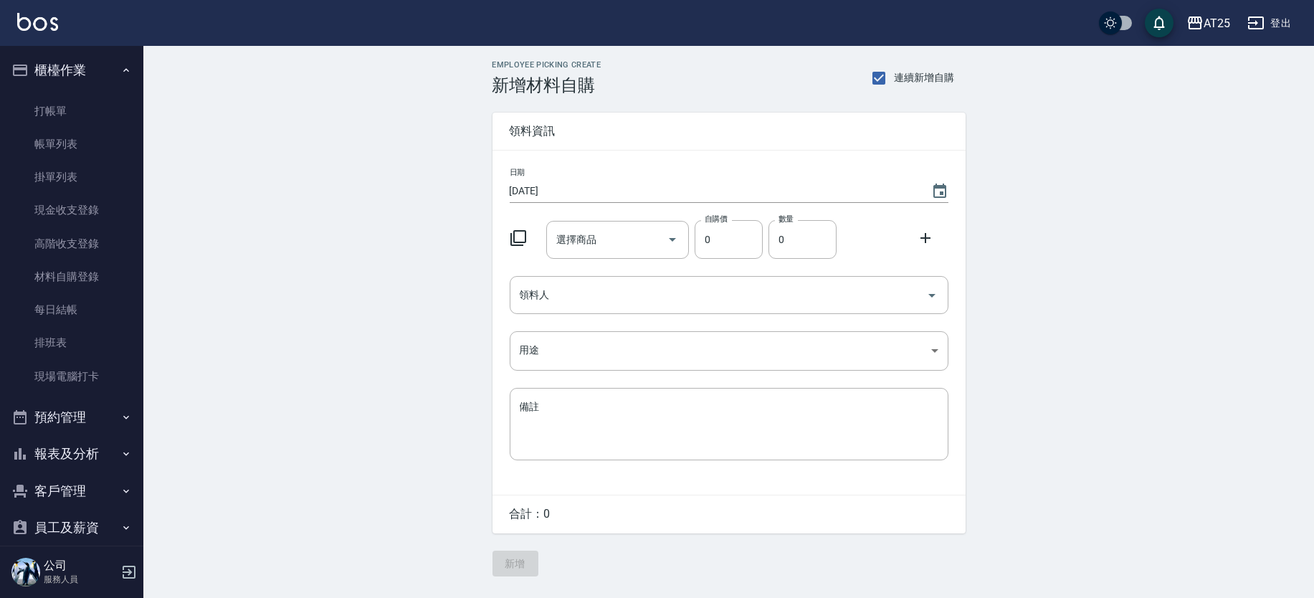
click at [519, 240] on icon at bounding box center [518, 237] width 17 height 17
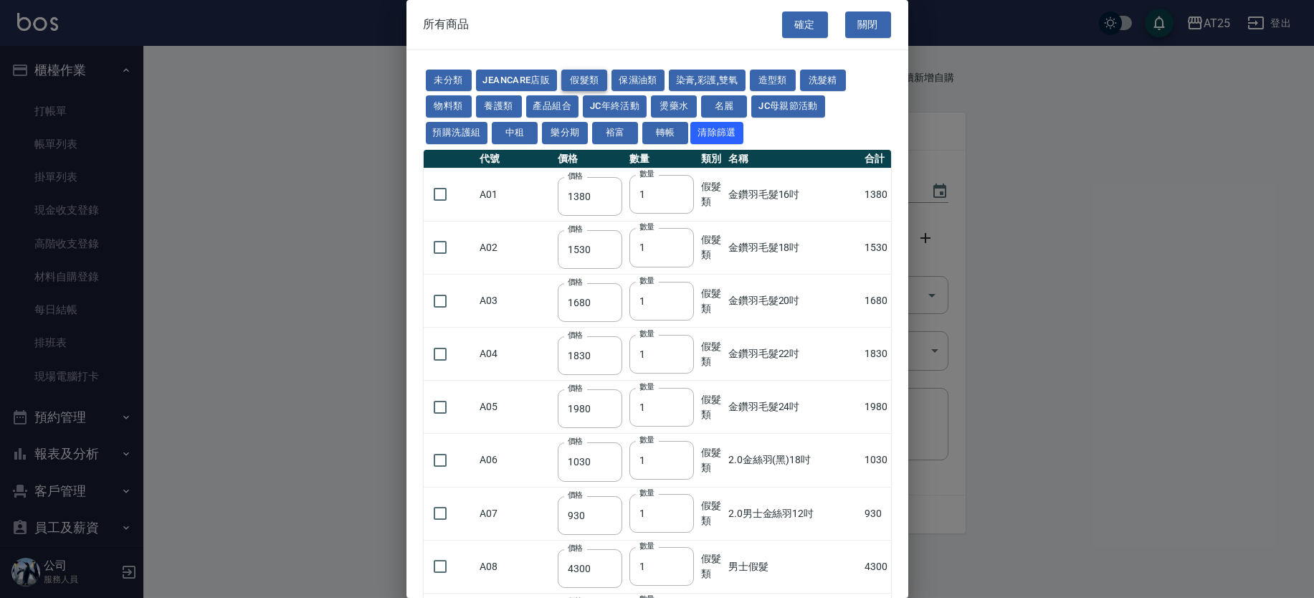
click at [595, 82] on button "假髮類" at bounding box center [584, 81] width 46 height 22
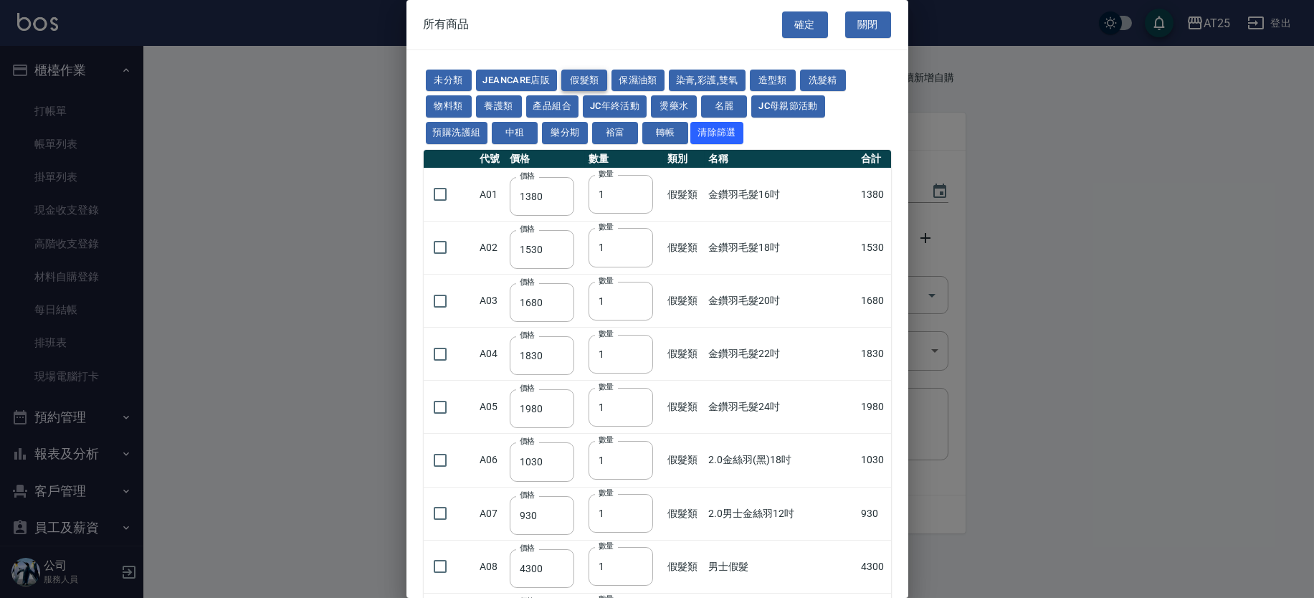
click at [588, 81] on button "假髮類" at bounding box center [584, 81] width 46 height 22
click at [443, 247] on input "checkbox" at bounding box center [440, 247] width 30 height 30
checkbox input "true"
click at [634, 245] on input "2" at bounding box center [620, 247] width 65 height 39
type input "3"
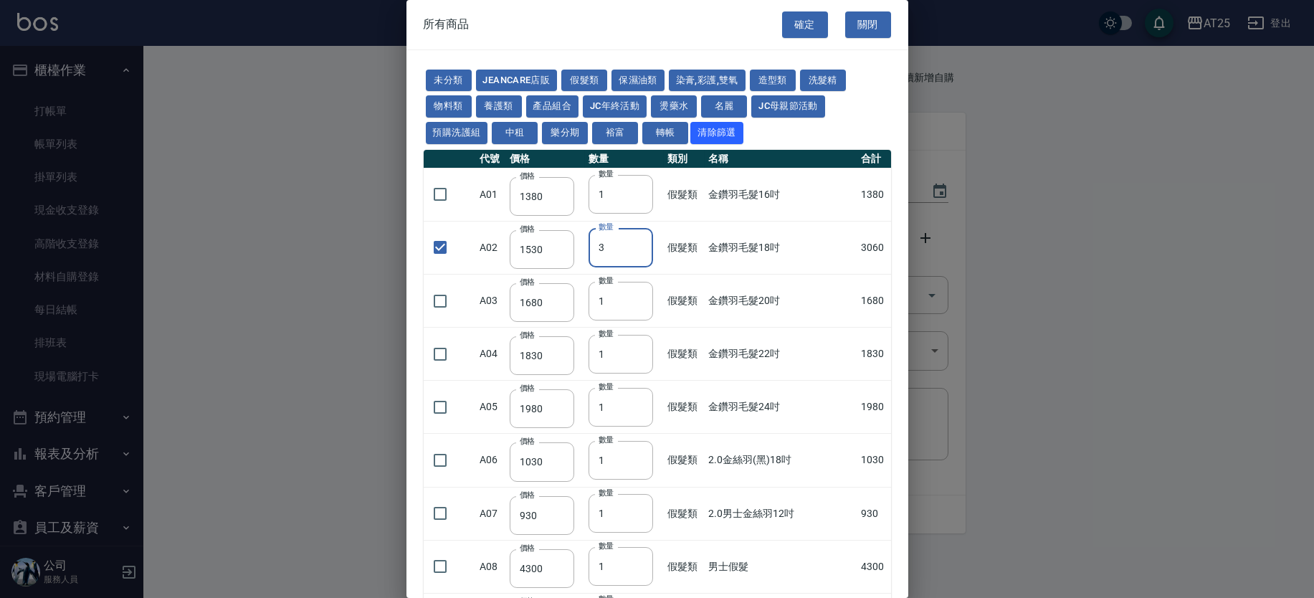
click at [634, 245] on input "3" at bounding box center [620, 247] width 65 height 39
click at [910, 40] on div at bounding box center [657, 299] width 1314 height 598
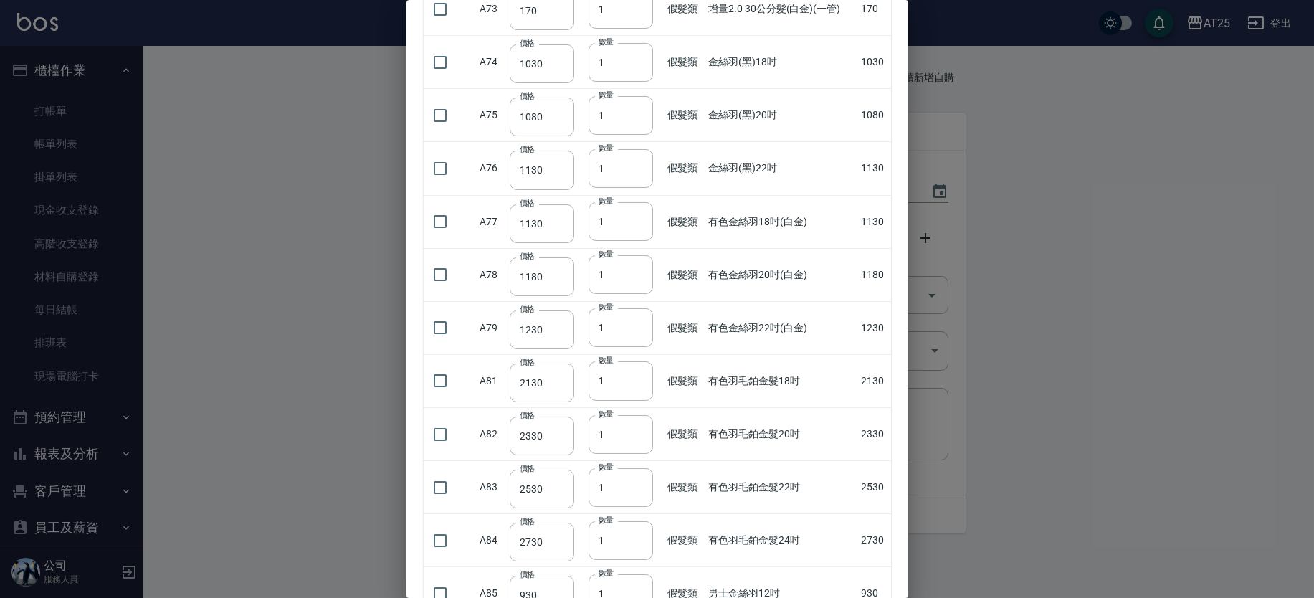
scroll to position [3831, 0]
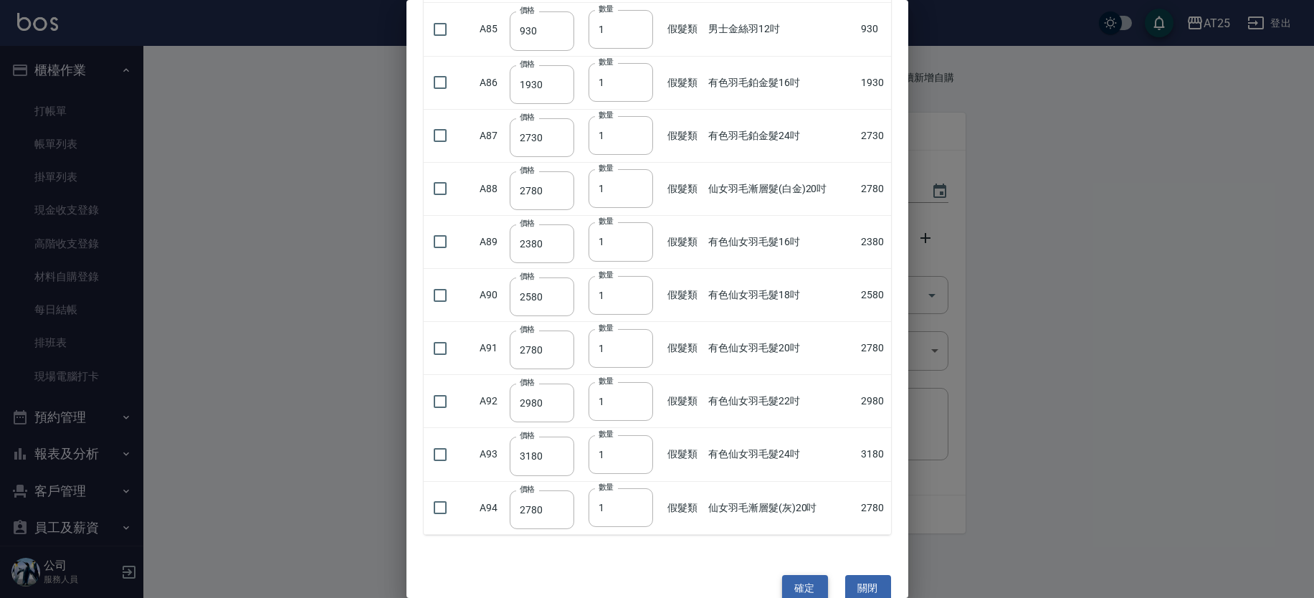
click at [806, 576] on button "確定" at bounding box center [805, 588] width 46 height 27
type input "金鑽羽毛髮18吋"
type input "1530"
type input "3"
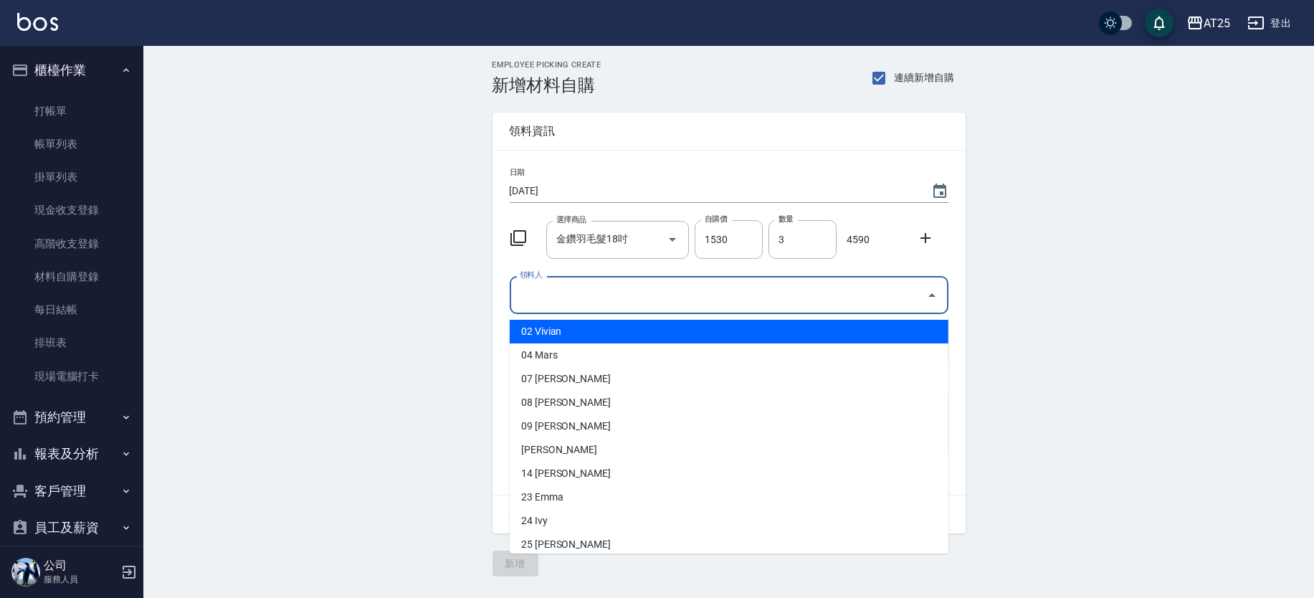
click at [635, 297] on input "領料人" at bounding box center [718, 294] width 404 height 25
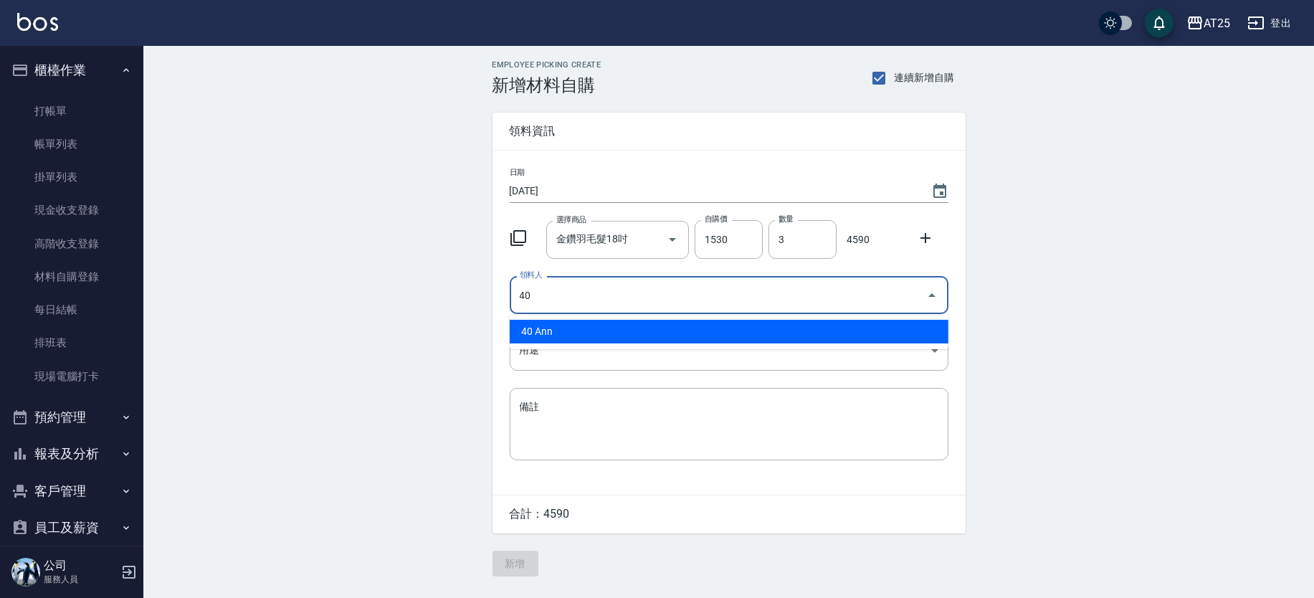
click at [541, 332] on li "40 Ann" at bounding box center [729, 332] width 439 height 24
type input "40 Ann"
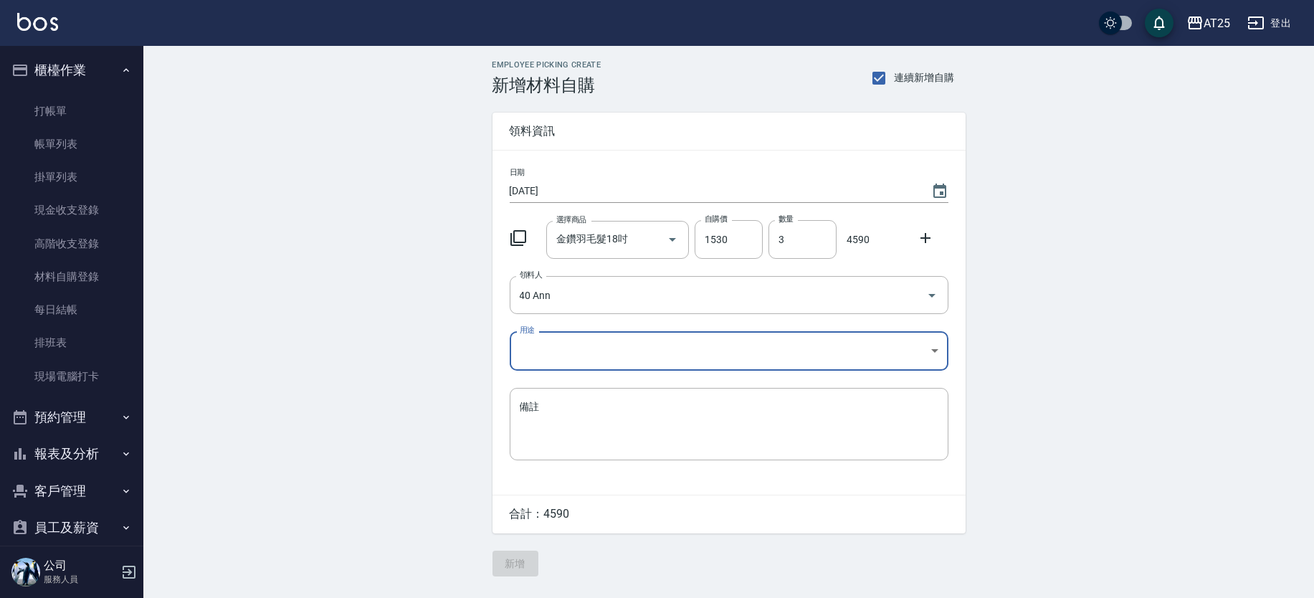
click at [547, 357] on body "AT25 登出 櫃檯作業 打帳單 帳單列表 掛單列表 現金收支登錄 高階收支登錄 材料自購登錄 每日結帳 排班表 現場電腦打卡 預約管理 預約管理 單日預約紀…" at bounding box center [657, 299] width 1314 height 598
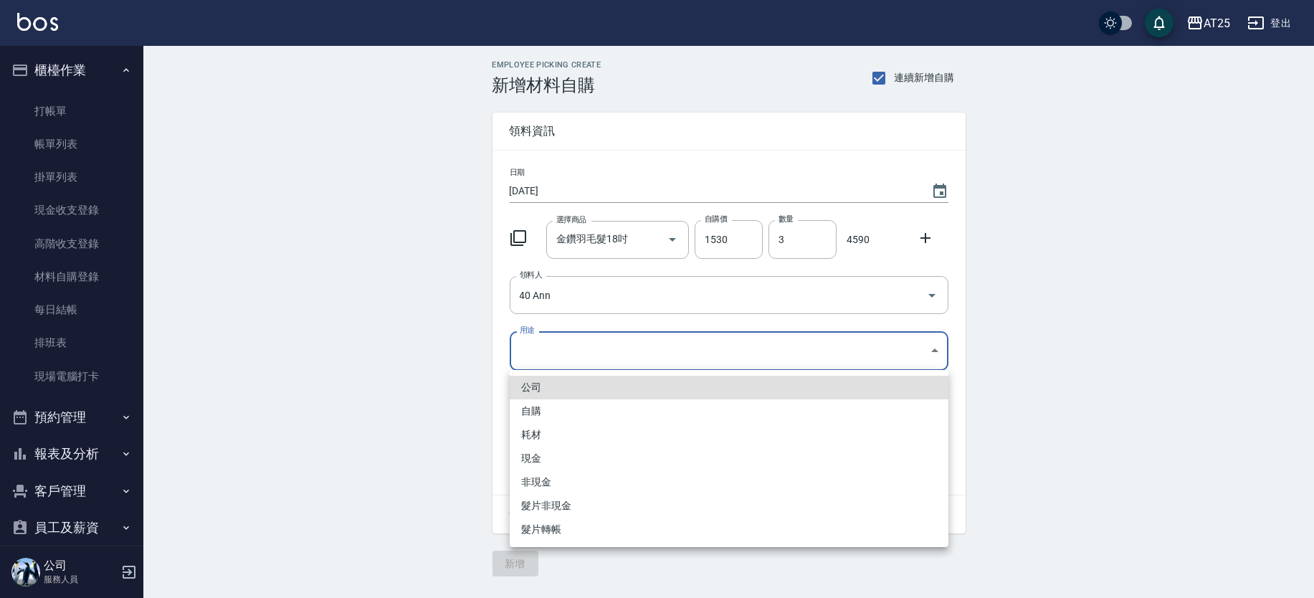
click at [537, 457] on li "現金" at bounding box center [729, 459] width 439 height 24
type input "現金"
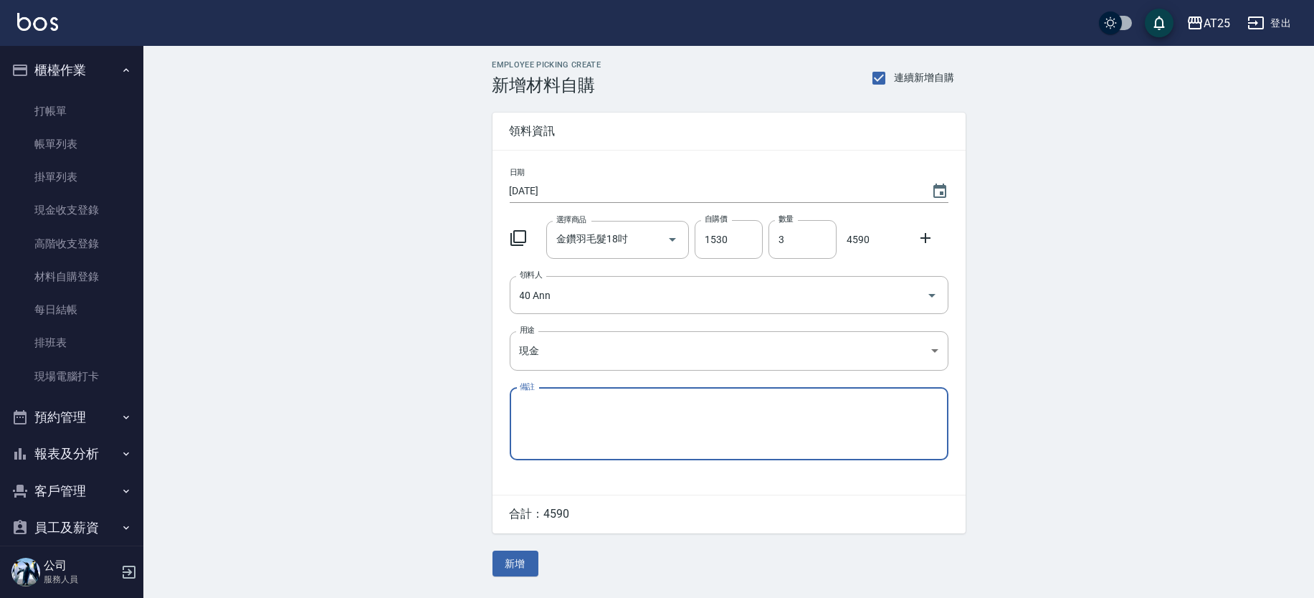
click at [447, 439] on div "公司 自購 耗材 現金 非現金 髮片非現金 髮片轉帳" at bounding box center [657, 299] width 1314 height 598
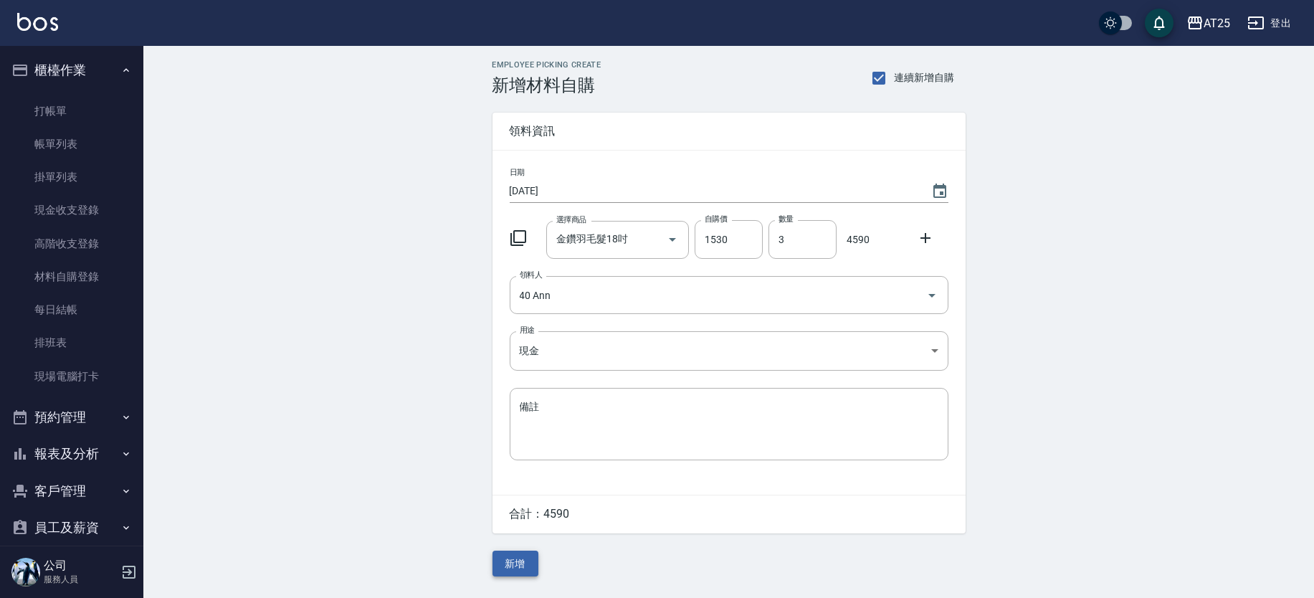
click at [507, 560] on button "新增" at bounding box center [515, 563] width 46 height 27
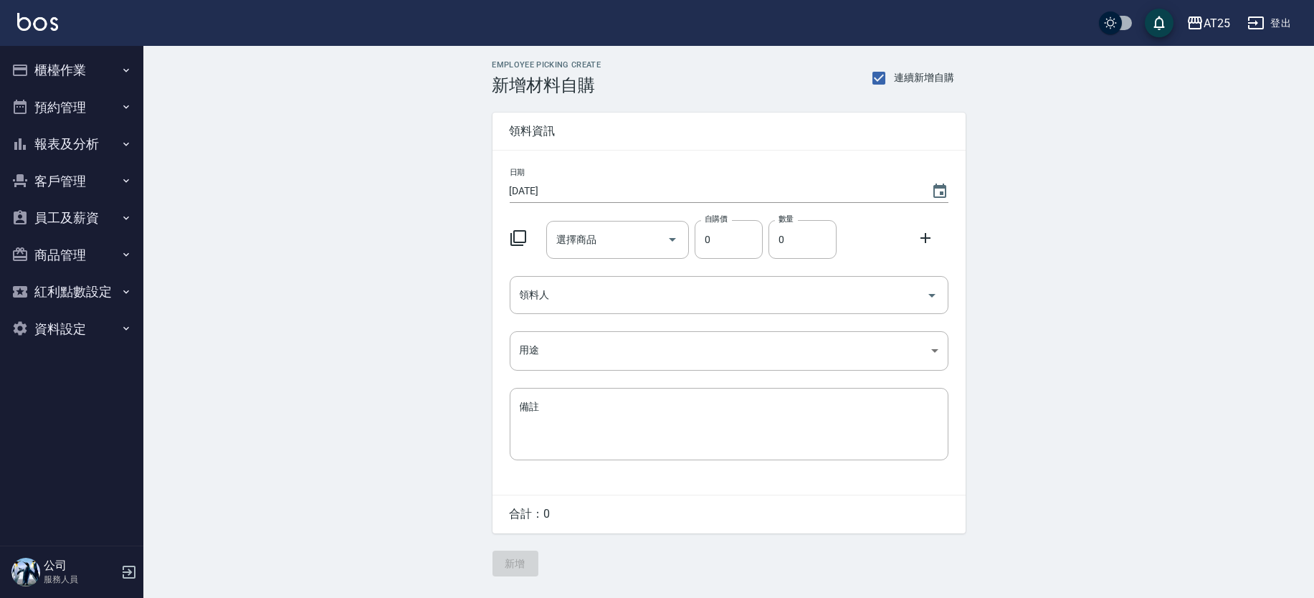
click at [521, 241] on icon at bounding box center [518, 237] width 17 height 17
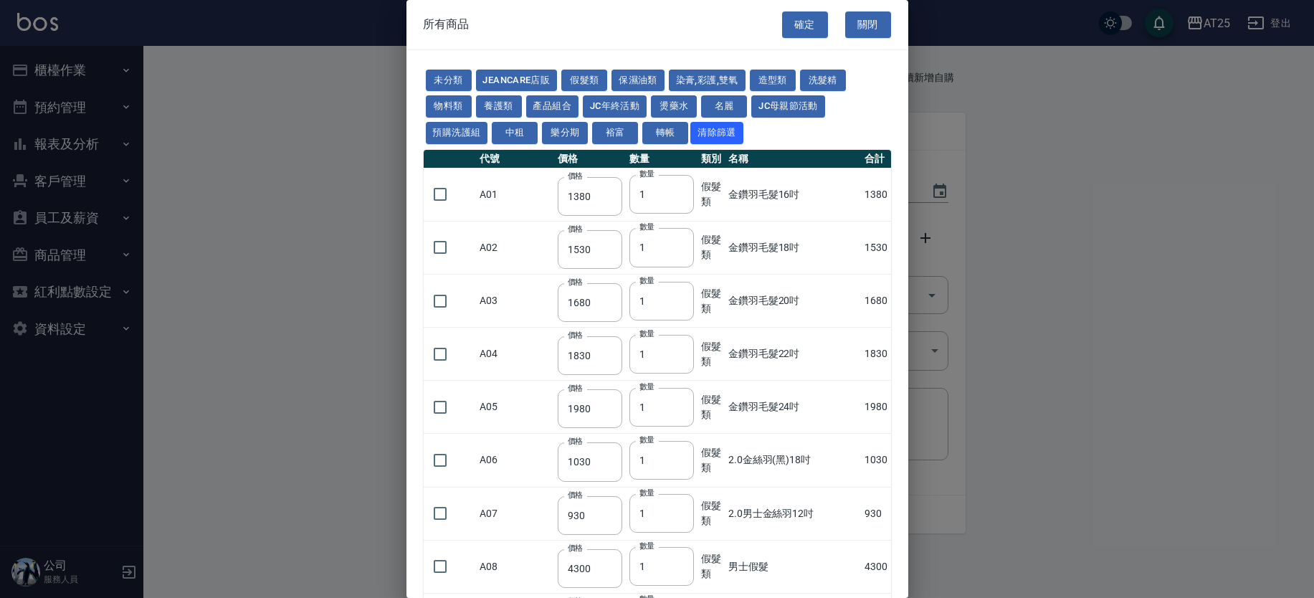
click at [513, 237] on td "A02" at bounding box center [515, 247] width 77 height 53
click at [586, 81] on button "假髮類" at bounding box center [584, 81] width 46 height 22
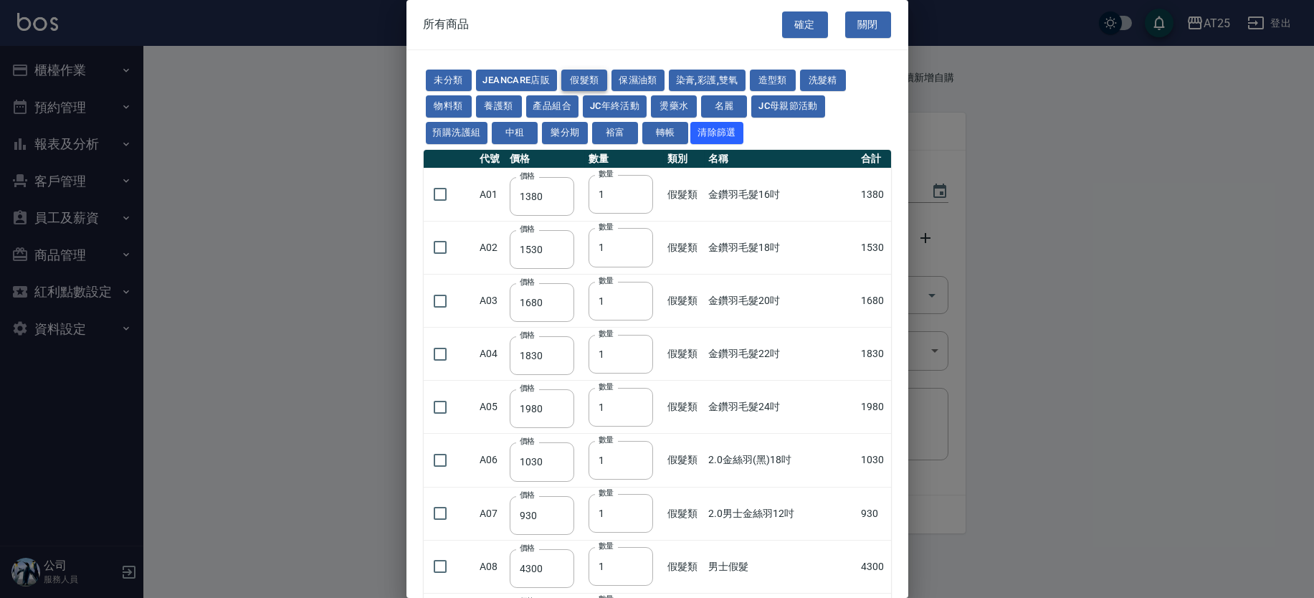
click at [580, 72] on button "假髮類" at bounding box center [584, 81] width 46 height 22
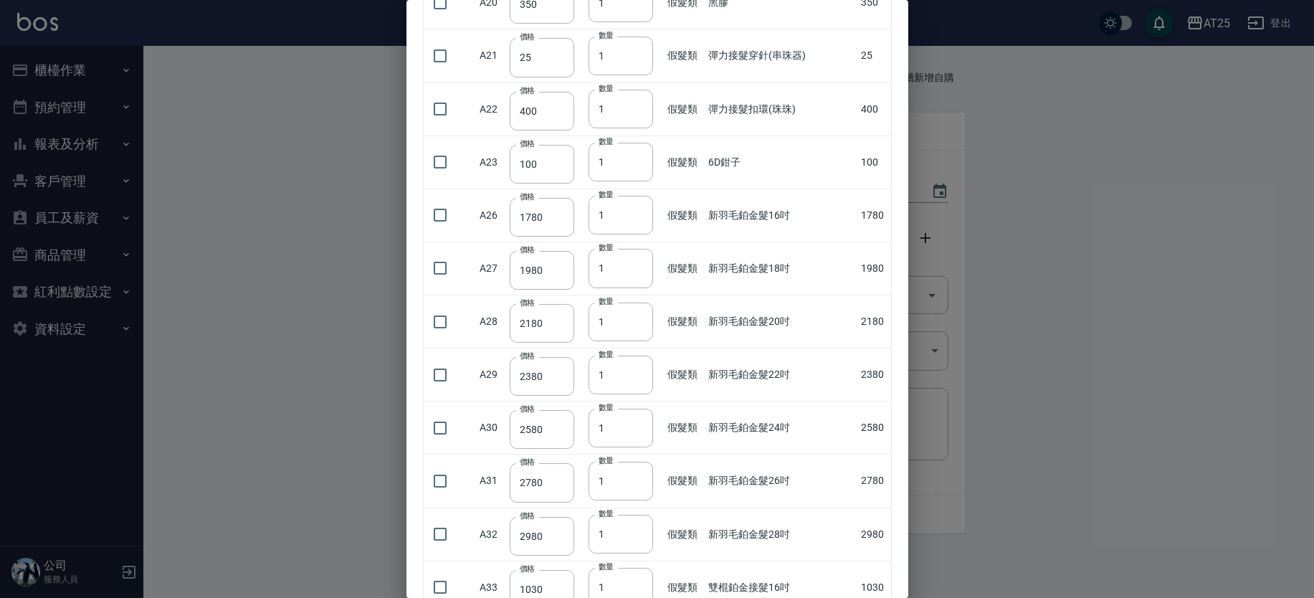
scroll to position [869, 0]
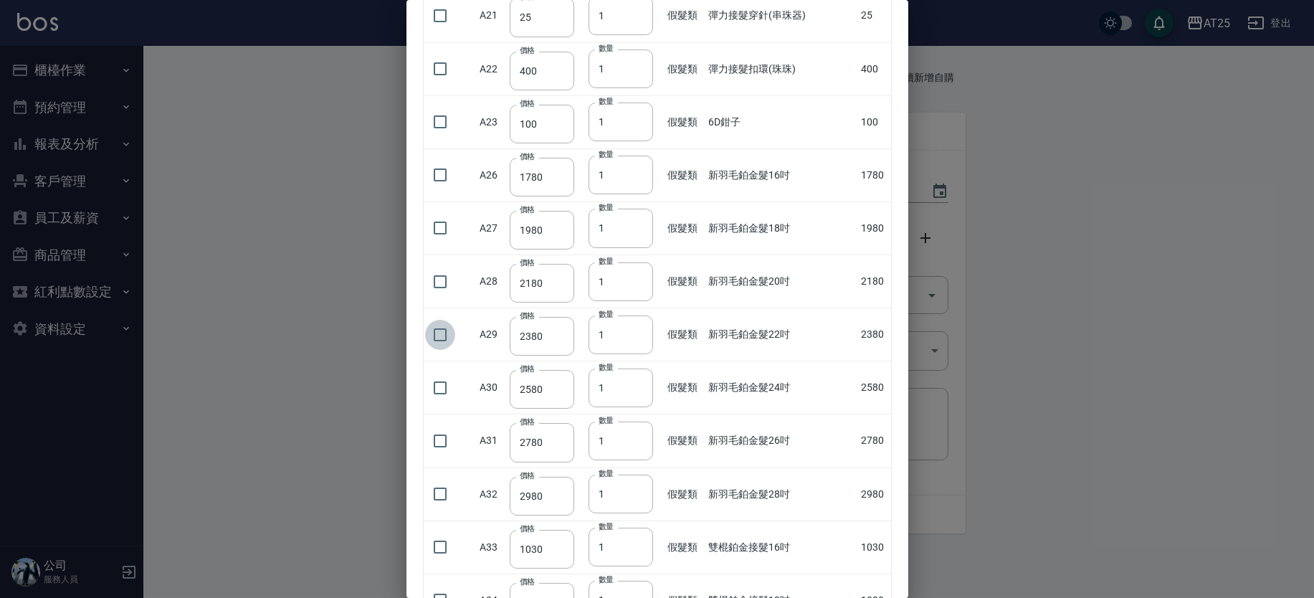
click at [440, 331] on input "checkbox" at bounding box center [440, 335] width 30 height 30
checkbox input "true"
type input "2"
click at [634, 328] on input "2" at bounding box center [620, 334] width 65 height 39
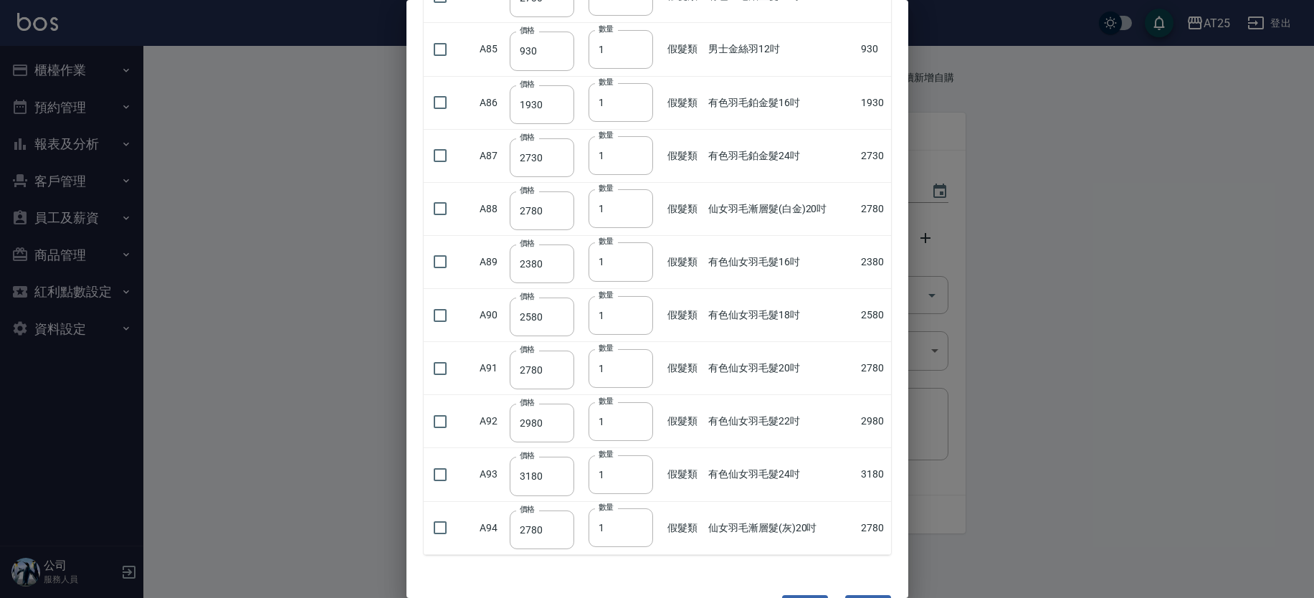
scroll to position [3546, 0]
click at [439, 467] on input "checkbox" at bounding box center [440, 474] width 30 height 30
checkbox input "true"
type input "2"
click at [631, 465] on input "2" at bounding box center [620, 473] width 65 height 39
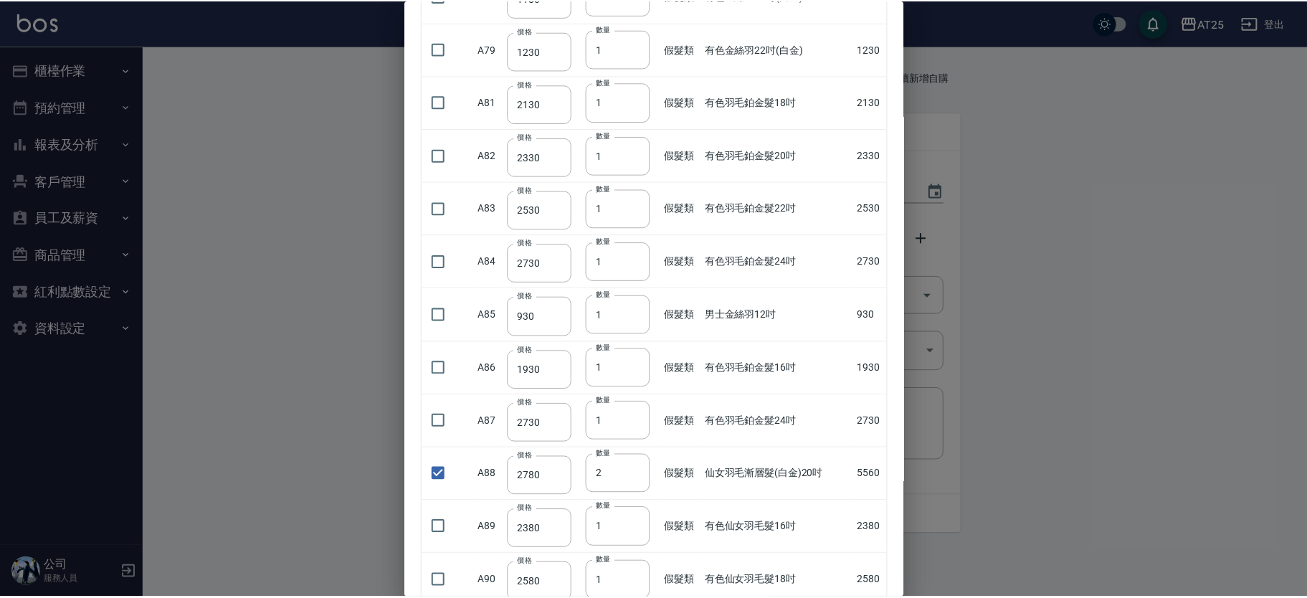
scroll to position [3852, 0]
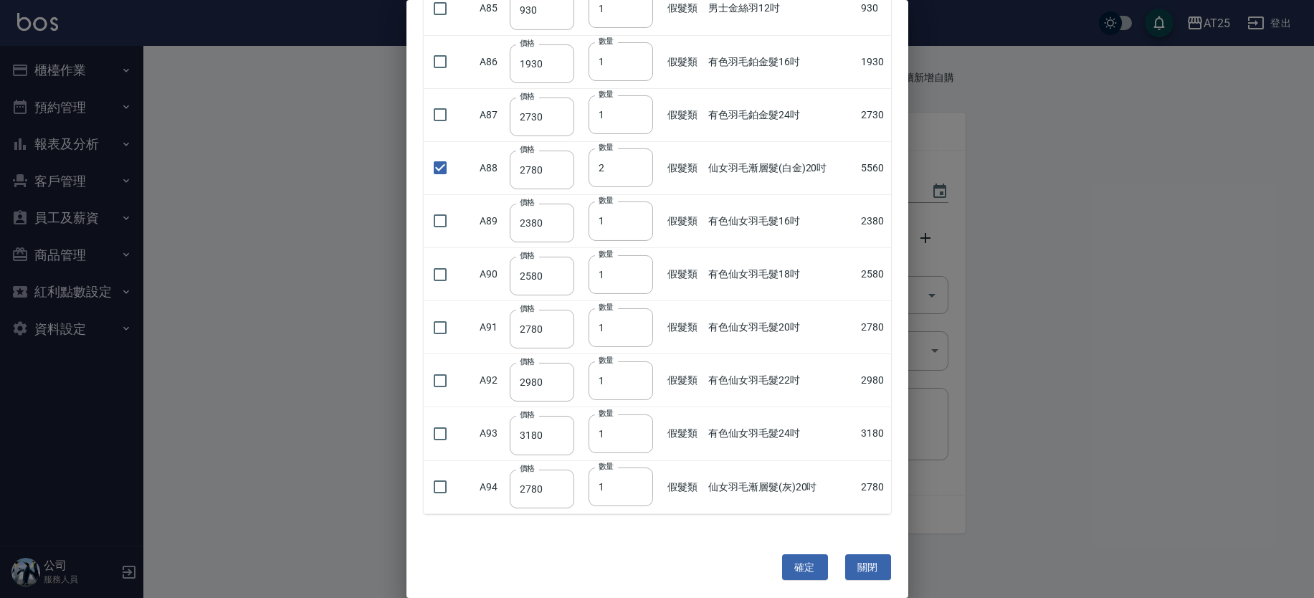
click at [805, 558] on button "確定" at bounding box center [805, 567] width 46 height 27
type input "新羽毛鉑金髮22吋"
type input "2380"
type input "2"
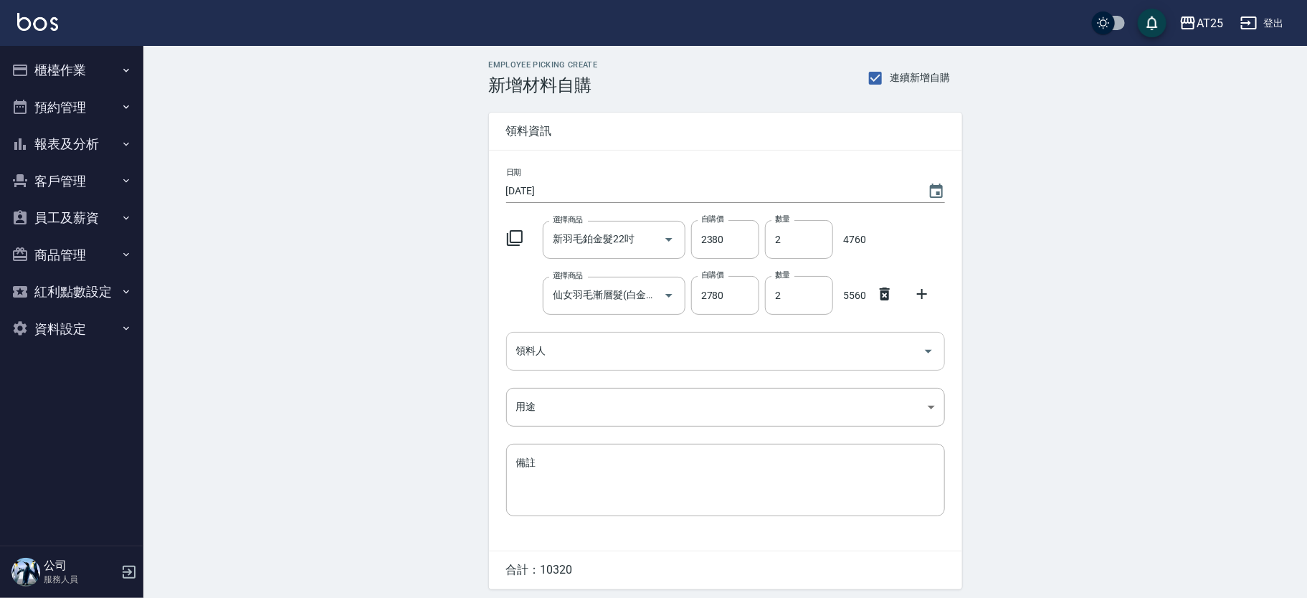
click at [574, 361] on input "領料人" at bounding box center [714, 350] width 404 height 25
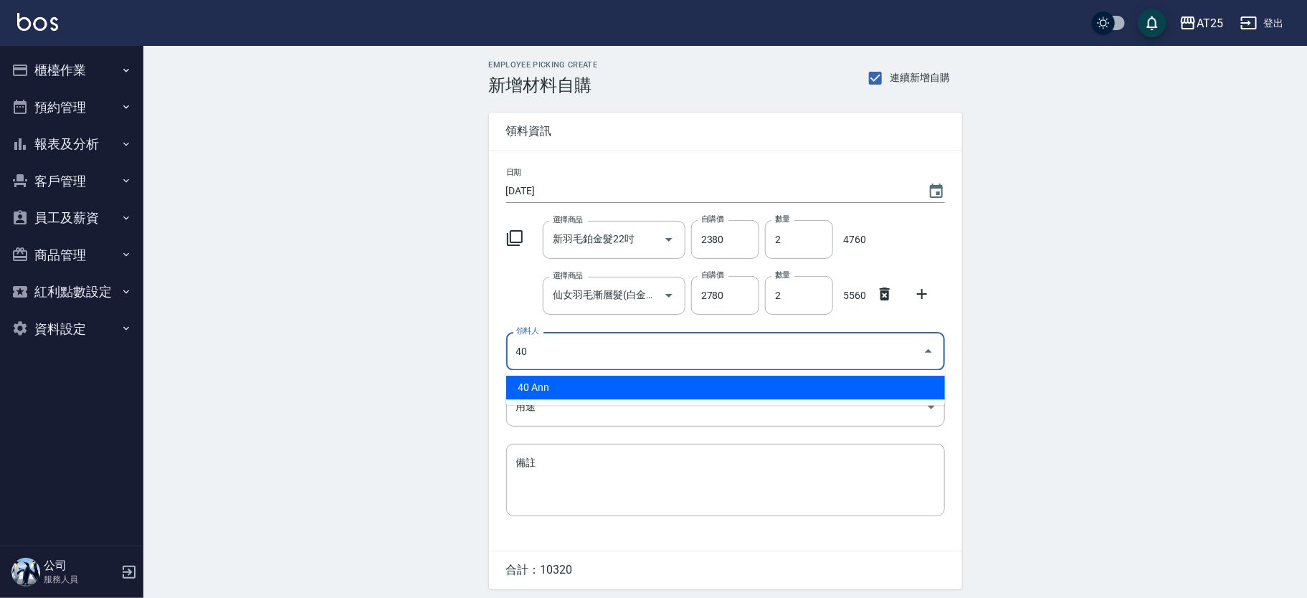
type input "40 Ann"
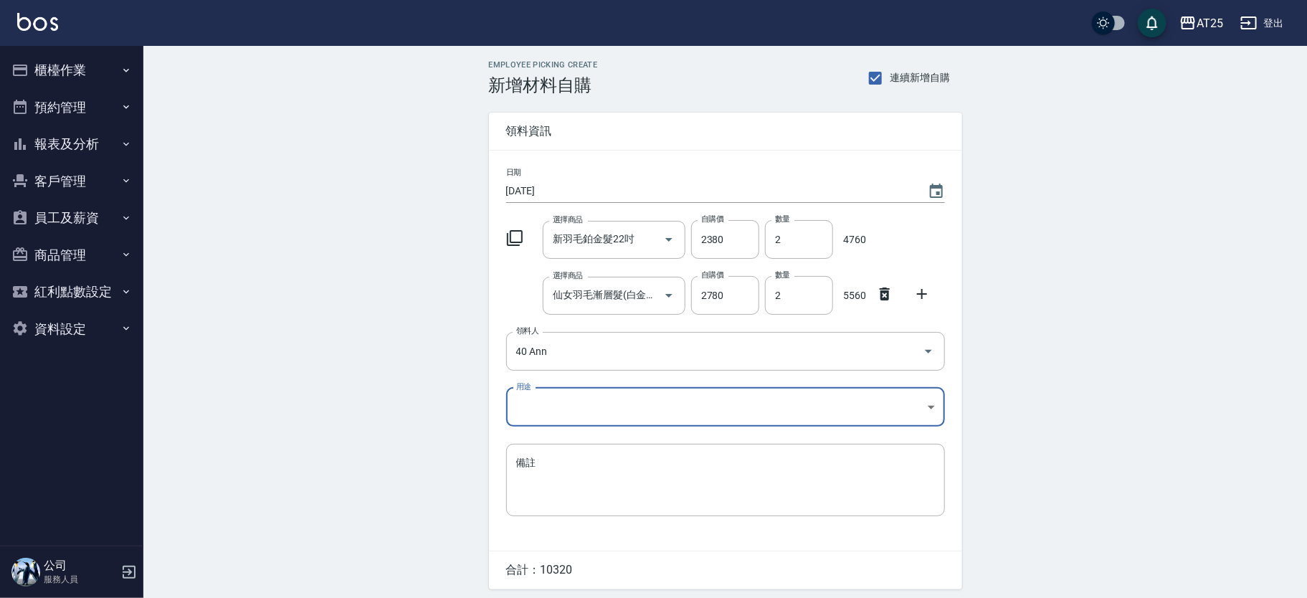
click at [536, 401] on body "AT25 登出 櫃檯作業 打帳單 帳單列表 掛單列表 現金收支登錄 高階收支登錄 材料自購登錄 每日結帳 排班表 現場電腦打卡 預約管理 預約管理 單日預約紀…" at bounding box center [653, 323] width 1307 height 646
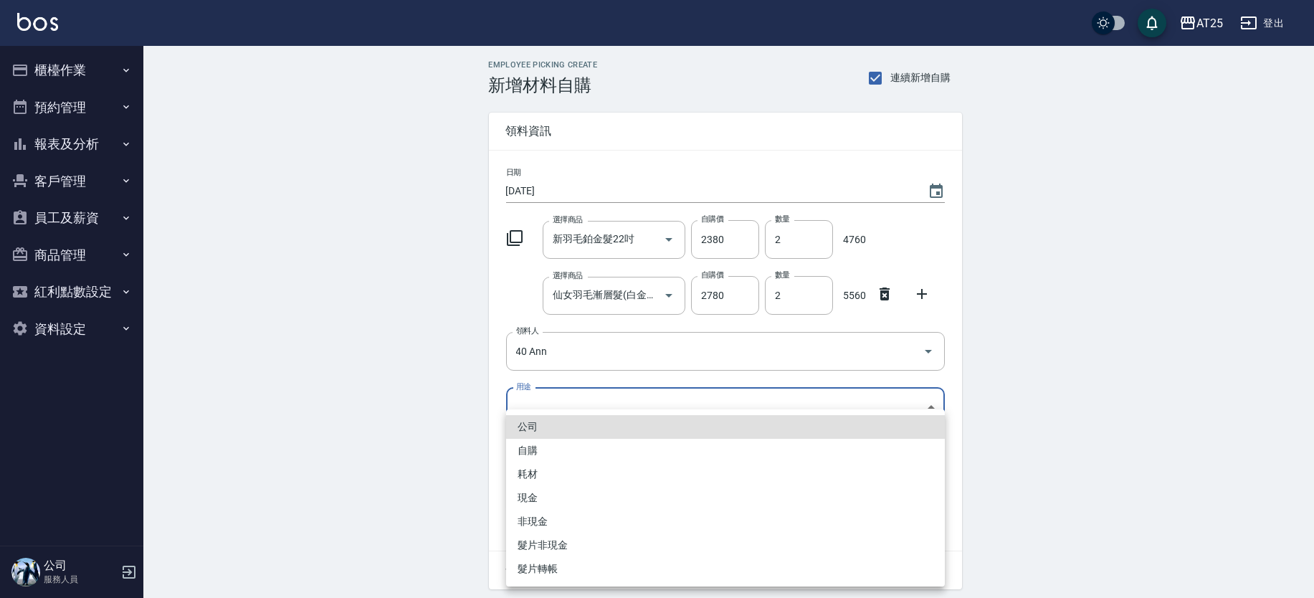
click at [537, 475] on li "耗材" at bounding box center [725, 474] width 439 height 24
type input "耗材"
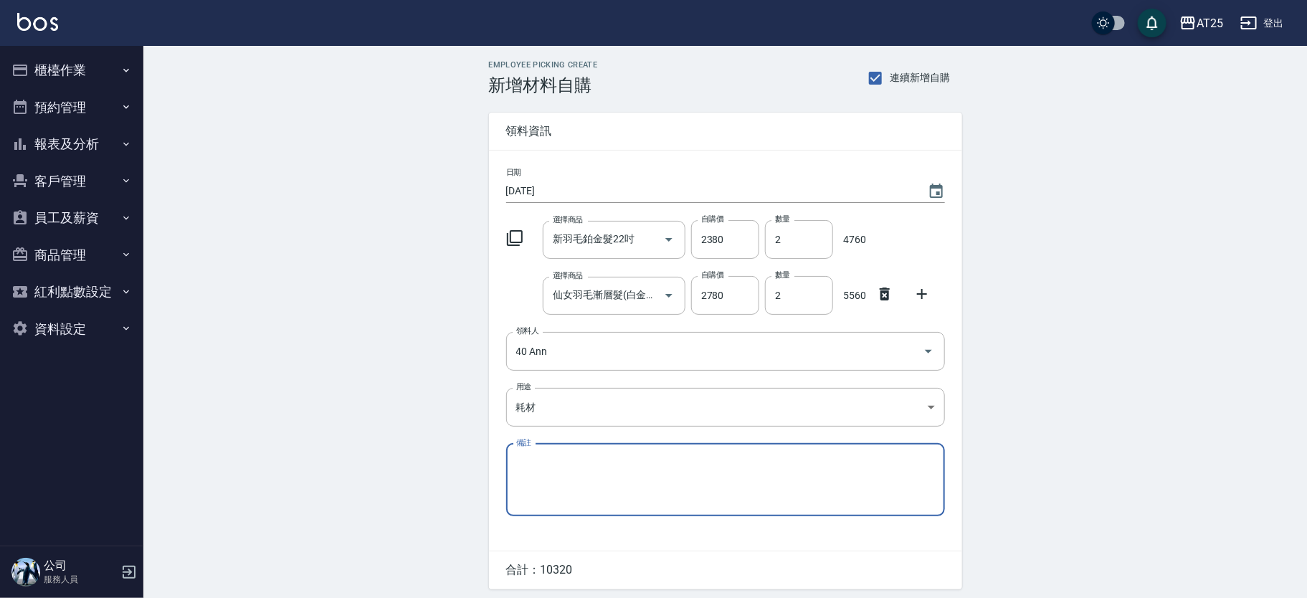
type textarea "g"
type textarea "刷卡"
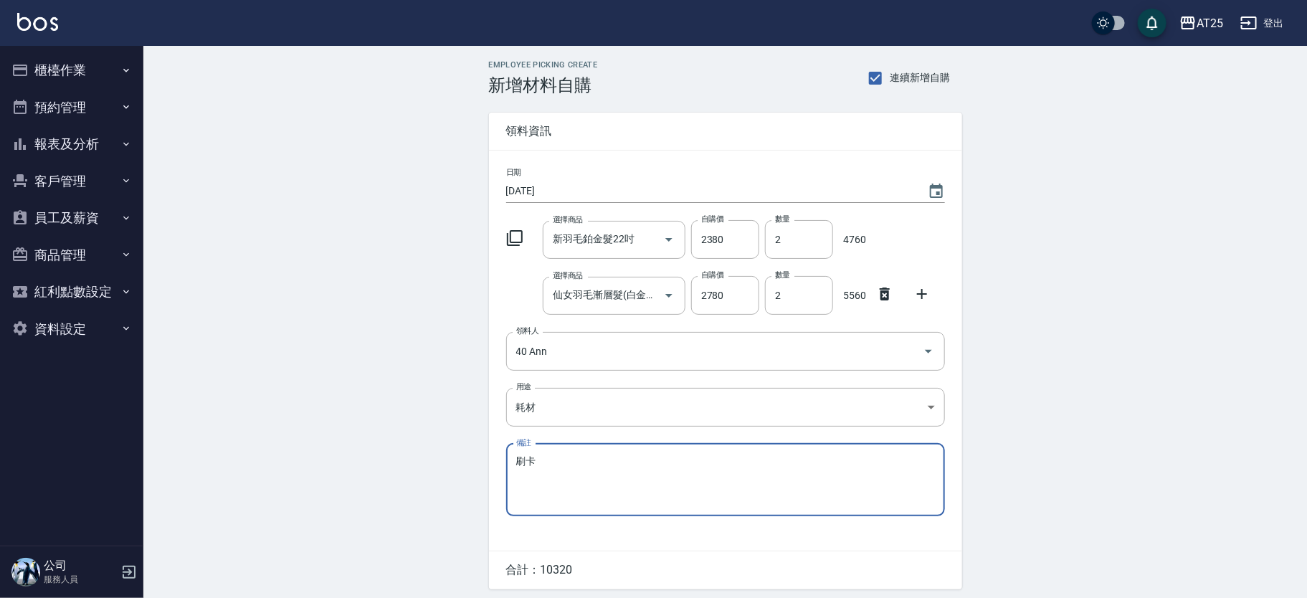
click at [401, 498] on div "Employee Picking Create 新增材料自購 連續新增自購 領料資訊 日期 2025/09/15 選擇商品 新羽毛鉑金髮22吋 選擇商品 自購…" at bounding box center [724, 346] width 1163 height 601
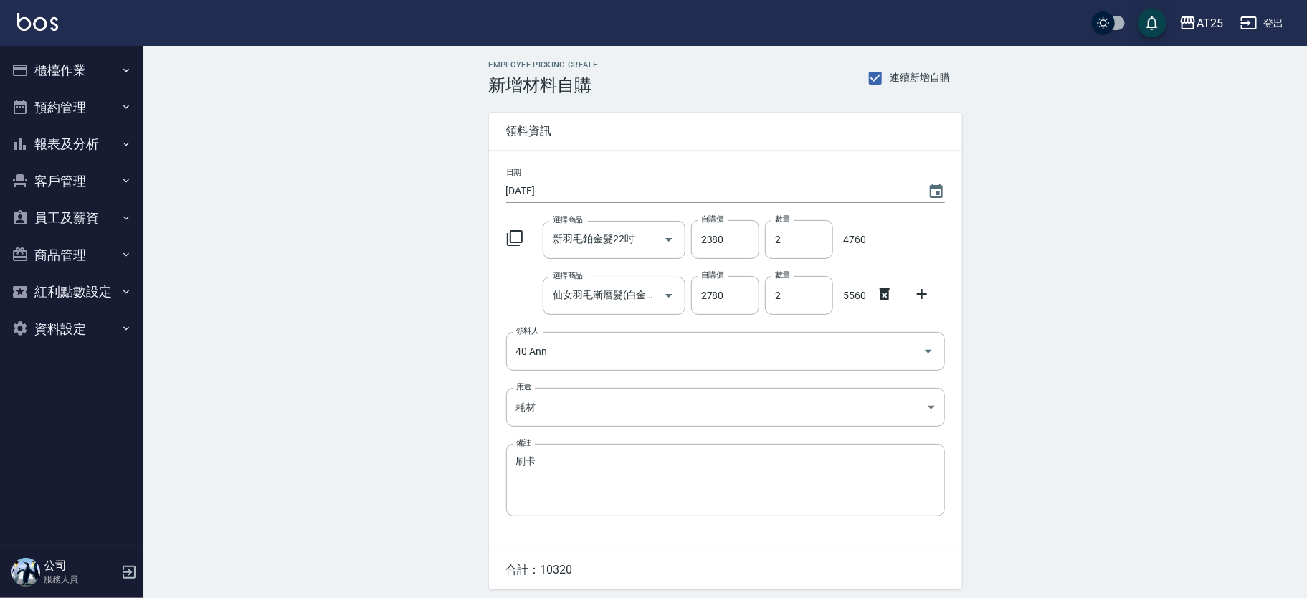
scroll to position [49, 0]
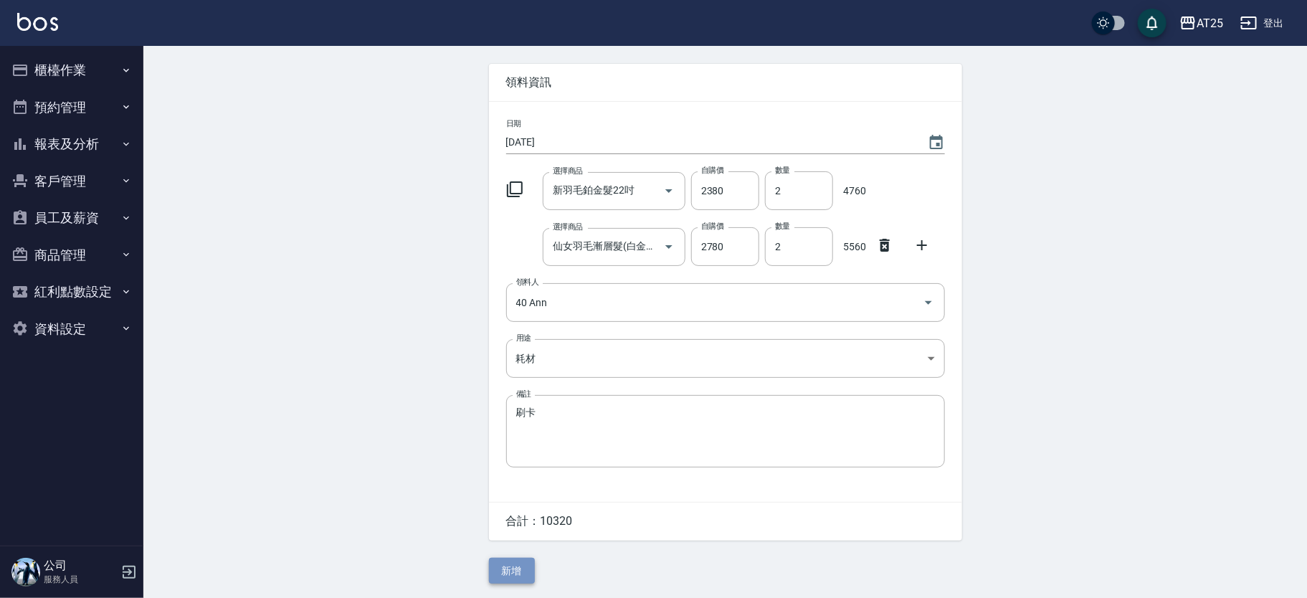
click at [515, 564] on button "新增" at bounding box center [512, 571] width 46 height 27
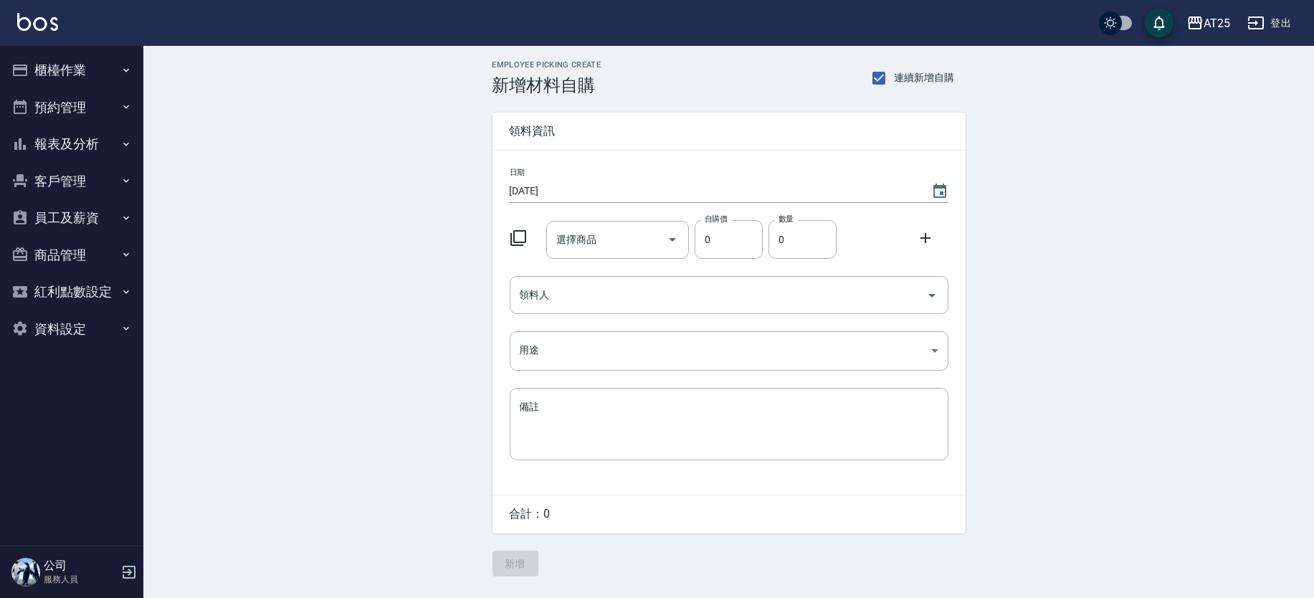
click at [98, 132] on button "報表及分析" at bounding box center [72, 143] width 132 height 37
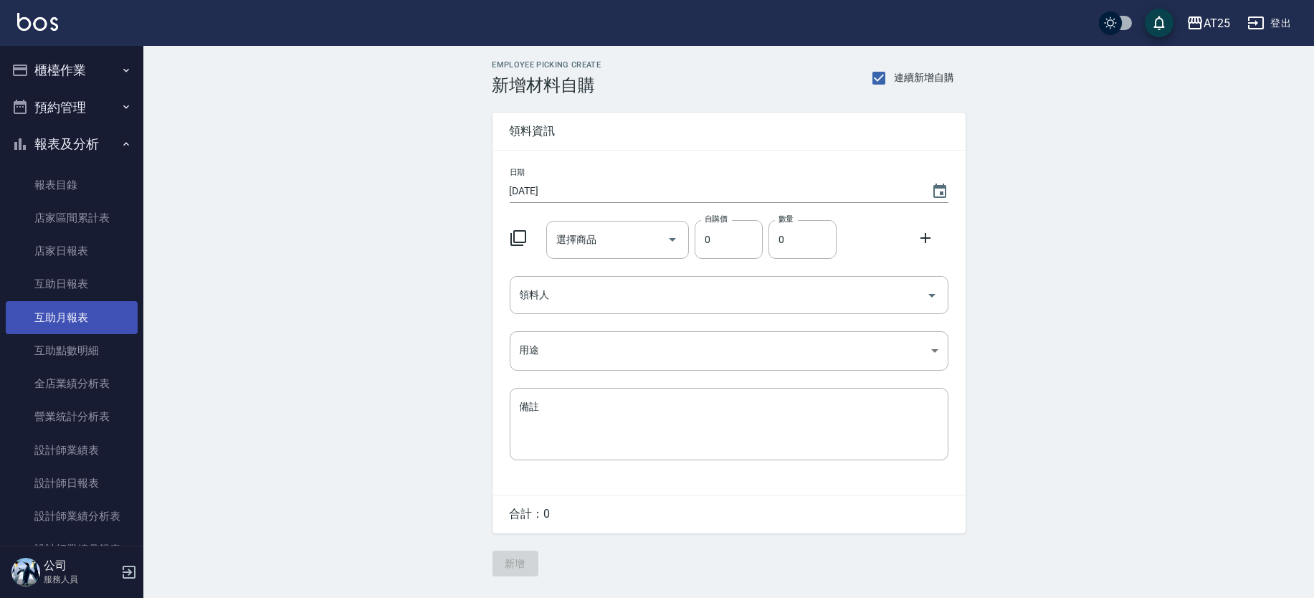
click at [86, 307] on link "互助月報表" at bounding box center [72, 317] width 132 height 33
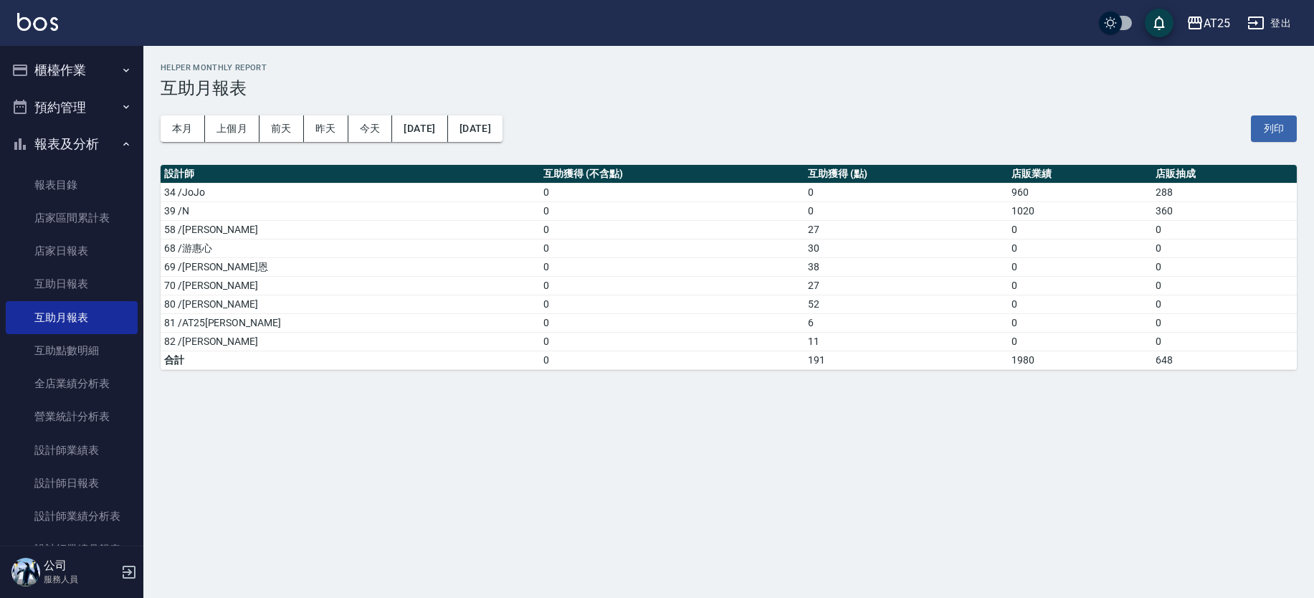
click at [804, 302] on td "52" at bounding box center [906, 304] width 204 height 19
click at [804, 267] on td "38" at bounding box center [906, 266] width 204 height 19
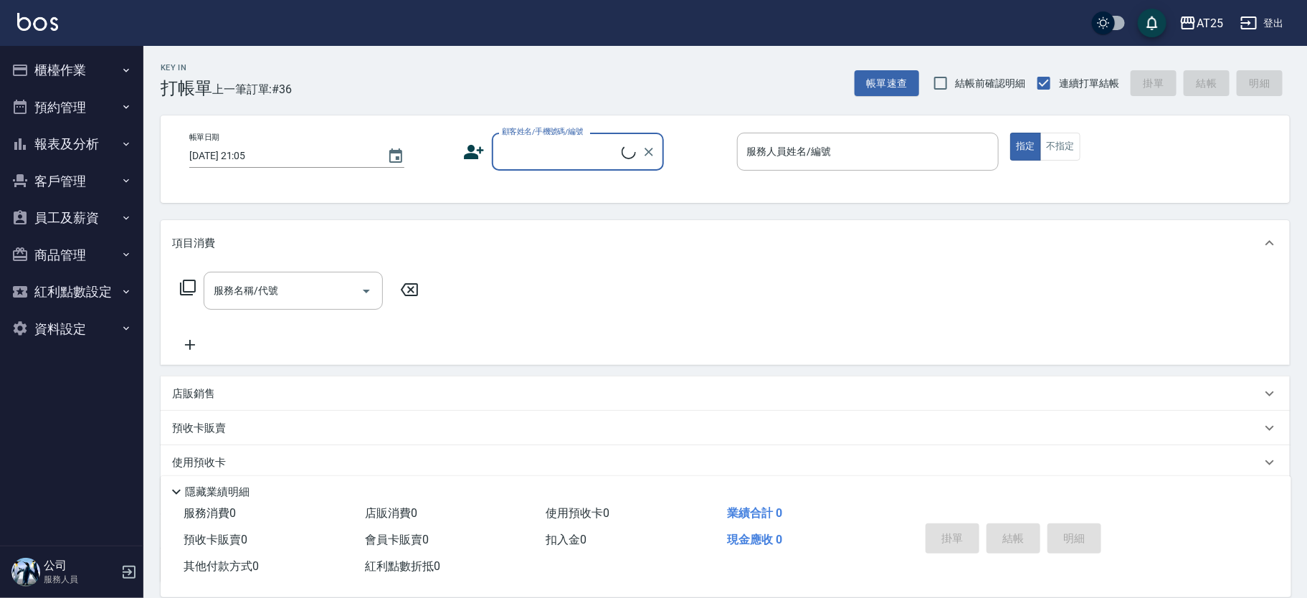
click at [72, 75] on button "櫃檯作業" at bounding box center [72, 70] width 132 height 37
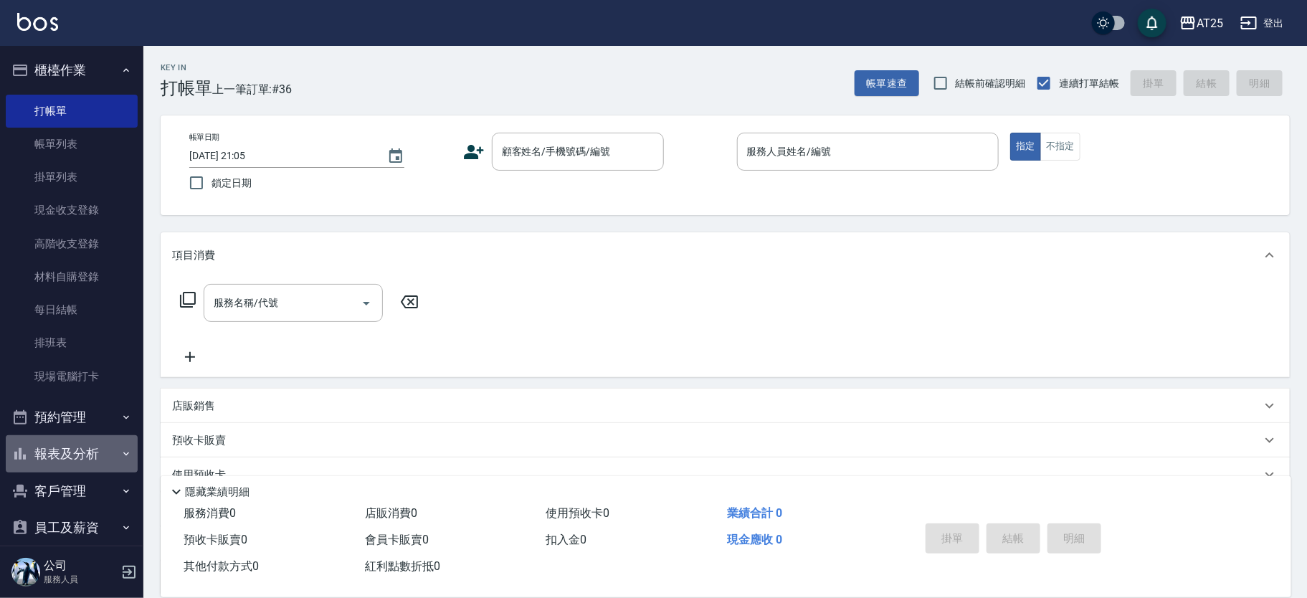
click at [87, 449] on button "報表及分析" at bounding box center [72, 453] width 132 height 37
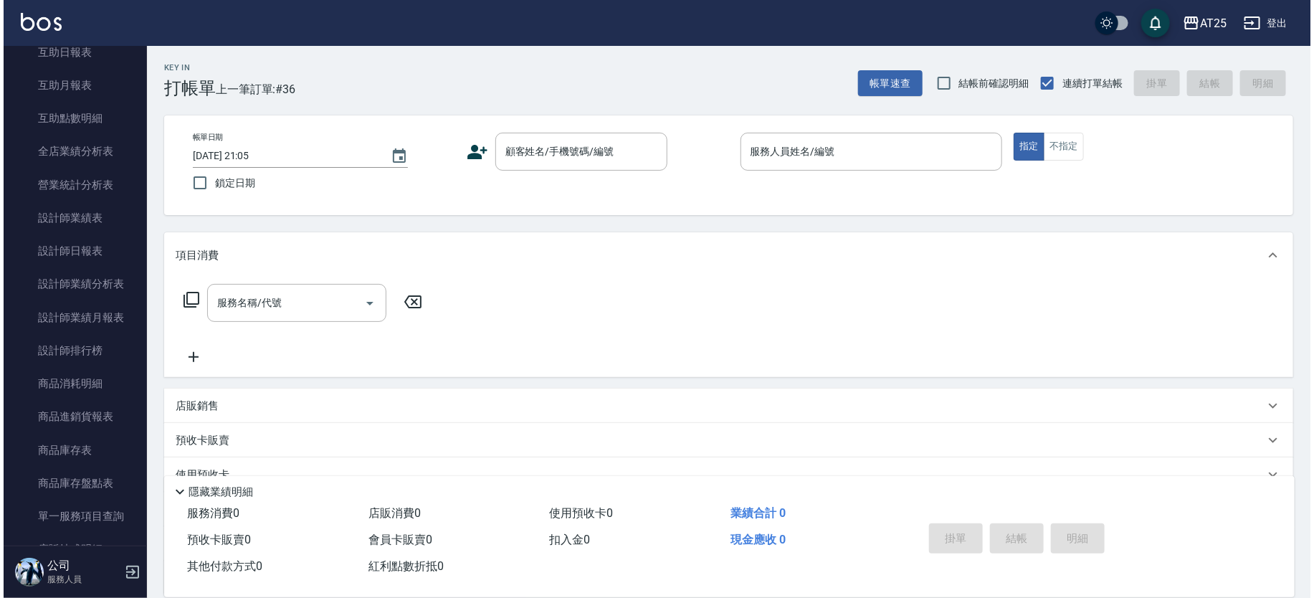
scroll to position [552, 0]
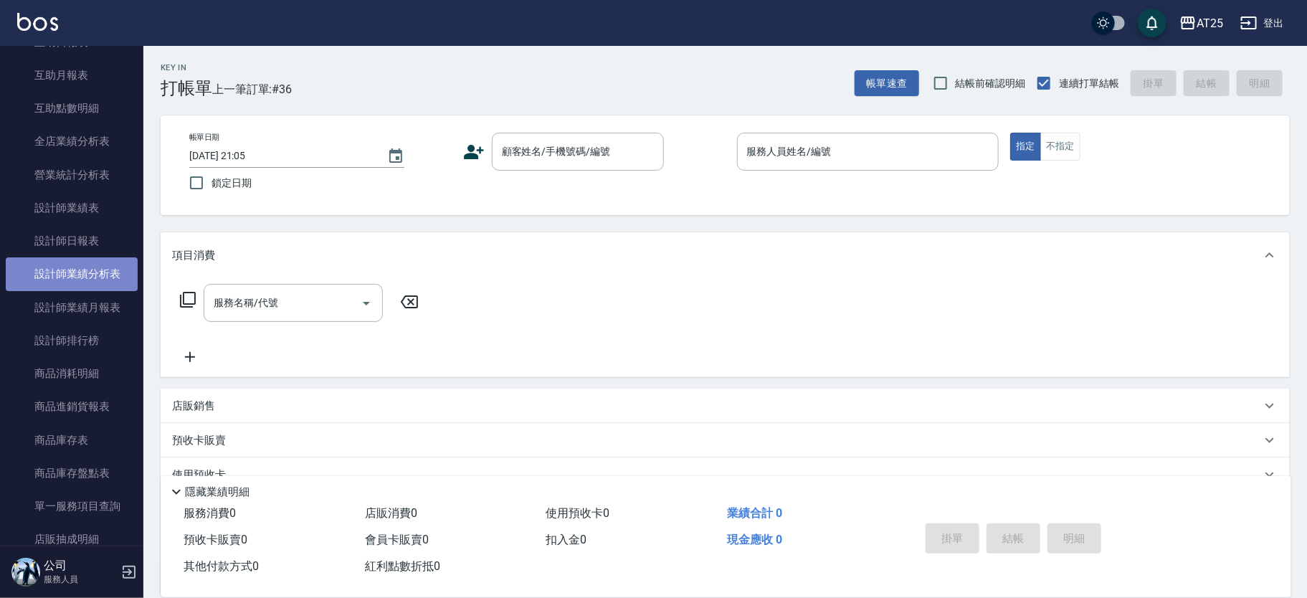
click at [100, 280] on link "設計師業績分析表" at bounding box center [72, 273] width 132 height 33
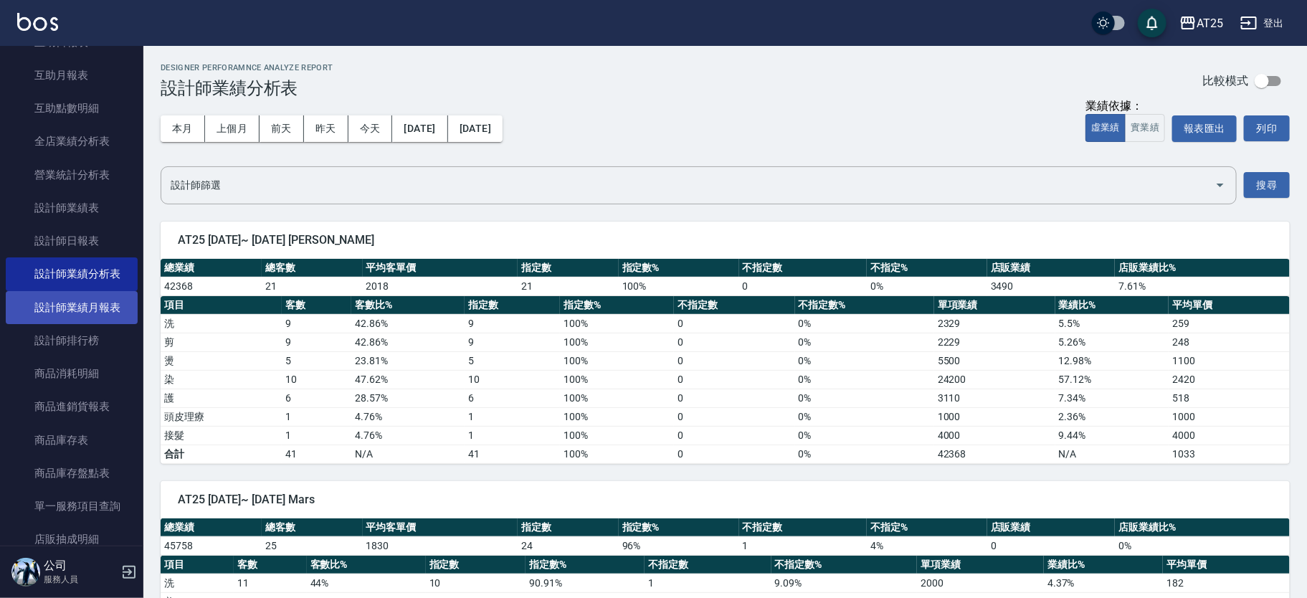
click at [100, 312] on link "設計師業績月報表" at bounding box center [72, 307] width 132 height 33
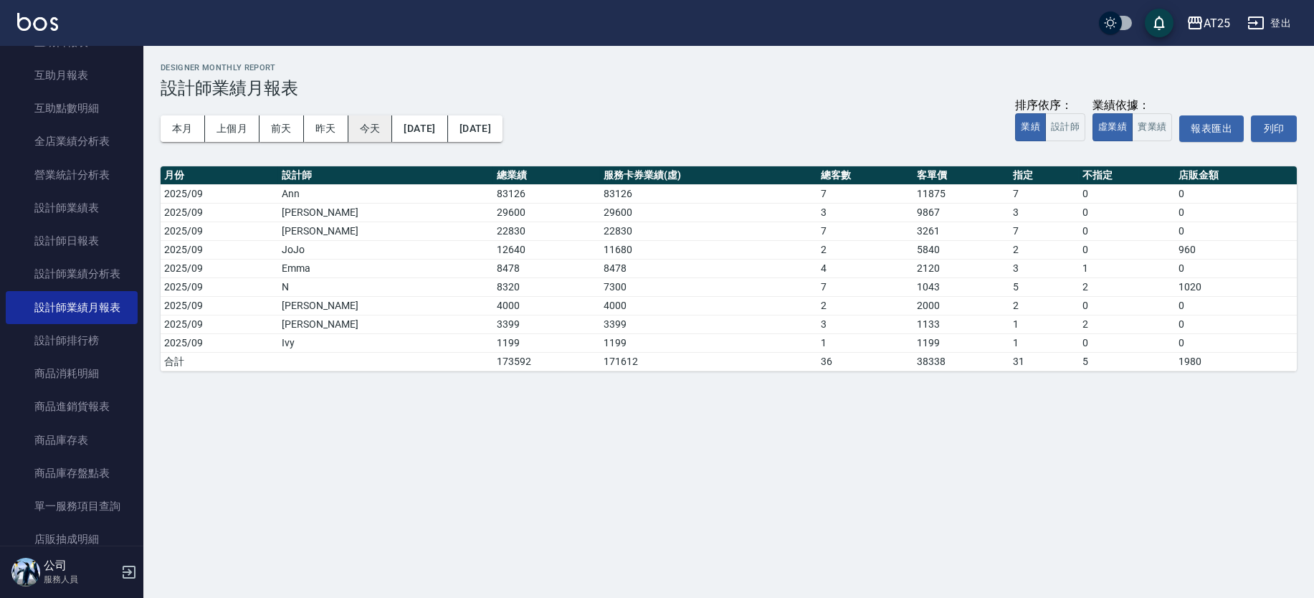
click at [376, 134] on button "今天" at bounding box center [370, 128] width 44 height 27
click at [1165, 134] on button "實業績" at bounding box center [1152, 127] width 40 height 28
